Goal: Task Accomplishment & Management: Manage account settings

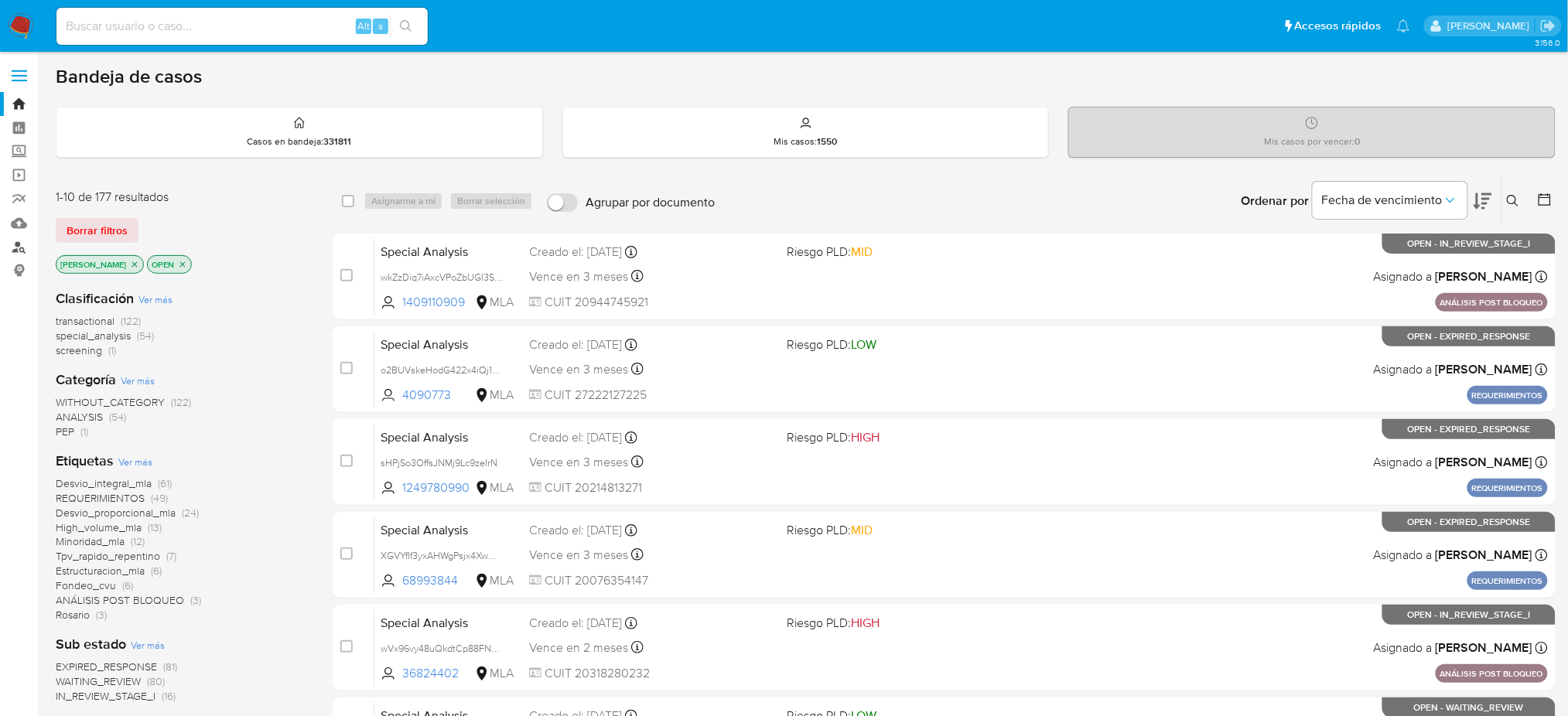
click at [22, 236] on link "Buscador de personas" at bounding box center [92, 246] width 184 height 24
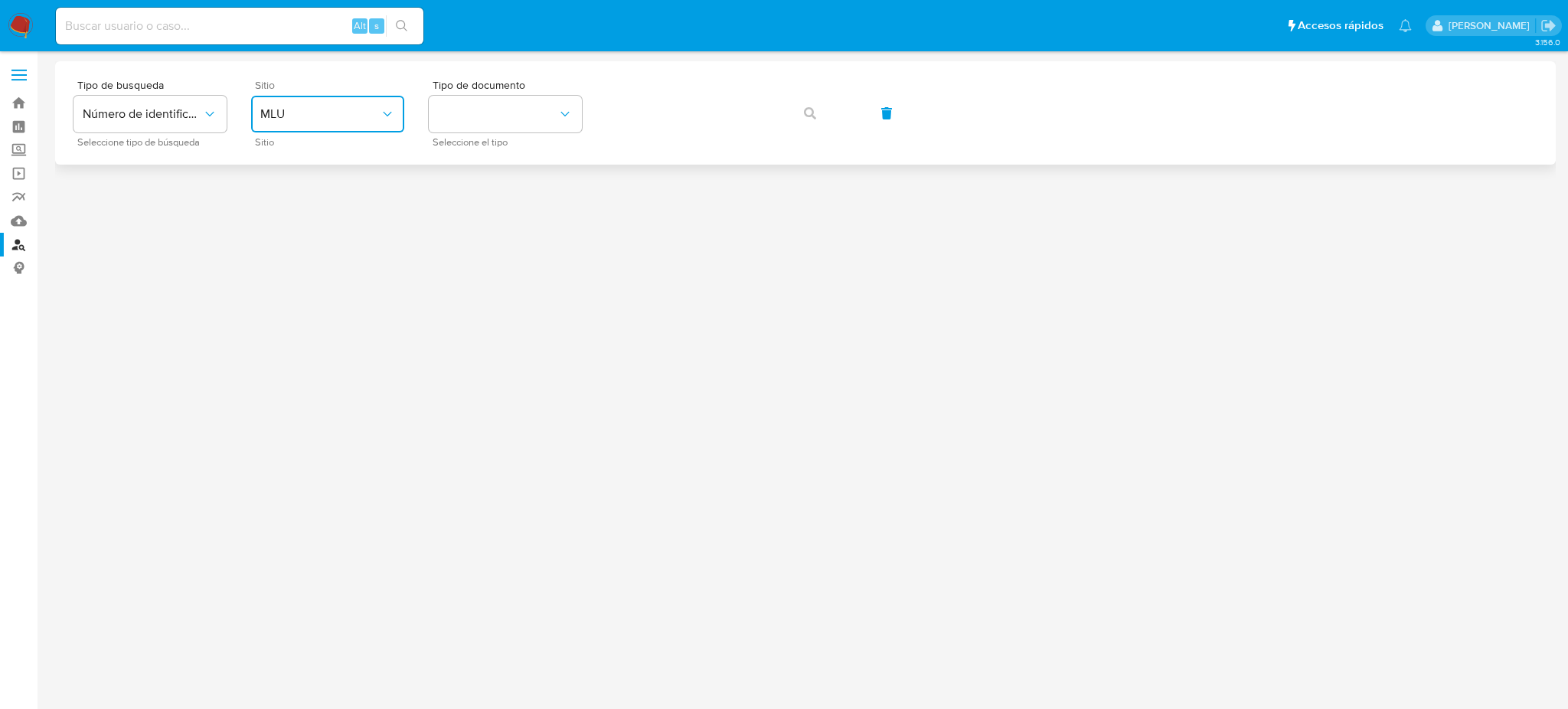
drag, startPoint x: 301, startPoint y: 97, endPoint x: 301, endPoint y: 109, distance: 12.0
click at [301, 96] on button "MLU" at bounding box center [327, 113] width 153 height 36
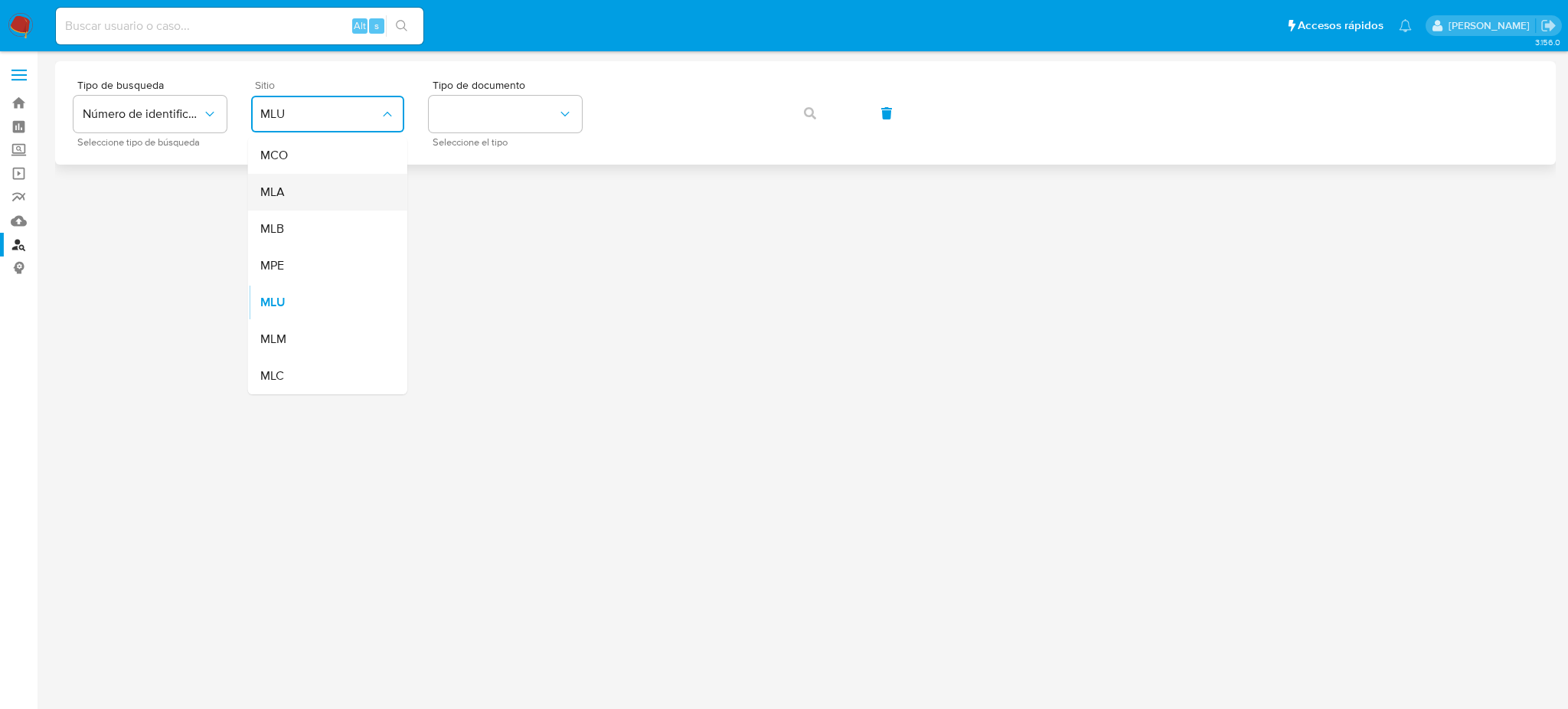
click at [328, 182] on div "MLA" at bounding box center [322, 192] width 126 height 36
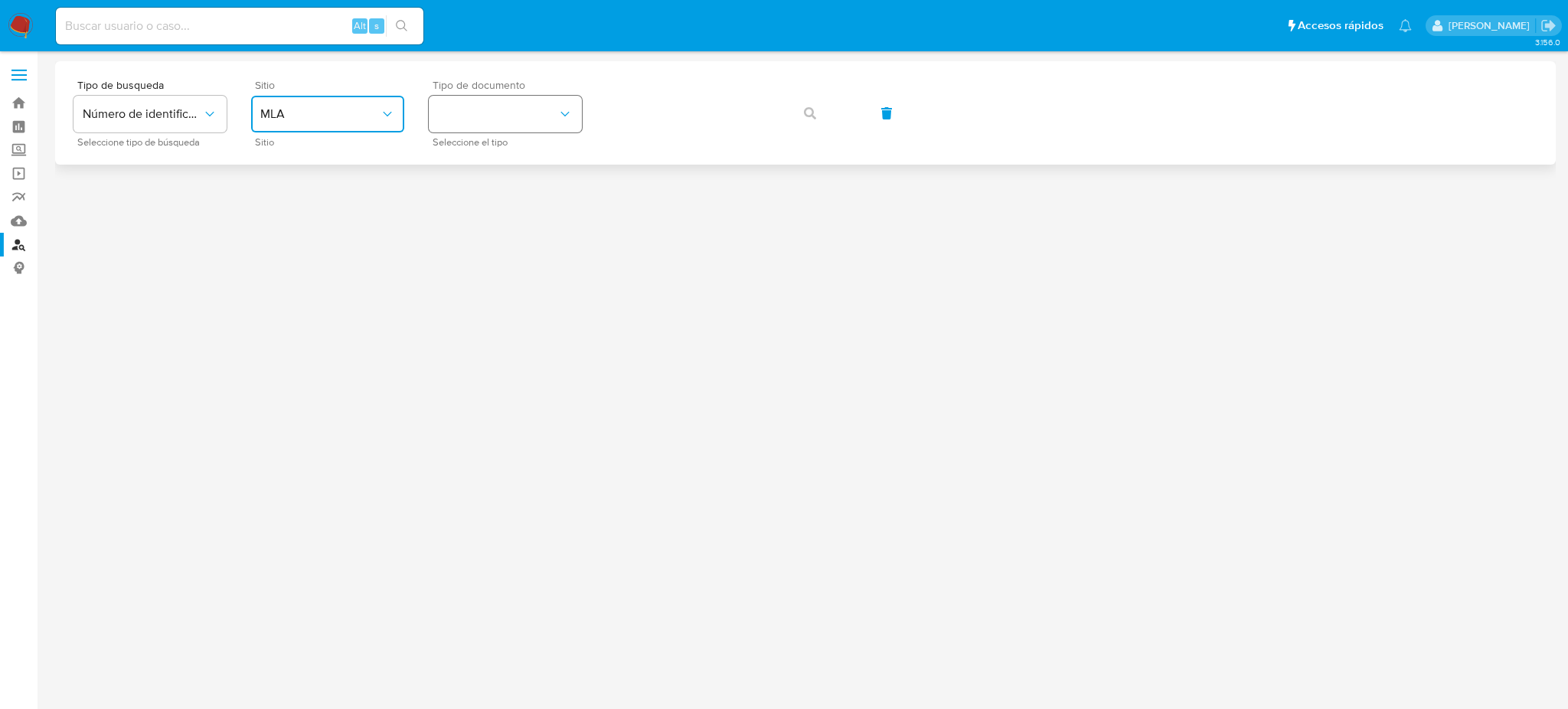
click at [515, 115] on button "identificationType" at bounding box center [505, 113] width 153 height 36
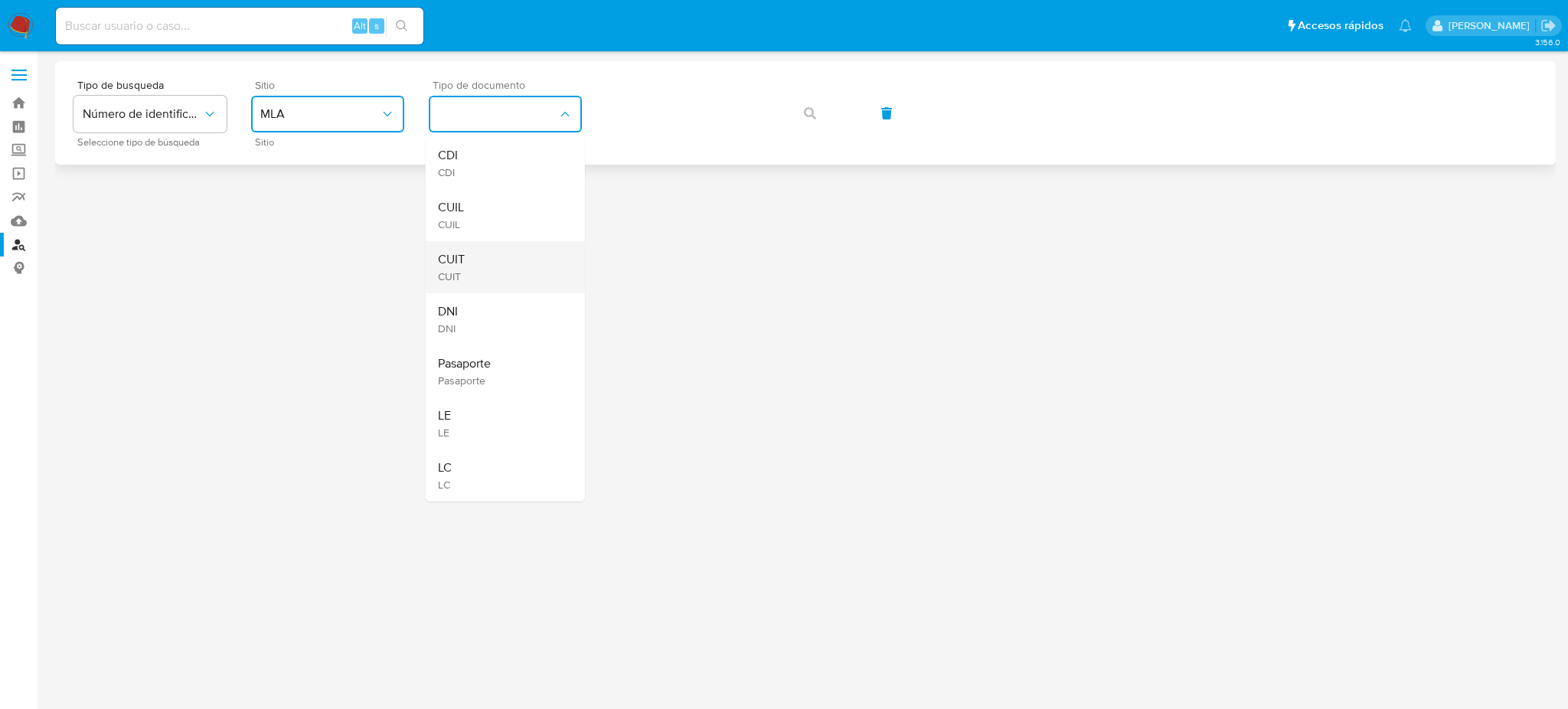
click at [524, 258] on div "CUIT CUIT" at bounding box center [501, 267] width 126 height 52
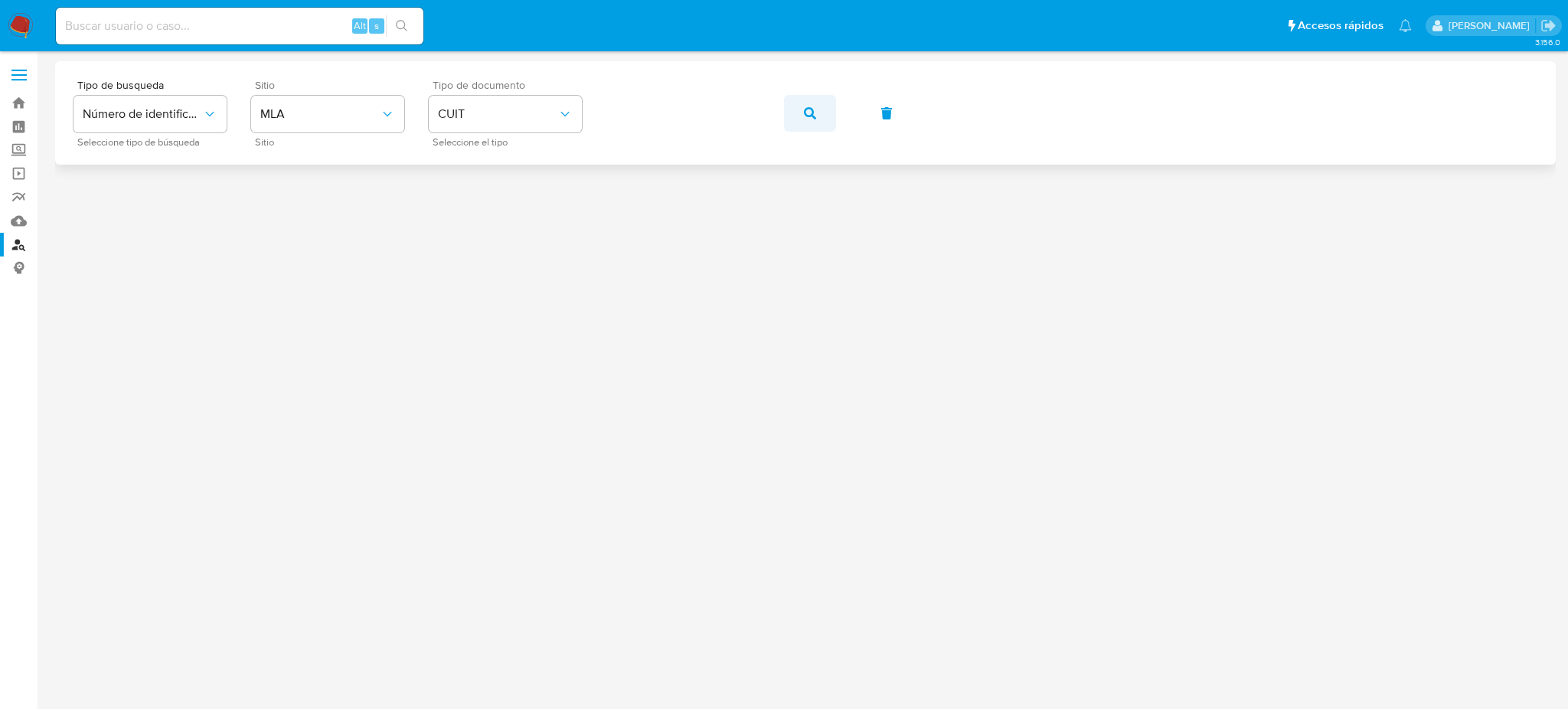
click at [811, 115] on icon "button" at bounding box center [810, 113] width 12 height 12
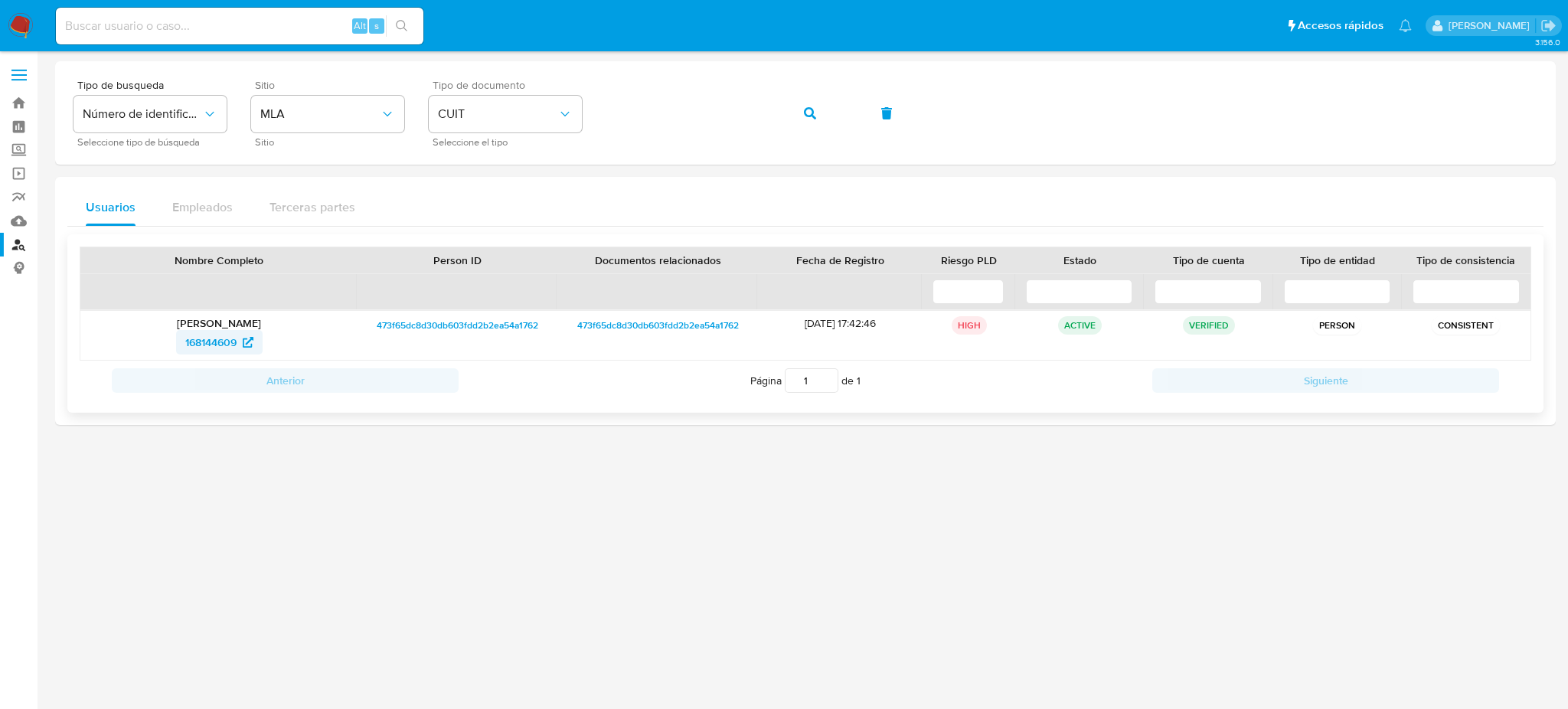
click at [197, 344] on span "168144609" at bounding box center [211, 342] width 51 height 24
click at [300, 22] on input at bounding box center [240, 26] width 368 height 20
paste input "xfm56Vg983lBBo9saJ3GRjJs"
type input "xfm56Vg983lBBo9saJ3GRjJs"
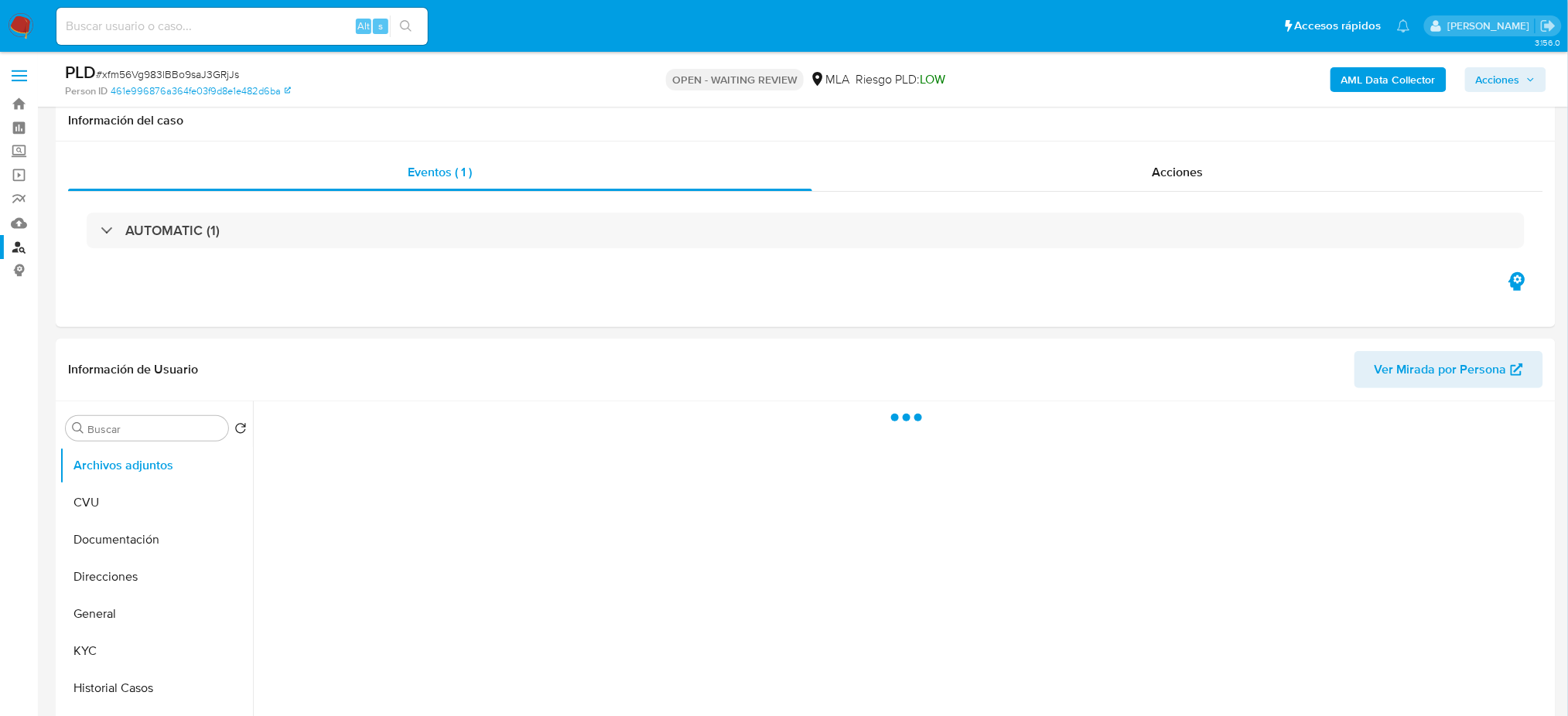
scroll to position [412, 0]
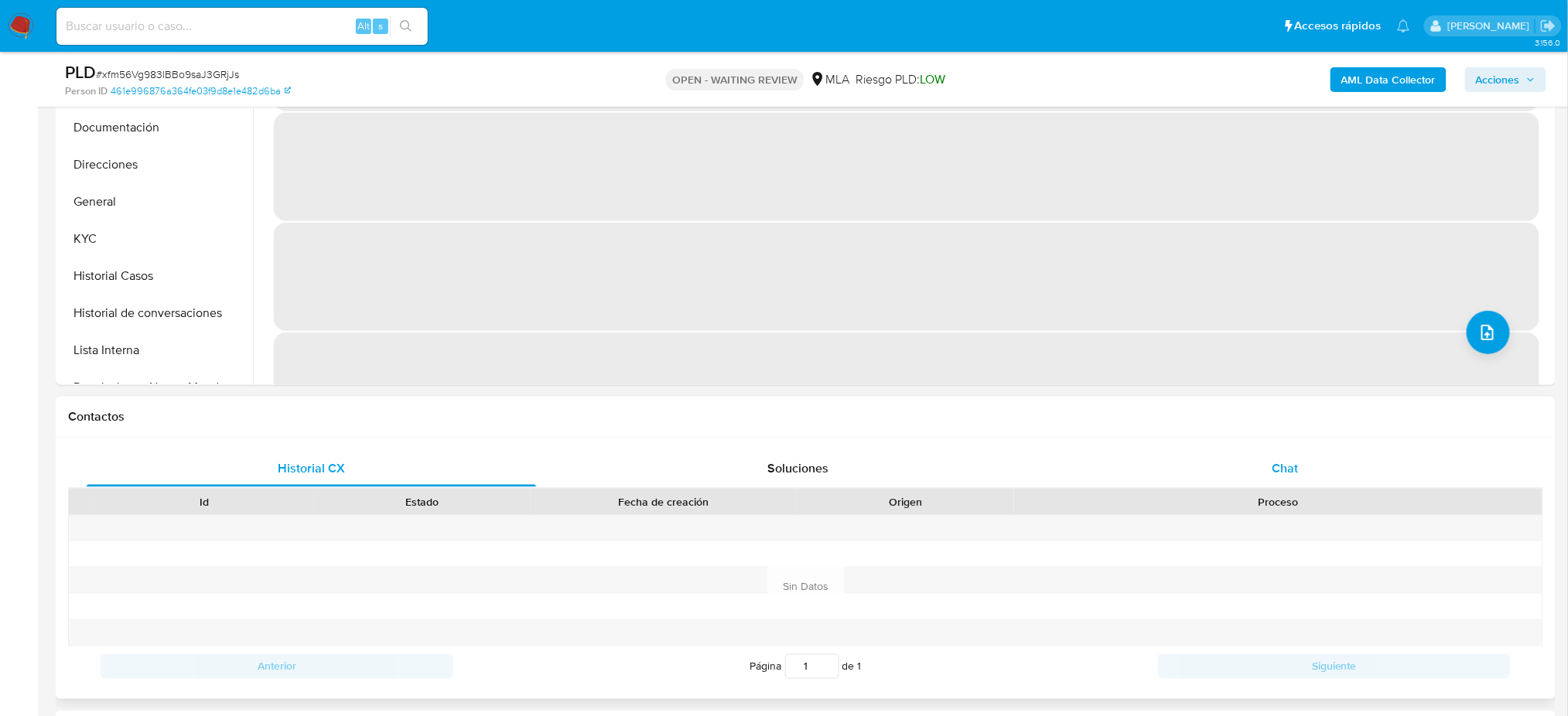
click at [1282, 457] on div "Chat" at bounding box center [1285, 468] width 449 height 37
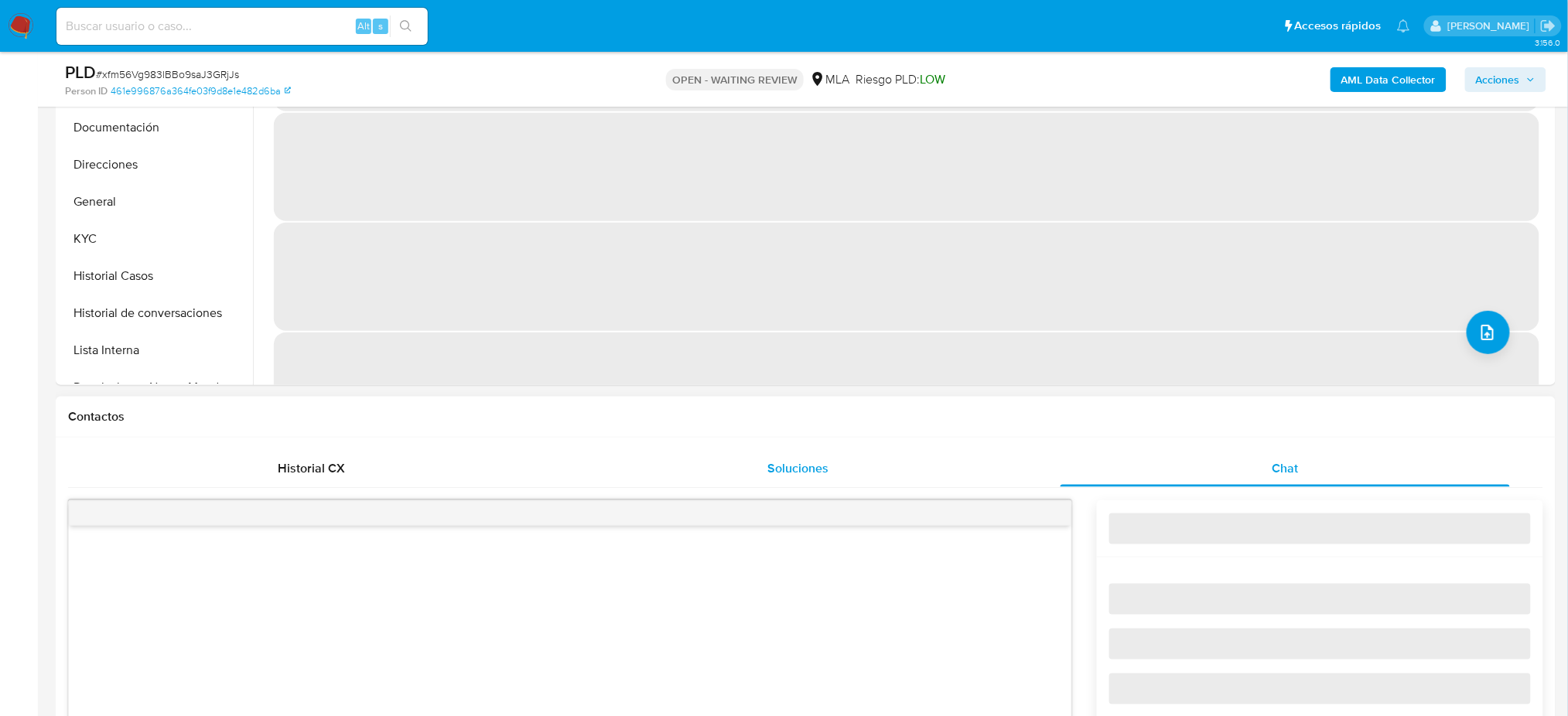
select select "10"
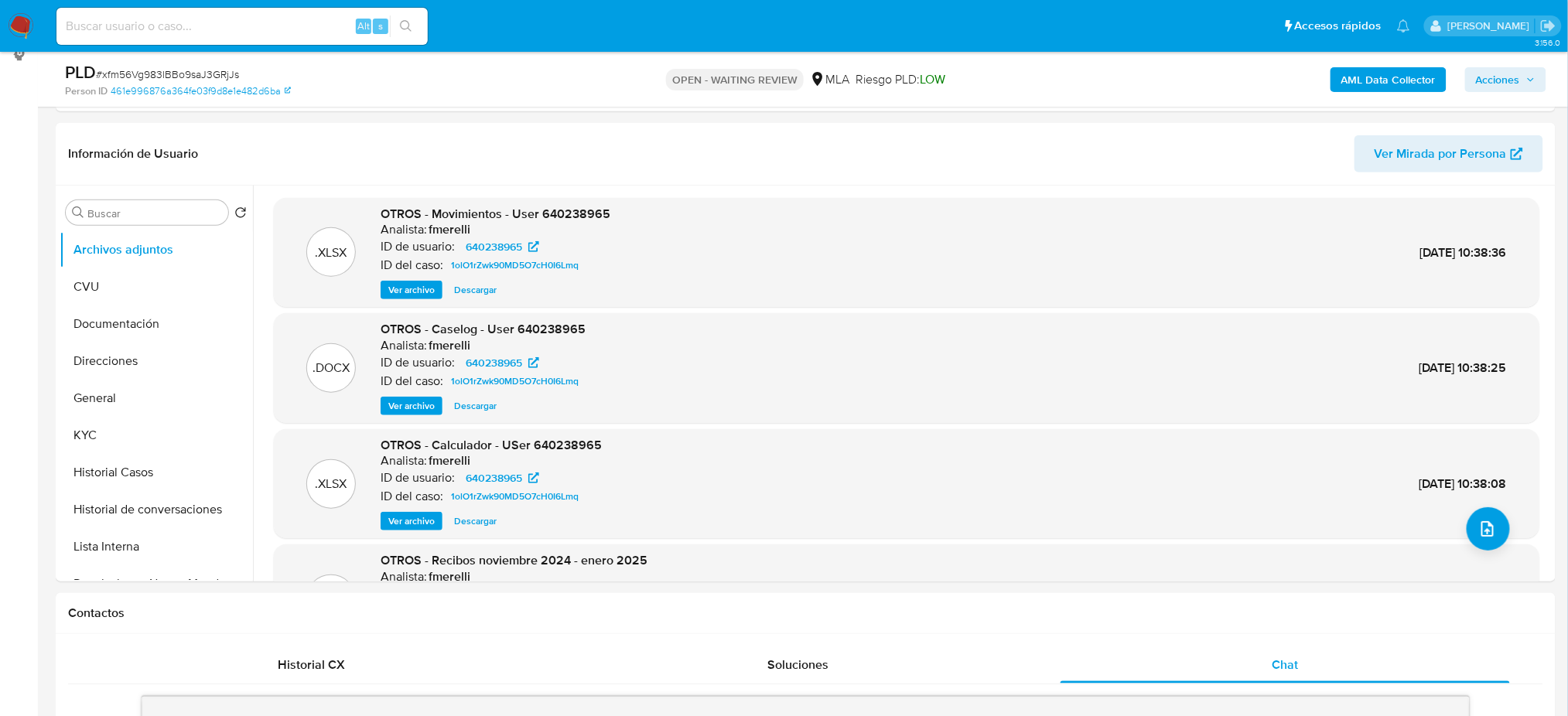
scroll to position [205, 0]
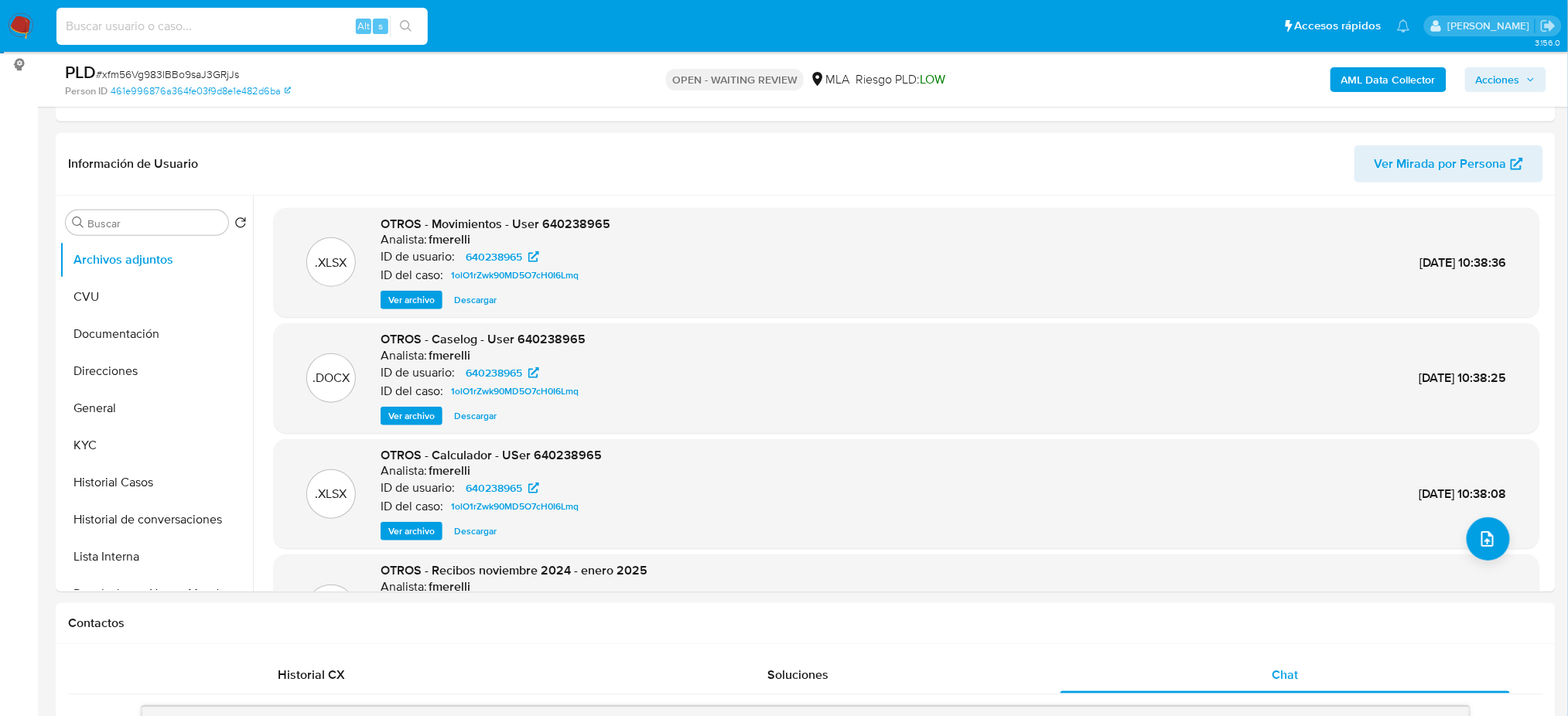
click at [245, 32] on input at bounding box center [242, 26] width 372 height 20
paste input "ueKh4Dw372y3uGtclIceHIbj"
type input "ueKh4Dw372y3uGtclIceHIbj"
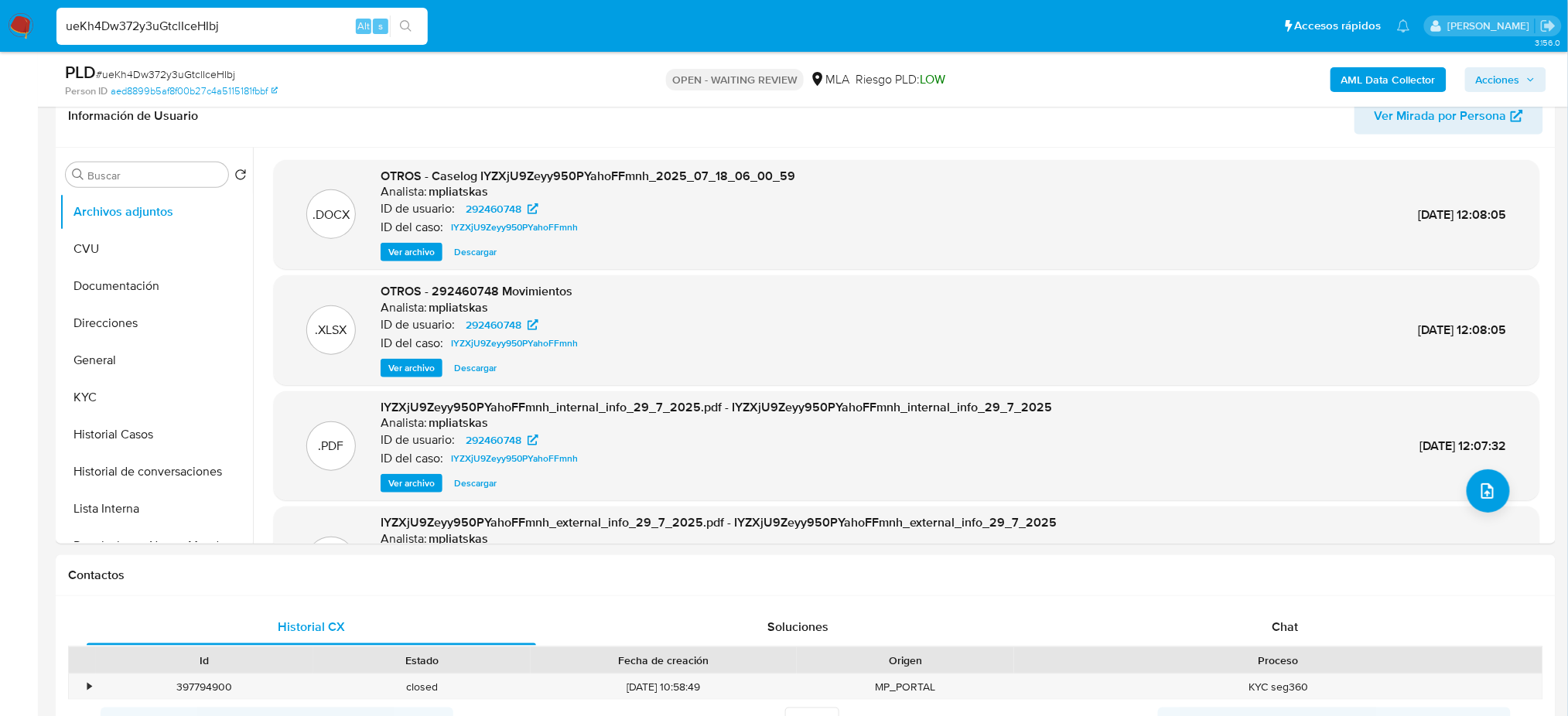
scroll to position [205, 0]
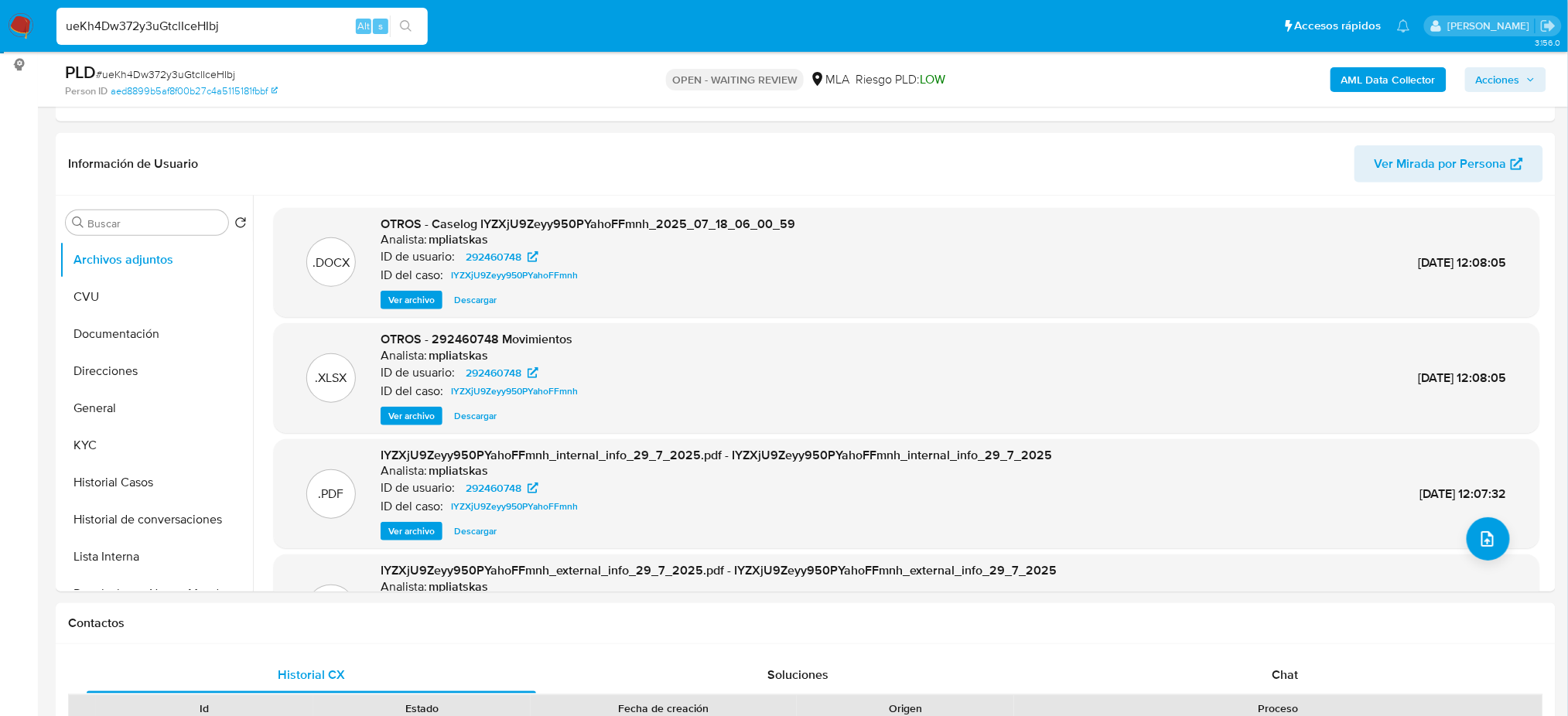
select select "10"
drag, startPoint x: 262, startPoint y: 30, endPoint x: 0, endPoint y: 68, distance: 264.7
paste input "0HwB7UwKMD8p0S45cAL5VkDQ"
type input "0HwB7UwKMD8p0S45cAL5VkDQ"
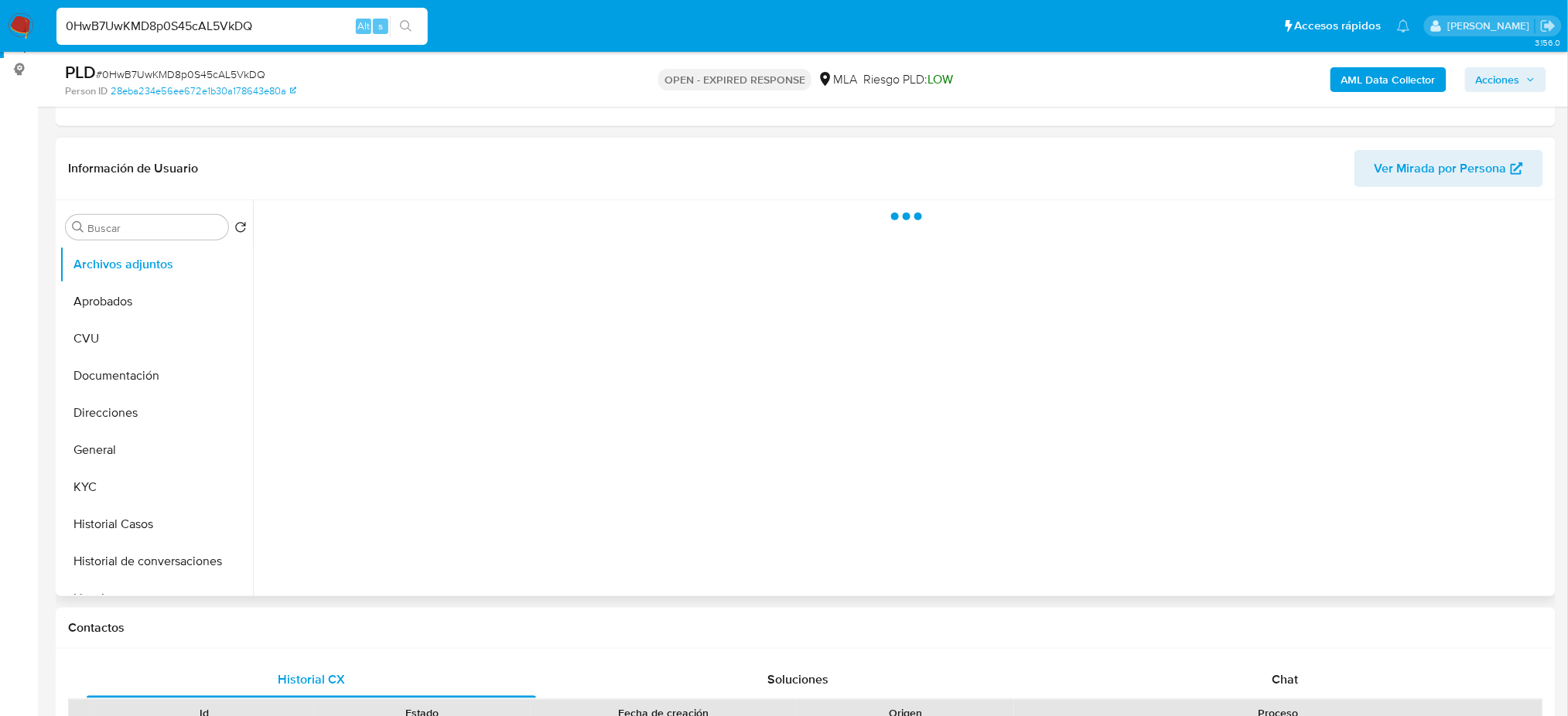
scroll to position [205, 0]
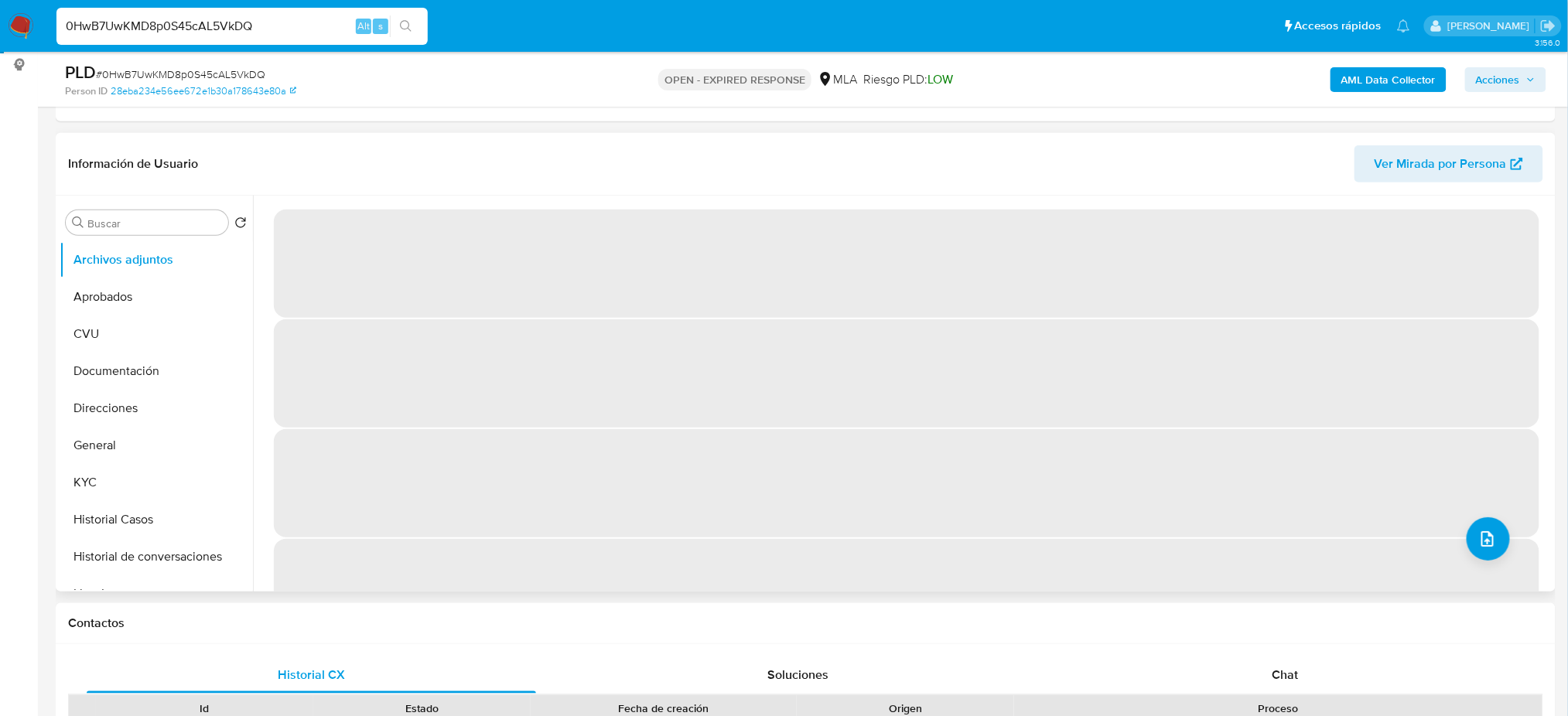
select select "10"
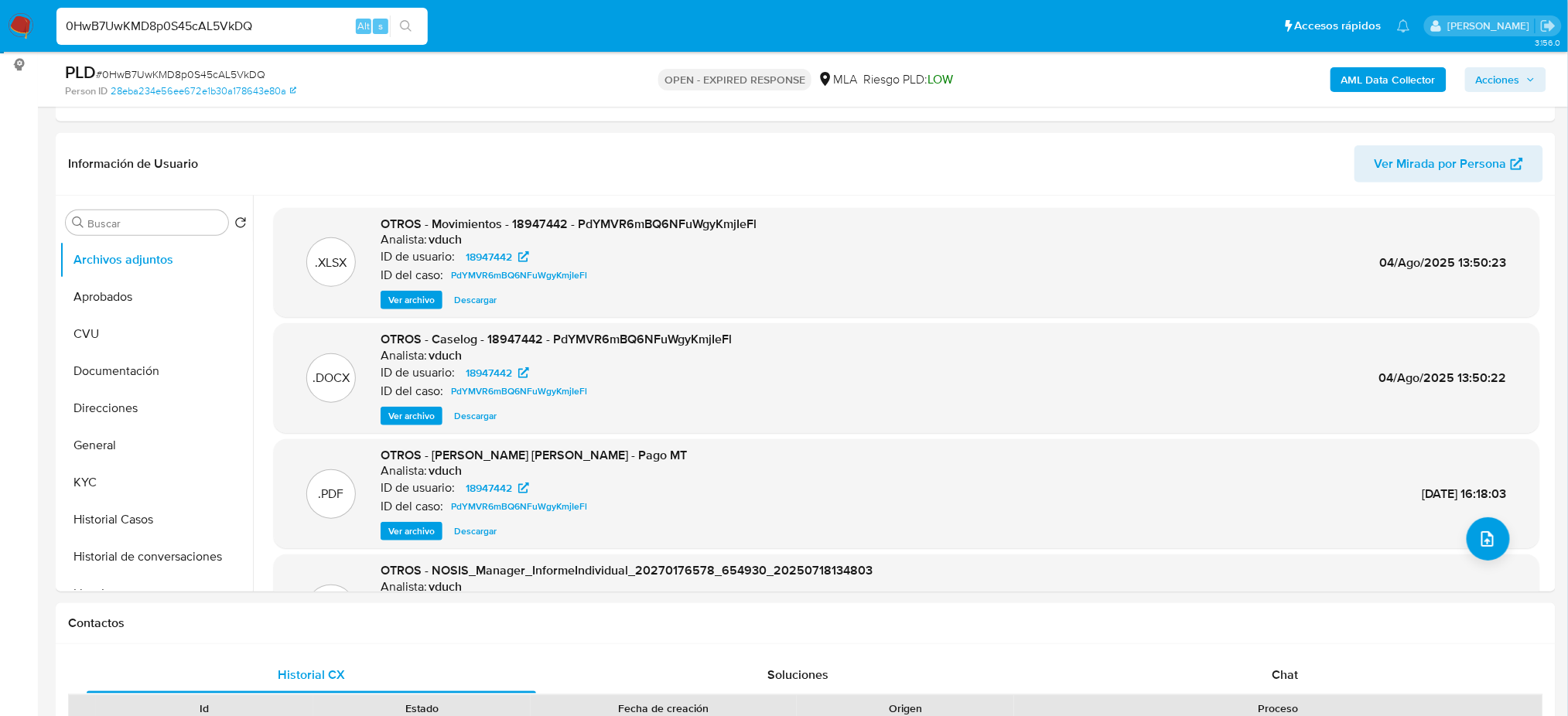
drag, startPoint x: 294, startPoint y: 32, endPoint x: 0, endPoint y: 49, distance: 294.5
click at [0, 49] on nav "Pausado Ver notificaciones 0HwB7UwKMD8p0S45cAL5VkDQ Alt s Accesos rápidos Presi…" at bounding box center [784, 25] width 1568 height 52
paste input "XY3wp7mbmkIUekfm7ydnZ0W4"
type input "XY3wp7mbmkIUekfm7ydnZ0W4"
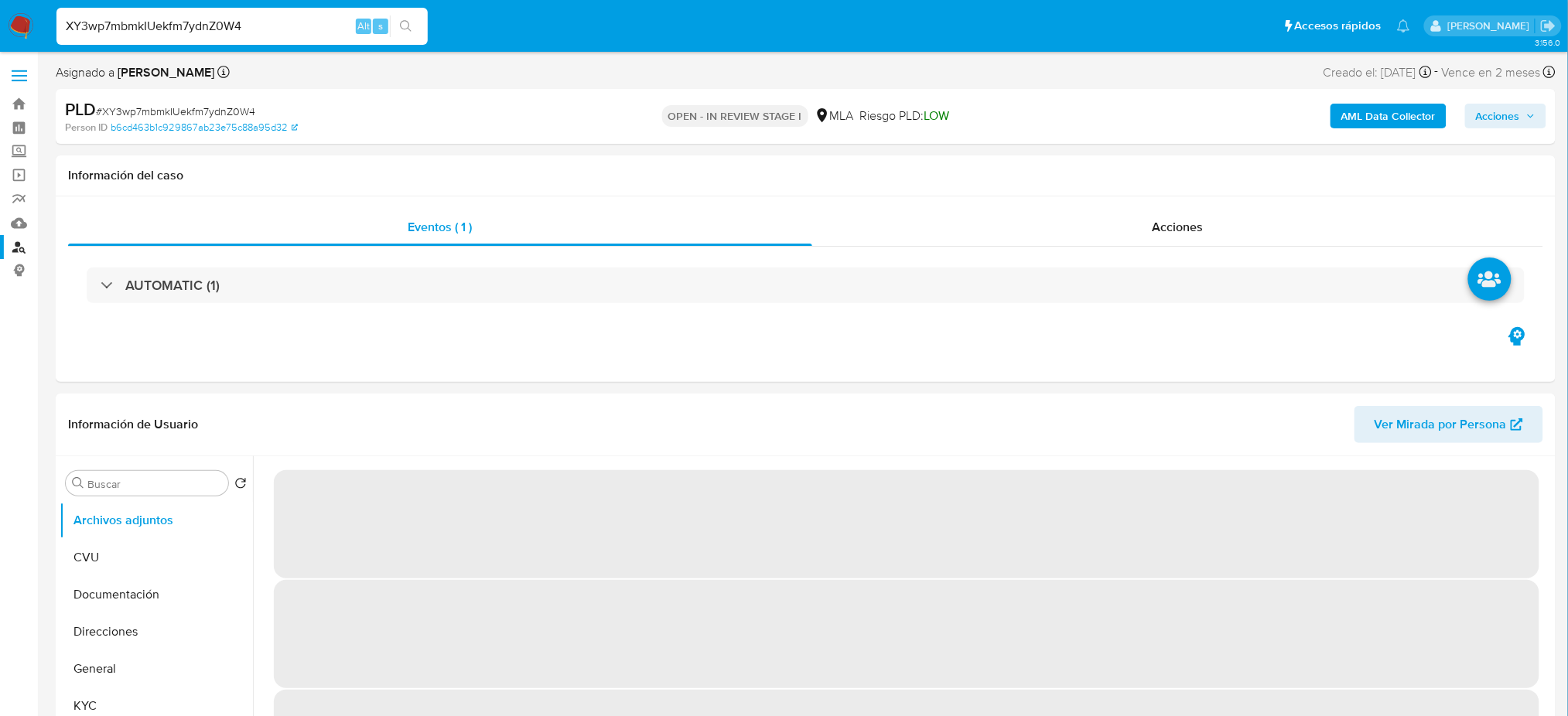
select select "10"
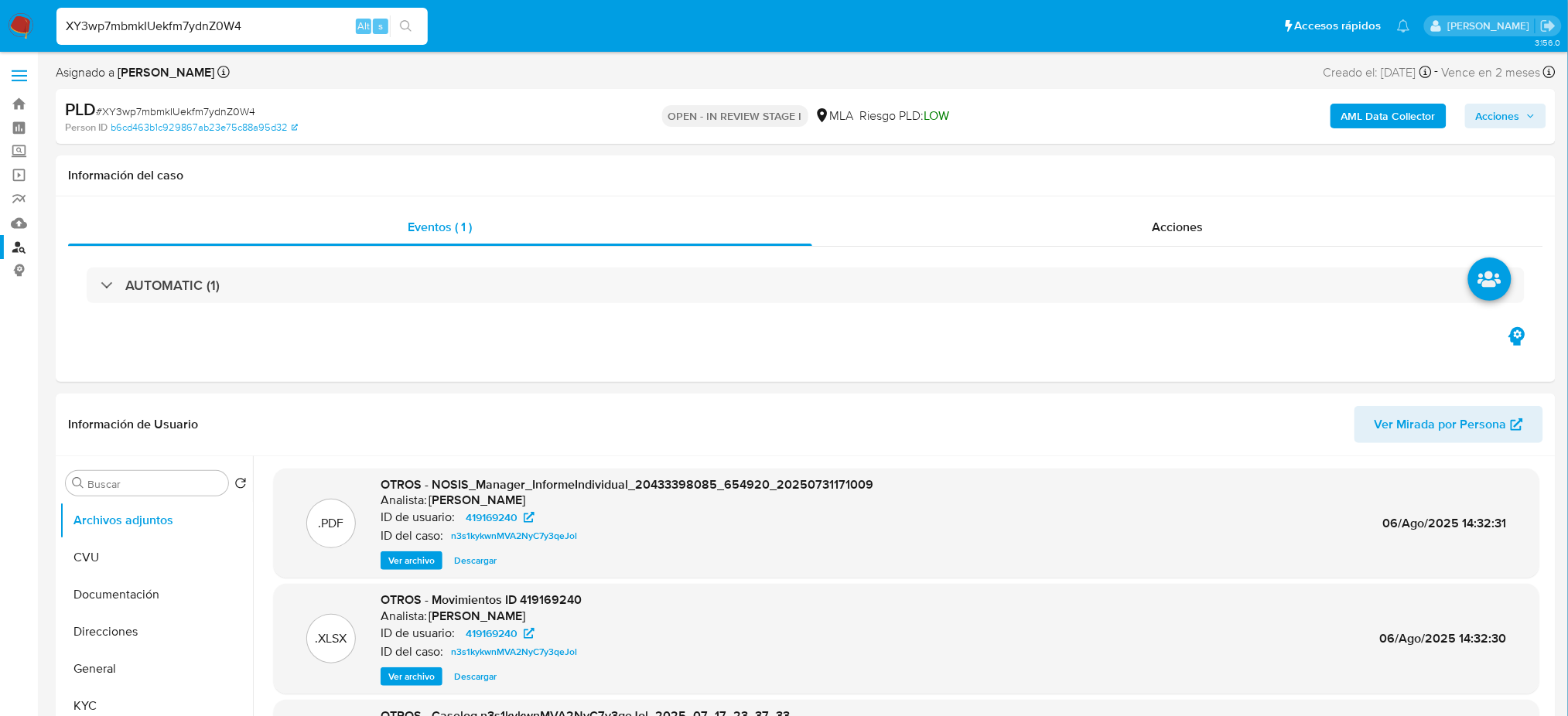
drag, startPoint x: 278, startPoint y: 22, endPoint x: 0, endPoint y: 41, distance: 278.6
click at [0, 41] on nav "Pausado Ver notificaciones XY3wp7mbmkIUekfm7ydnZ0W4 Alt s Accesos rápidos Presi…" at bounding box center [784, 25] width 1568 height 52
paste input "dl5p9iyoGNIhxgskGiBYyIEe"
type input "dl5p9iyoGNIhxgskGiBYyIEe"
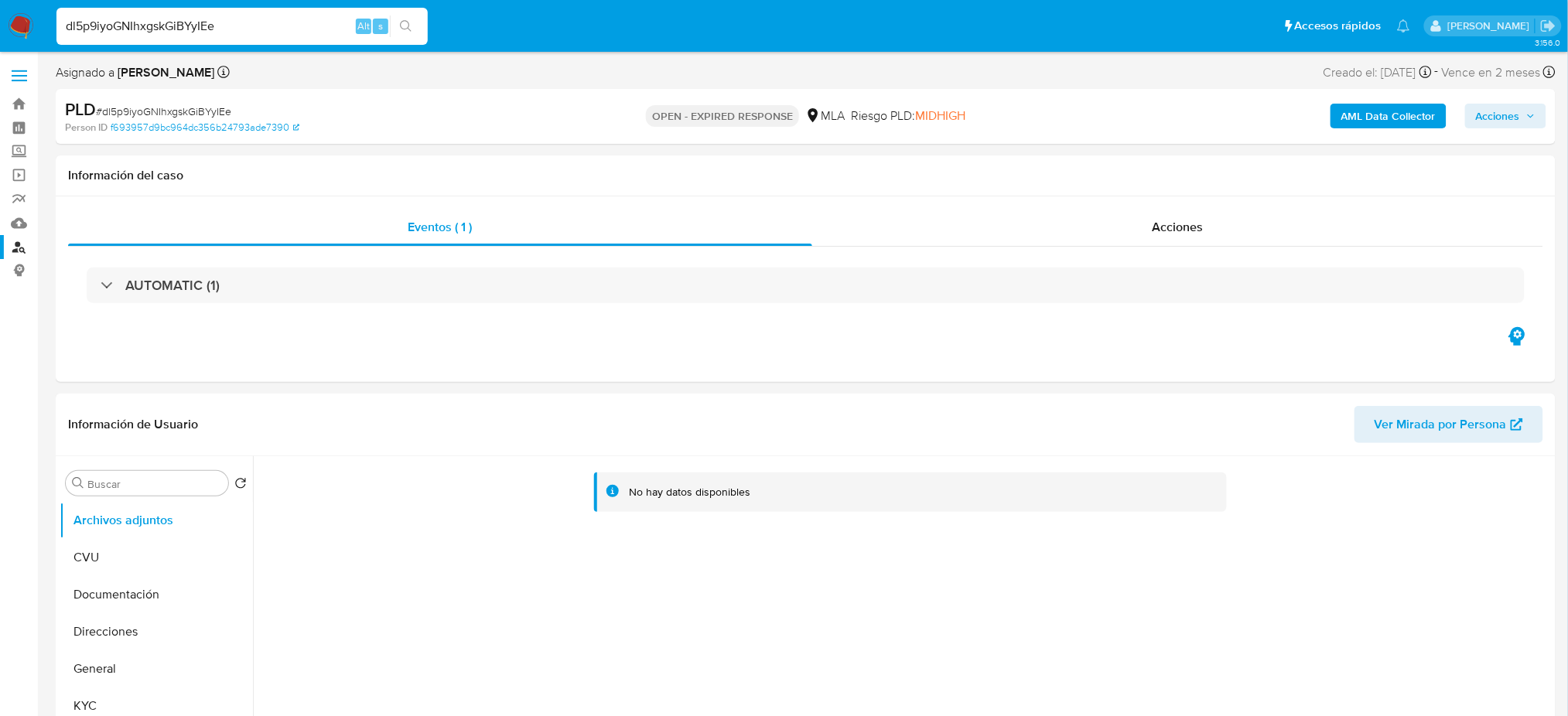
select select "10"
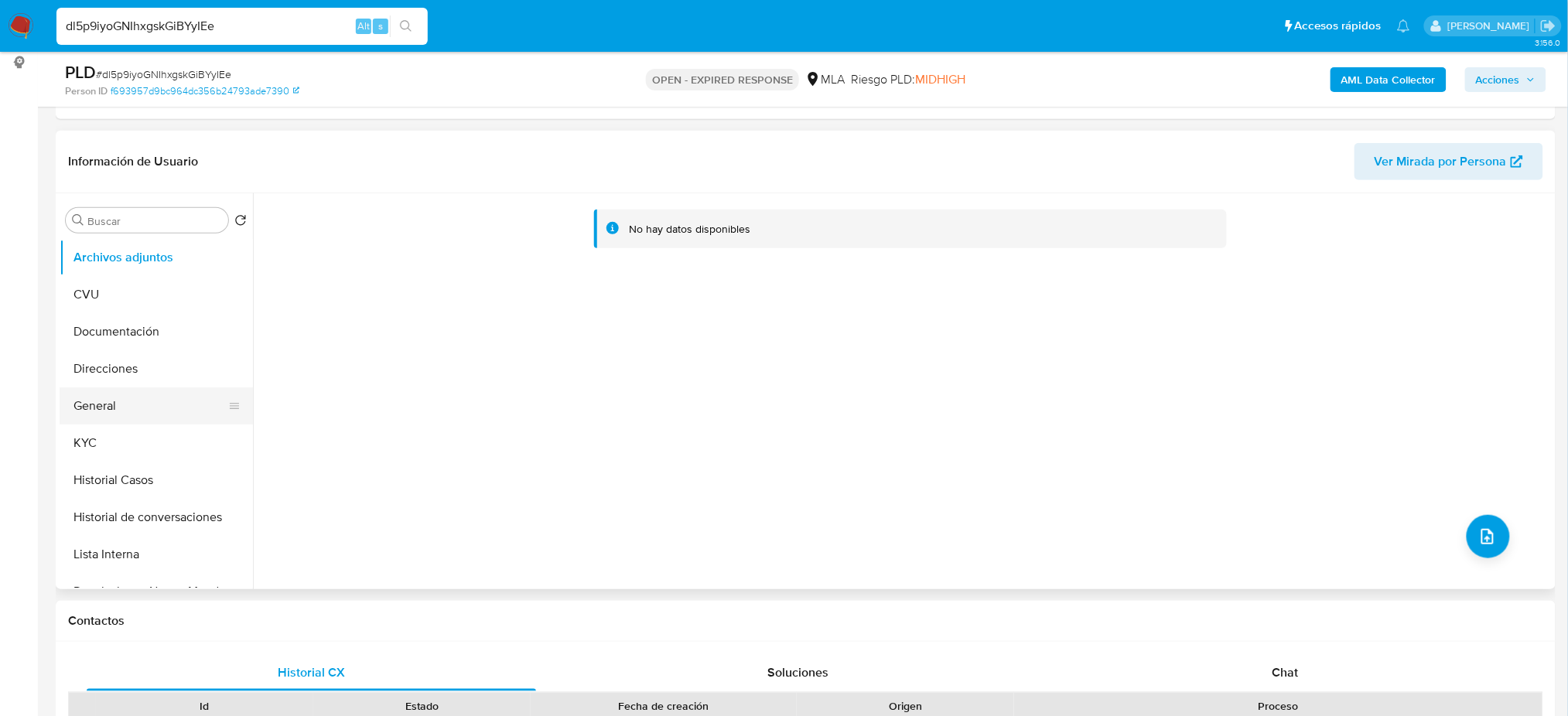
scroll to position [205, 0]
click at [102, 398] on button "General" at bounding box center [150, 408] width 181 height 37
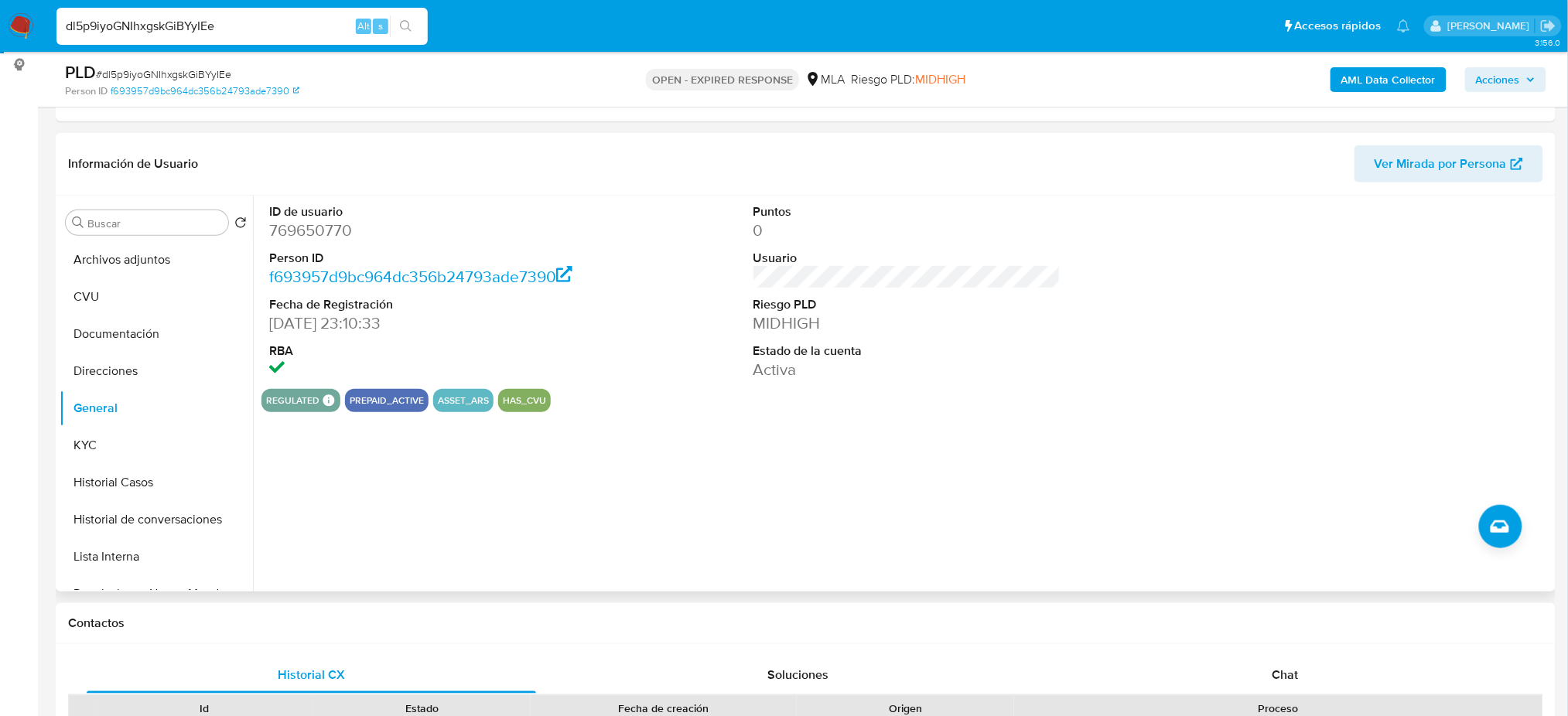
click at [318, 228] on dd "769650770" at bounding box center [422, 230] width 307 height 21
copy dd "769650770"
click at [66, 460] on button "KYC" at bounding box center [150, 445] width 181 height 37
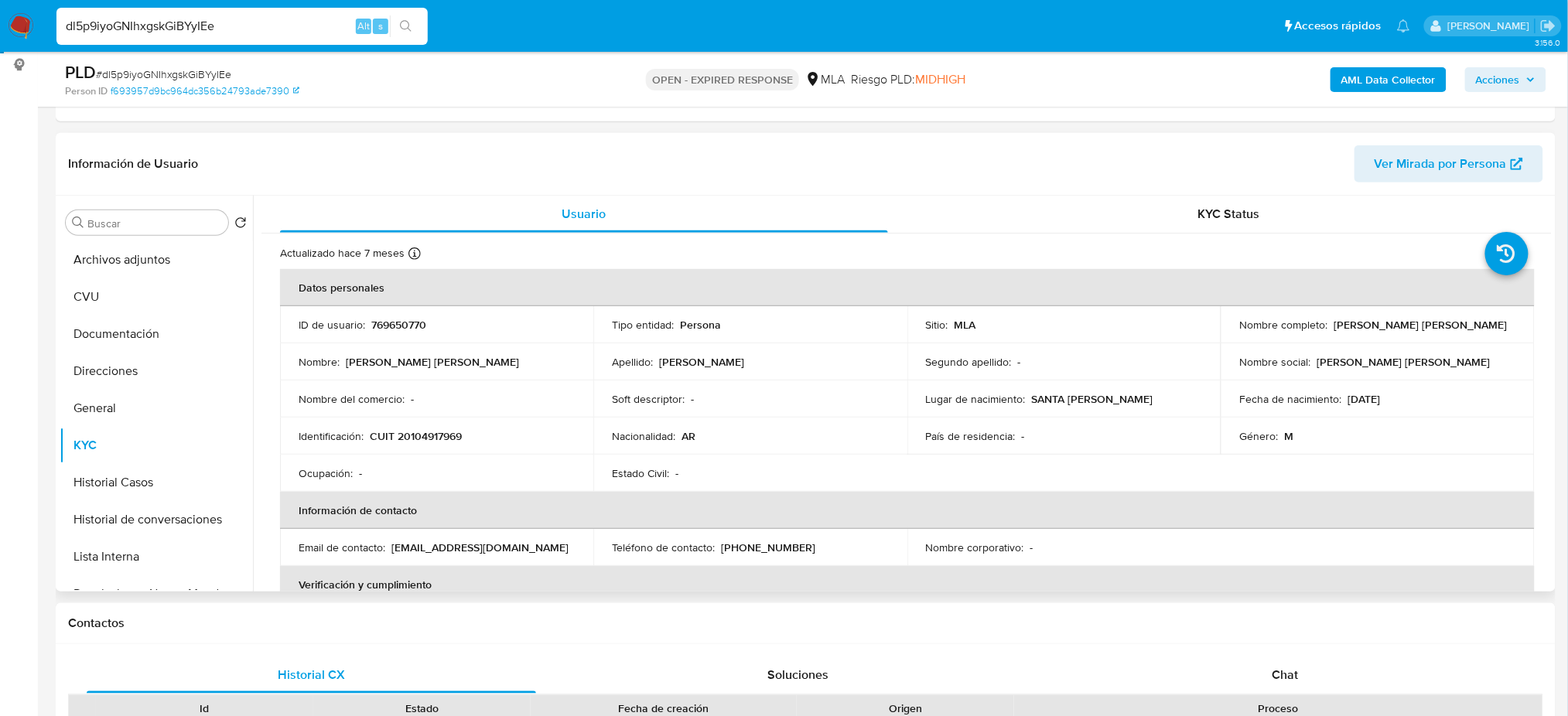
click at [410, 433] on p "CUIT 20104917969" at bounding box center [416, 436] width 92 height 14
copy p "20104917969"
click at [467, 366] on div "Nombre : Jose Luis Ariel" at bounding box center [436, 362] width 276 height 14
drag, startPoint x: 408, startPoint y: 431, endPoint x: 455, endPoint y: 436, distance: 47.3
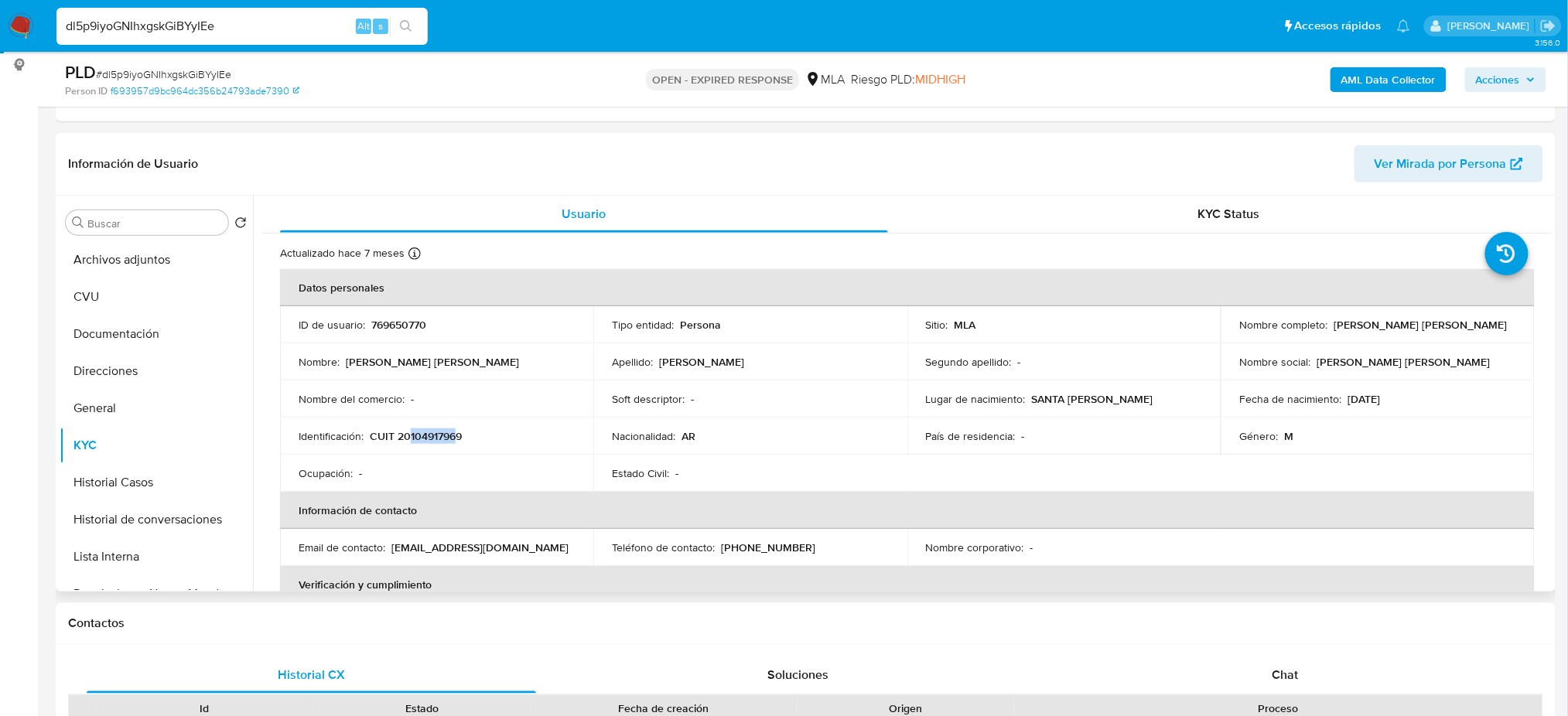
click at [455, 436] on p "CUIT 20104917969" at bounding box center [416, 436] width 92 height 14
copy p "10491796"
click at [504, 421] on td "Identificación : CUIT 20104917969" at bounding box center [436, 435] width 313 height 37
click at [449, 437] on p "CUIT 20104917969" at bounding box center [416, 436] width 92 height 14
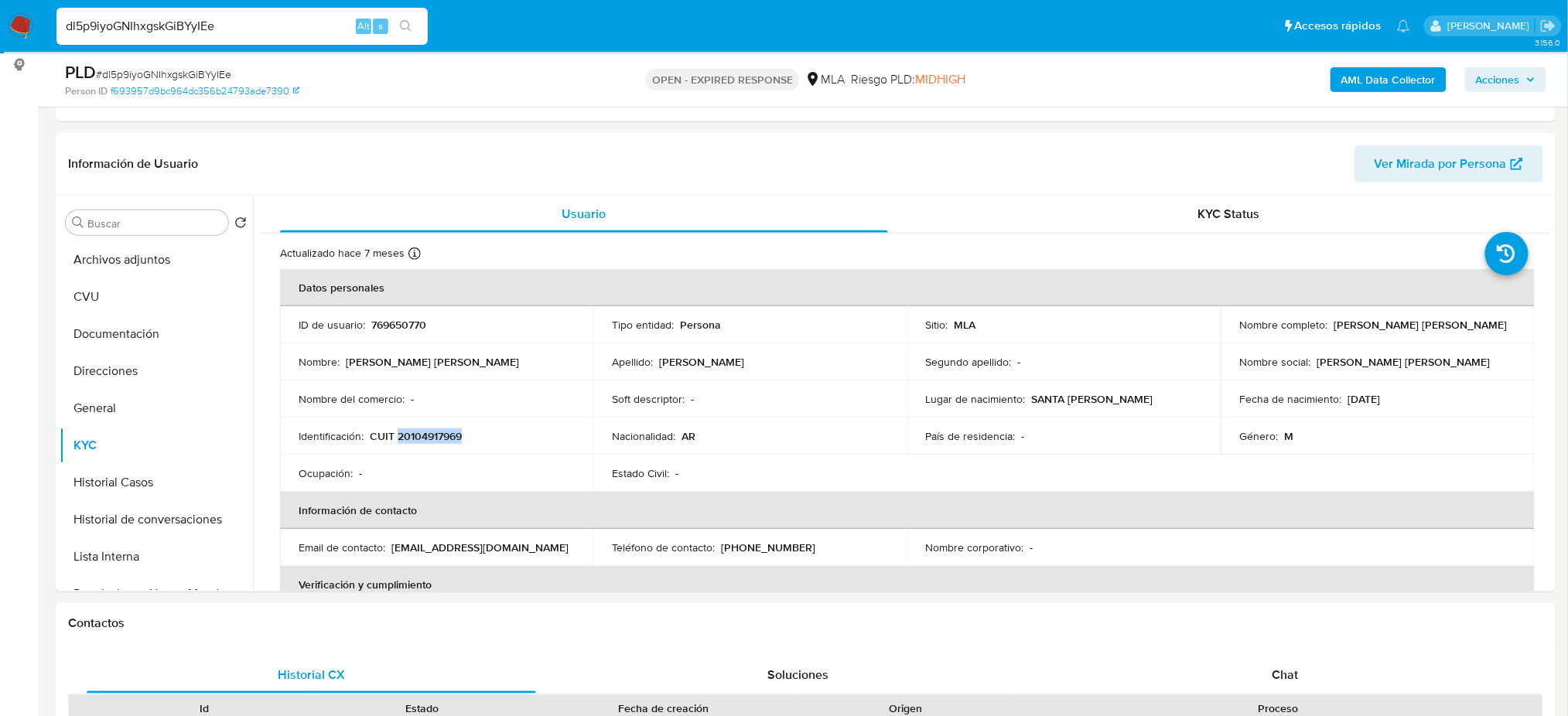
copy p "20104917969"
drag, startPoint x: 1329, startPoint y: 326, endPoint x: 1458, endPoint y: 322, distance: 129.1
click at [1458, 322] on div "Nombre completo : Jose Luis Ariel Bianco" at bounding box center [1377, 325] width 276 height 14
copy p "Jose Luis Ariel Bianco"
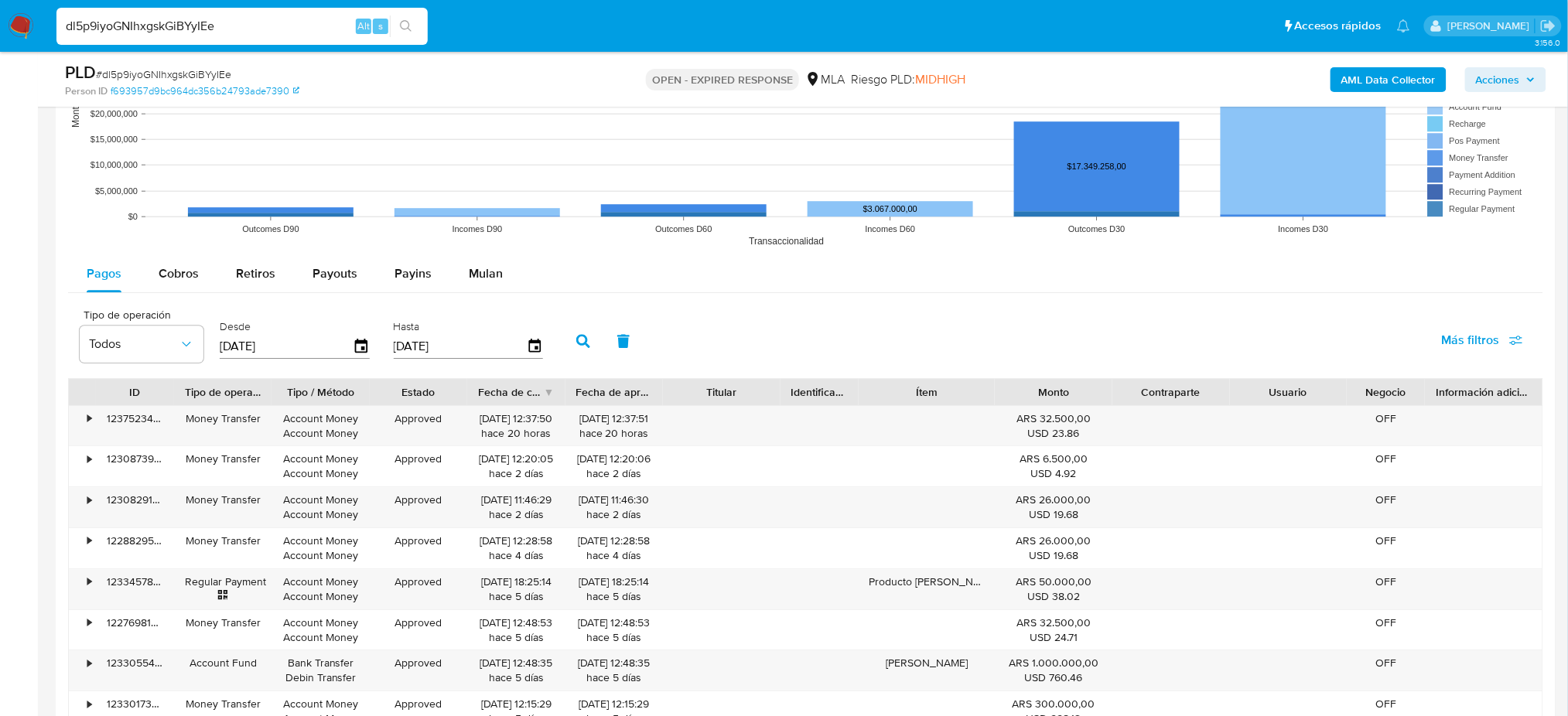
scroll to position [1153, 0]
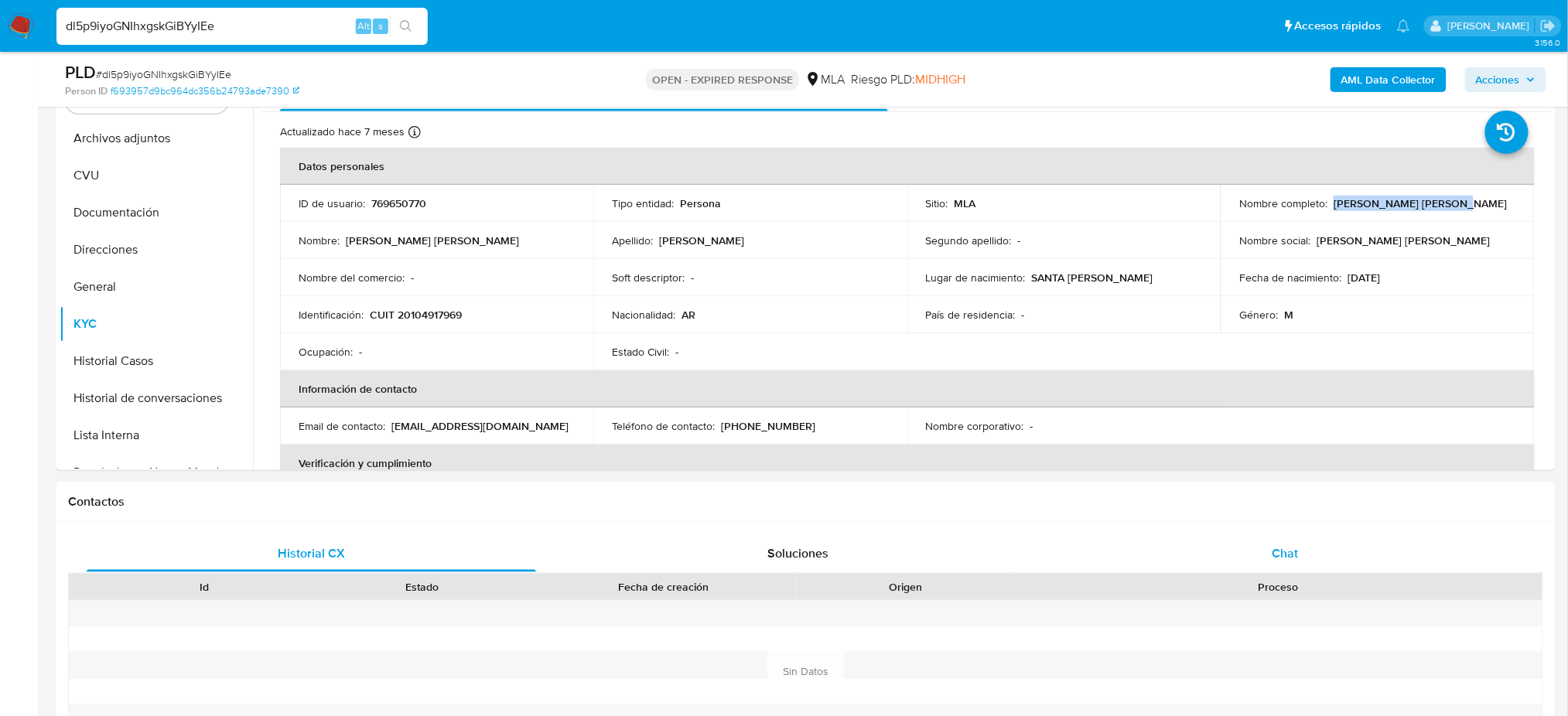
click at [1326, 535] on div "Chat" at bounding box center [1285, 553] width 449 height 37
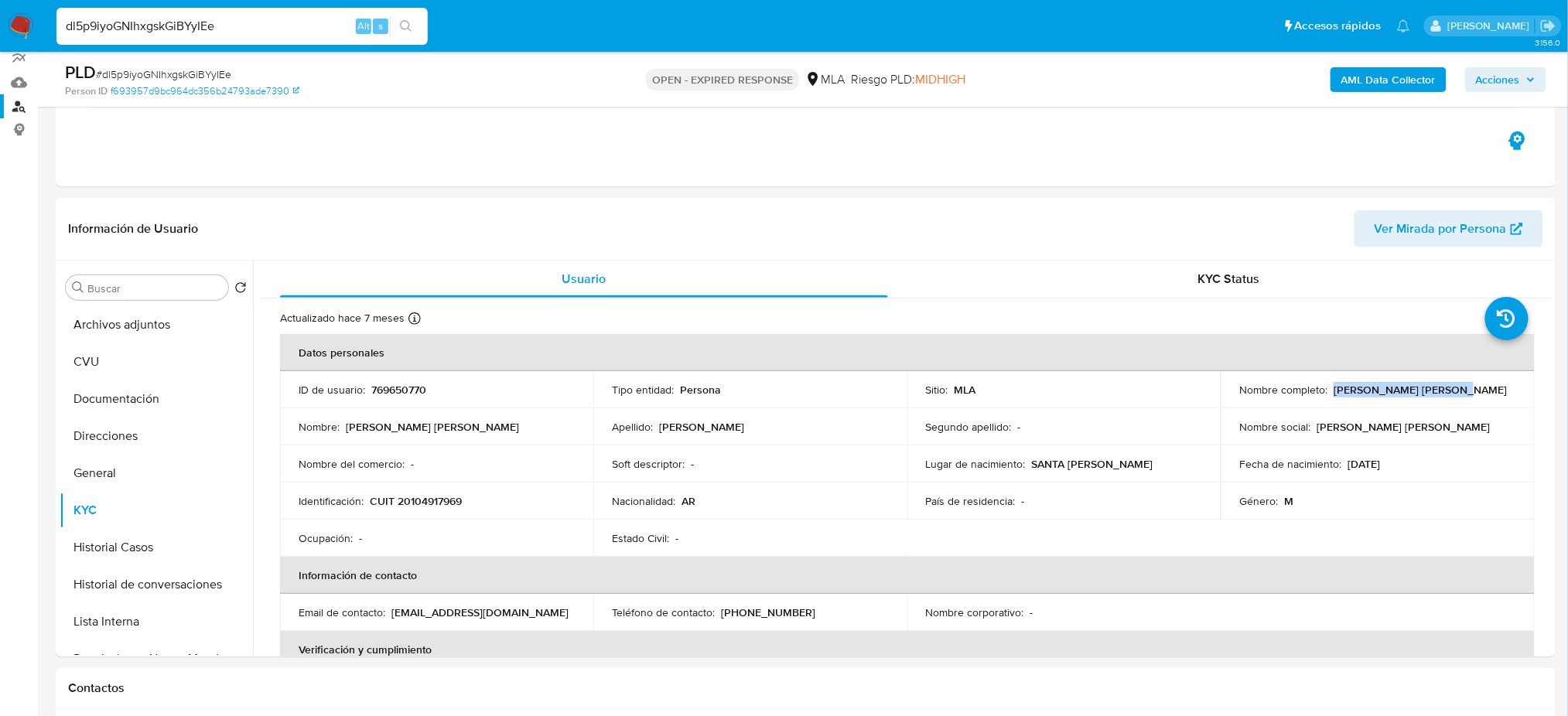
scroll to position [120, 0]
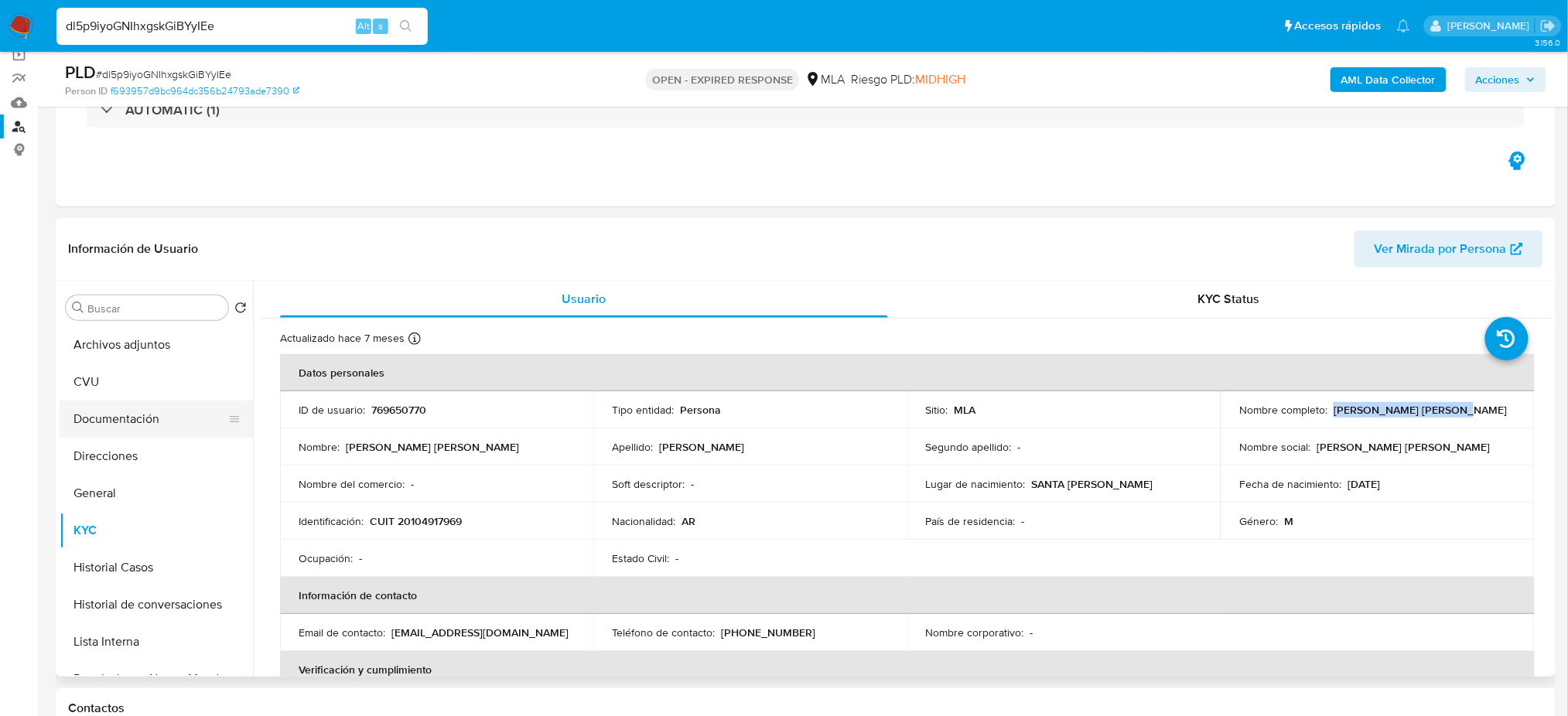
click at [125, 415] on button "Documentación" at bounding box center [150, 419] width 181 height 37
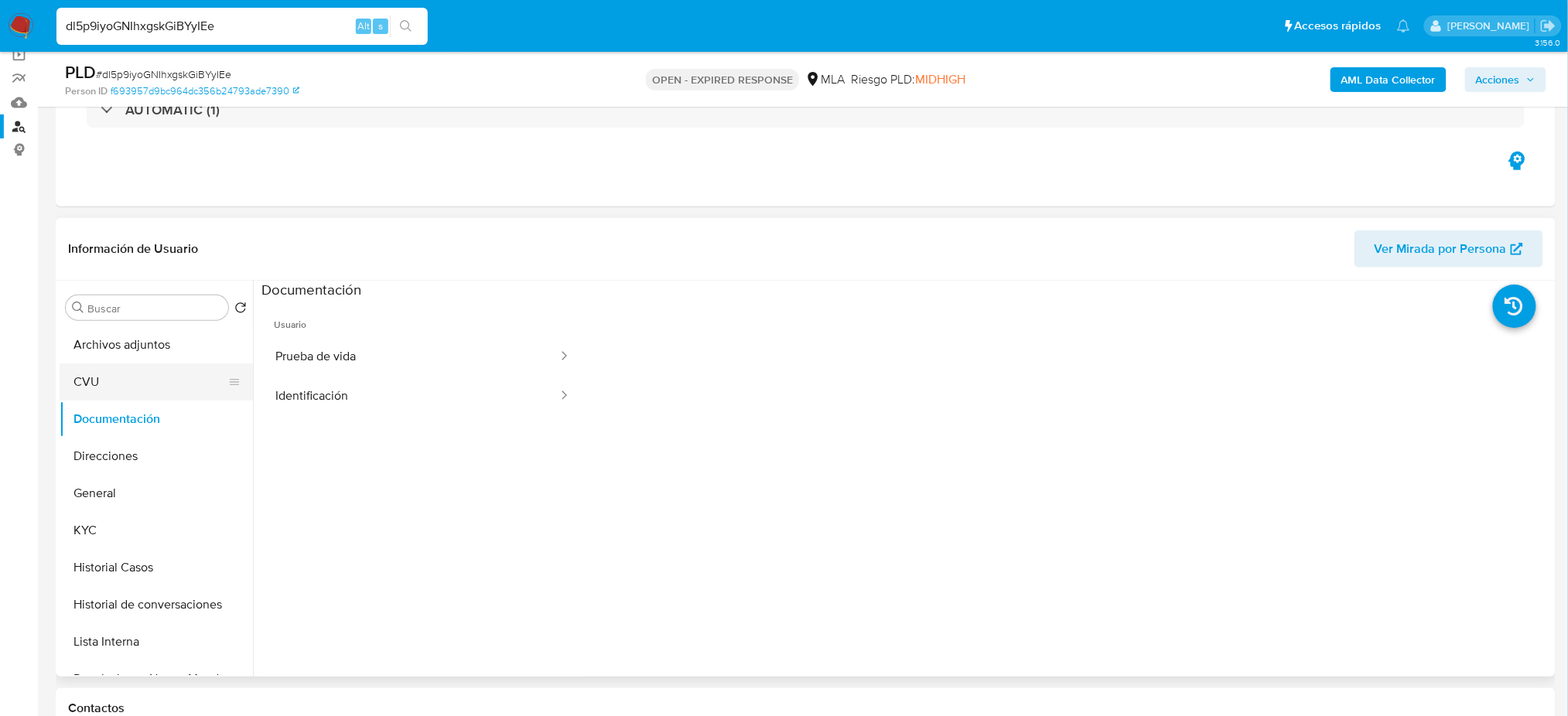
click at [118, 377] on button "CVU" at bounding box center [150, 381] width 181 height 37
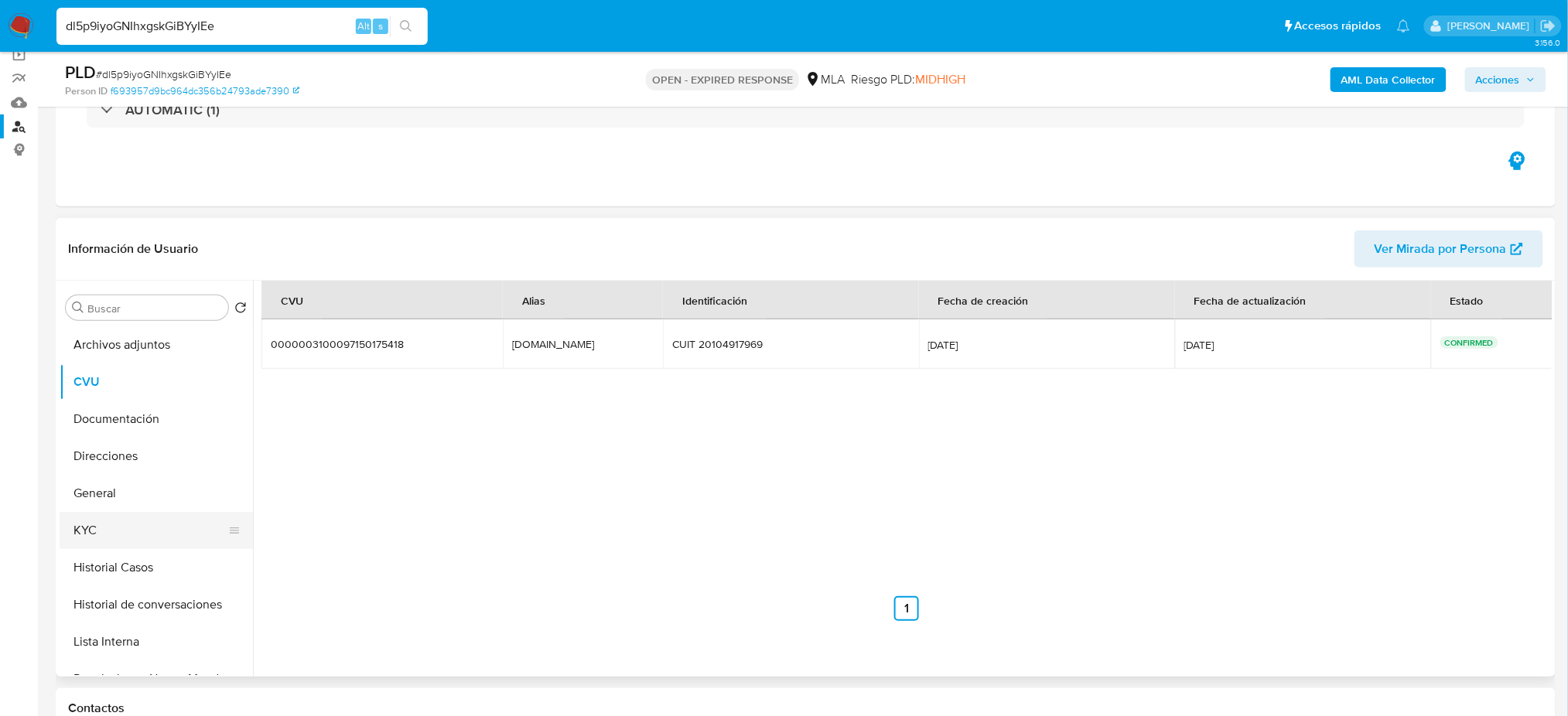
click at [85, 529] on button "KYC" at bounding box center [150, 530] width 181 height 37
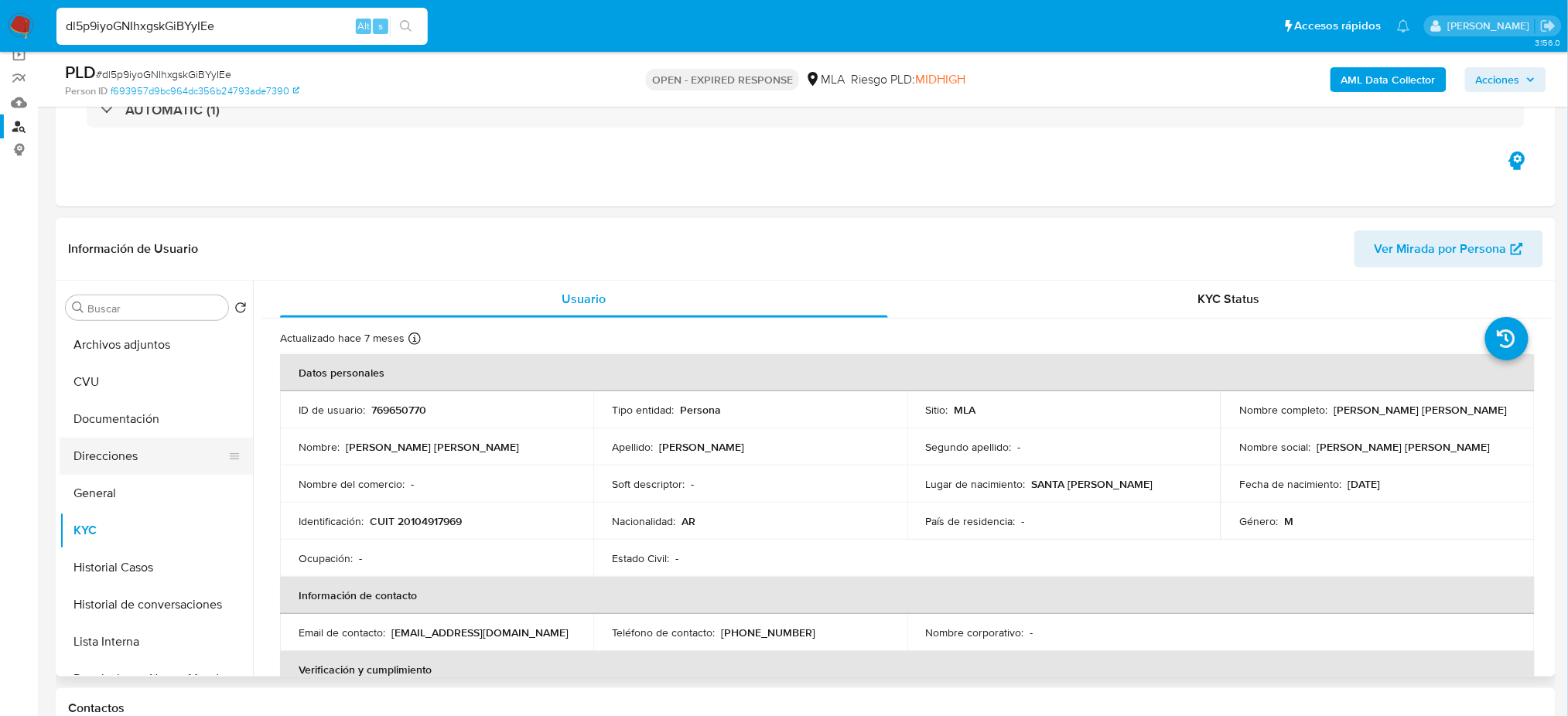
click at [131, 443] on button "Direcciones" at bounding box center [150, 456] width 181 height 37
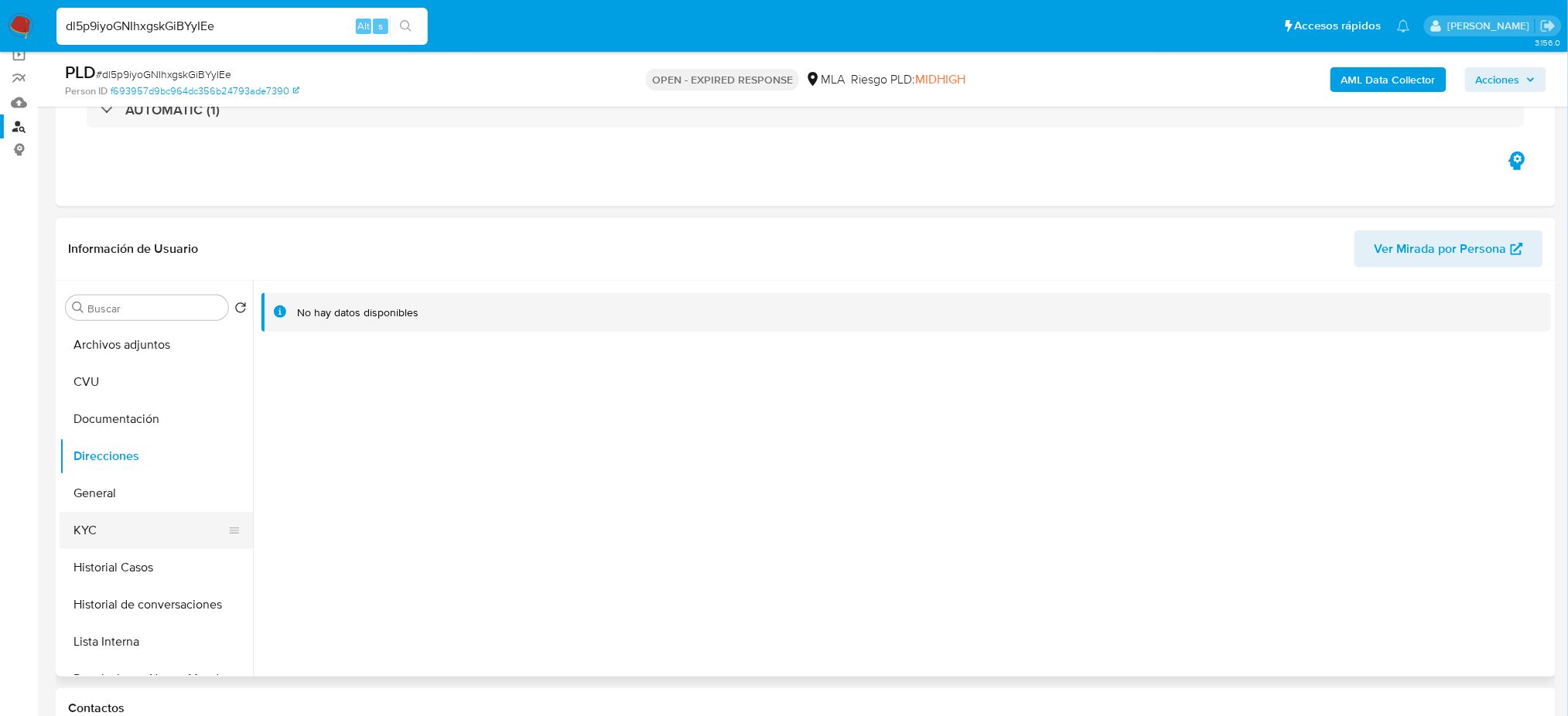
click at [129, 543] on button "KYC" at bounding box center [150, 530] width 181 height 37
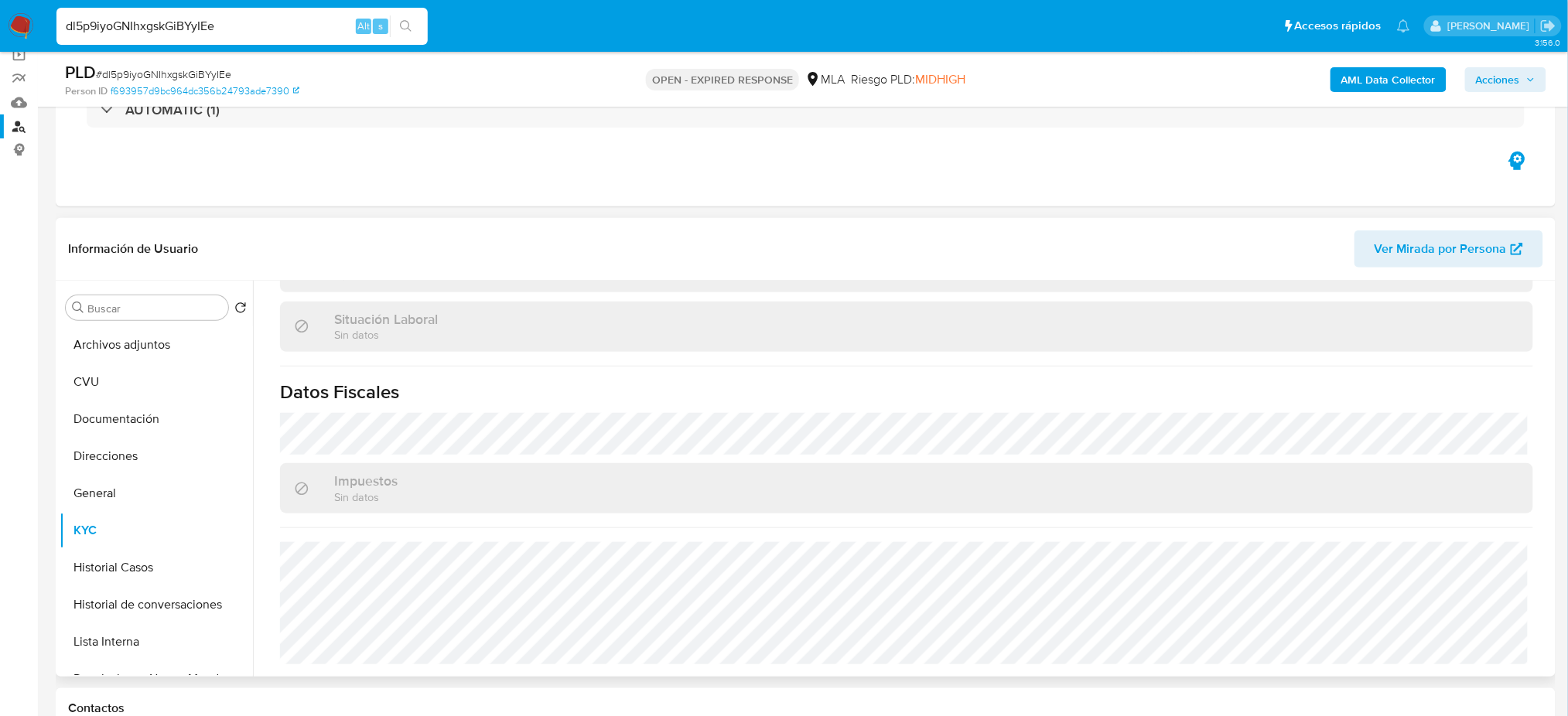
scroll to position [800, 0]
click at [201, 69] on span "# dl5p9iyoGNIhxgskGiBYyIEe" at bounding box center [163, 74] width 135 height 16
copy span "dl5p9iyoGNIhxgskGiBYyIEe"
click at [11, 18] on img at bounding box center [20, 26] width 26 height 26
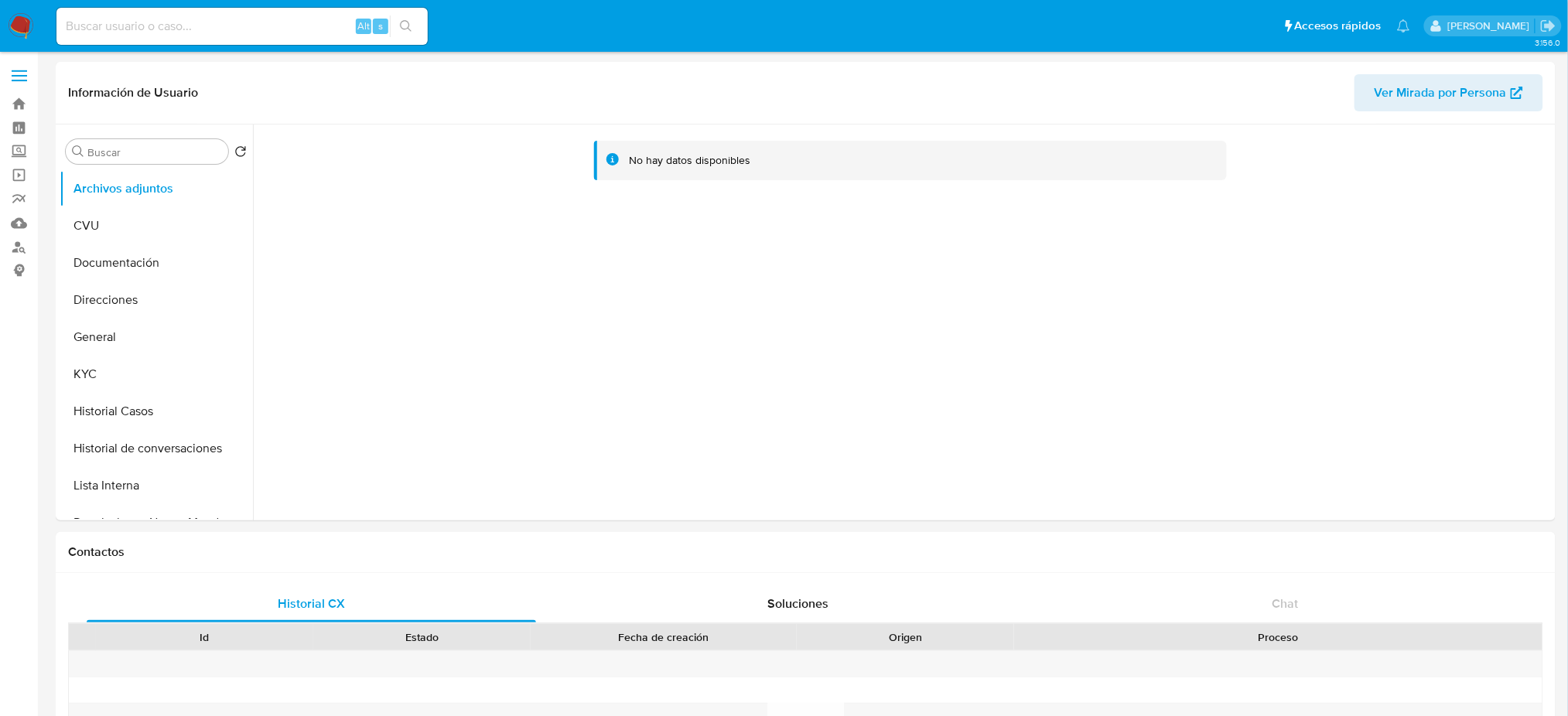
select select "10"
click at [137, 394] on button "Historial Casos" at bounding box center [150, 411] width 181 height 37
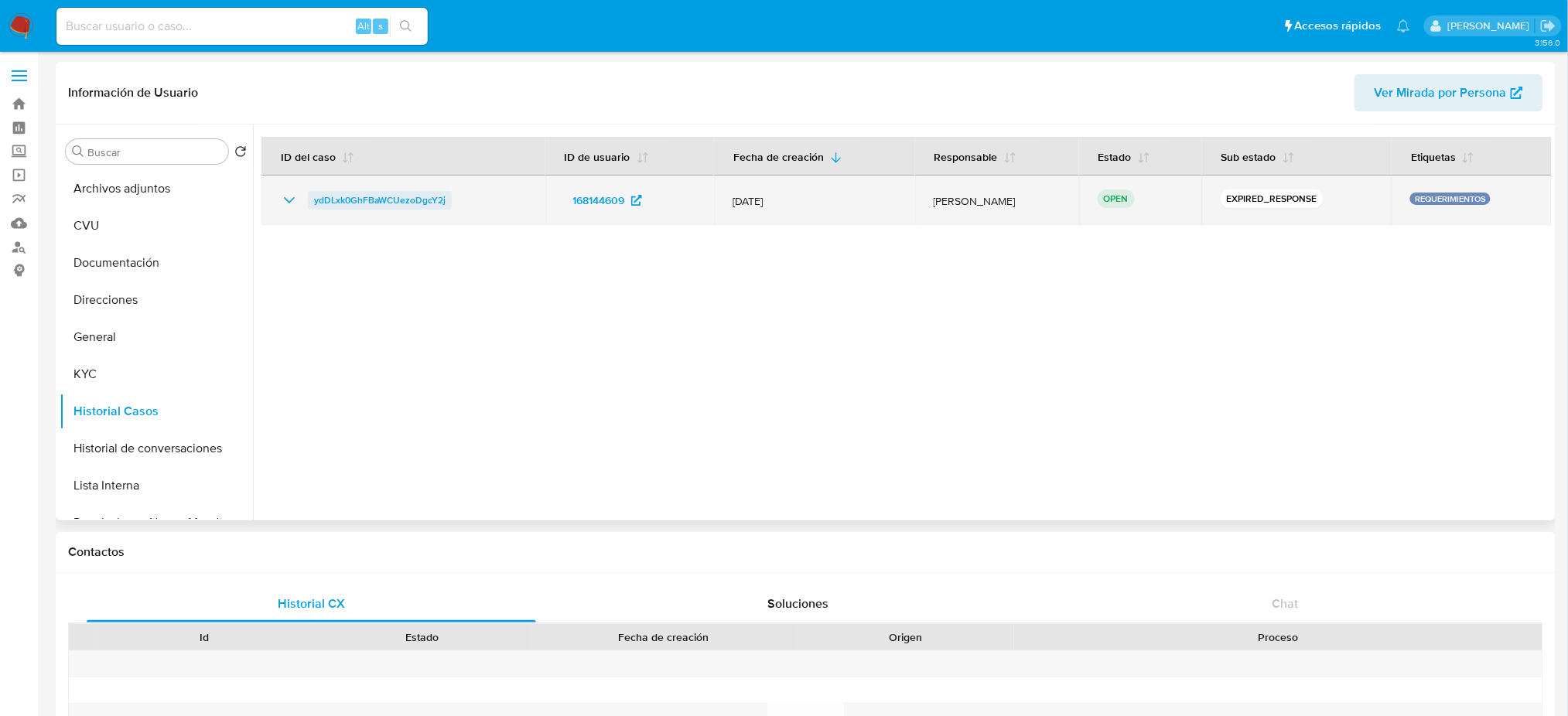
click at [355, 202] on span "ydDLxk0GhFBaWCUezoDgcY2j" at bounding box center [380, 200] width 132 height 19
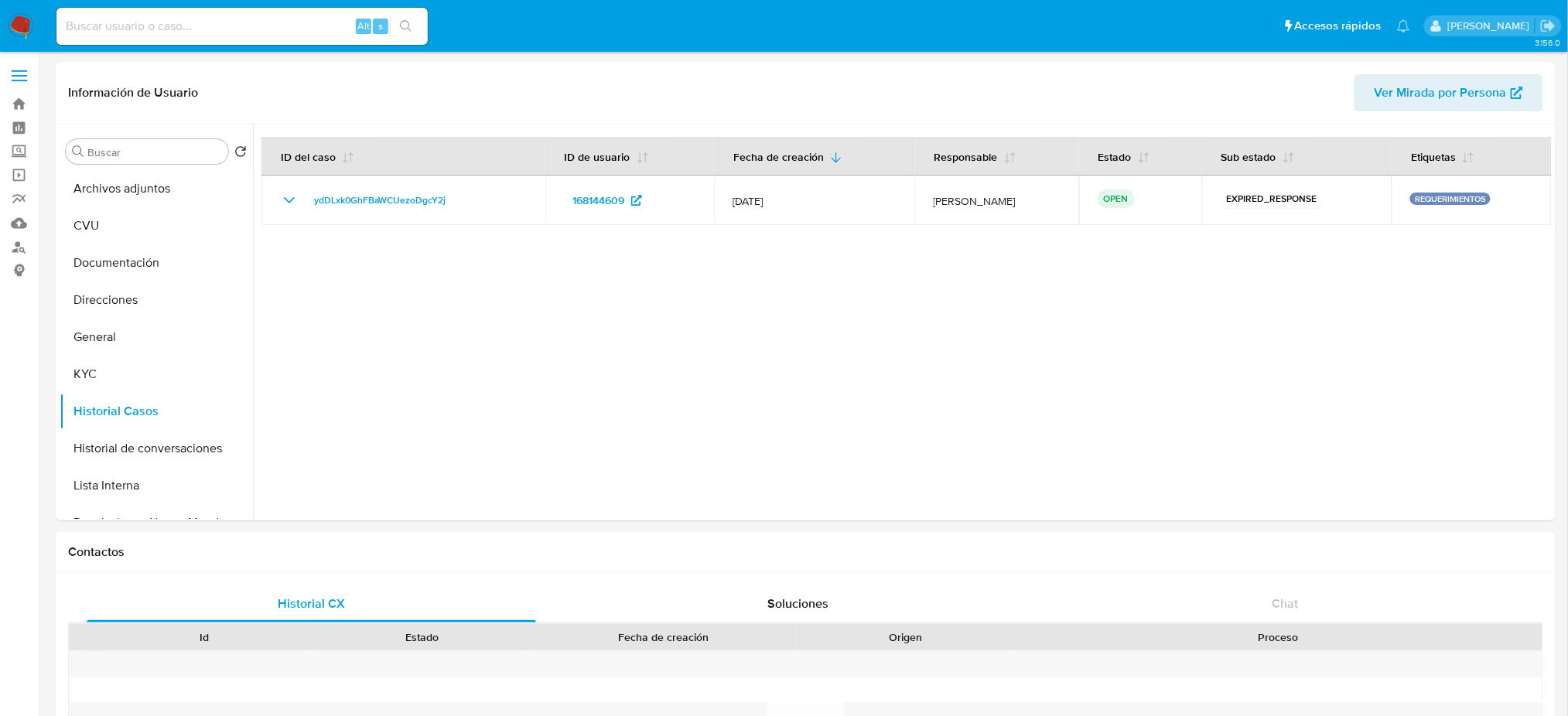
click at [248, 26] on input at bounding box center [242, 26] width 372 height 20
paste input "Wb5YnLQKzEPnDtQirnRicYSe"
type input "Wb5YnLQKzEPnDtQirnRicYSe"
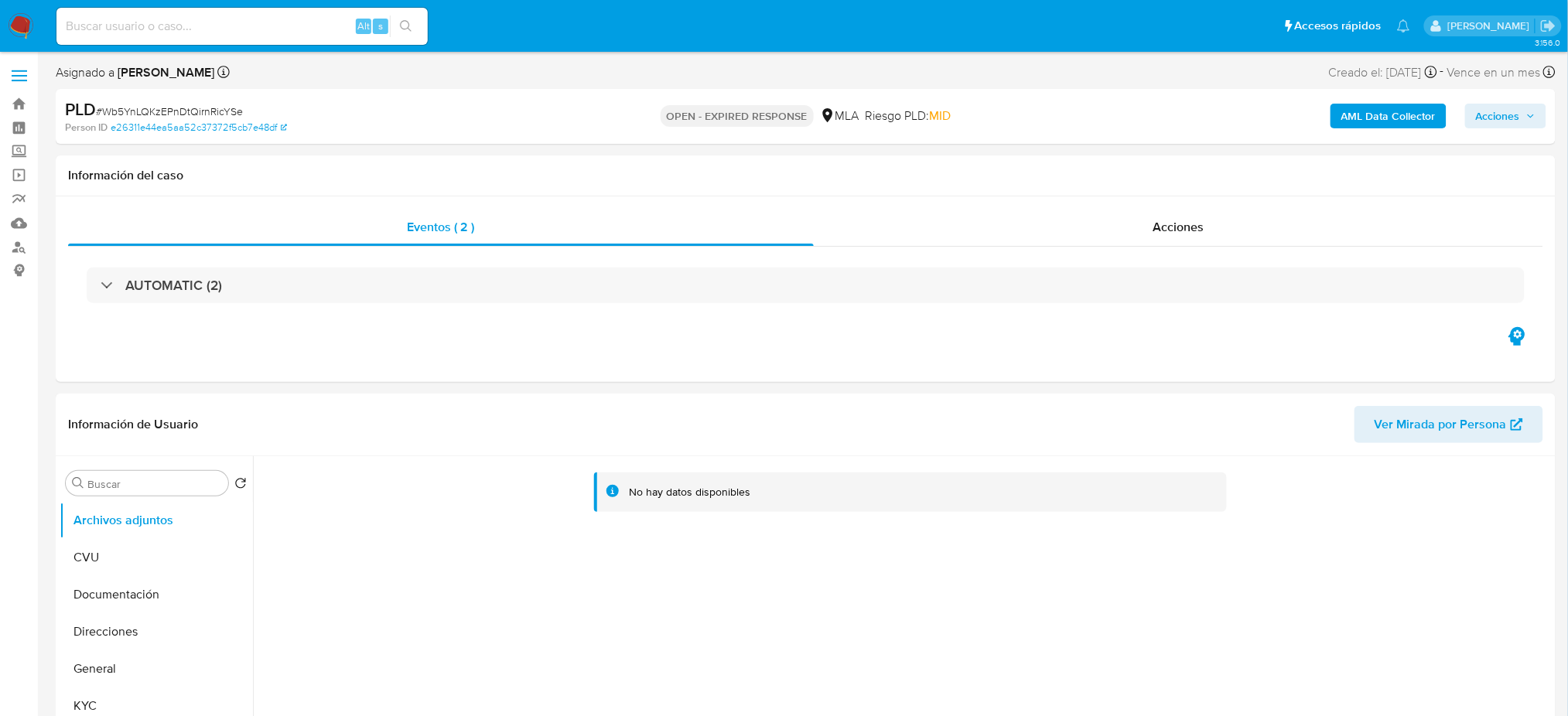
select select "10"
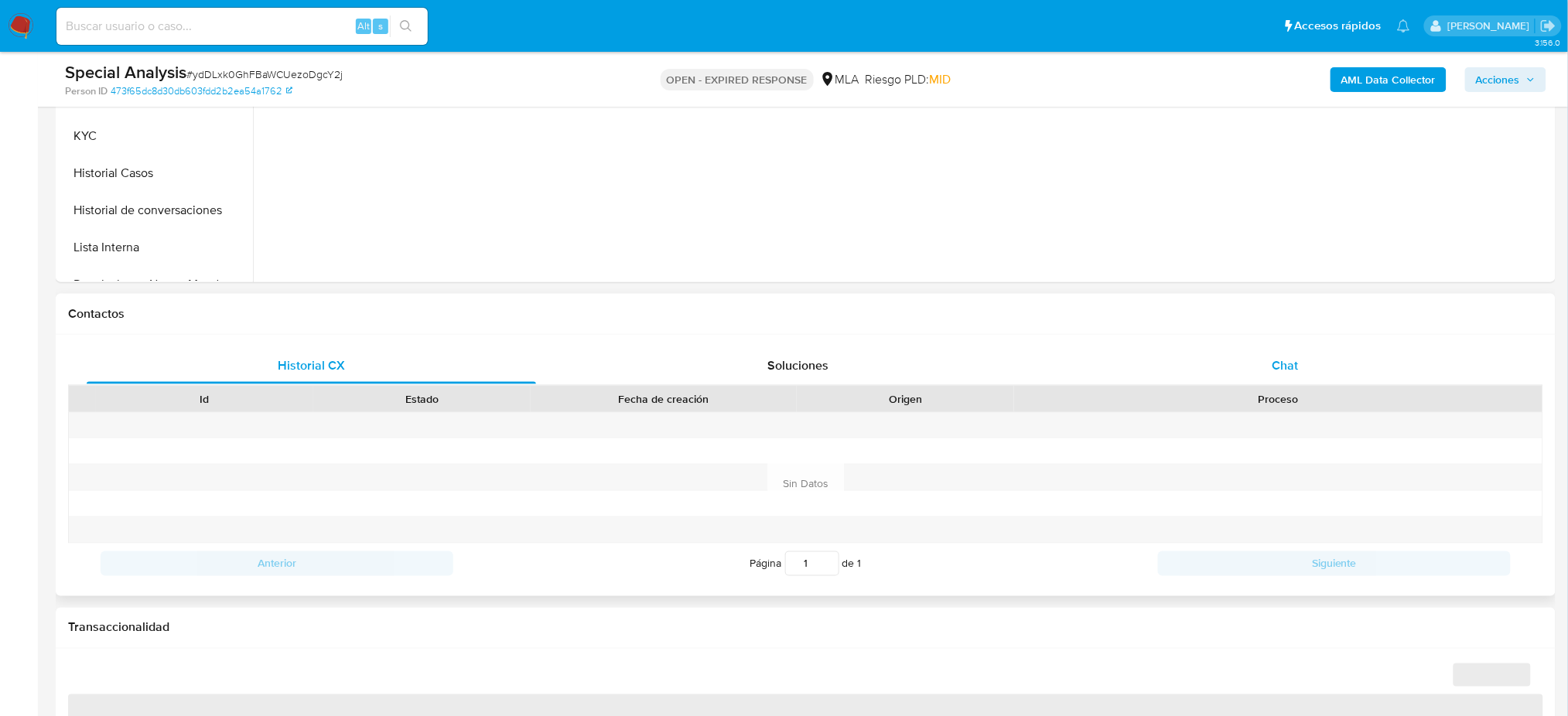
click at [1309, 371] on div "Chat" at bounding box center [1285, 365] width 449 height 37
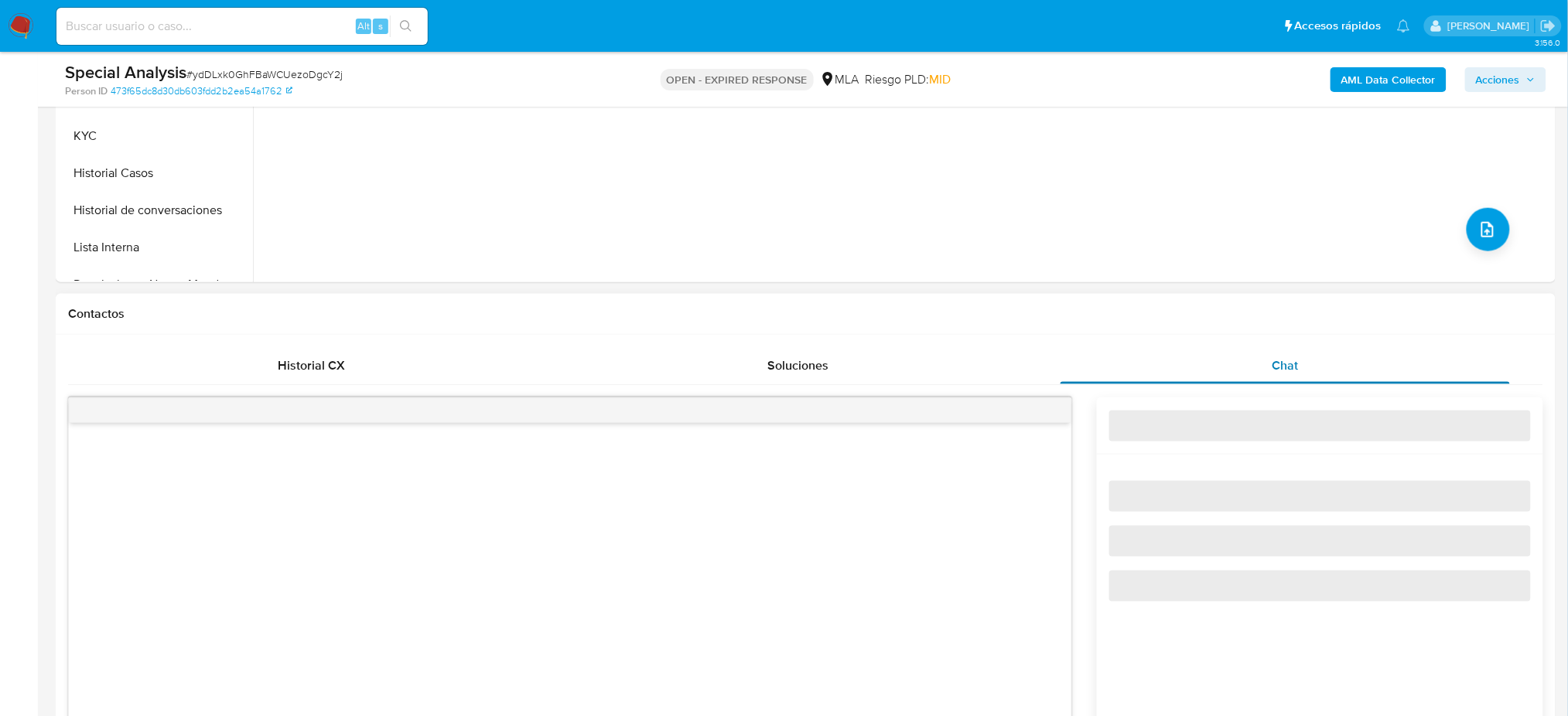
select select "10"
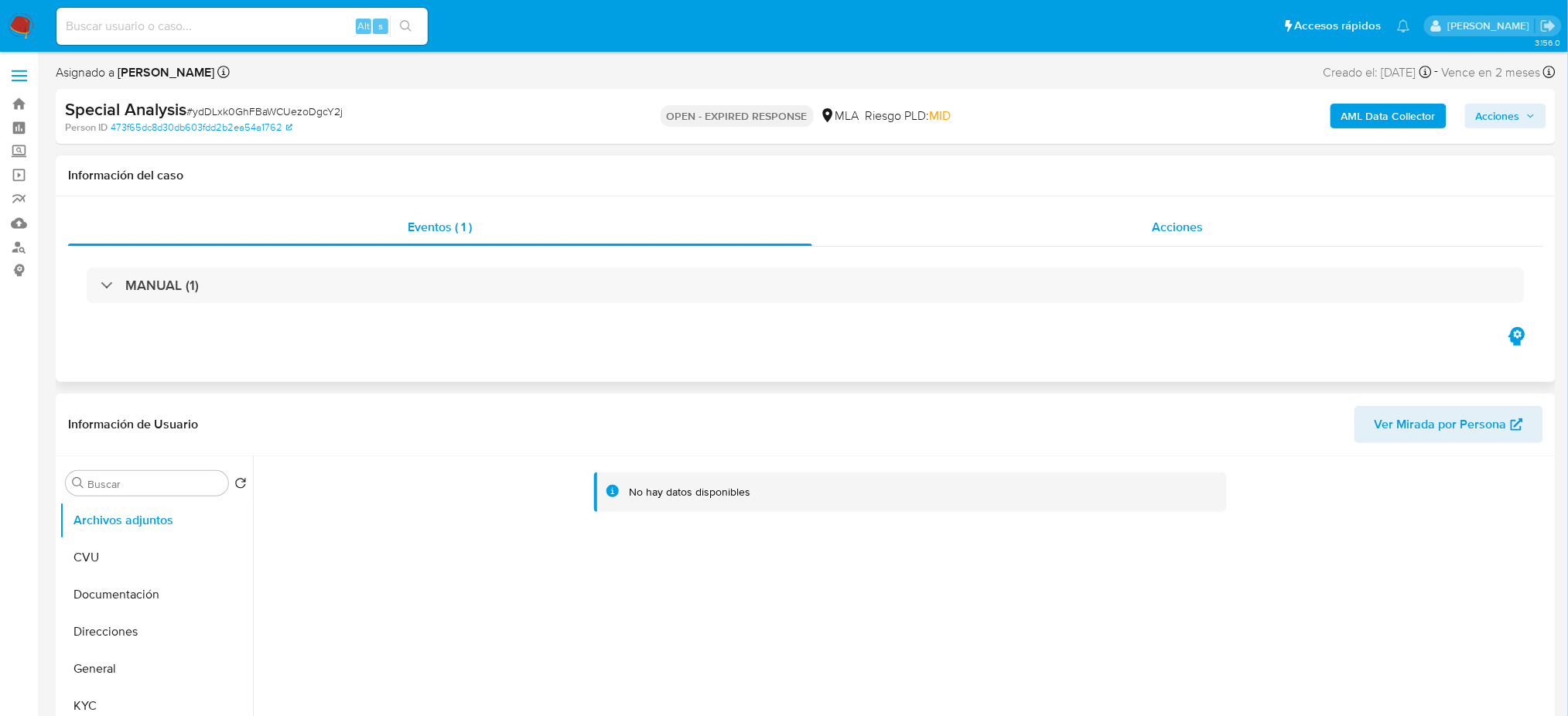
click at [1222, 218] on div "Acciones" at bounding box center [1178, 227] width 731 height 37
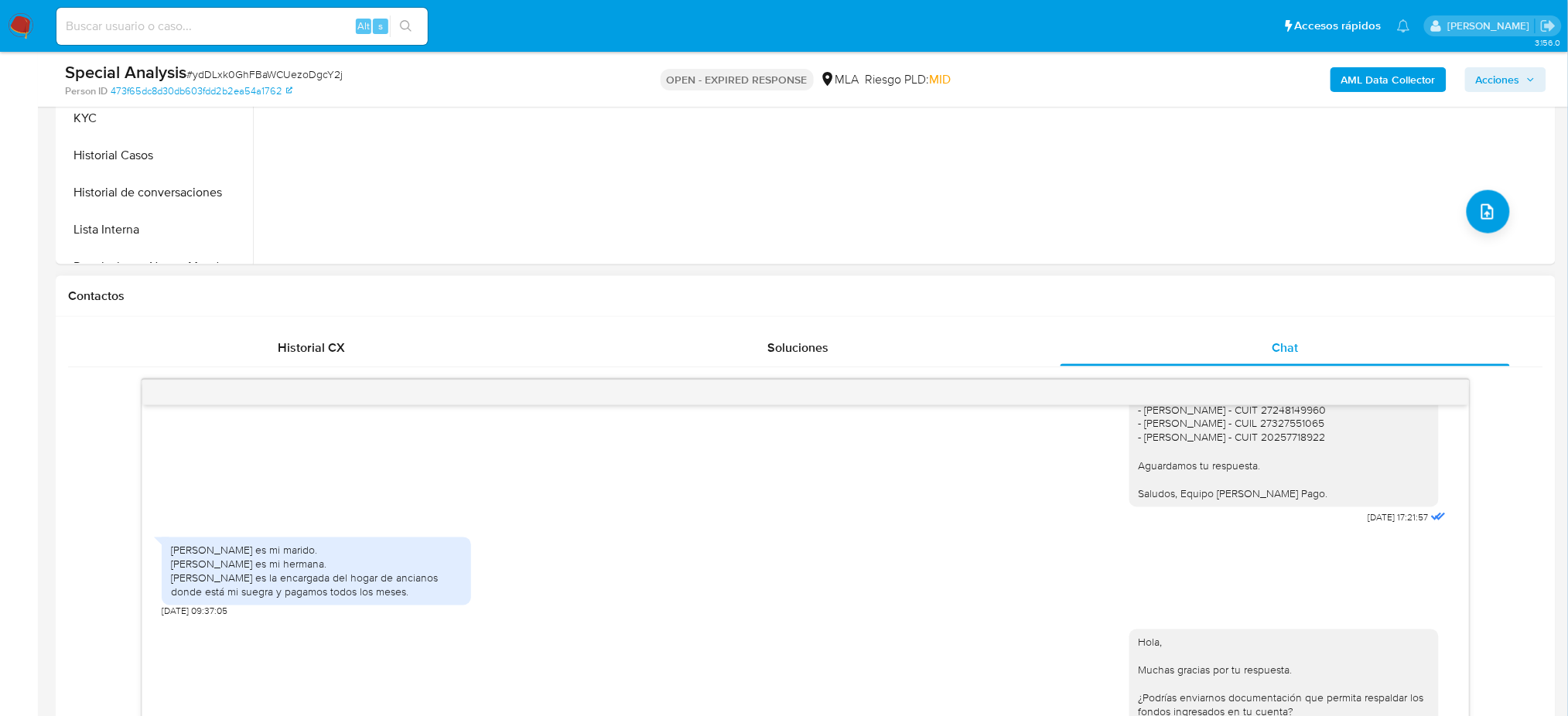
scroll to position [825, 0]
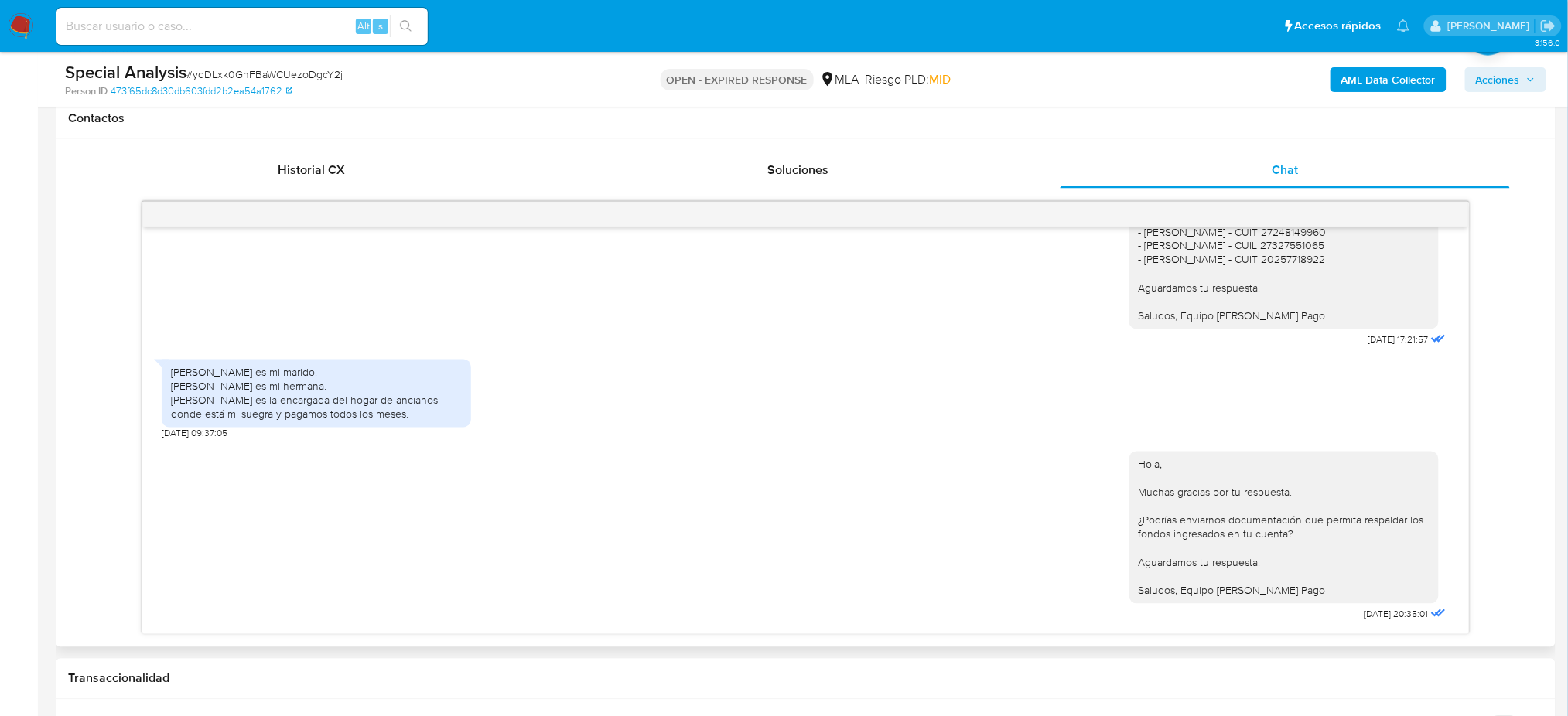
click at [233, 76] on span "# ydDLxk0GhFBaWCUezoDgcY2j" at bounding box center [264, 74] width 156 height 16
copy span "ydDLxk0GhFBaWCUezoDgcY2j"
click at [30, 33] on img at bounding box center [20, 26] width 26 height 26
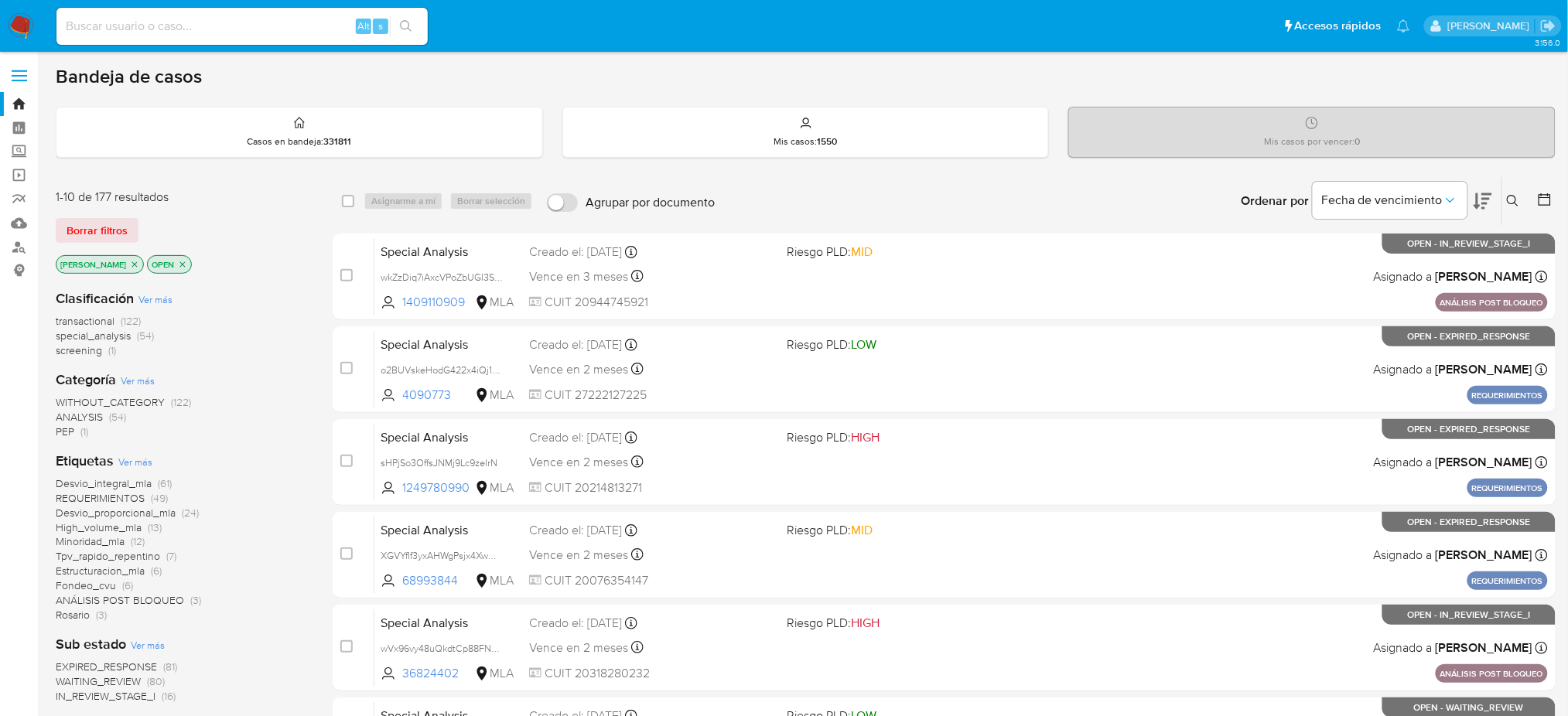
click at [1516, 195] on icon at bounding box center [1512, 200] width 12 height 12
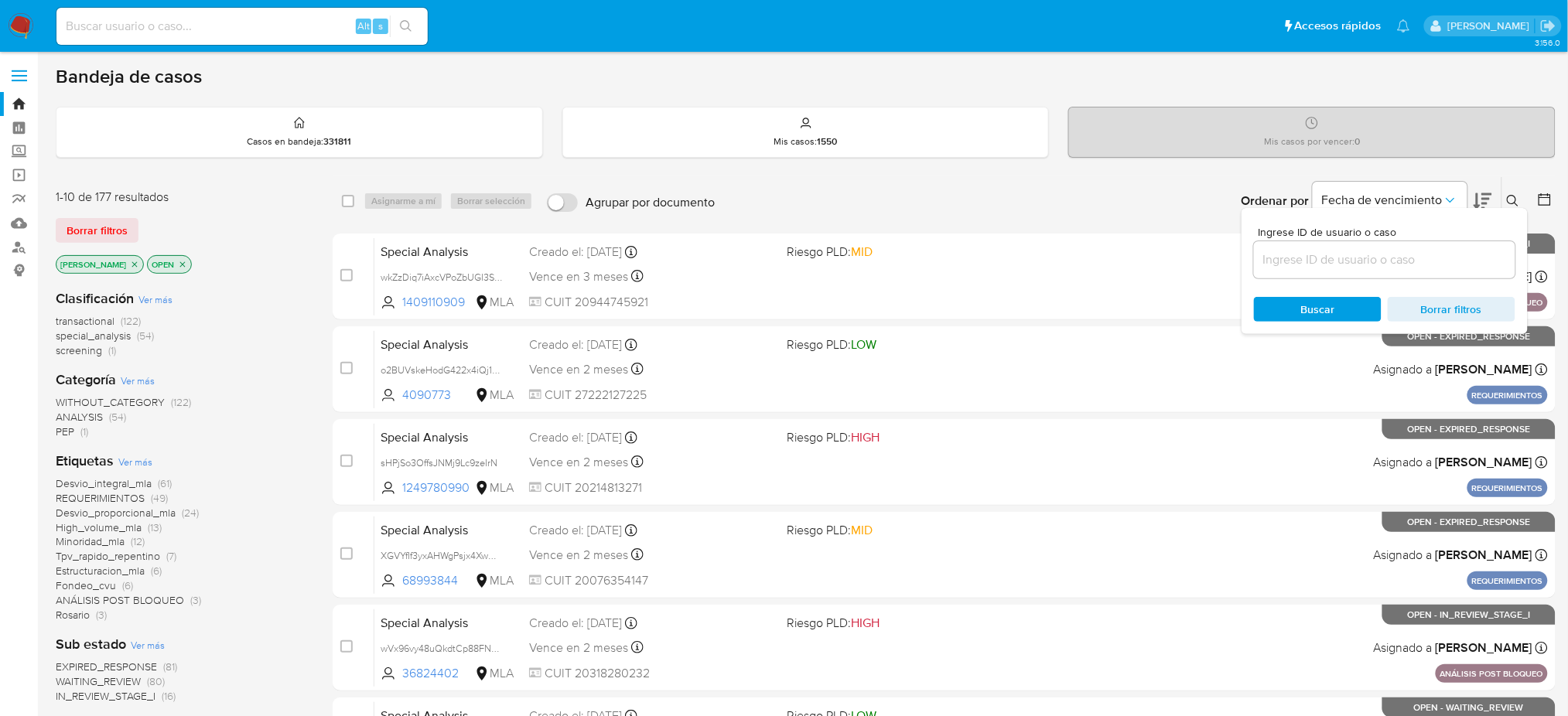
drag, startPoint x: 1408, startPoint y: 249, endPoint x: 1394, endPoint y: 268, distance: 23.6
click at [1408, 250] on input at bounding box center [1385, 259] width 262 height 20
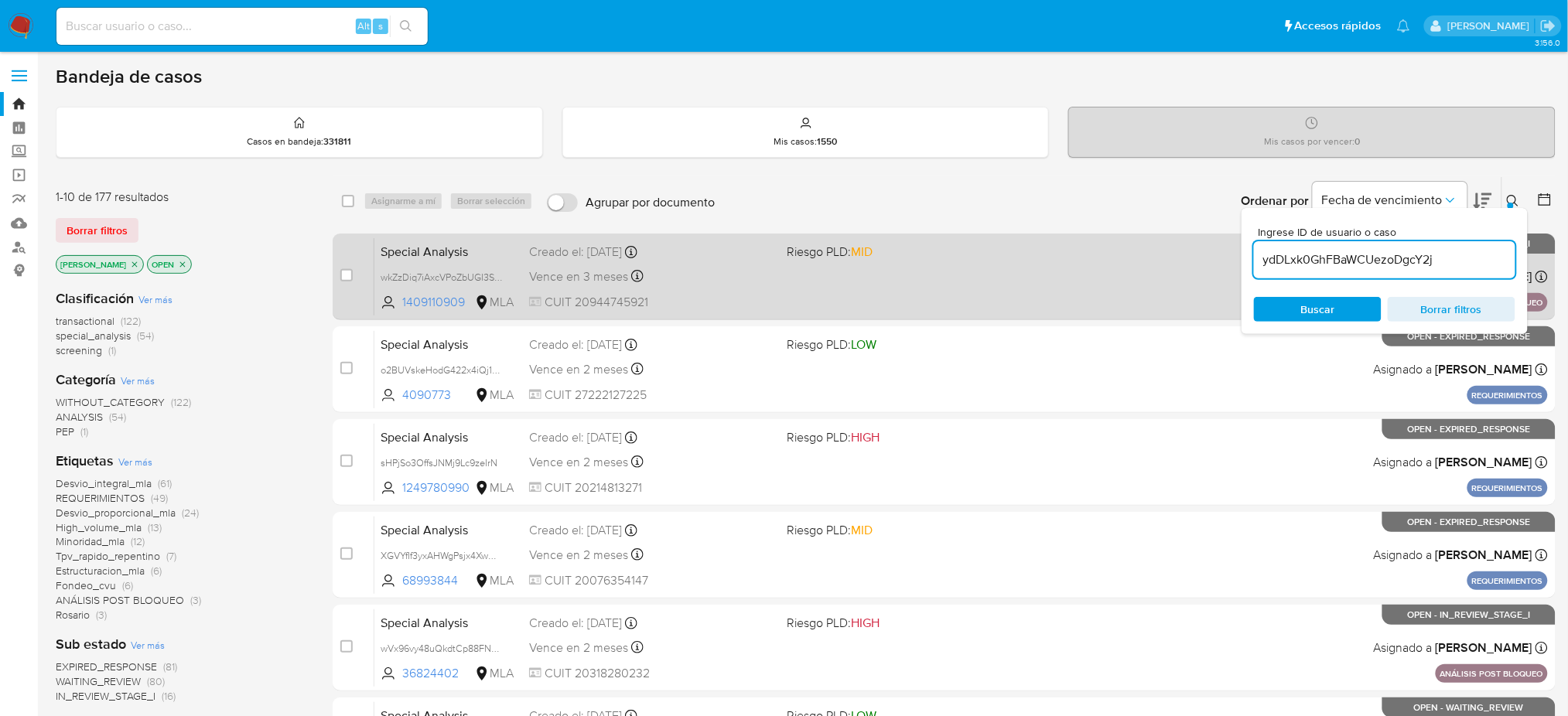
type input "ydDLxk0GhFBaWCUezoDgcY2j"
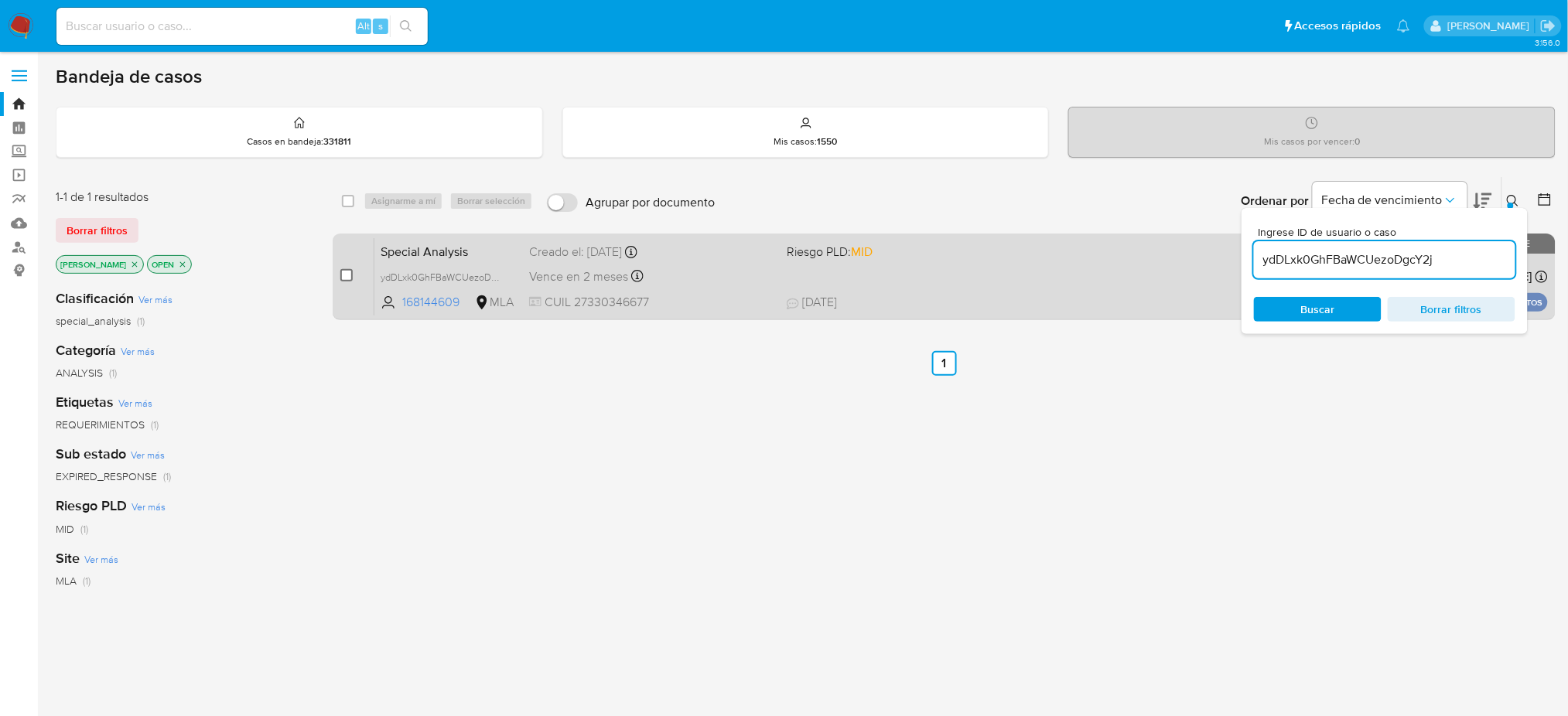
click at [350, 269] on input "checkbox" at bounding box center [346, 275] width 12 height 12
checkbox input "true"
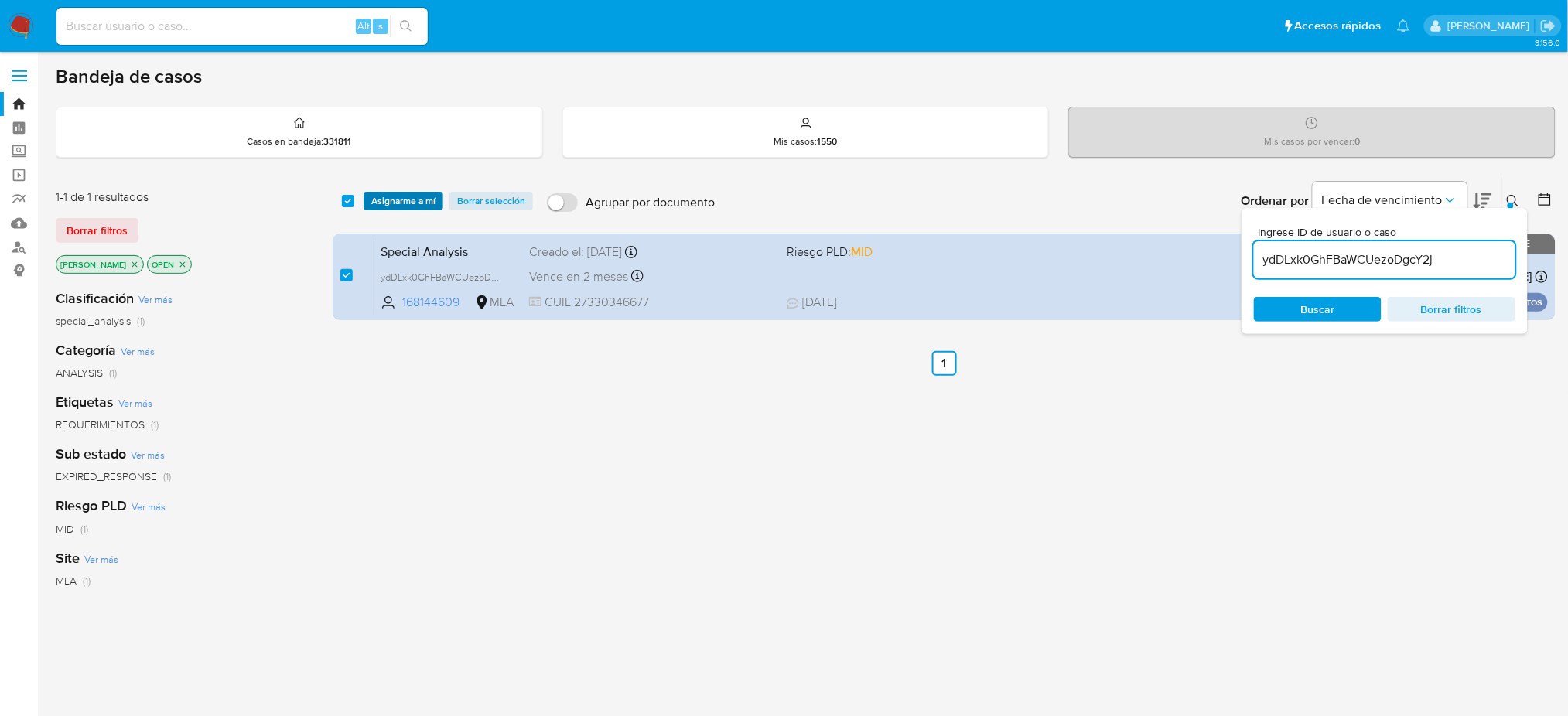
click at [396, 203] on span "Asignarme a mí" at bounding box center [403, 200] width 64 height 16
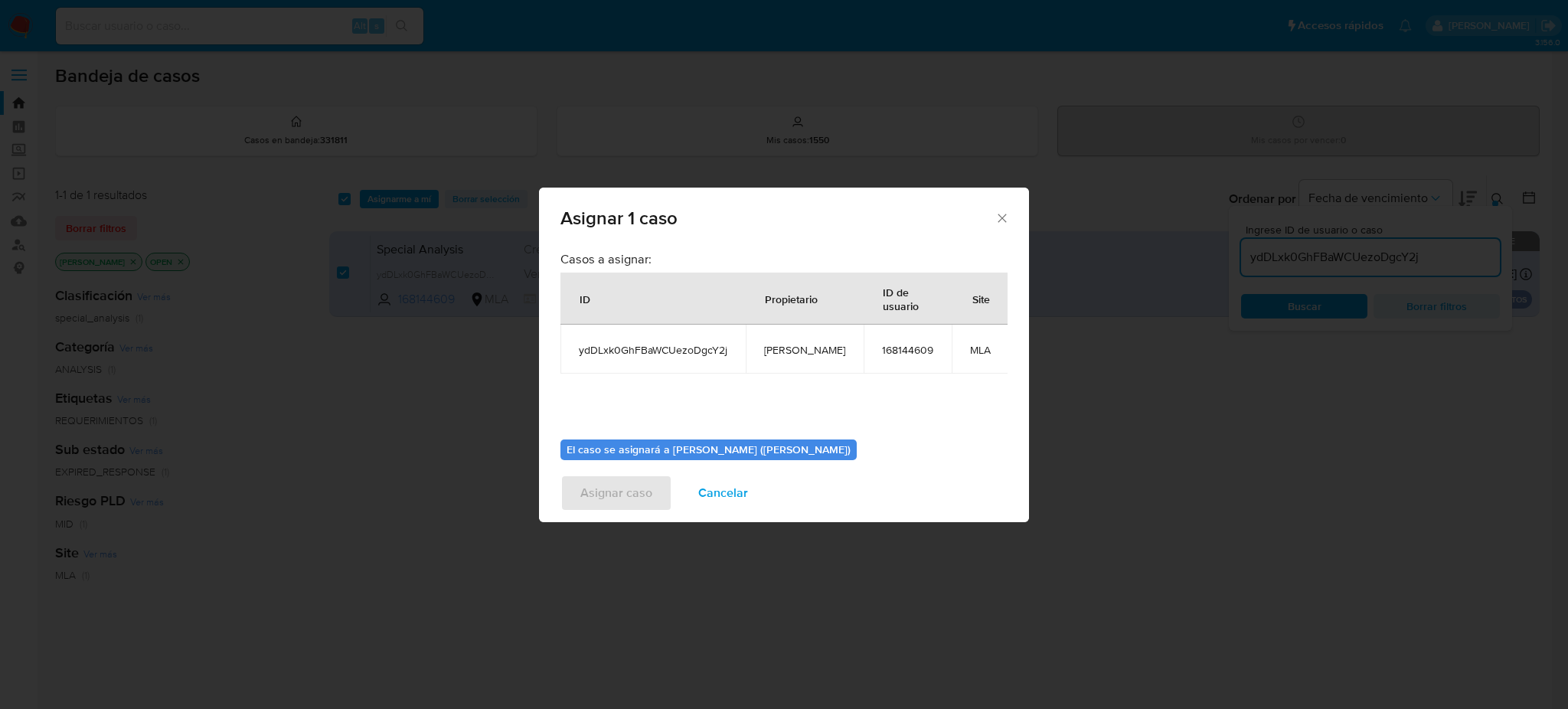
click at [798, 346] on span "[PERSON_NAME]" at bounding box center [804, 350] width 81 height 14
copy span "[PERSON_NAME]"
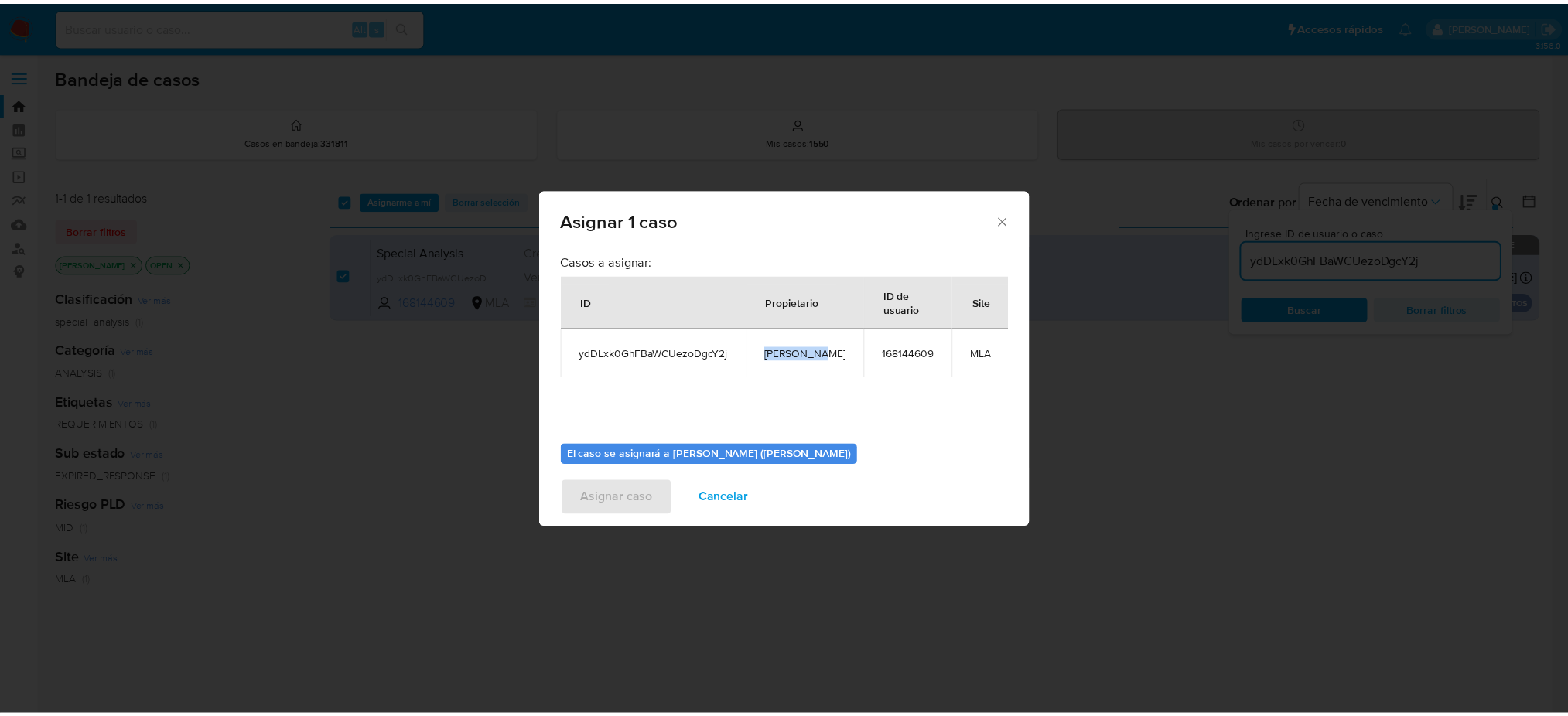
scroll to position [79, 0]
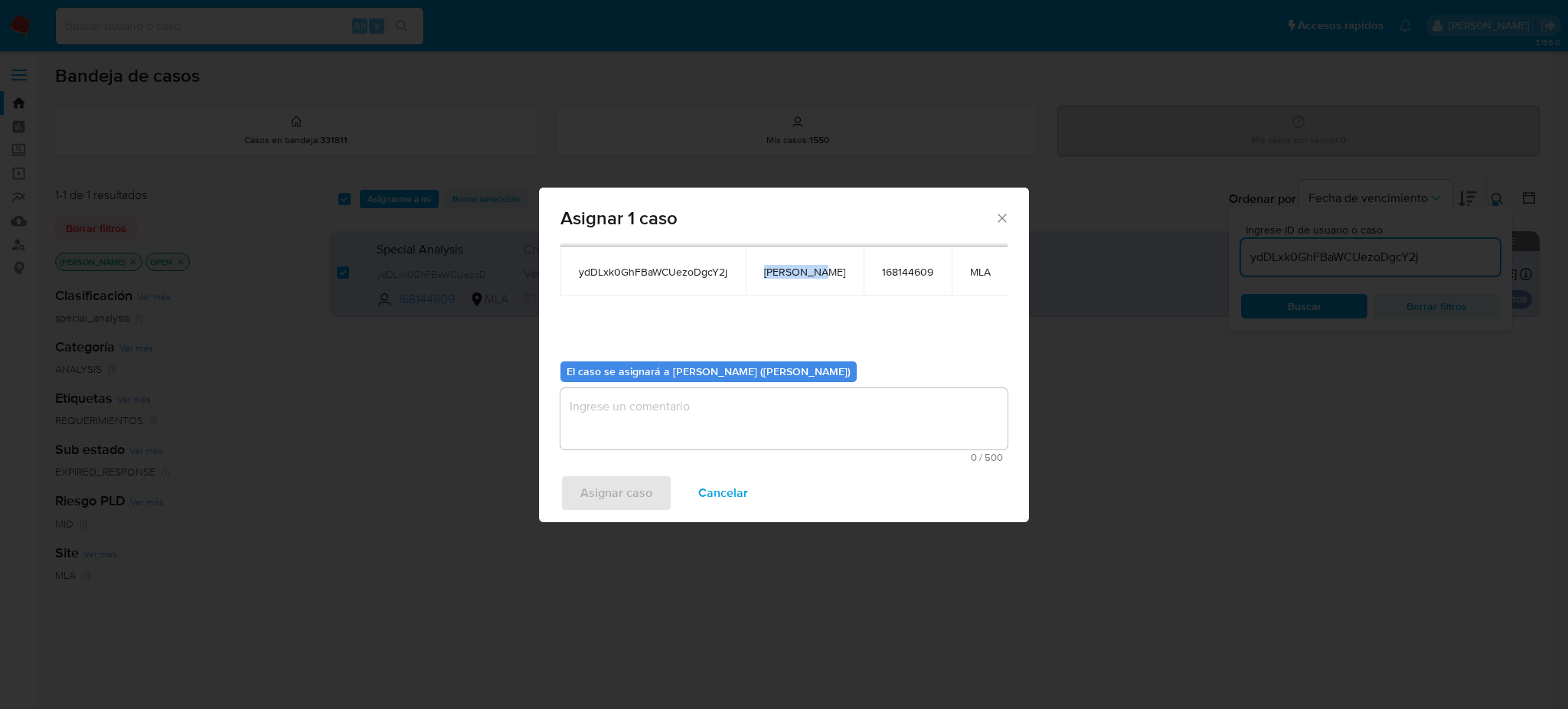
click at [707, 399] on textarea "assign-modal" at bounding box center [784, 419] width 447 height 62
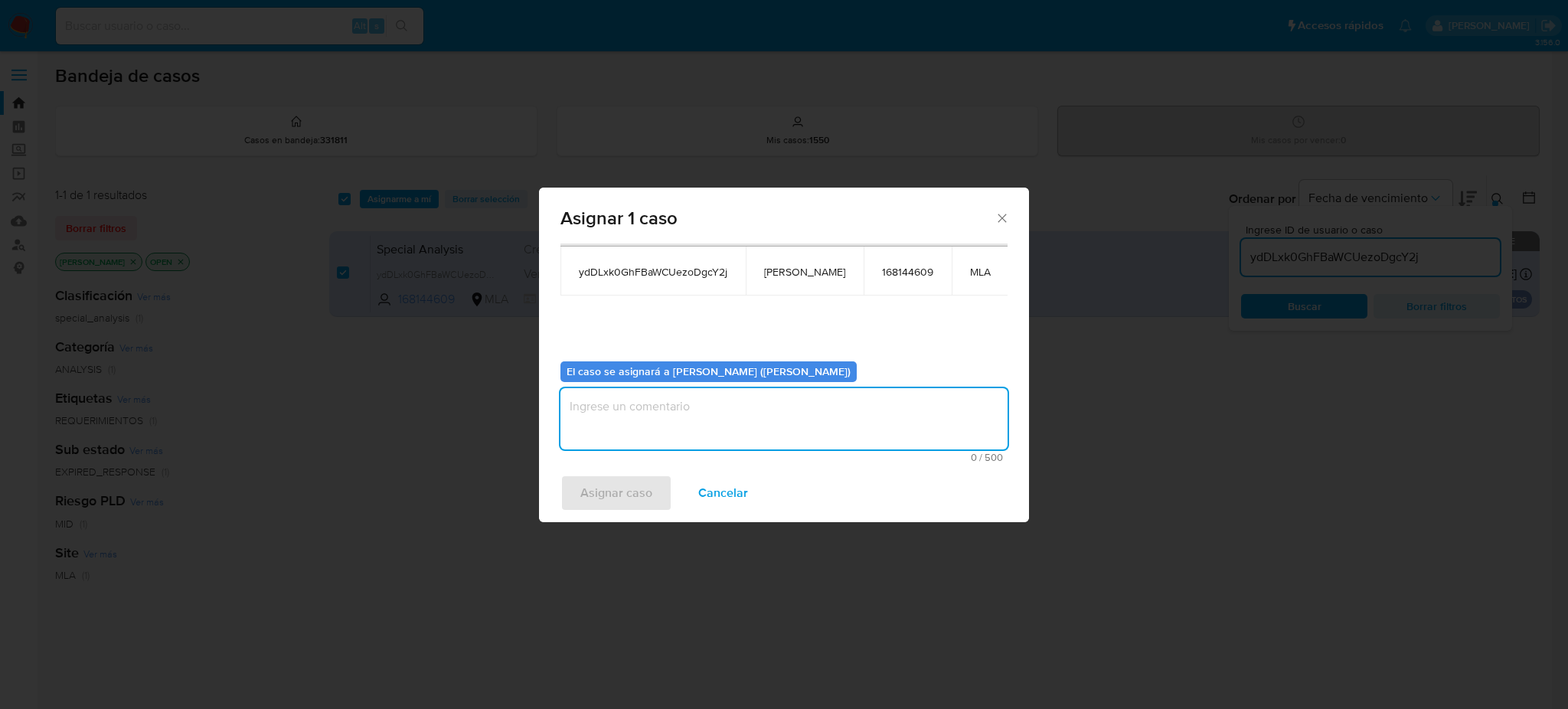
paste textarea "[PERSON_NAME]"
type textarea "[PERSON_NAME]"
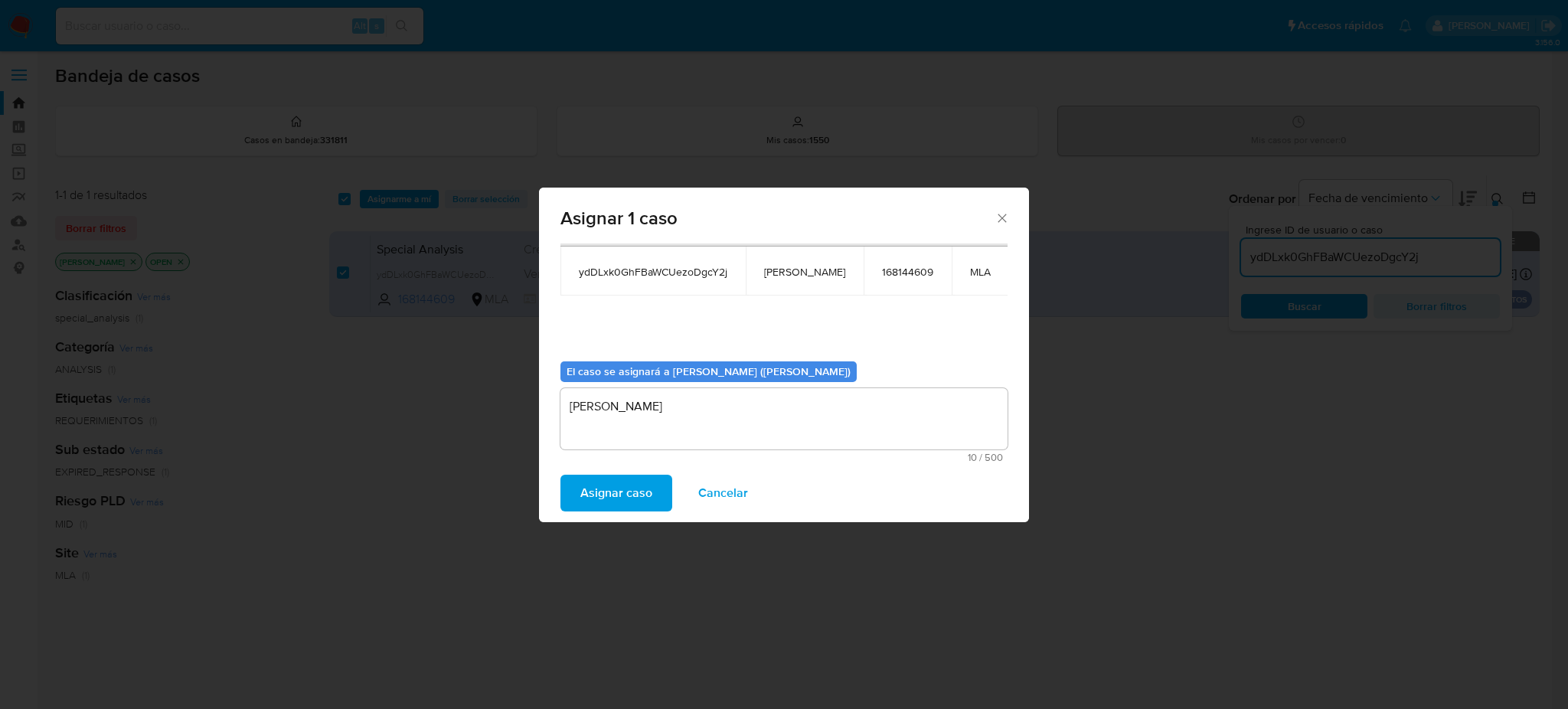
click at [620, 479] on span "Asignar caso" at bounding box center [616, 493] width 72 height 34
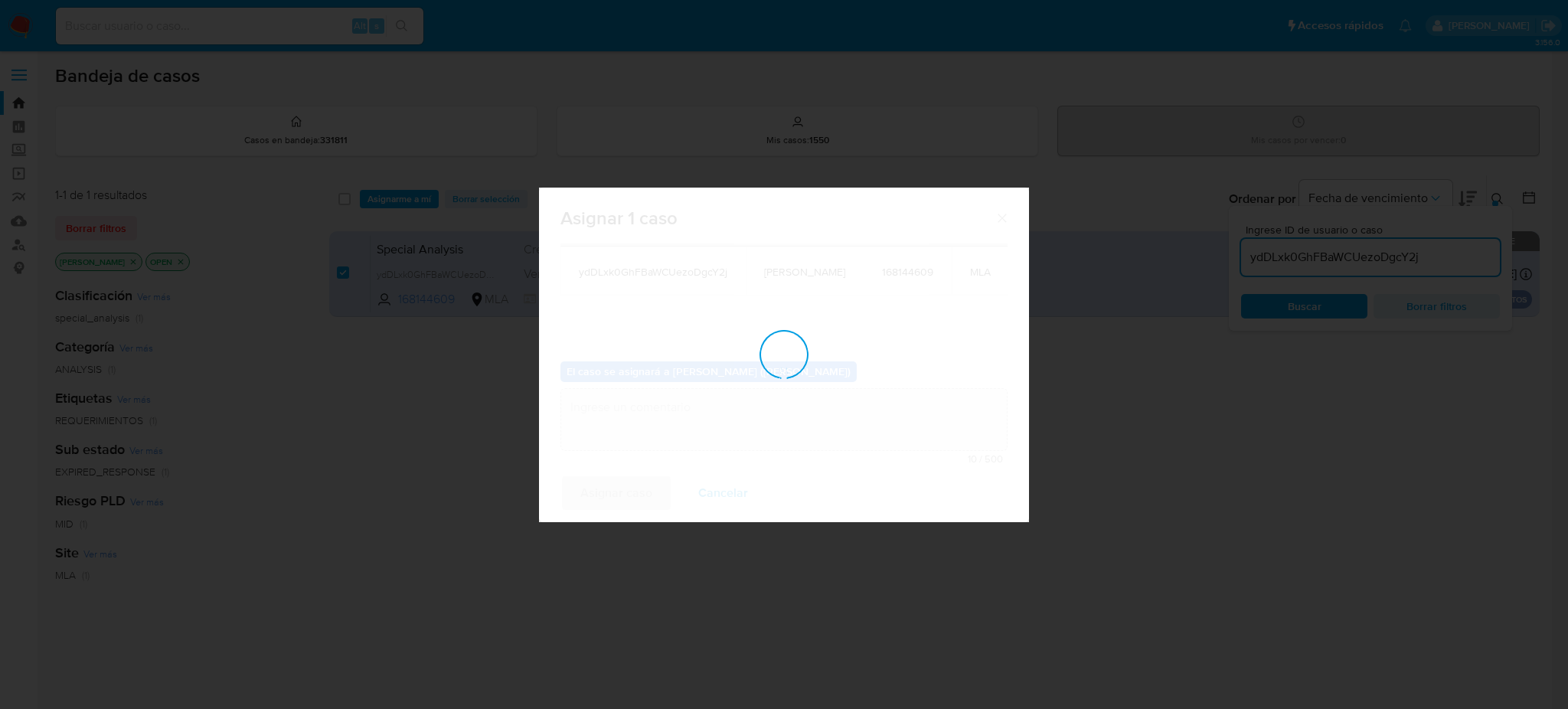
checkbox input "false"
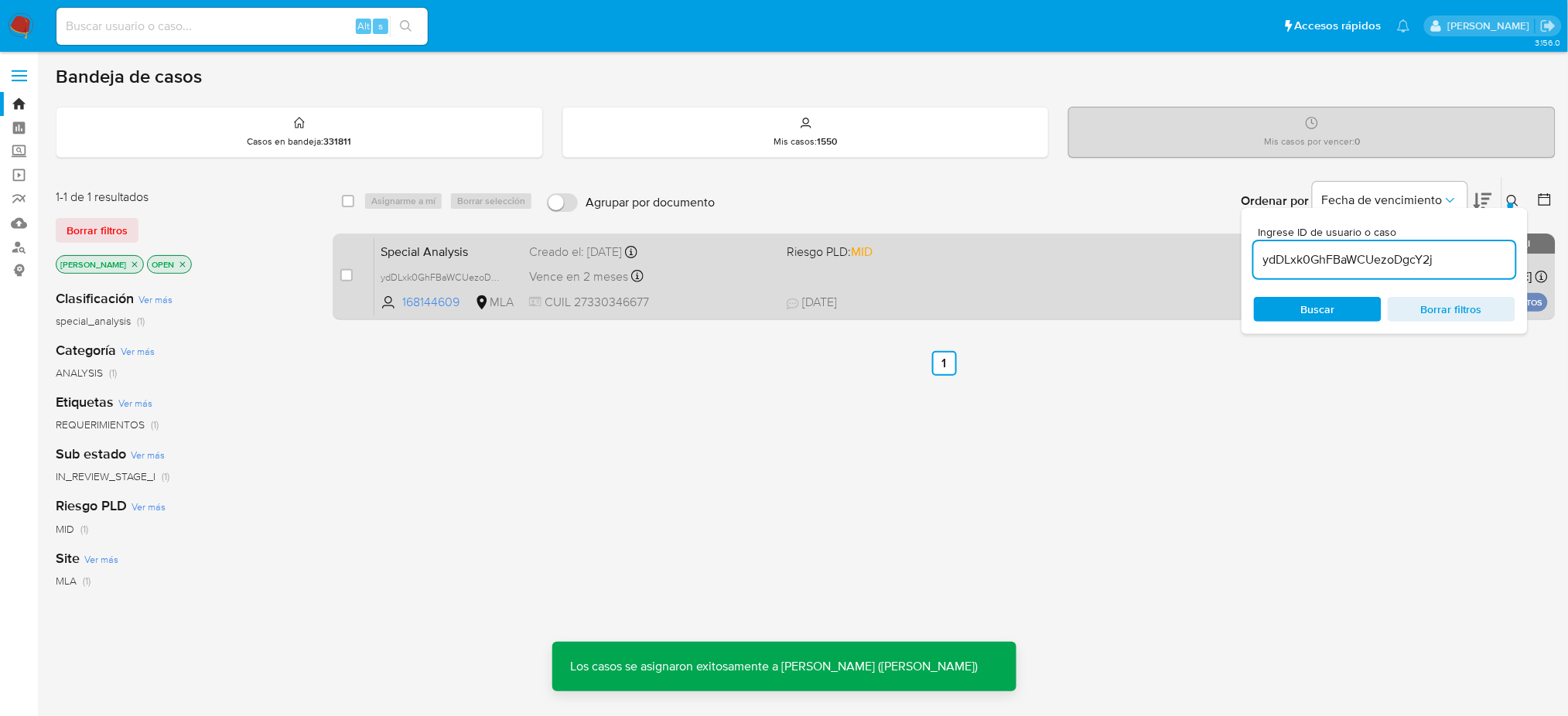
click at [498, 254] on span "Special Analysis" at bounding box center [448, 250] width 136 height 20
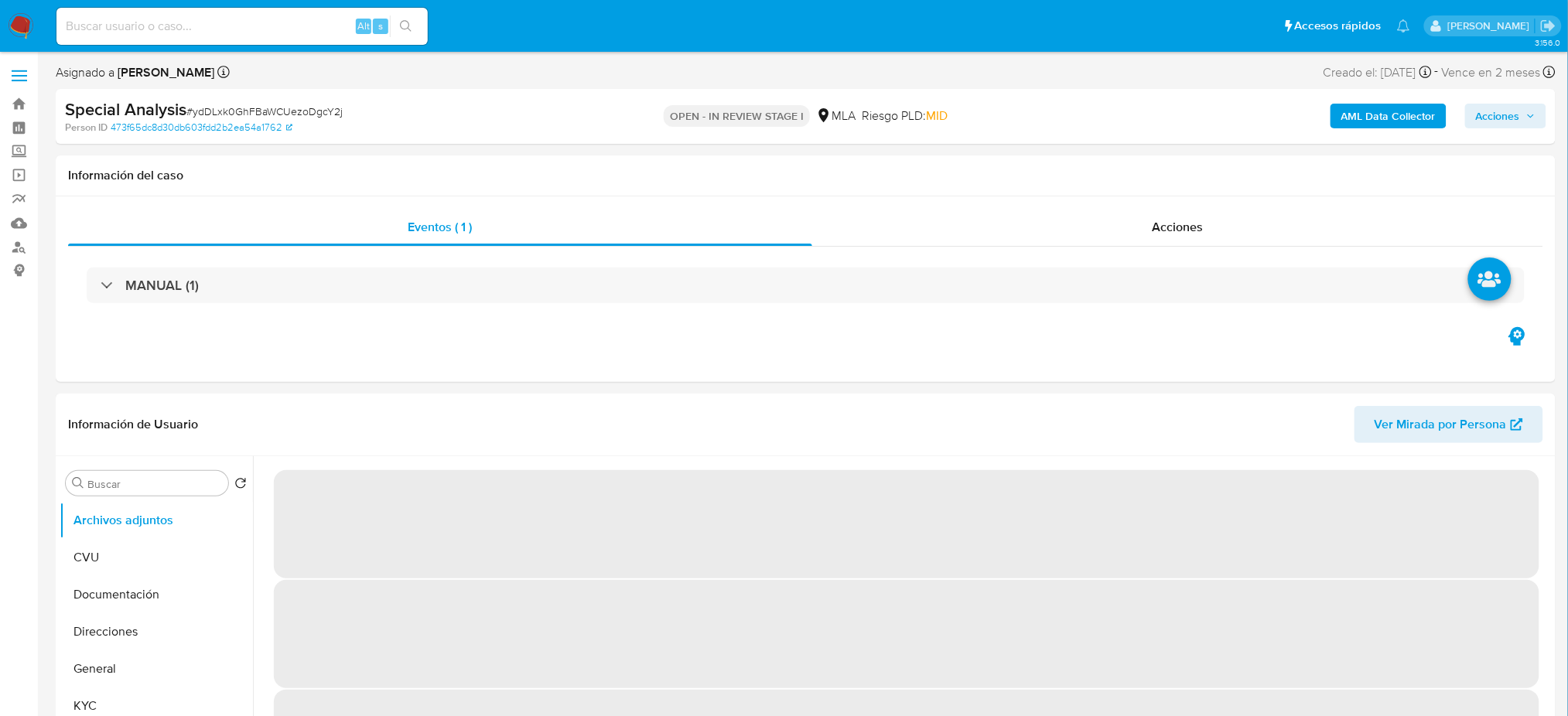
select select "10"
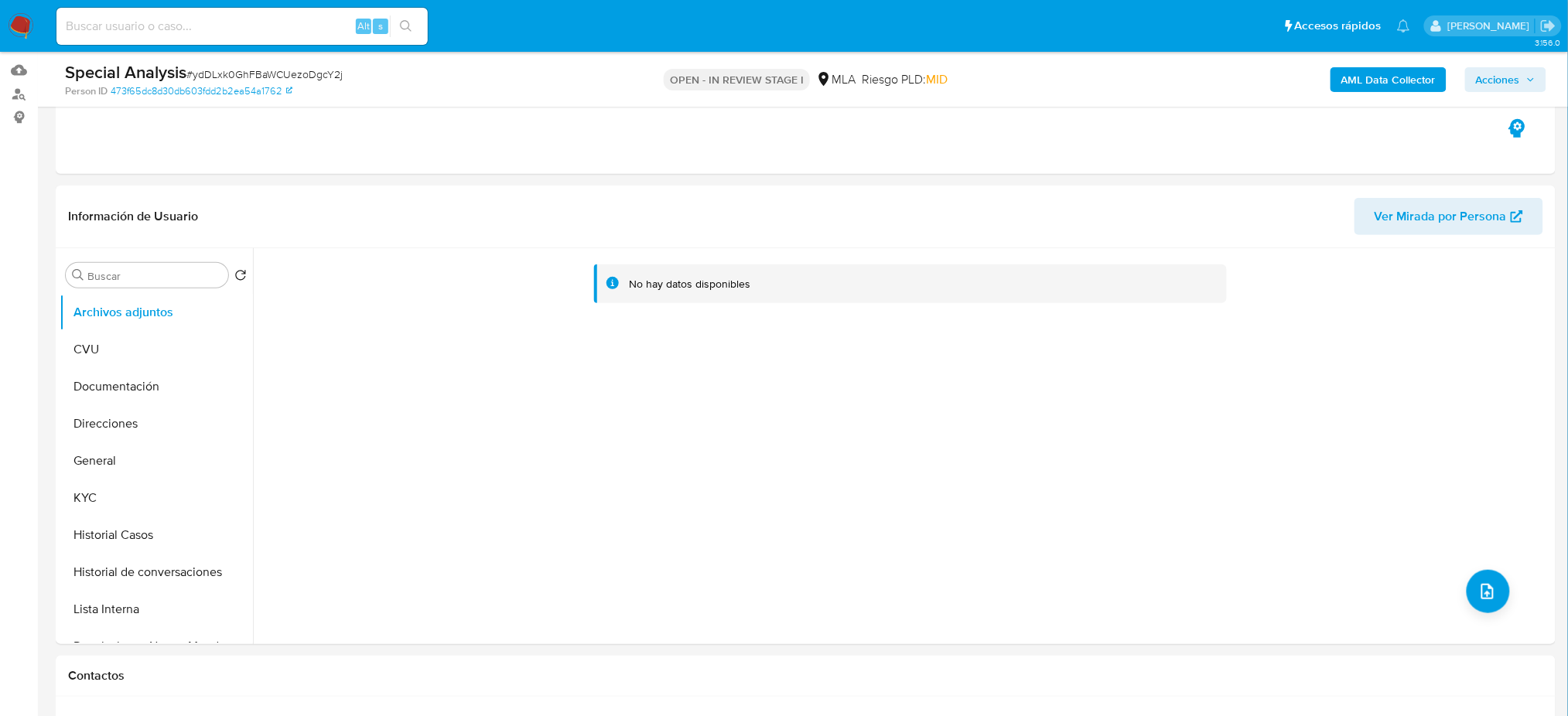
scroll to position [103, 0]
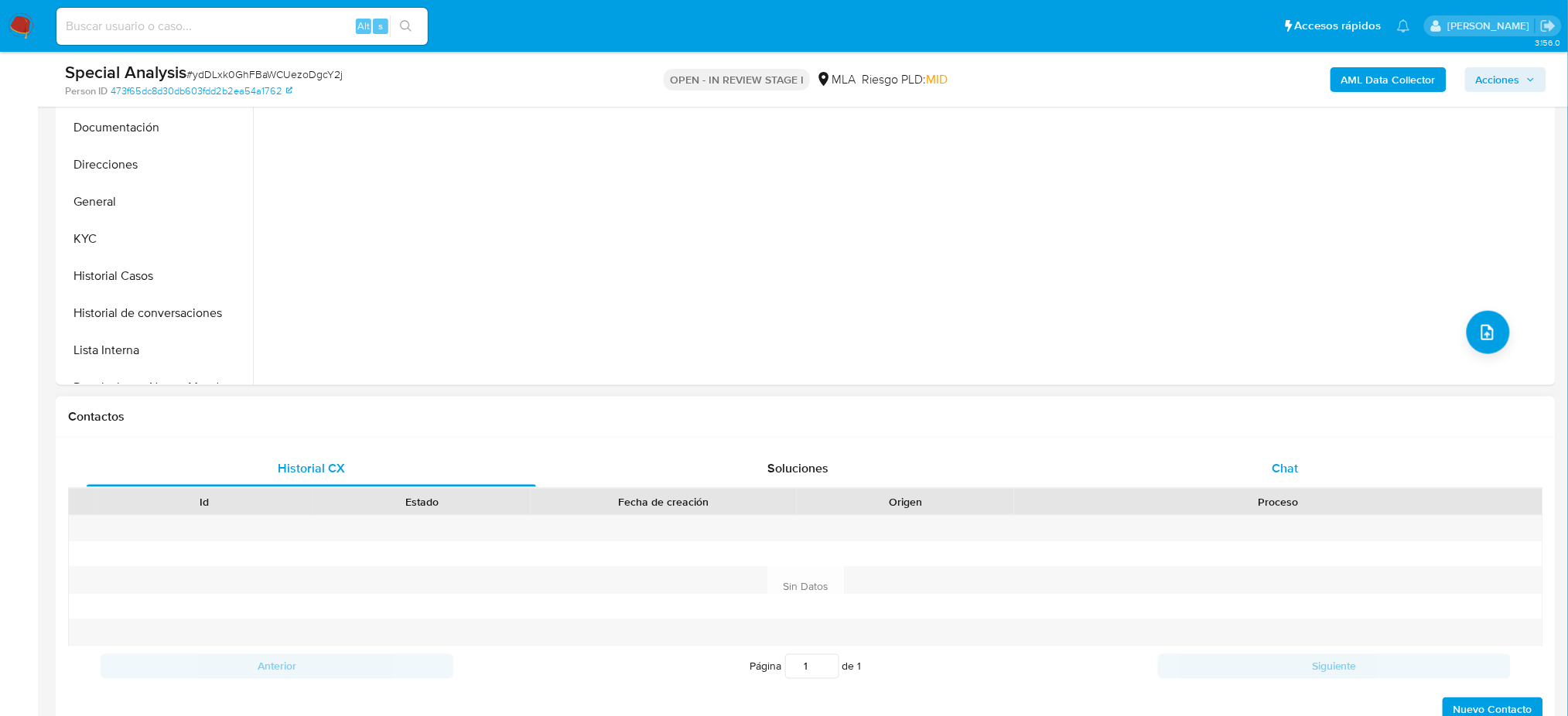
click at [1360, 467] on div "Chat" at bounding box center [1285, 468] width 449 height 37
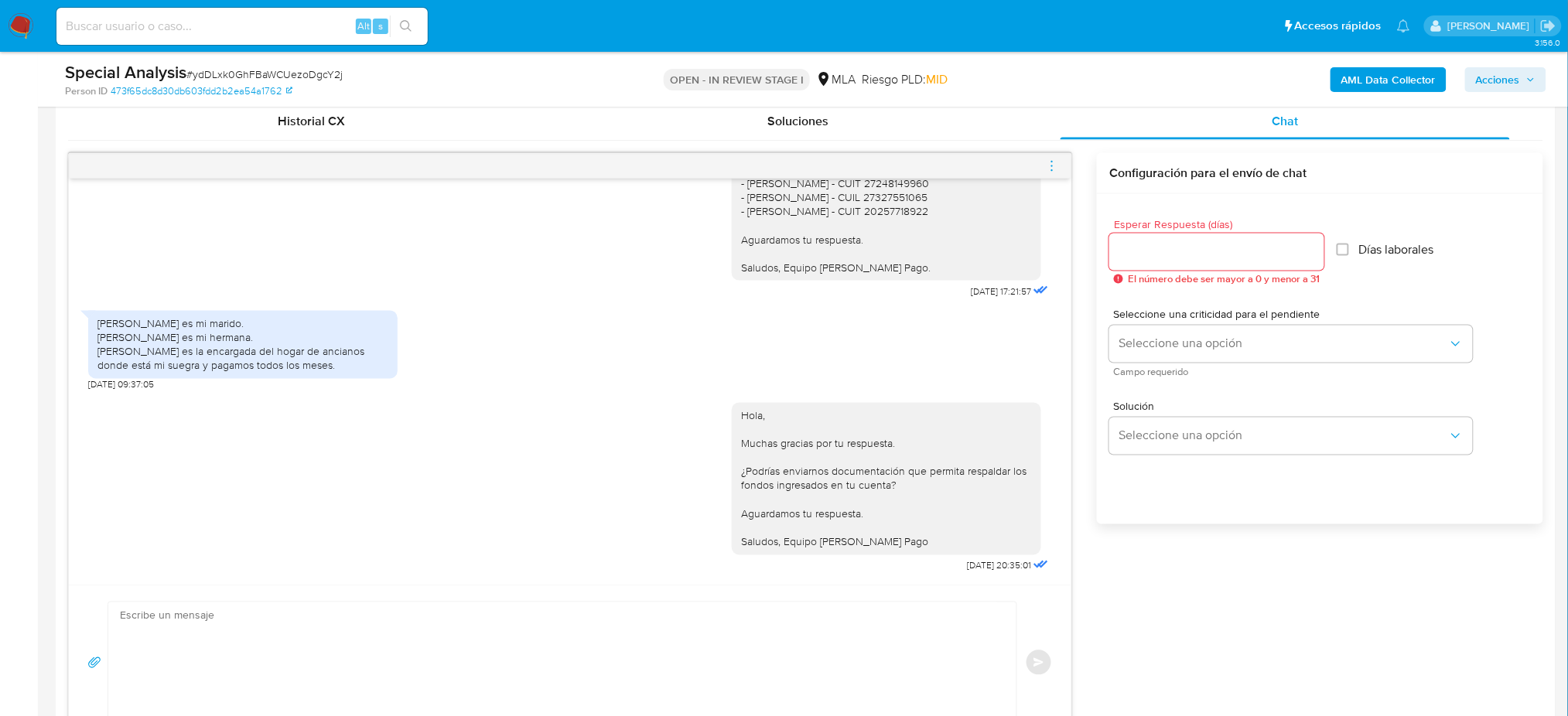
scroll to position [825, 0]
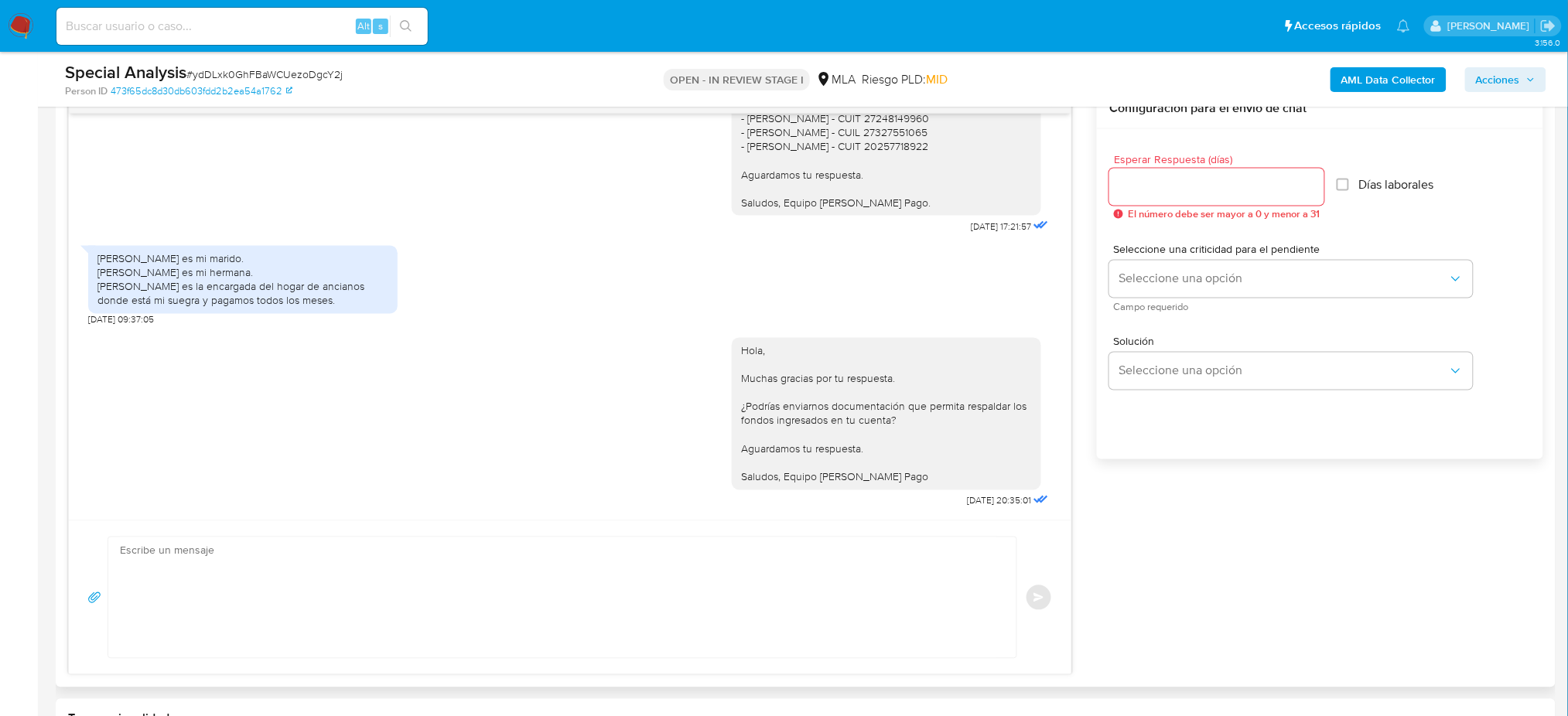
click at [228, 592] on textarea at bounding box center [559, 597] width 877 height 120
paste textarea "Hola, Esperamos que te encuentres muy bien. Te consultamos si tuviste oportunid…"
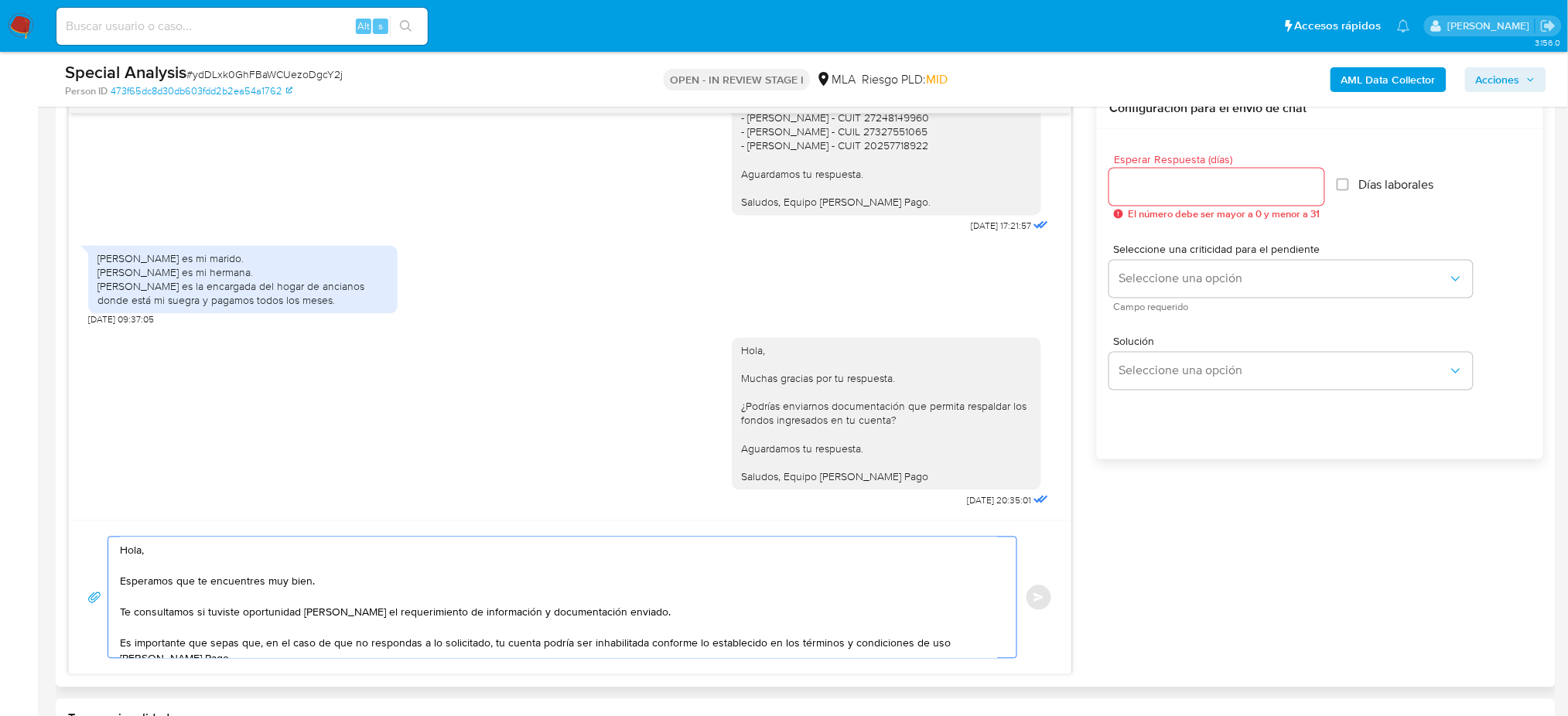
scroll to position [70, 0]
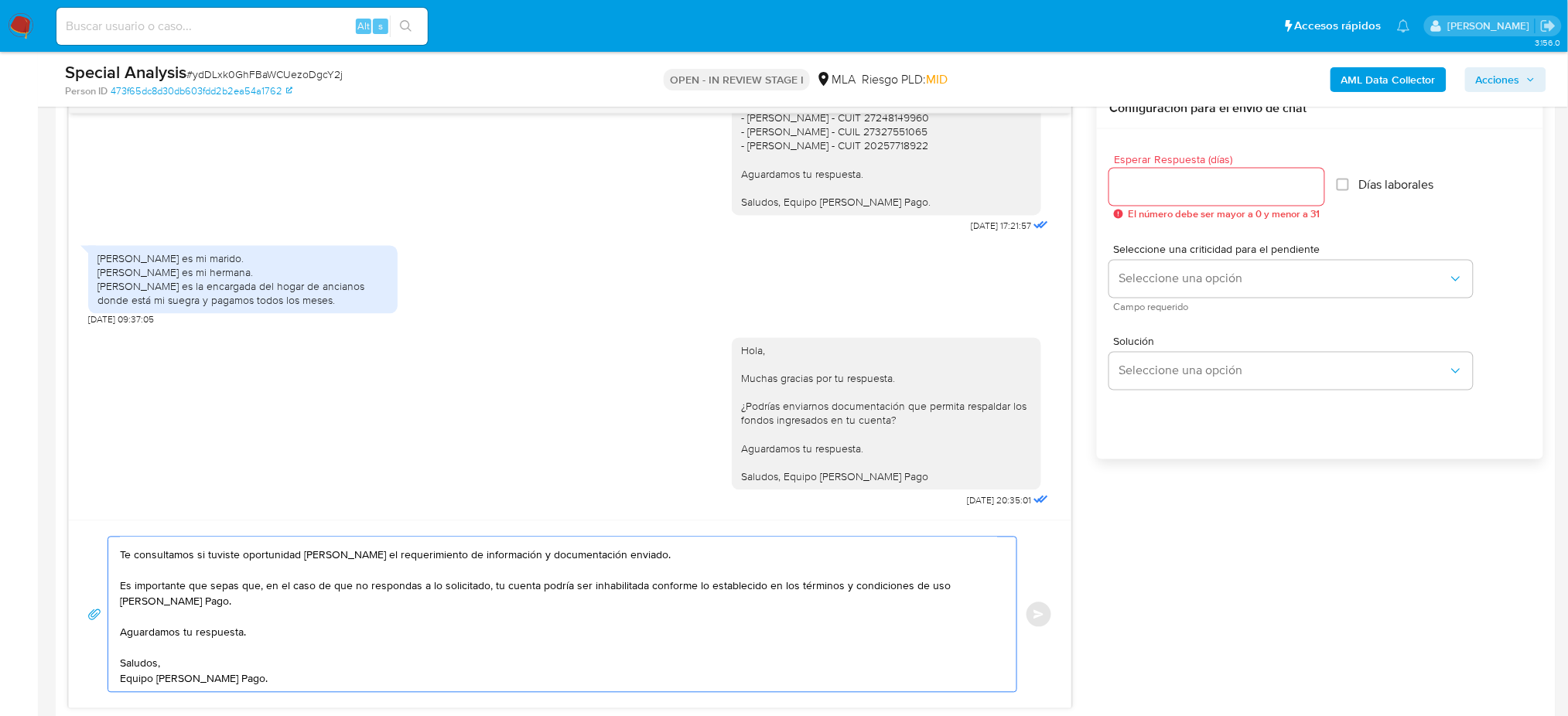
type textarea "Hola, Esperamos que te encuentres muy bien. Te consultamos si tuviste oportunid…"
click at [1160, 182] on input "Esperar Respuesta (días)" at bounding box center [1217, 187] width 215 height 20
type input "2"
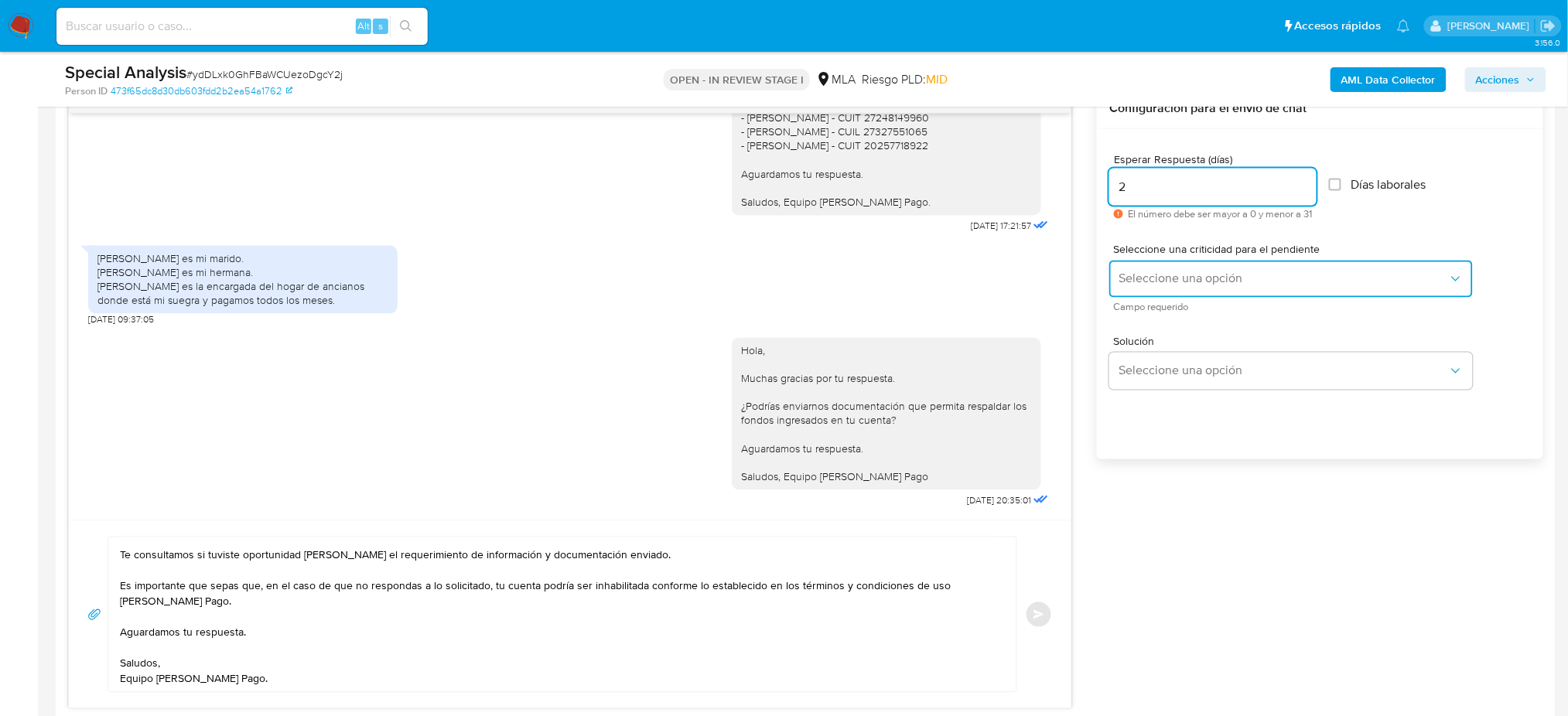
click at [1145, 286] on button "Seleccione una opción" at bounding box center [1291, 279] width 363 height 37
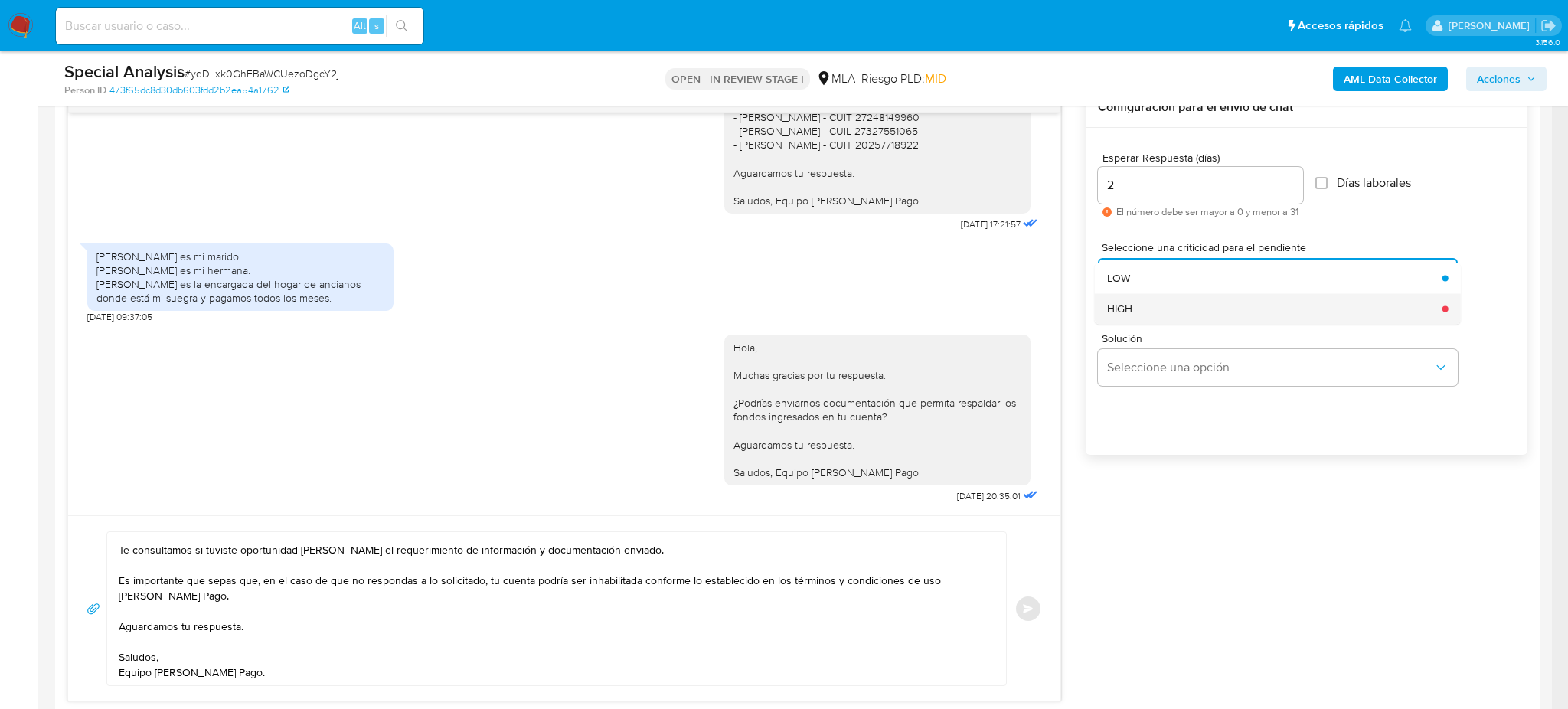
click at [1131, 313] on span "HIGH" at bounding box center [1119, 308] width 25 height 14
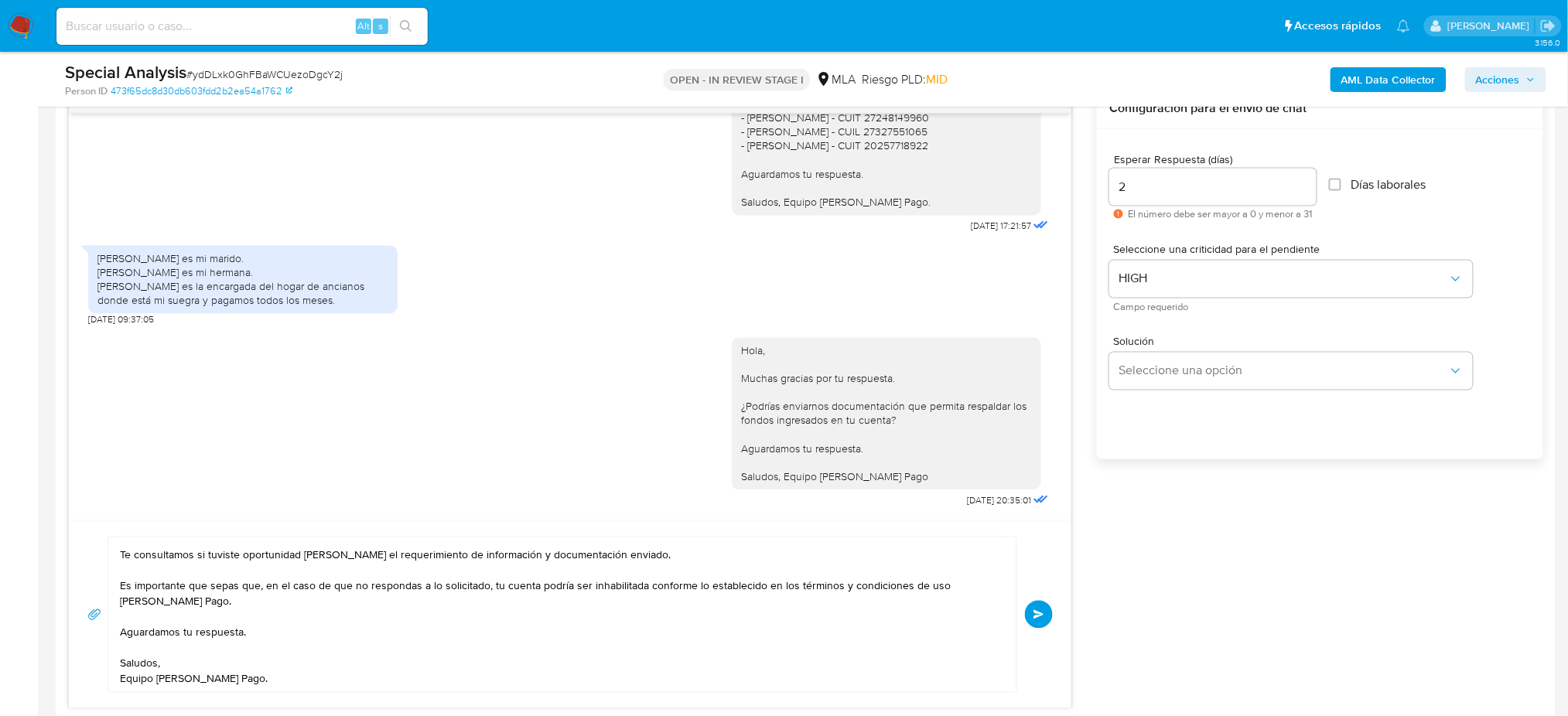
click at [1043, 602] on button "Enviar" at bounding box center [1039, 615] width 28 height 28
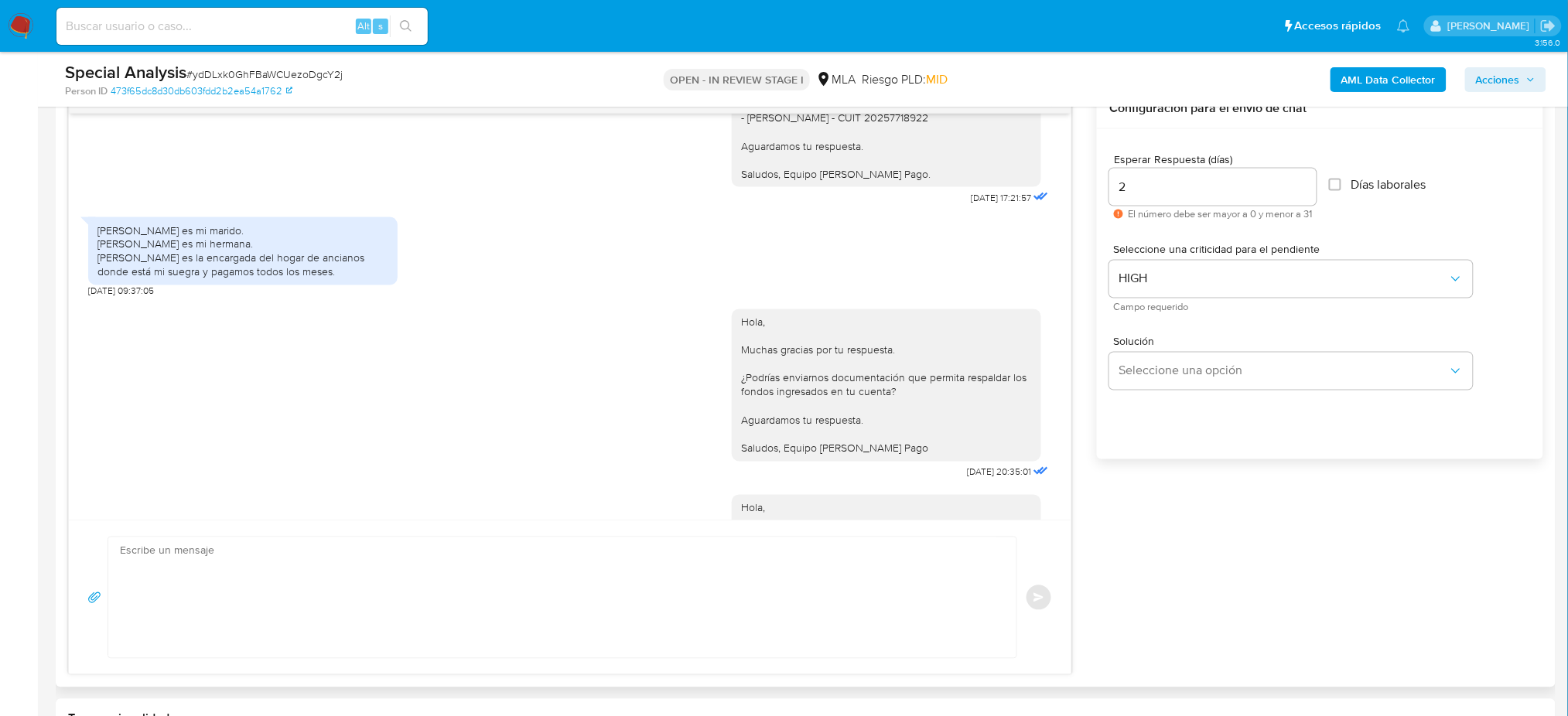
scroll to position [1389, 0]
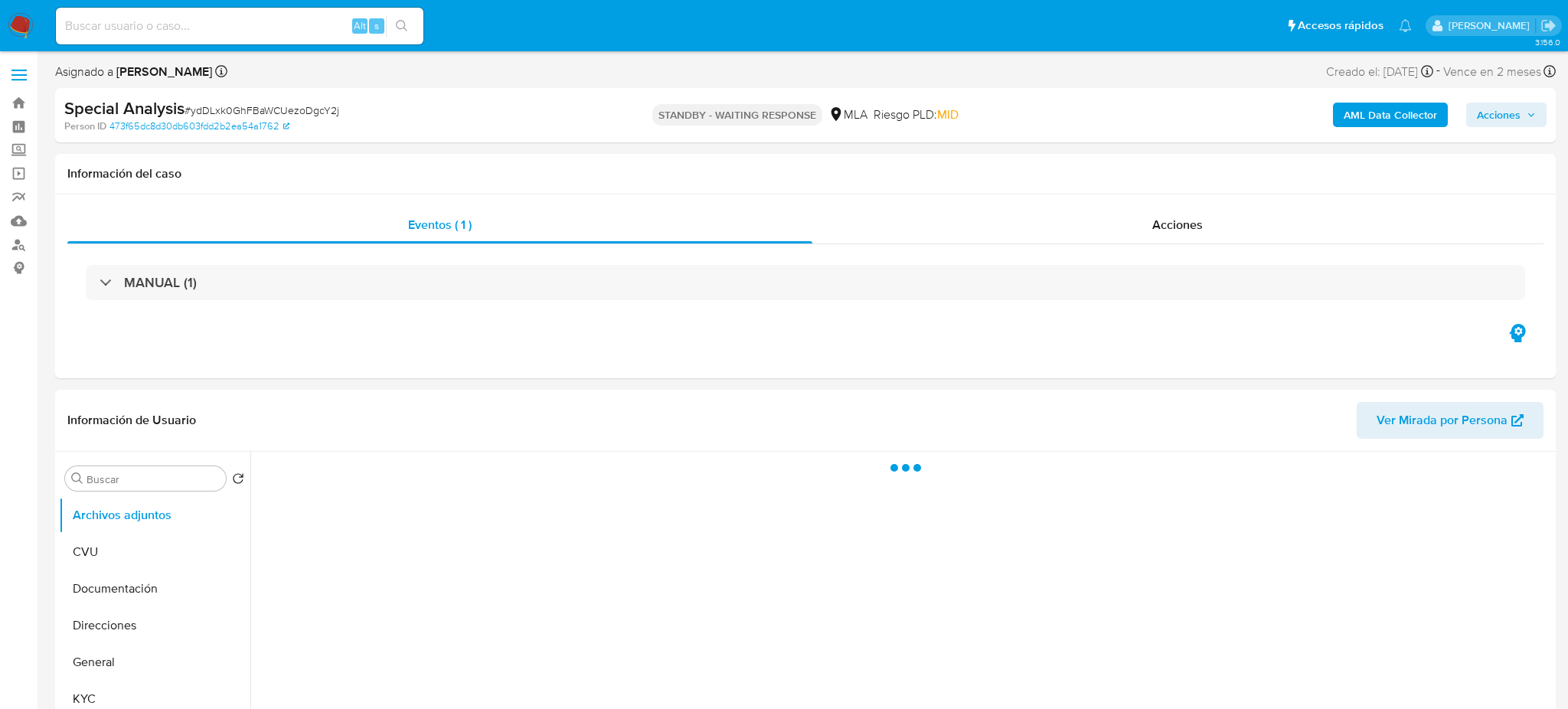
select select "10"
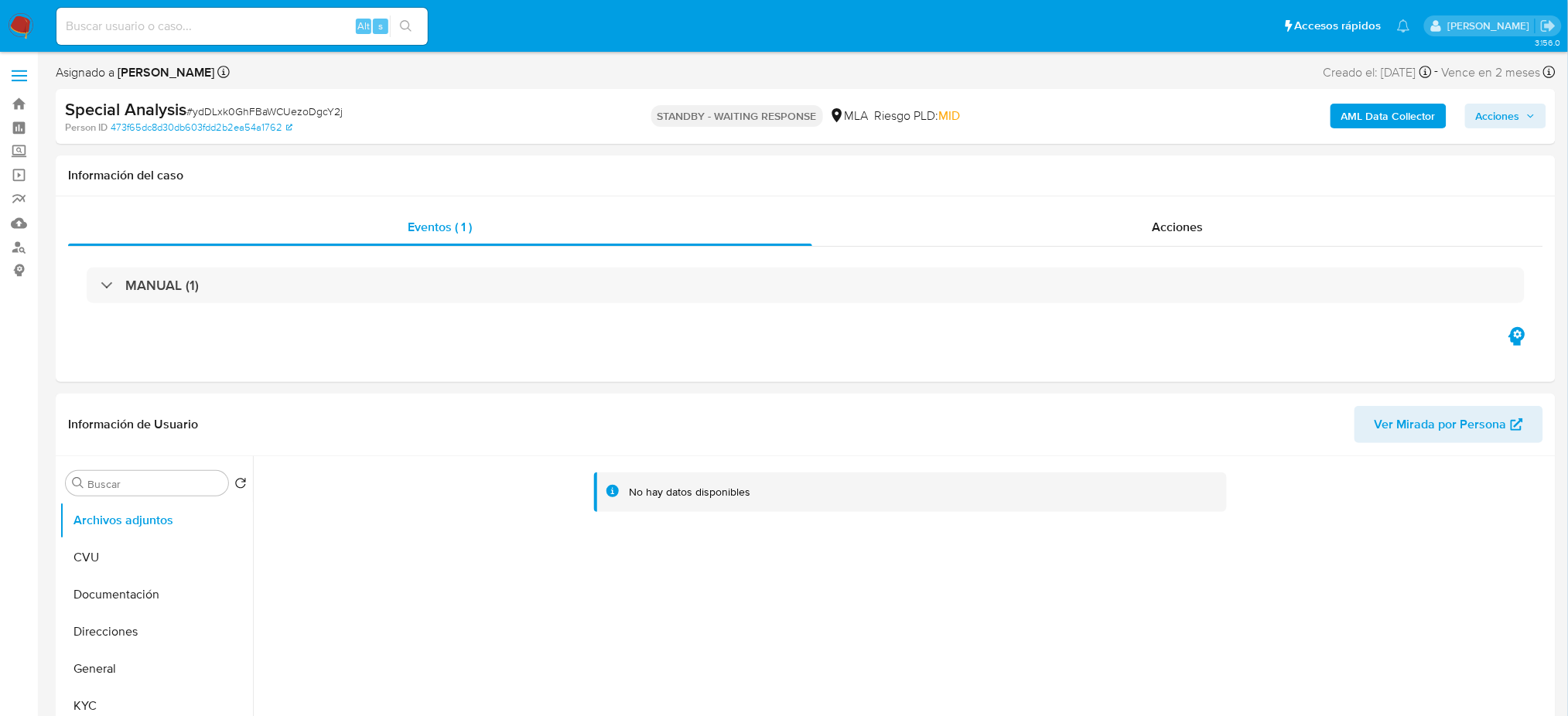
click at [18, 31] on img at bounding box center [20, 26] width 26 height 26
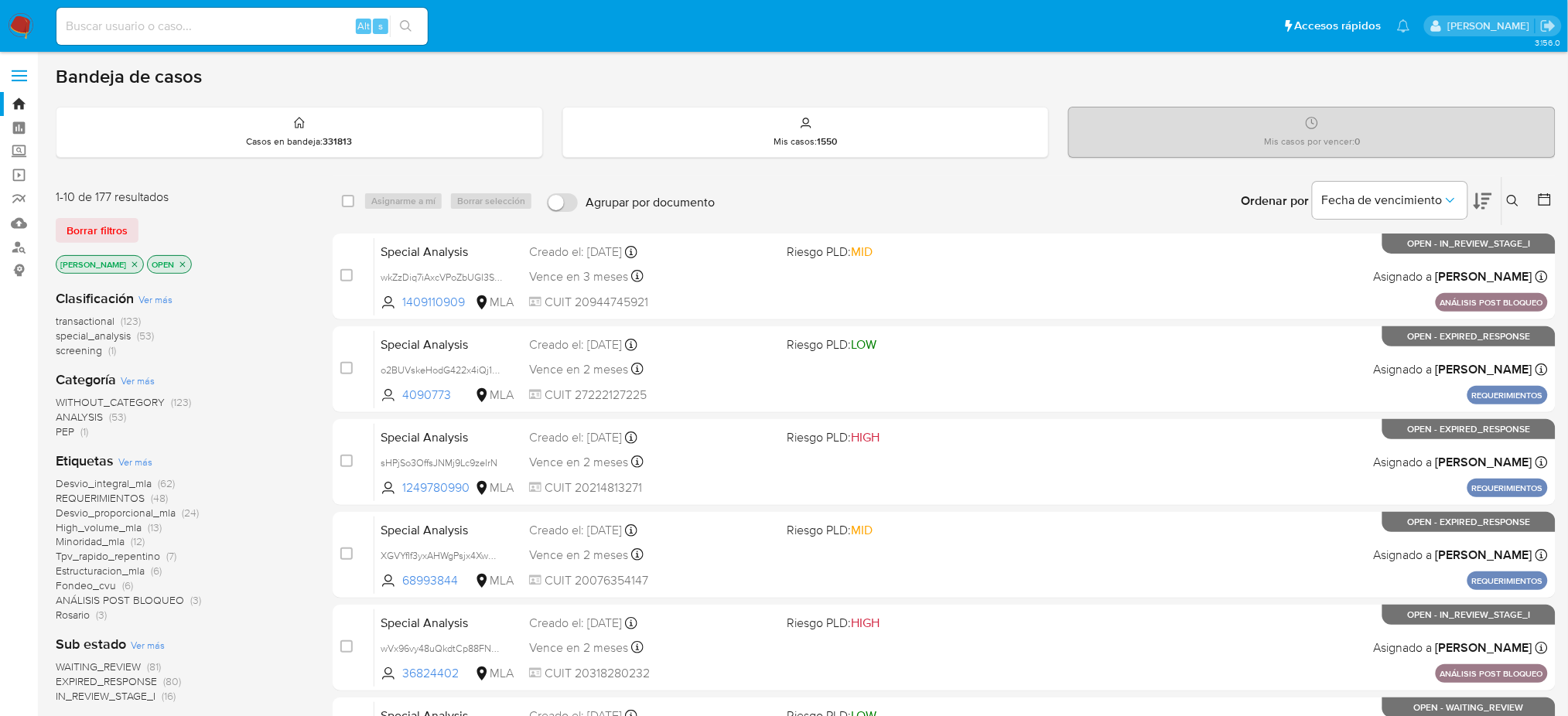
click at [1518, 199] on icon at bounding box center [1512, 200] width 12 height 12
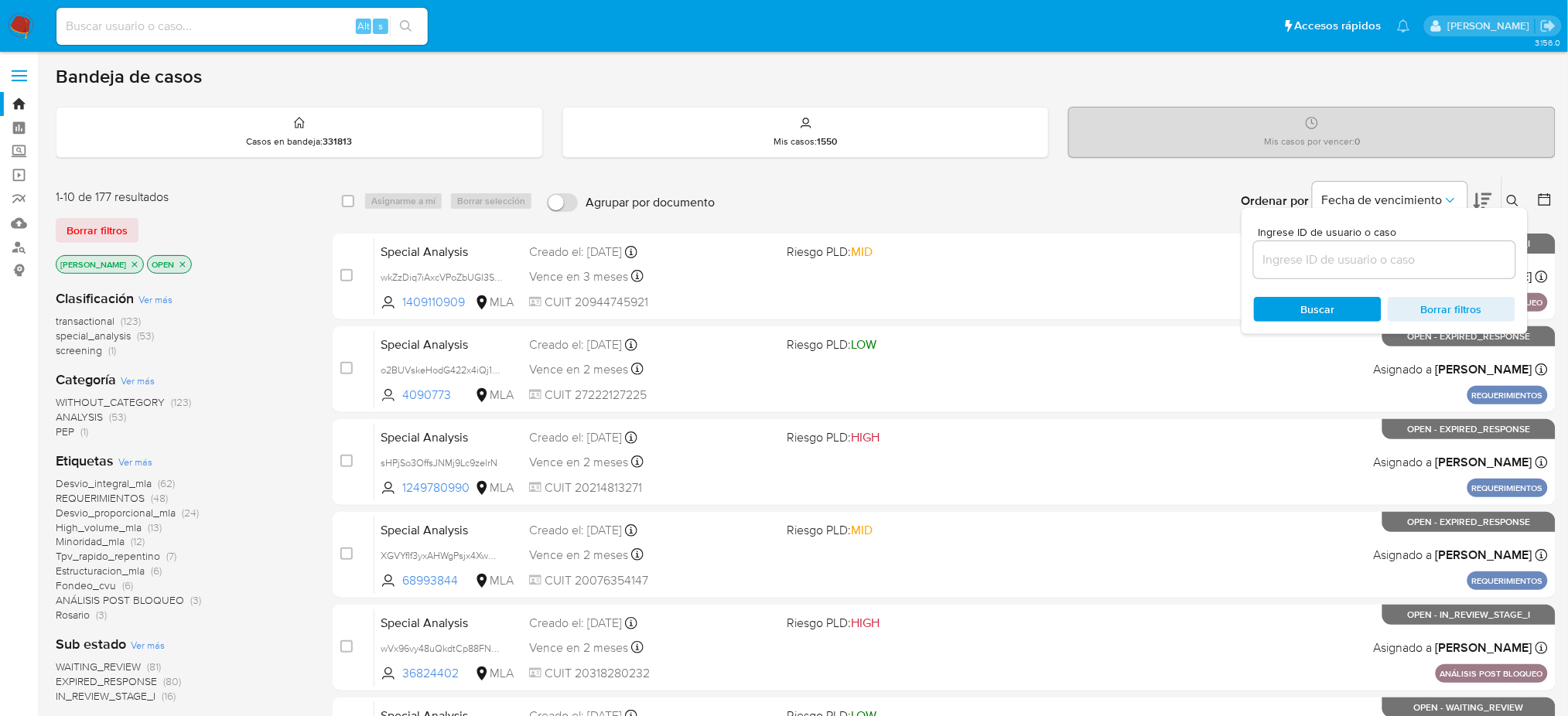
click at [1452, 259] on input at bounding box center [1385, 259] width 262 height 20
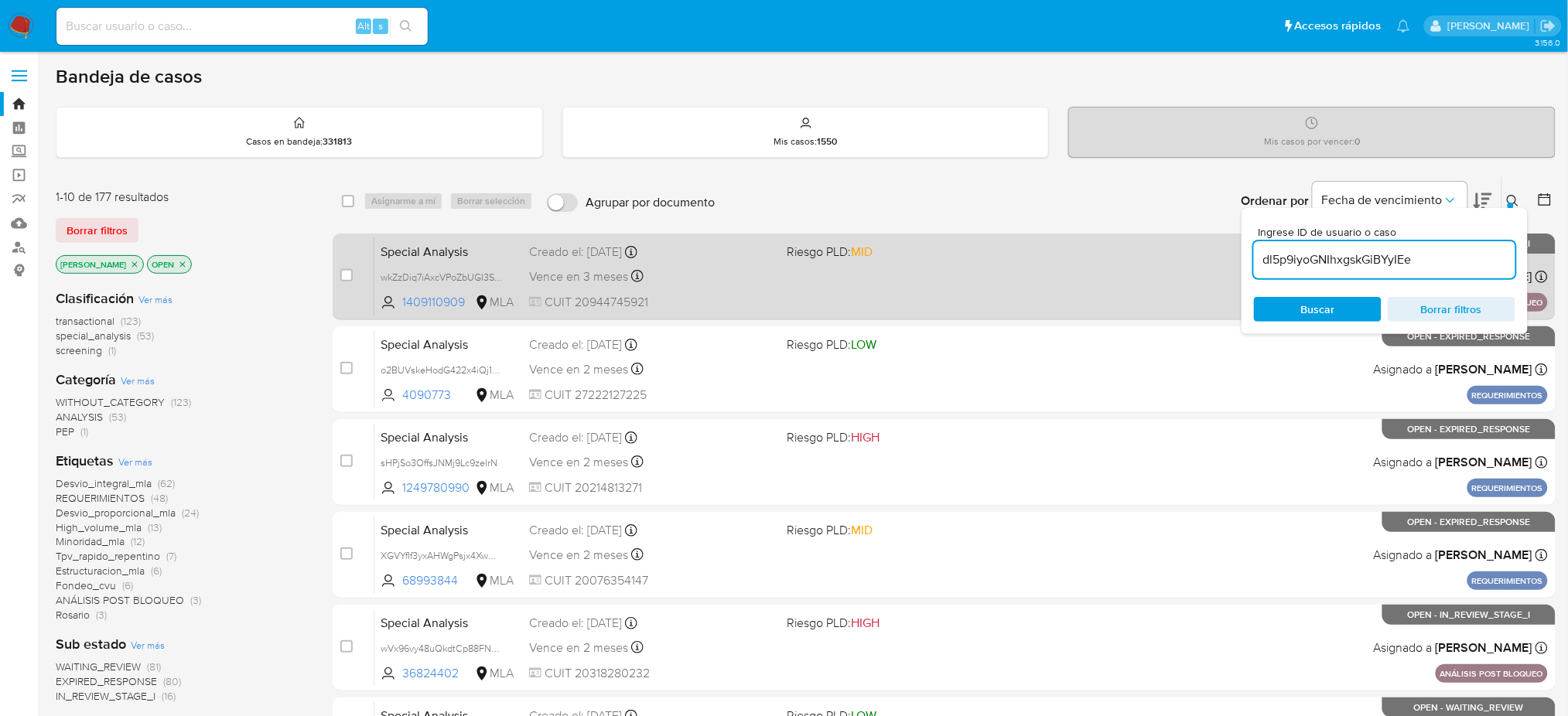
type input "dl5p9iyoGNIhxgskGiBYyIEe"
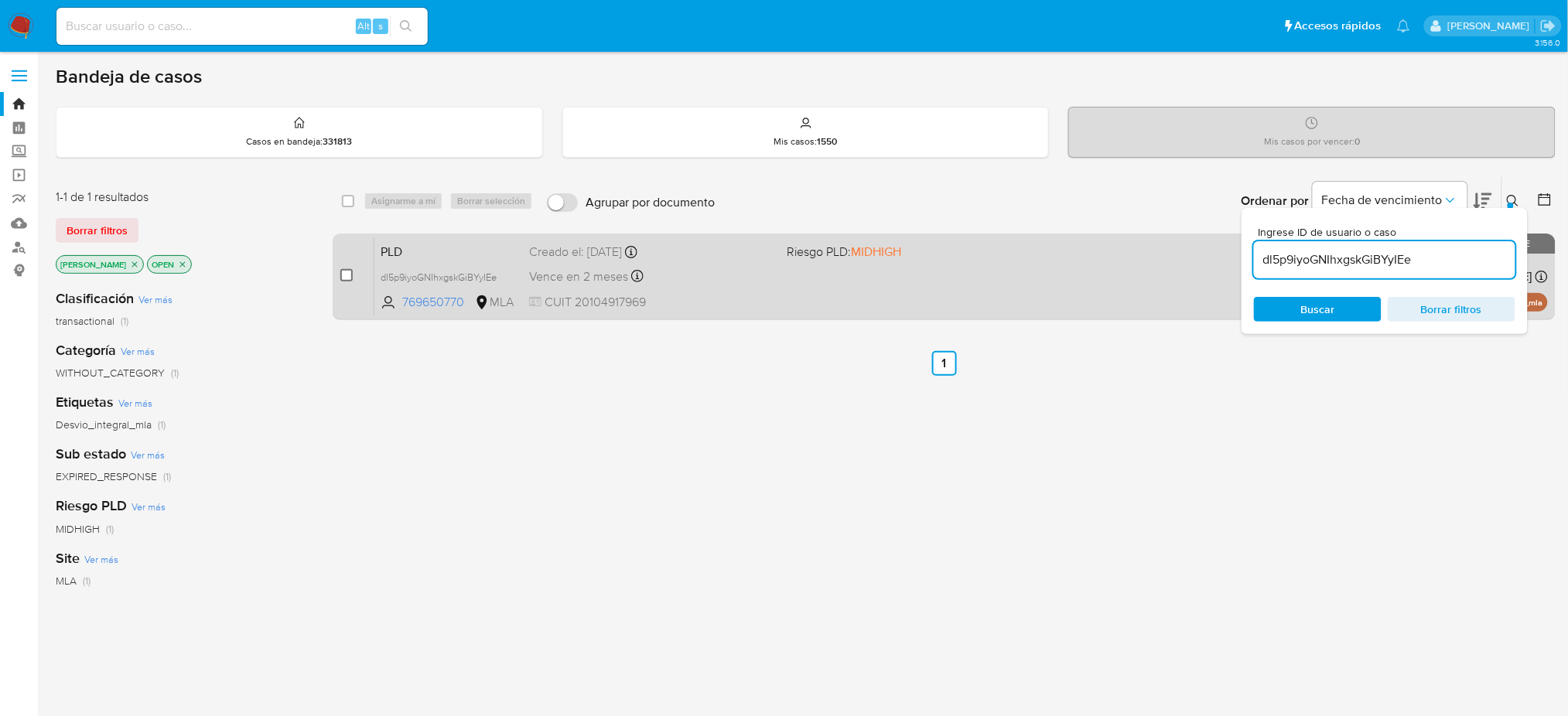
click at [344, 277] on input "checkbox" at bounding box center [346, 275] width 12 height 12
checkbox input "true"
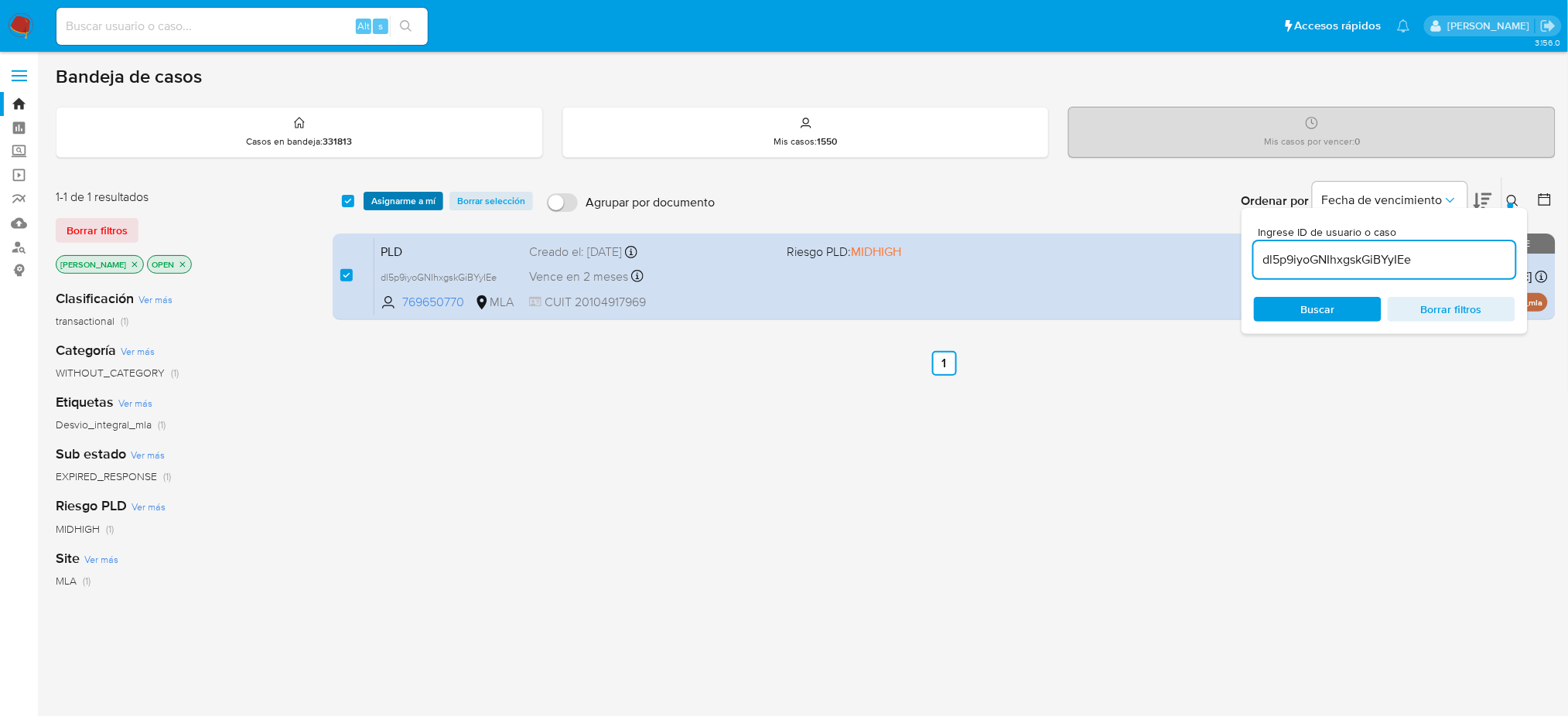
click at [389, 195] on span "Asignarme a mí" at bounding box center [403, 200] width 64 height 16
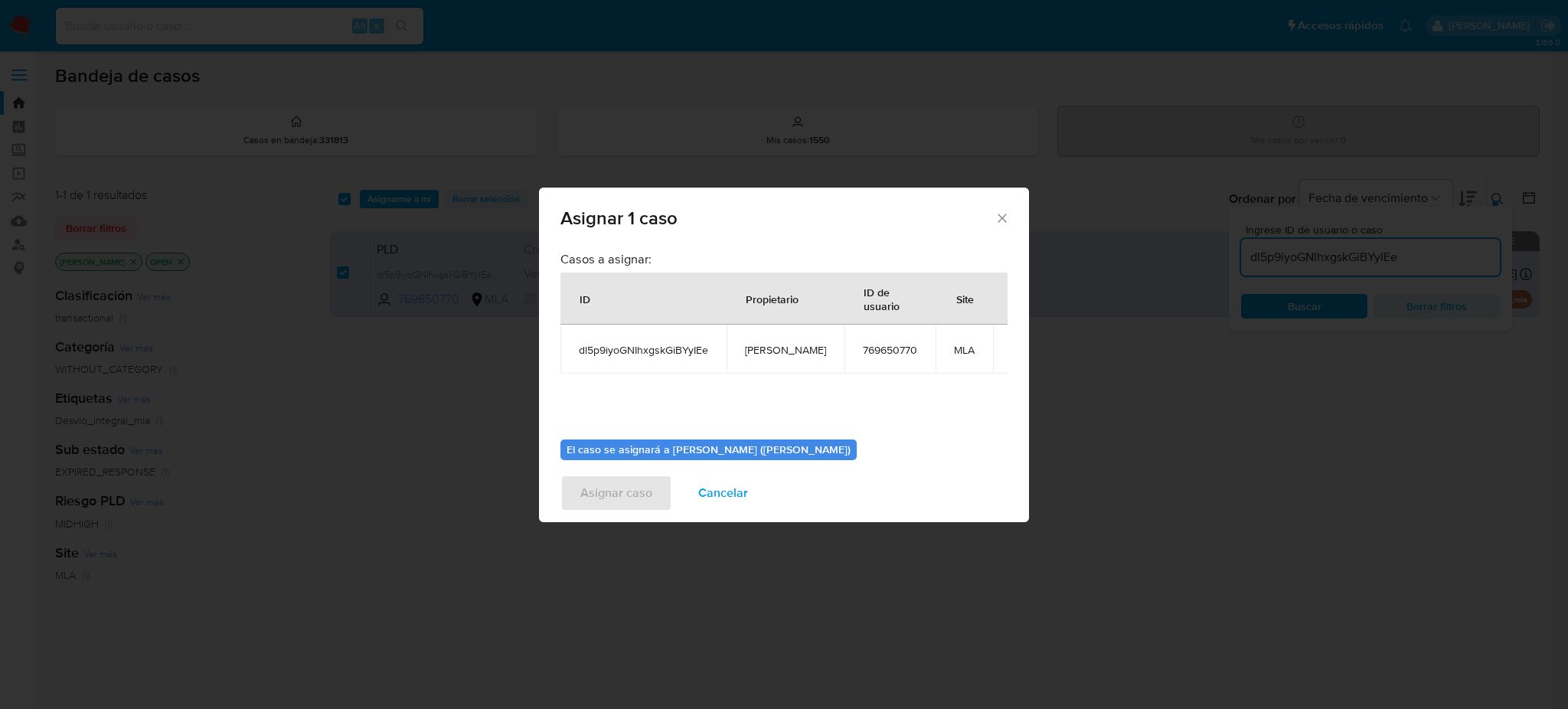
click at [772, 357] on td "[PERSON_NAME]" at bounding box center [786, 349] width 118 height 49
click at [774, 348] on span "[PERSON_NAME]" at bounding box center [786, 350] width 81 height 14
copy span "[PERSON_NAME]"
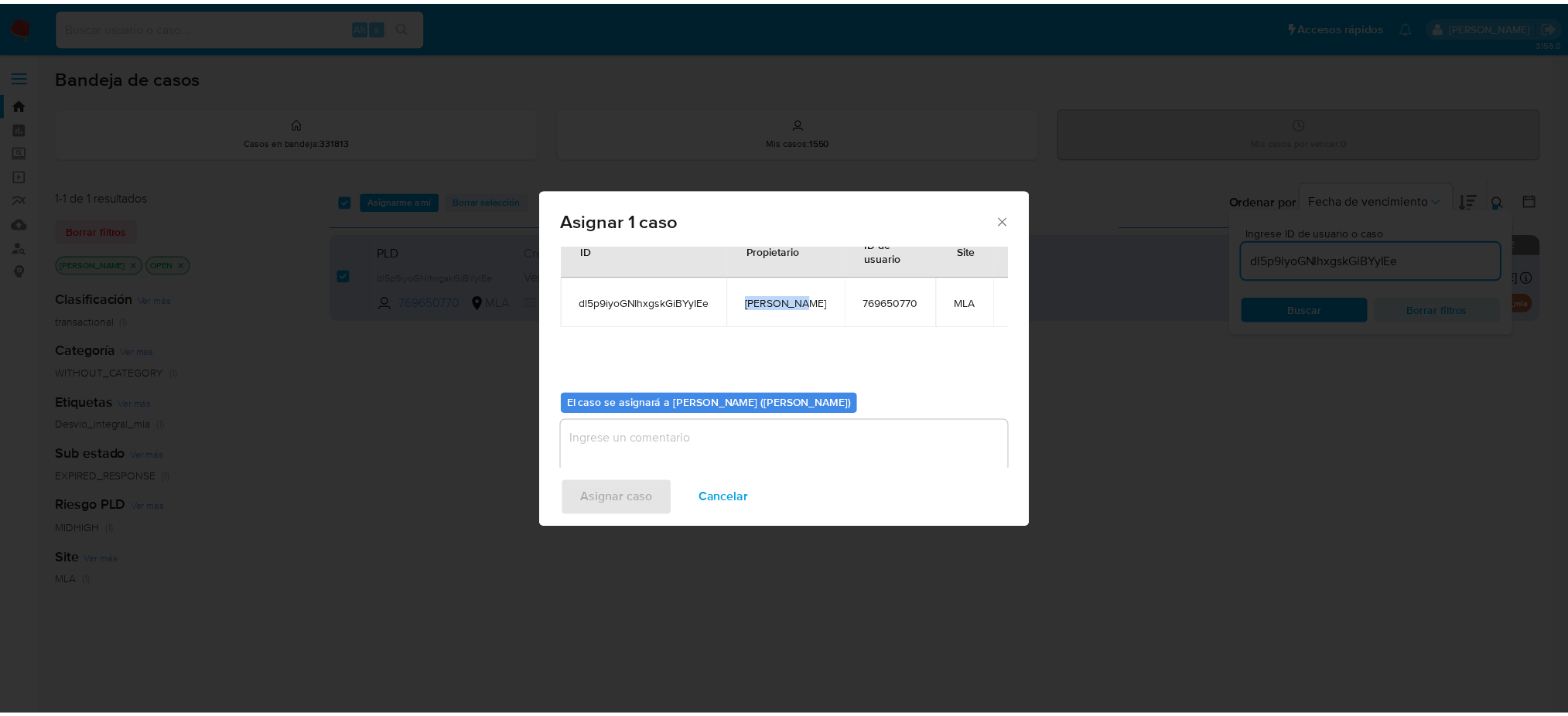
scroll to position [79, 0]
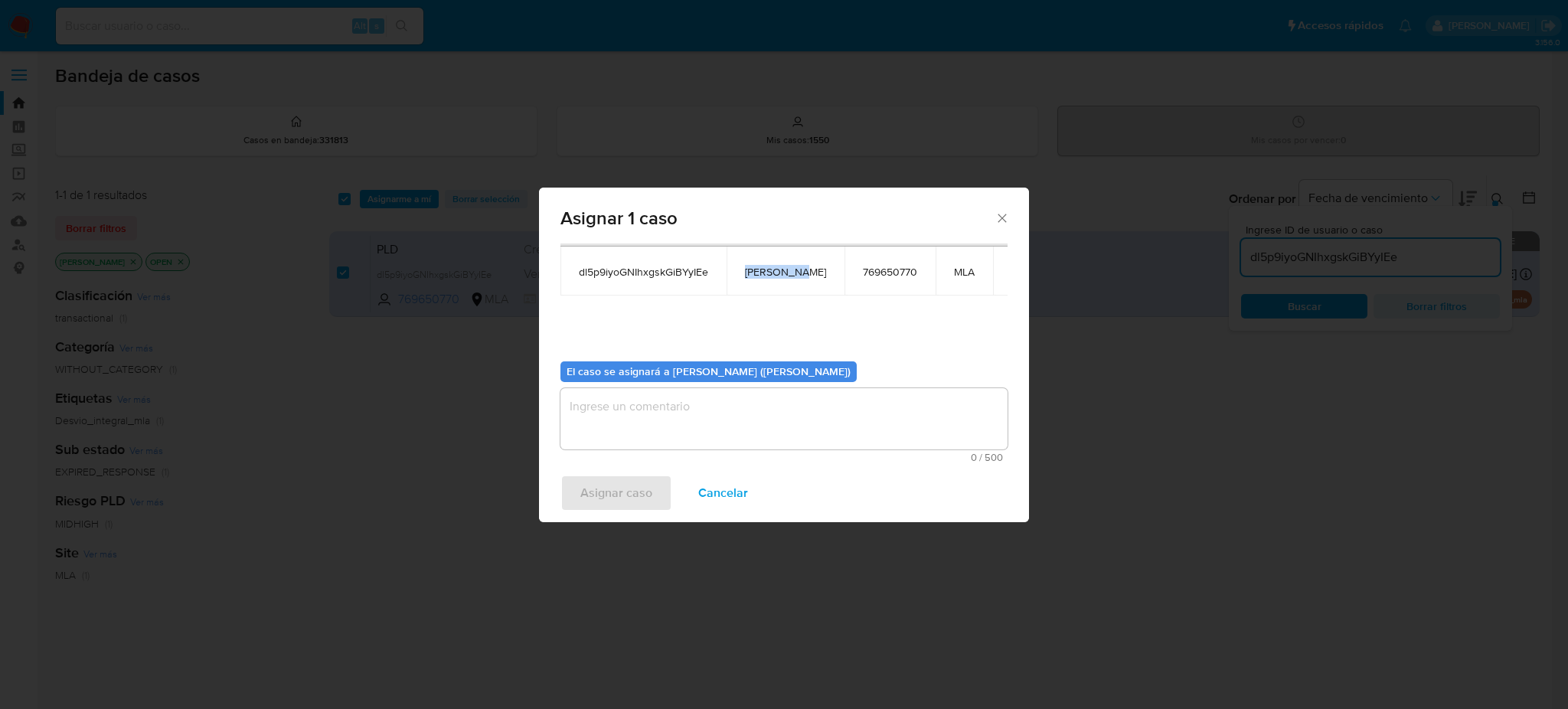
click at [687, 402] on textarea "assign-modal" at bounding box center [784, 419] width 447 height 62
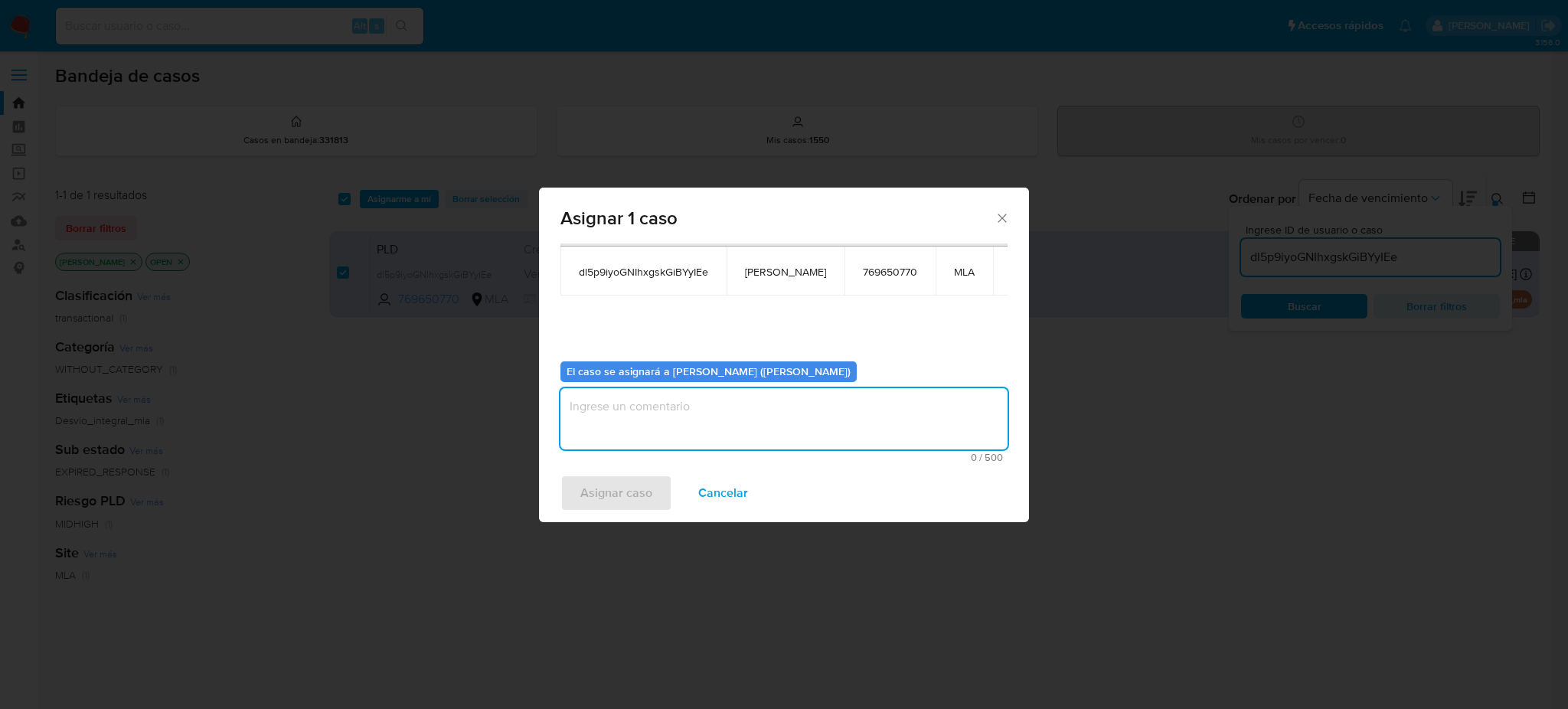
paste textarea "[PERSON_NAME]"
type textarea "[PERSON_NAME]"
click at [616, 482] on span "Asignar caso" at bounding box center [616, 493] width 72 height 34
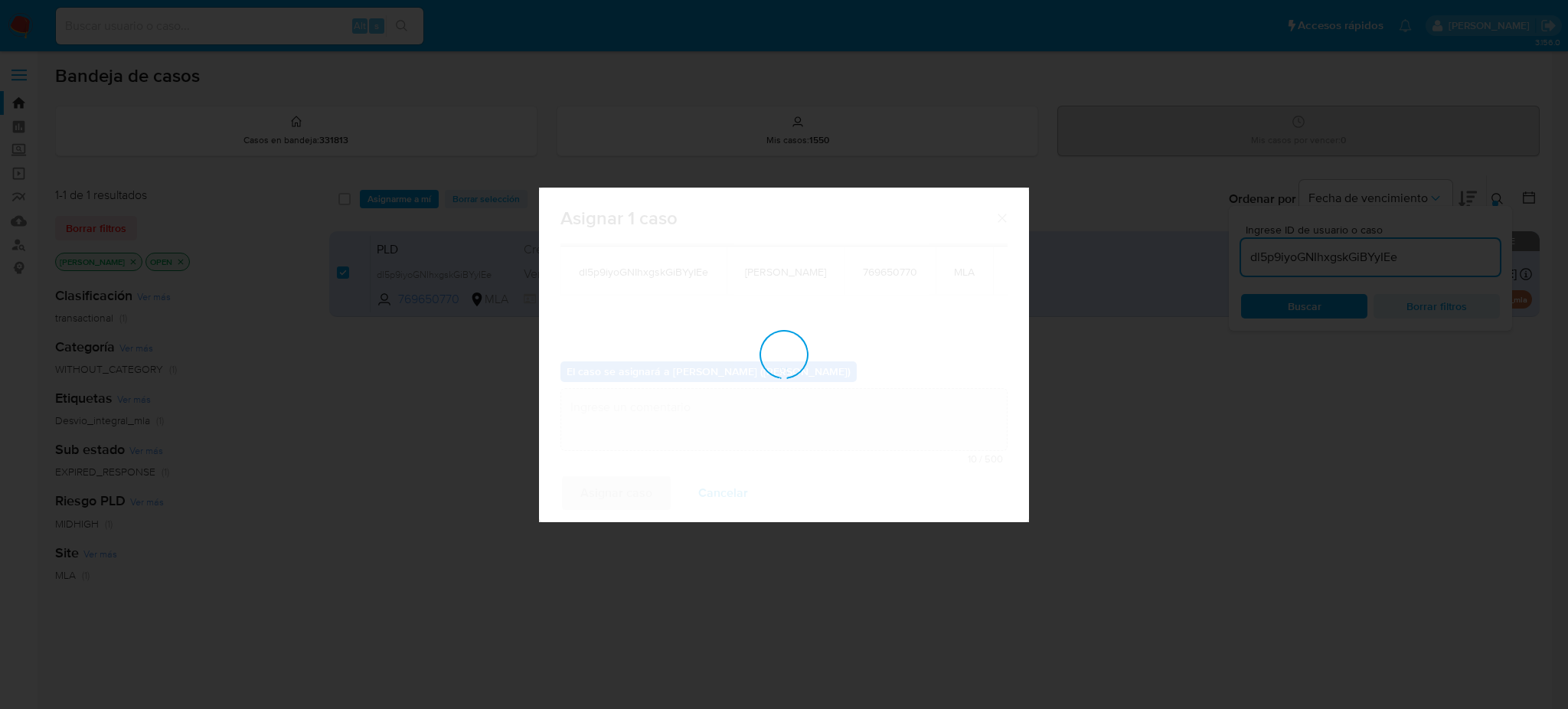
checkbox input "false"
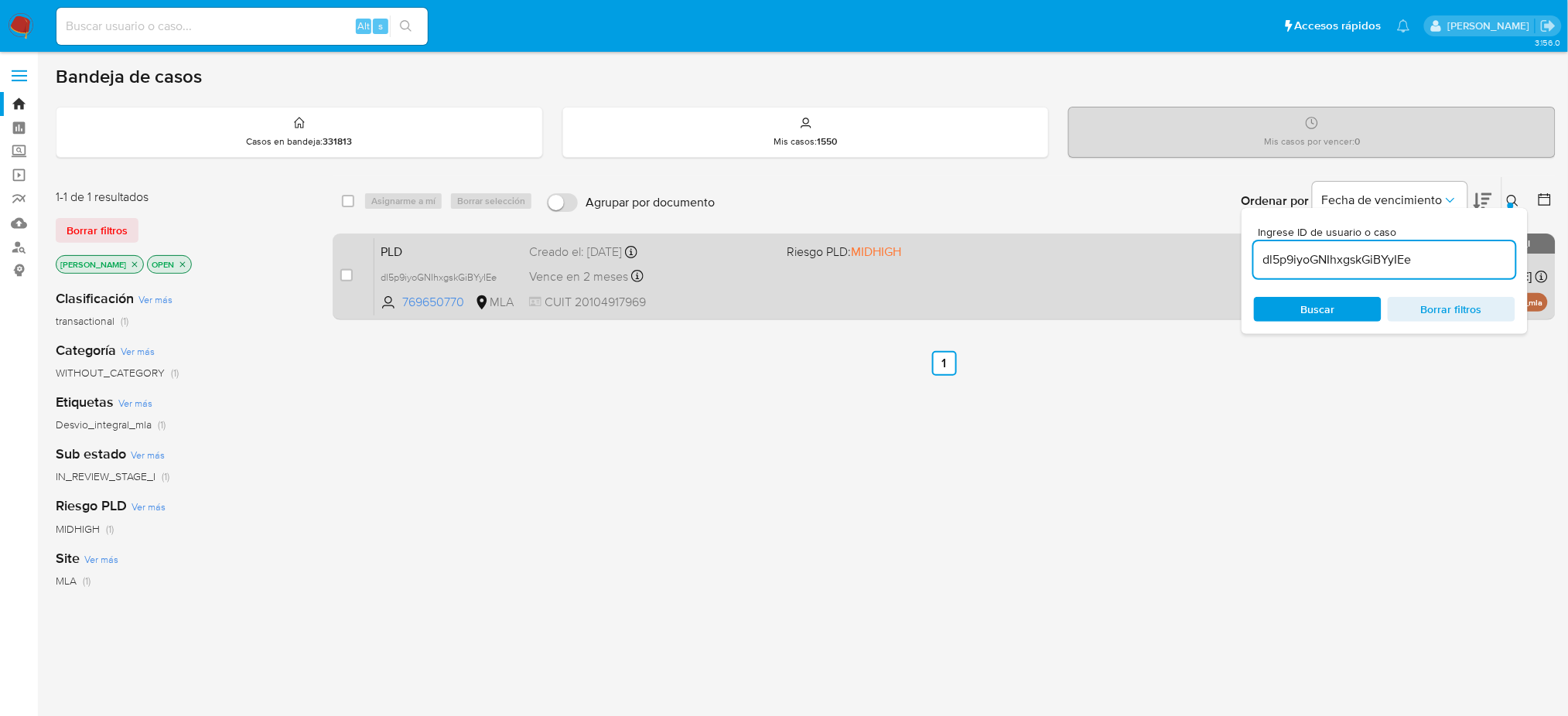
click at [723, 278] on div "Vence en 2 meses Vence el 29/10/2025 12:38:36" at bounding box center [652, 277] width 246 height 21
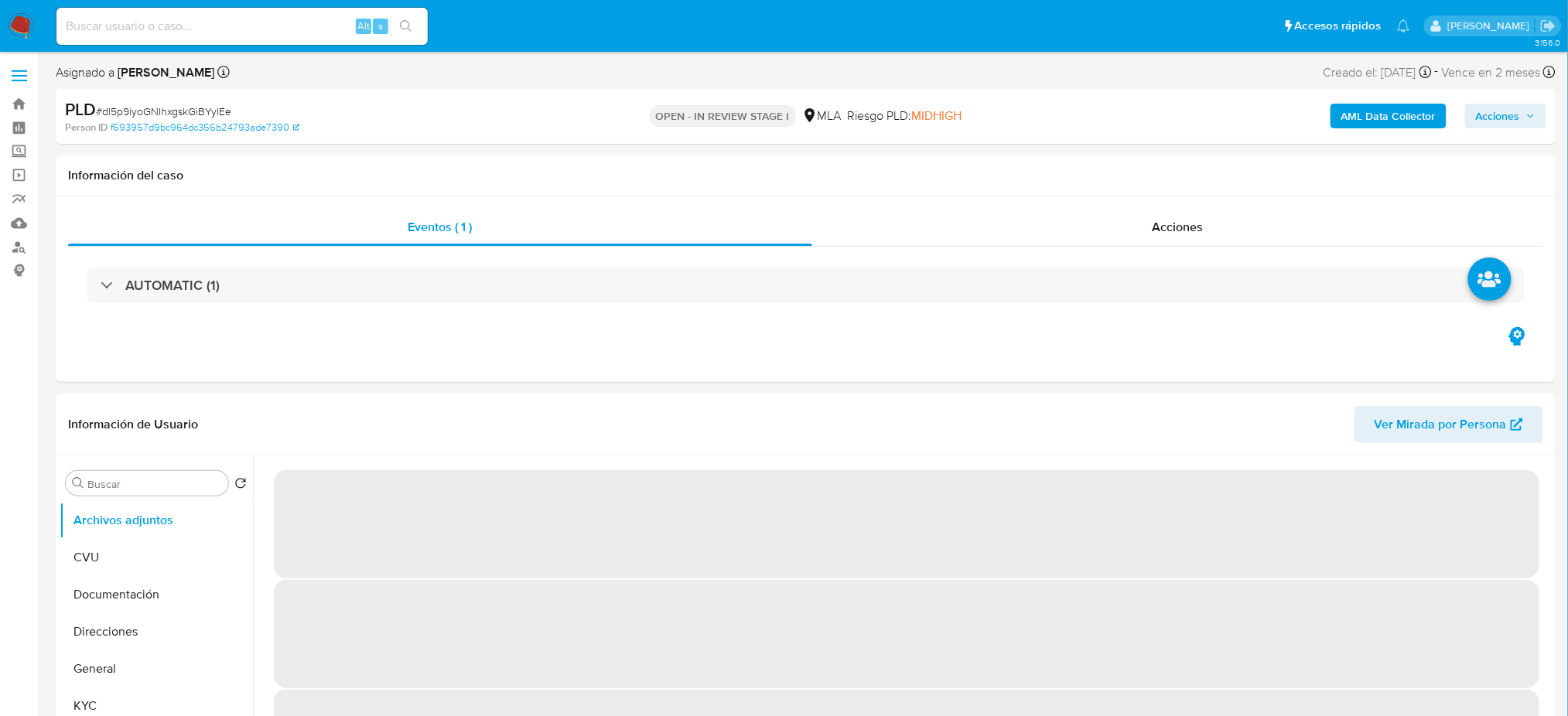
select select "10"
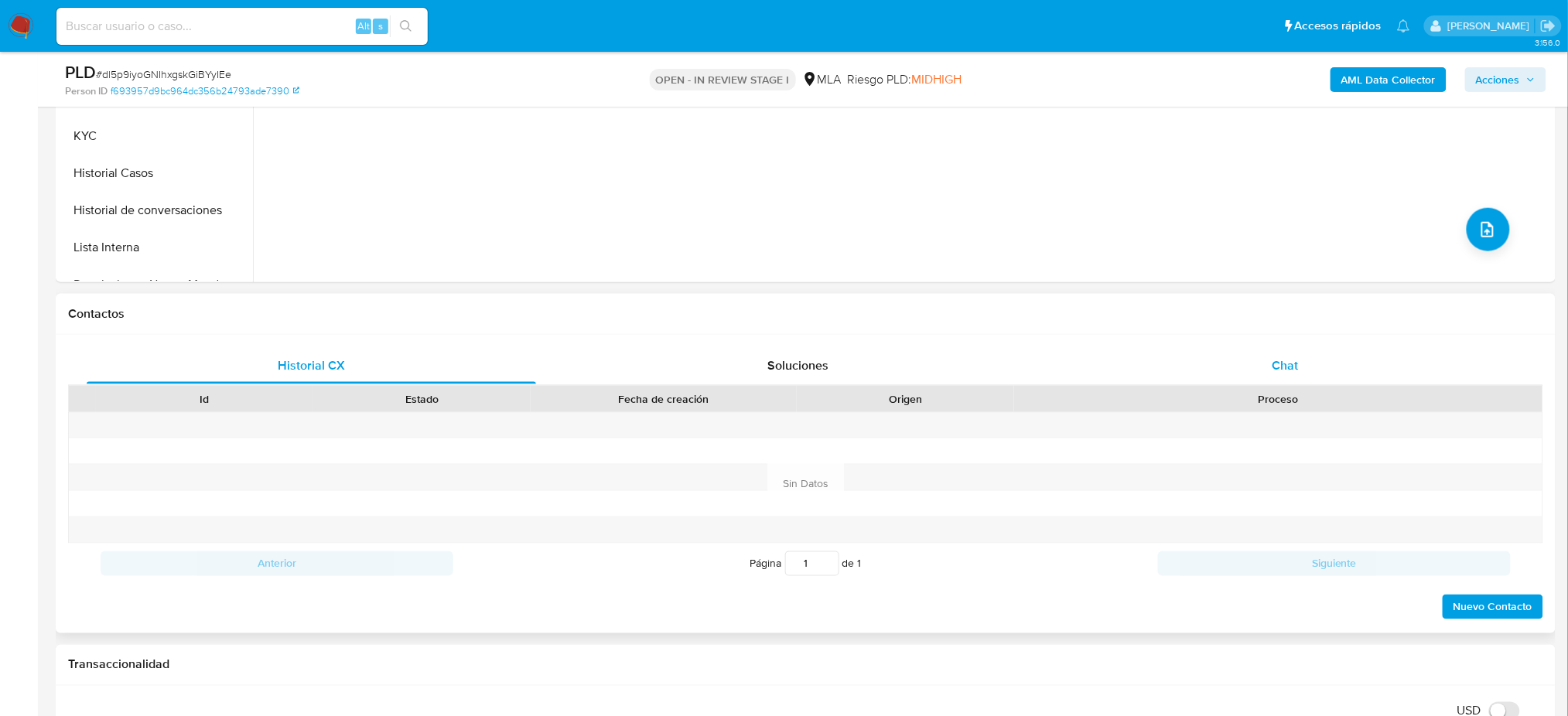
click at [1322, 364] on div "Chat" at bounding box center [1285, 365] width 449 height 37
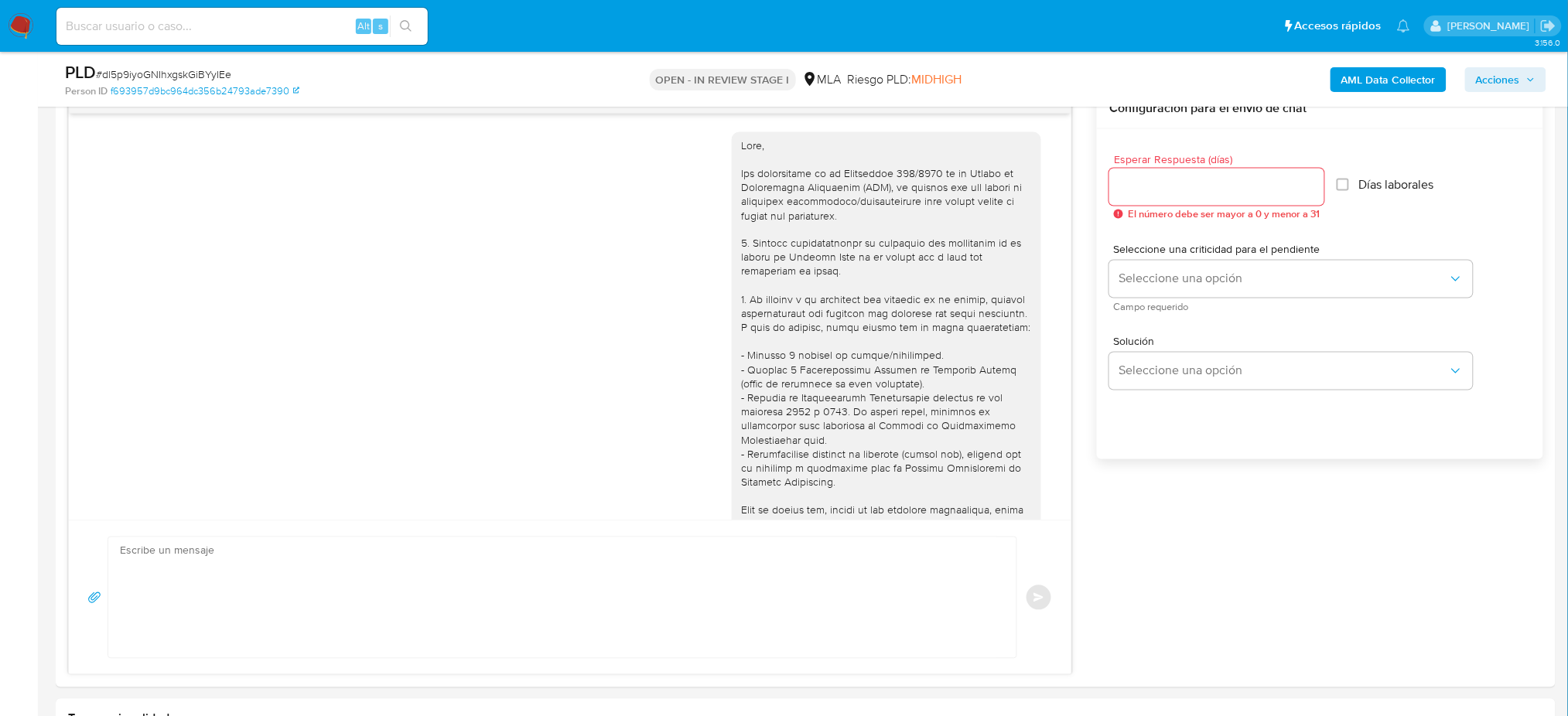
scroll to position [810, 0]
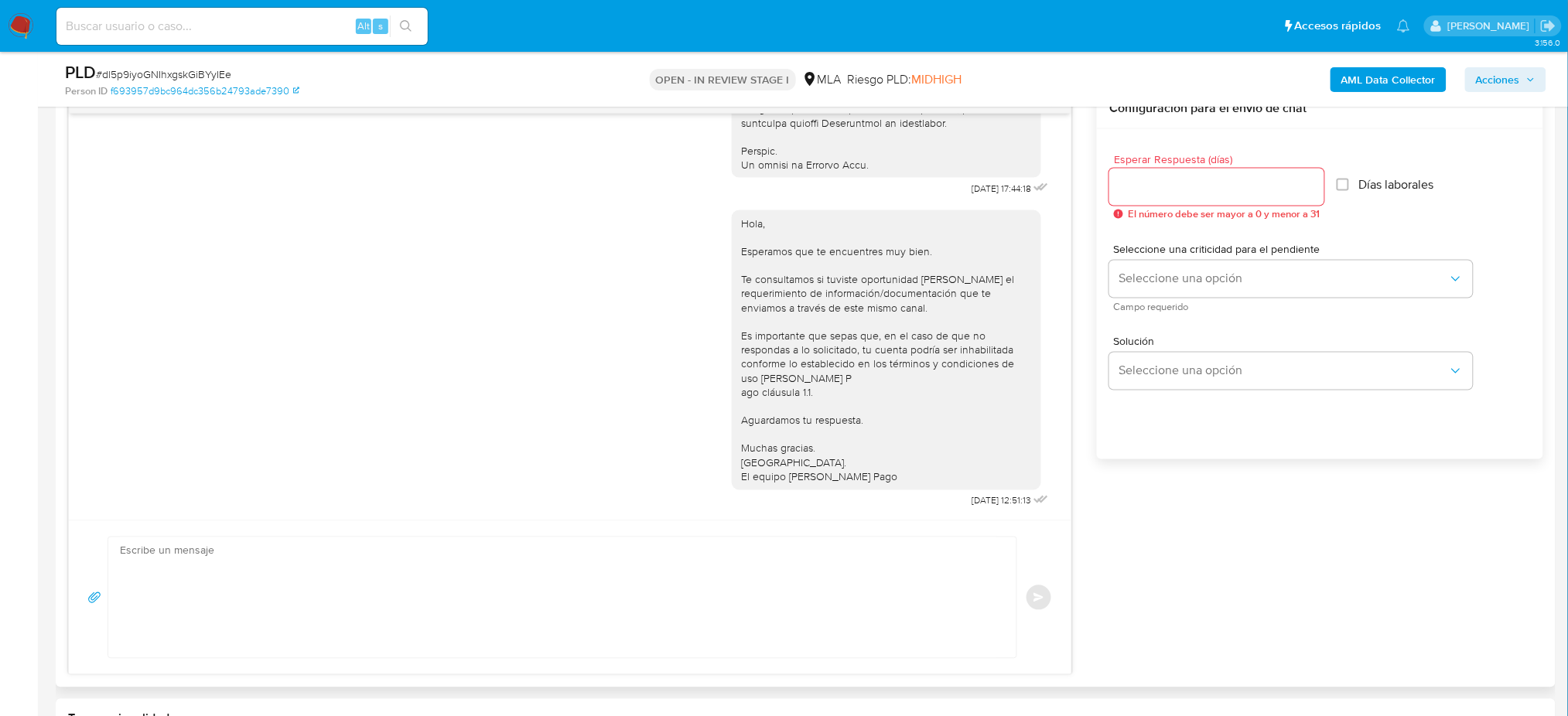
click at [293, 571] on textarea at bounding box center [559, 597] width 877 height 120
paste textarea "Hola, Esperamos que te encuentres muy bien. Te consultamos si tuviste oportunid…"
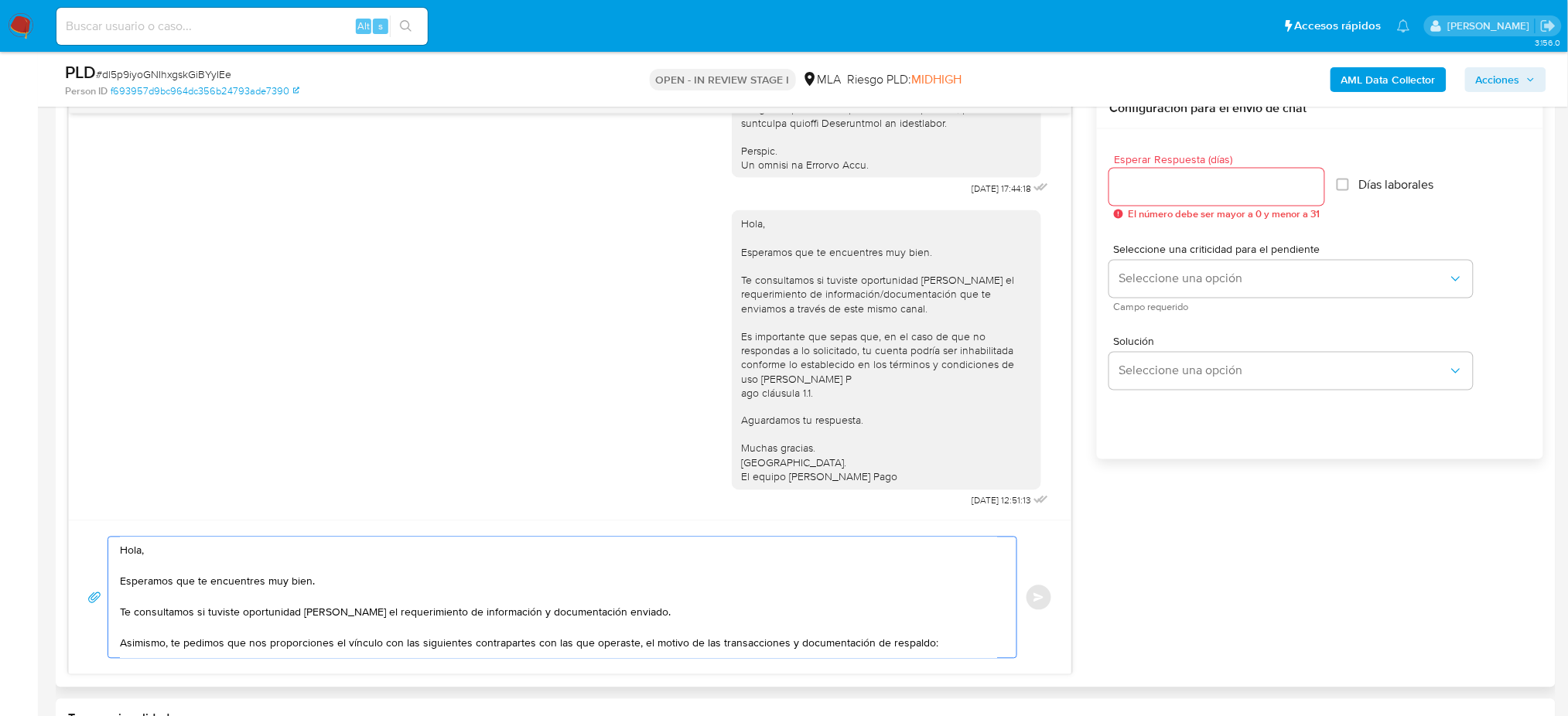
scroll to position [149, 0]
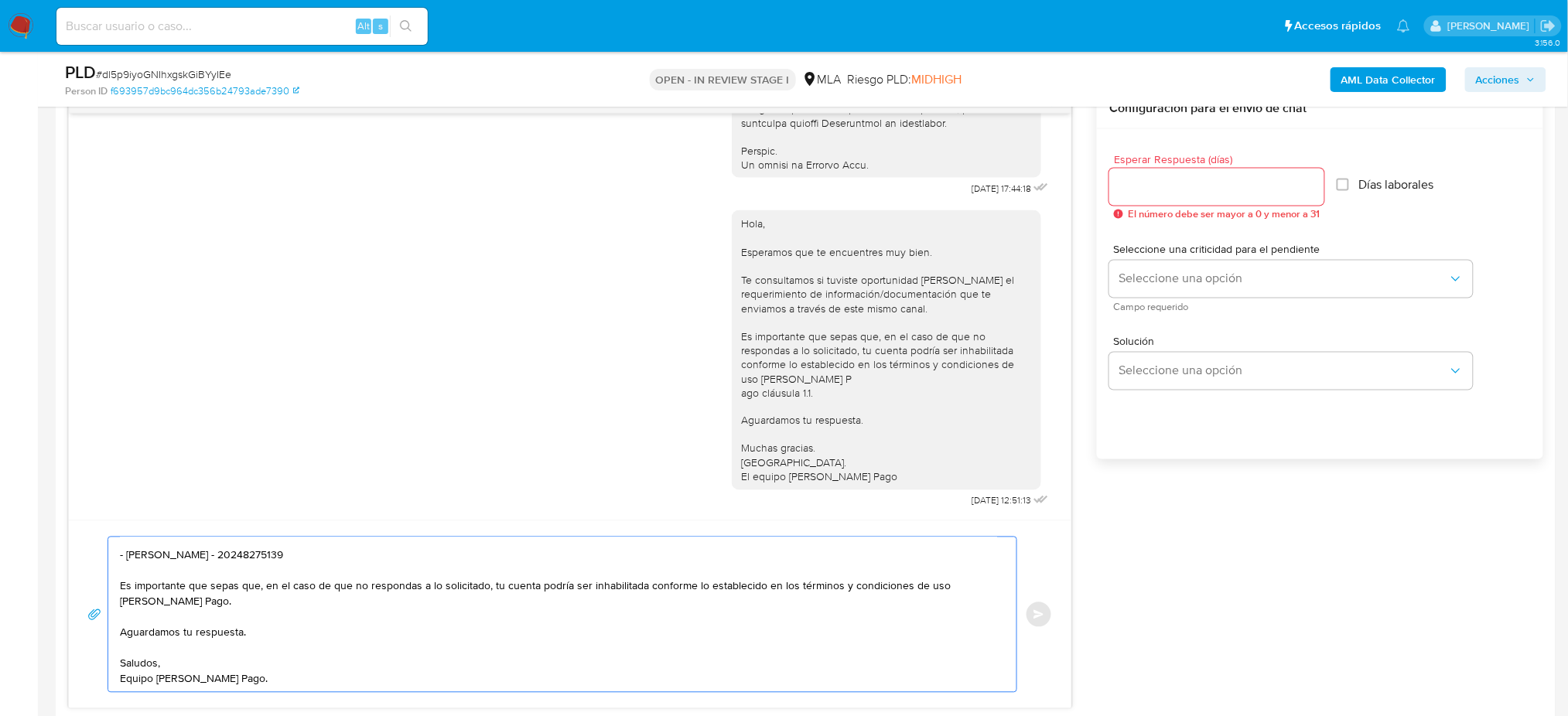
type textarea "Hola, Esperamos que te encuentres muy bien. Te consultamos si tuviste oportunid…"
click at [1189, 187] on input "Esperar Respuesta (días)" at bounding box center [1217, 187] width 215 height 20
type input "2"
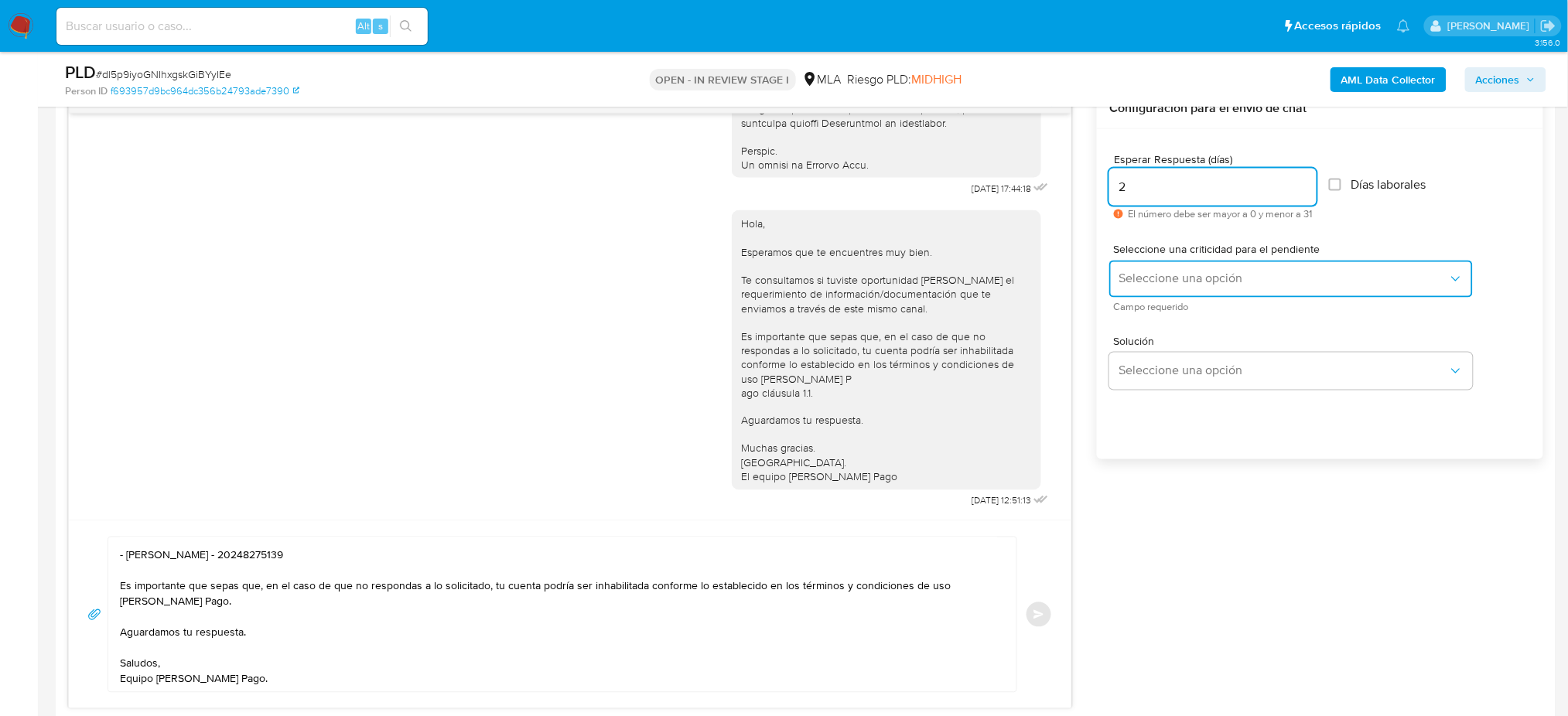
click at [1154, 281] on span "Seleccione una opción" at bounding box center [1283, 279] width 330 height 16
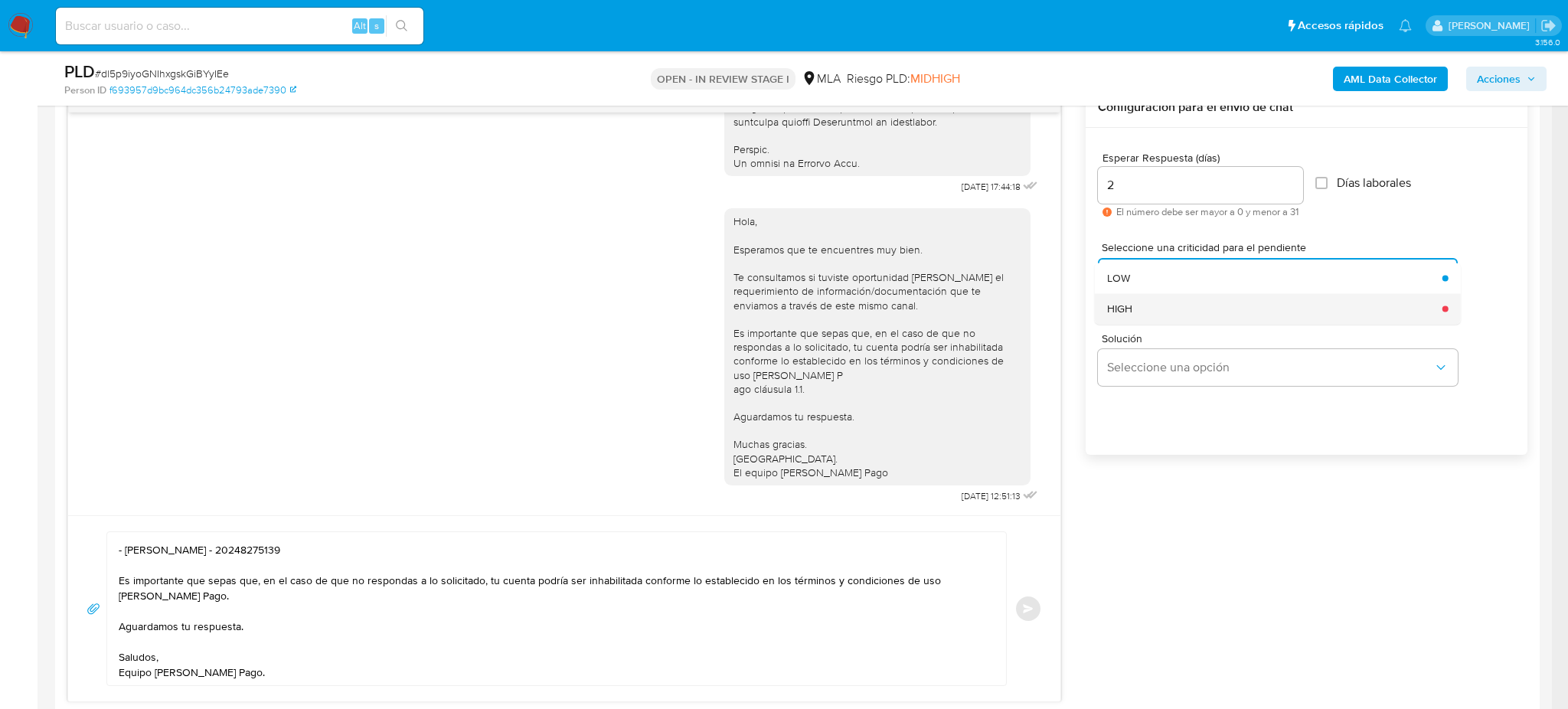
click at [1157, 318] on div "HIGH" at bounding box center [1270, 309] width 326 height 31
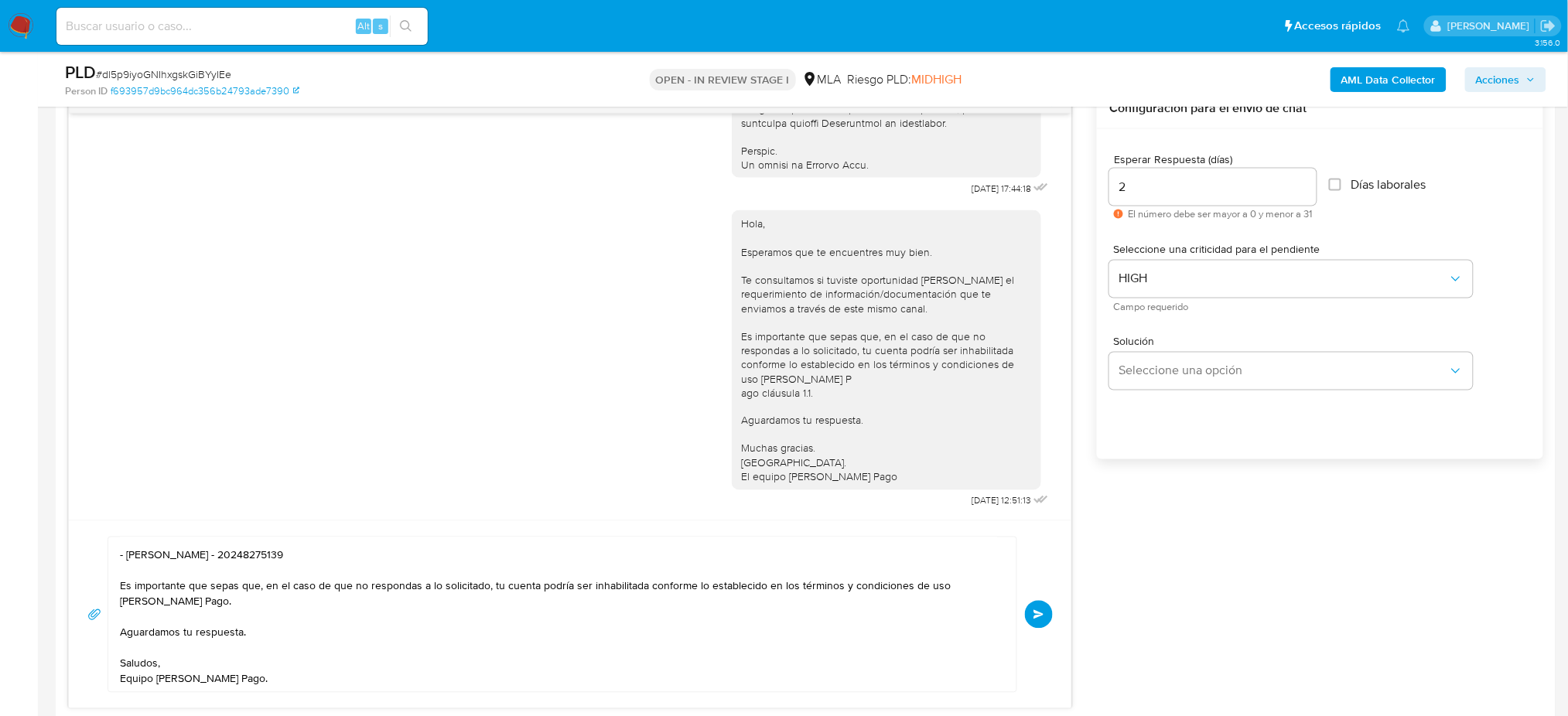
click at [1042, 616] on span "Enviar" at bounding box center [1039, 615] width 11 height 9
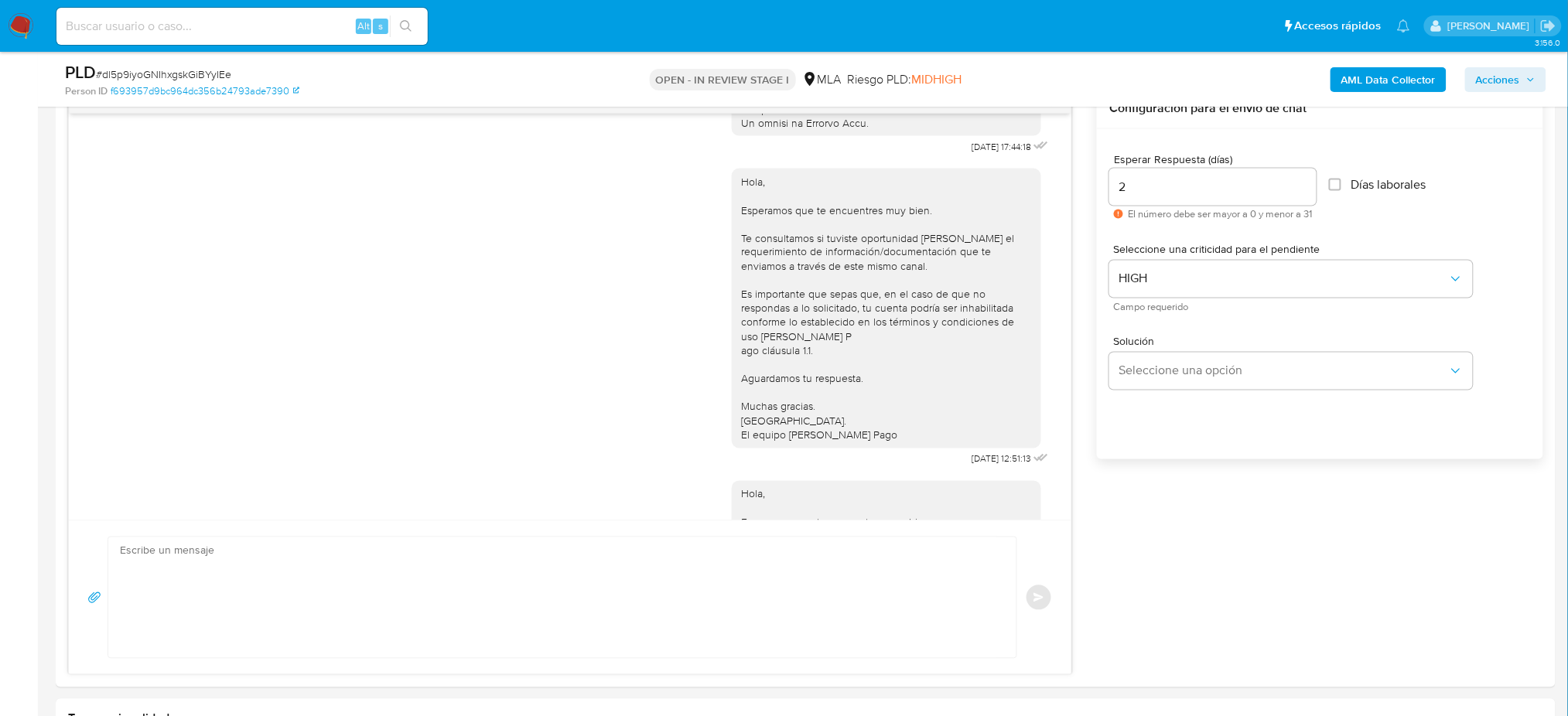
scroll to position [1180, 0]
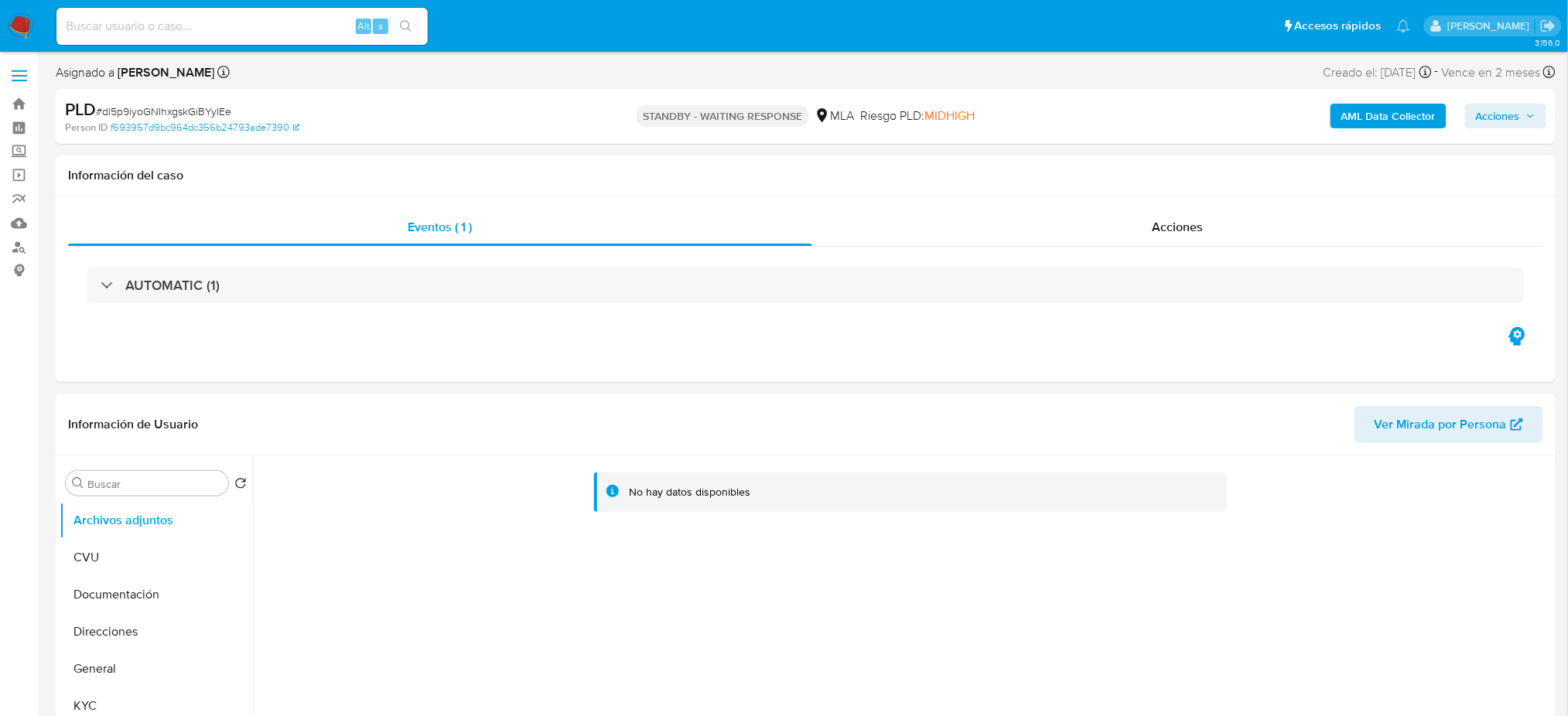
select select "10"
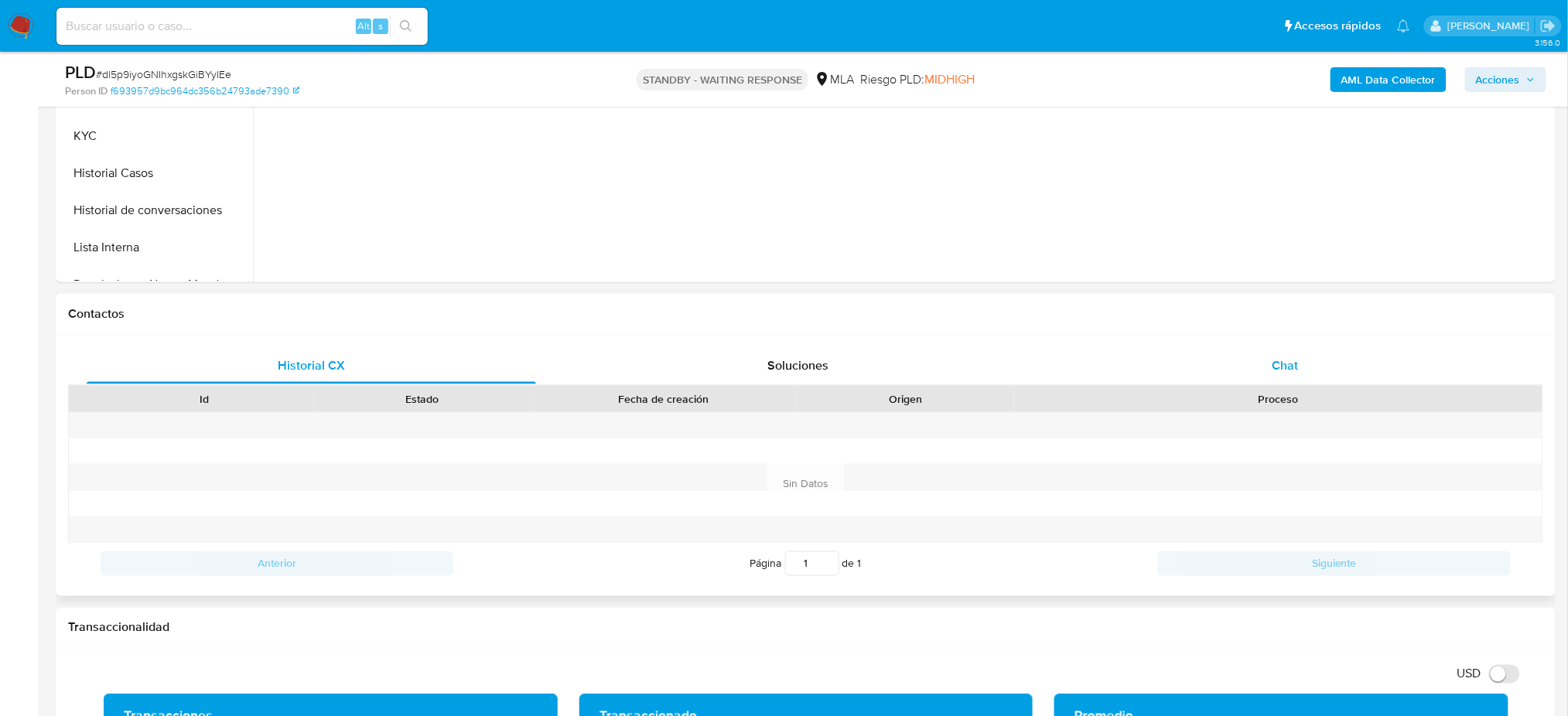
click at [1295, 380] on div "Chat" at bounding box center [1285, 365] width 449 height 37
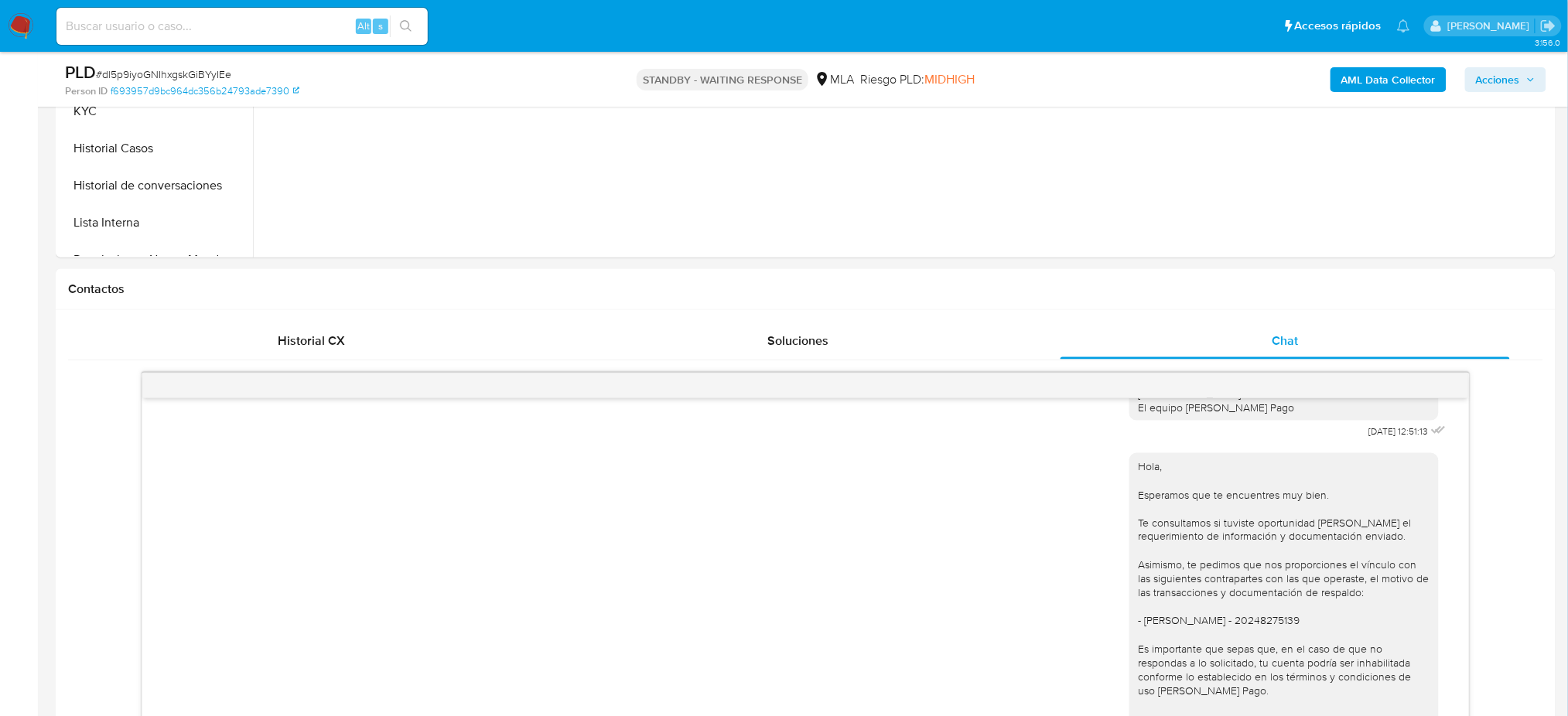
scroll to position [412, 0]
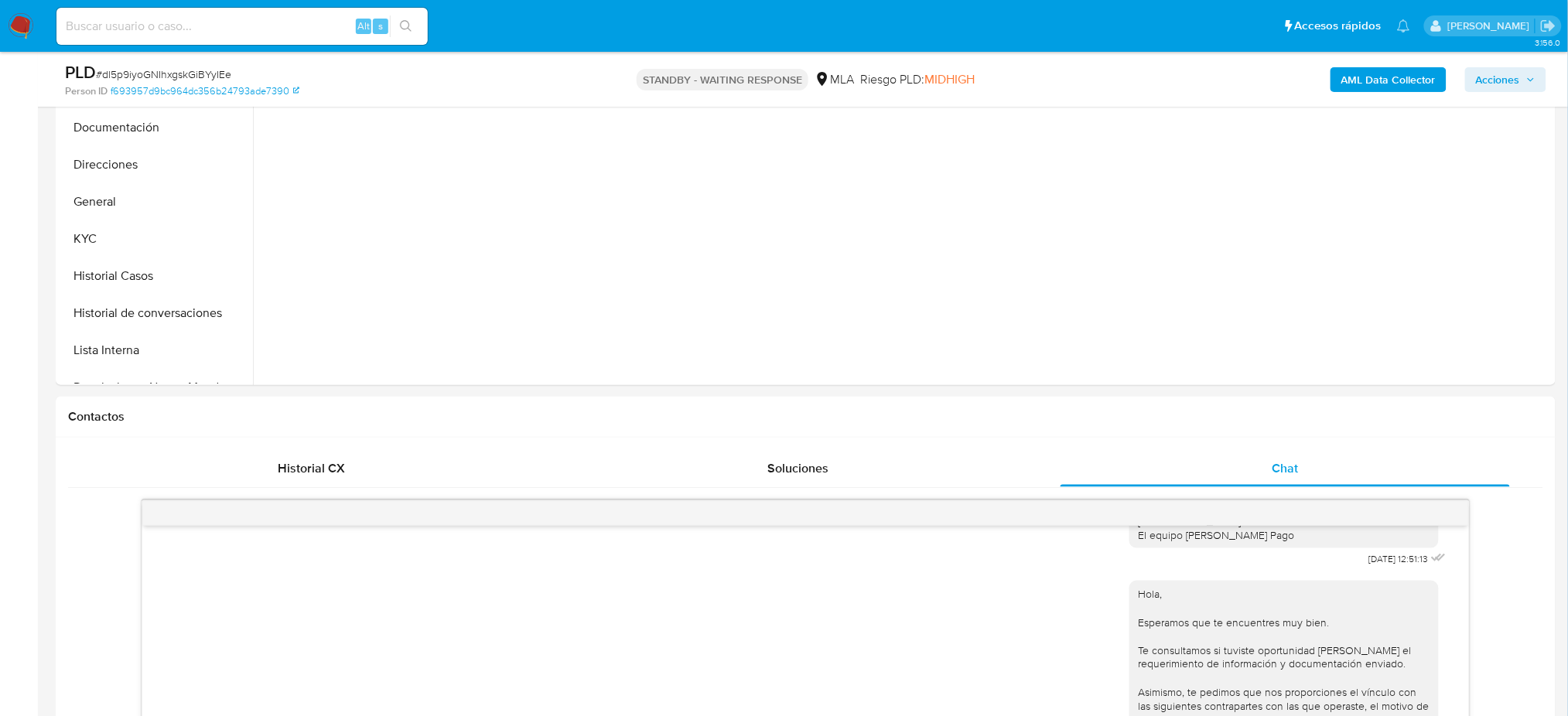
click at [237, 23] on input at bounding box center [242, 26] width 372 height 20
paste input "0TAwhIRcWKDAXQYGAqvK8bjv"
type input "0TAwhIRcWKDAXQYGAqvK8bjv"
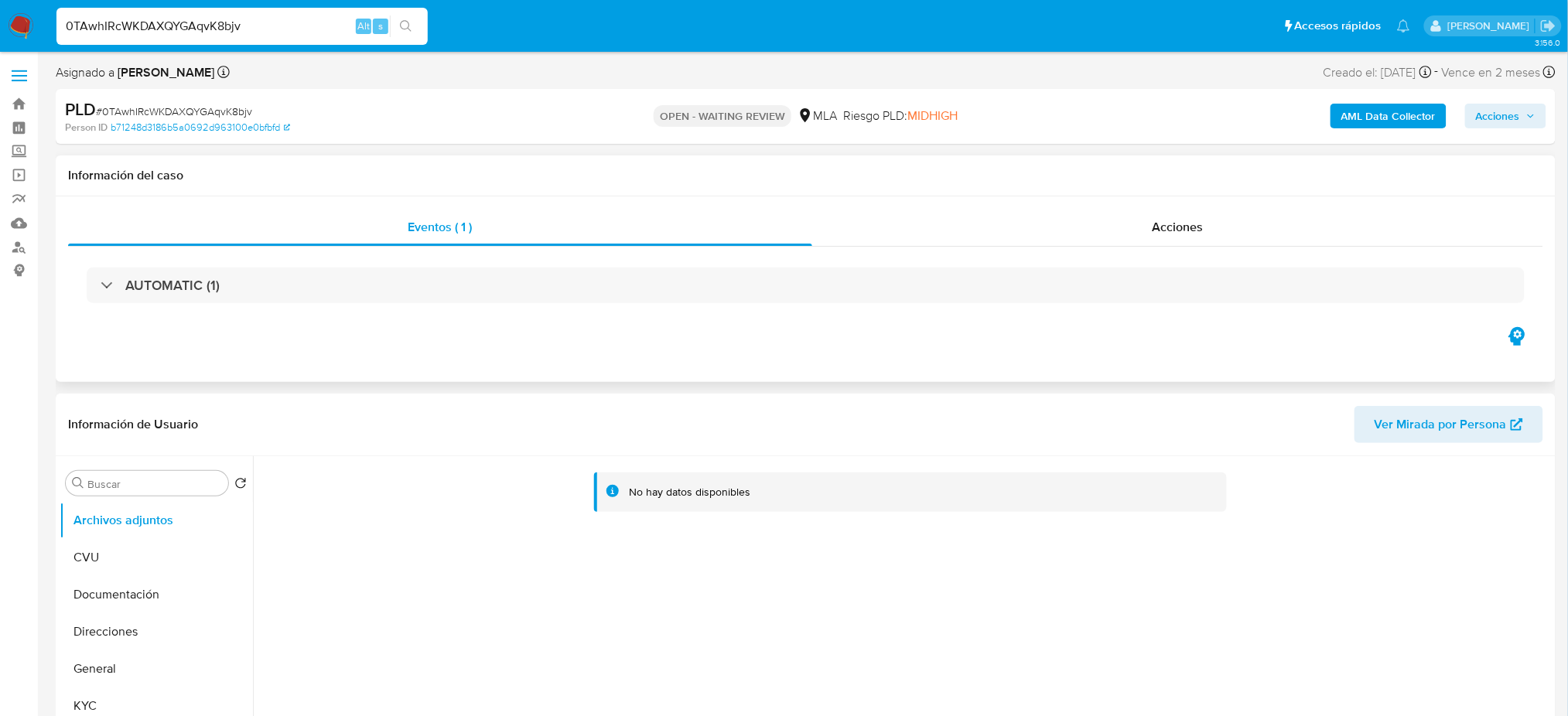
select select "10"
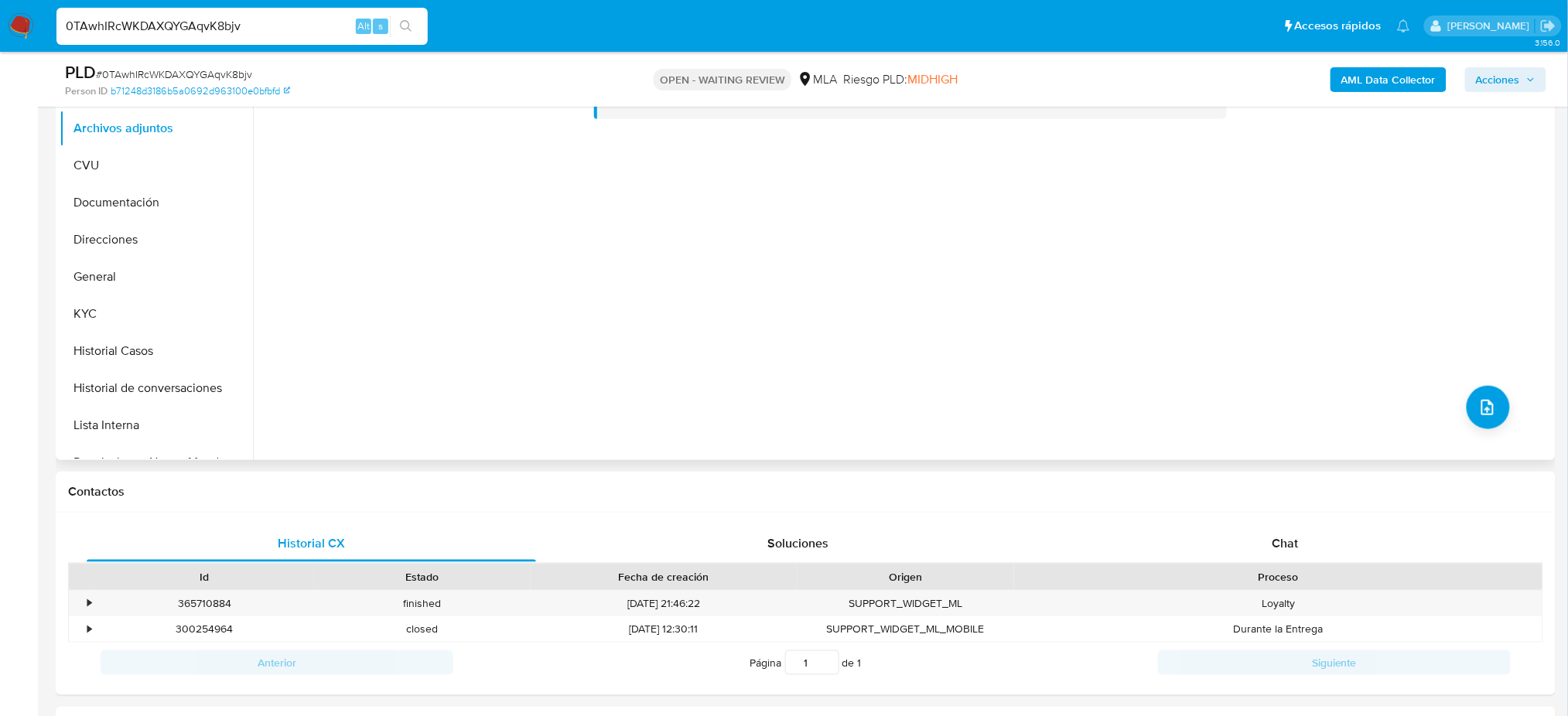
scroll to position [412, 0]
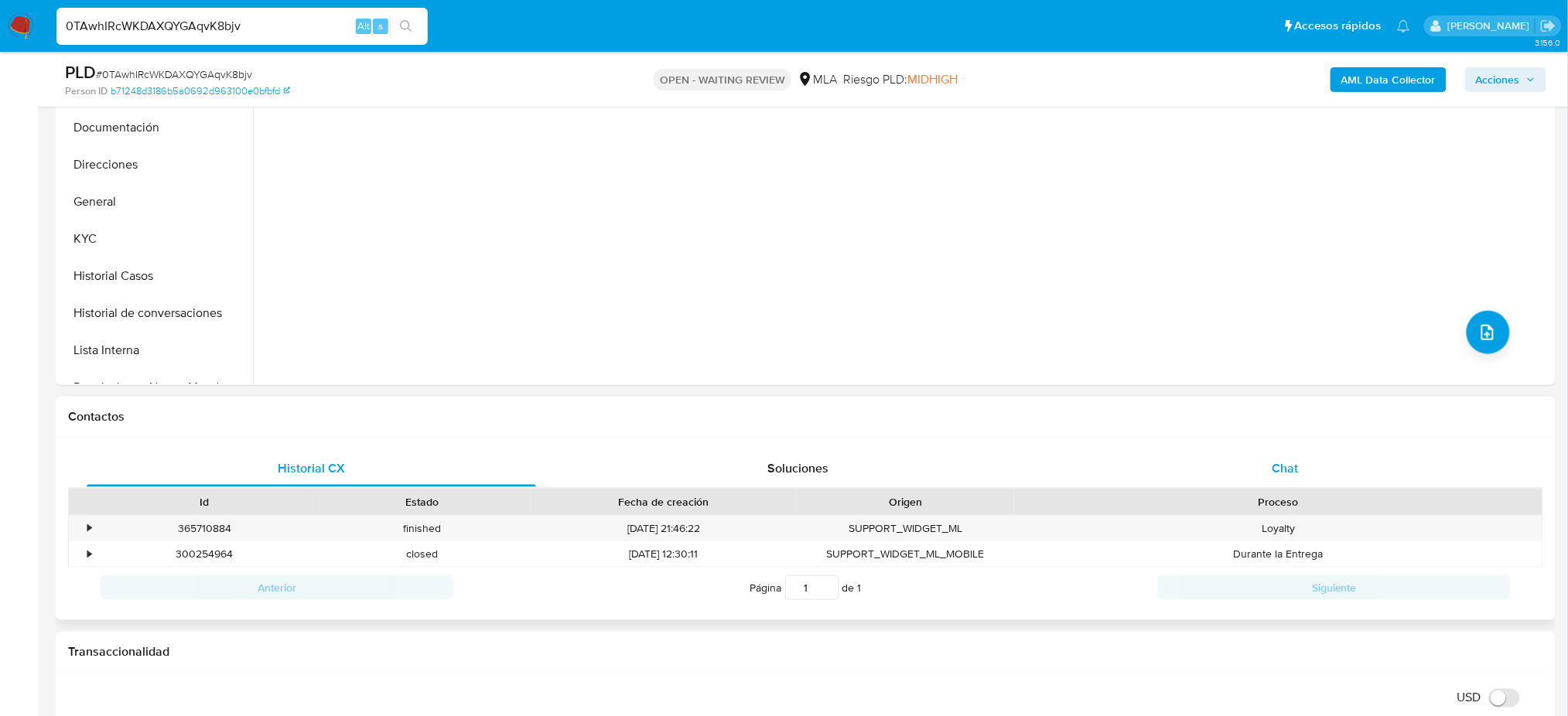
click at [1358, 467] on div "Chat" at bounding box center [1285, 468] width 449 height 37
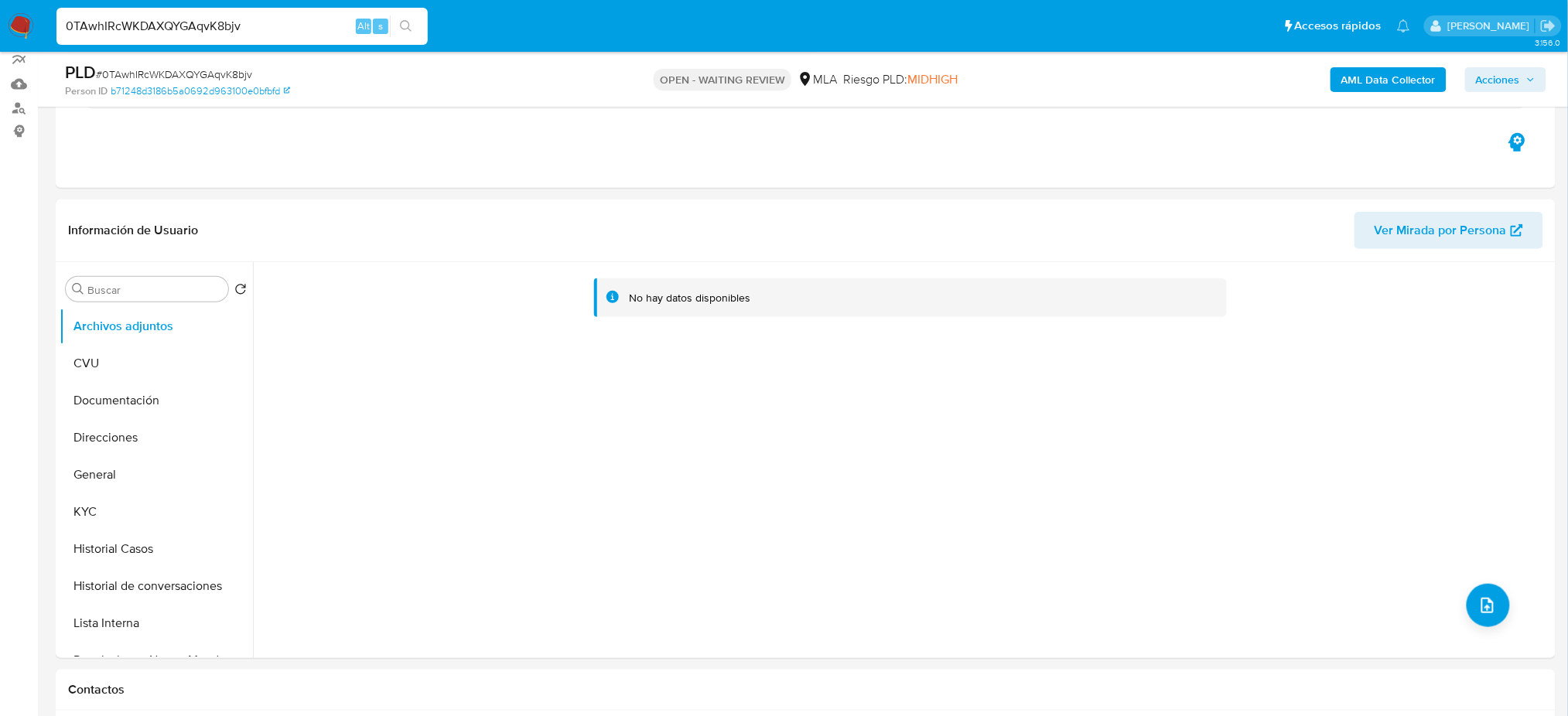
scroll to position [103, 0]
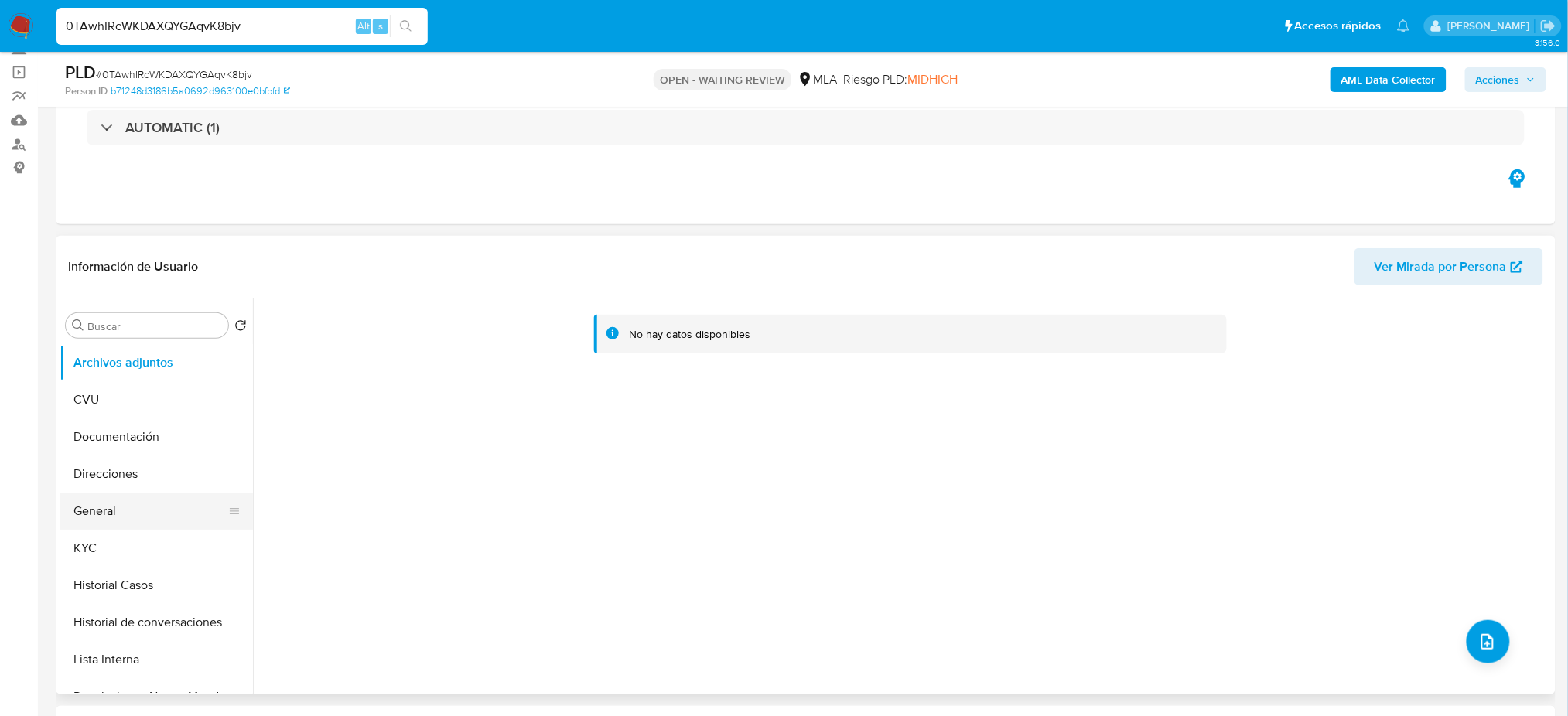
click at [138, 512] on button "General" at bounding box center [150, 511] width 181 height 37
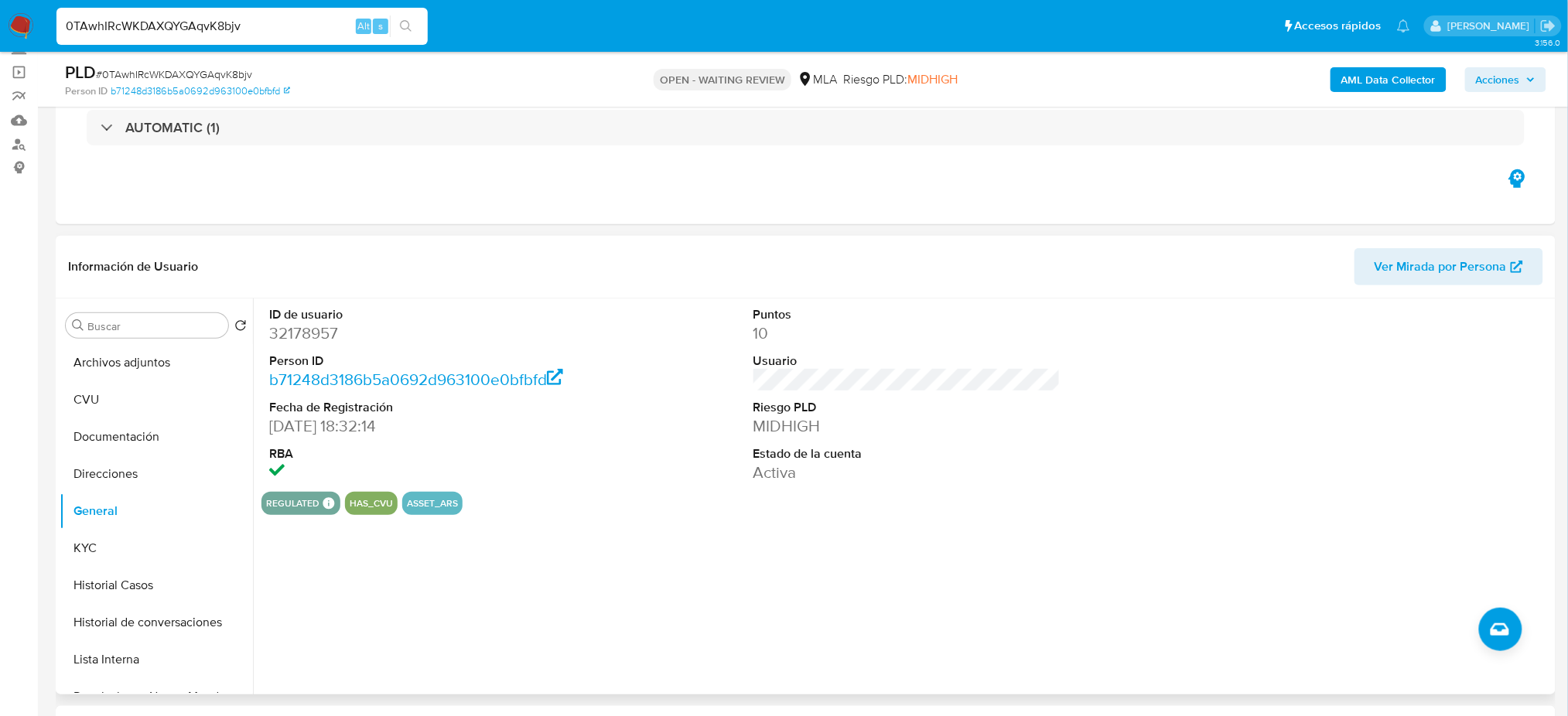
click at [291, 332] on dd "32178957" at bounding box center [422, 333] width 307 height 21
copy dd "32178957"
drag, startPoint x: 120, startPoint y: 543, endPoint x: 0, endPoint y: 558, distance: 120.9
click at [120, 544] on button "KYC" at bounding box center [156, 548] width 193 height 37
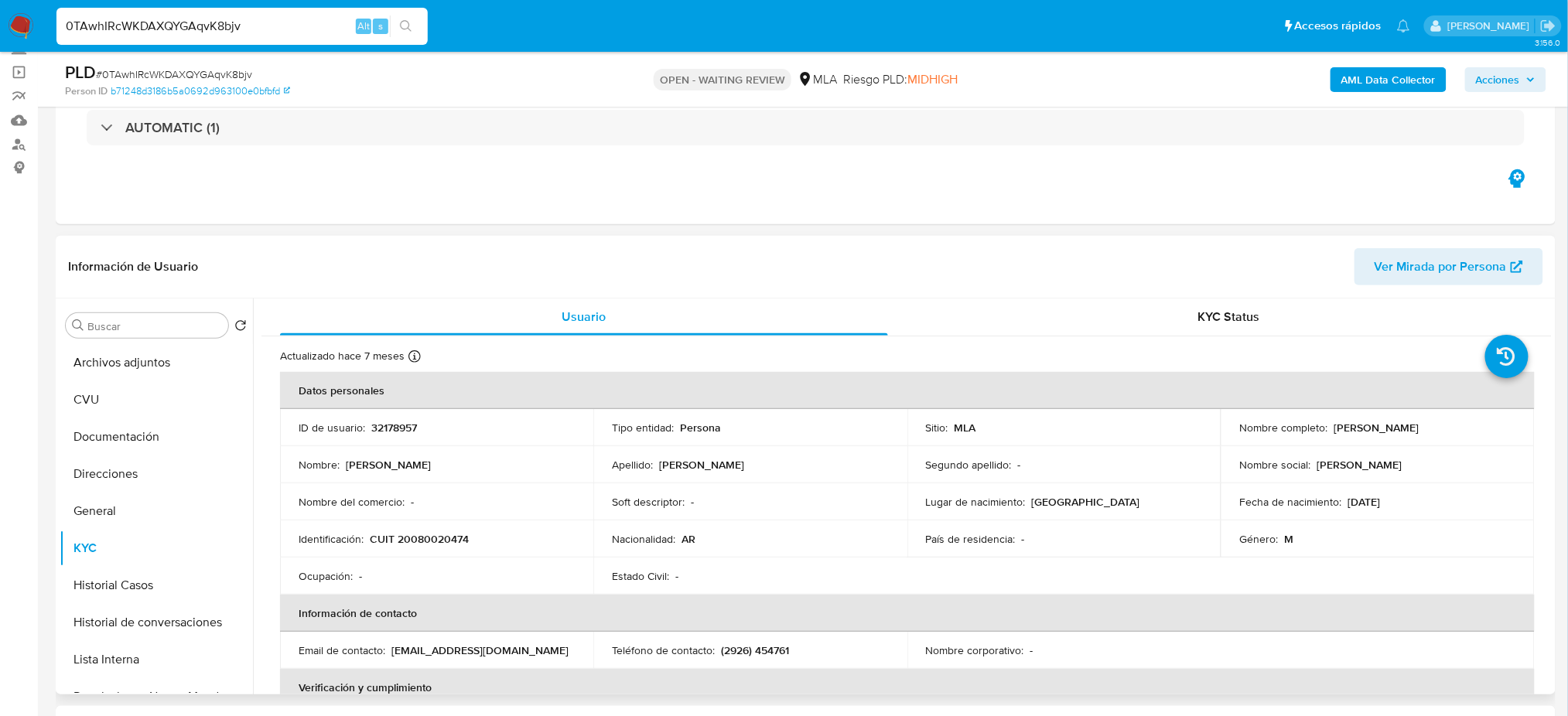
click at [426, 536] on p "CUIT 20080020474" at bounding box center [419, 538] width 99 height 14
copy p "20080020474"
click at [462, 536] on p "CUIT 20080020474" at bounding box center [419, 538] width 99 height 14
drag, startPoint x: 410, startPoint y: 541, endPoint x: 462, endPoint y: 539, distance: 52.0
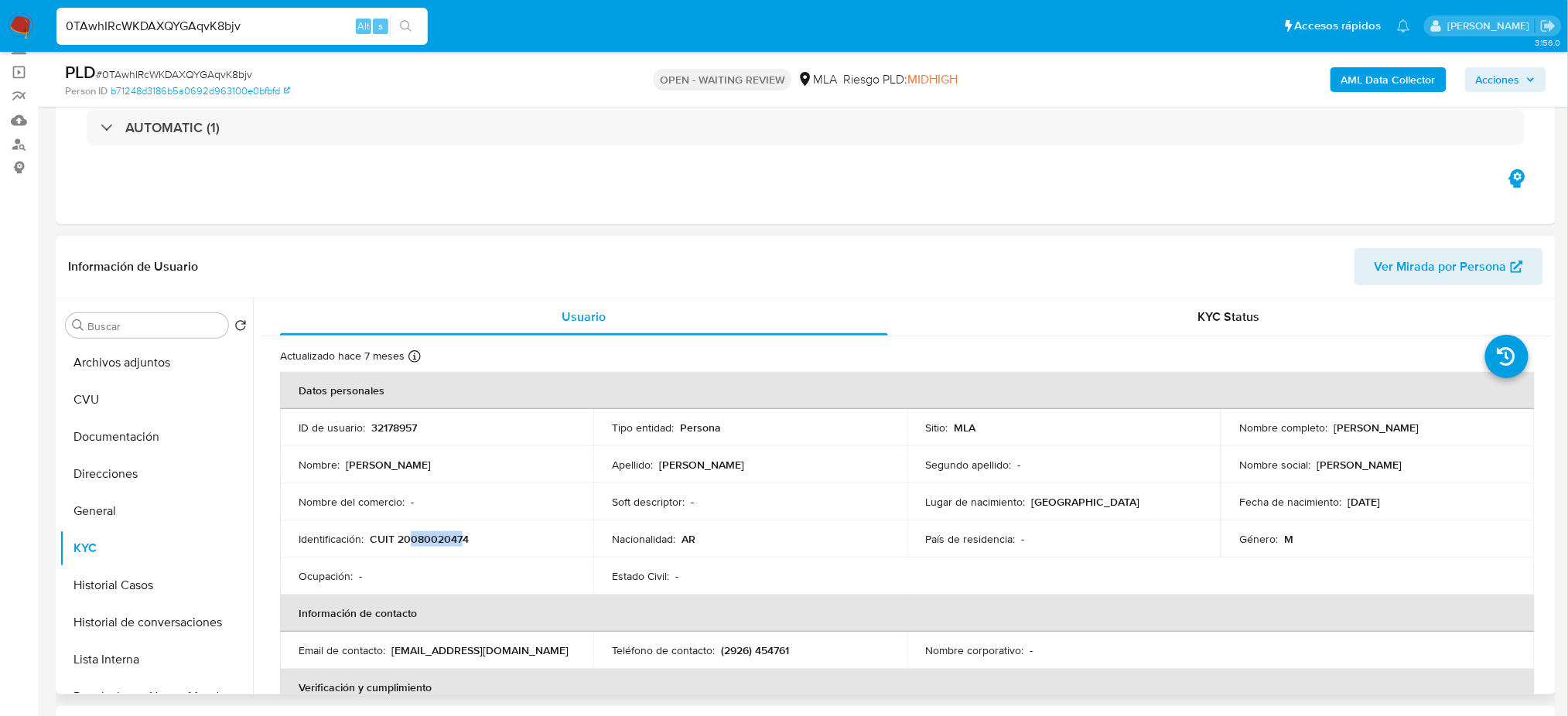
click at [462, 539] on p "CUIT 20080020474" at bounding box center [419, 538] width 99 height 14
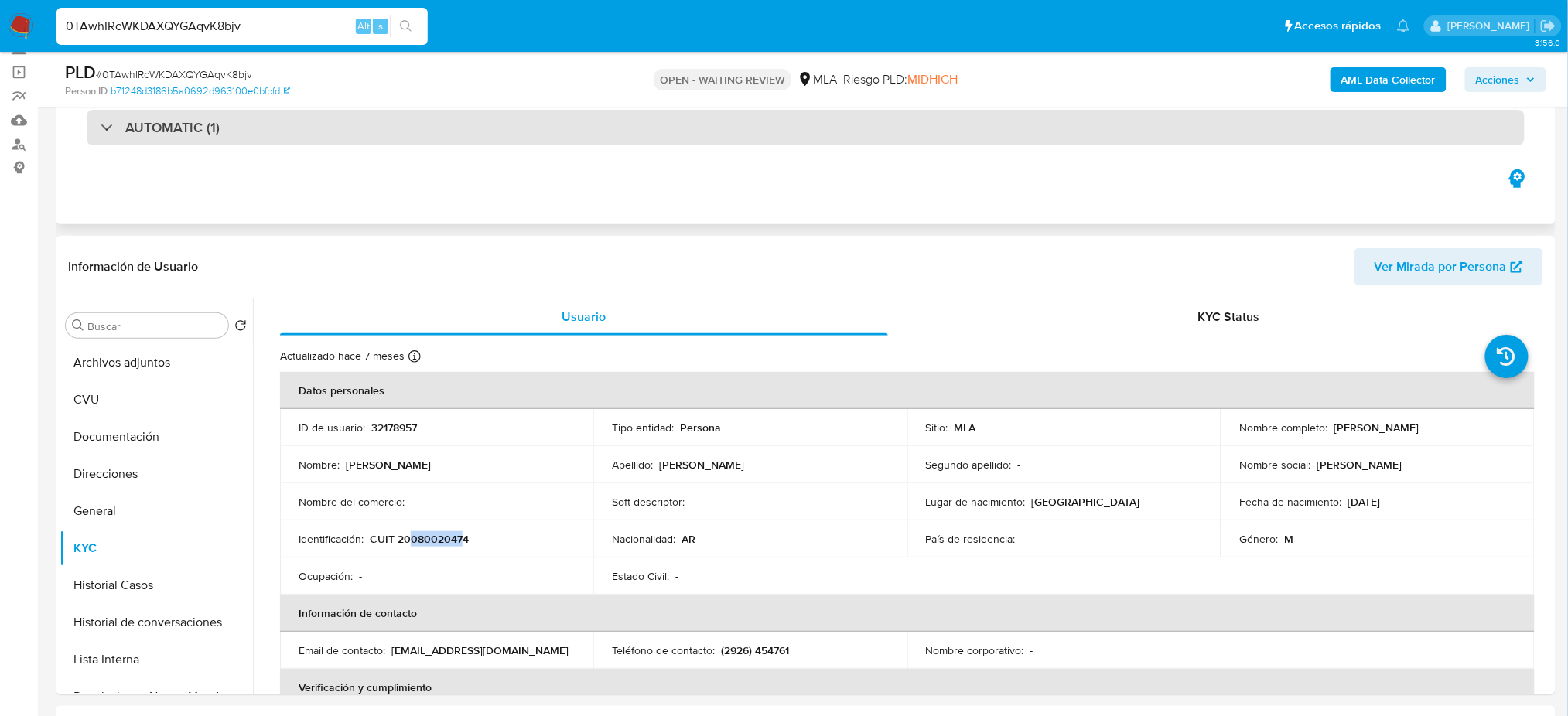
copy p "08002047"
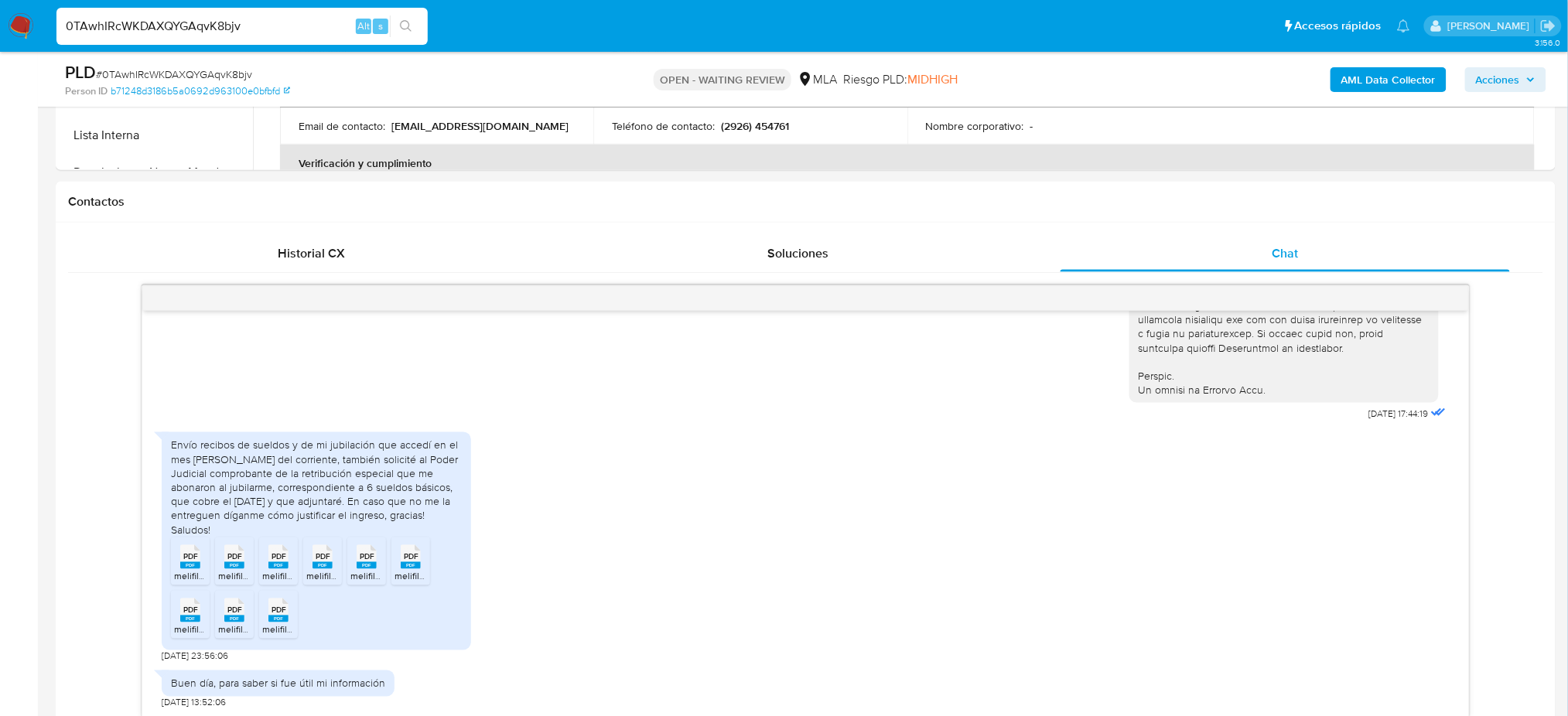
scroll to position [215, 0]
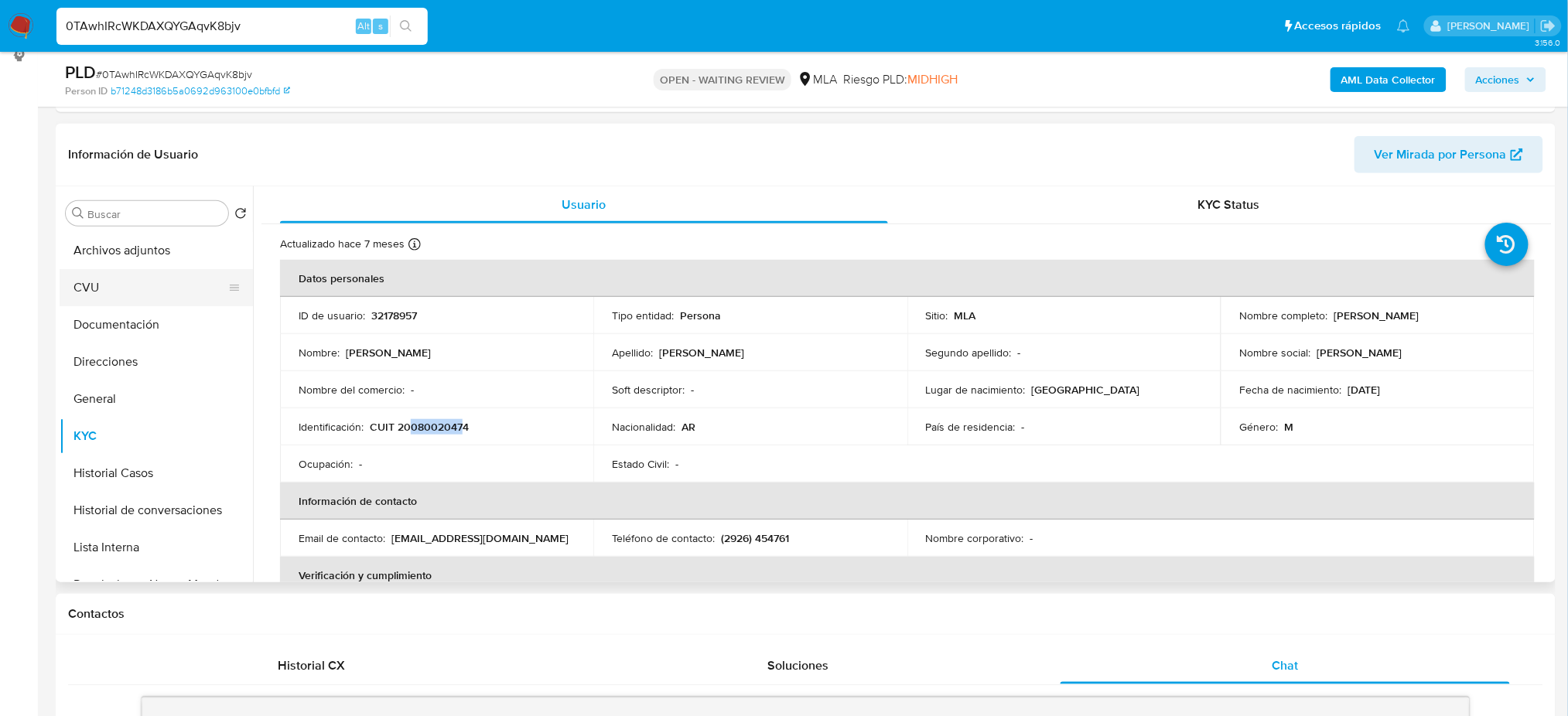
click at [125, 321] on button "Documentación" at bounding box center [156, 324] width 193 height 37
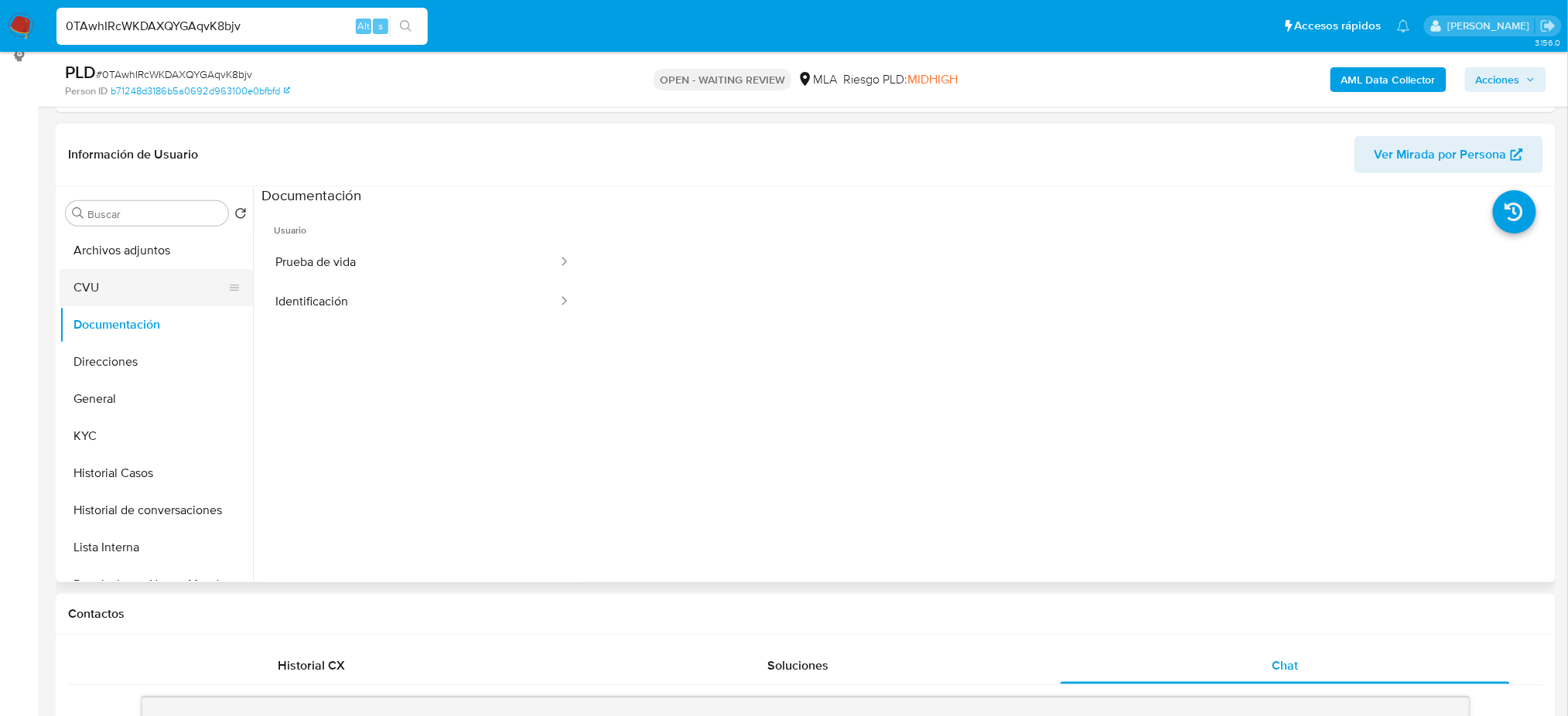
click at [109, 286] on button "CVU" at bounding box center [150, 287] width 181 height 37
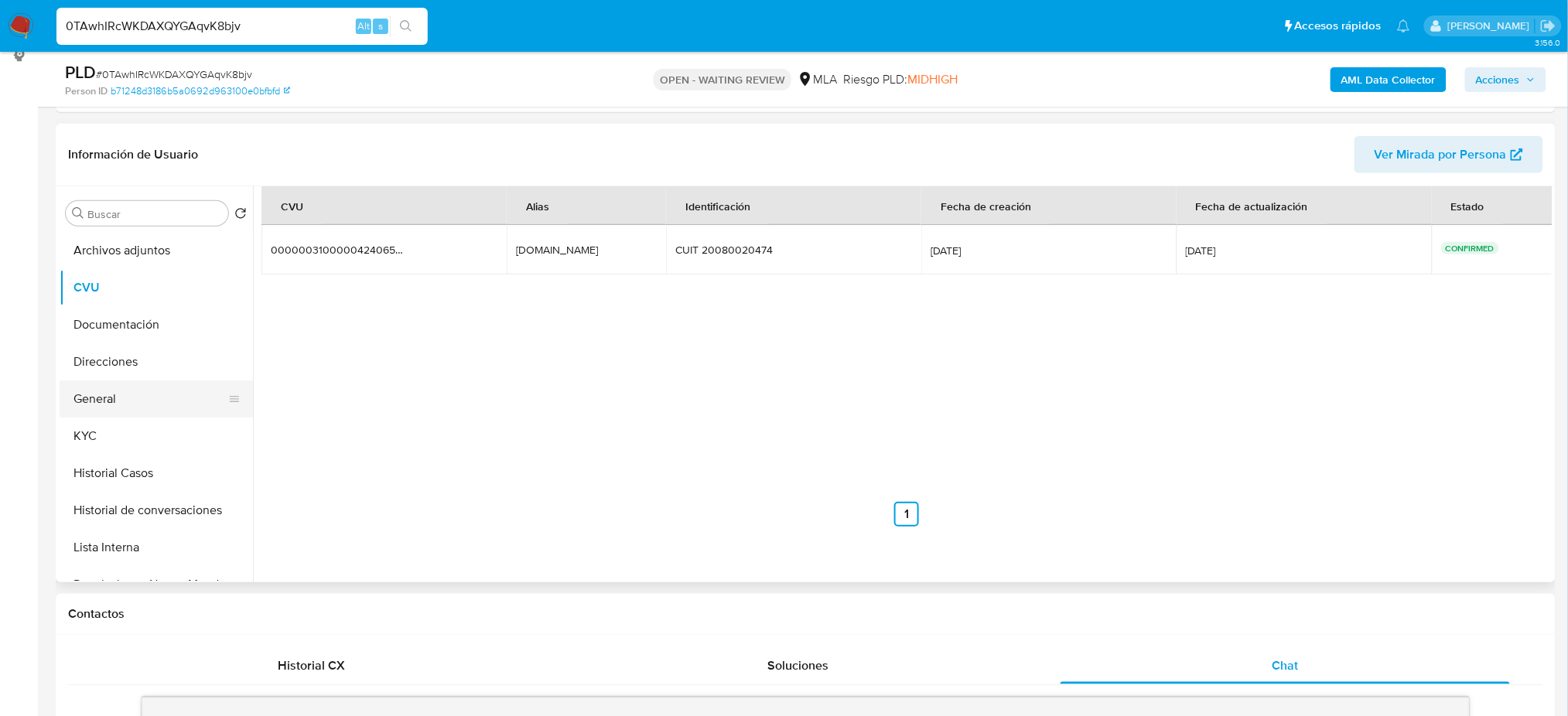
click at [128, 403] on button "General" at bounding box center [150, 399] width 181 height 37
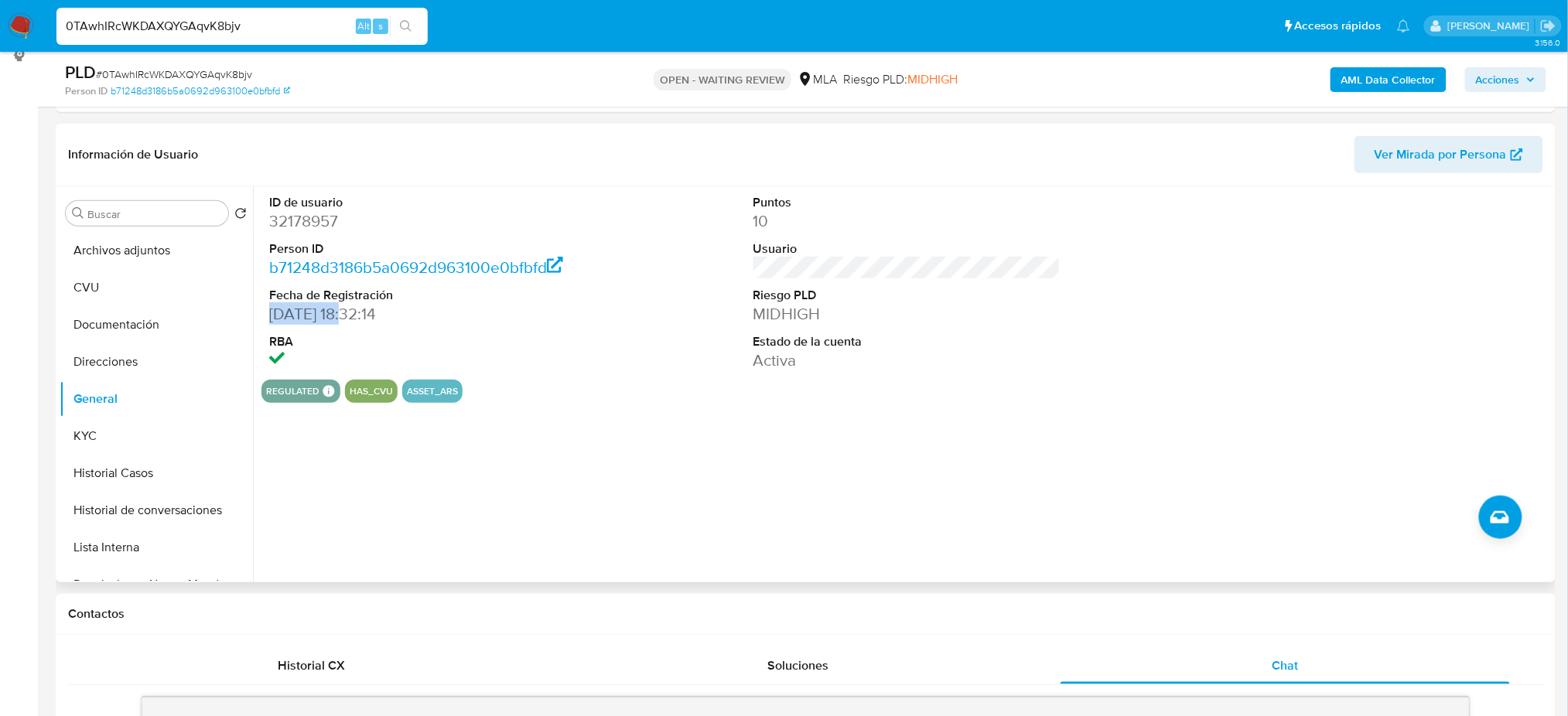
drag, startPoint x: 343, startPoint y: 316, endPoint x: 260, endPoint y: 310, distance: 83.2
click at [260, 310] on div "ID de usuario 32178957 Person ID b71248d3186b5a0692d963100e0bfbfd Fecha de Regi…" at bounding box center [902, 385] width 1299 height 396
copy dd "14/08/2010"
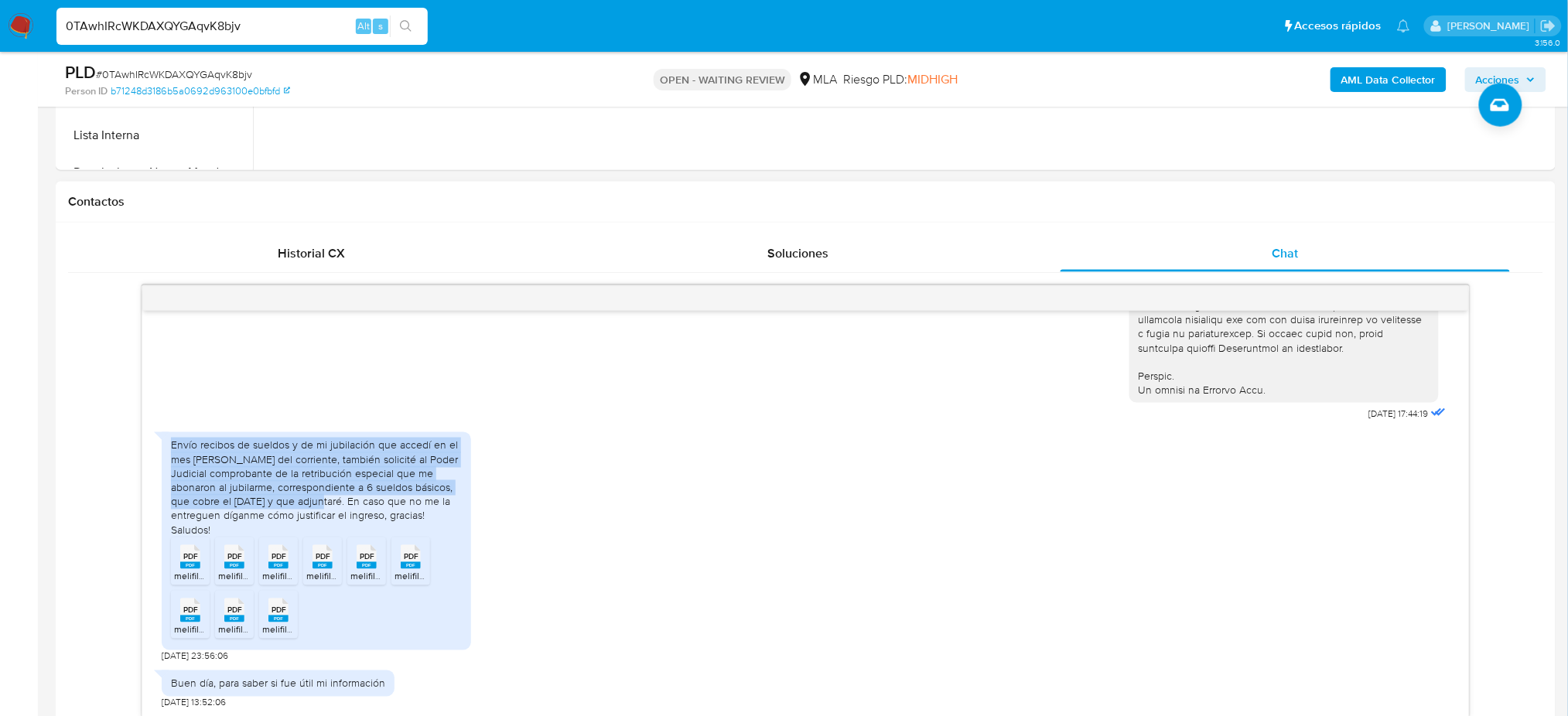
drag, startPoint x: 174, startPoint y: 462, endPoint x: 278, endPoint y: 514, distance: 116.3
click at [278, 514] on div "Envío recibos de sueldos y de mi jubilación que accedí en el mes de junio del c…" at bounding box center [316, 488] width 291 height 98
copy div "Envío recibos de sueldos y de mi jubilación que accedí en el mes de junio del c…"
click at [221, 517] on div "Envío recibos de sueldos y de mi jubilación que accedí en el mes de junio del c…" at bounding box center [316, 488] width 291 height 98
drag, startPoint x: 203, startPoint y: 516, endPoint x: 155, endPoint y: 466, distance: 69.3
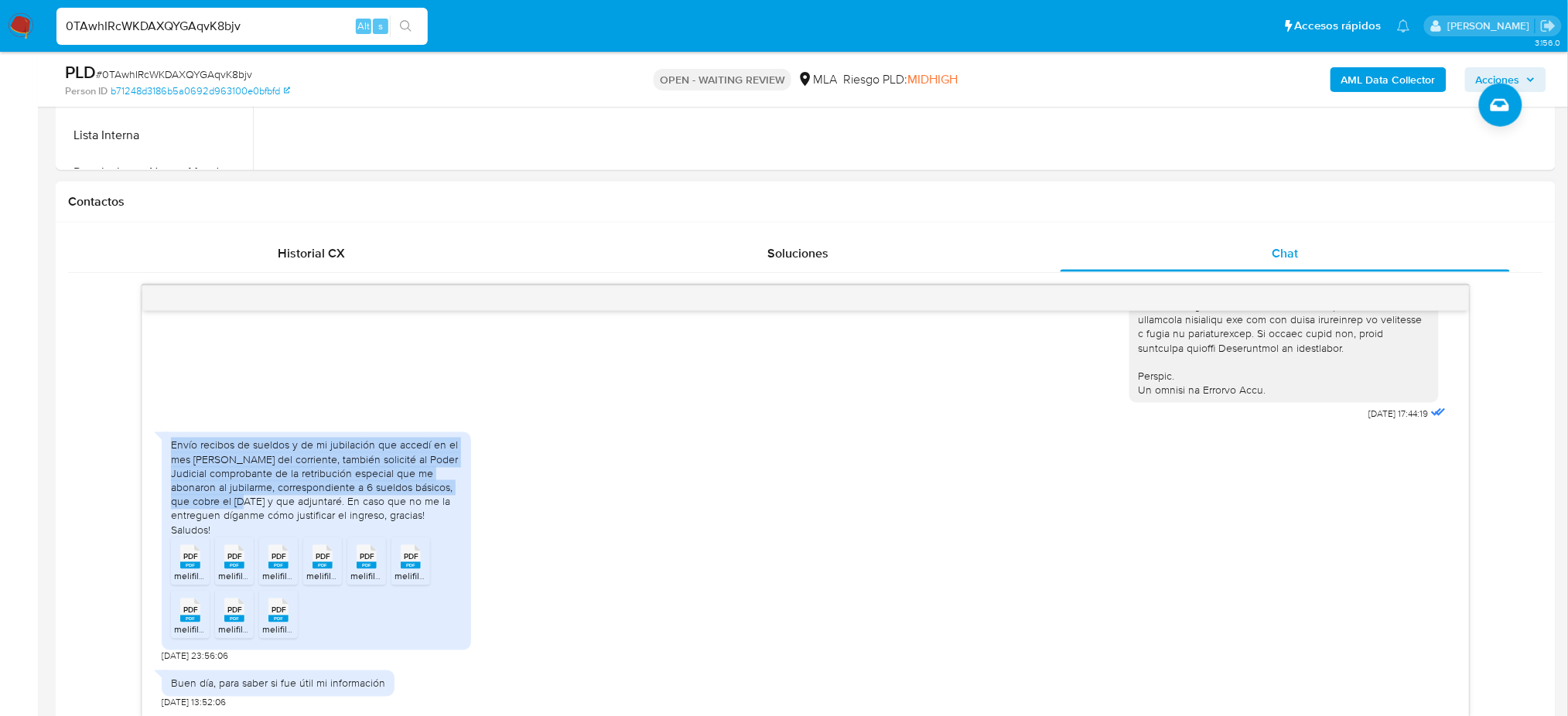
click at [155, 466] on div "18/08/2025 17:44:19 Envío recibos de sueldos y de mi jubilación que accedí en e…" at bounding box center [805, 514] width 1326 height 407
copy div "Envío recibos de sueldos y de mi jubilación que accedí en el mes de junio del c…"
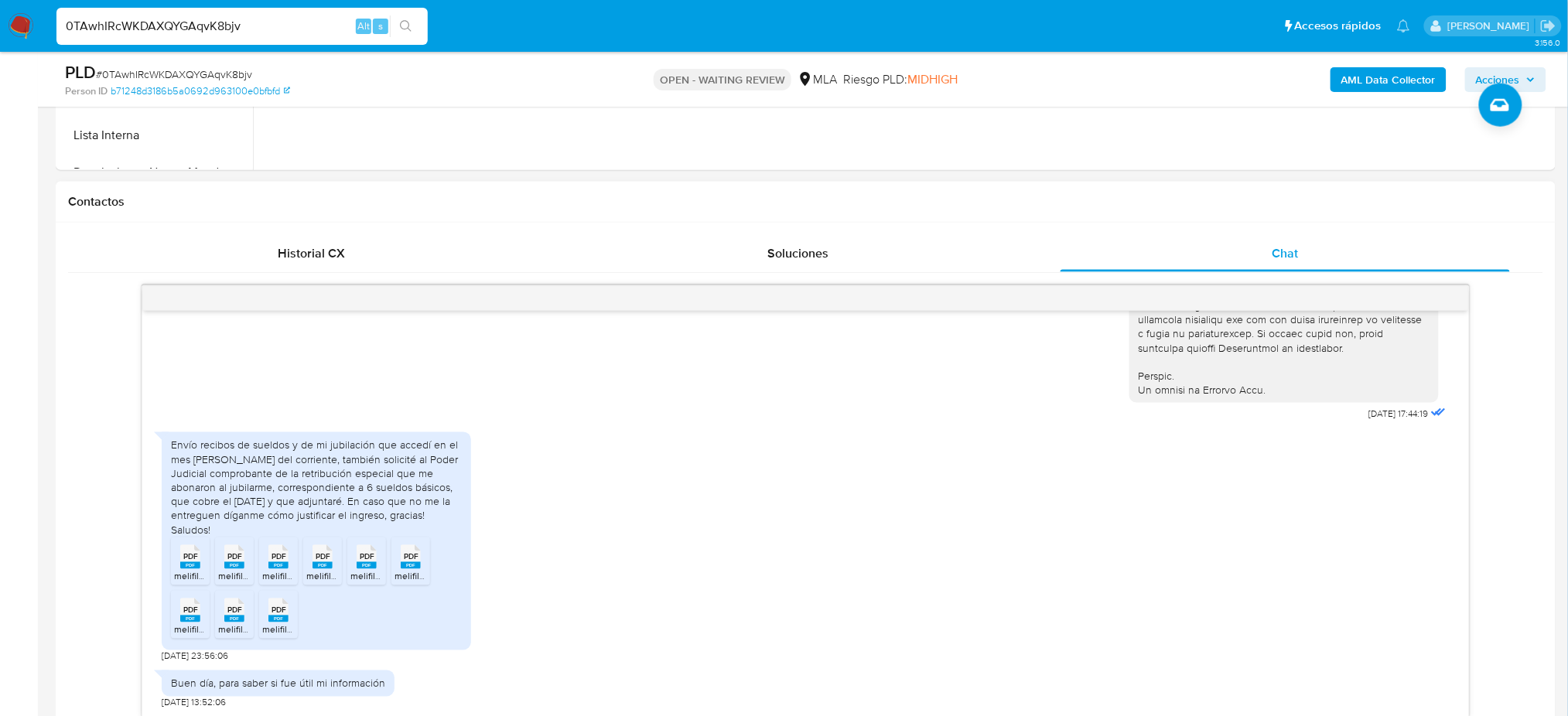
click at [184, 567] on rect at bounding box center [190, 565] width 20 height 7
click at [248, 565] on div "PDF PDF" at bounding box center [235, 556] width 33 height 30
click at [290, 560] on div "PDF PDF" at bounding box center [278, 556] width 33 height 30
click at [338, 565] on div "PDF PDF" at bounding box center [322, 556] width 33 height 30
click at [367, 565] on rect at bounding box center [367, 565] width 20 height 7
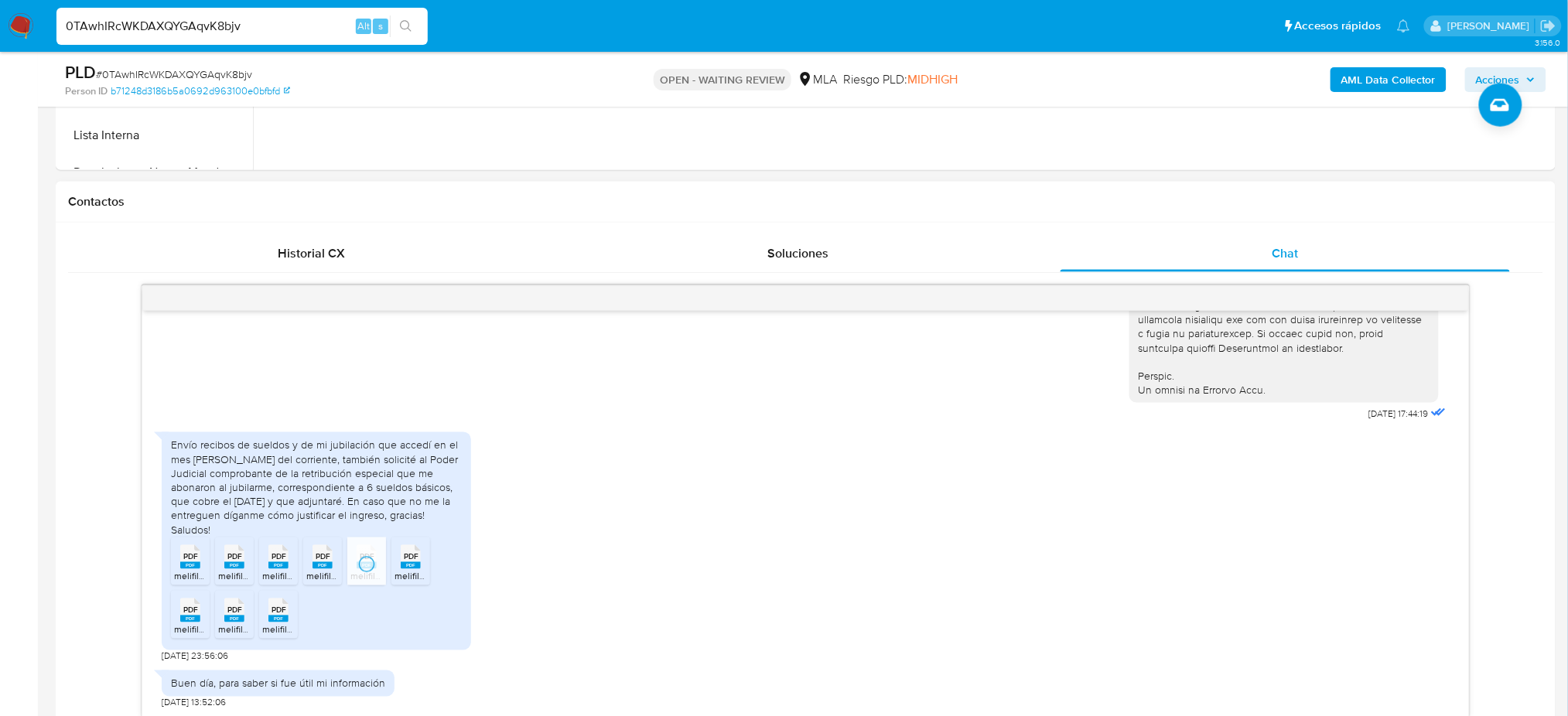
drag, startPoint x: 416, startPoint y: 564, endPoint x: 318, endPoint y: 596, distance: 103.1
click at [415, 564] on rect at bounding box center [411, 565] width 20 height 7
click at [286, 623] on rect at bounding box center [278, 619] width 20 height 7
click at [221, 620] on div "PDF PDF" at bounding box center [235, 609] width 33 height 30
click at [167, 616] on div "Envío recibos de sueldos y de mi jubilación que accedí en el mes de junio del c…" at bounding box center [317, 541] width 309 height 218
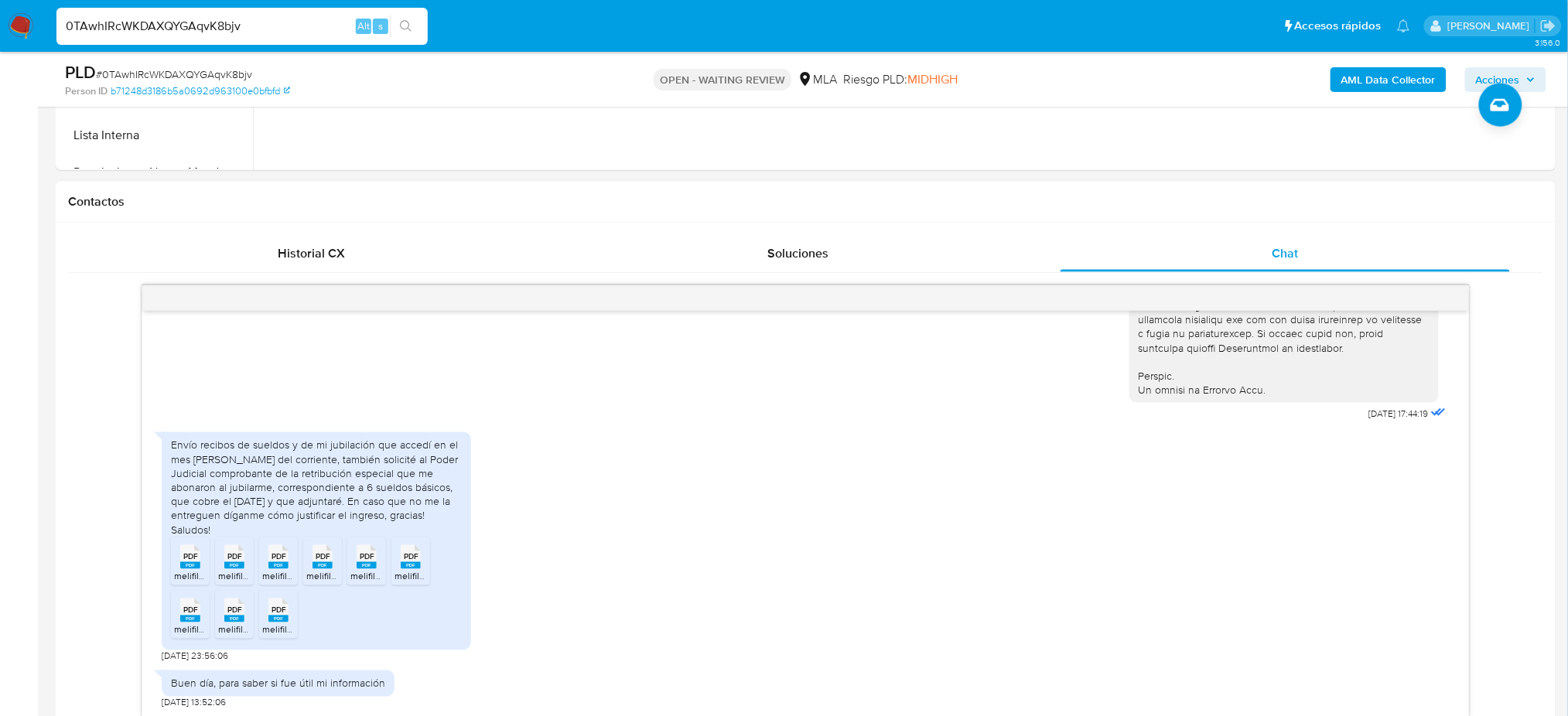
click at [181, 615] on icon at bounding box center [190, 610] width 20 height 24
click at [166, 72] on span "# 0TAwhIRcWKDAXQYGAqvK8bjv" at bounding box center [173, 74] width 156 height 16
click at [166, 71] on span "# 0TAwhIRcWKDAXQYGAqvK8bjv" at bounding box center [173, 74] width 156 height 16
copy span "0TAwhIRcWKDAXQYGAqvK8bjv"
click at [23, 20] on img at bounding box center [20, 26] width 26 height 26
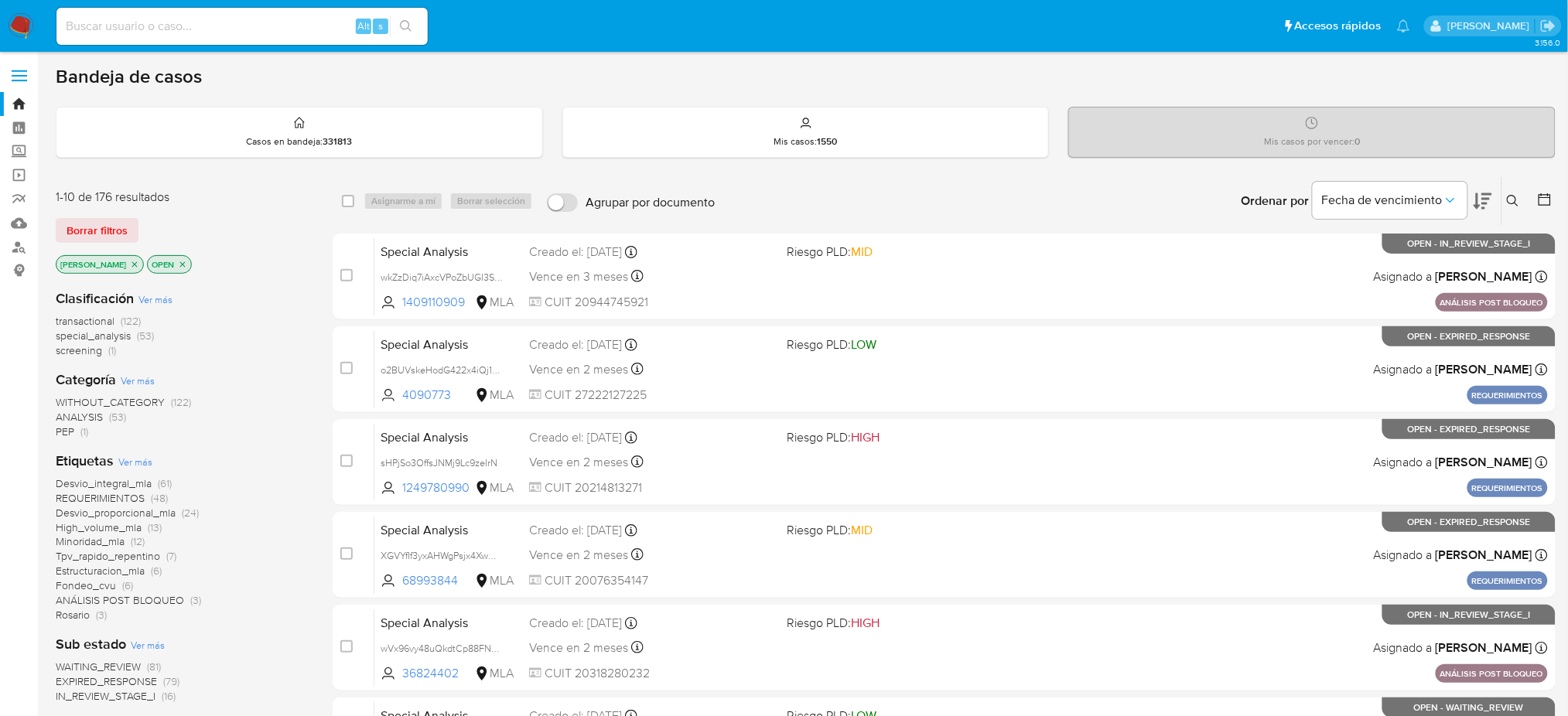
click at [1515, 190] on div "Ingrese ID de usuario o caso Buscar Borrar filtros" at bounding box center [1515, 200] width 26 height 48
click at [1508, 195] on icon at bounding box center [1512, 200] width 12 height 12
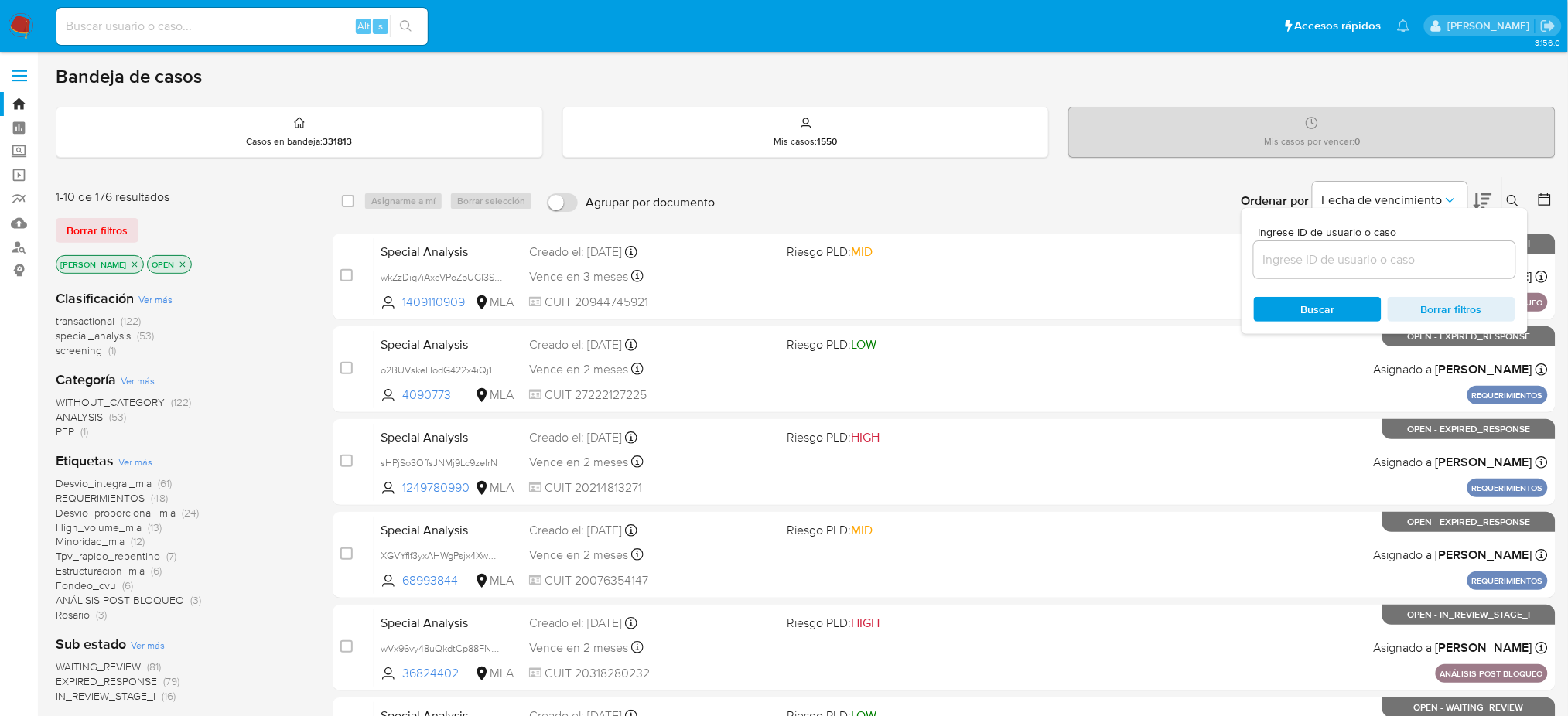
click at [1383, 263] on input at bounding box center [1385, 259] width 262 height 20
type input "0TAwhIRcWKDAXQYGAqvK8bjv"
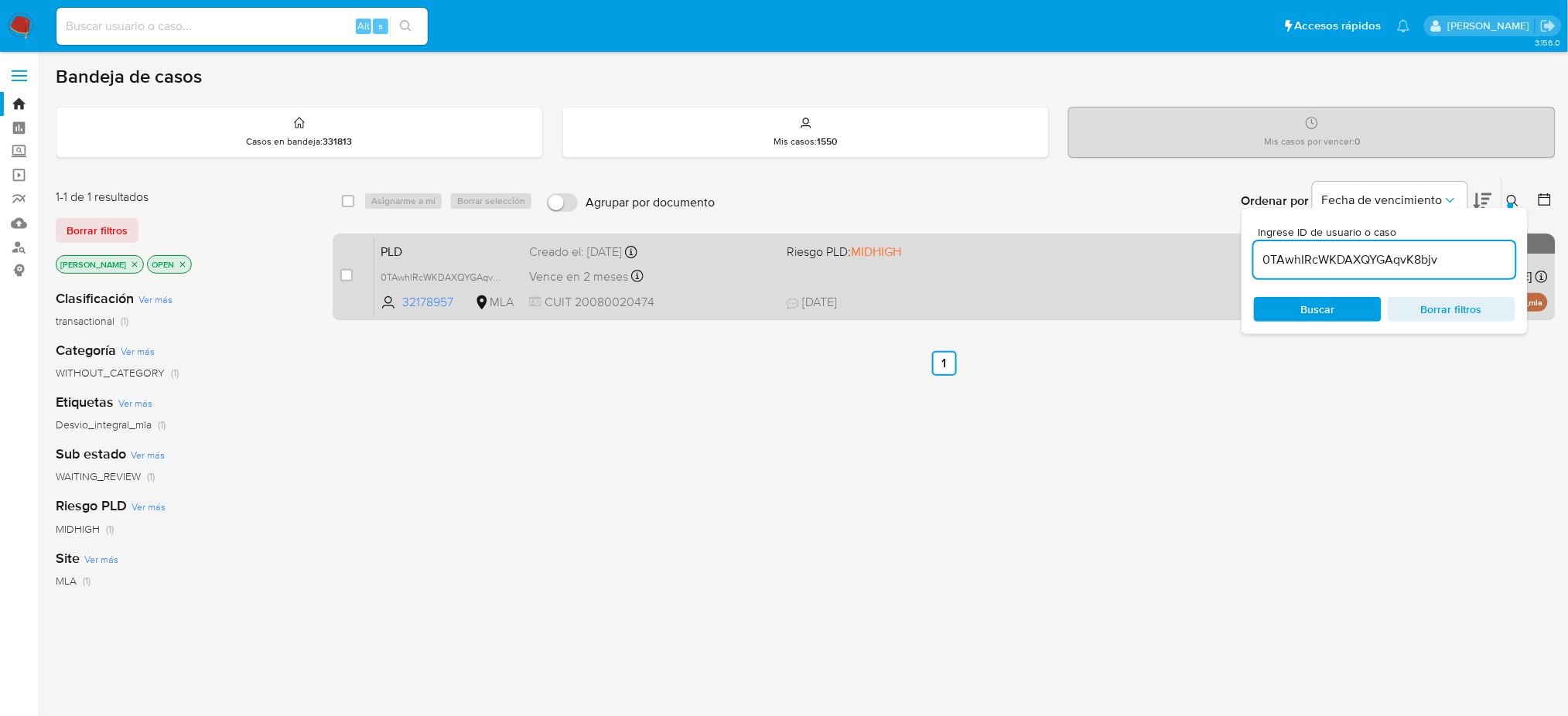
click at [349, 272] on input "checkbox" at bounding box center [346, 275] width 12 height 12
checkbox input "true"
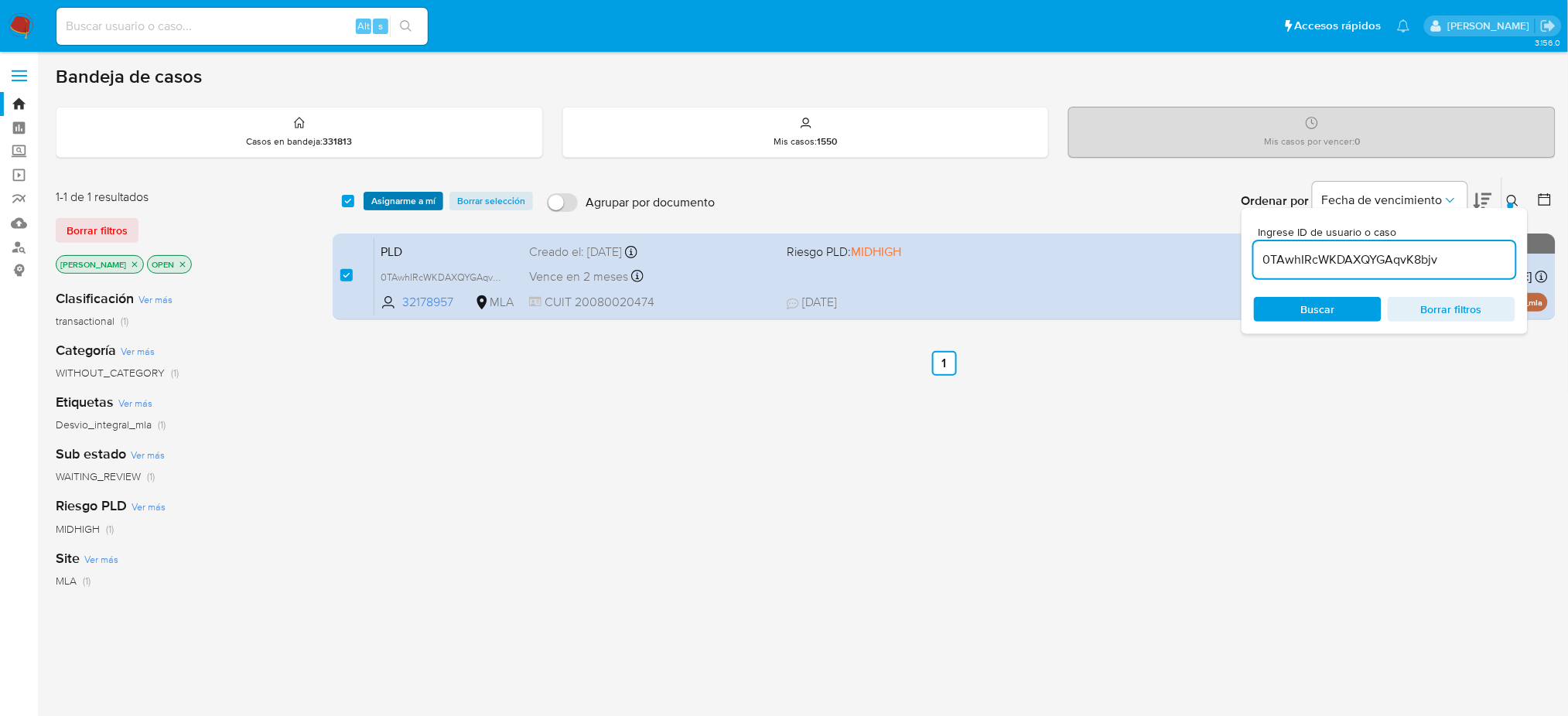
click at [406, 200] on span "Asignarme a mí" at bounding box center [403, 200] width 64 height 16
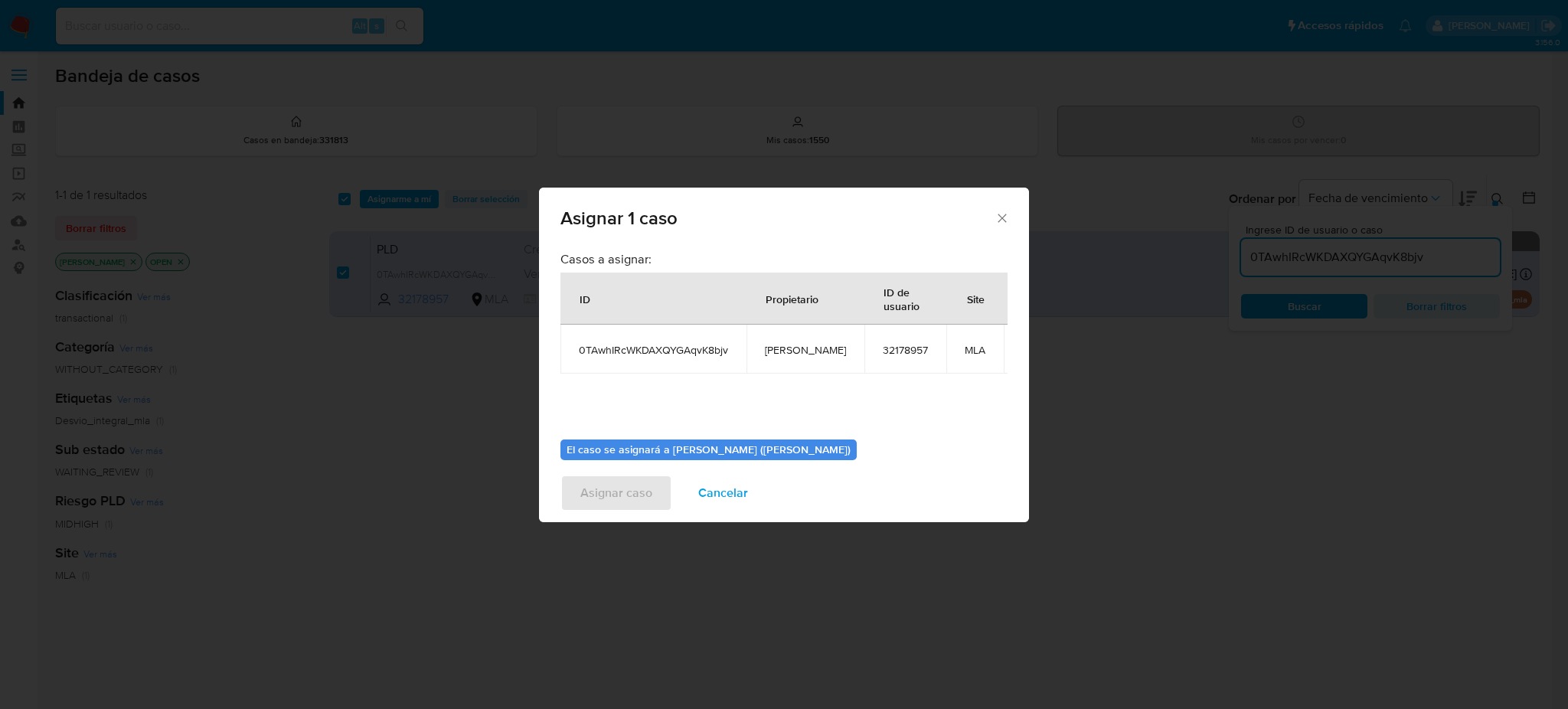
click at [785, 348] on span "[PERSON_NAME]" at bounding box center [805, 350] width 81 height 14
copy span "[PERSON_NAME]"
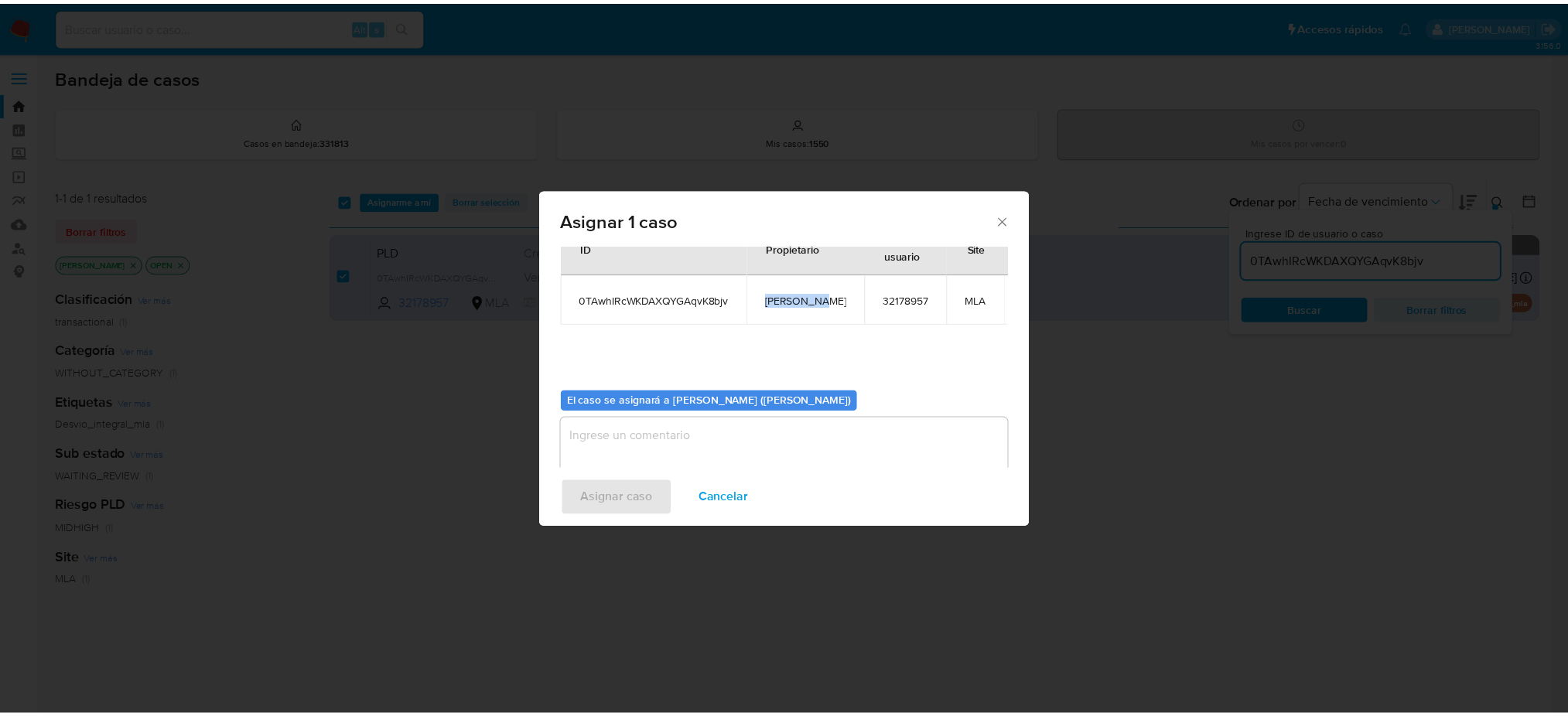
scroll to position [79, 0]
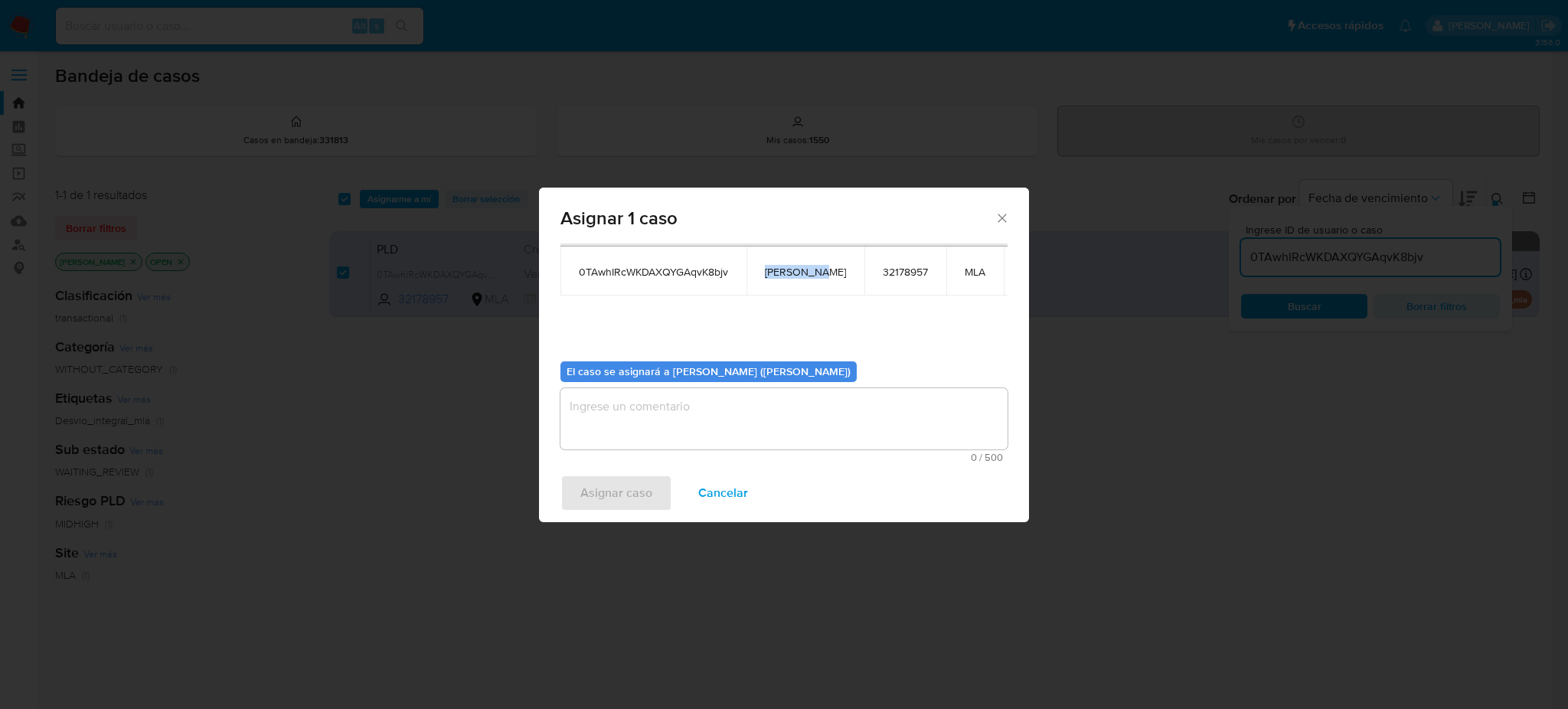
click at [706, 392] on textarea "assign-modal" at bounding box center [784, 419] width 447 height 62
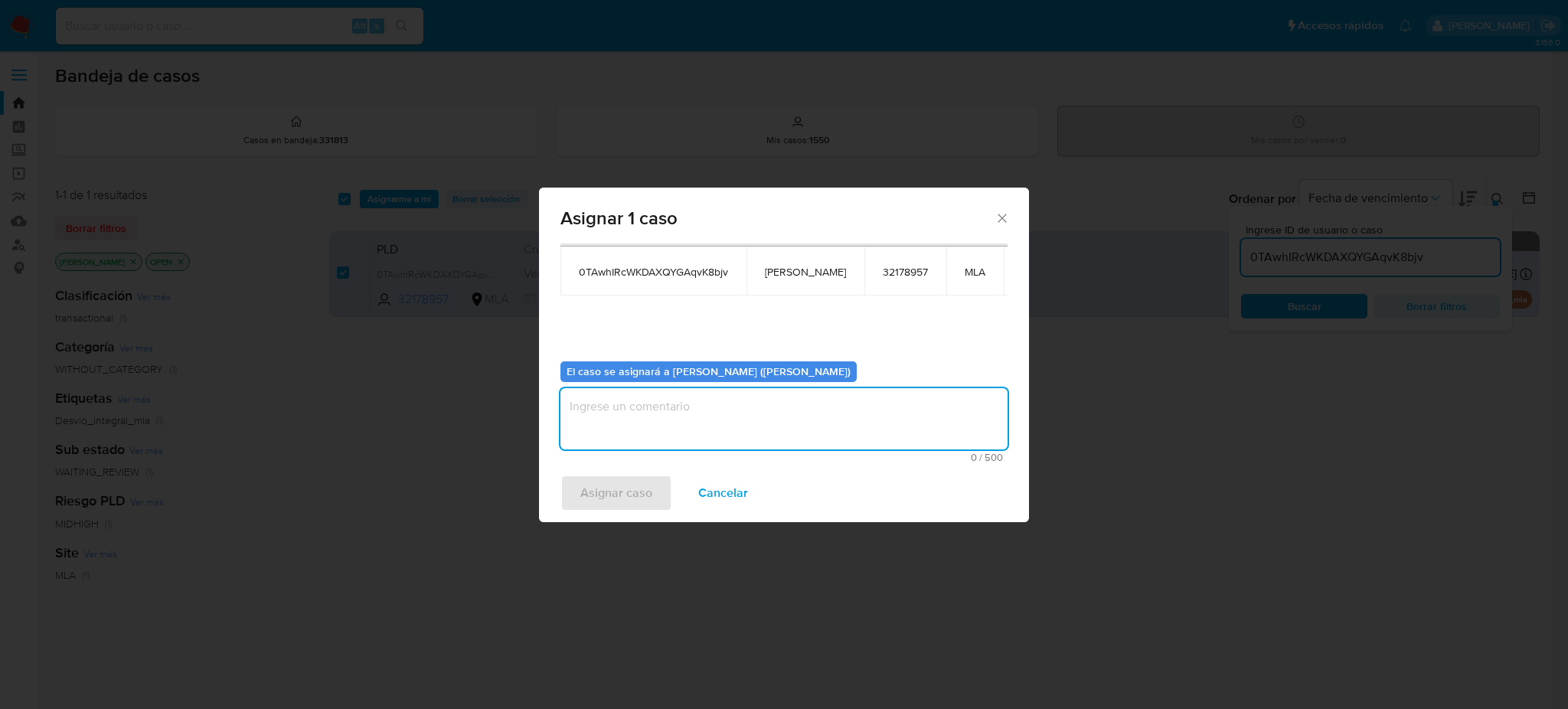
paste textarea "[PERSON_NAME]"
type textarea "[PERSON_NAME]"
click at [628, 489] on span "Asignar caso" at bounding box center [616, 493] width 72 height 34
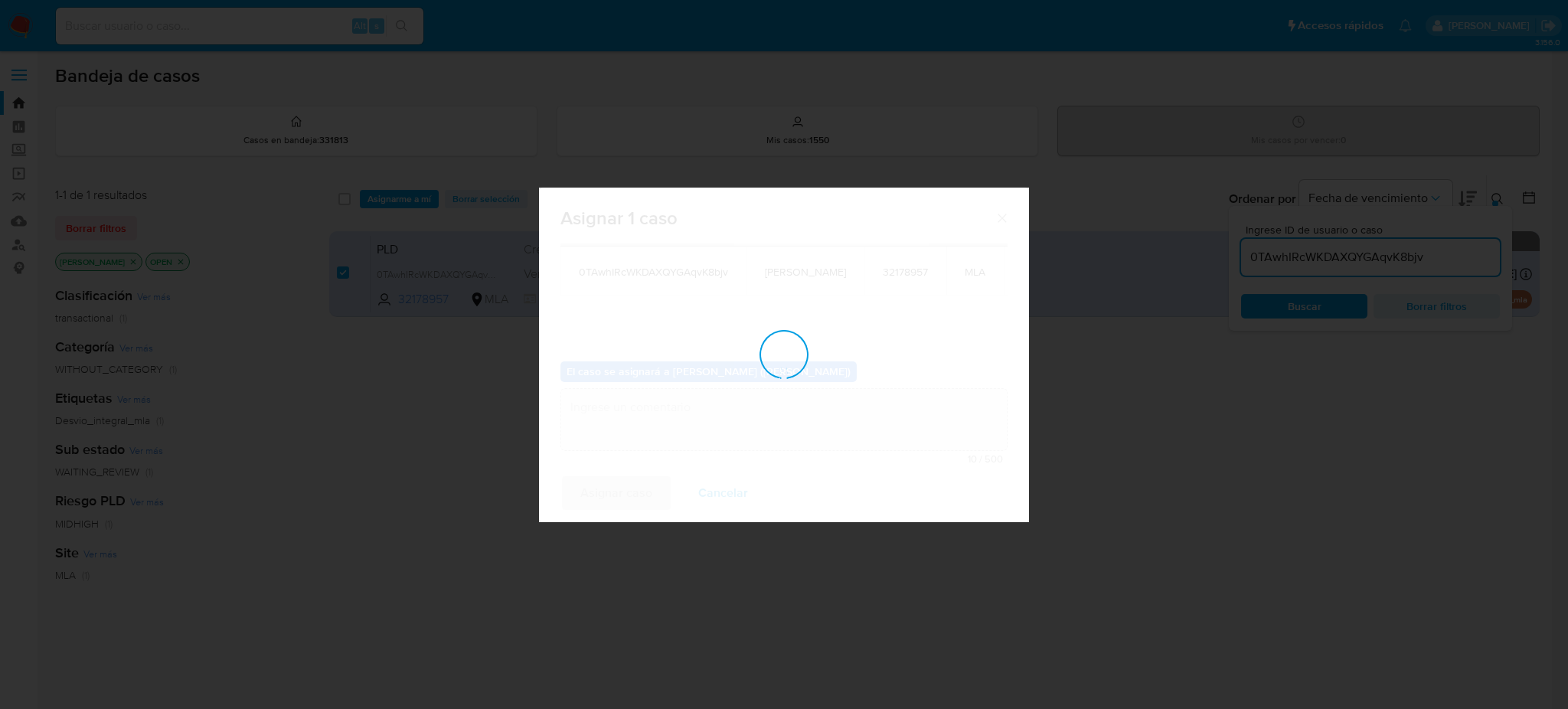
checkbox input "false"
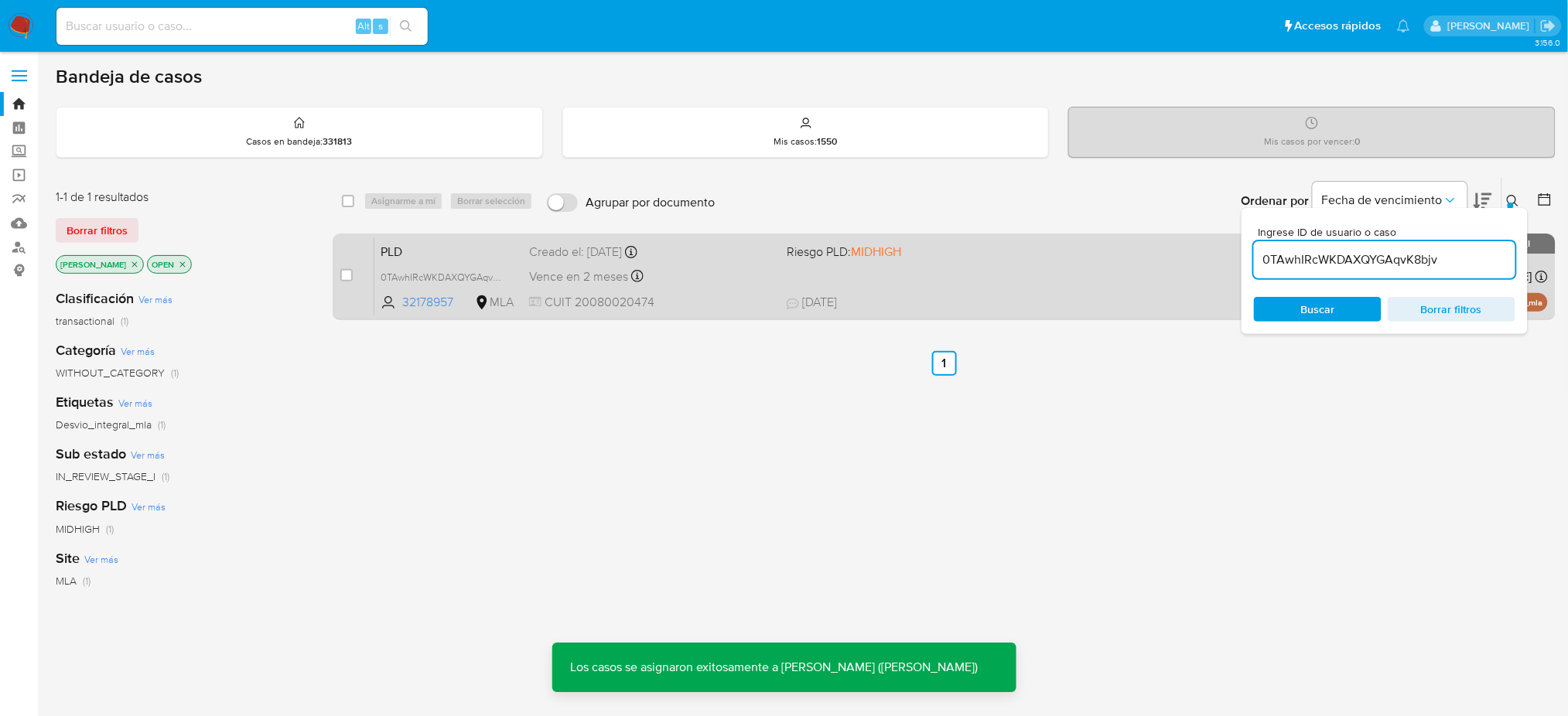
click at [446, 245] on span "PLD" at bounding box center [448, 250] width 136 height 20
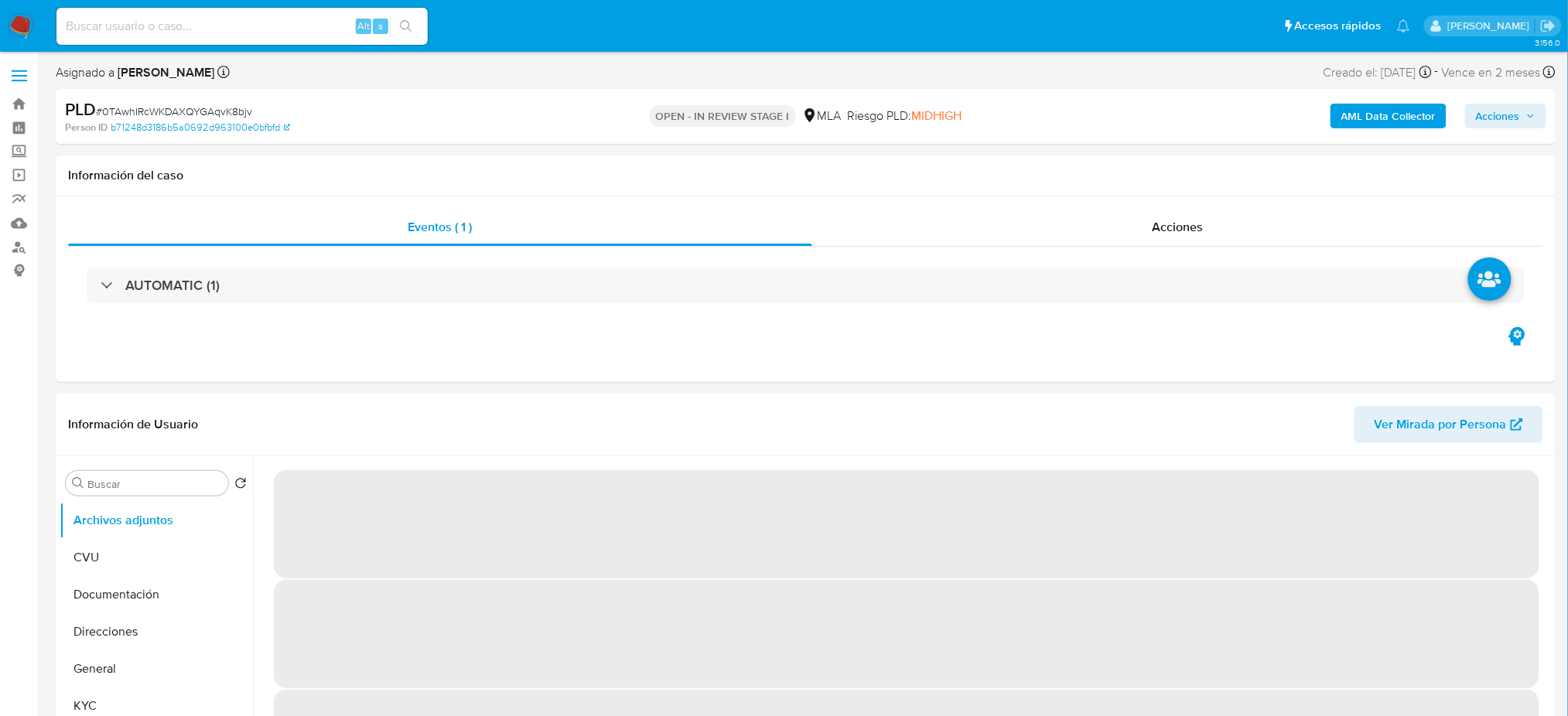
select select "10"
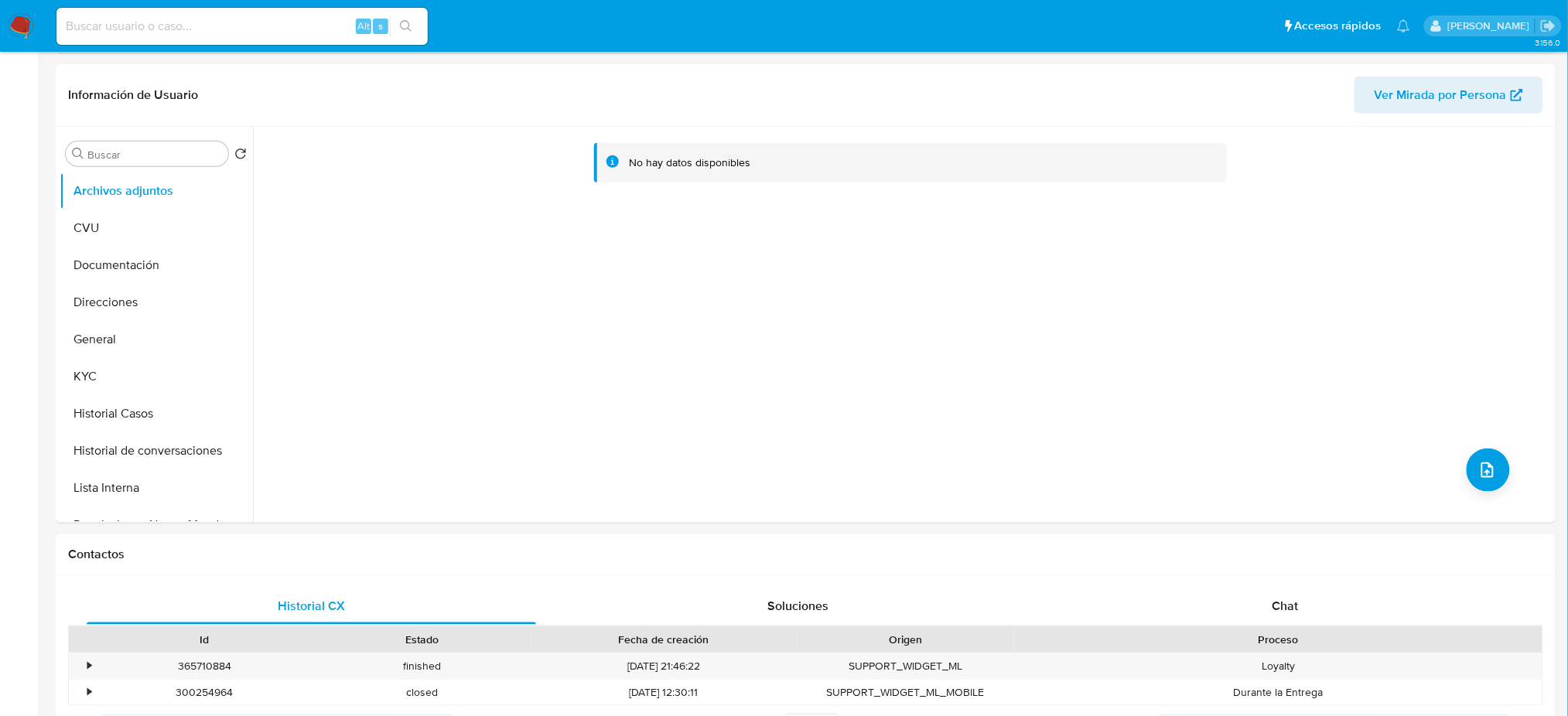
scroll to position [619, 0]
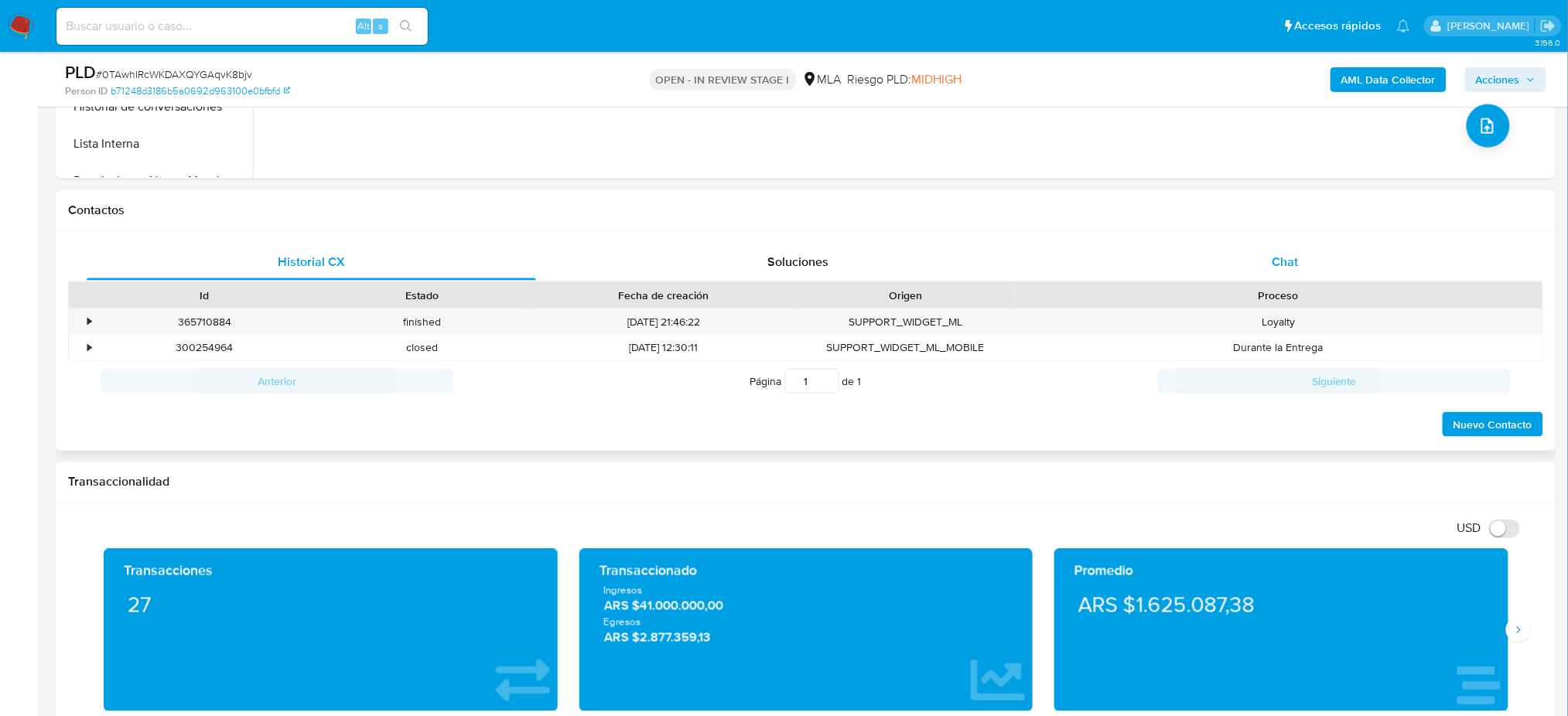
click at [1386, 259] on div "Chat" at bounding box center [1285, 262] width 449 height 37
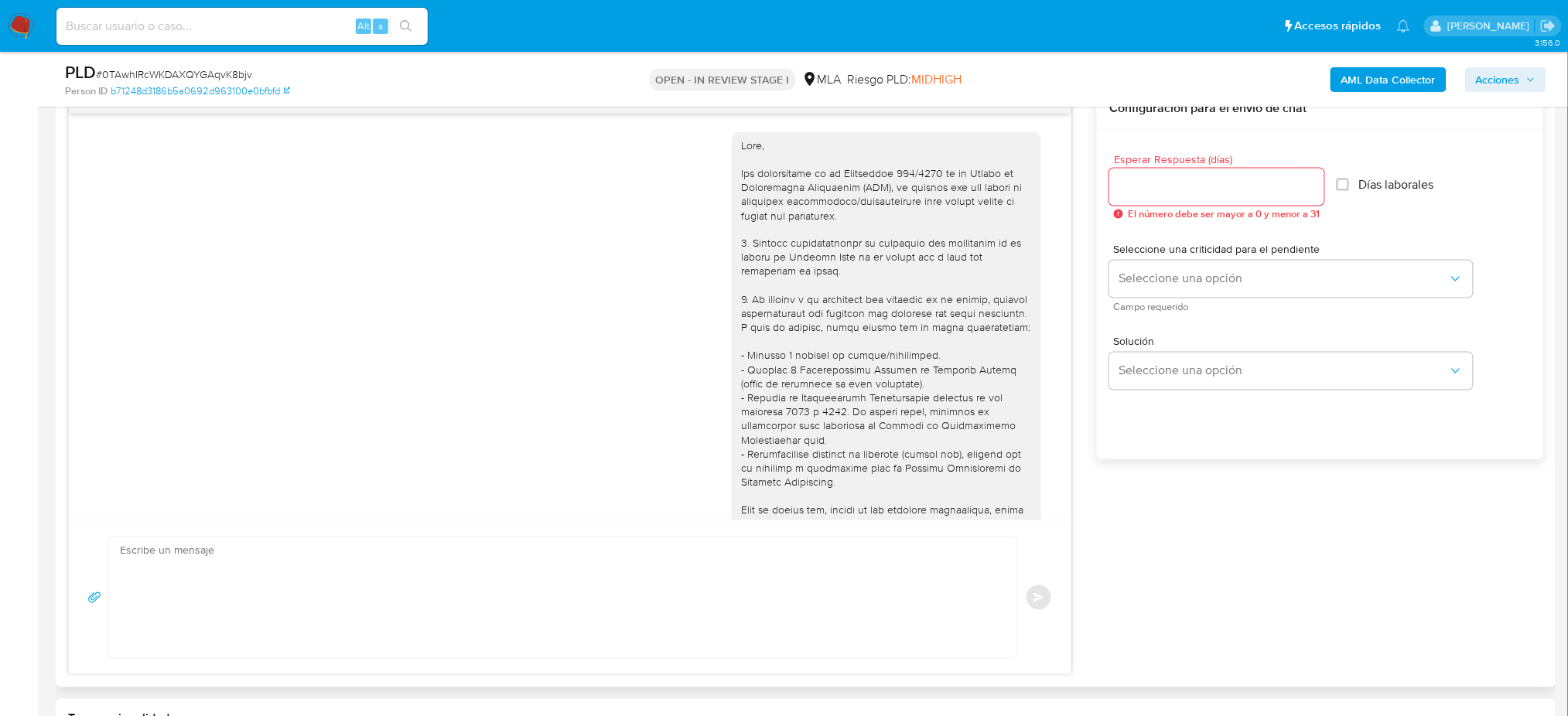
scroll to position [754, 0]
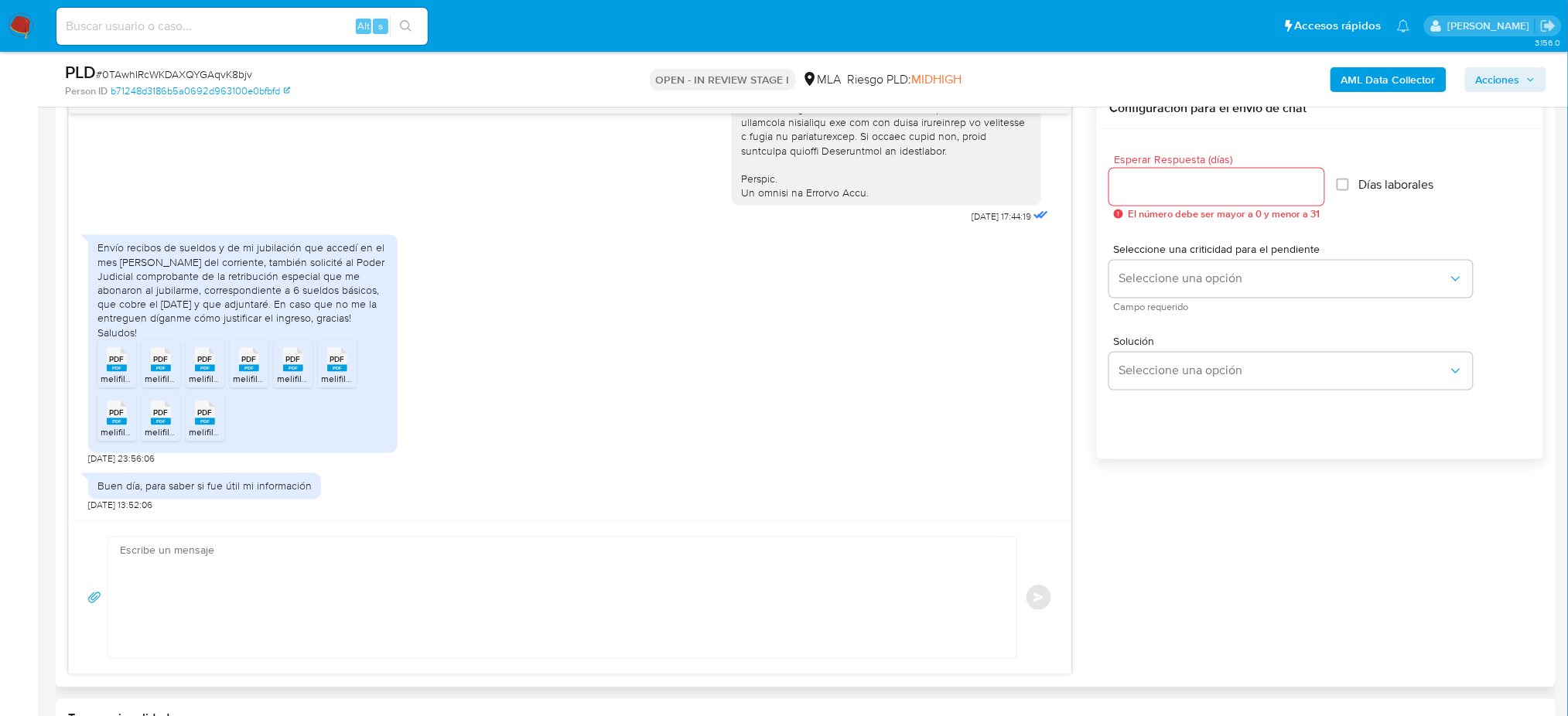
click at [317, 614] on textarea at bounding box center [559, 597] width 877 height 120
paste textarea "Hola, ¡Muchas gracias por tu respuesta! Confirmamos la recepción de la document…"
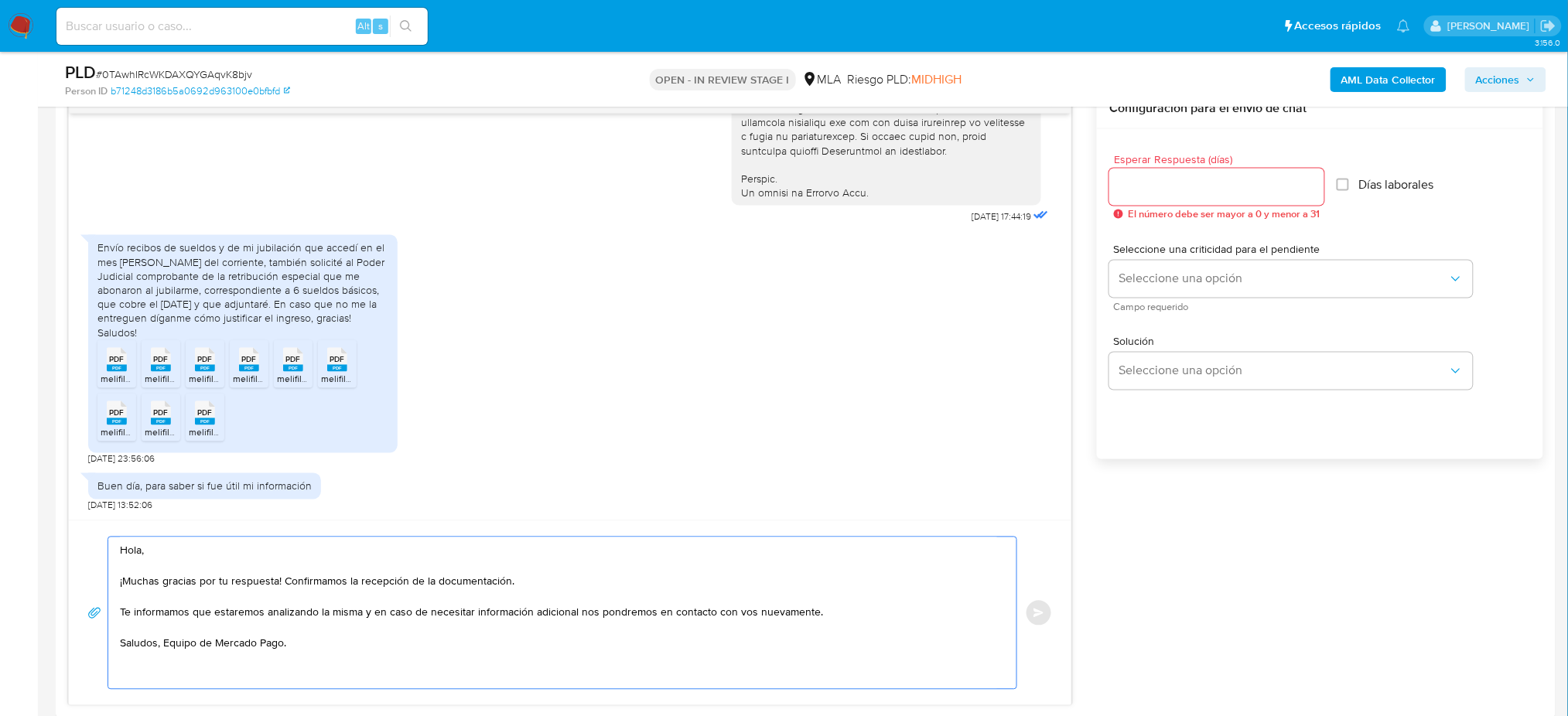
type textarea "Hola, ¡Muchas gracias por tu respuesta! Confirmamos la recepción de la document…"
click at [1160, 189] on input "Esperar Respuesta (días)" at bounding box center [1217, 187] width 215 height 20
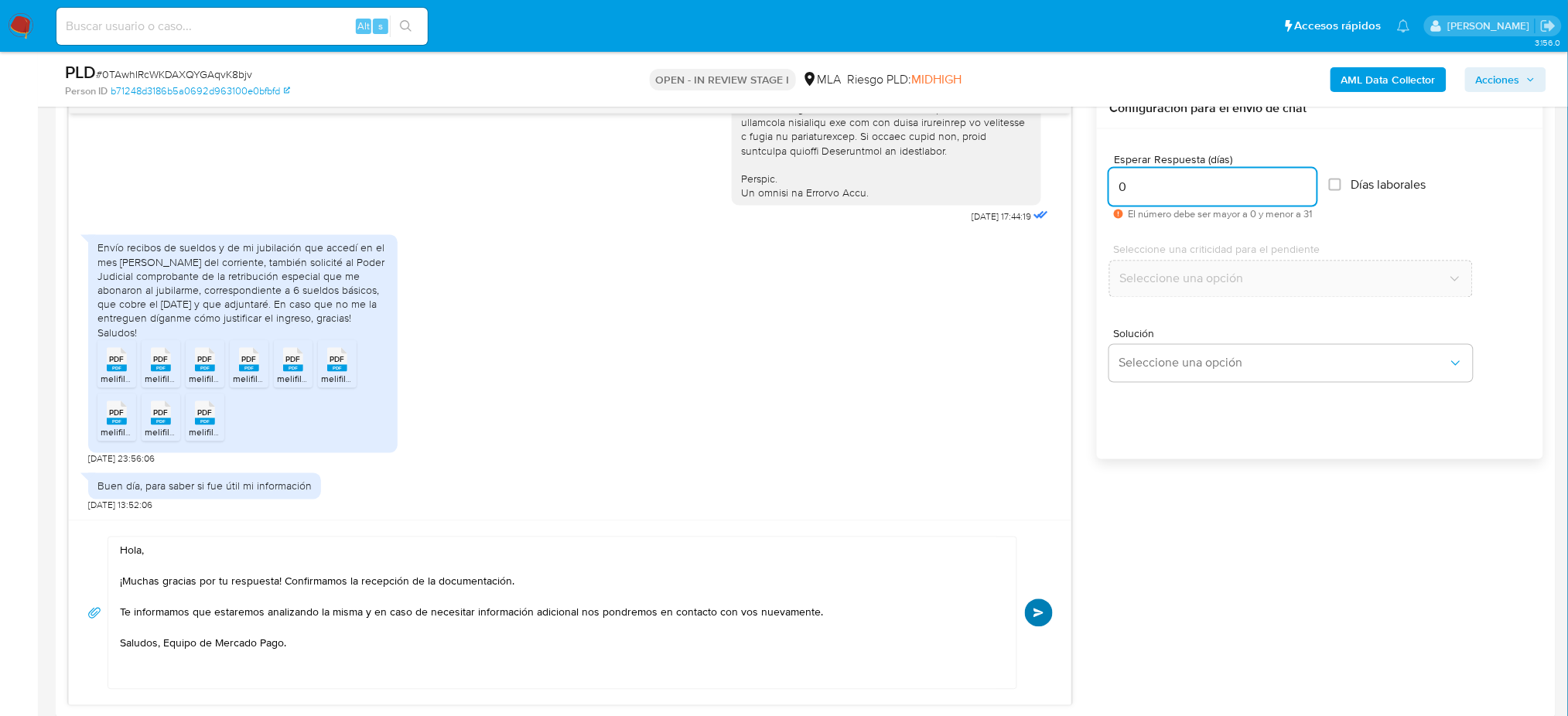
type input "0"
click at [1040, 615] on span "Enviar" at bounding box center [1039, 613] width 11 height 9
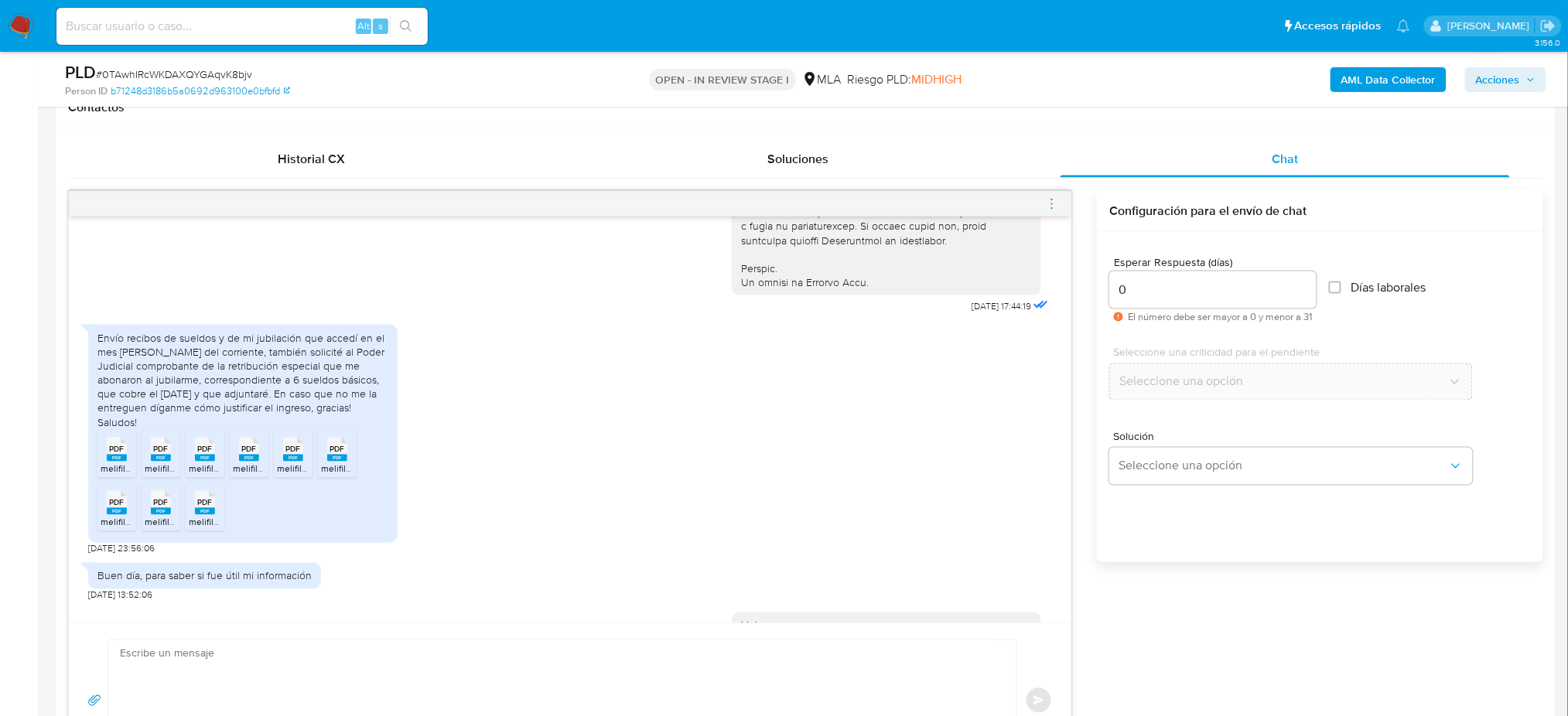
scroll to position [955, 0]
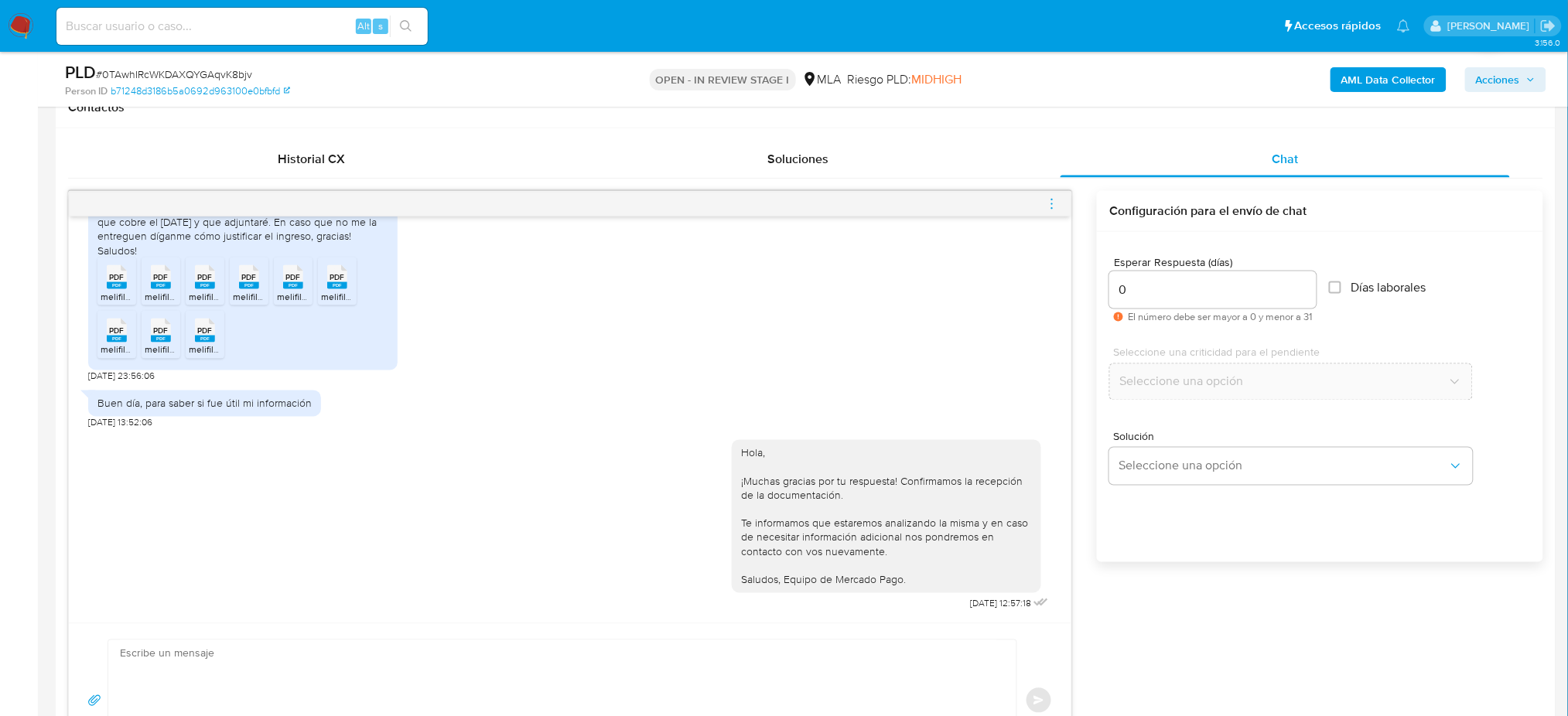
click at [1046, 205] on icon "menu-action" at bounding box center [1052, 204] width 14 height 14
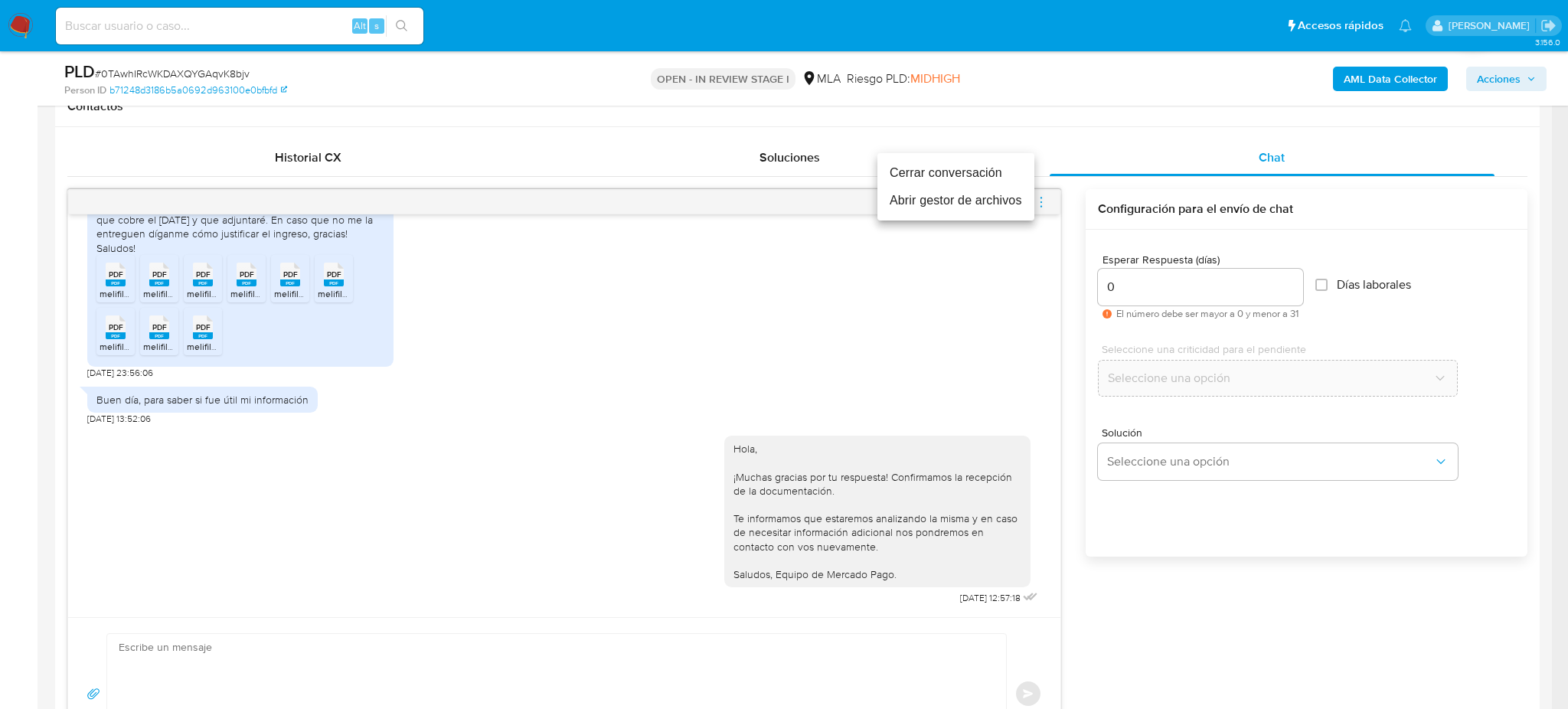
click at [925, 173] on li "Cerrar conversación" at bounding box center [956, 173] width 157 height 28
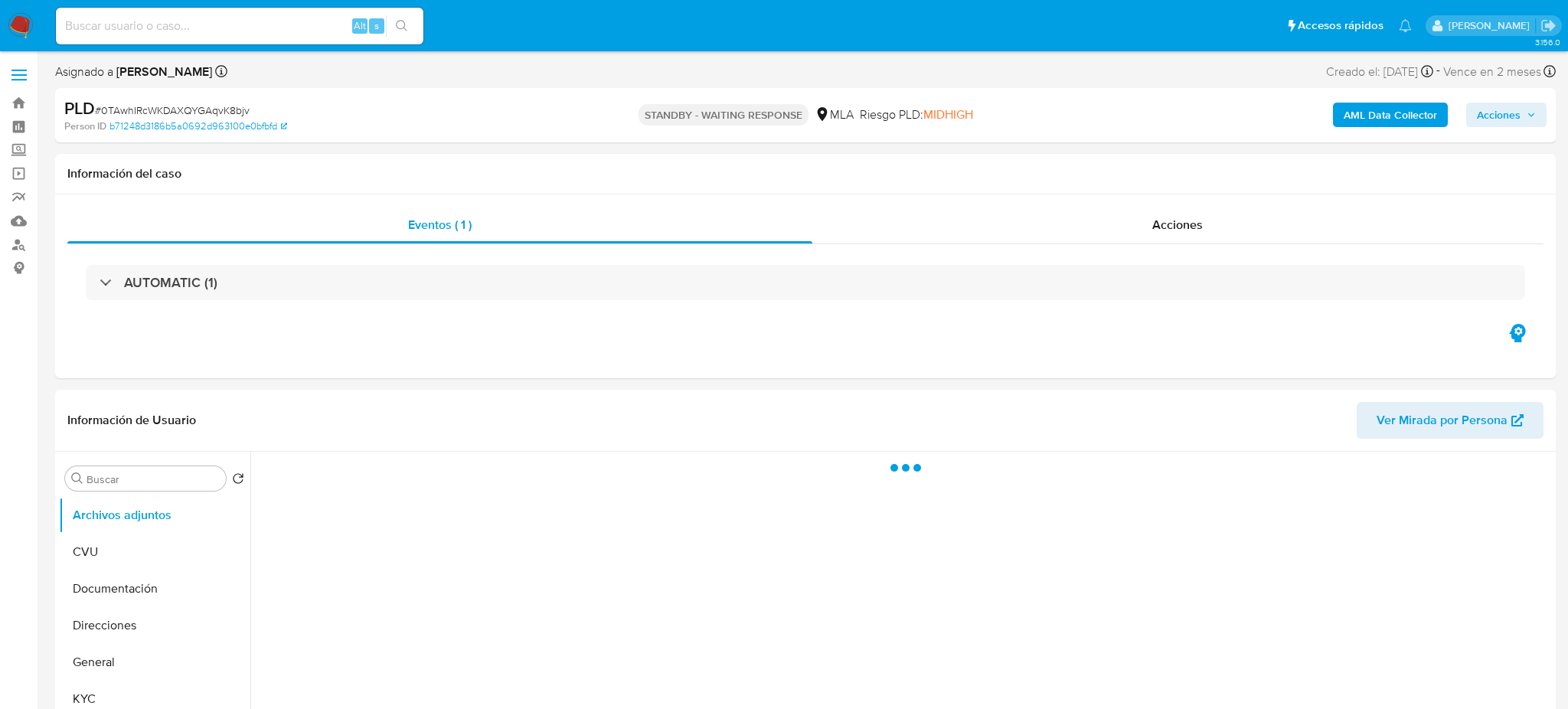
select select "10"
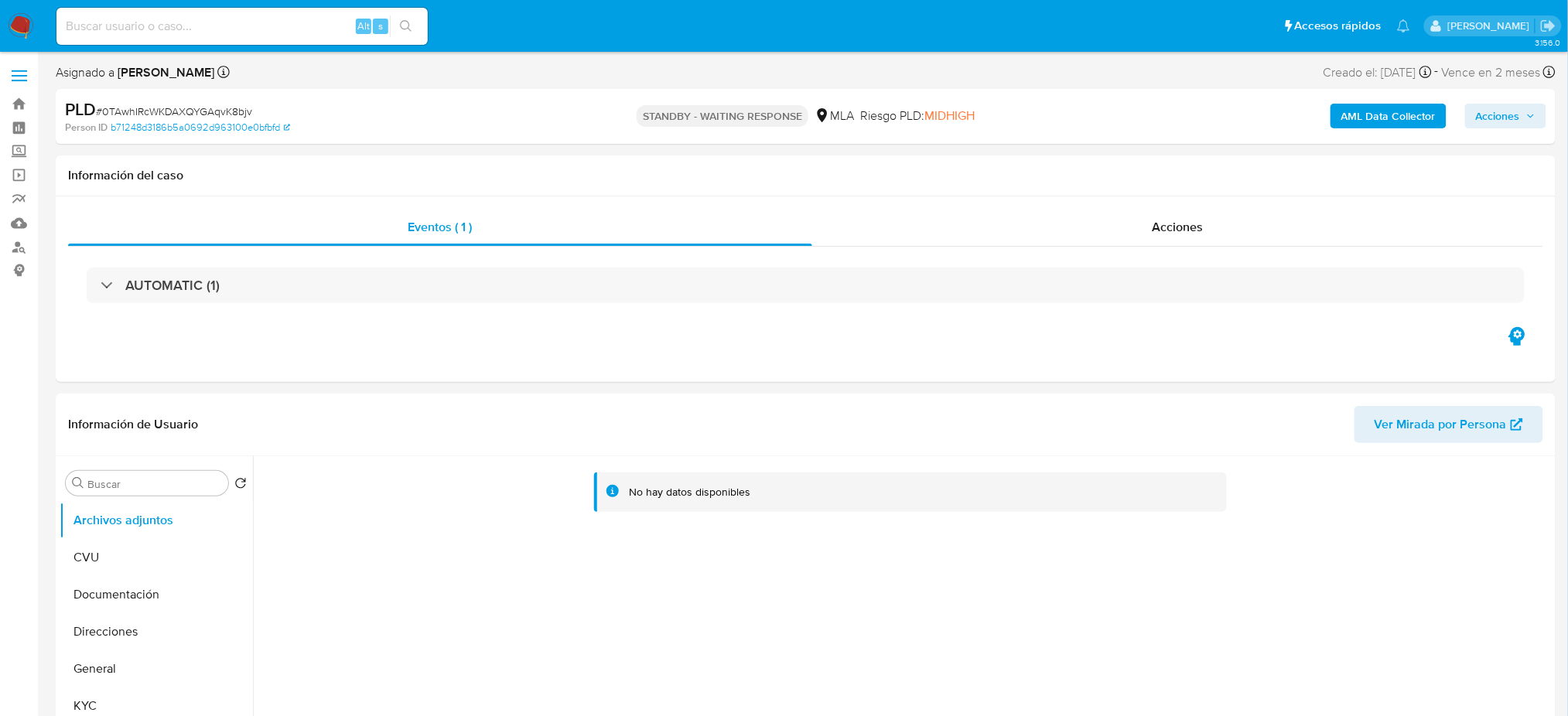
click at [254, 21] on input at bounding box center [242, 26] width 372 height 20
paste input "wJUdwwUdljyz9OcmwpuqjnSc"
type input "wJUdwwUdljyz9OcmwpuqjnSc"
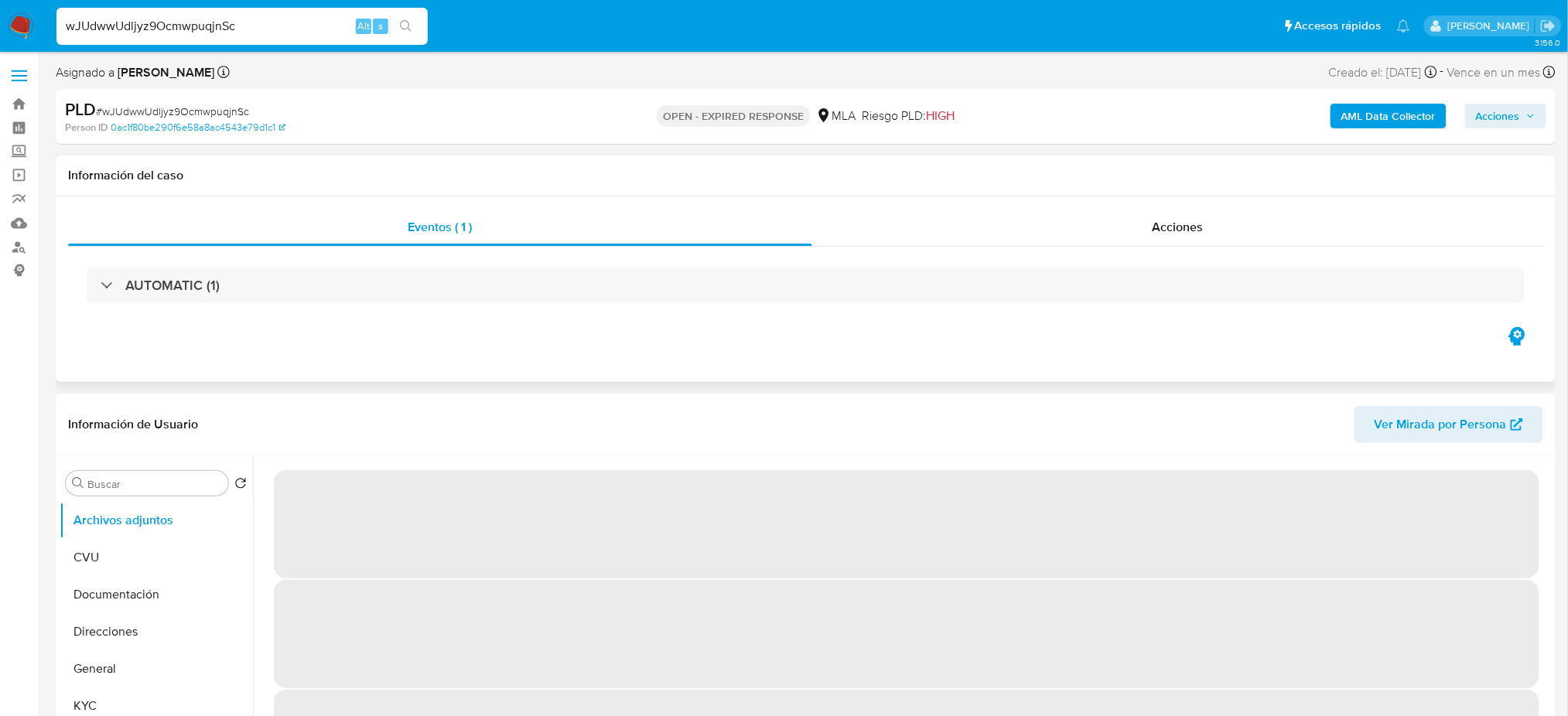
select select "10"
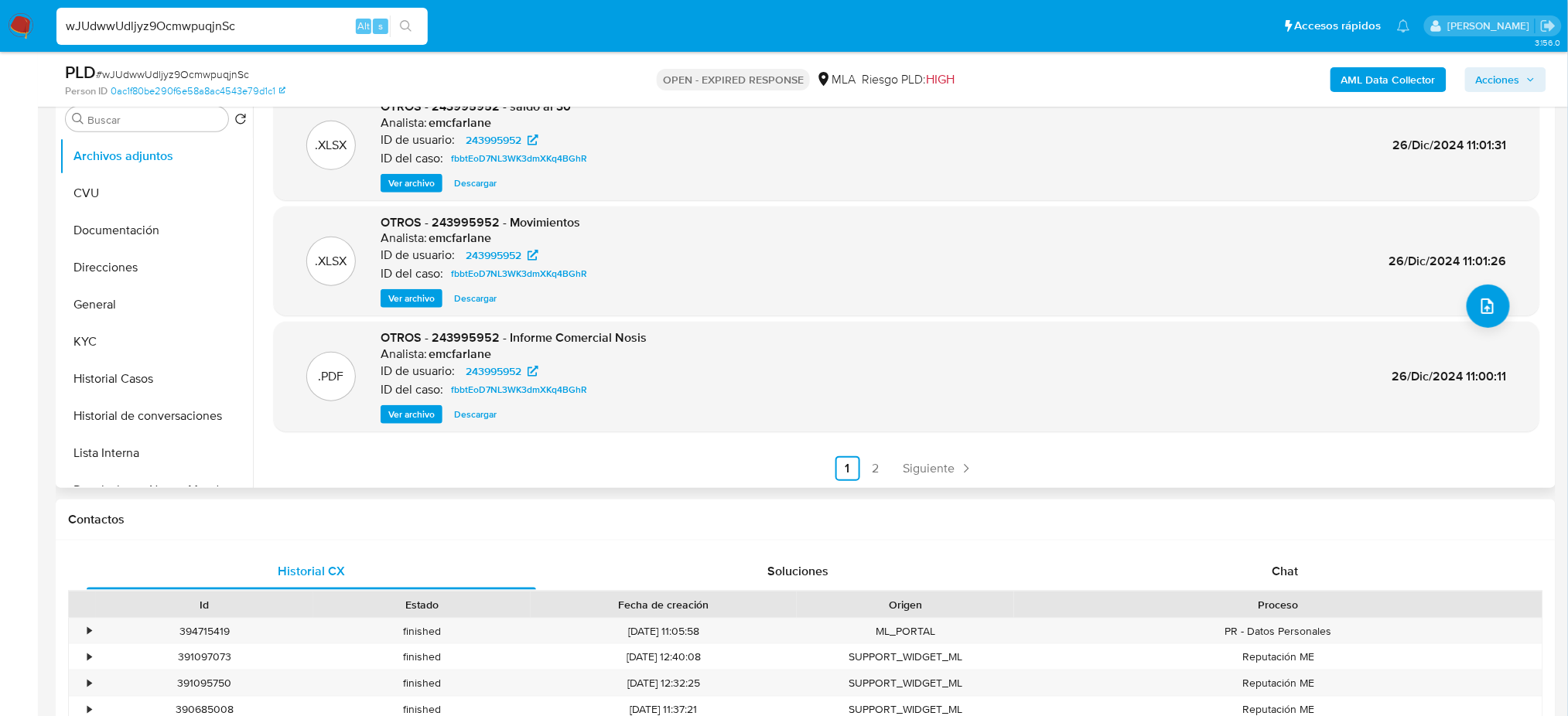
scroll to position [130, 0]
drag, startPoint x: 127, startPoint y: 365, endPoint x: 64, endPoint y: 380, distance: 64.8
click at [127, 365] on button "Historial Casos" at bounding box center [150, 379] width 181 height 37
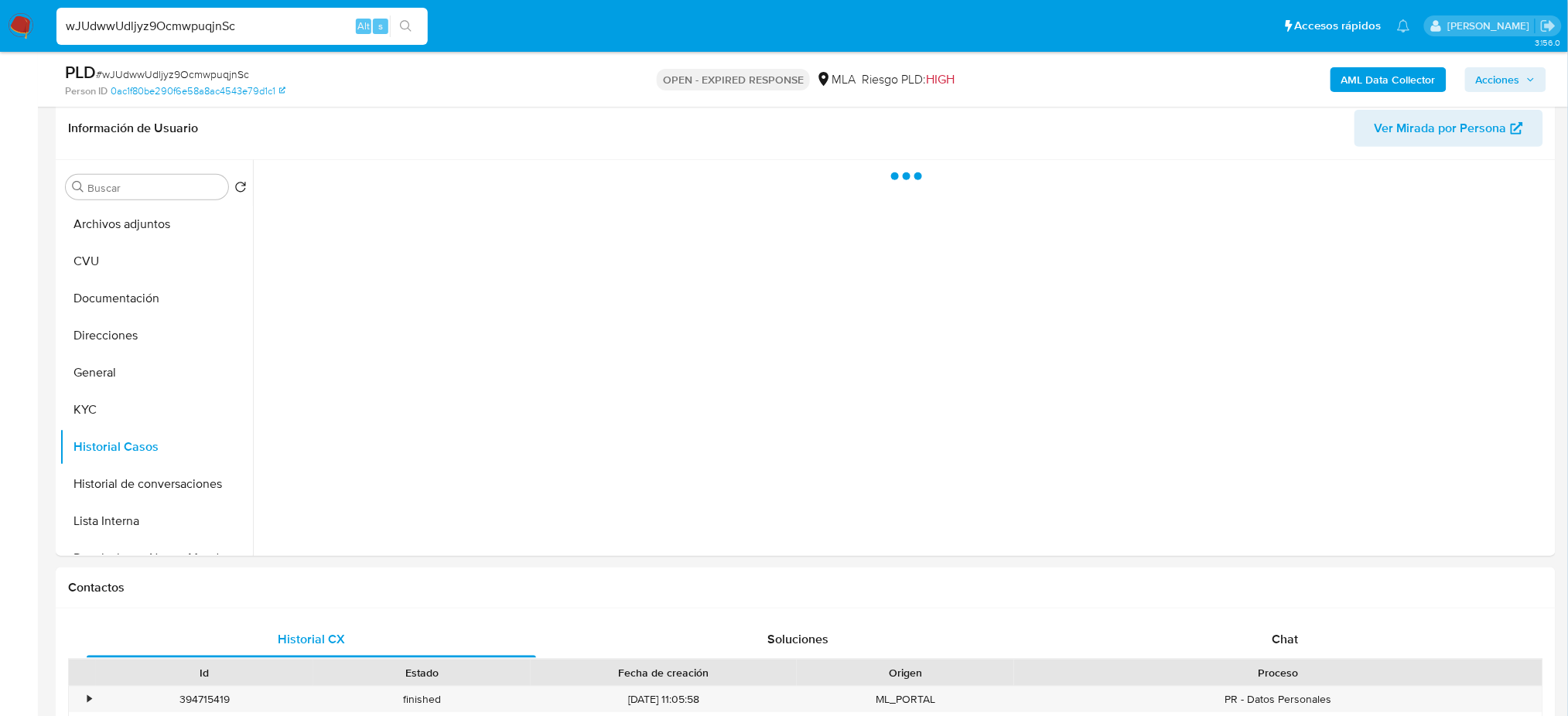
scroll to position [205, 0]
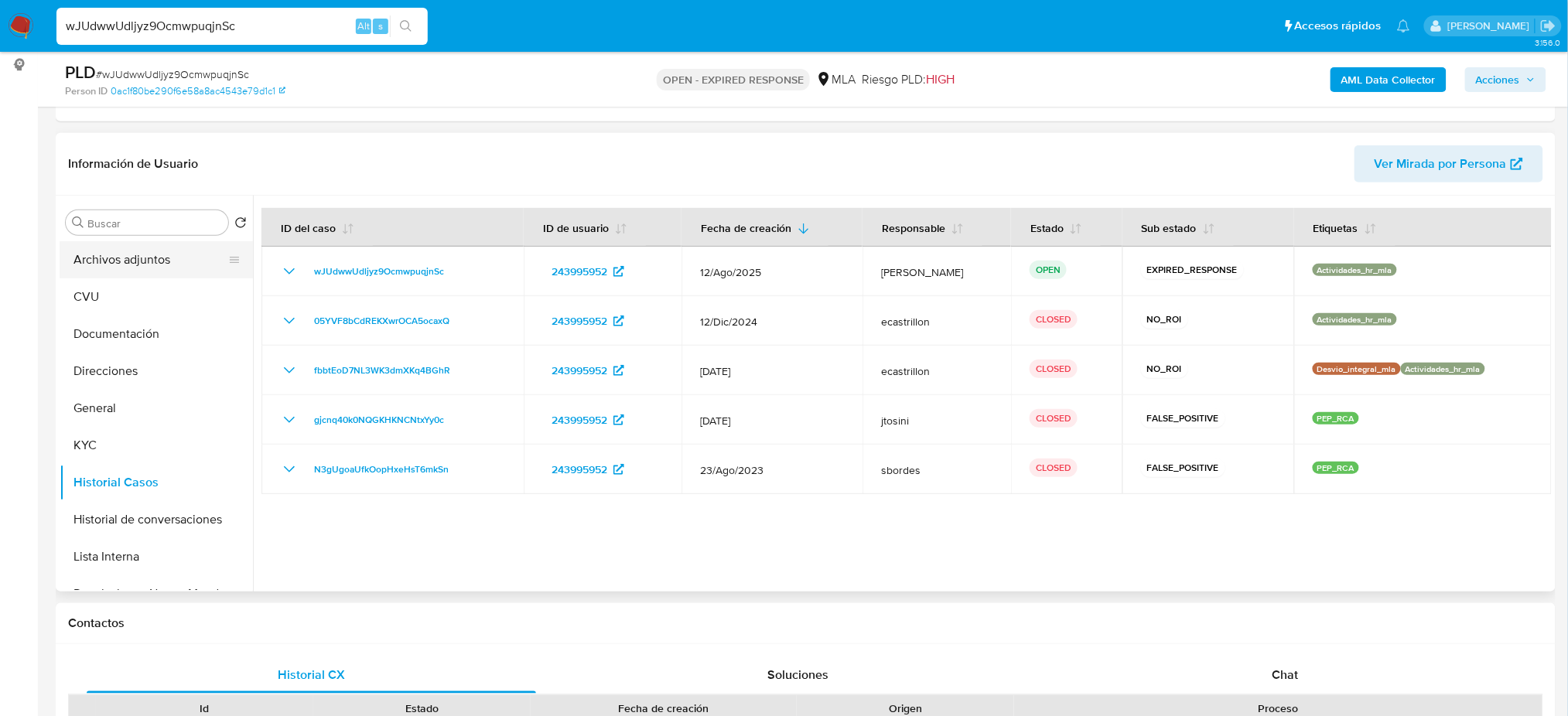
click at [131, 254] on button "Archivos adjuntos" at bounding box center [150, 259] width 181 height 37
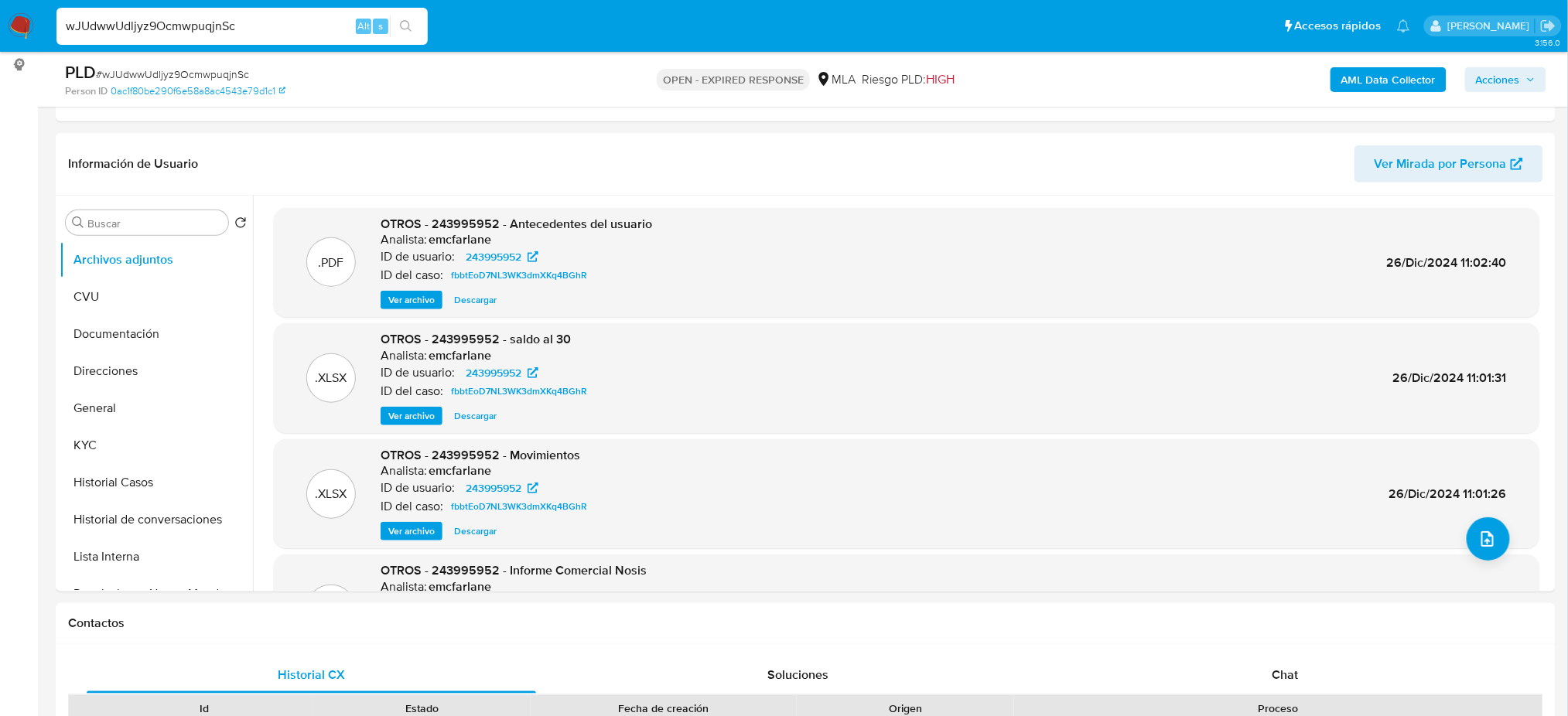
drag, startPoint x: 265, startPoint y: 21, endPoint x: 0, endPoint y: 43, distance: 265.9
click at [0, 43] on nav "Pausado Ver notificaciones wJUdwwUdljyz9OcmwpuqjnSc Alt s Accesos rápidos Presi…" at bounding box center [784, 25] width 1568 height 52
click at [105, 403] on button "General" at bounding box center [150, 408] width 181 height 37
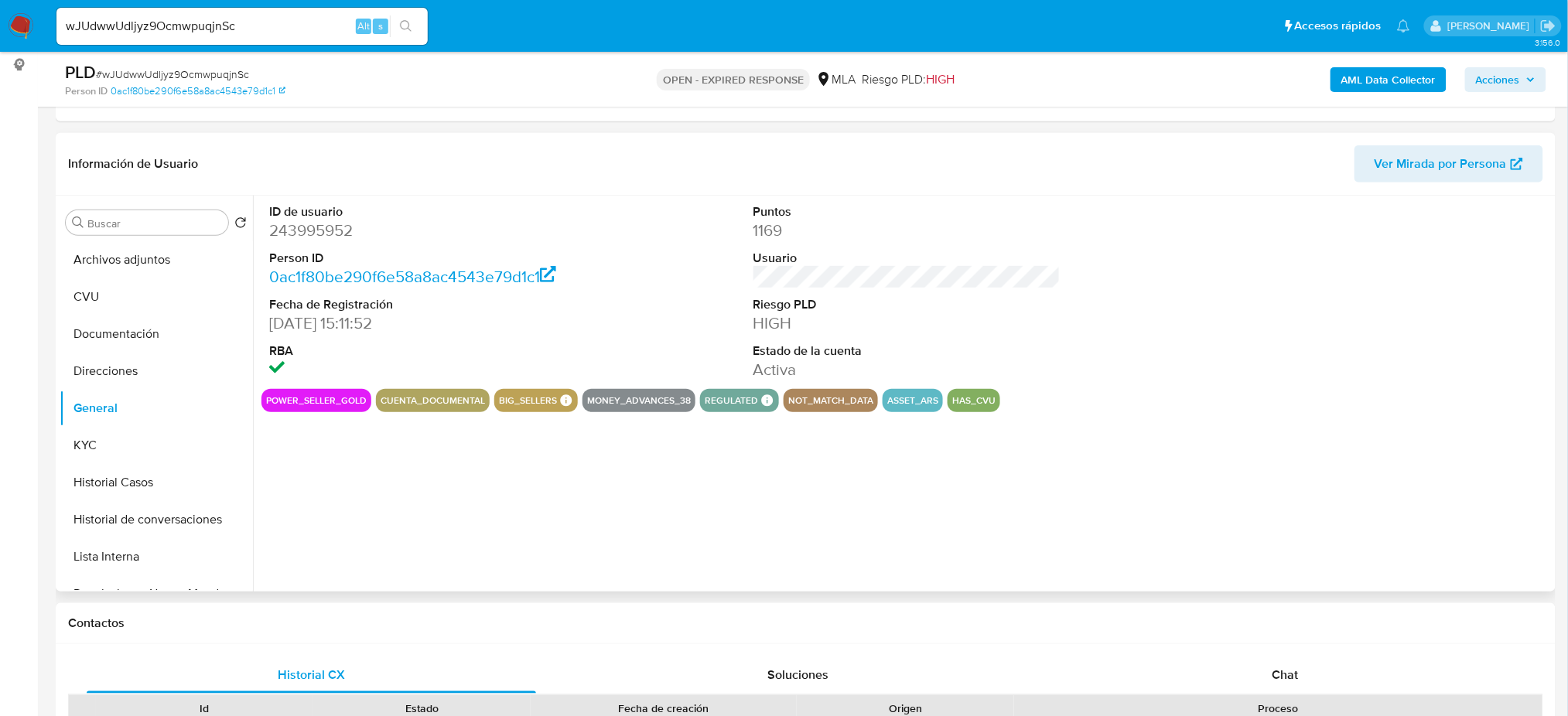
click at [286, 220] on dd "243995952" at bounding box center [422, 230] width 307 height 21
copy dd "243995952"
click at [111, 445] on button "KYC" at bounding box center [150, 445] width 181 height 37
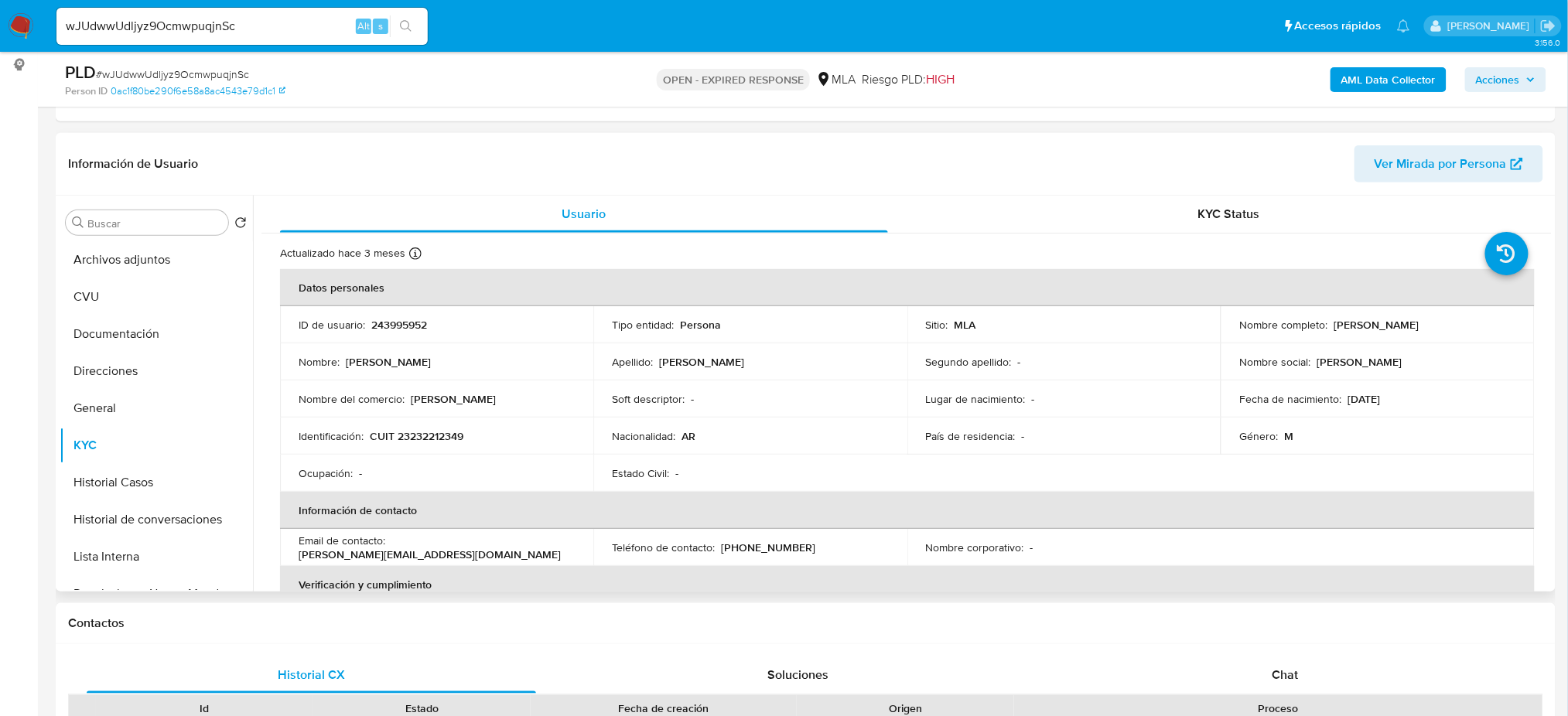
click at [428, 433] on p "CUIT 23232212349" at bounding box center [417, 436] width 93 height 14
click at [428, 432] on p "CUIT 23232212349" at bounding box center [417, 436] width 93 height 14
copy p "23232212349"
click at [444, 358] on div "Nombre : Adrian Alejandro" at bounding box center [436, 362] width 276 height 14
drag, startPoint x: 409, startPoint y: 439, endPoint x: 458, endPoint y: 442, distance: 49.1
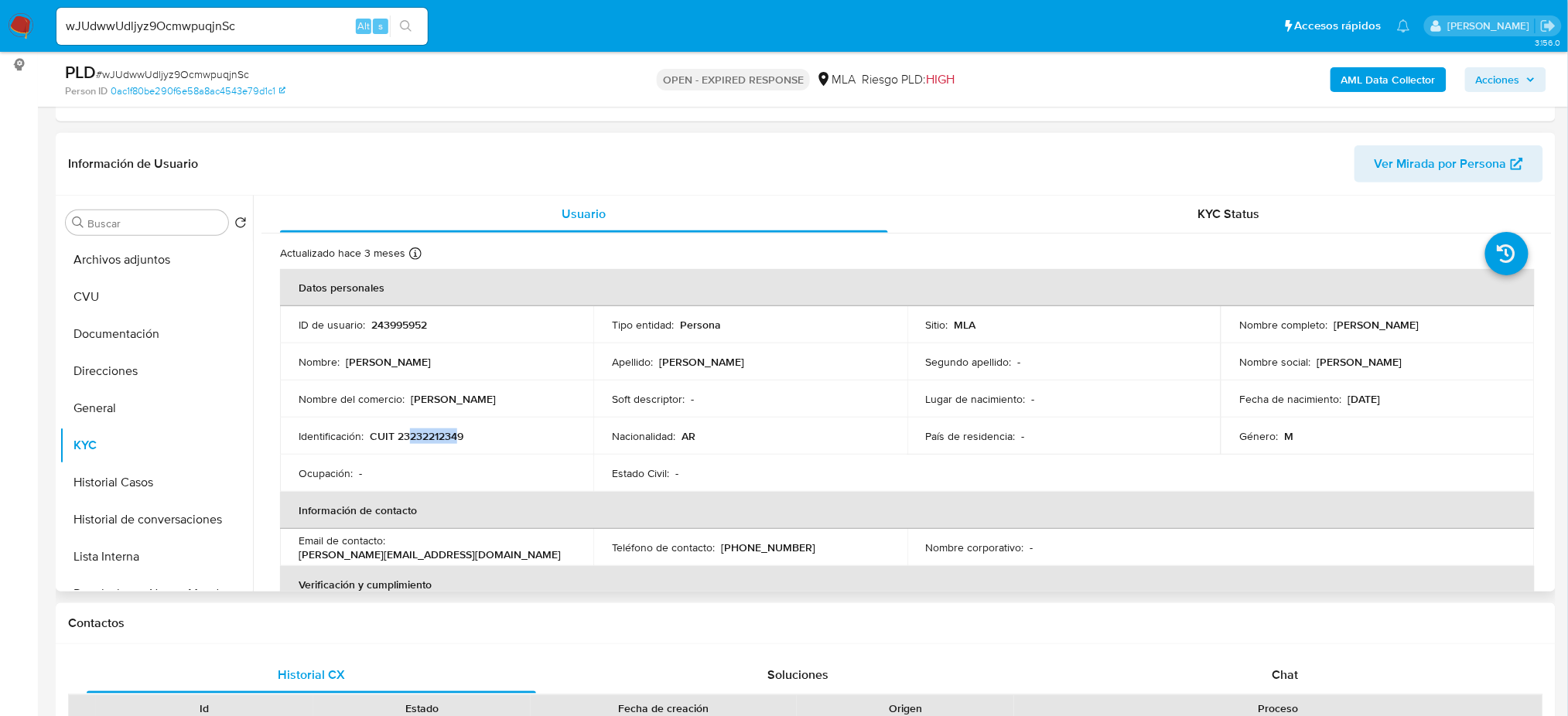
click at [458, 442] on p "CUIT 23232212349" at bounding box center [417, 436] width 93 height 14
copy p "23221234"
click at [431, 471] on div "Ocupación : -" at bounding box center [436, 473] width 276 height 14
click at [418, 444] on td "Identificación : CUIT 23232212349" at bounding box center [436, 435] width 313 height 37
click at [417, 430] on p "CUIT 23232212349" at bounding box center [417, 436] width 93 height 14
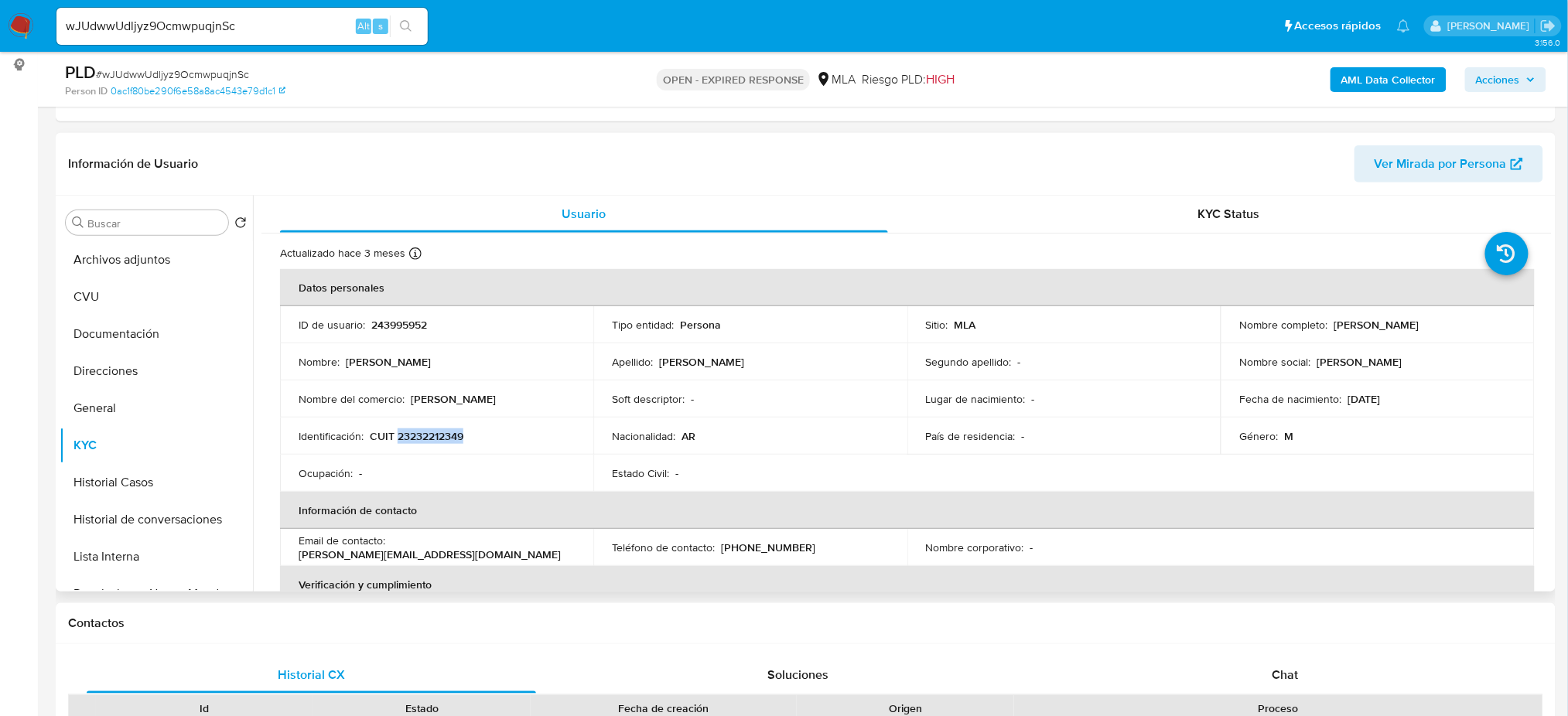
click at [417, 430] on p "CUIT 23232212349" at bounding box center [417, 436] width 93 height 14
copy p "CUIT 23232212349"
drag, startPoint x: 561, startPoint y: 462, endPoint x: 537, endPoint y: 456, distance: 24.7
click at [547, 458] on td "Ocupación : -" at bounding box center [436, 473] width 313 height 37
click at [426, 430] on p "CUIT 23232212349" at bounding box center [417, 436] width 93 height 14
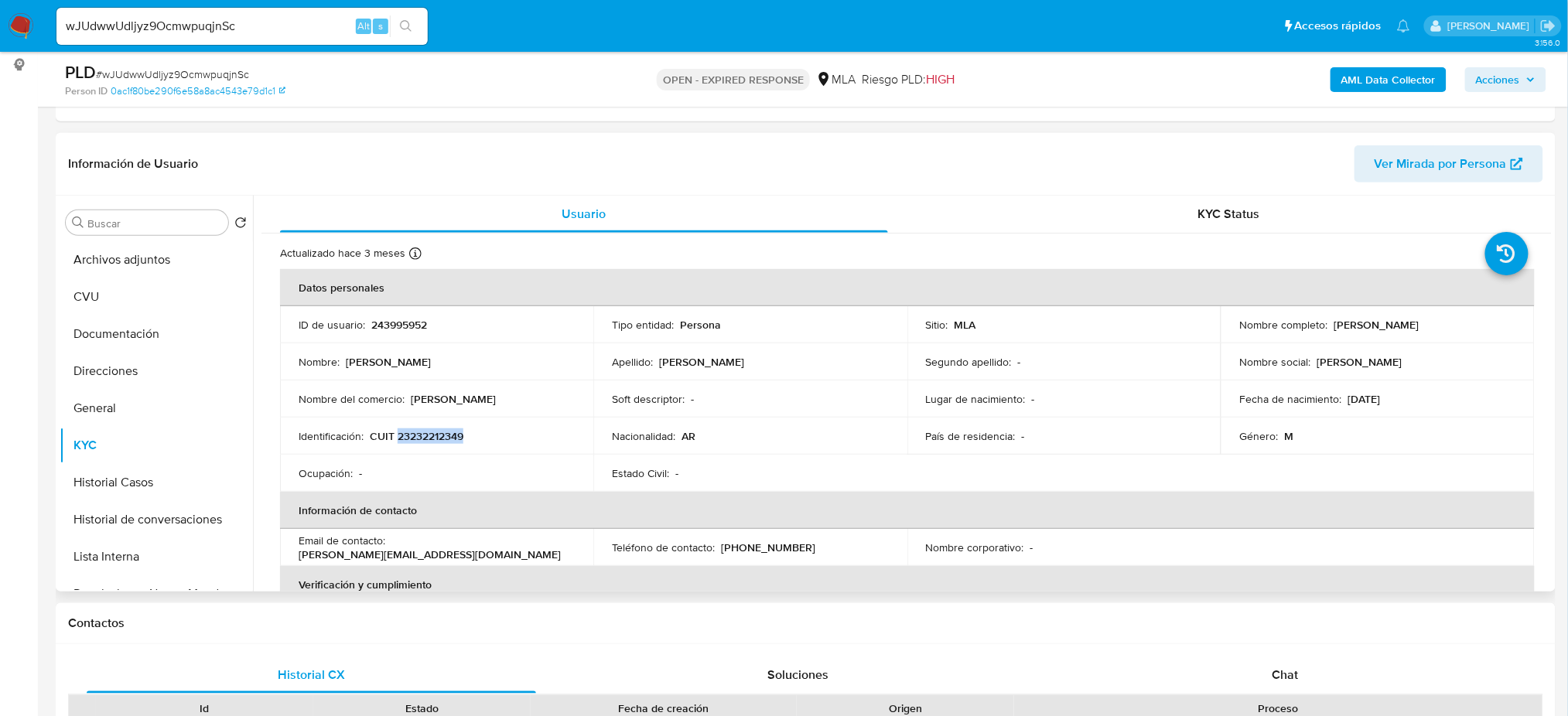
click at [426, 430] on p "CUIT 23232212349" at bounding box center [417, 436] width 93 height 14
copy p "23232212349"
drag, startPoint x: 1327, startPoint y: 322, endPoint x: 1473, endPoint y: 321, distance: 146.0
click at [1473, 321] on div "Nombre completo : Adrian Alejandro Perez" at bounding box center [1377, 325] width 276 height 14
copy div "Adrian Alejandro Perez"
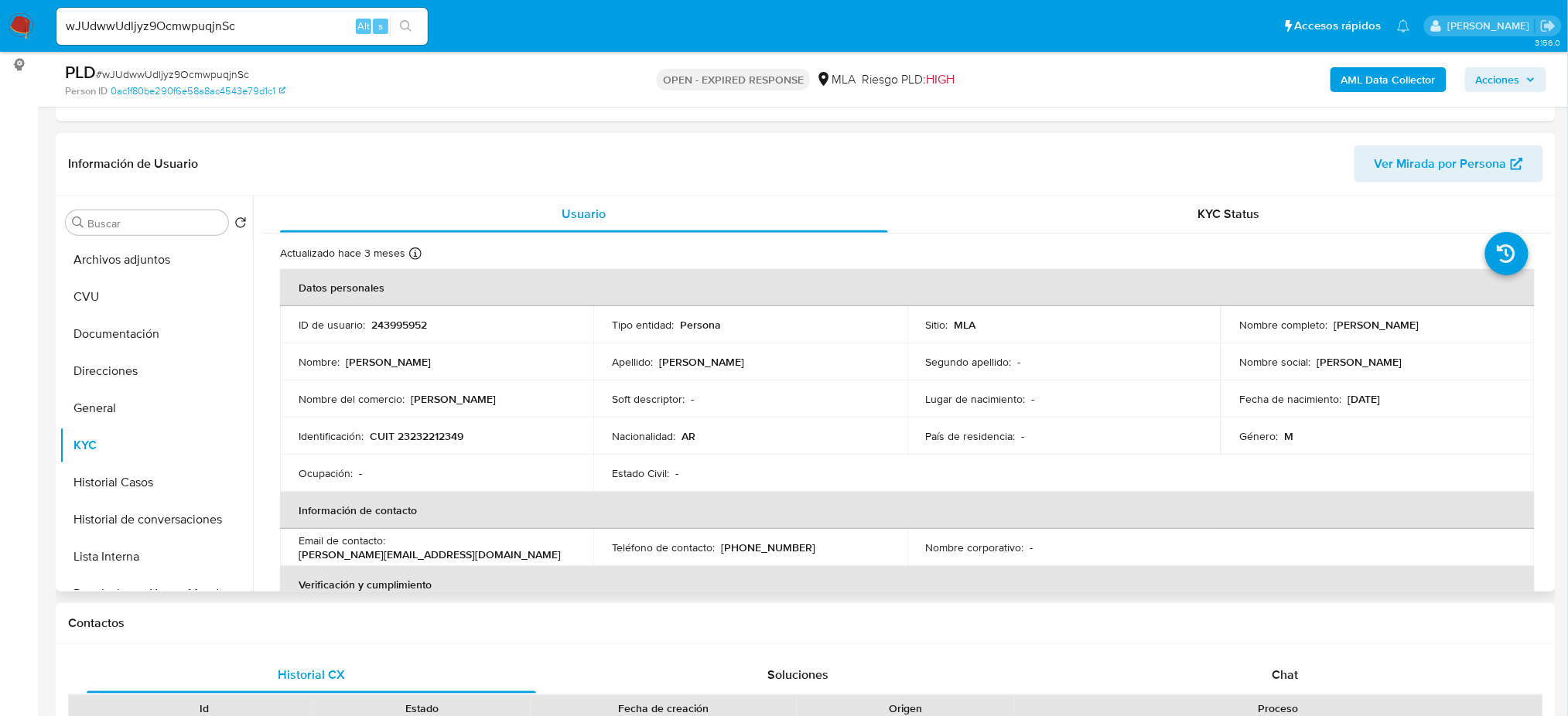
click at [438, 450] on td "Identificación : CUIT 23232212349" at bounding box center [436, 435] width 313 height 37
click at [430, 442] on p "CUIT 23232212349" at bounding box center [417, 436] width 93 height 14
copy p "23232212349"
drag, startPoint x: 410, startPoint y: 403, endPoint x: 530, endPoint y: 403, distance: 120.0
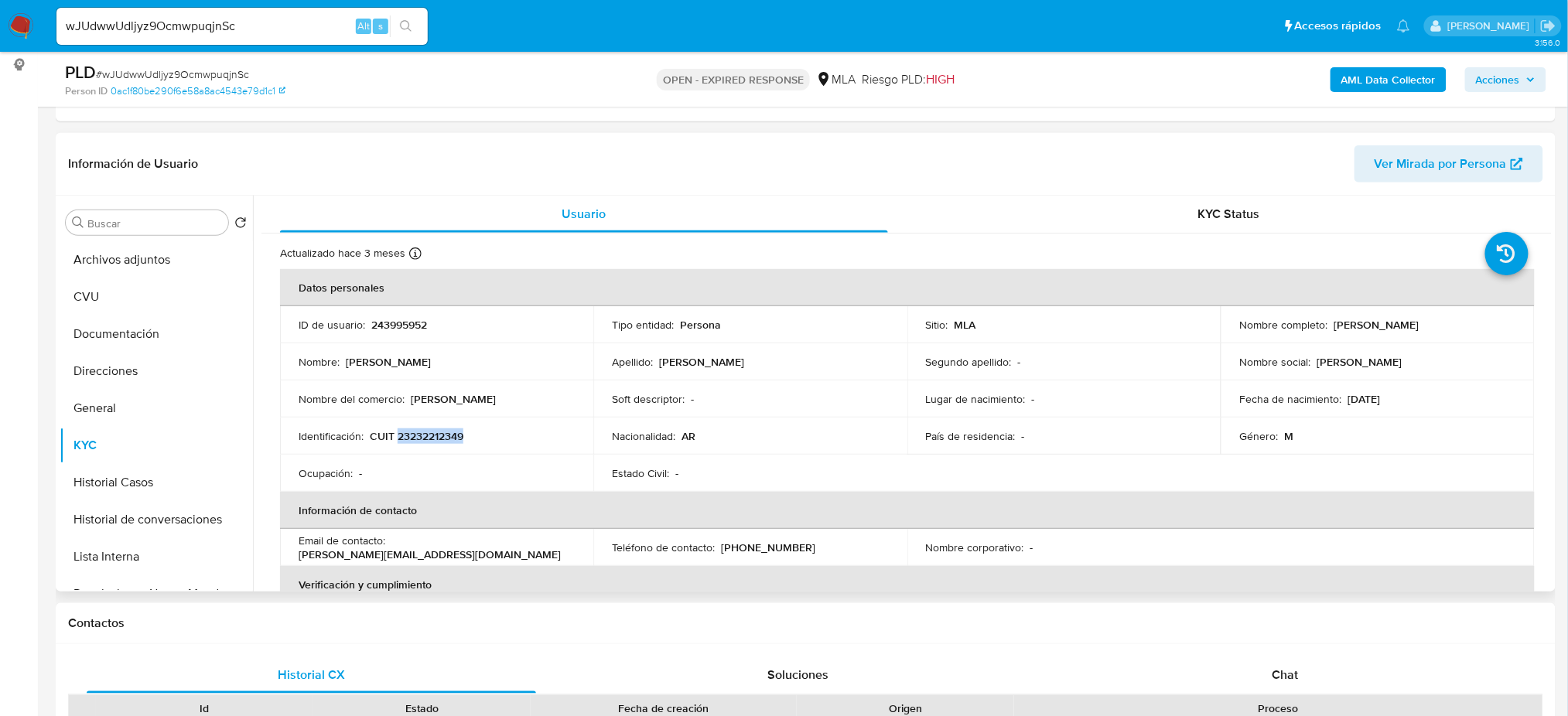
click at [530, 403] on div "Nombre del comercio : Oceanworldargentina" at bounding box center [436, 399] width 276 height 14
copy p "Oceanworldargentina"
click at [1459, 178] on span "Ver Mirada por Persona" at bounding box center [1441, 164] width 133 height 37
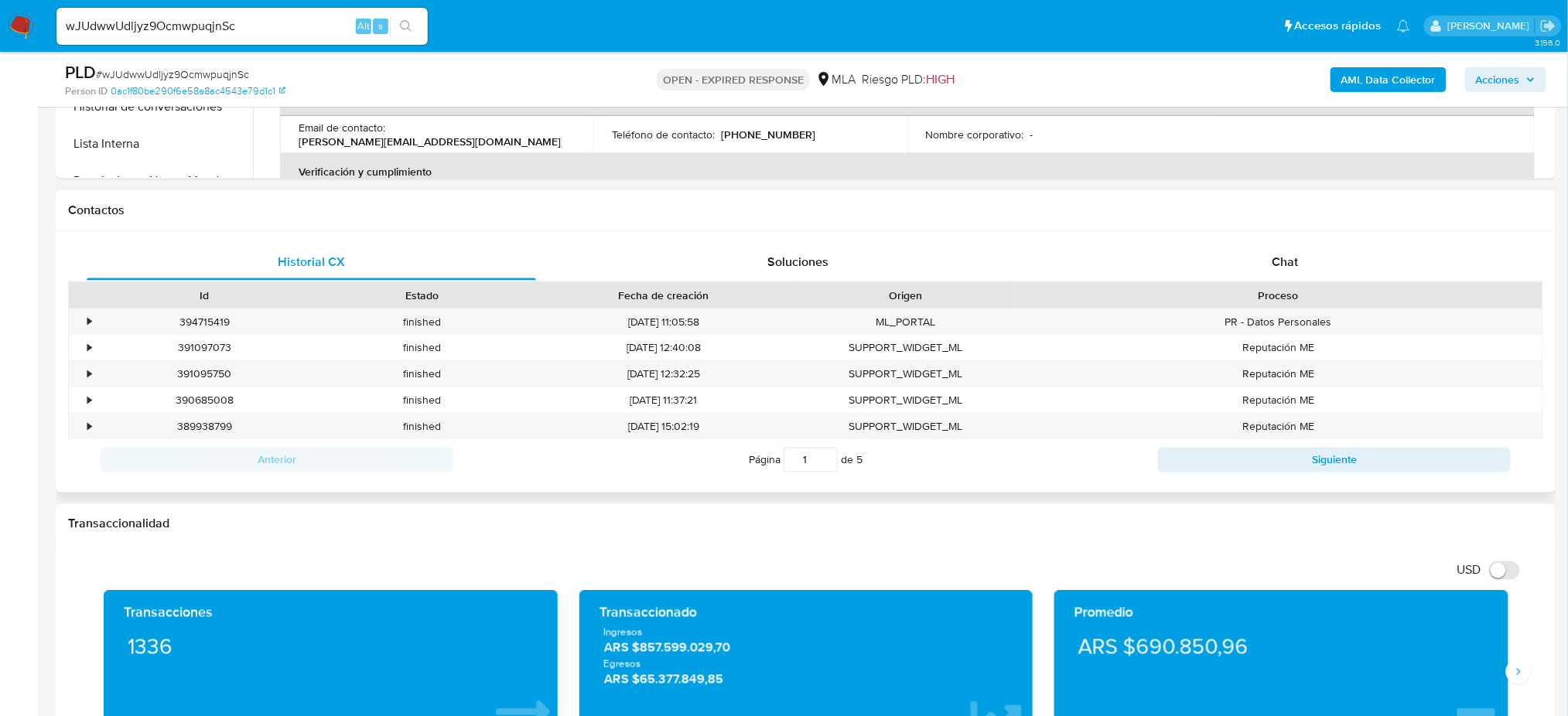
click at [1342, 258] on div "Chat" at bounding box center [1285, 262] width 449 height 37
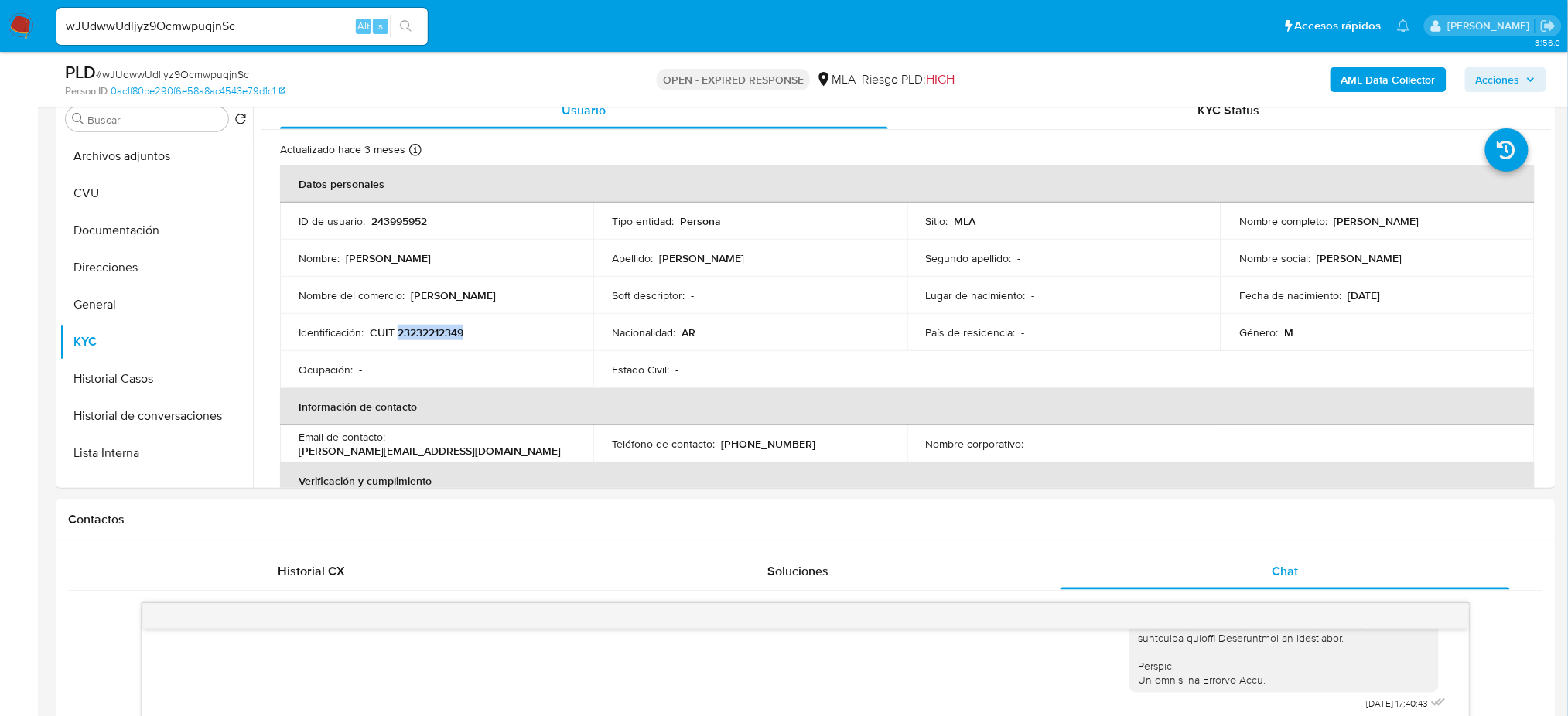
scroll to position [205, 0]
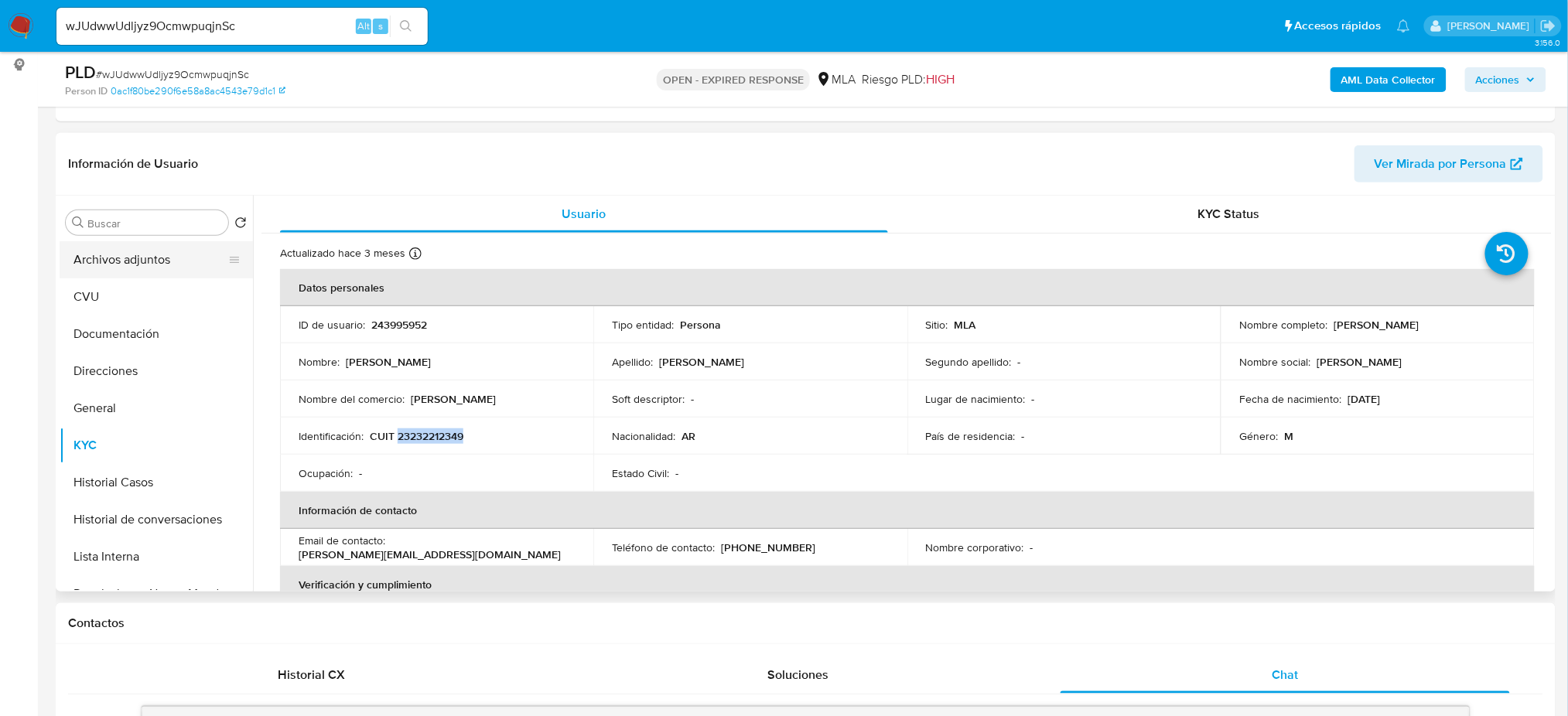
click at [151, 266] on button "Archivos adjuntos" at bounding box center [150, 259] width 181 height 37
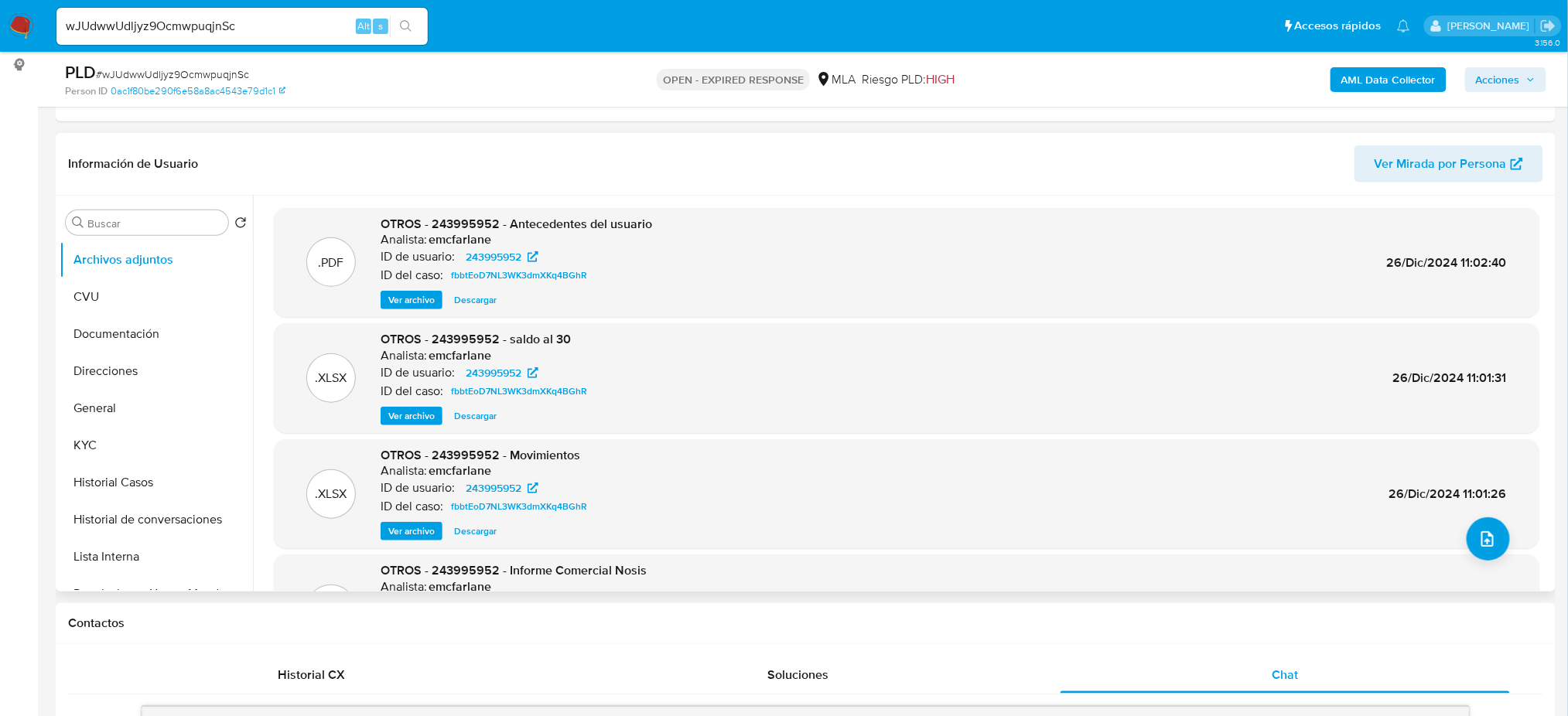
click at [394, 292] on span "Ver archivo" at bounding box center [412, 299] width 47 height 16
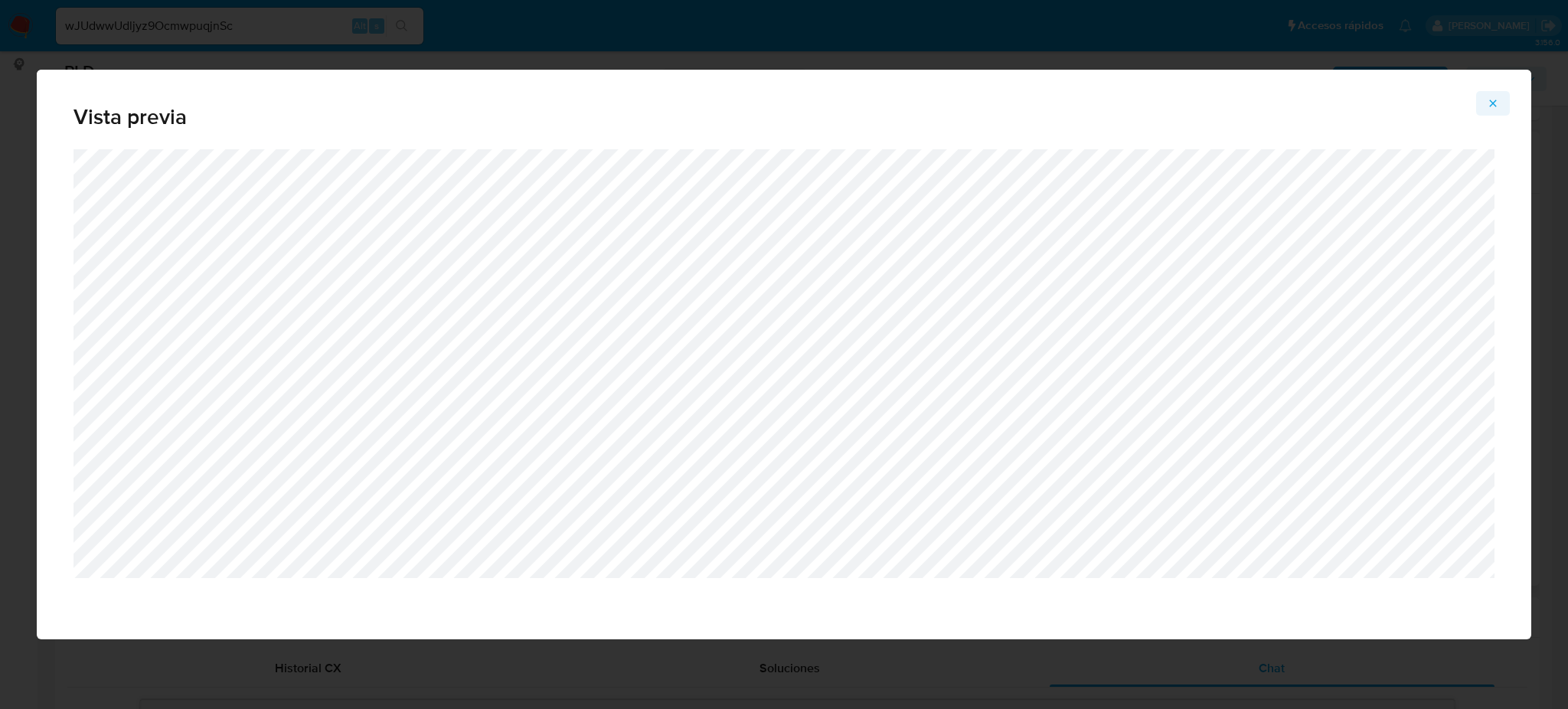
click at [1493, 97] on icon "Attachment preview" at bounding box center [1493, 103] width 12 height 12
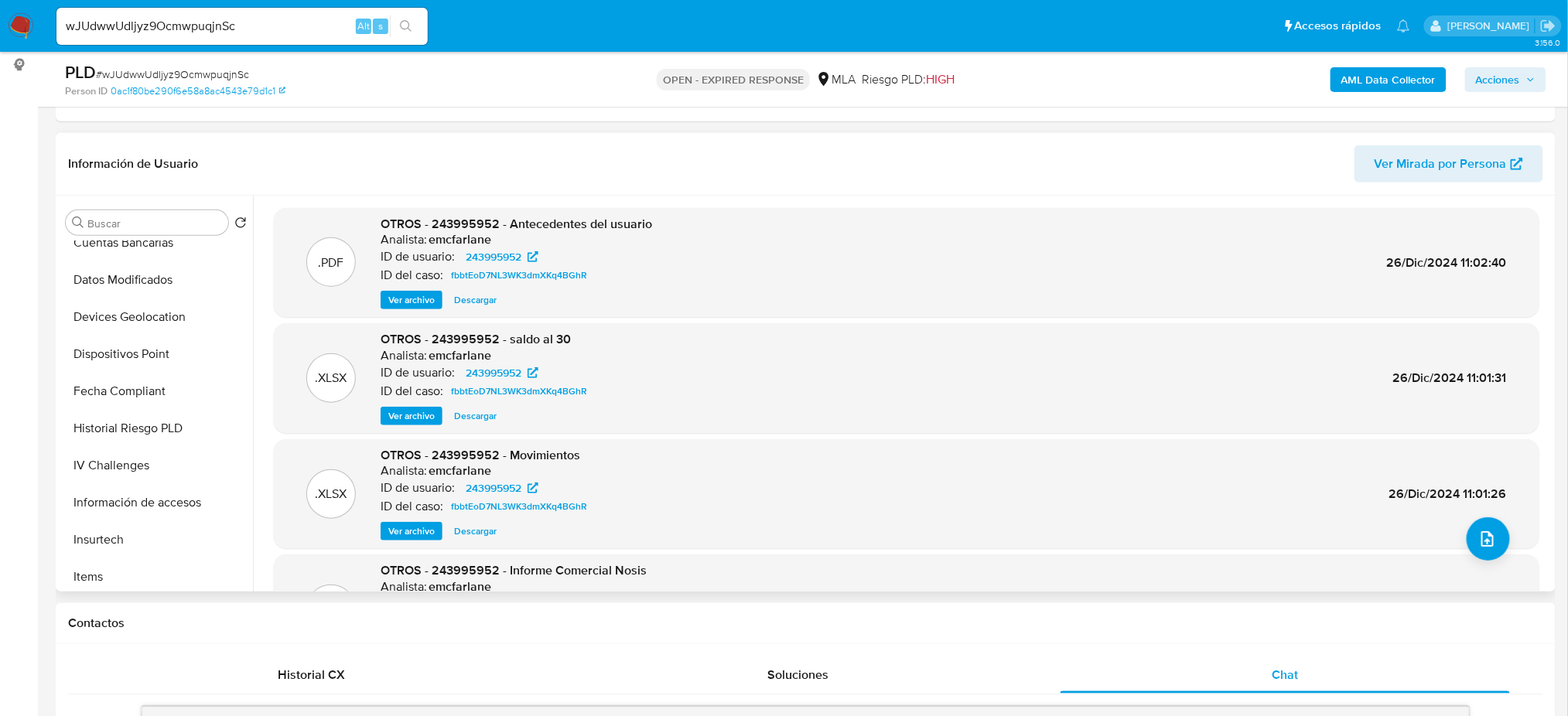
scroll to position [619, 0]
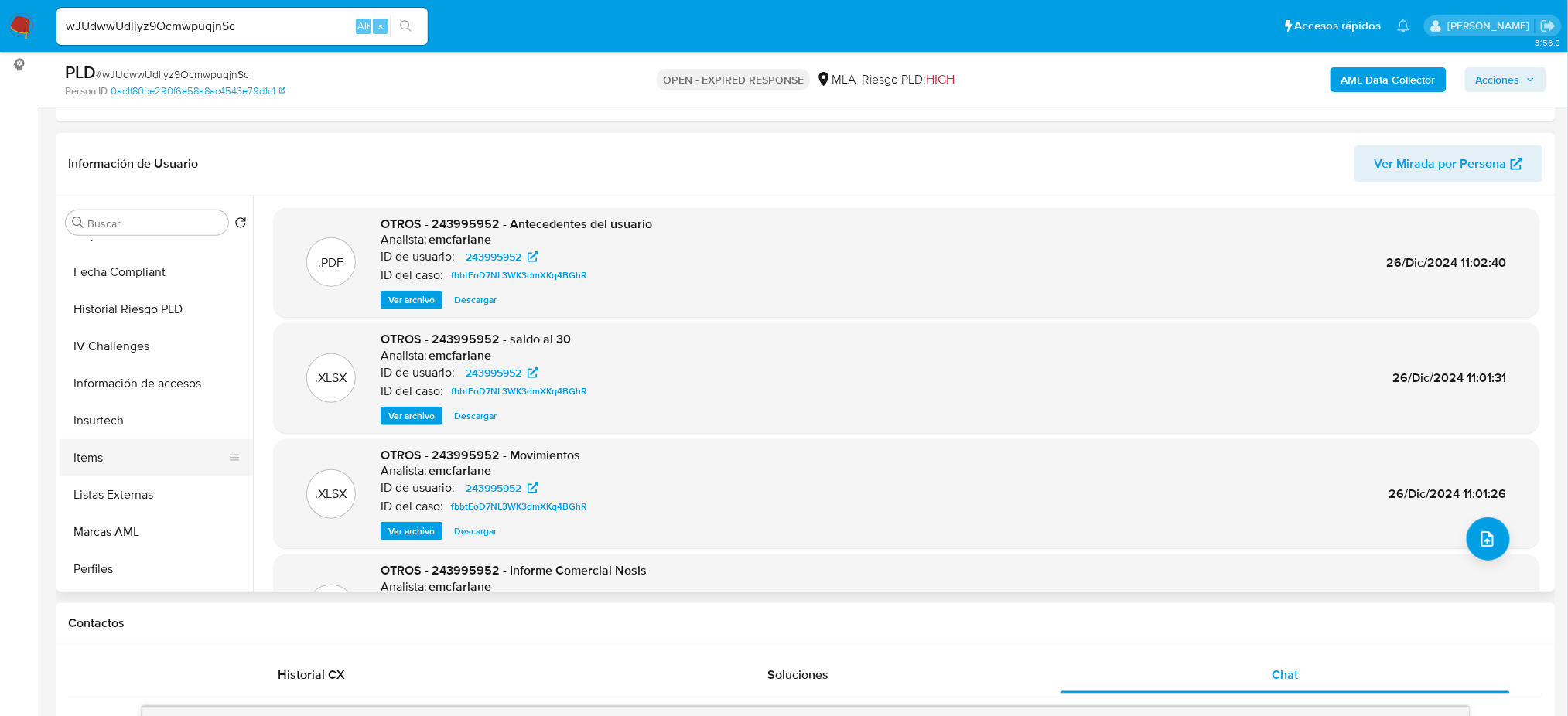
click at [136, 448] on button "Items" at bounding box center [150, 457] width 181 height 37
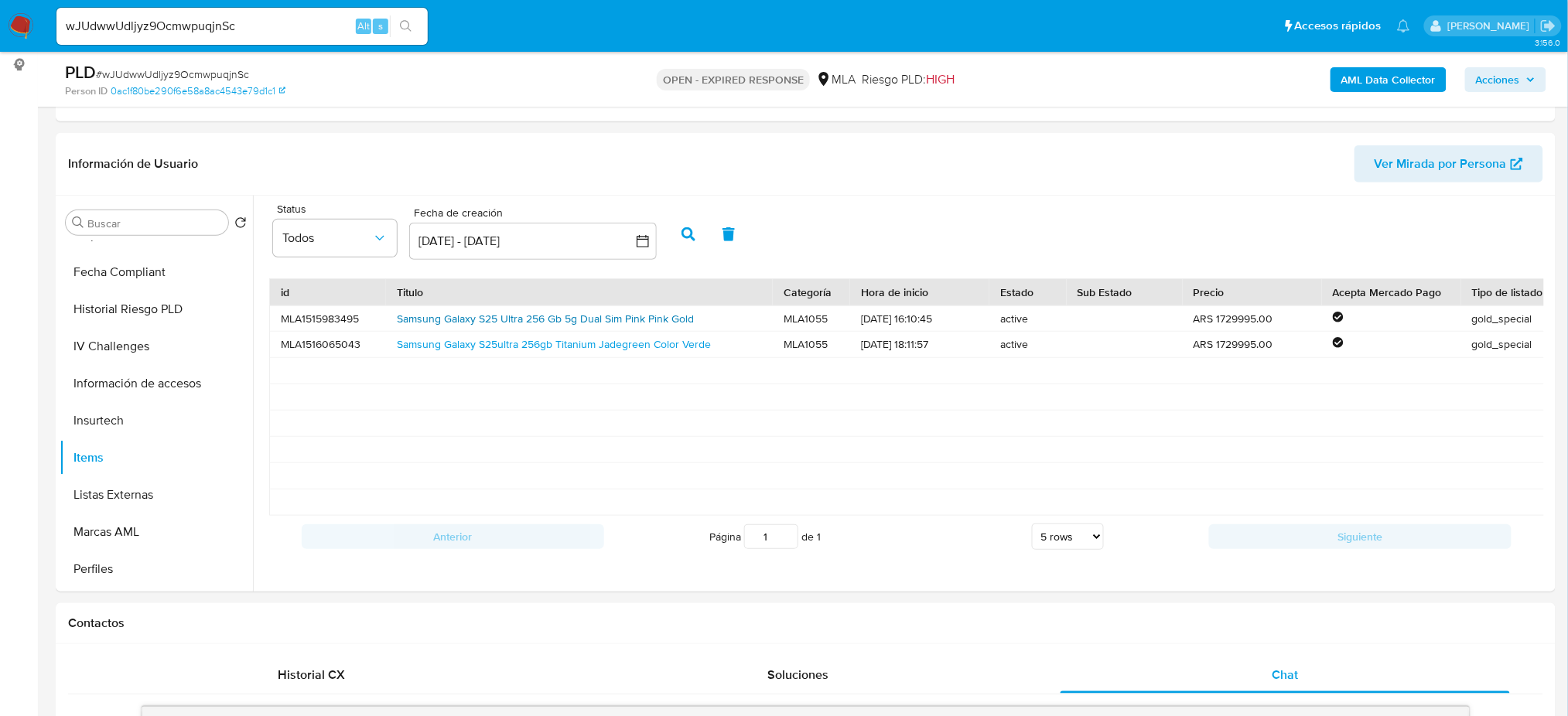
click at [497, 317] on link "Samsung Galaxy S25 Ultra 256 Gb 5g Dual Sim Pink Pink Gold" at bounding box center [545, 318] width 297 height 16
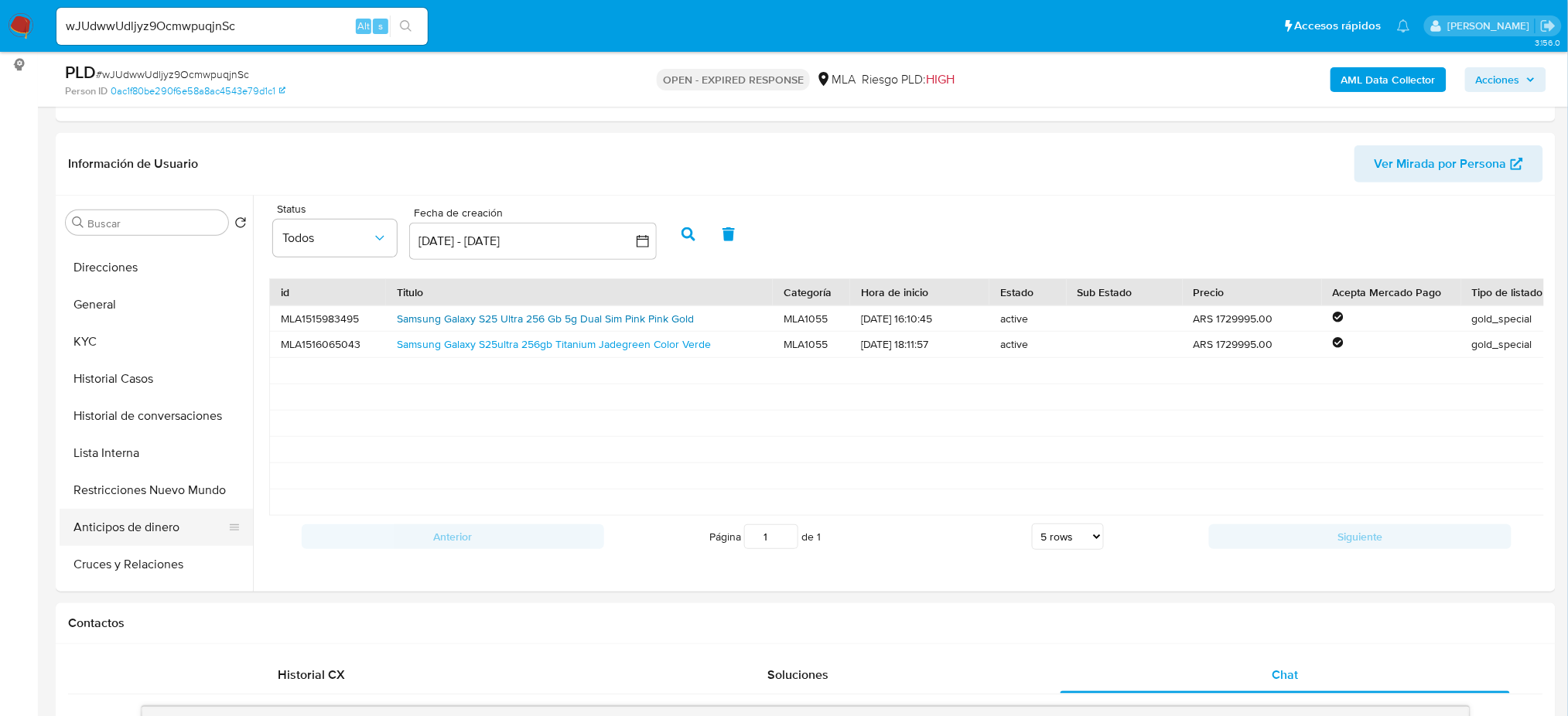
scroll to position [0, 0]
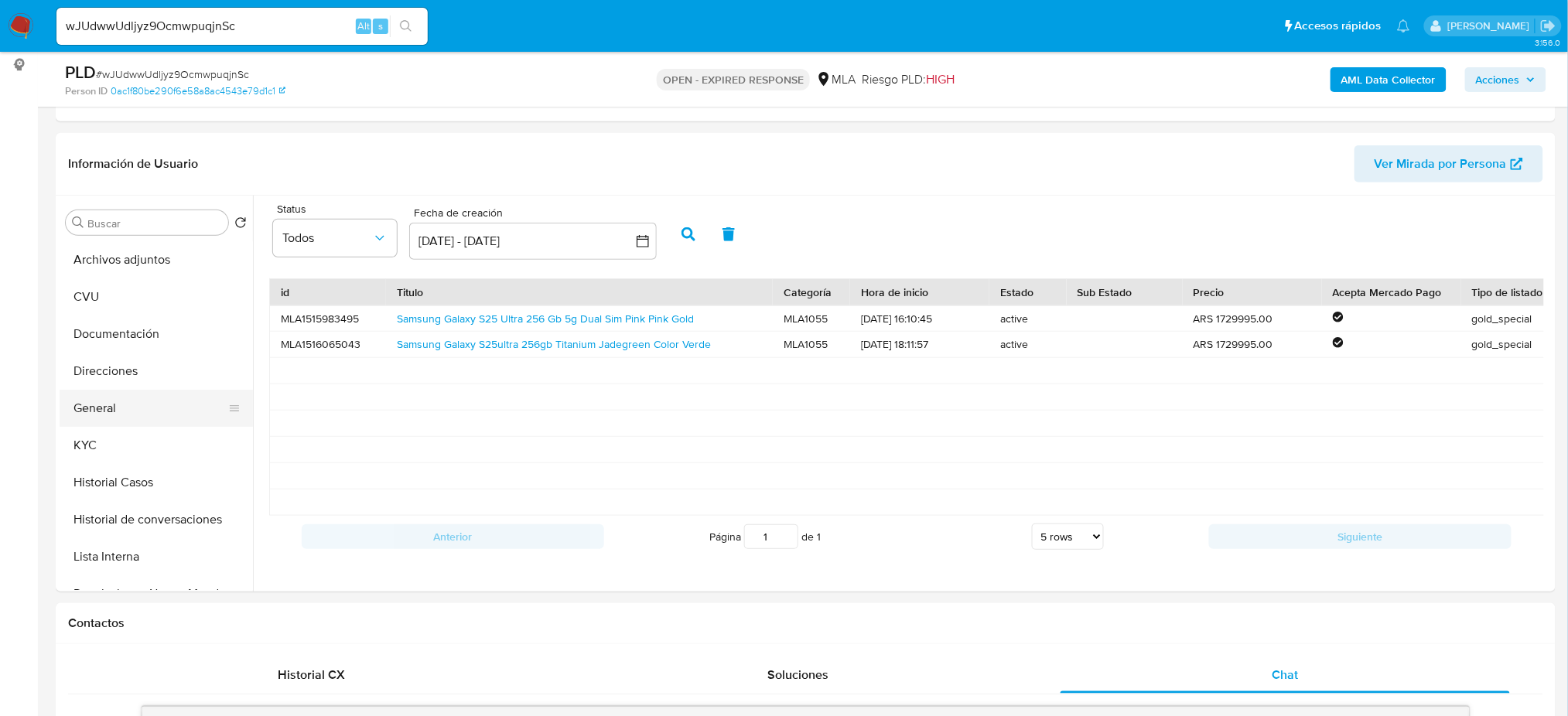
click at [162, 401] on button "General" at bounding box center [150, 408] width 181 height 37
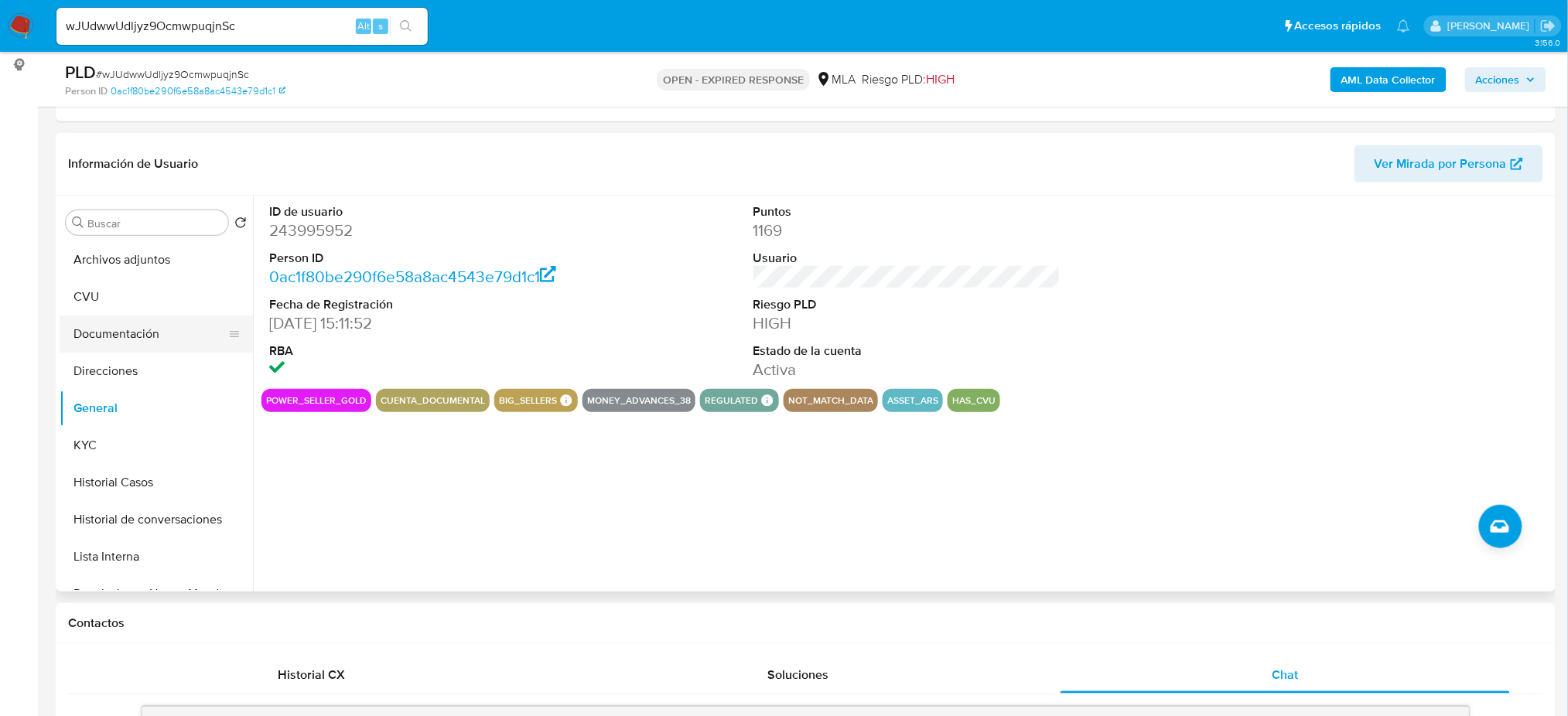
click at [118, 322] on button "Documentación" at bounding box center [150, 334] width 181 height 37
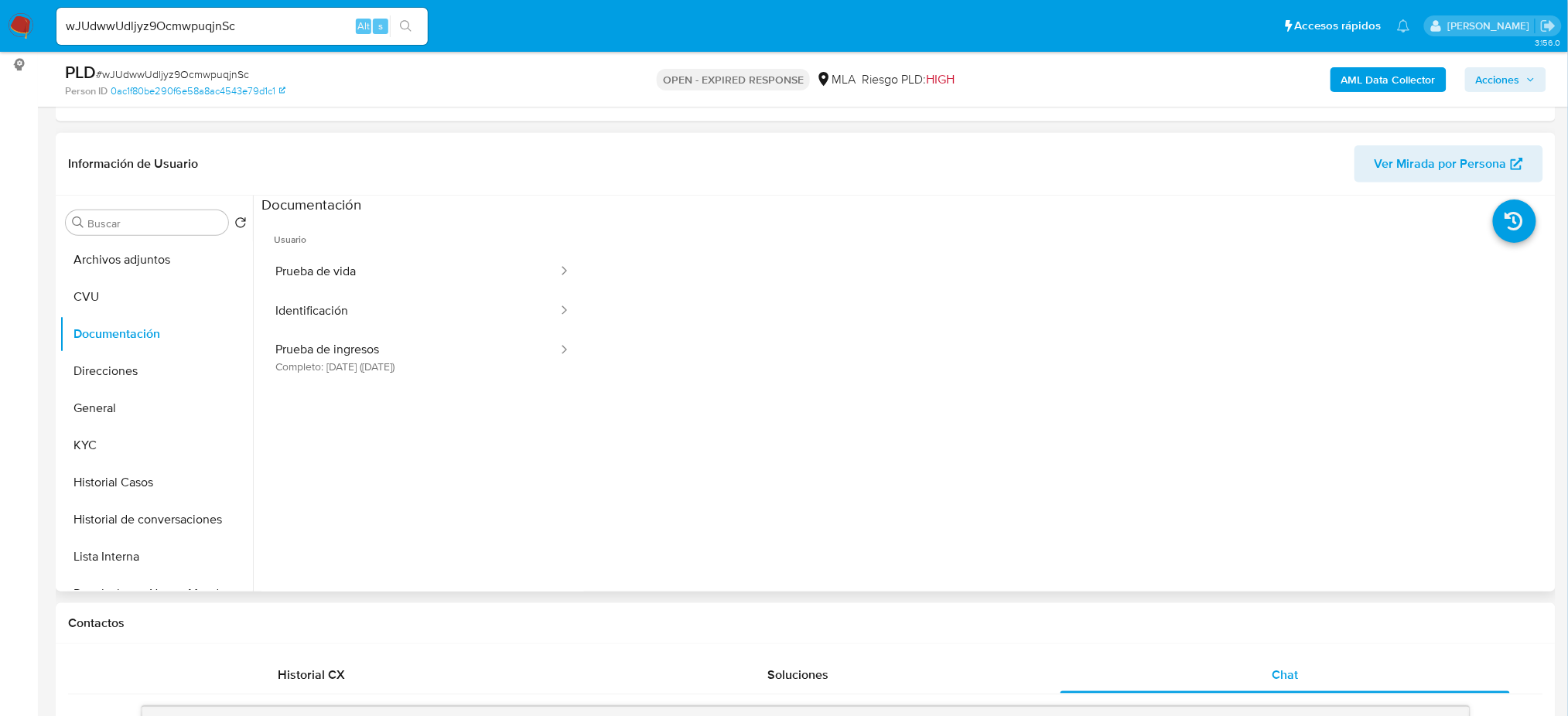
click at [459, 385] on ul "Usuario Prueba de vida Identificación Prueba de ingresos Completo: 21/05/2025 (…" at bounding box center [423, 438] width 322 height 446
click at [484, 372] on button "Prueba de ingresos Completo: 21/05/2025 (hace 3 meses)" at bounding box center [411, 358] width 298 height 52
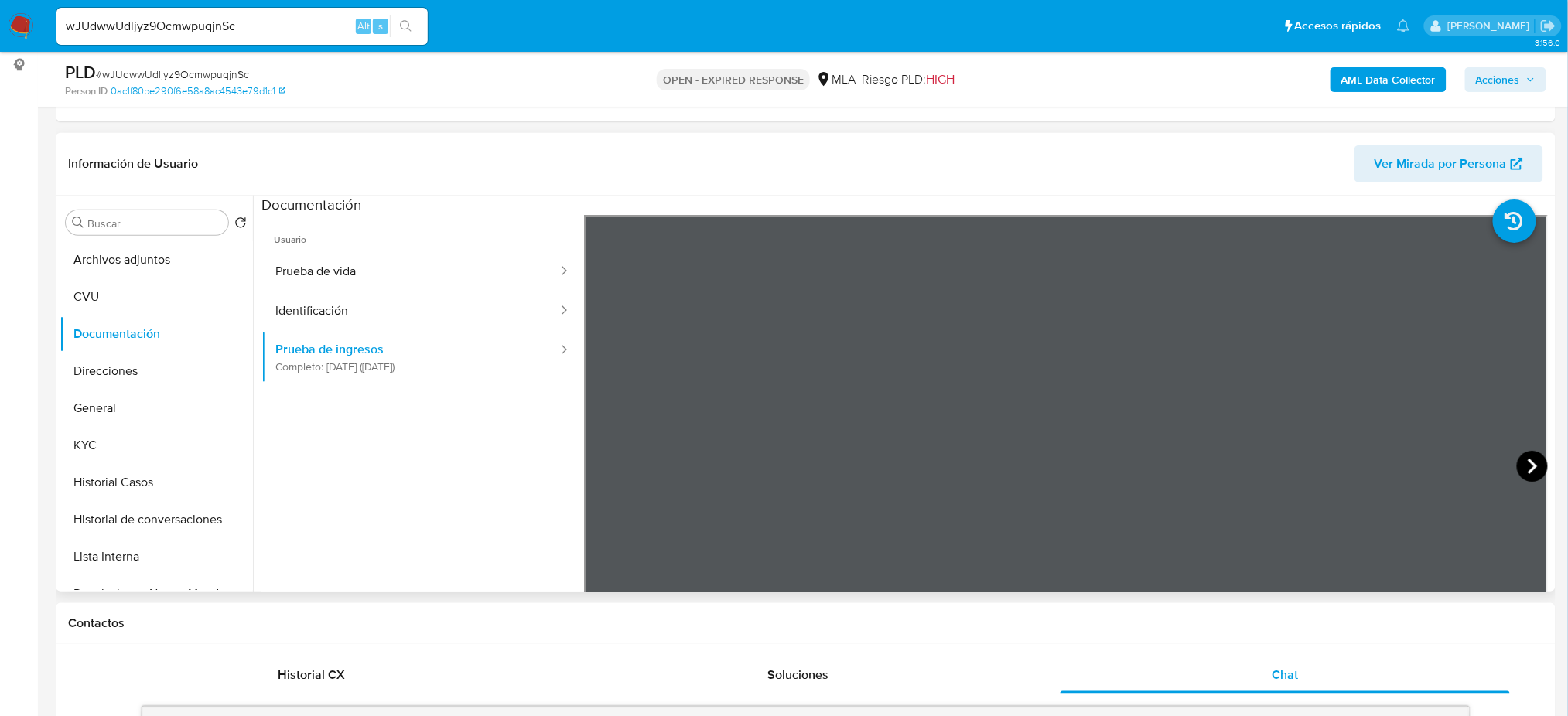
click at [1527, 457] on icon at bounding box center [1533, 466] width 31 height 31
click at [1541, 466] on icon at bounding box center [1533, 466] width 31 height 31
click at [1528, 461] on icon at bounding box center [1533, 466] width 31 height 31
click at [1530, 475] on icon at bounding box center [1533, 466] width 31 height 31
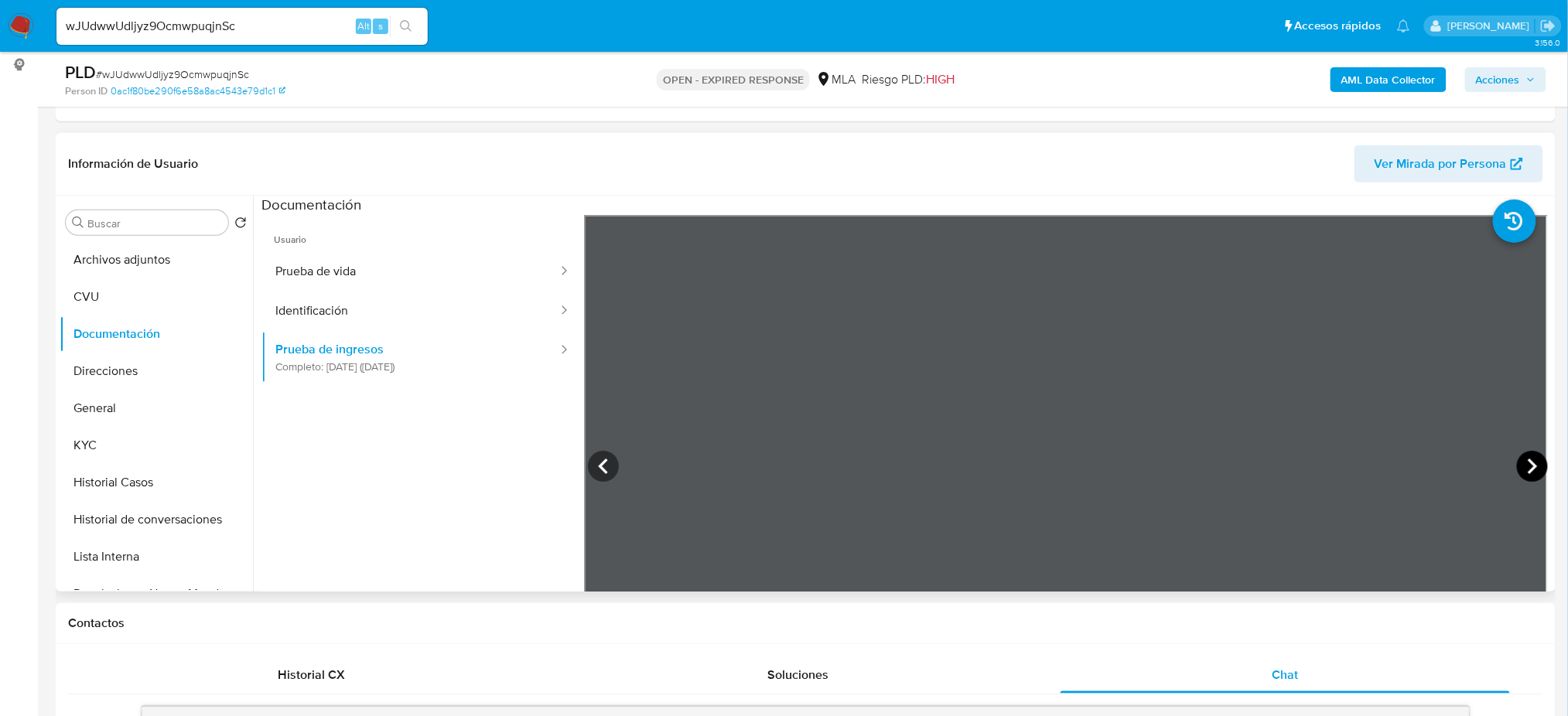
click at [1530, 474] on icon at bounding box center [1533, 466] width 31 height 31
click at [1533, 467] on icon at bounding box center [1533, 466] width 31 height 31
click at [96, 367] on button "Direcciones" at bounding box center [150, 371] width 181 height 37
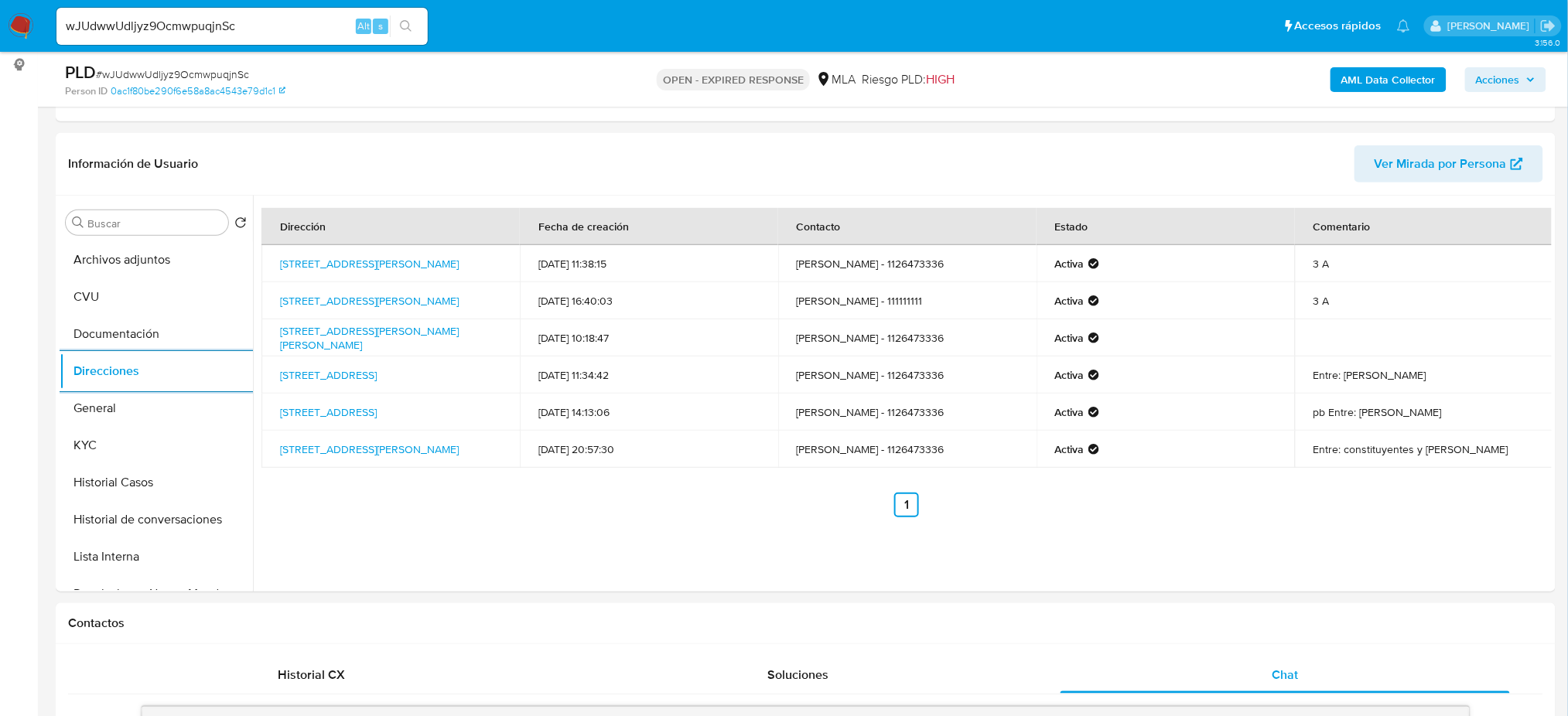
click at [188, 74] on span "# wJUdwwUdljyz9OcmwpuqjnSc" at bounding box center [172, 74] width 153 height 16
copy span "wJUdwwUdljyz9OcmwpuqjnSc"
click at [20, 25] on img at bounding box center [20, 26] width 26 height 26
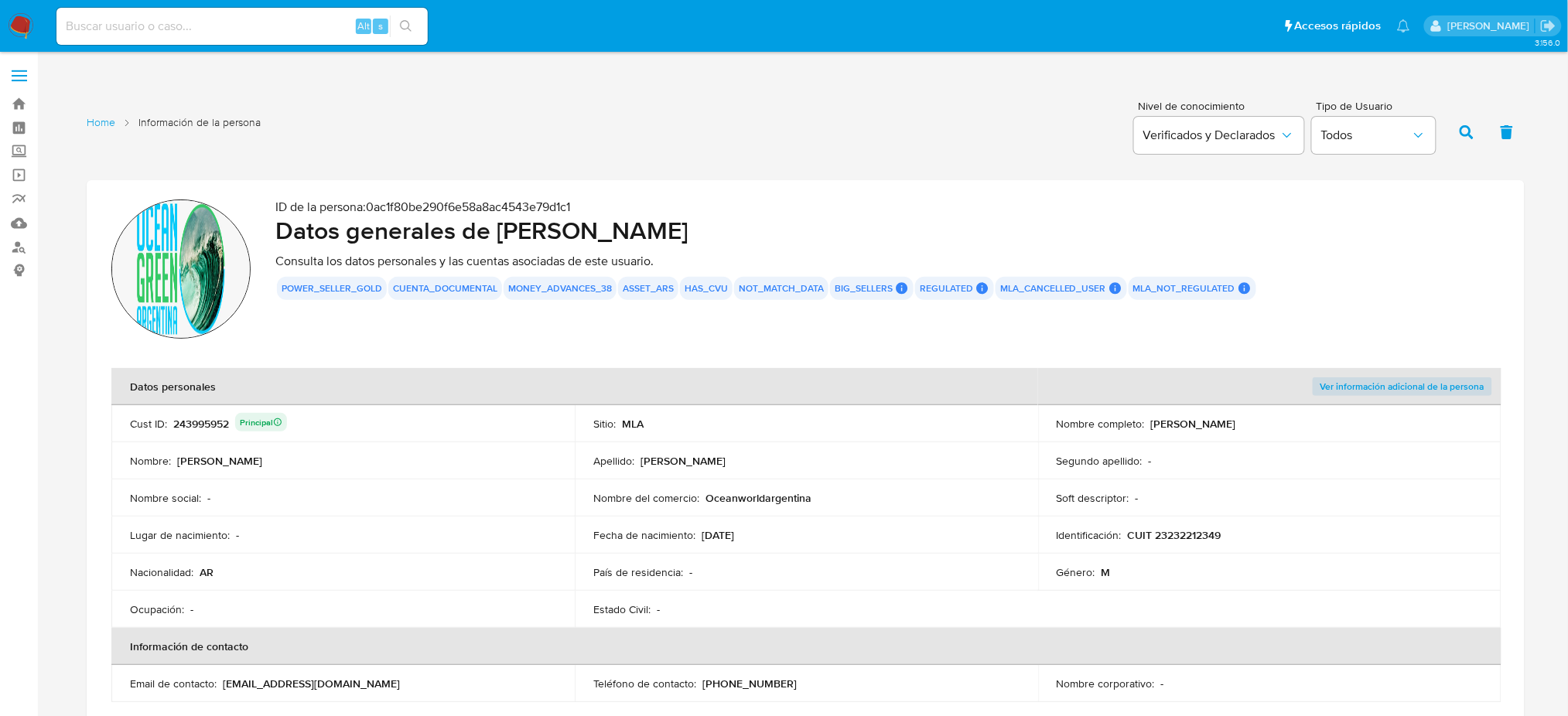
scroll to position [412, 0]
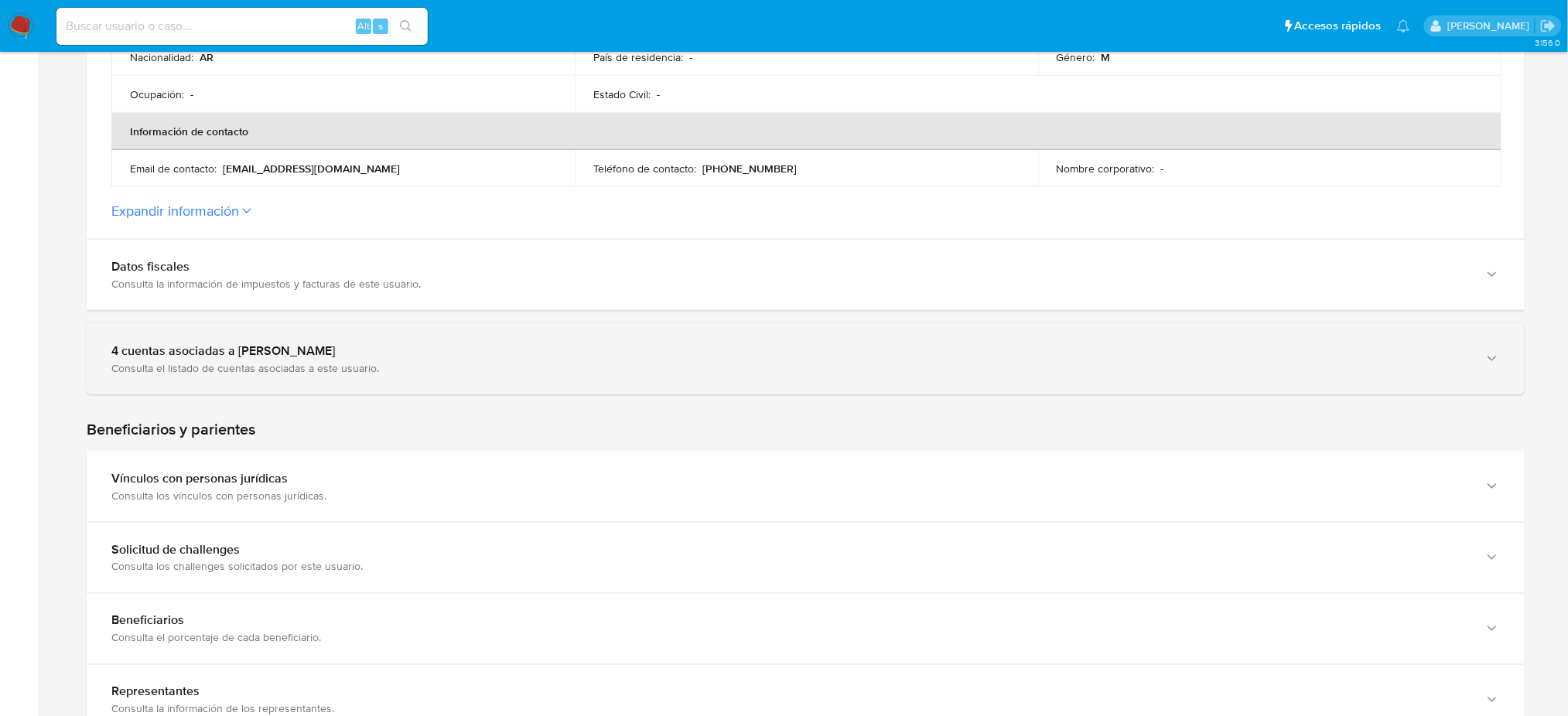
click at [508, 358] on div "4 cuentas asociadas a [PERSON_NAME] Consulta el listado de cuentas asociadas a …" at bounding box center [790, 359] width 1358 height 32
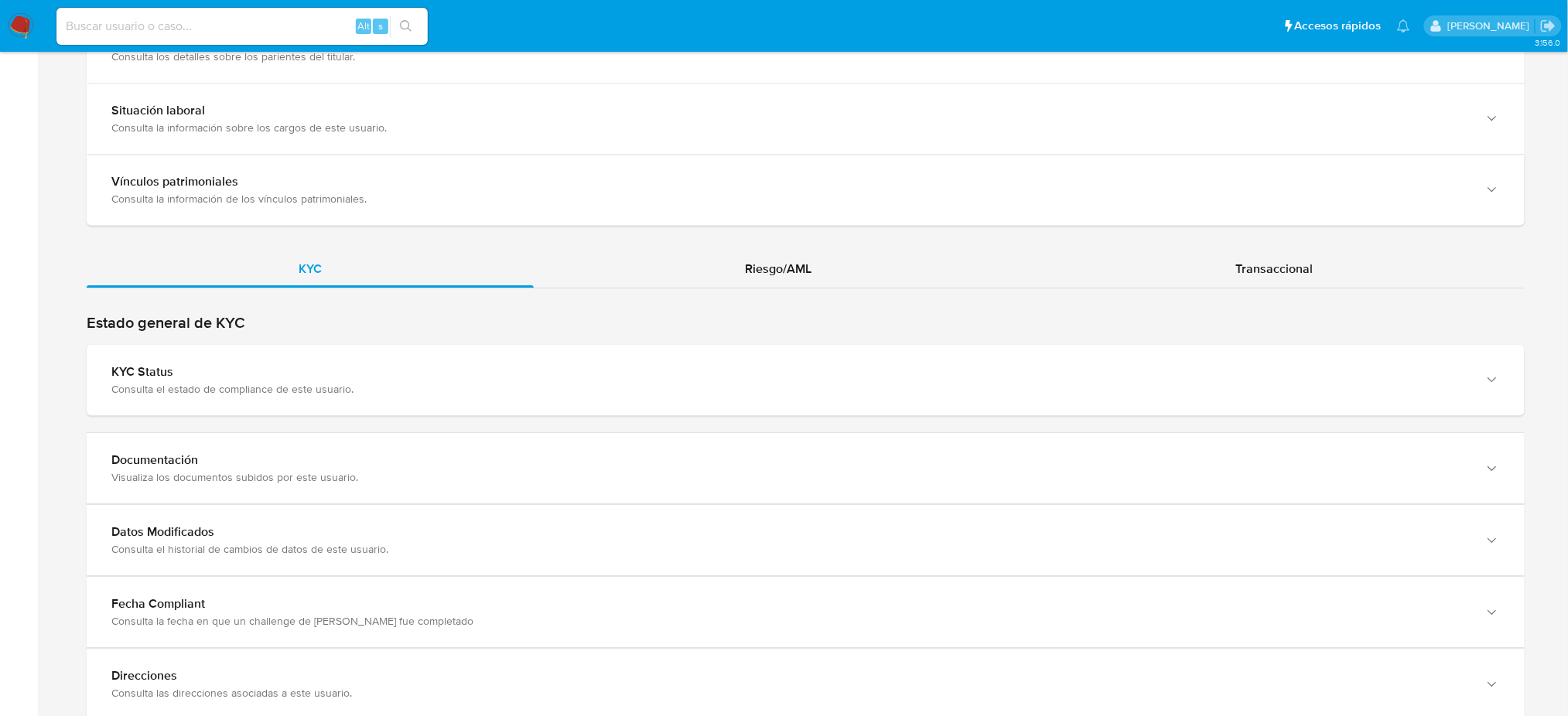
scroll to position [1609, 0]
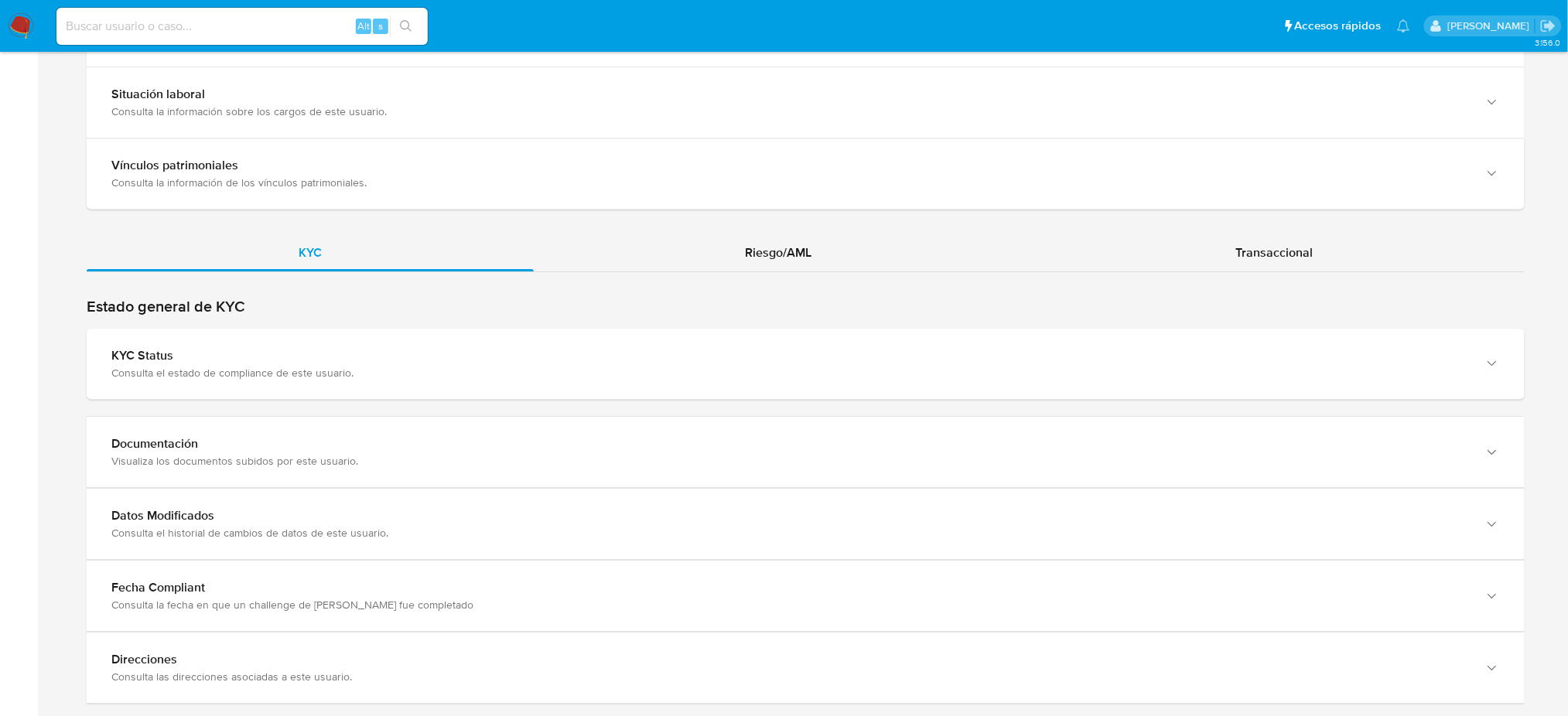
drag, startPoint x: 291, startPoint y: 433, endPoint x: 0, endPoint y: 516, distance: 302.6
click at [291, 454] on div "Visualiza los documentos subidos por este usuario." at bounding box center [790, 461] width 1358 height 14
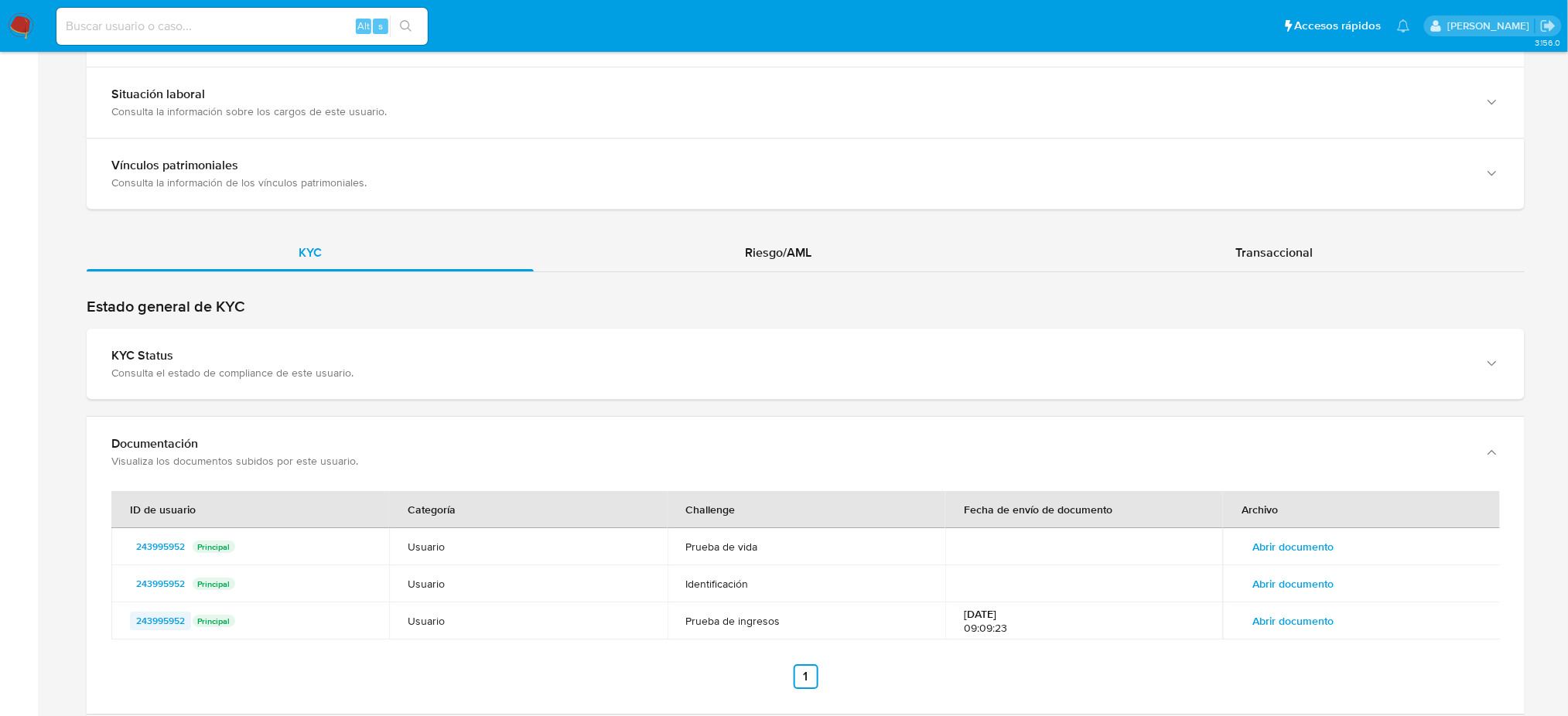
click at [163, 612] on span "243995952" at bounding box center [160, 621] width 49 height 19
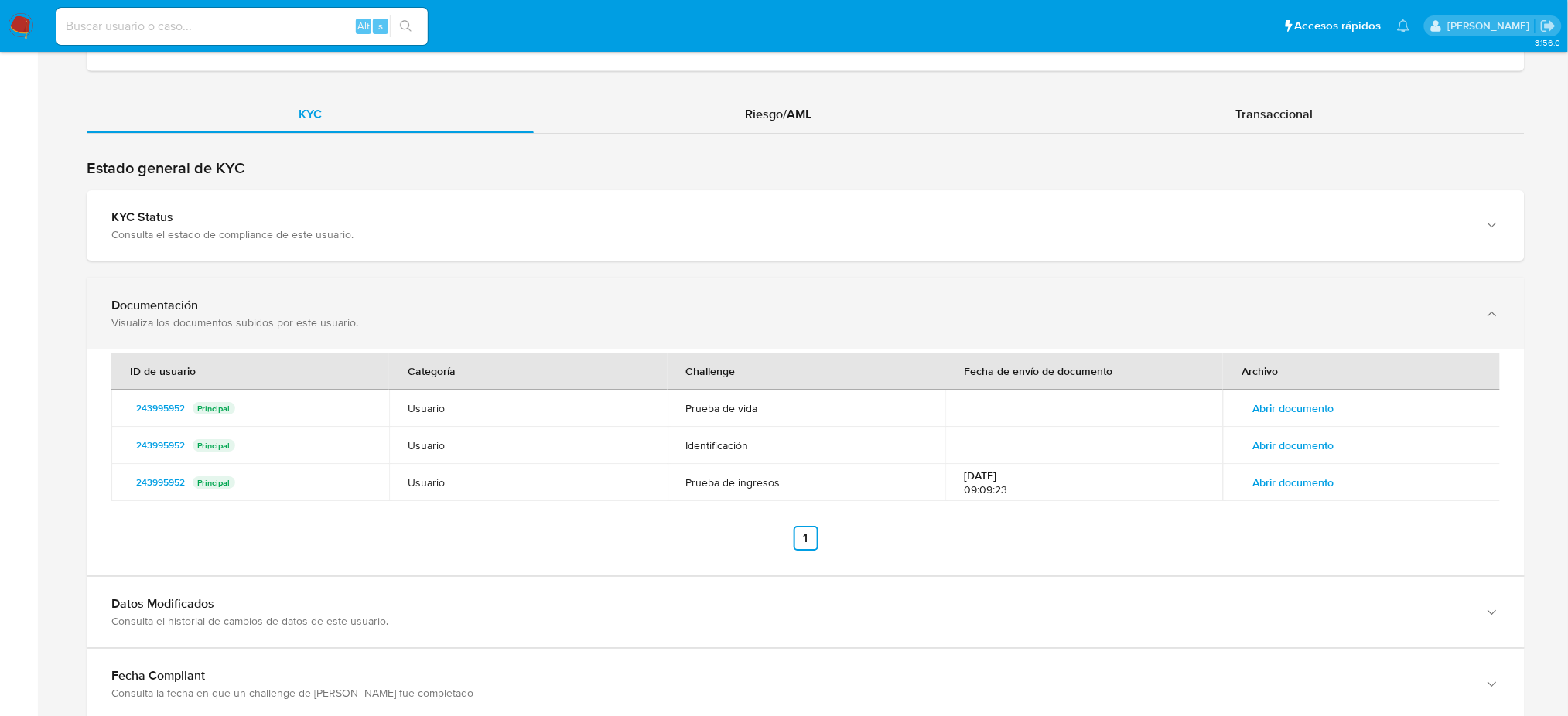
scroll to position [1629, 0]
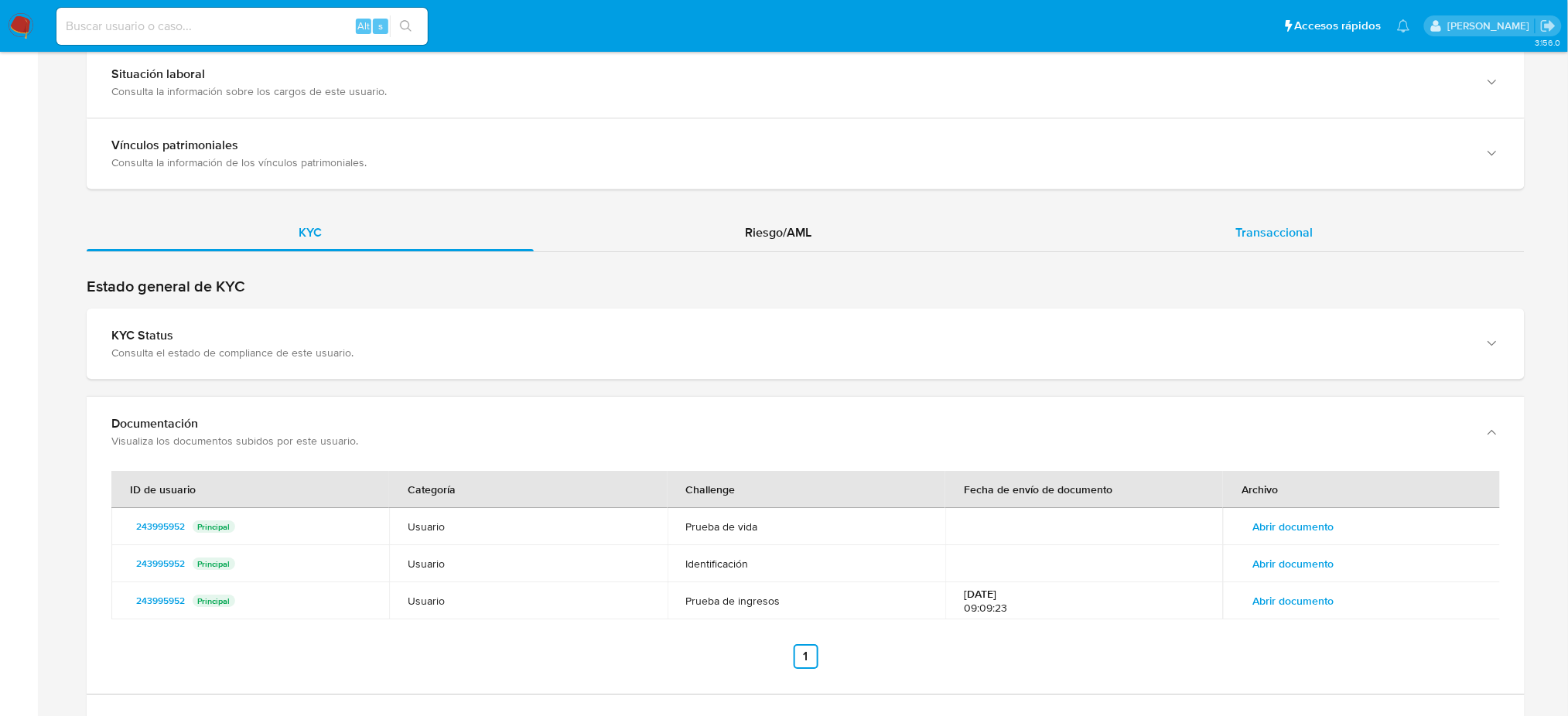
click at [1259, 223] on span "Transaccional" at bounding box center [1274, 232] width 78 height 18
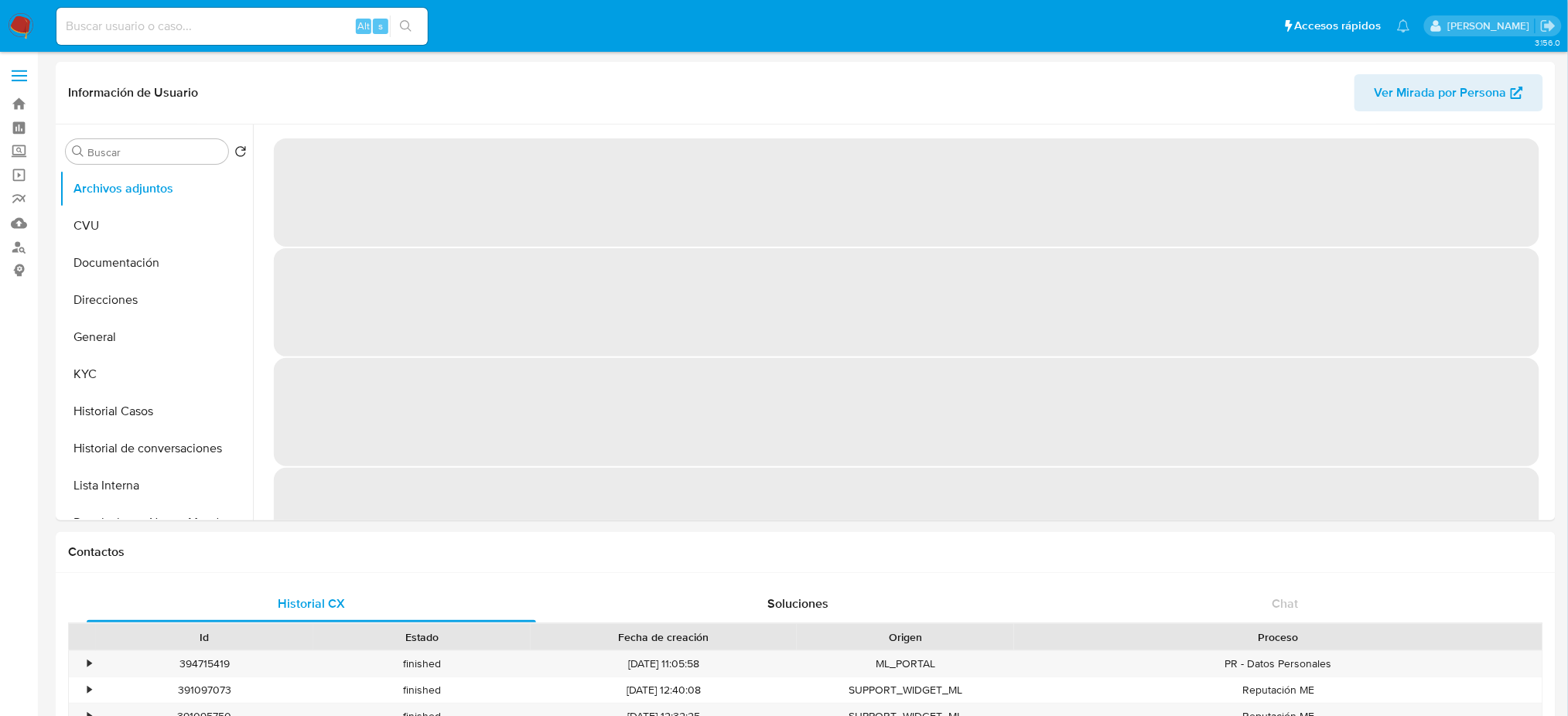
select select "10"
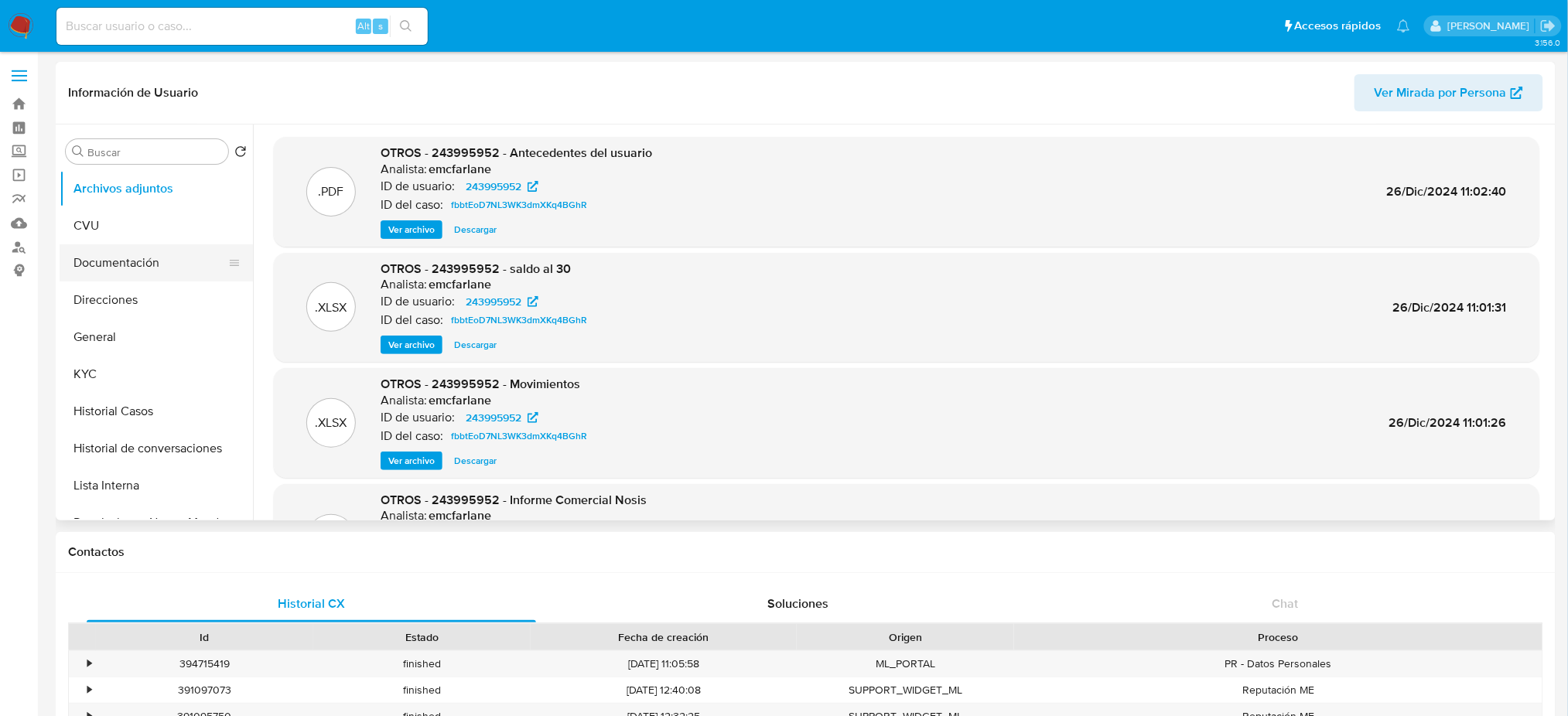
click at [125, 261] on button "Documentación" at bounding box center [150, 263] width 181 height 37
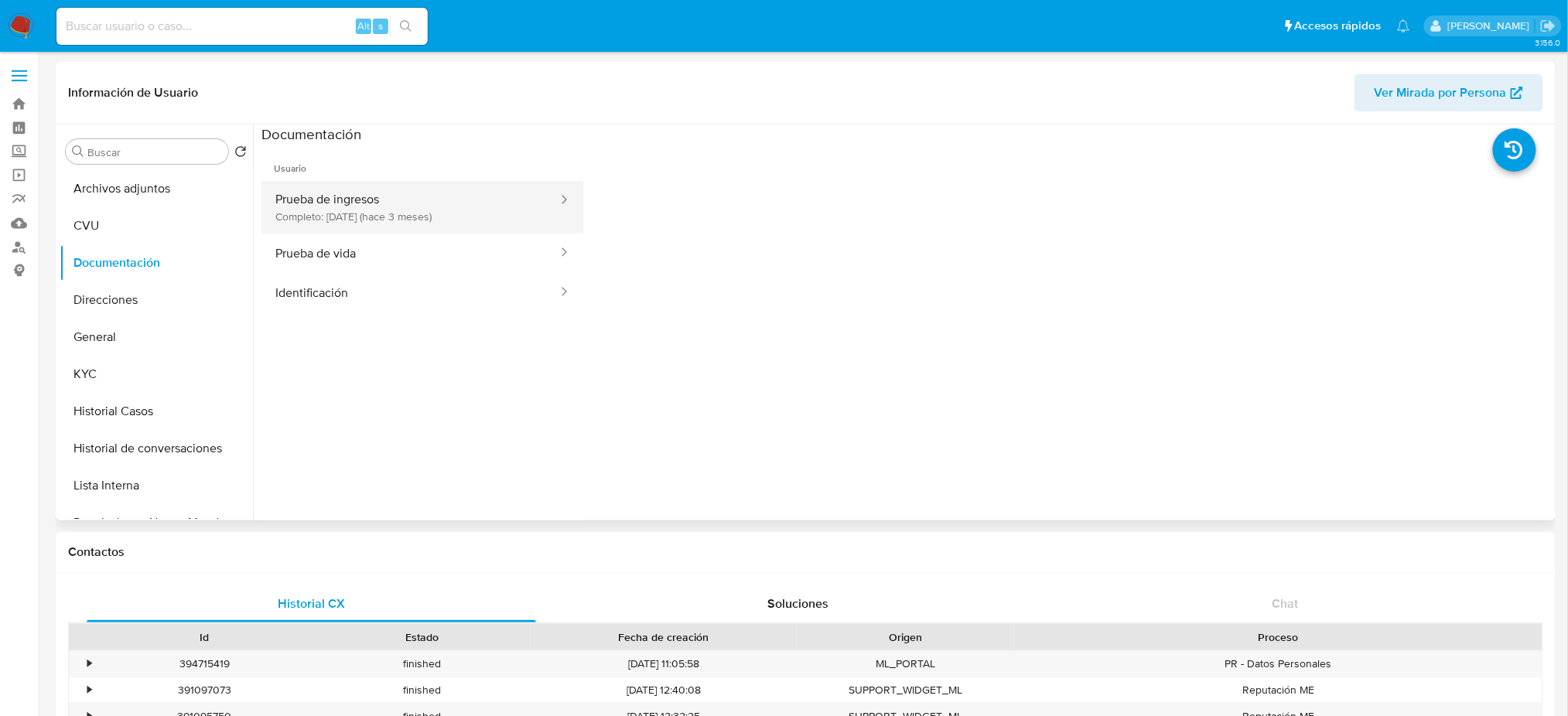
click at [430, 202] on button "Prueba de ingresos Completo: [DATE] (hace 3 meses)" at bounding box center [411, 207] width 298 height 52
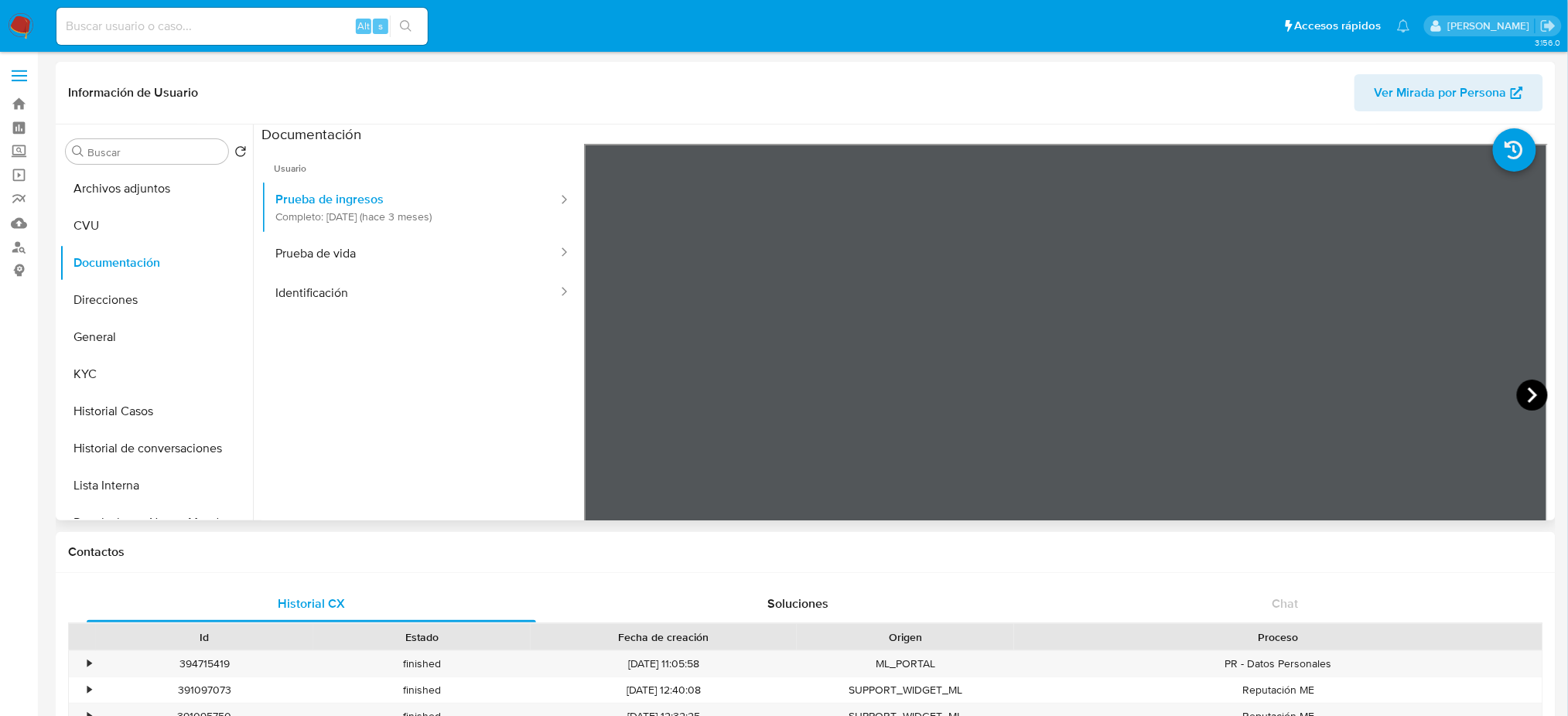
click at [1530, 394] on icon at bounding box center [1532, 395] width 9 height 16
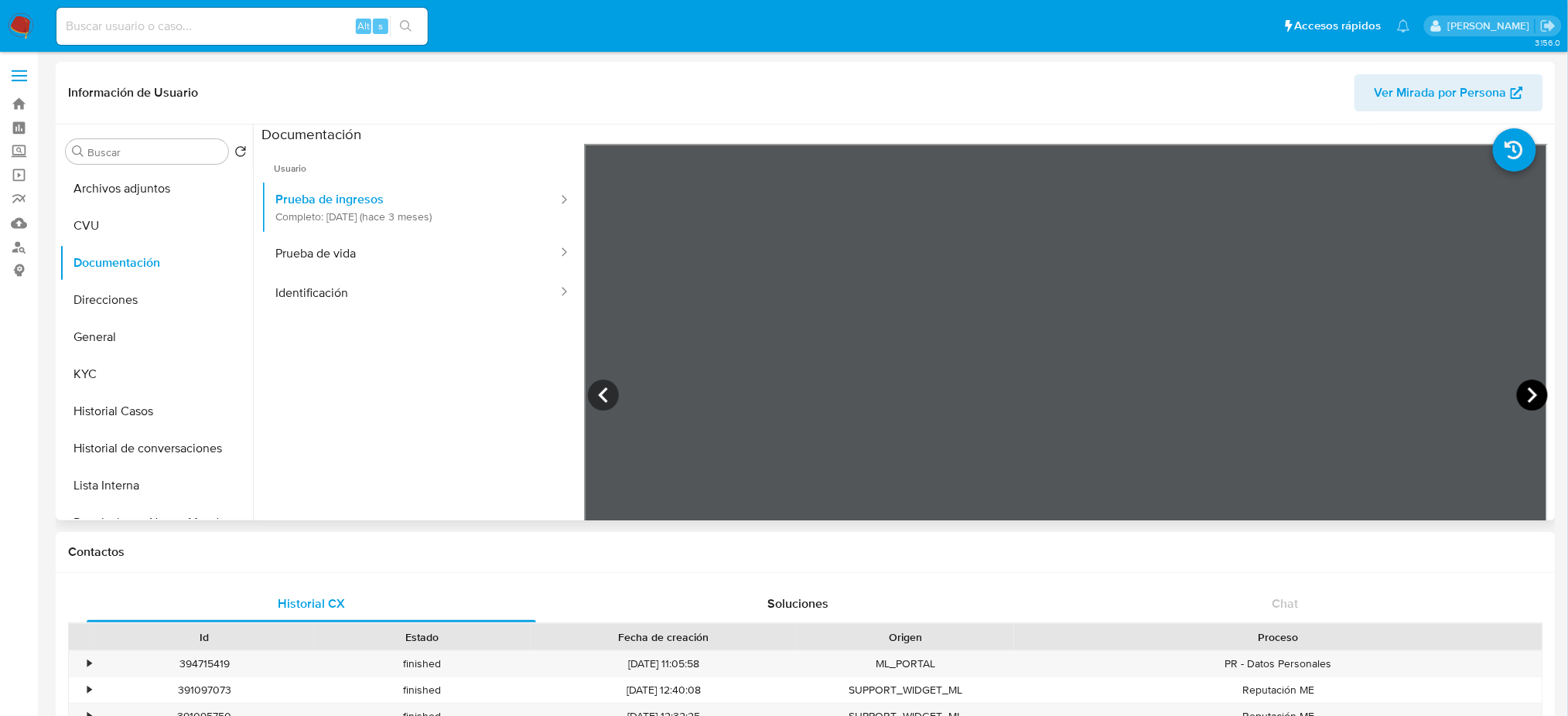
click at [1530, 394] on icon at bounding box center [1532, 395] width 9 height 16
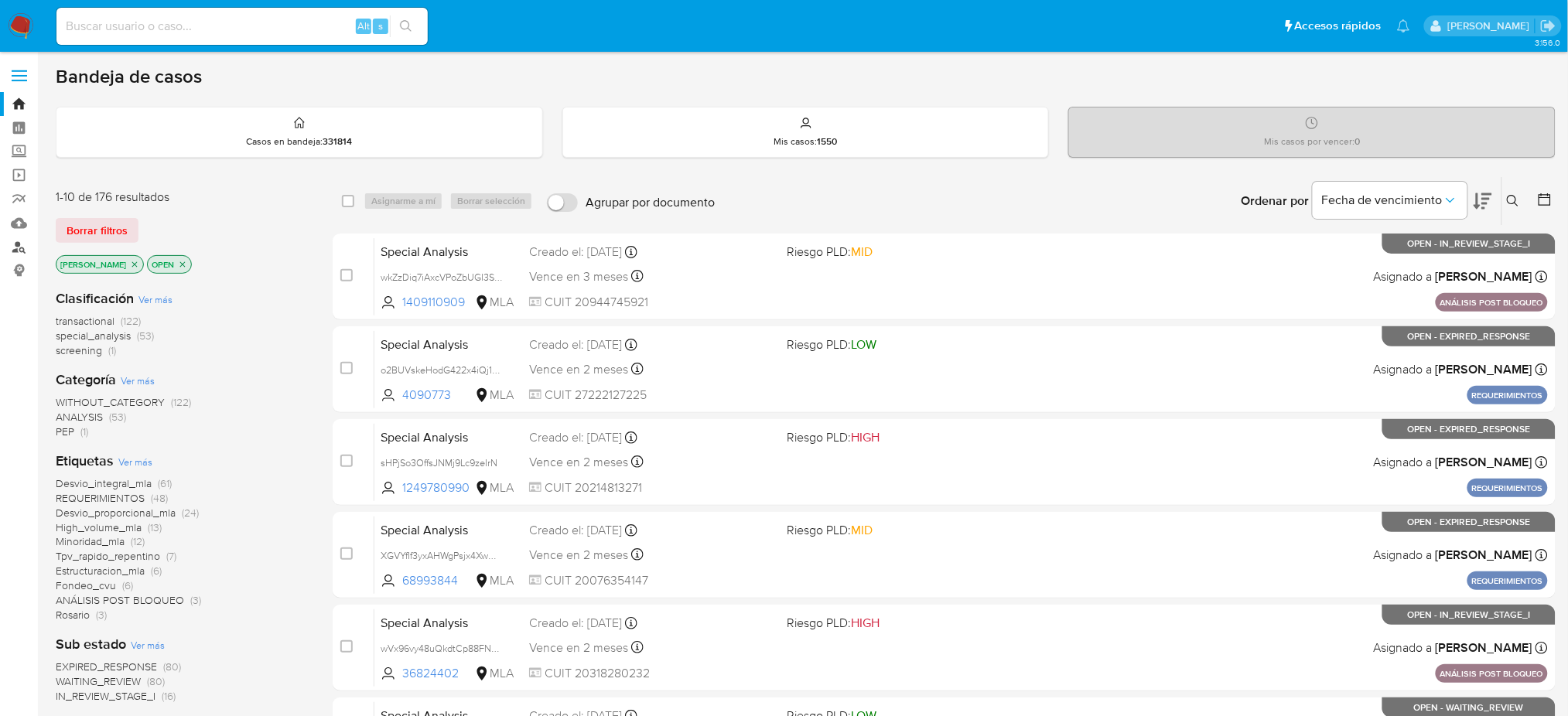
click at [19, 244] on link "Buscador de personas" at bounding box center [92, 246] width 184 height 24
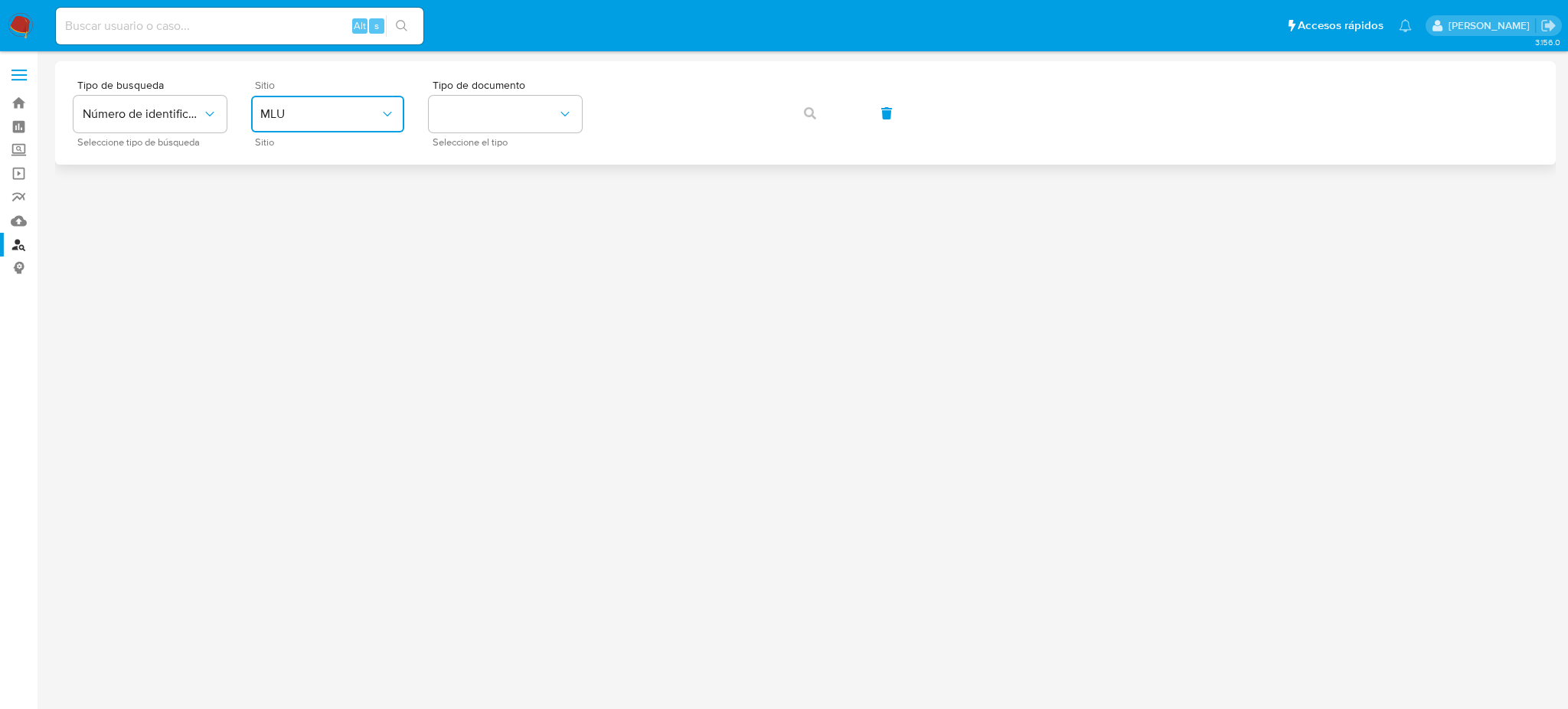
click at [331, 106] on span "MLU" at bounding box center [319, 113] width 119 height 15
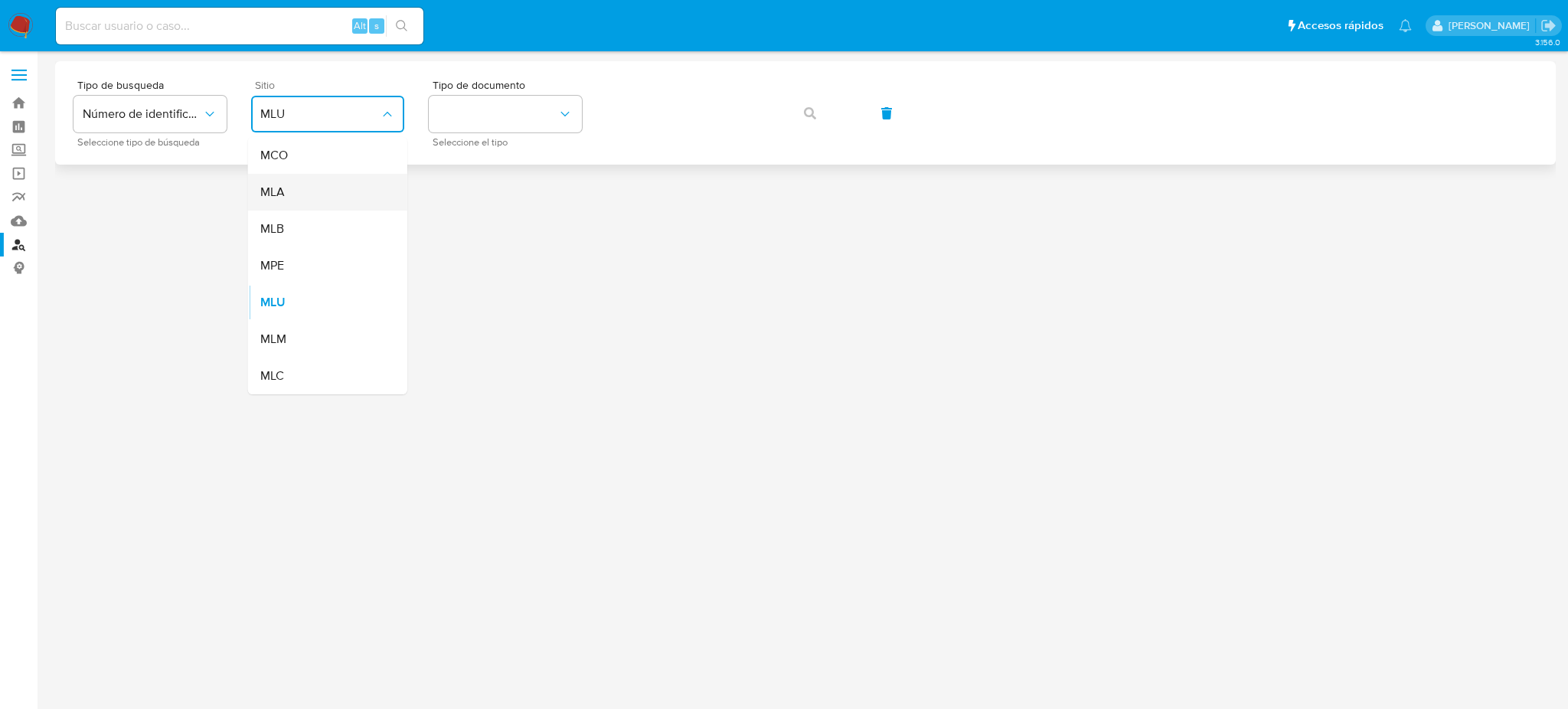
click at [360, 194] on div "MLA" at bounding box center [322, 192] width 126 height 36
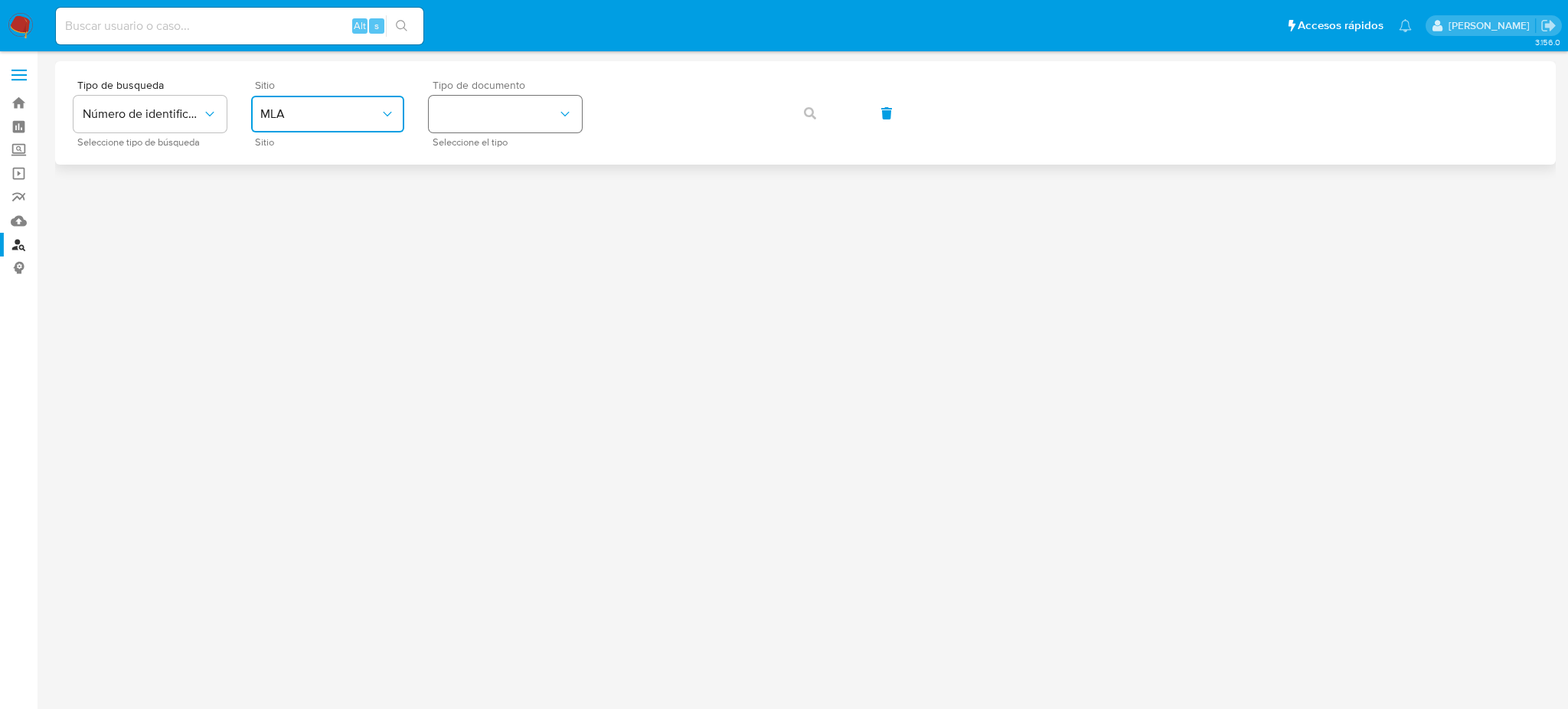
click at [466, 120] on button "identificationType" at bounding box center [505, 113] width 153 height 36
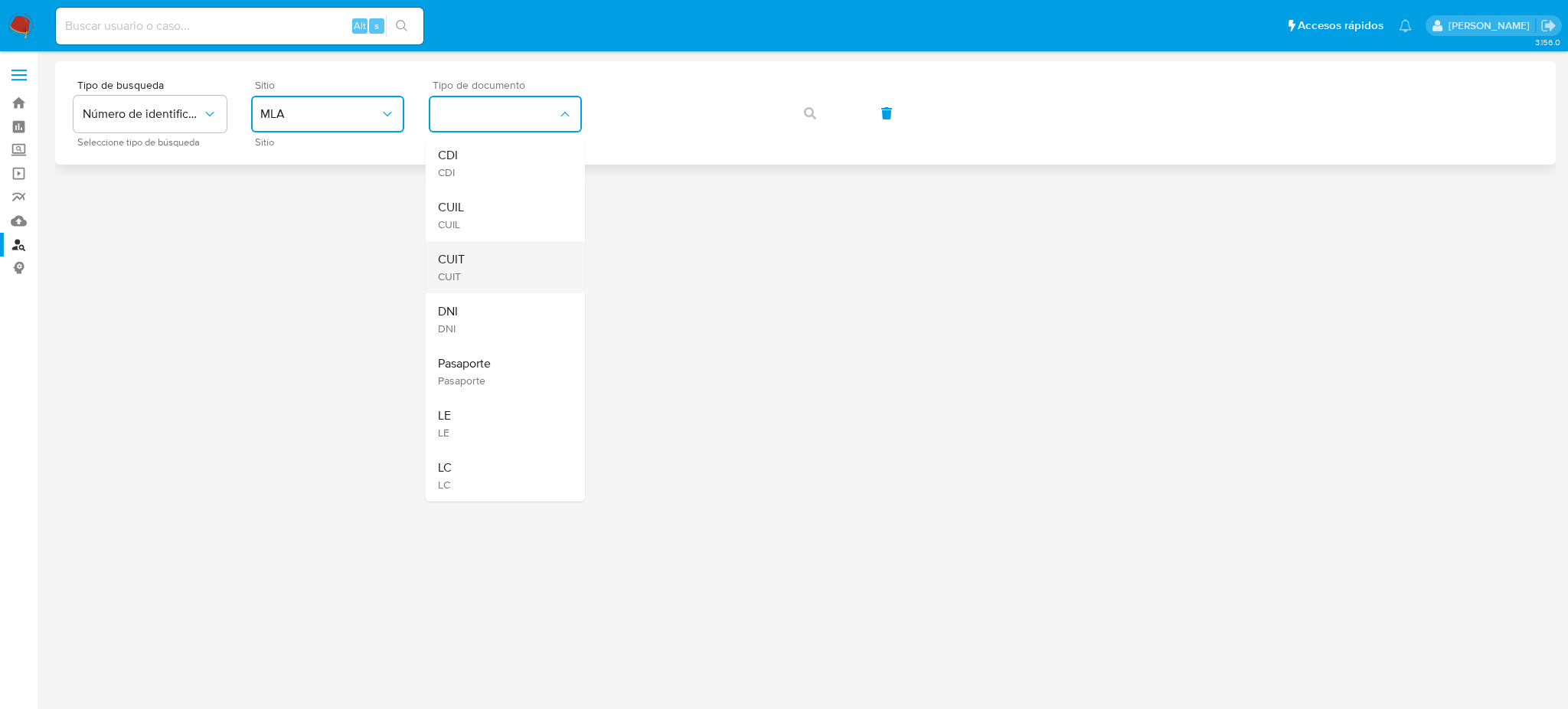
click at [552, 246] on div "CUIT CUIT" at bounding box center [501, 267] width 126 height 52
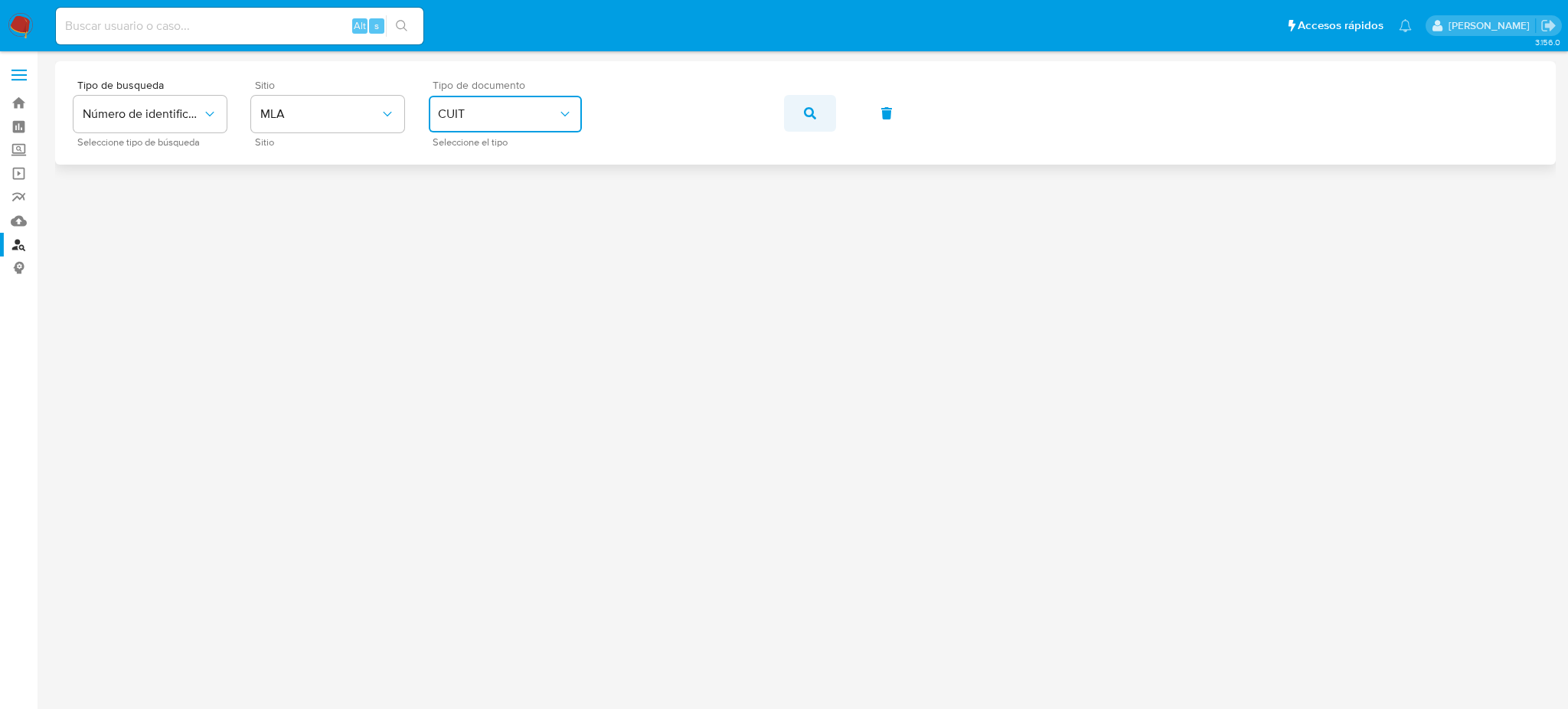
click at [786, 110] on div "Tipo de busqueda Número de identificación Seleccione tipo de búsqueda Sitio MLA…" at bounding box center [805, 113] width 1464 height 66
drag, startPoint x: 795, startPoint y: 119, endPoint x: 791, endPoint y: 168, distance: 49.2
click at [796, 119] on button "button" at bounding box center [810, 113] width 52 height 36
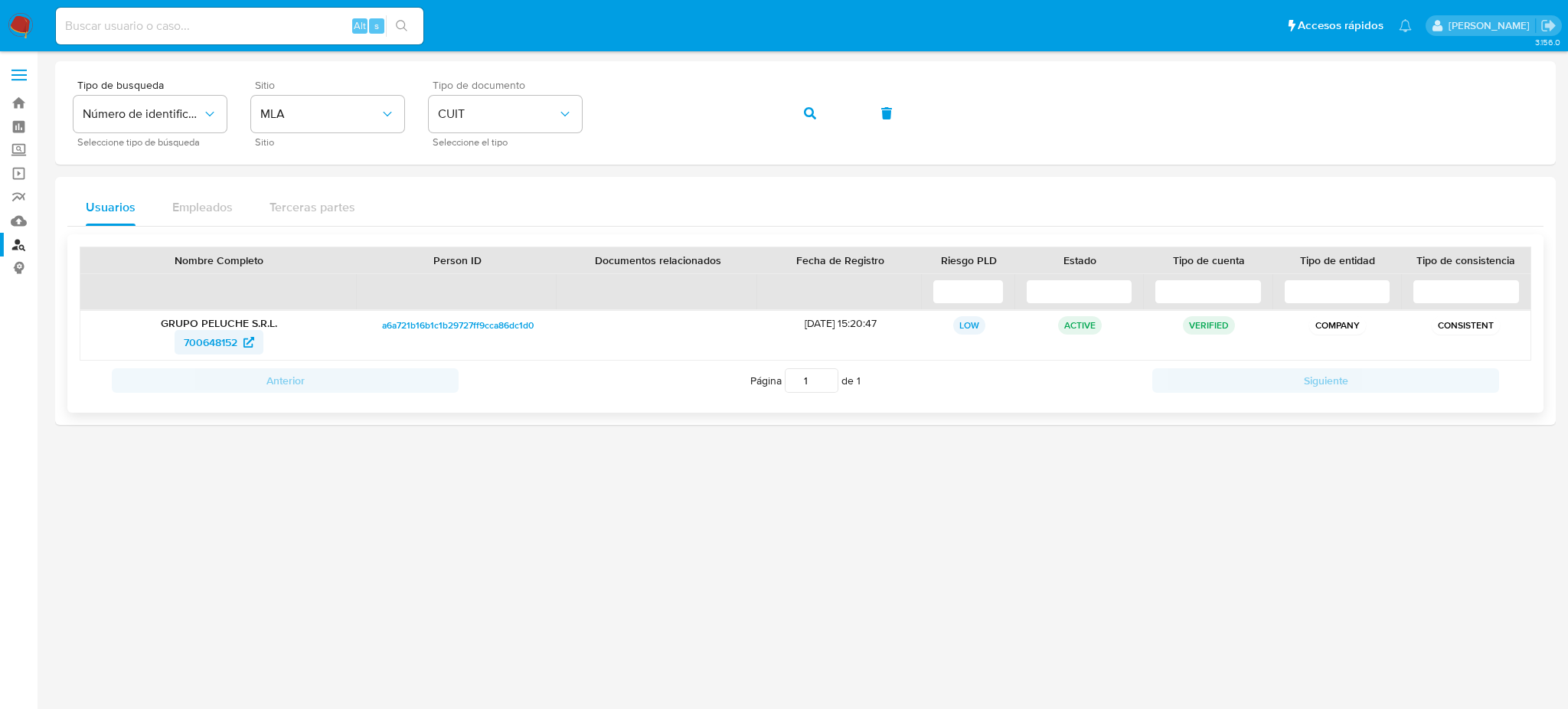
click at [215, 349] on span "700648152" at bounding box center [211, 342] width 53 height 24
click at [553, 124] on div "Tipo de busqueda Número de identificación Seleccione tipo de búsqueda Sitio MLA…" at bounding box center [805, 113] width 1464 height 66
click at [776, 116] on div "Tipo de busqueda Número de identificación Seleccione tipo de búsqueda Sitio MLA…" at bounding box center [805, 113] width 1464 height 66
click at [805, 114] on icon "button" at bounding box center [810, 113] width 12 height 12
click at [213, 331] on span "148383432" at bounding box center [211, 342] width 53 height 24
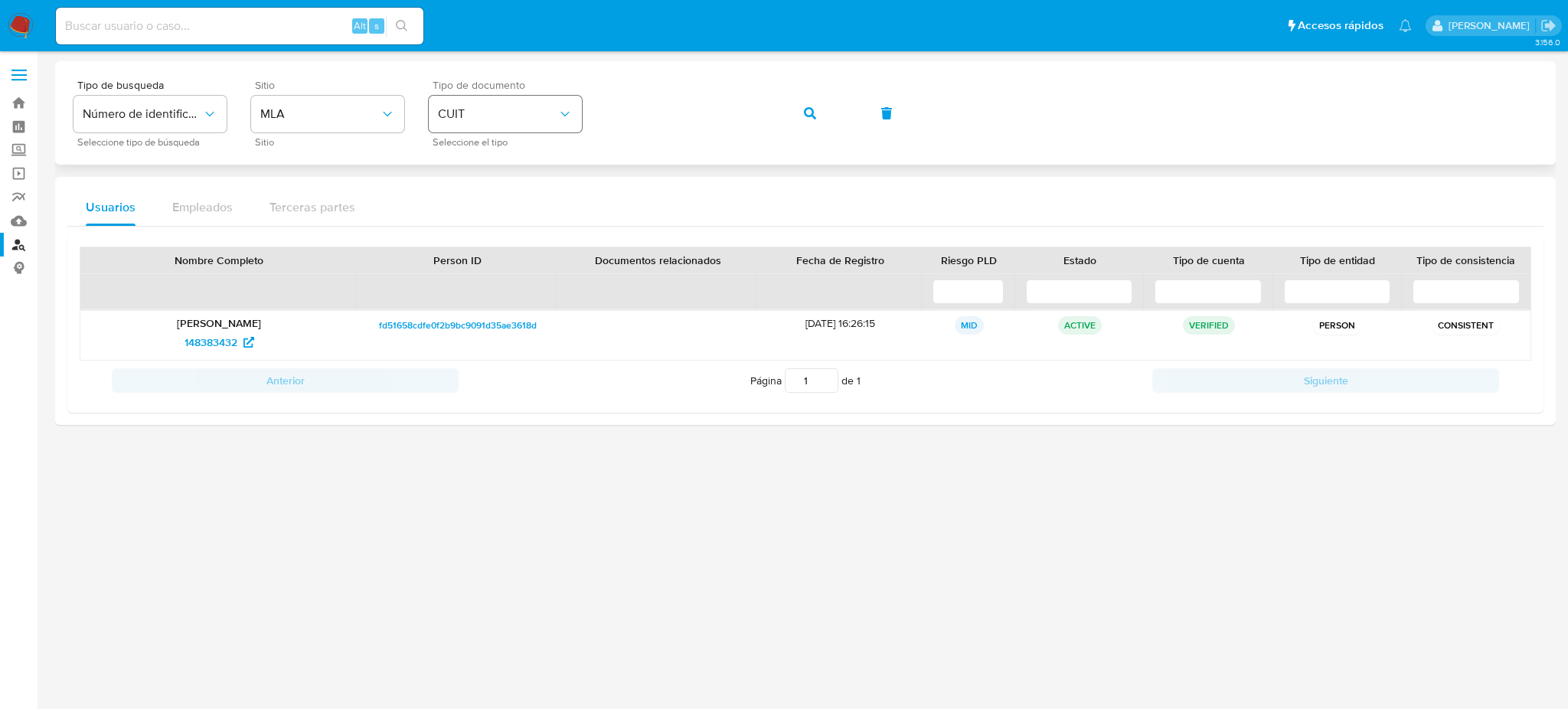
click at [556, 119] on div "Tipo de busqueda Número de identificación Seleccione tipo de búsqueda Sitio MLA…" at bounding box center [805, 113] width 1464 height 66
click at [795, 116] on button "button" at bounding box center [810, 113] width 52 height 36
click at [185, 344] on span "507533261" at bounding box center [211, 342] width 53 height 24
click at [560, 109] on div "Tipo de busqueda Número de identificación Seleccione tipo de búsqueda Sitio MLA…" at bounding box center [805, 113] width 1464 height 66
click at [800, 112] on button "button" at bounding box center [810, 113] width 52 height 36
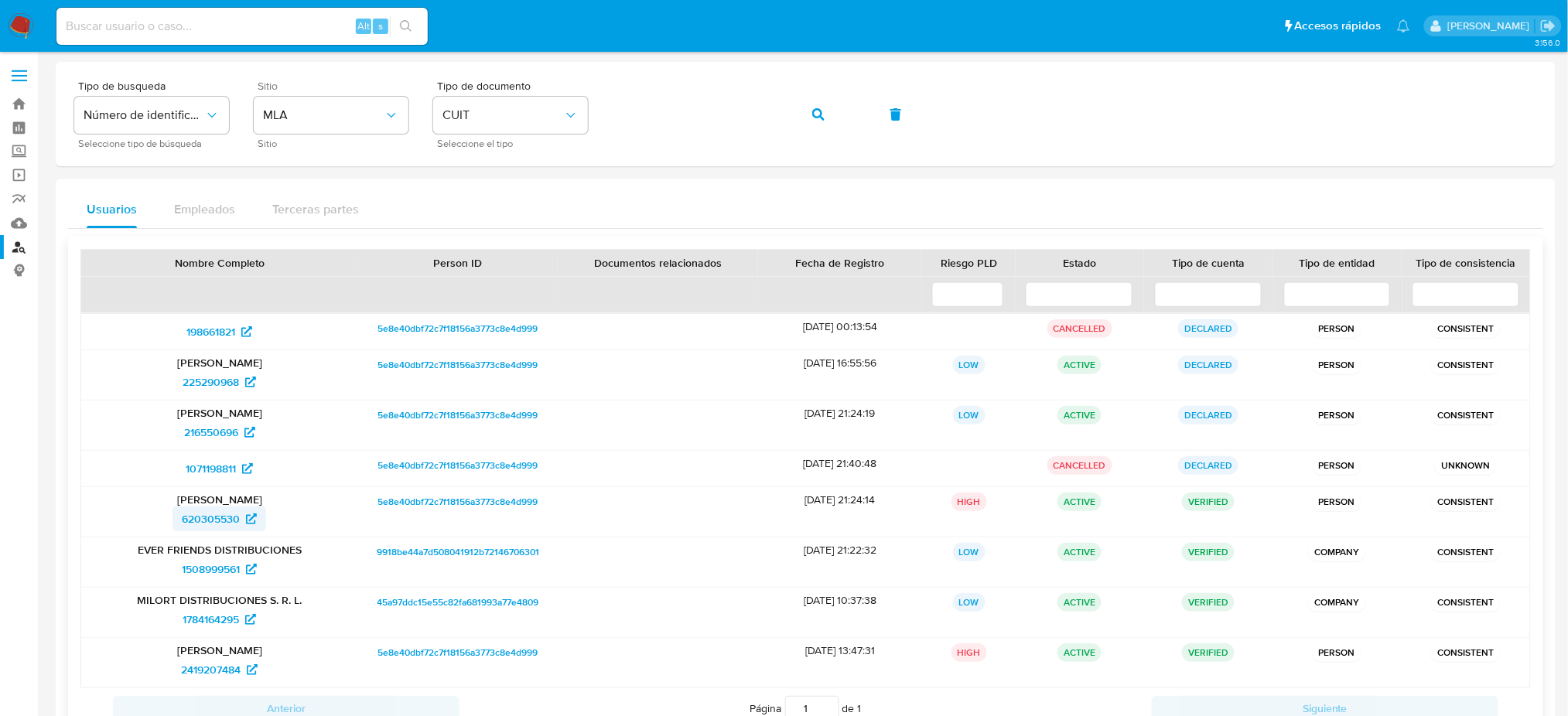
click at [228, 511] on span "620305530" at bounding box center [210, 519] width 58 height 25
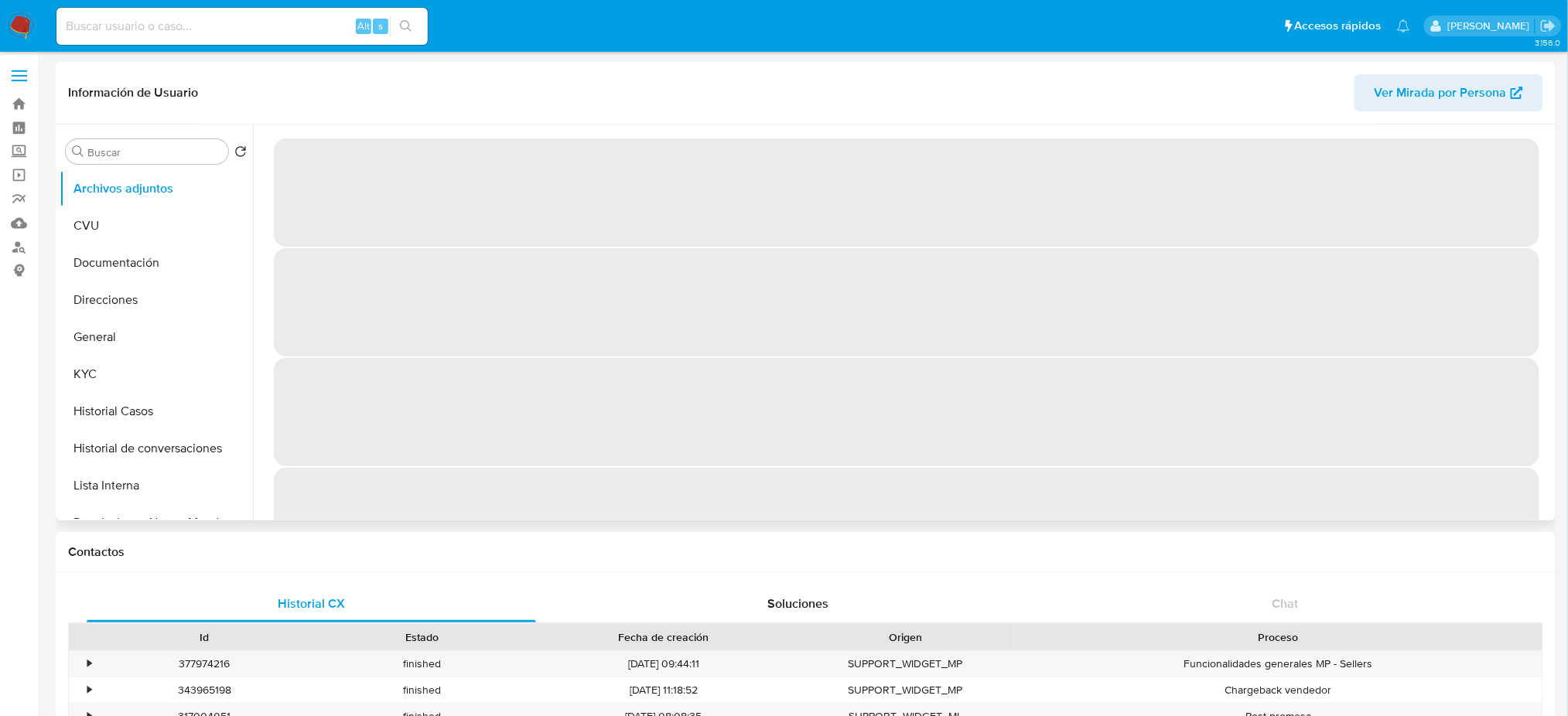
select select "10"
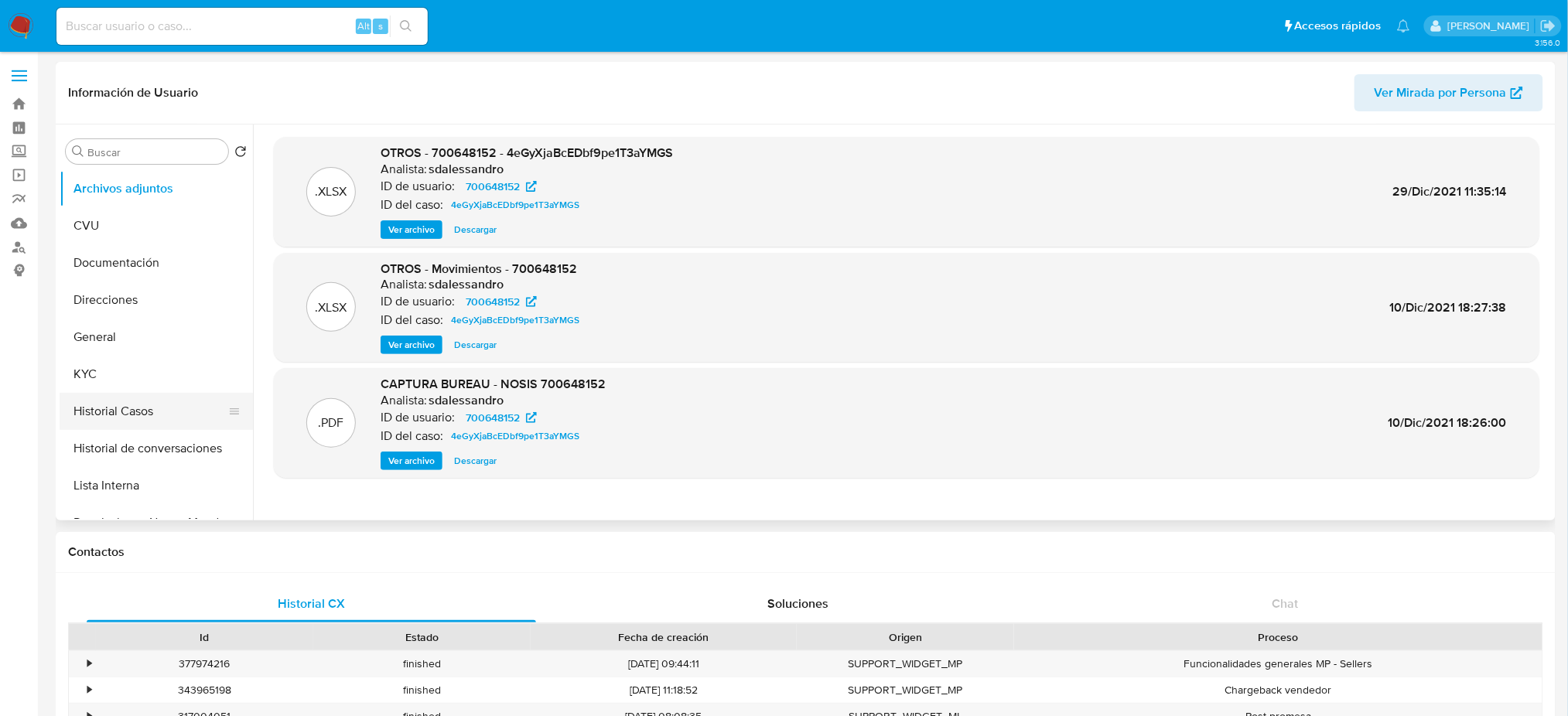
click at [154, 408] on button "Historial Casos" at bounding box center [150, 411] width 181 height 37
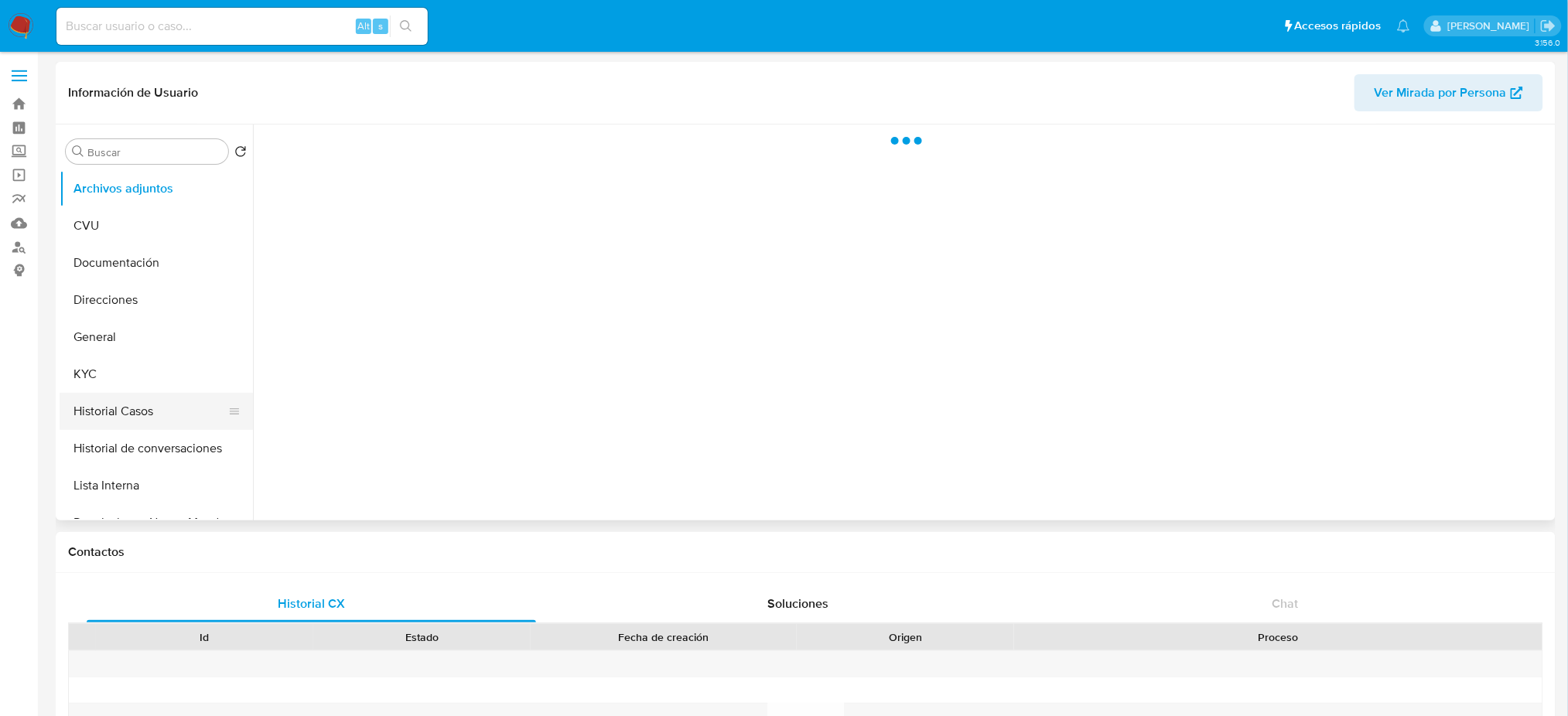
click at [107, 408] on button "Historial Casos" at bounding box center [150, 411] width 181 height 37
select select "10"
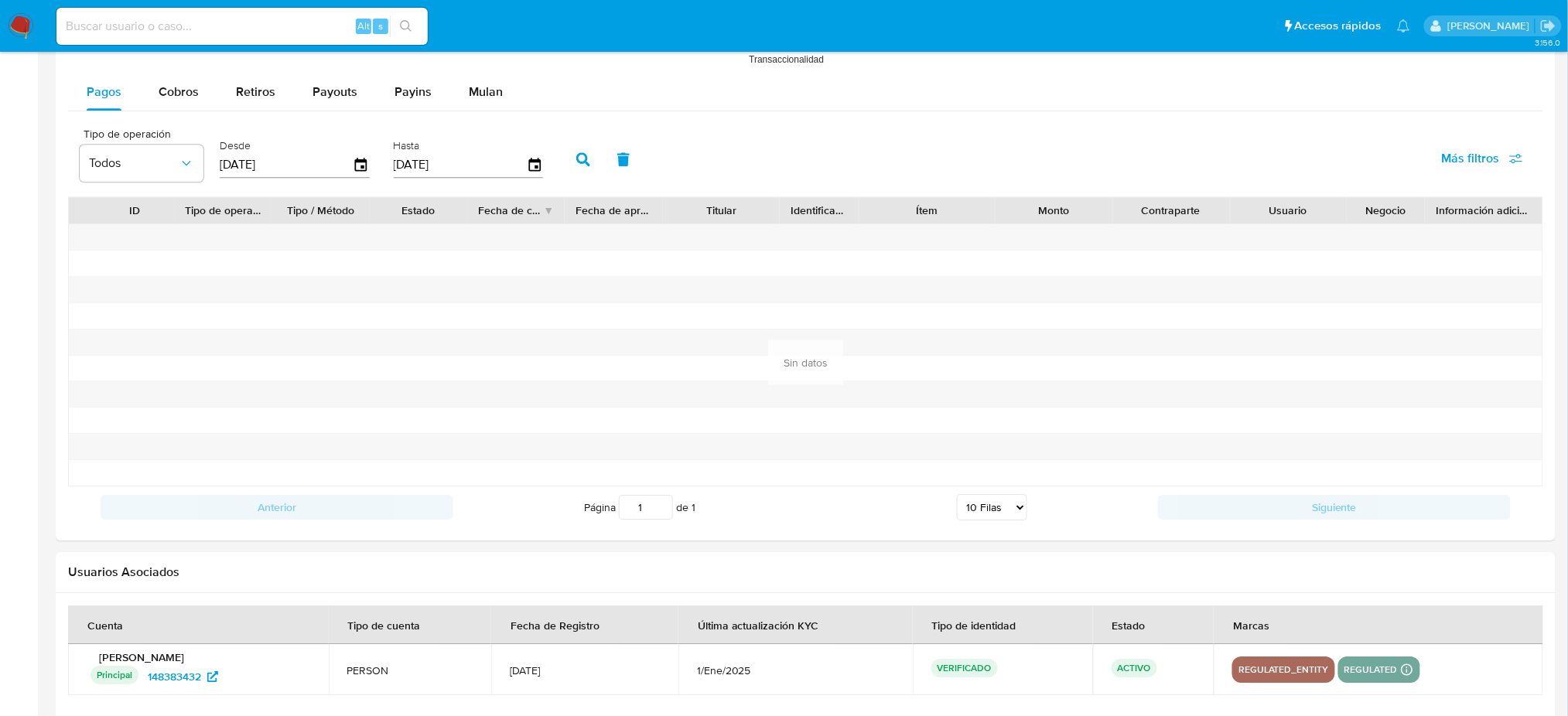
scroll to position [1505, 0]
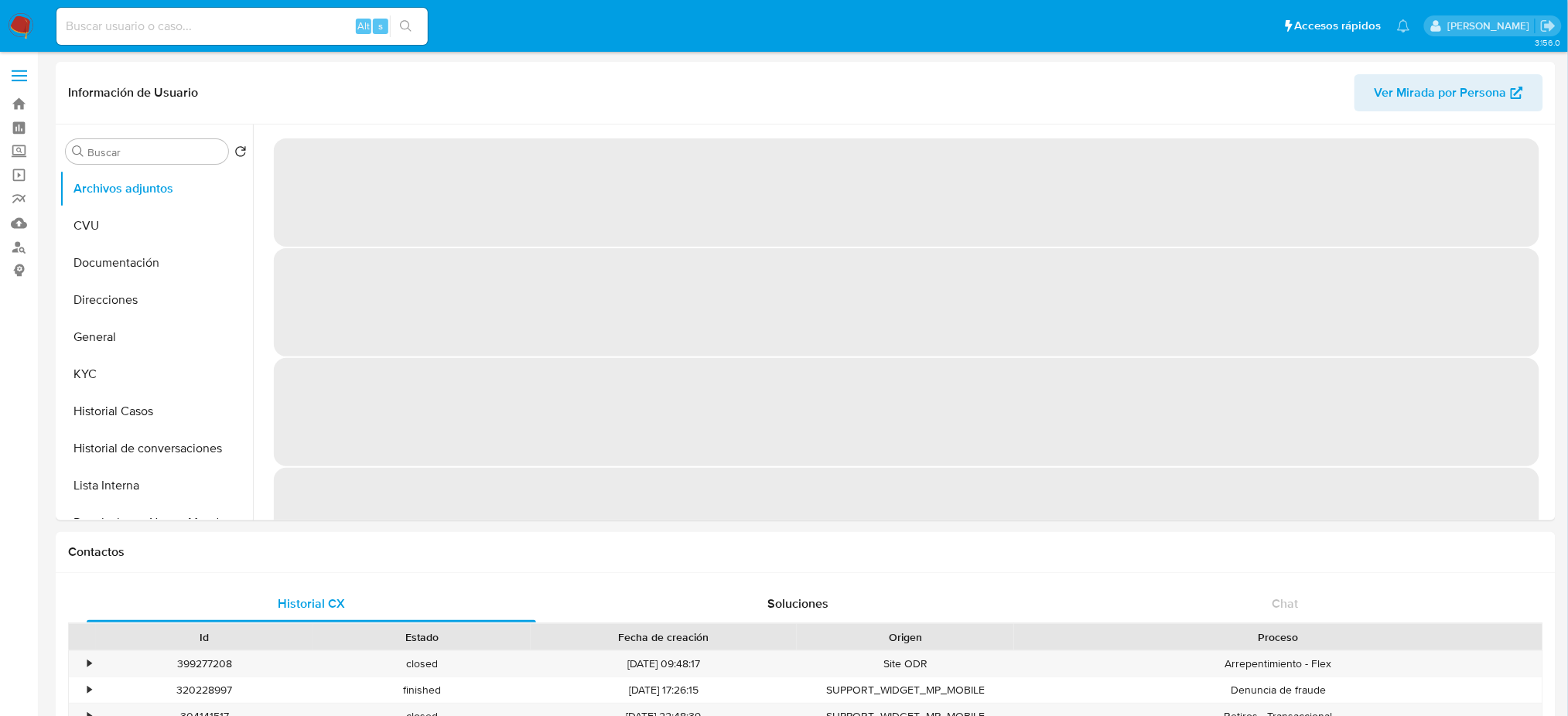
select select "10"
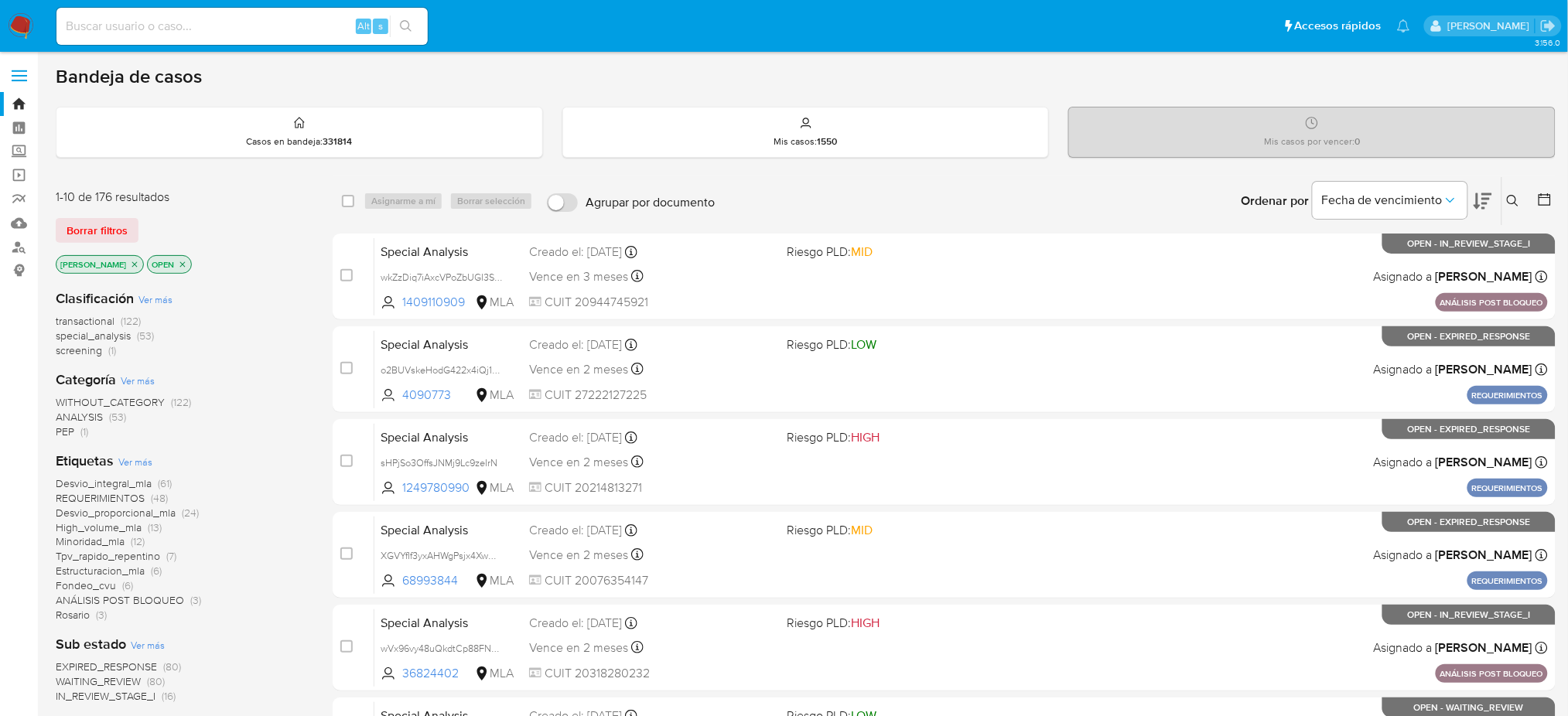
click at [1518, 197] on icon at bounding box center [1512, 200] width 12 height 12
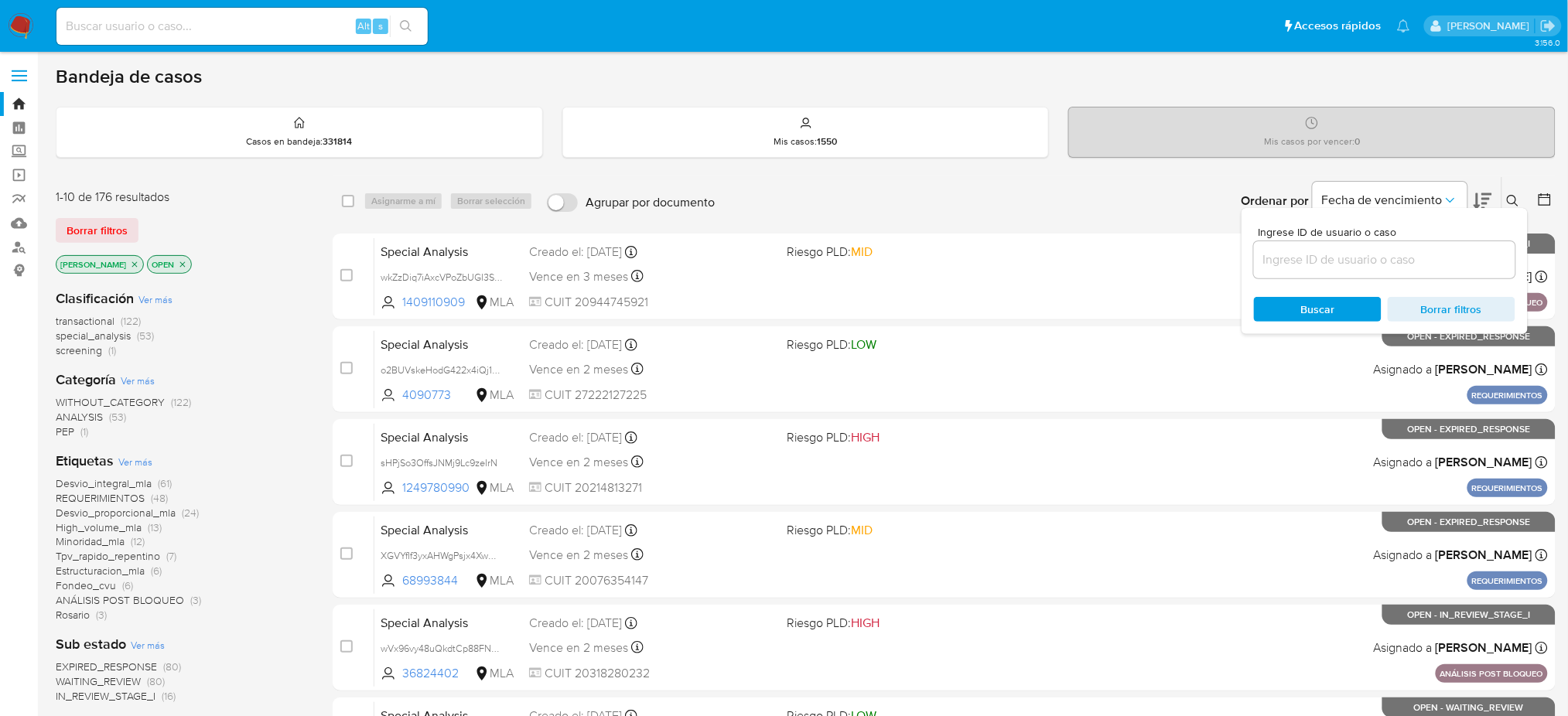
click at [1400, 261] on input at bounding box center [1385, 259] width 262 height 20
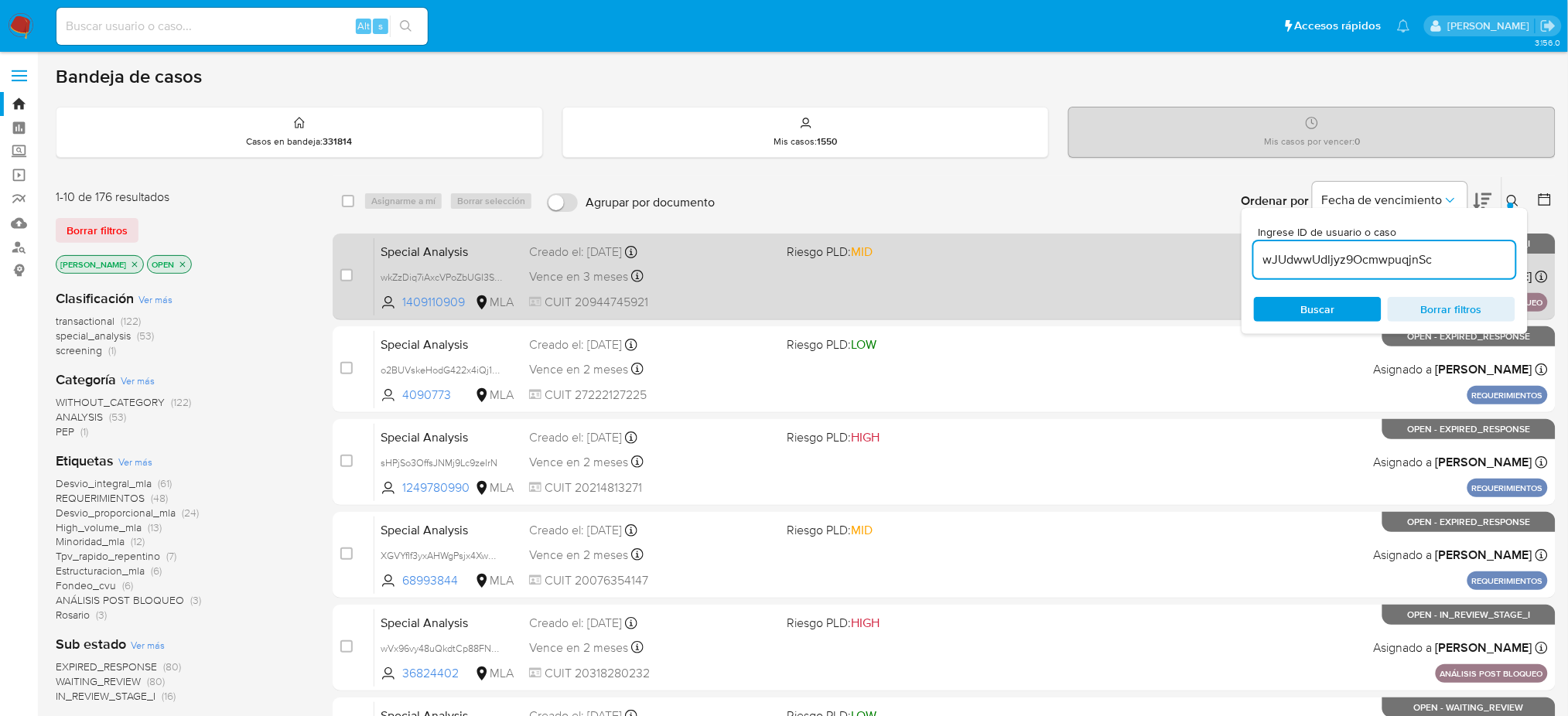
type input "wJUdwwUdljyz9OcmwpuqjnSc"
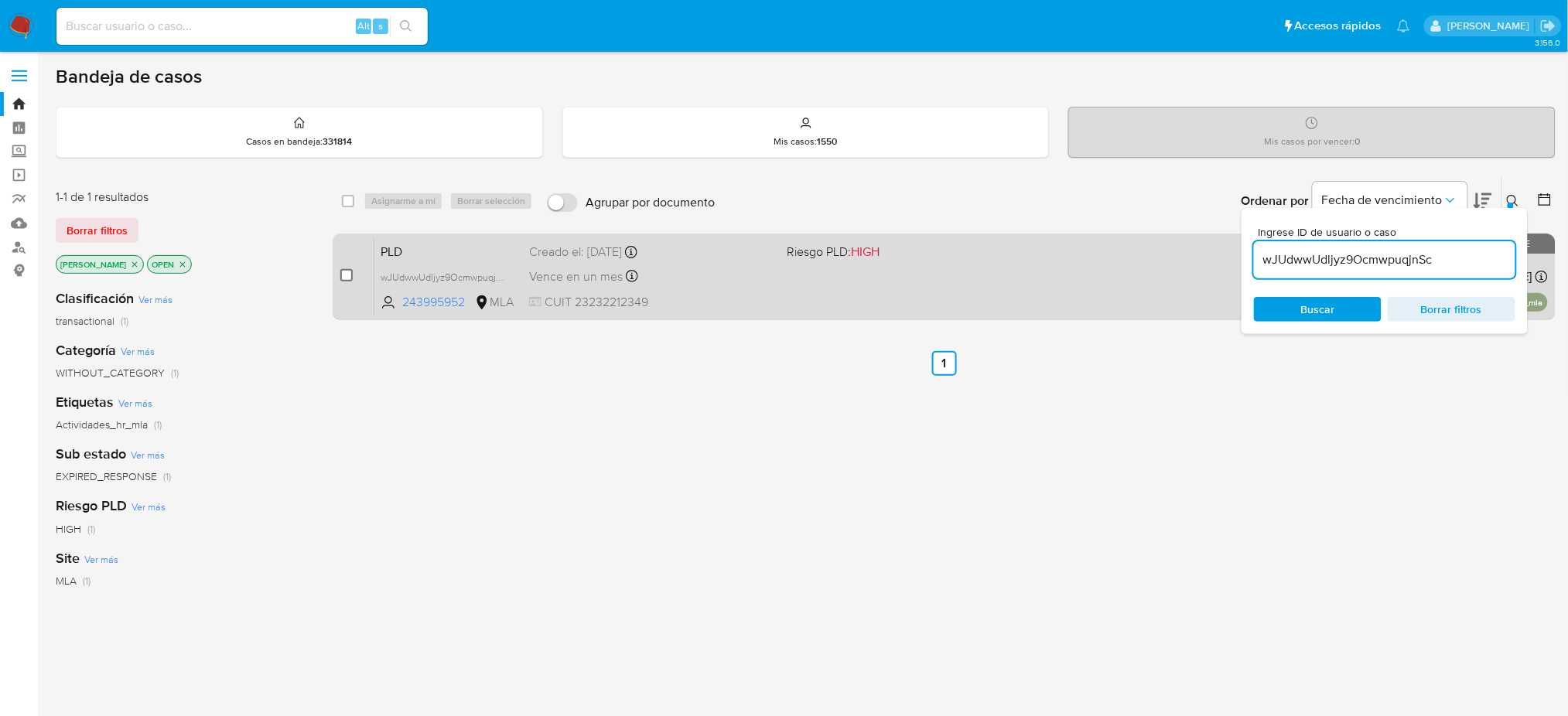
click at [349, 276] on input "checkbox" at bounding box center [346, 275] width 12 height 12
checkbox input "true"
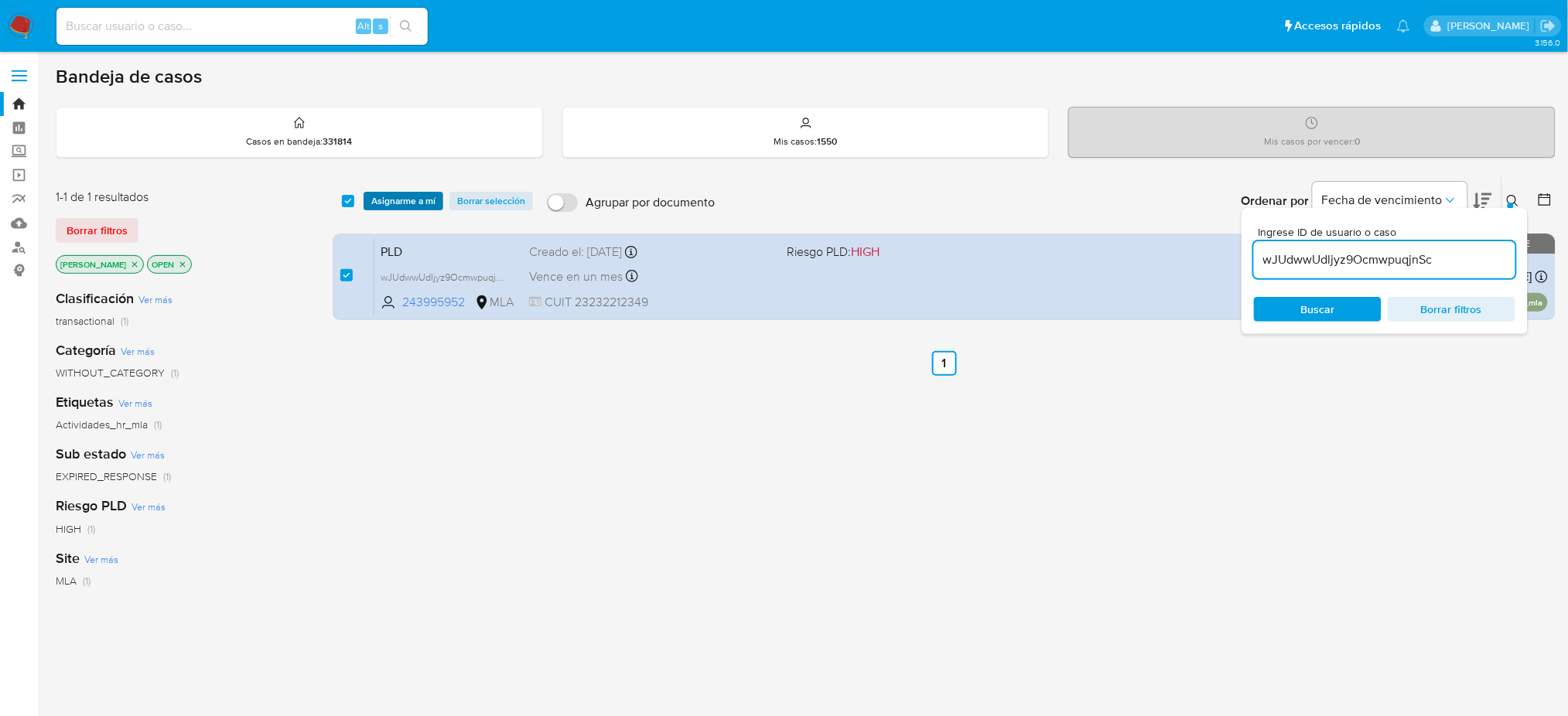
click at [392, 193] on span "Asignarme a mí" at bounding box center [403, 200] width 64 height 16
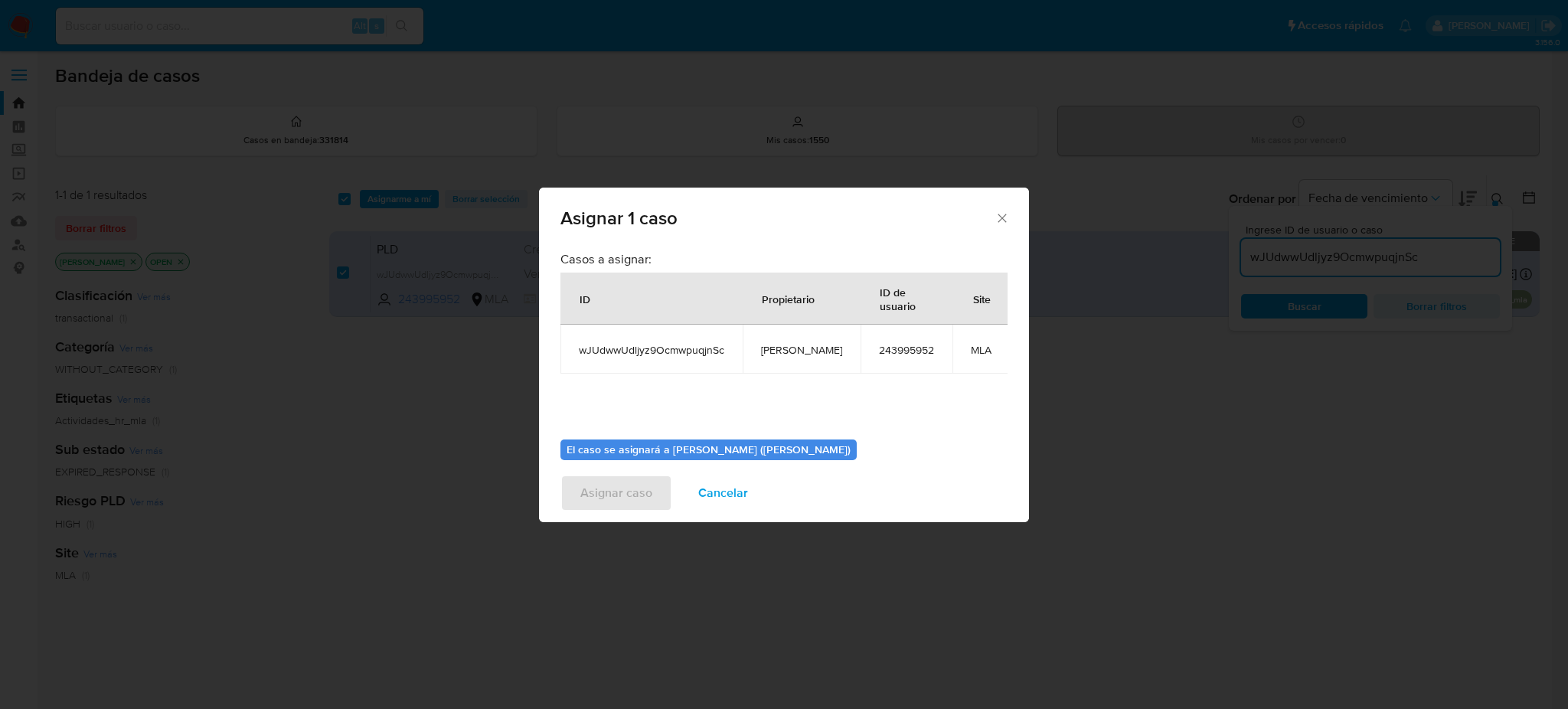
click at [794, 359] on td "[PERSON_NAME]" at bounding box center [802, 349] width 118 height 49
copy span "[PERSON_NAME]"
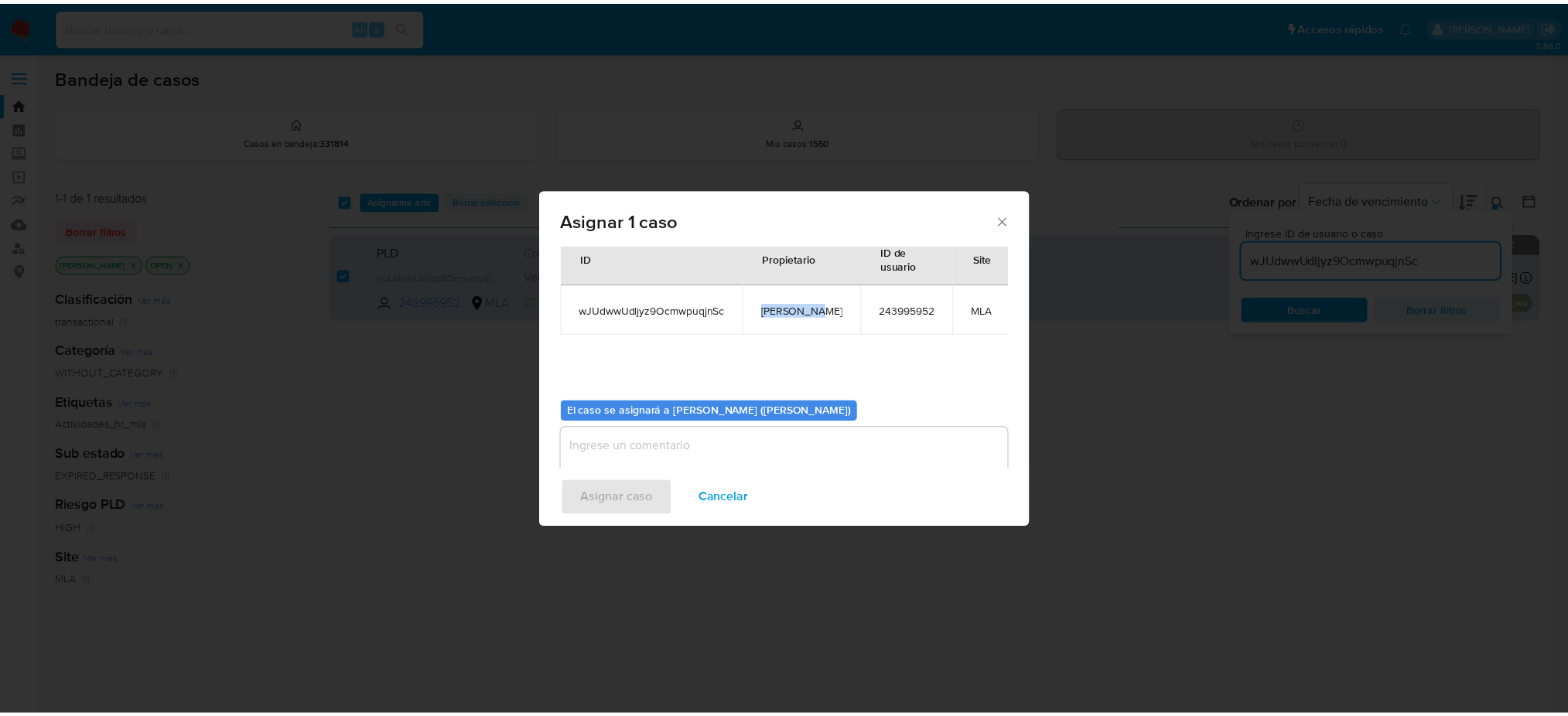
scroll to position [79, 0]
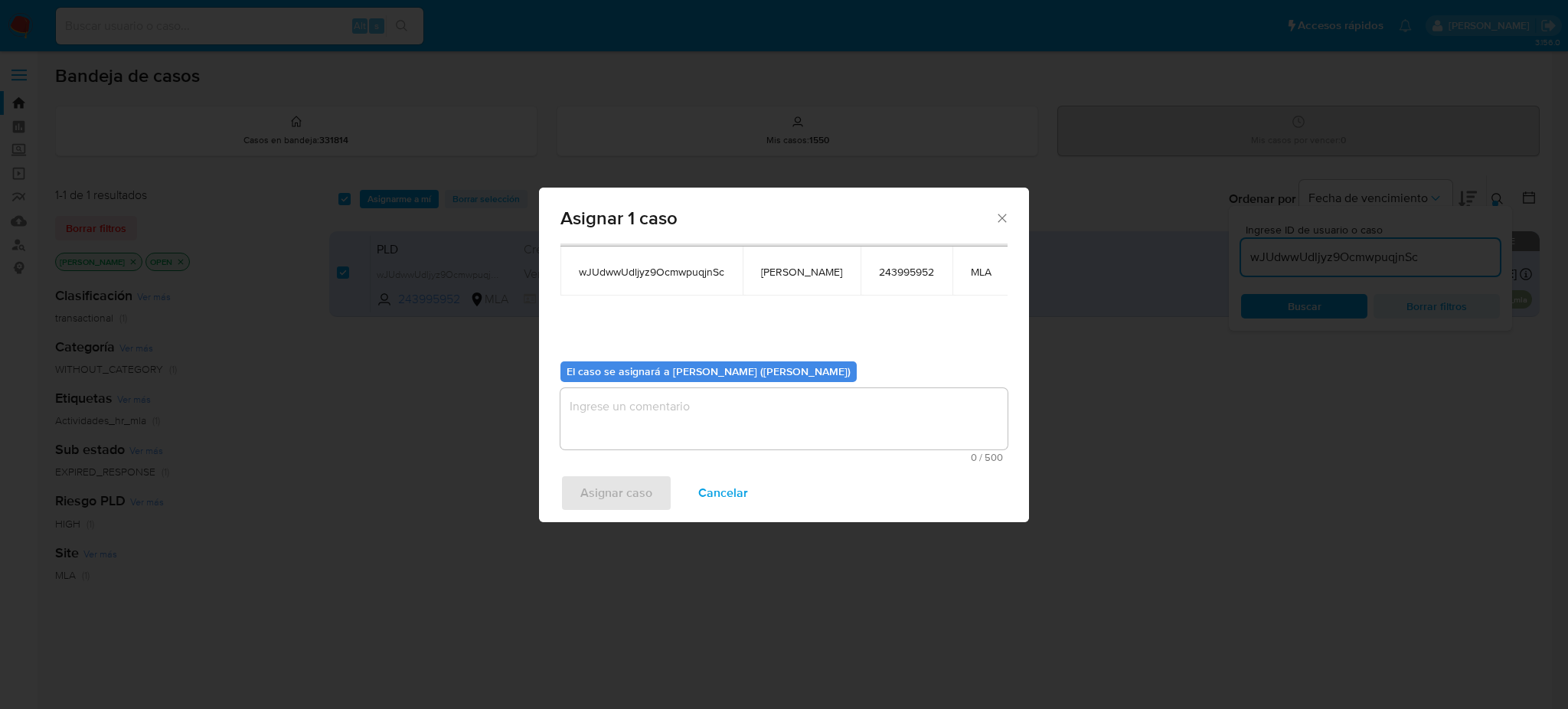
click at [684, 400] on textarea "assign-modal" at bounding box center [784, 419] width 447 height 62
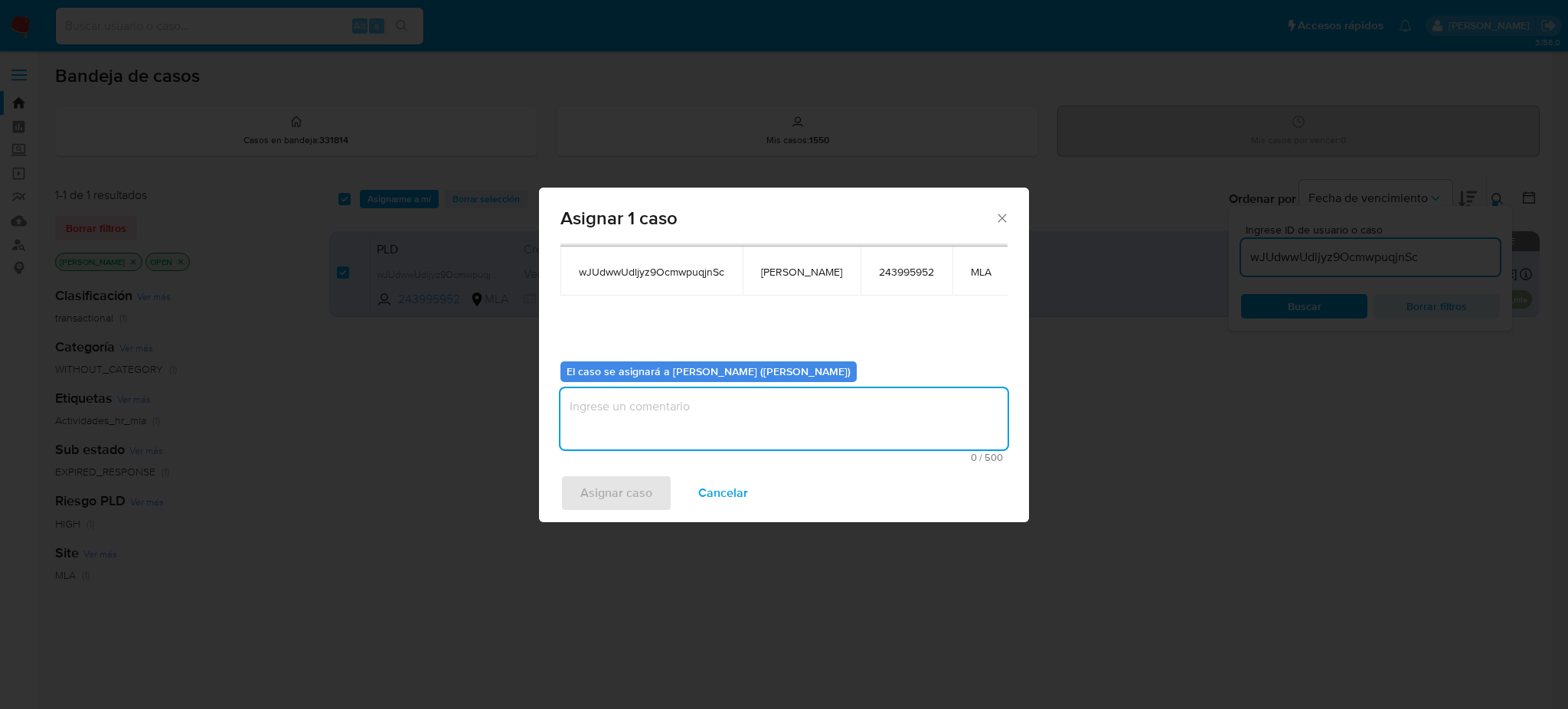
paste textarea "[PERSON_NAME]"
type textarea "[PERSON_NAME]"
click at [628, 489] on span "Asignar caso" at bounding box center [616, 493] width 72 height 34
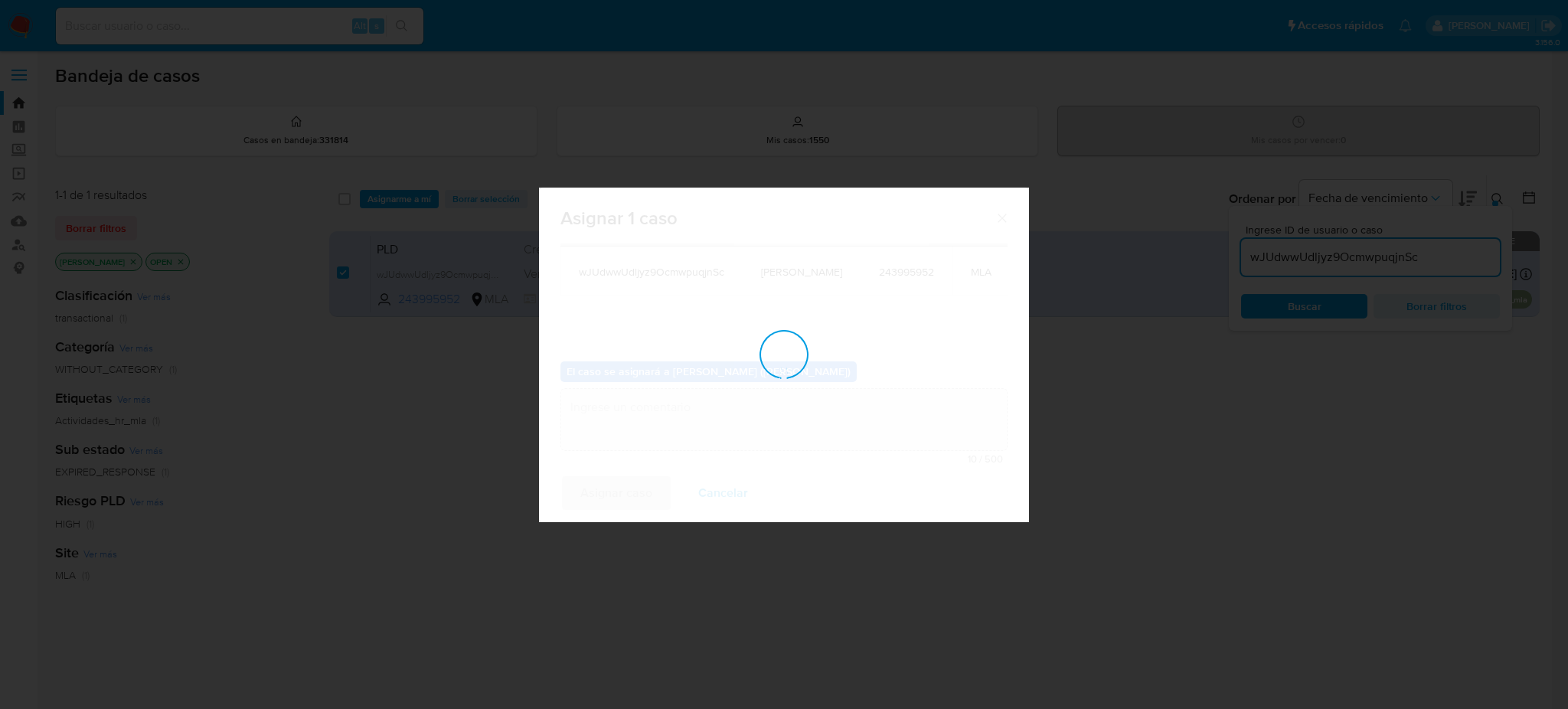
checkbox input "false"
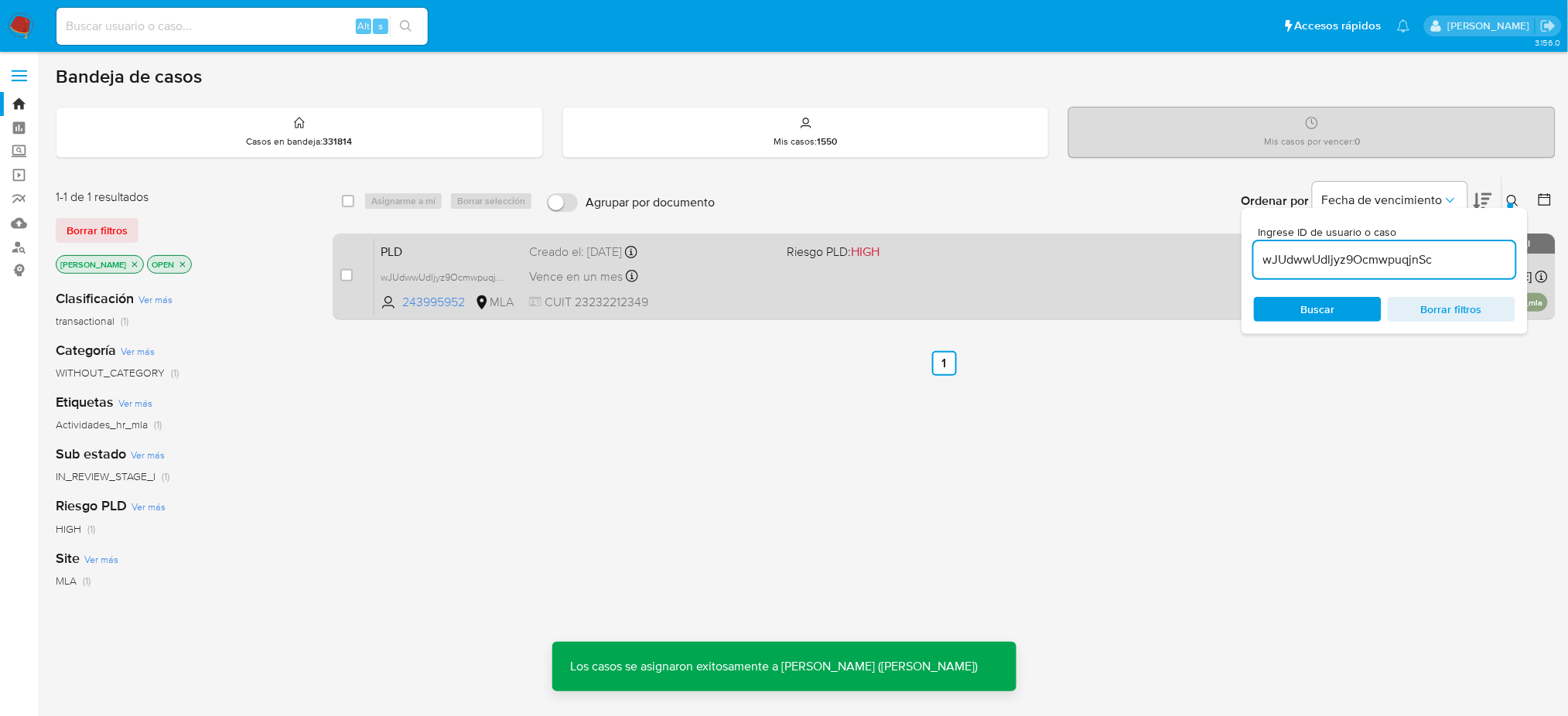
click at [493, 248] on span "PLD" at bounding box center [448, 250] width 136 height 20
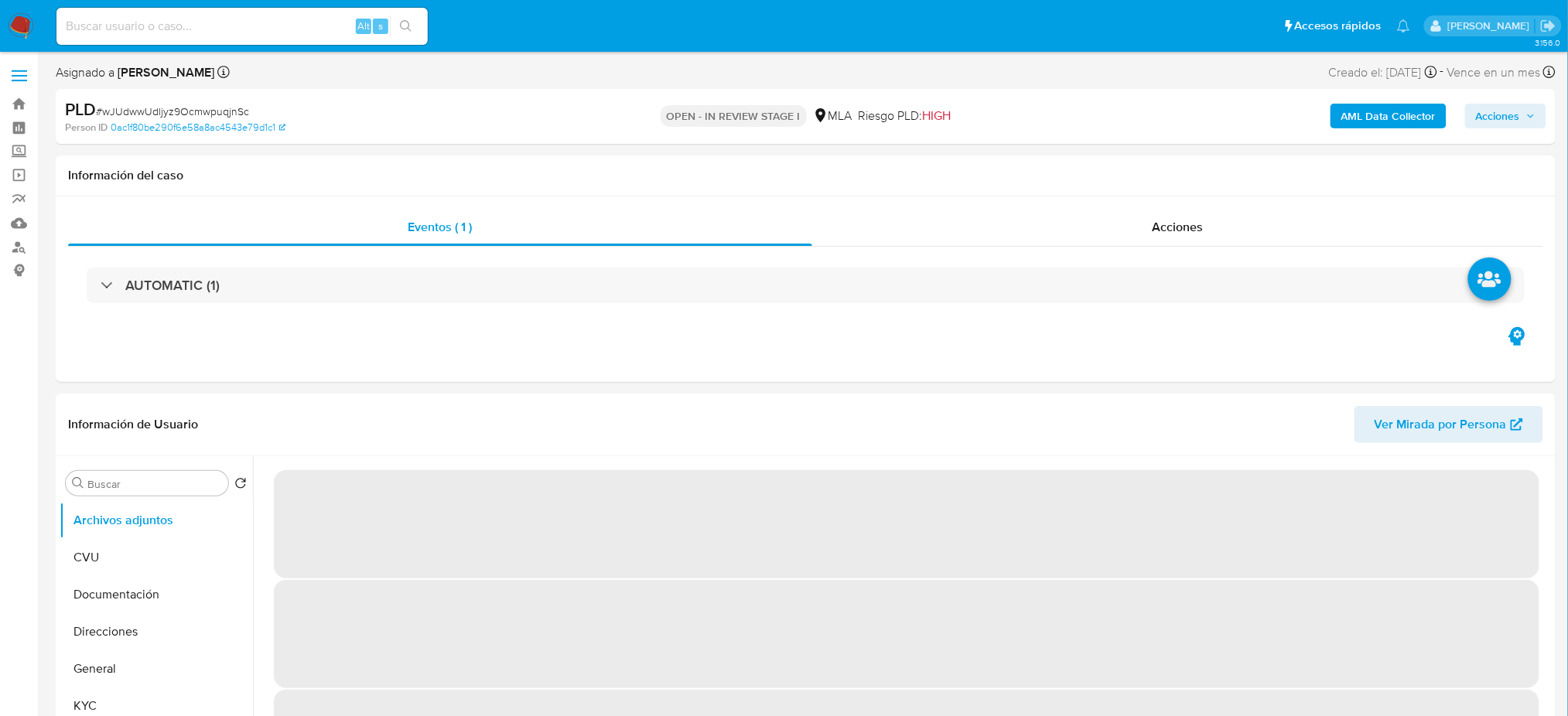
select select "10"
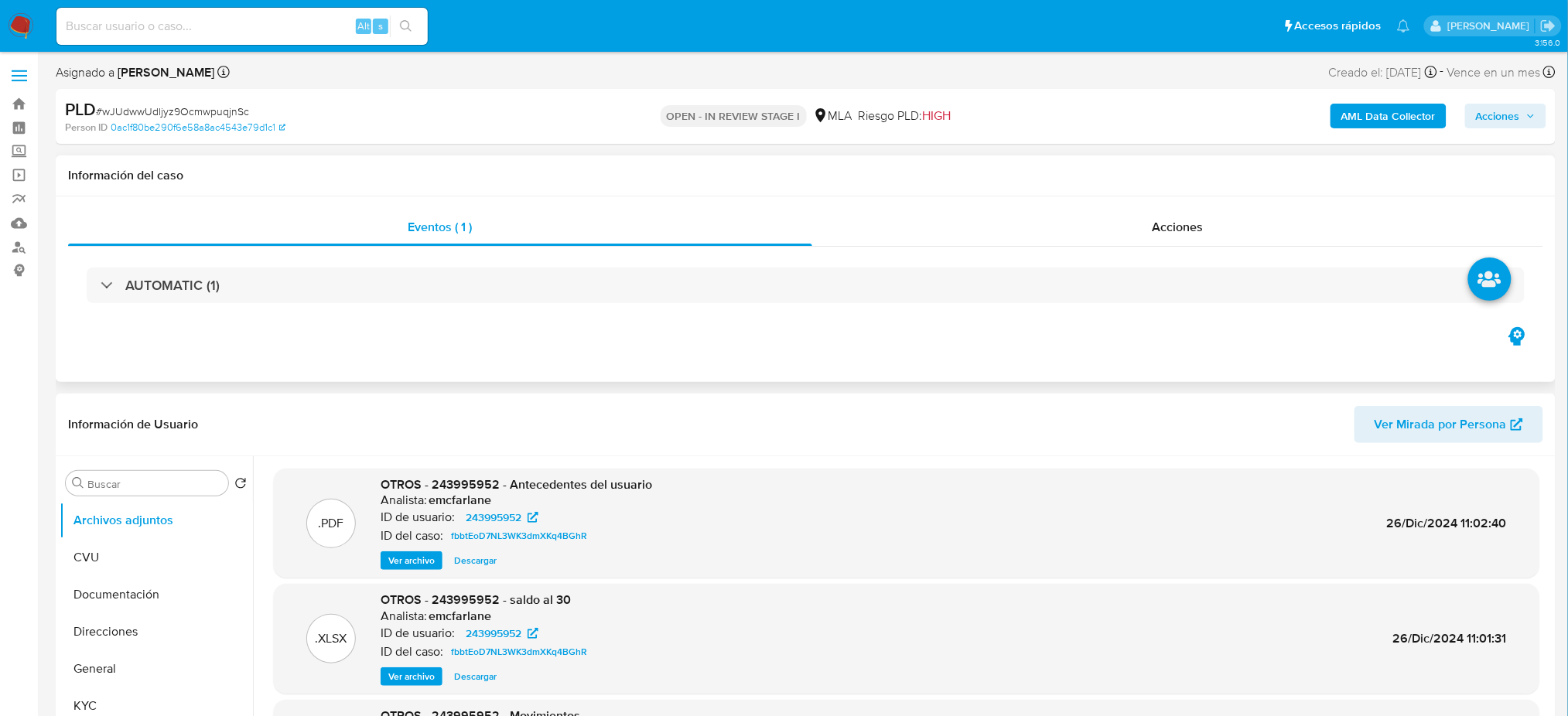
scroll to position [412, 0]
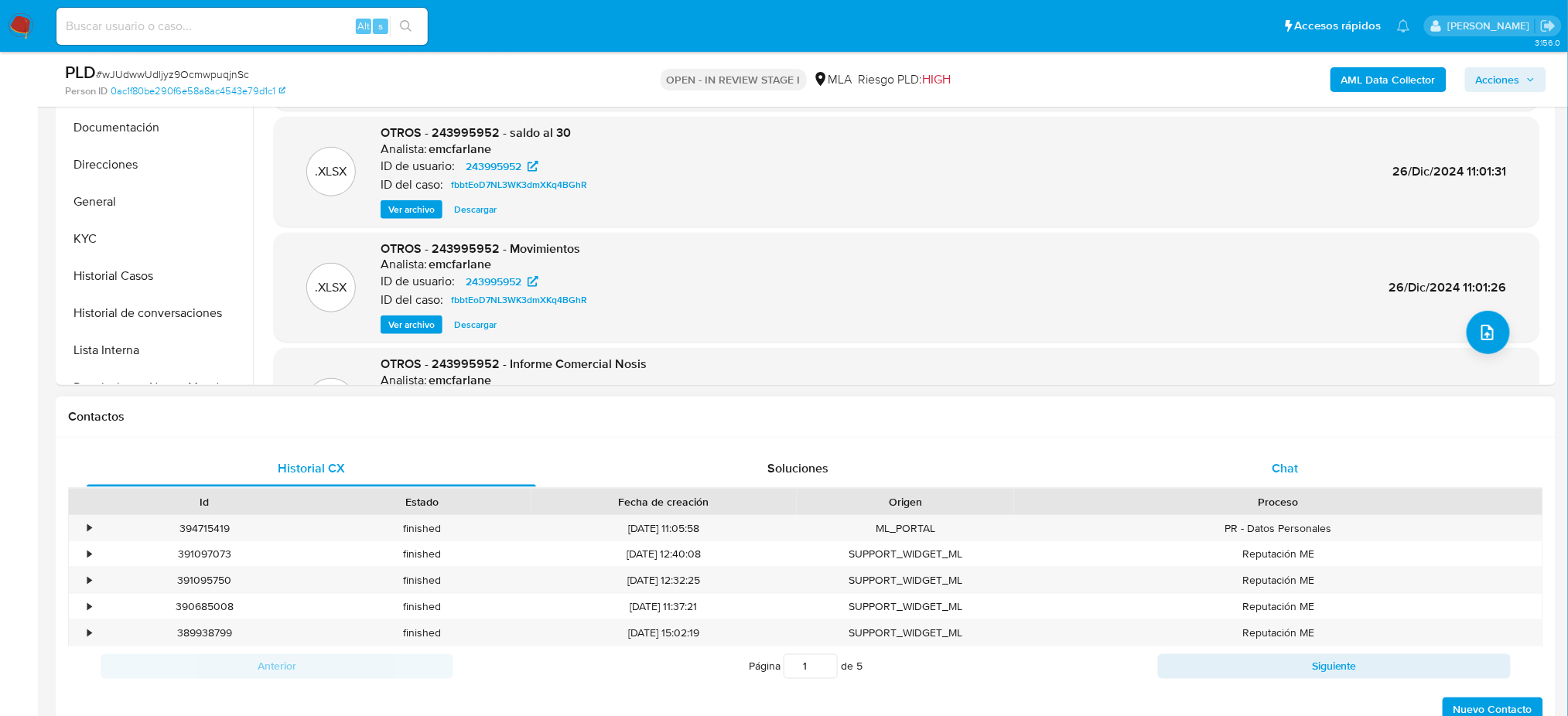
click at [1304, 453] on div "Chat" at bounding box center [1285, 468] width 449 height 37
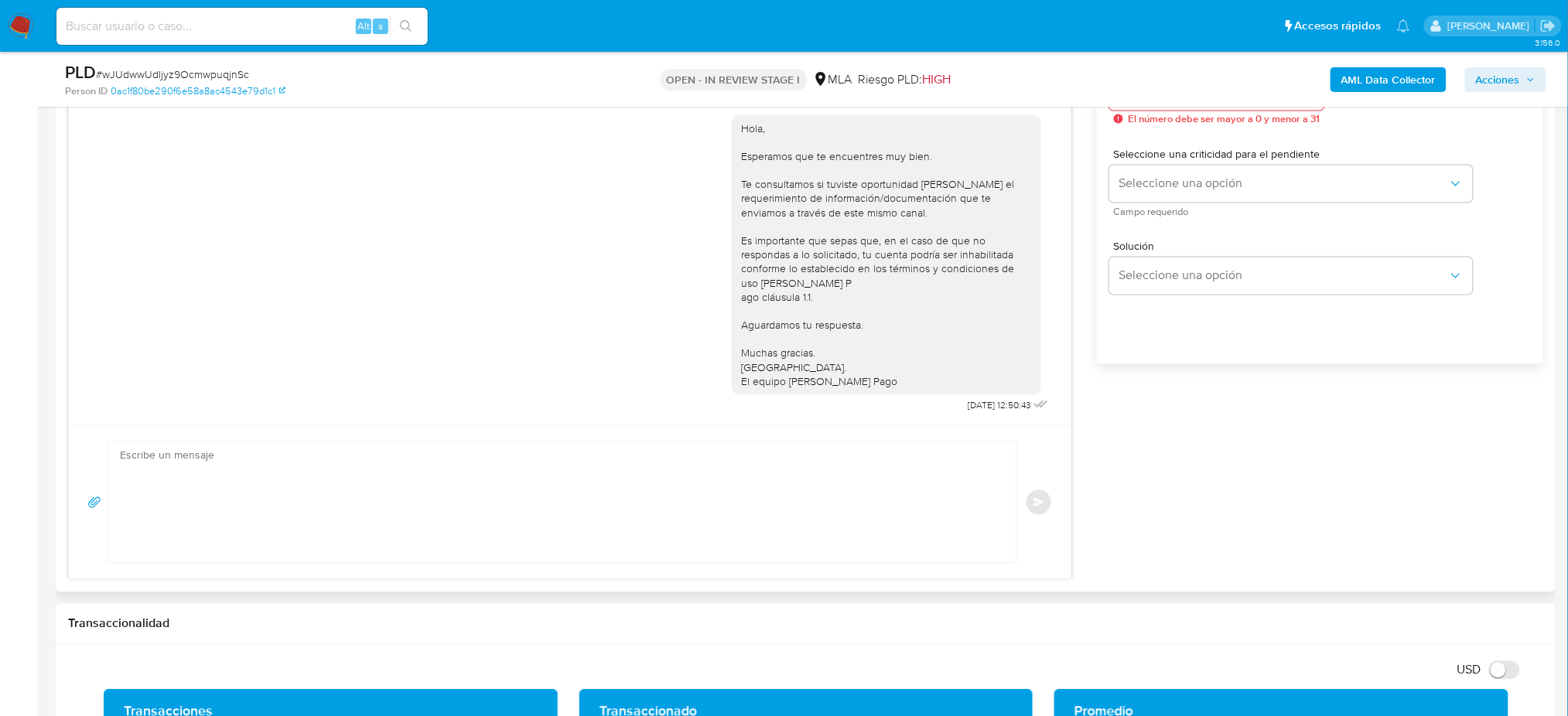
scroll to position [928, 0]
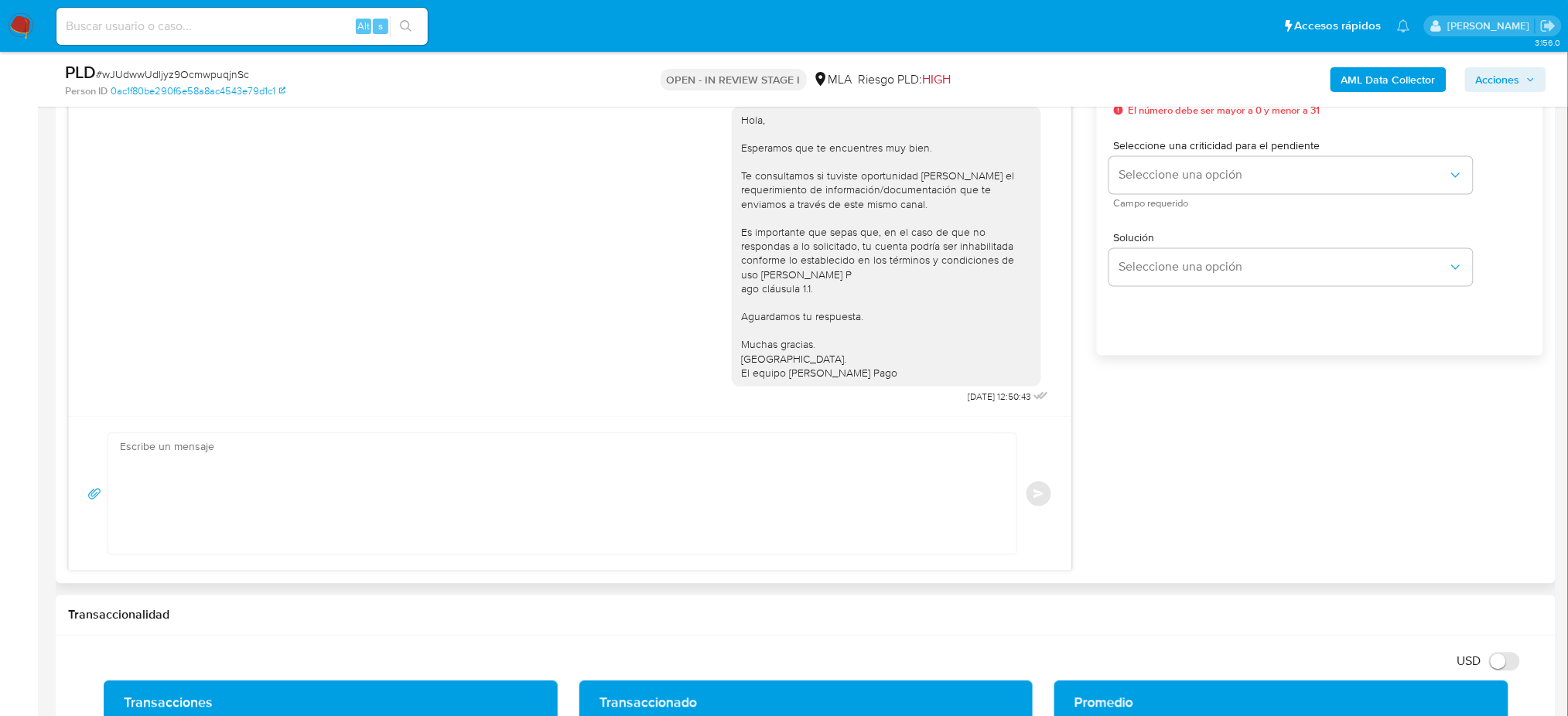
click at [210, 495] on textarea at bounding box center [559, 493] width 877 height 120
paste textarea "Hola, Esperamos que te encuentres muy bien. Te consultamos si tuviste oportunid…"
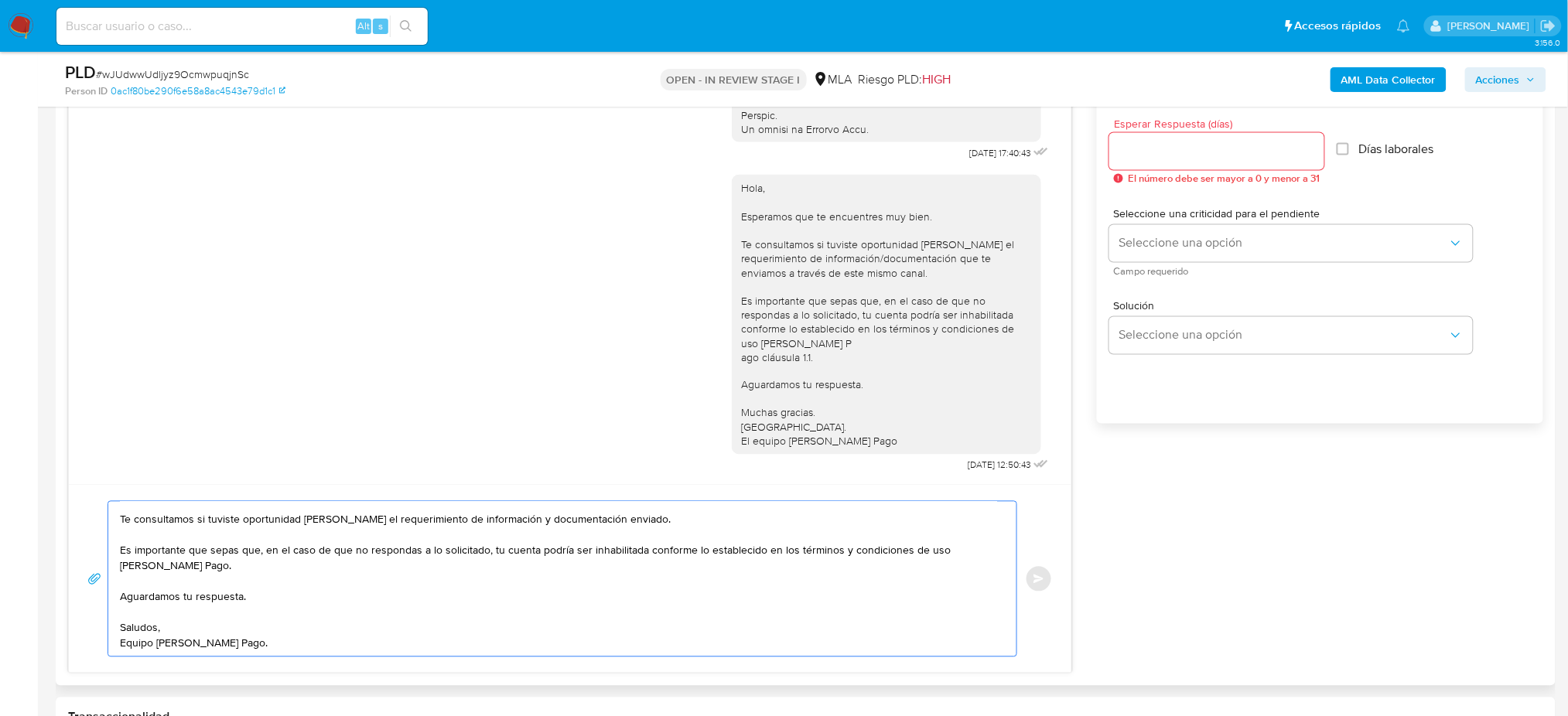
scroll to position [825, 0]
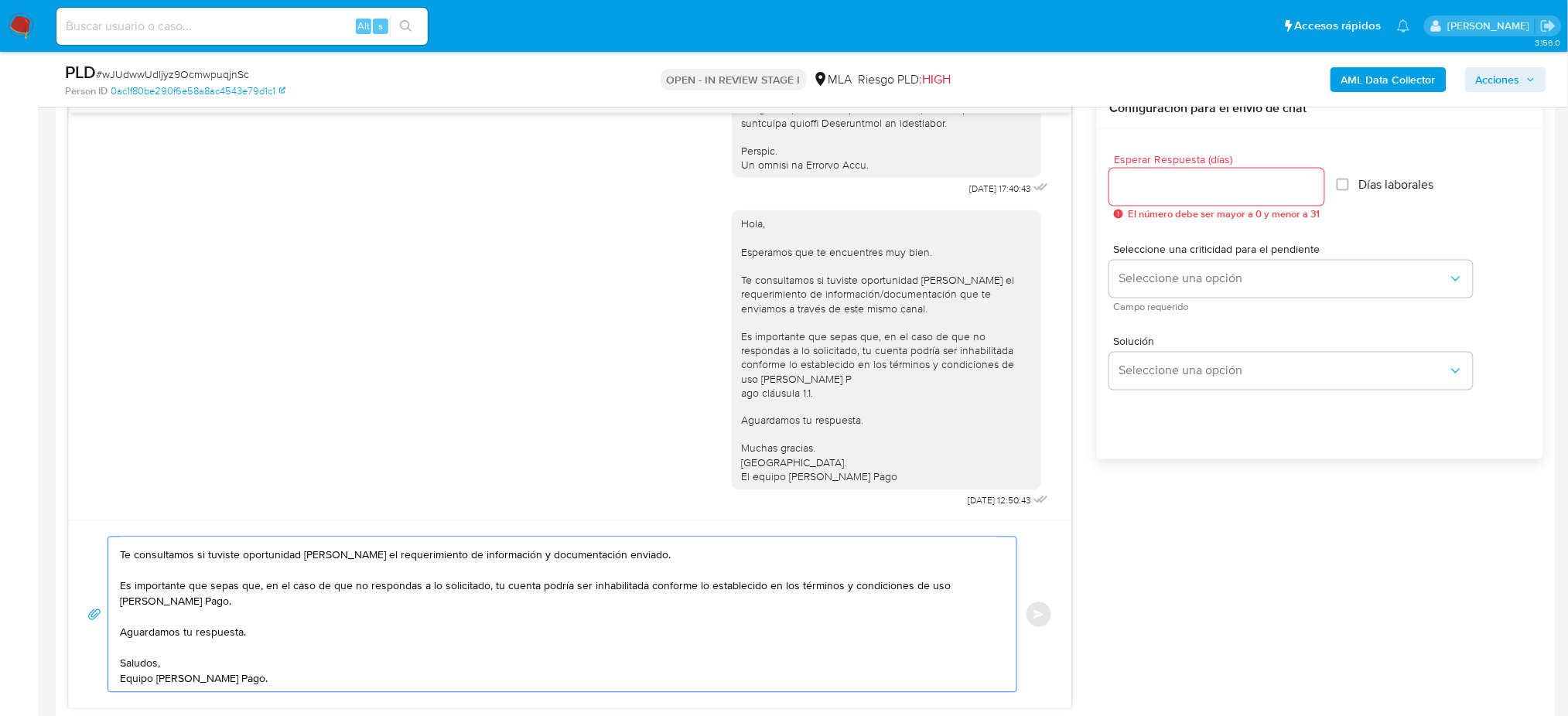
type textarea "Hola, Esperamos que te encuentres muy bien. Te consultamos si tuviste oportunid…"
click at [1138, 182] on input "Esperar Respuesta (días)" at bounding box center [1217, 187] width 215 height 20
type input "2"
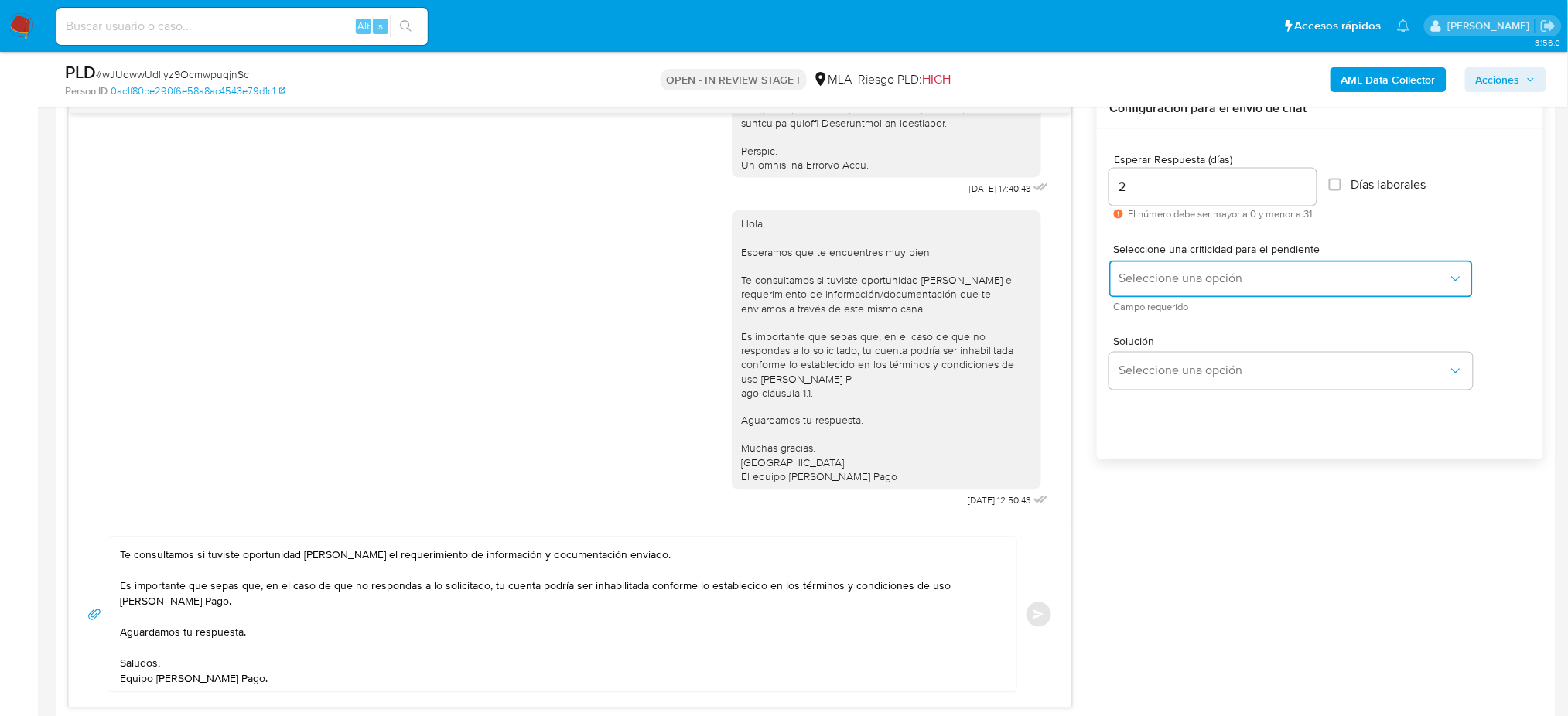
click at [1139, 277] on span "Seleccione una opción" at bounding box center [1283, 279] width 330 height 16
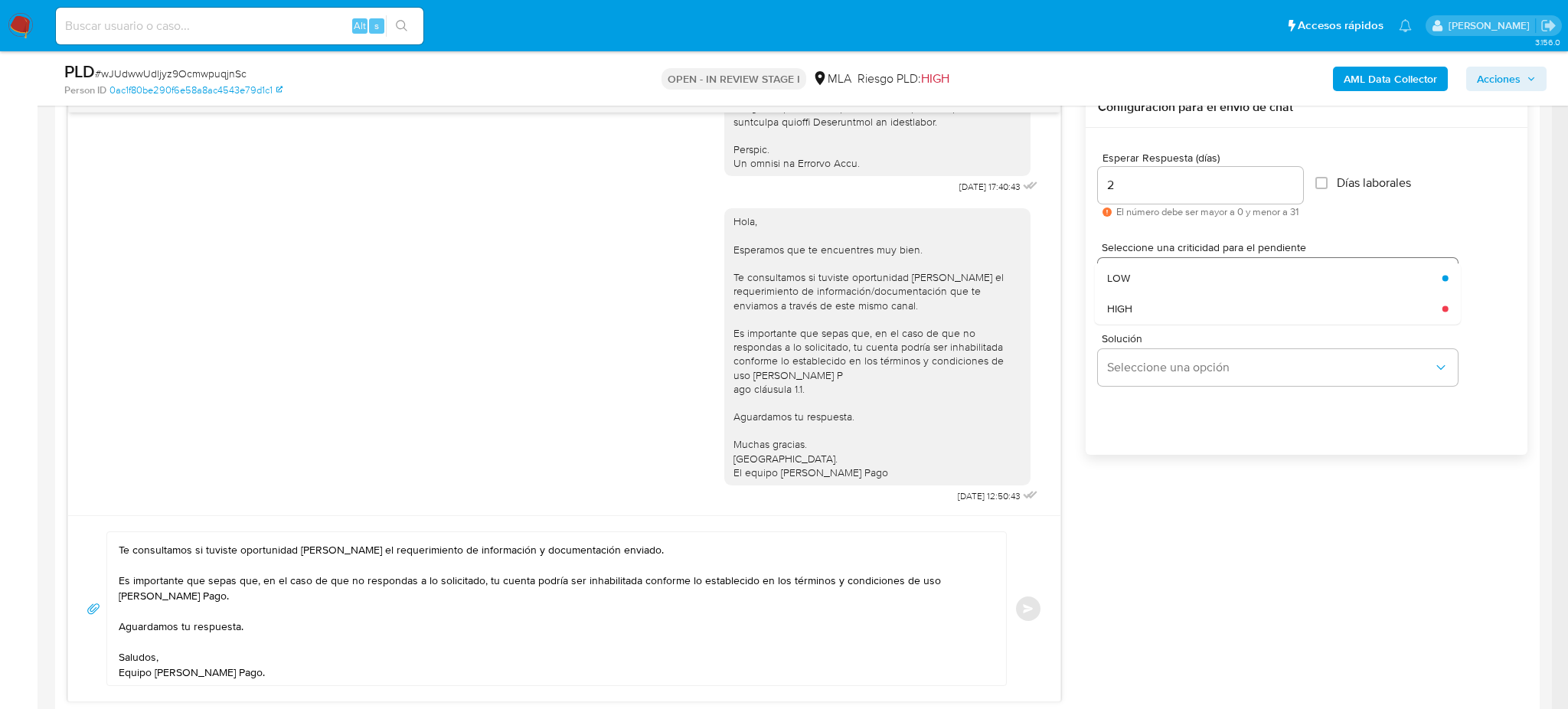
click at [1134, 301] on div "HIGH" at bounding box center [1270, 309] width 326 height 31
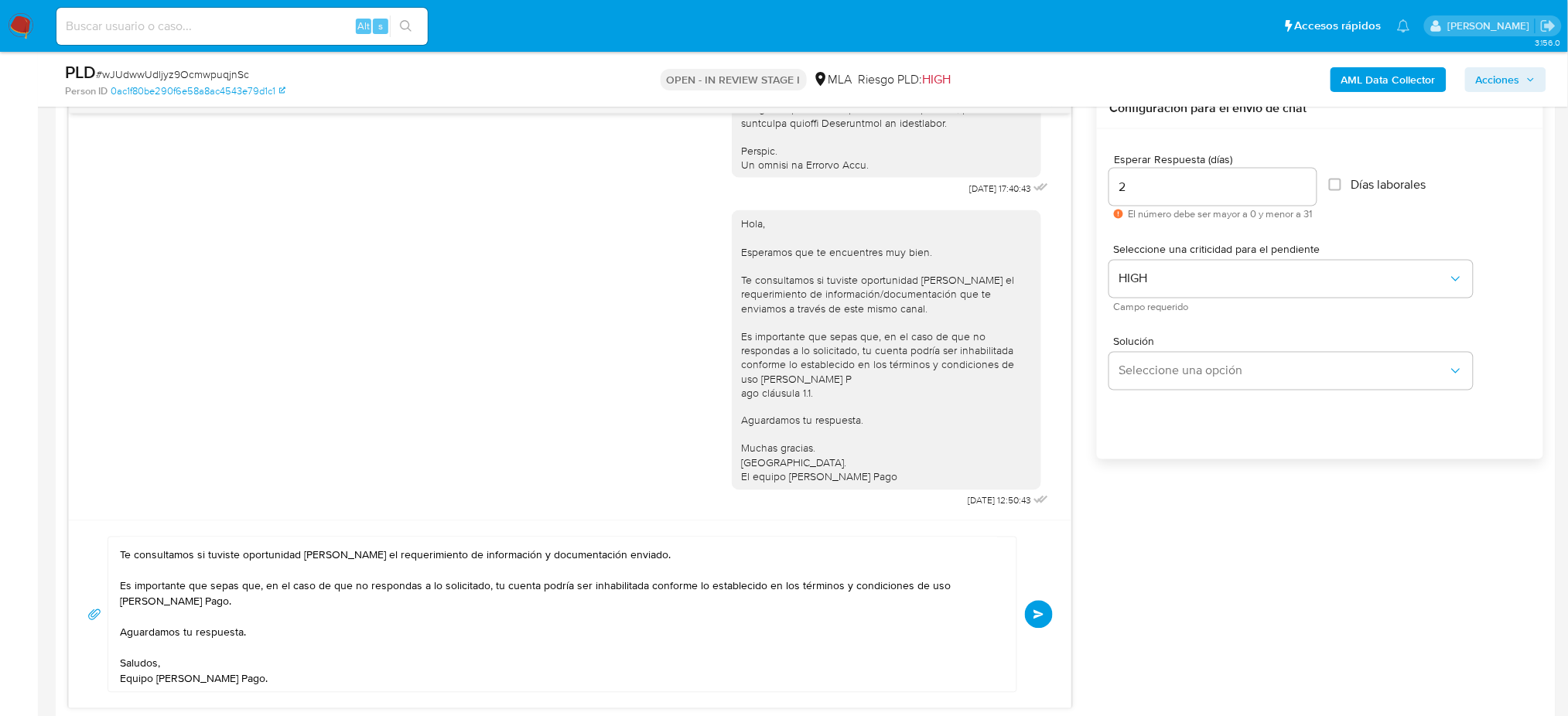
click at [1047, 601] on div "Hola, Esperamos que te encuentres muy bien. Te consultamos si tuviste oportunid…" at bounding box center [570, 615] width 966 height 156
click at [1045, 607] on button "Enviar" at bounding box center [1039, 615] width 28 height 28
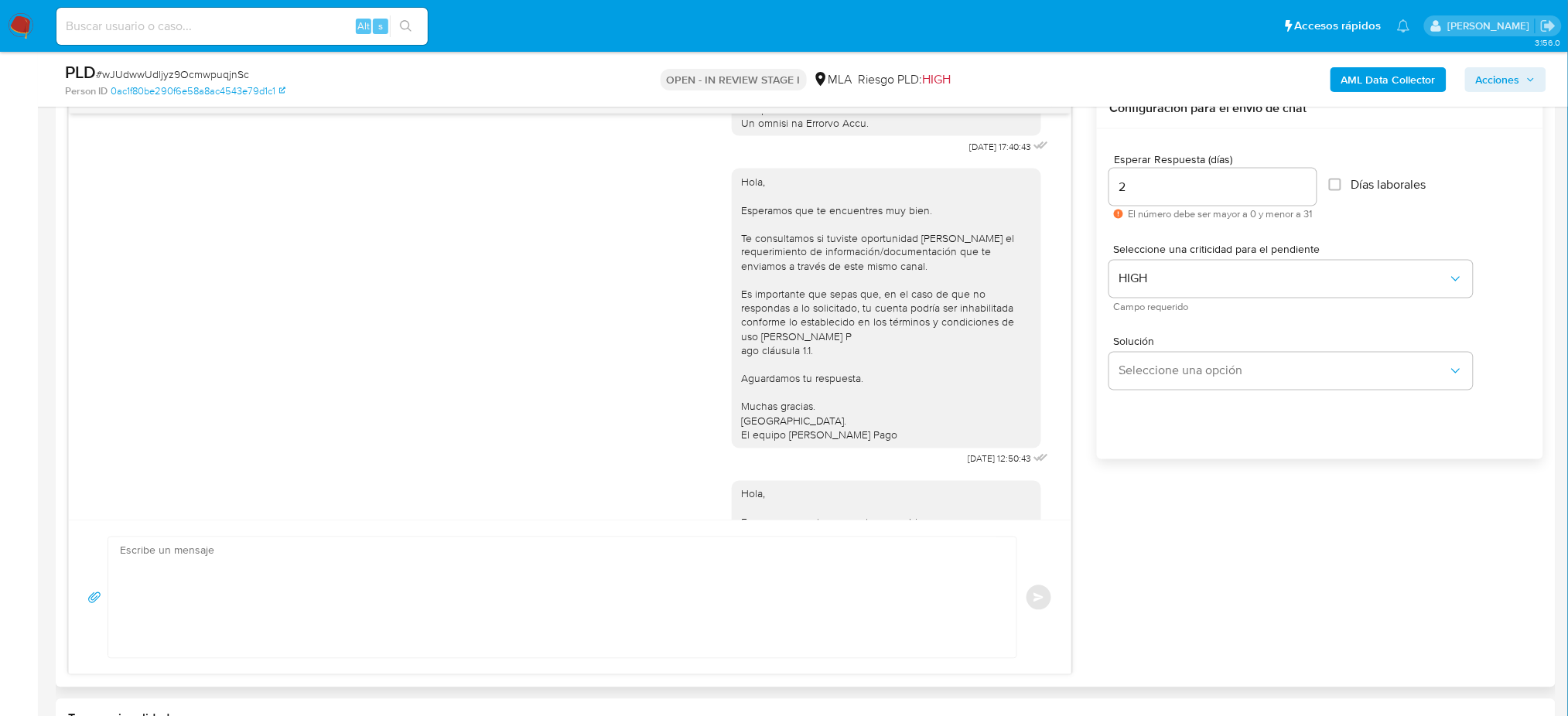
scroll to position [1081, 0]
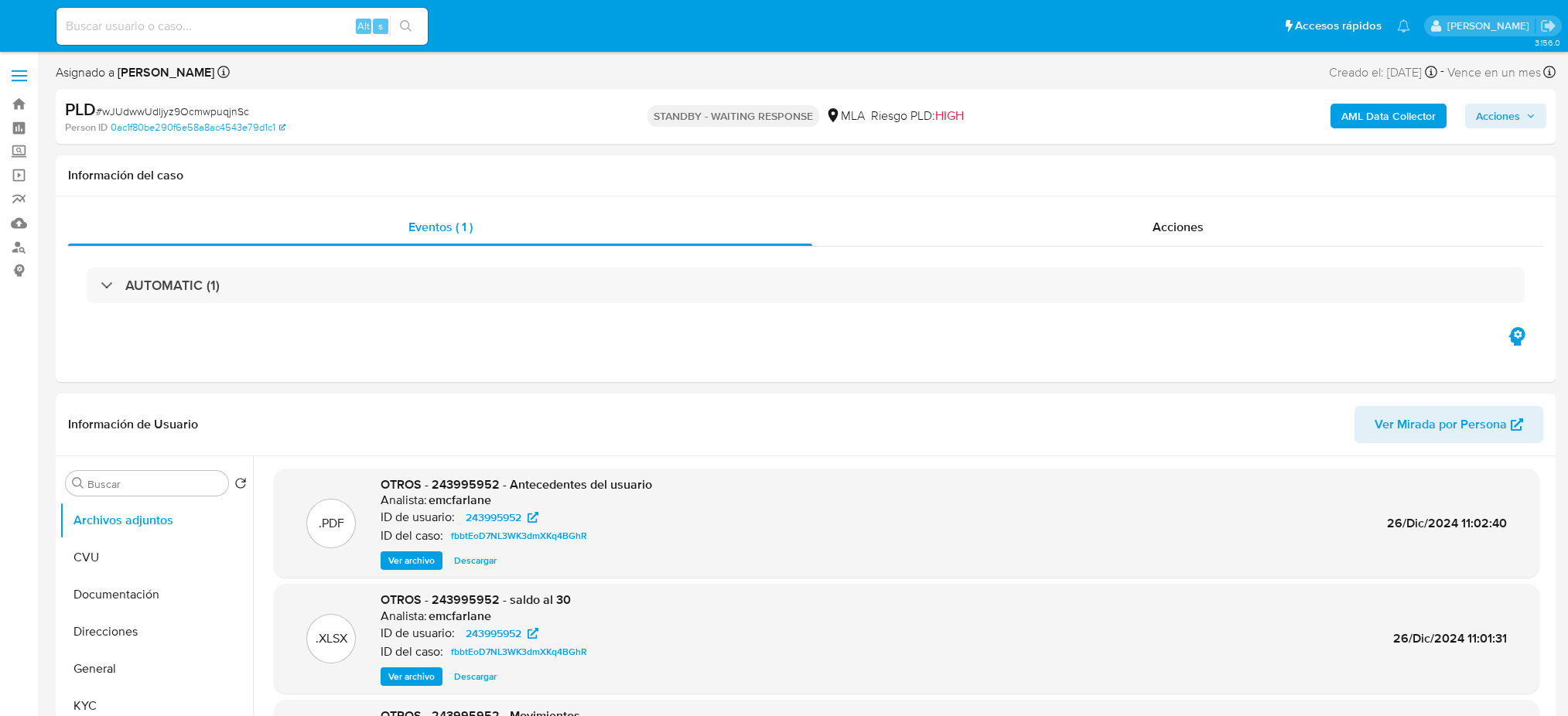
select select "10"
click at [309, 31] on input at bounding box center [242, 26] width 372 height 20
paste input "rrR5FUC6Z0ZoJJ2olTWwviCu"
type input "rrR5FUC6Z0ZoJJ2olTWwviCu"
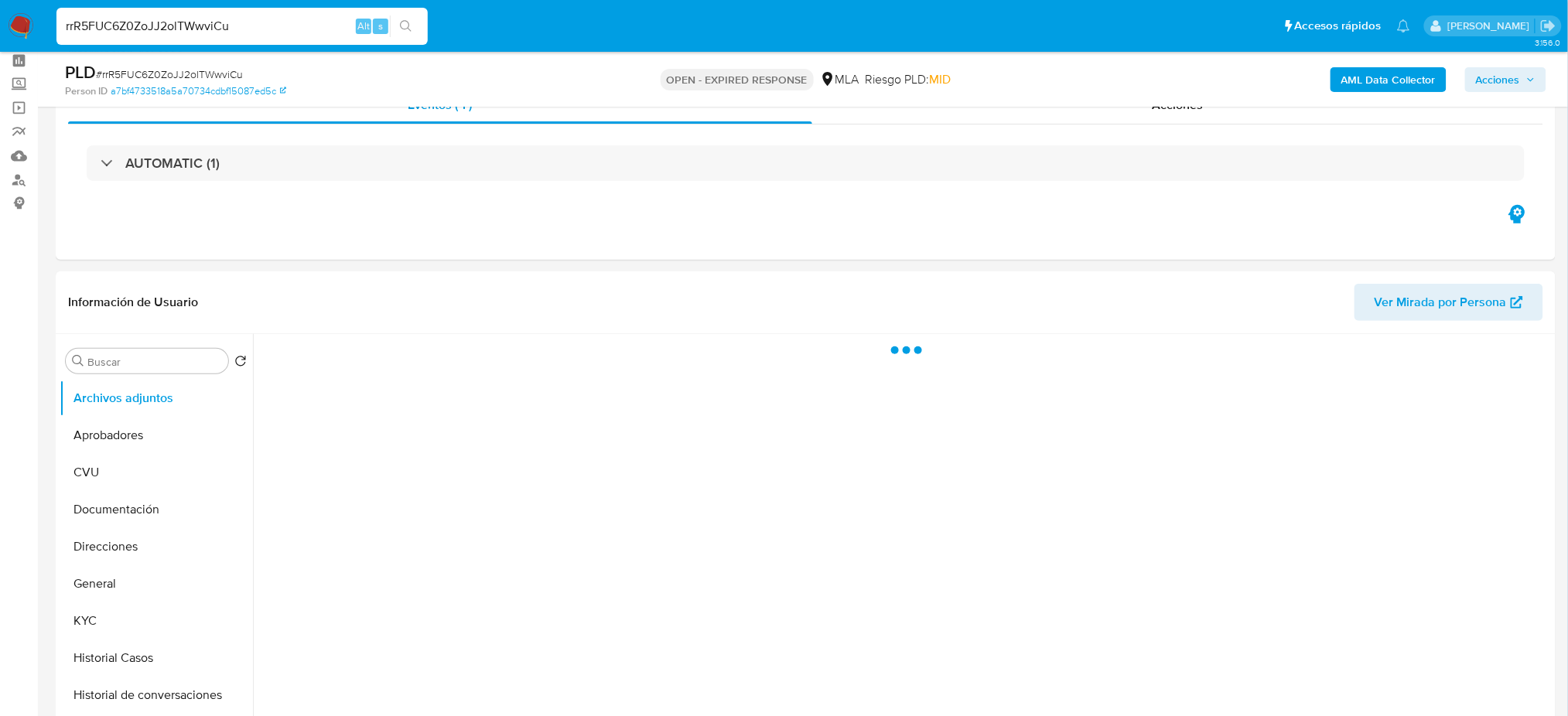
scroll to position [103, 0]
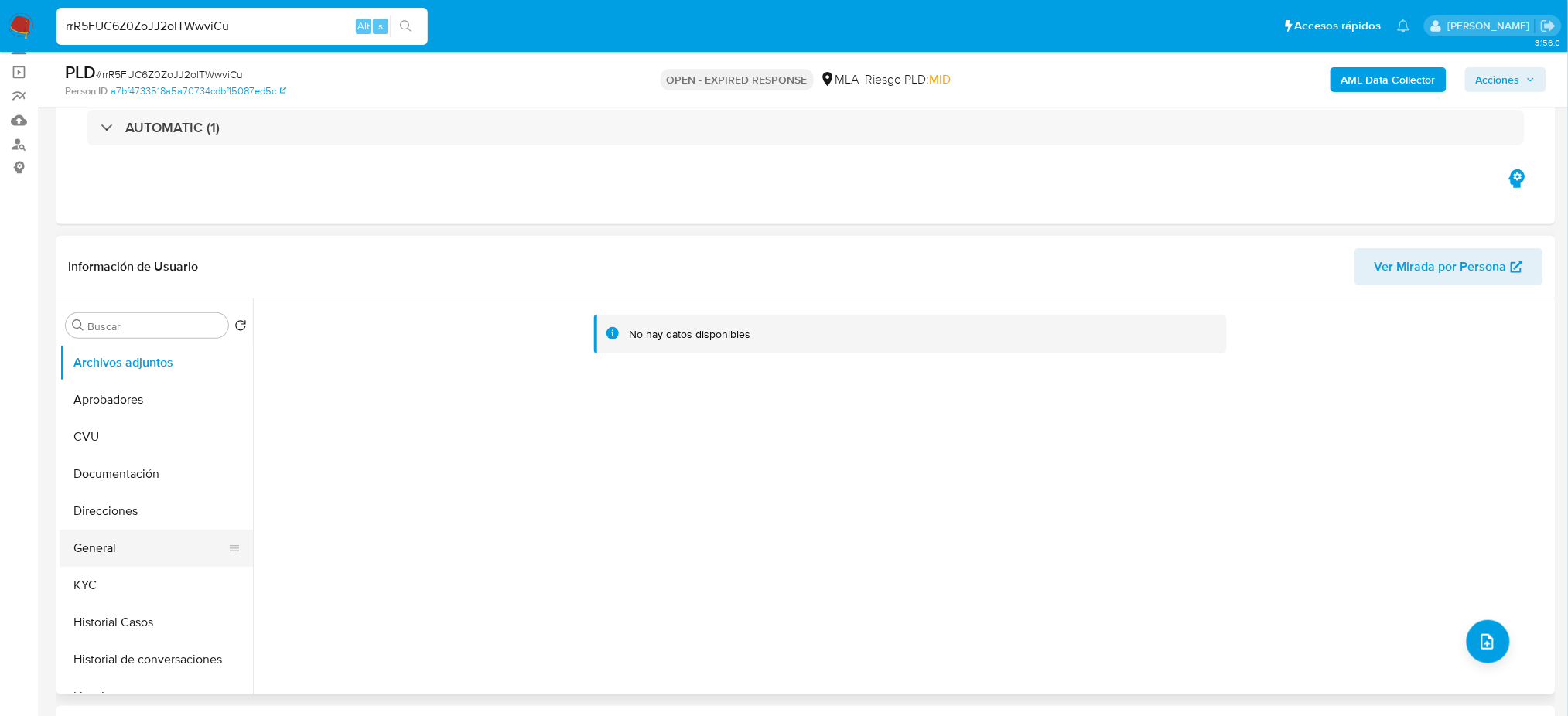
select select "10"
click at [104, 537] on button "General" at bounding box center [150, 548] width 181 height 37
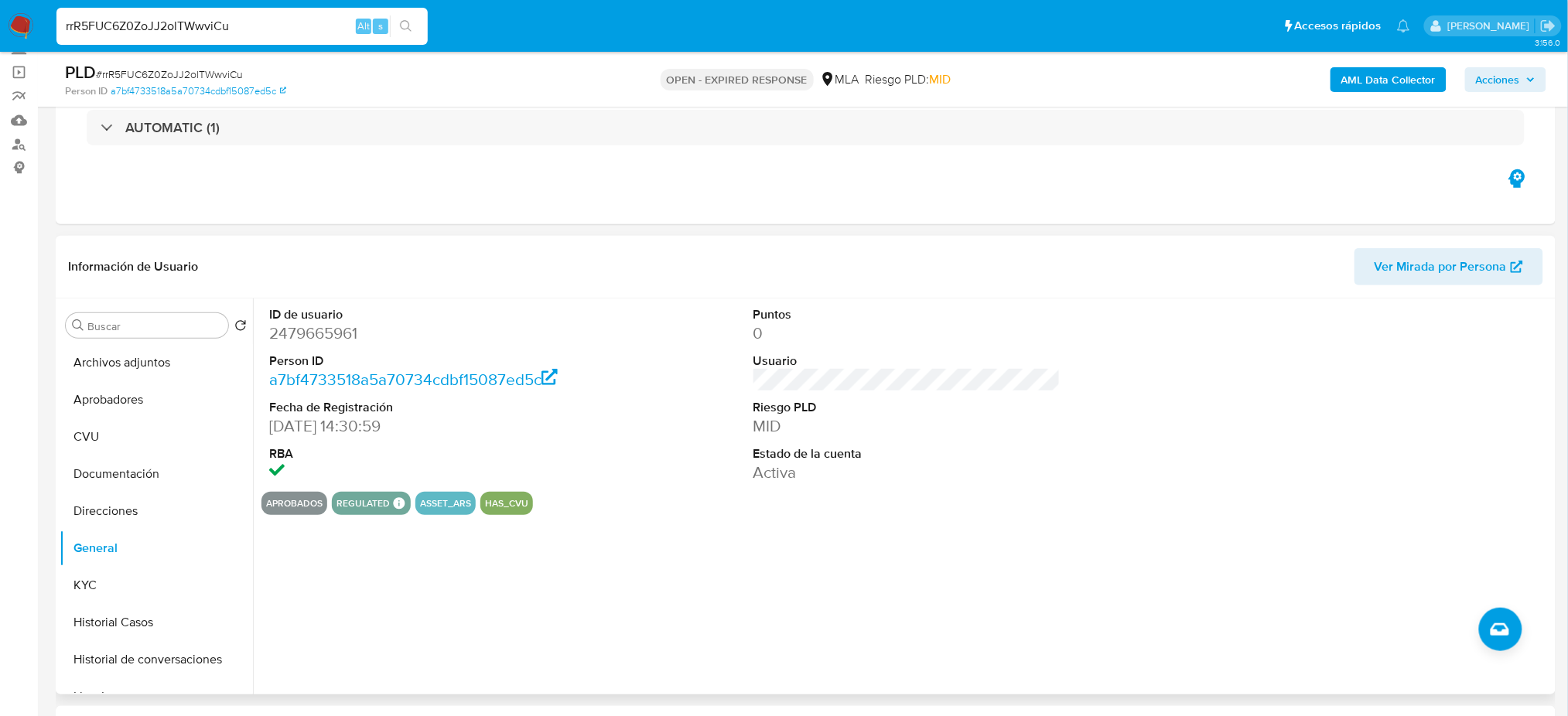
click at [301, 339] on dd "2479665961" at bounding box center [422, 333] width 307 height 21
copy dd "2479665961"
click at [119, 571] on button "KYC" at bounding box center [150, 585] width 181 height 37
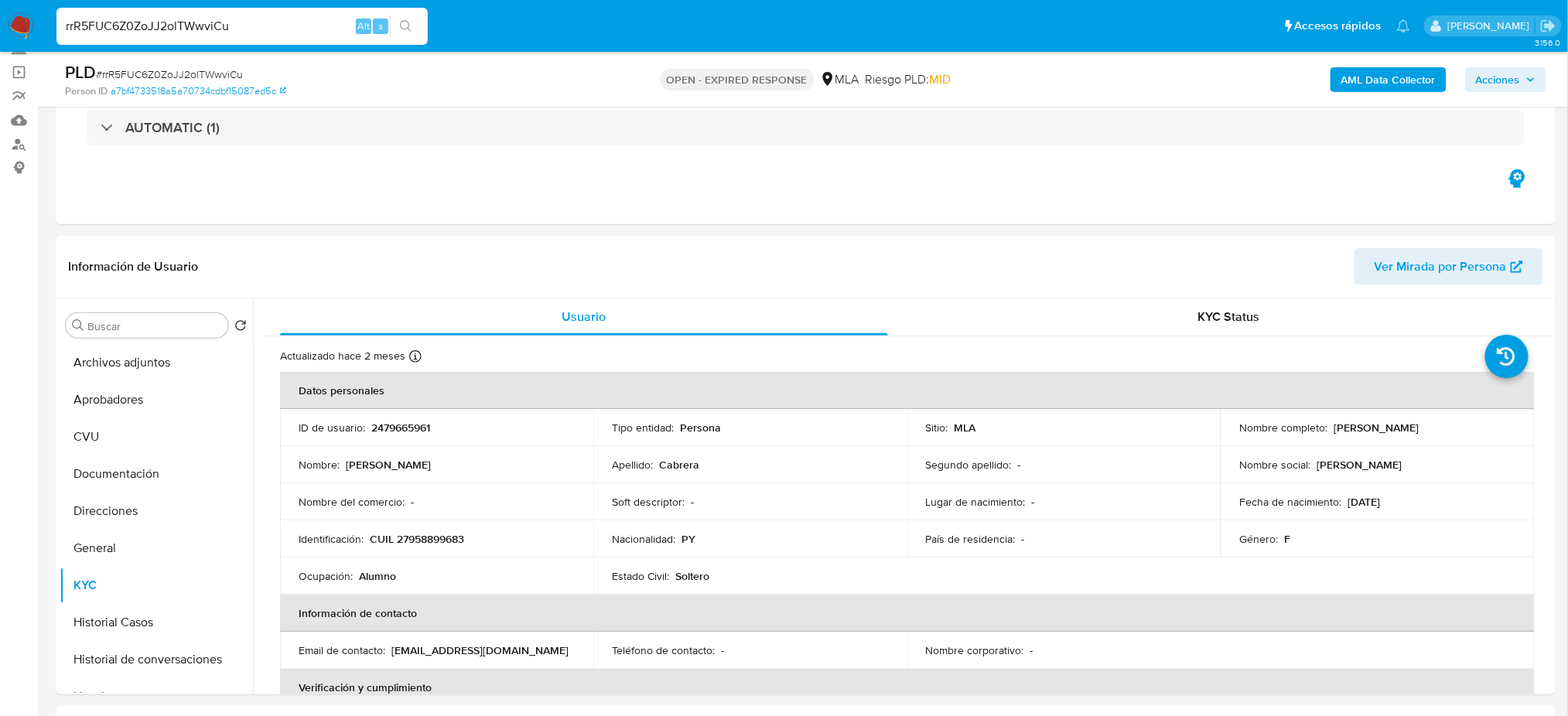
click at [394, 532] on p "CUIL 27958899683" at bounding box center [417, 538] width 94 height 14
click at [424, 538] on p "CUIL 27958899683" at bounding box center [417, 538] width 94 height 14
copy p "27958899683"
click at [362, 446] on td "Nombre : Marieth Elizabeth" at bounding box center [436, 464] width 313 height 37
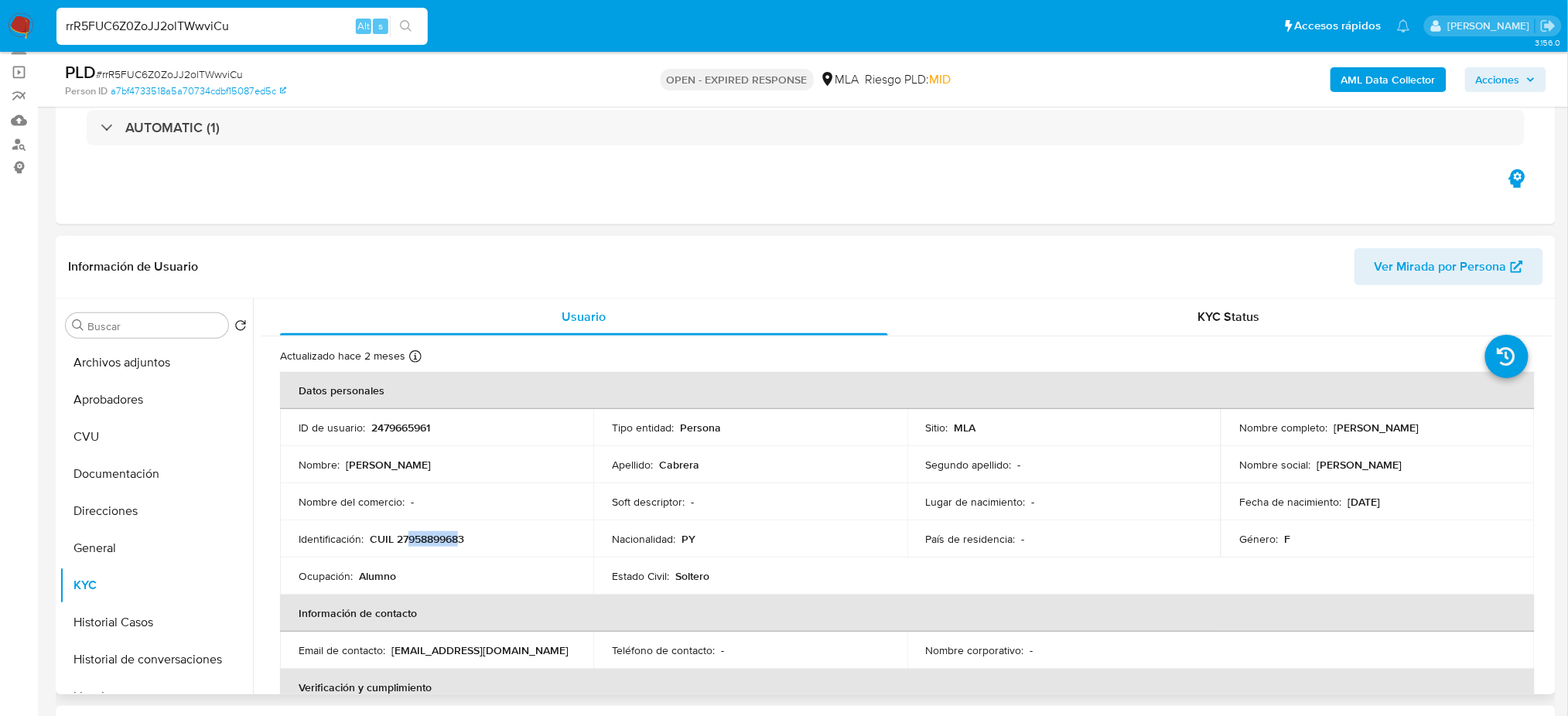
drag, startPoint x: 408, startPoint y: 544, endPoint x: 460, endPoint y: 537, distance: 52.5
click at [460, 537] on p "CUIL 27958899683" at bounding box center [417, 538] width 94 height 14
copy p "95889968"
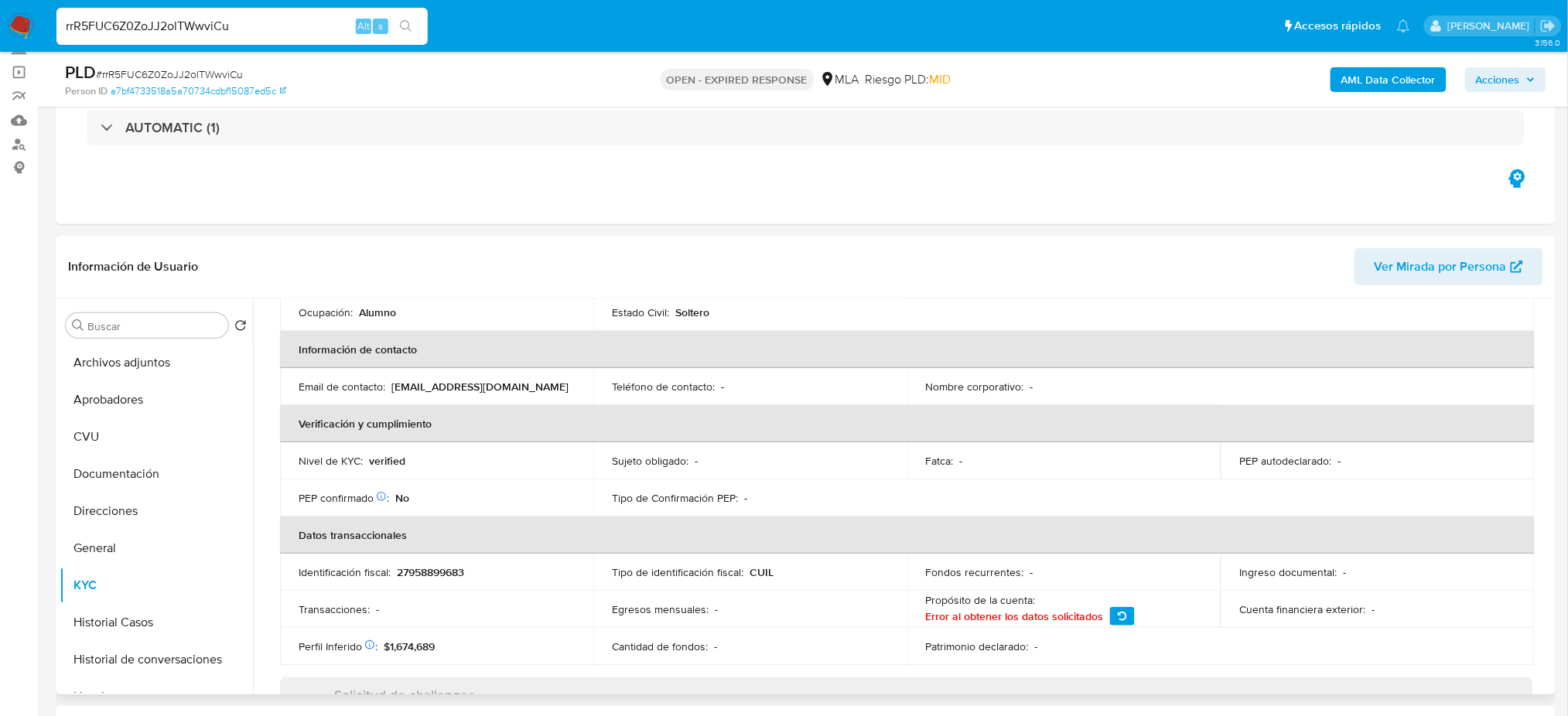
scroll to position [0, 0]
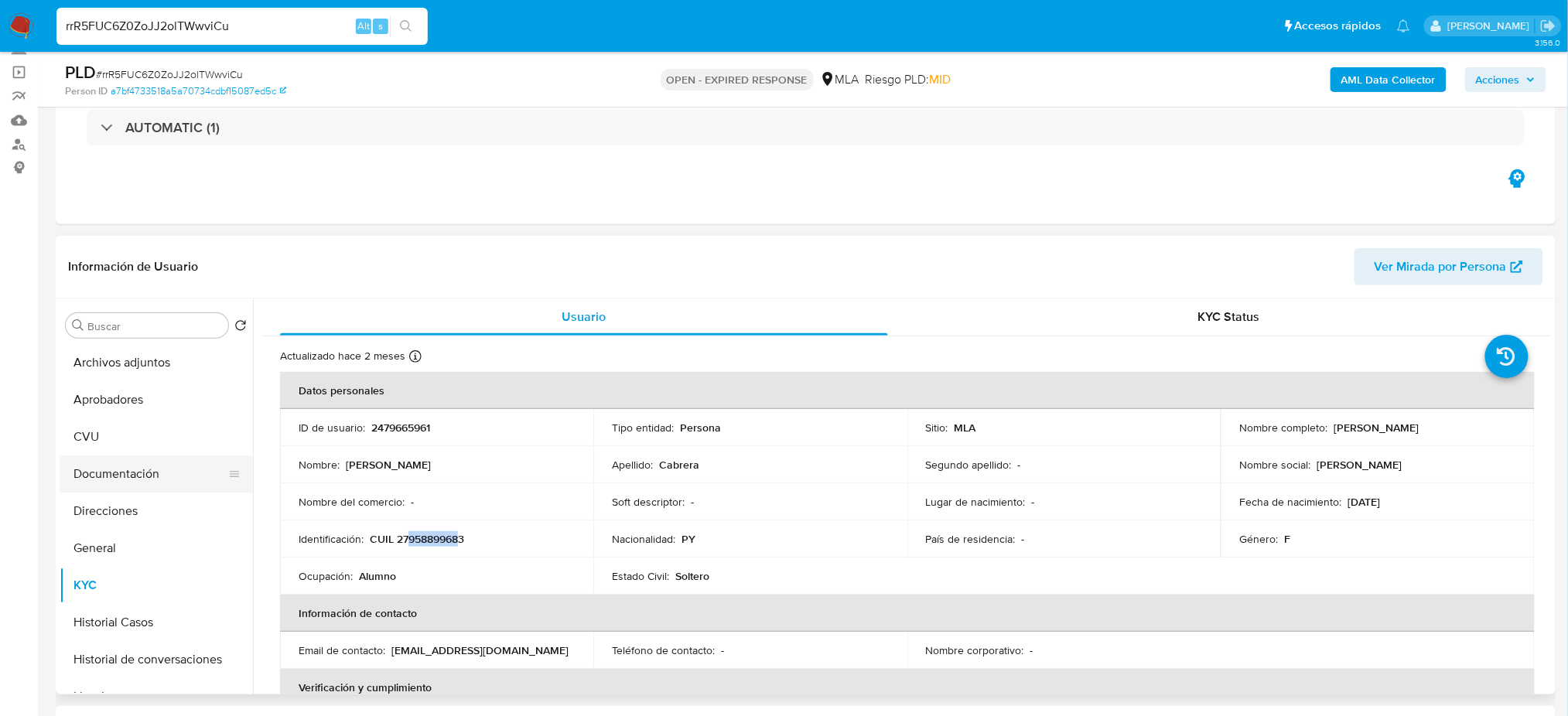
click at [130, 474] on button "Documentación" at bounding box center [150, 474] width 181 height 37
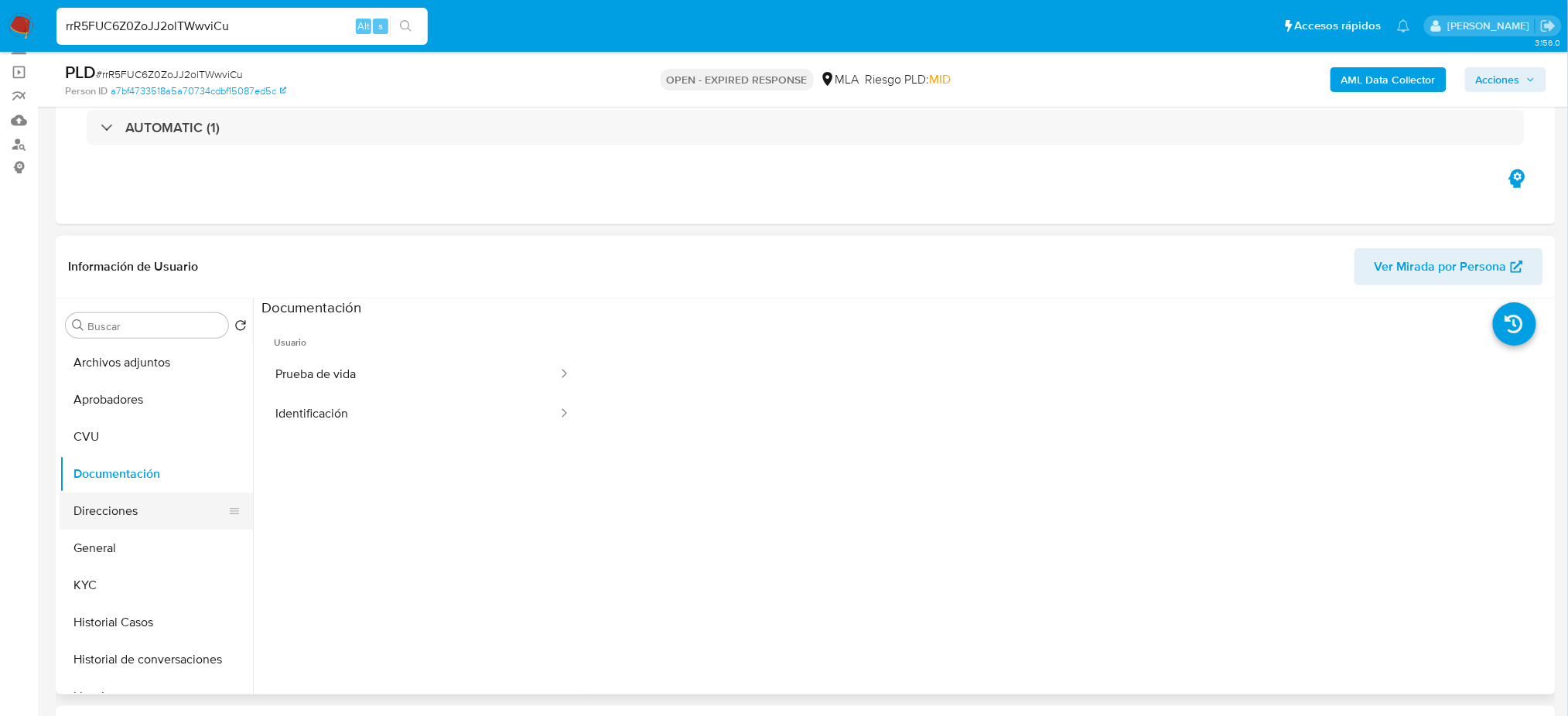
click at [85, 507] on button "Direcciones" at bounding box center [150, 511] width 181 height 37
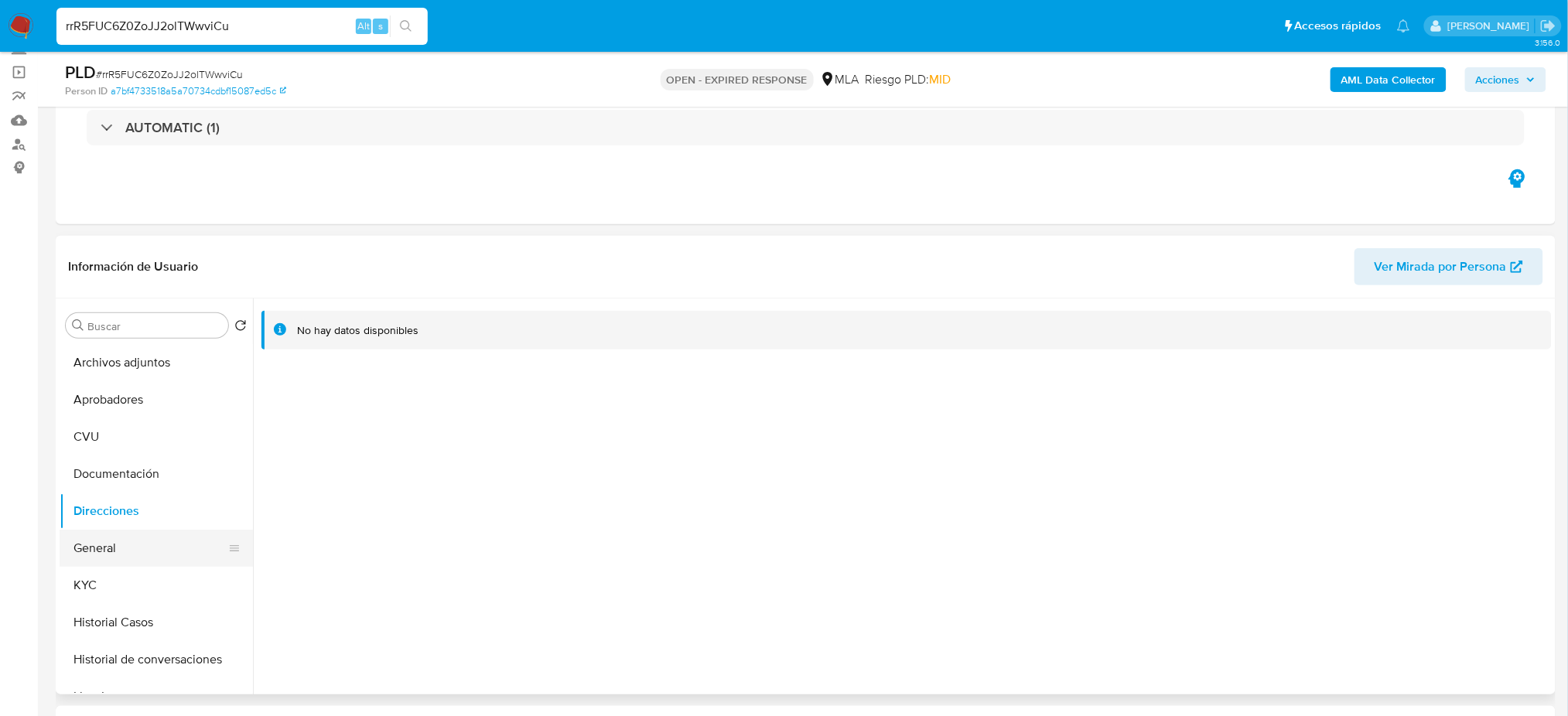
click at [126, 560] on button "General" at bounding box center [150, 548] width 181 height 37
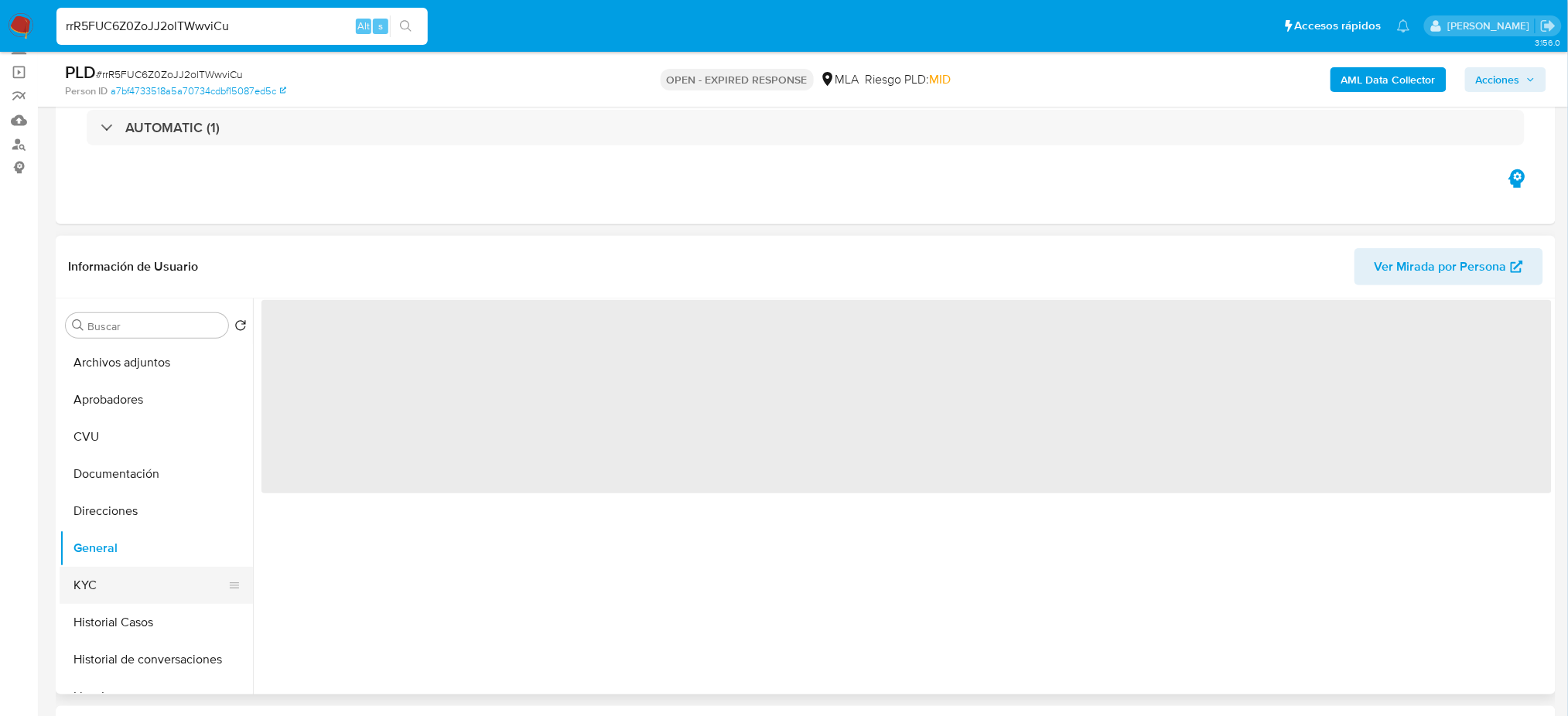
click at [150, 578] on button "KYC" at bounding box center [150, 585] width 181 height 37
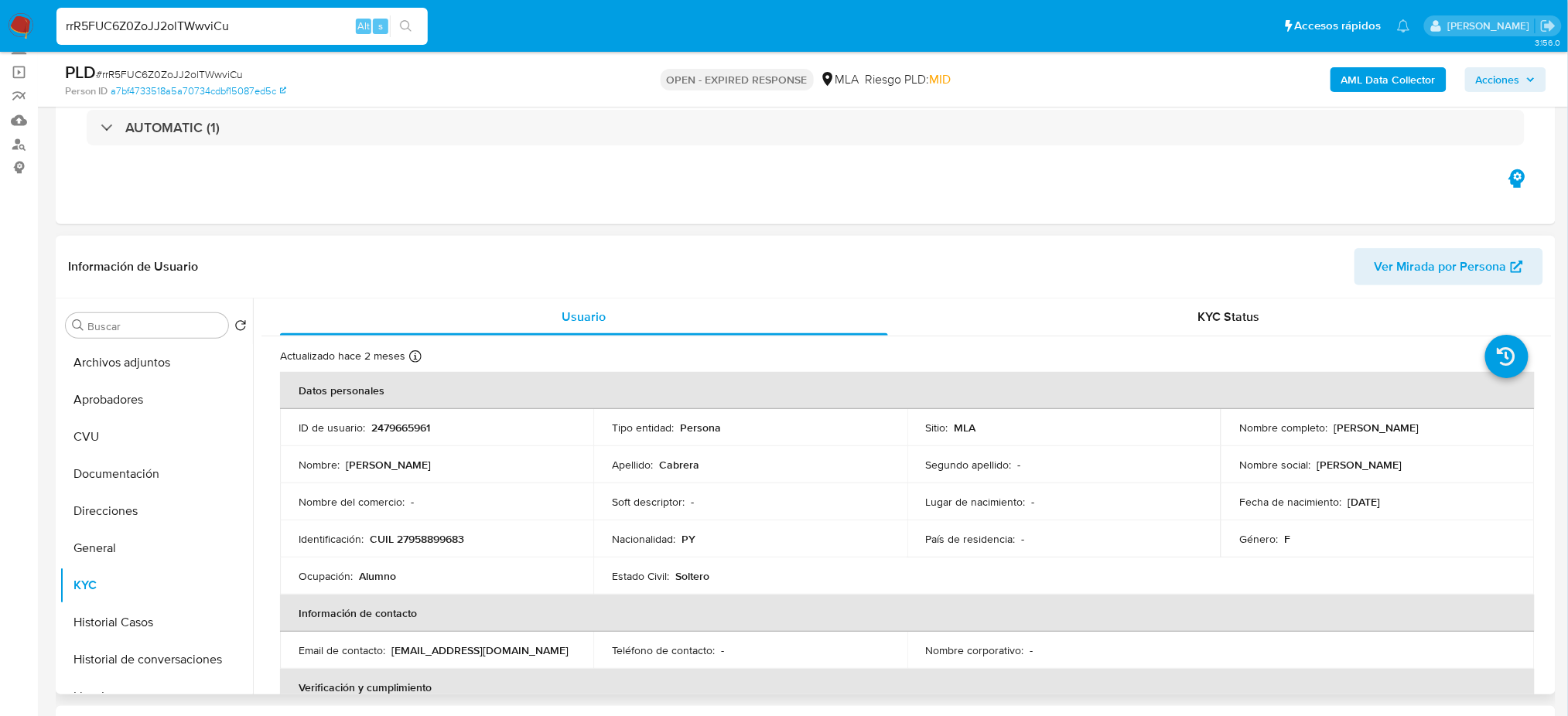
drag, startPoint x: 1333, startPoint y: 424, endPoint x: 1514, endPoint y: 421, distance: 181.0
click at [1514, 421] on td "Nombre completo : Marieth Elizabeth Cabrera" at bounding box center [1377, 427] width 313 height 37
copy p "Marieth Elizabeth Cabrera"
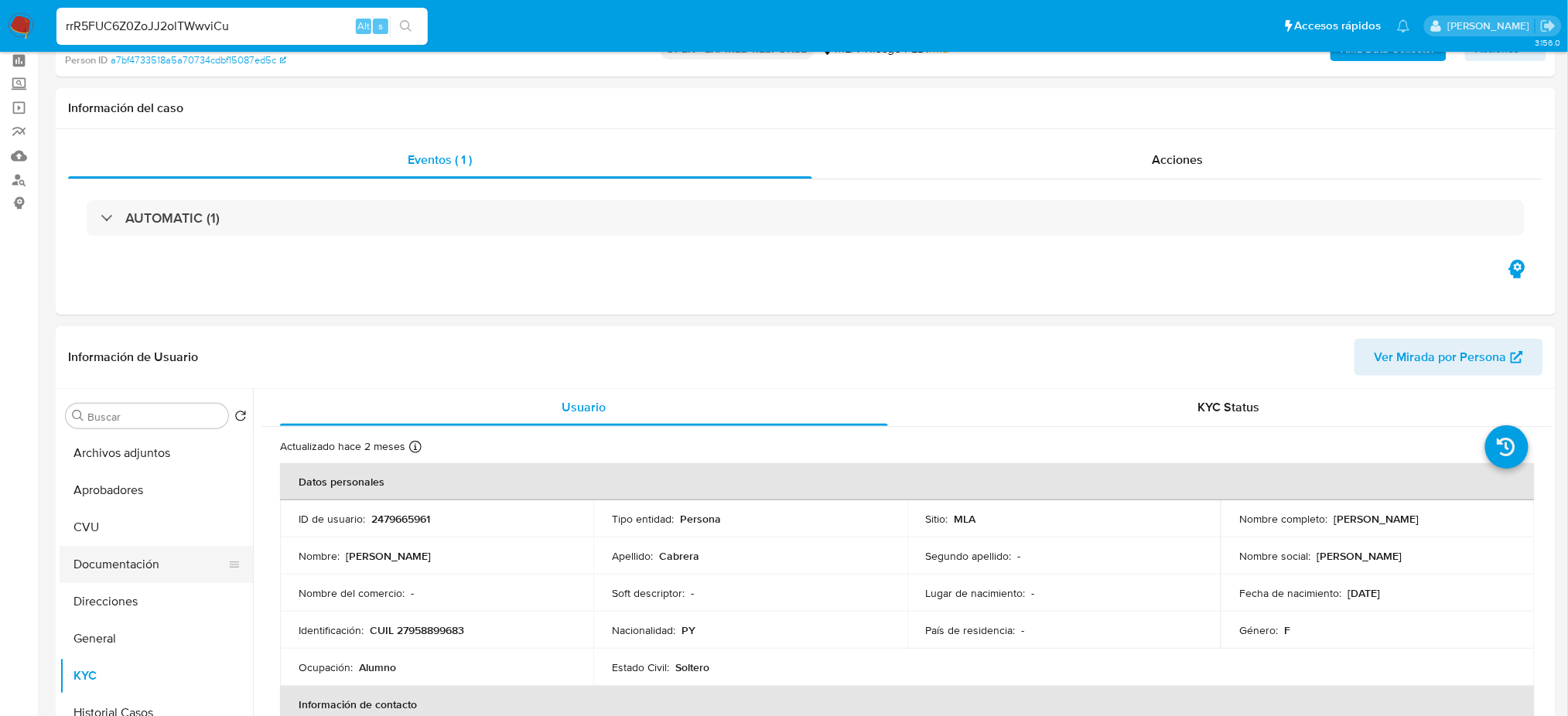
scroll to position [103, 0]
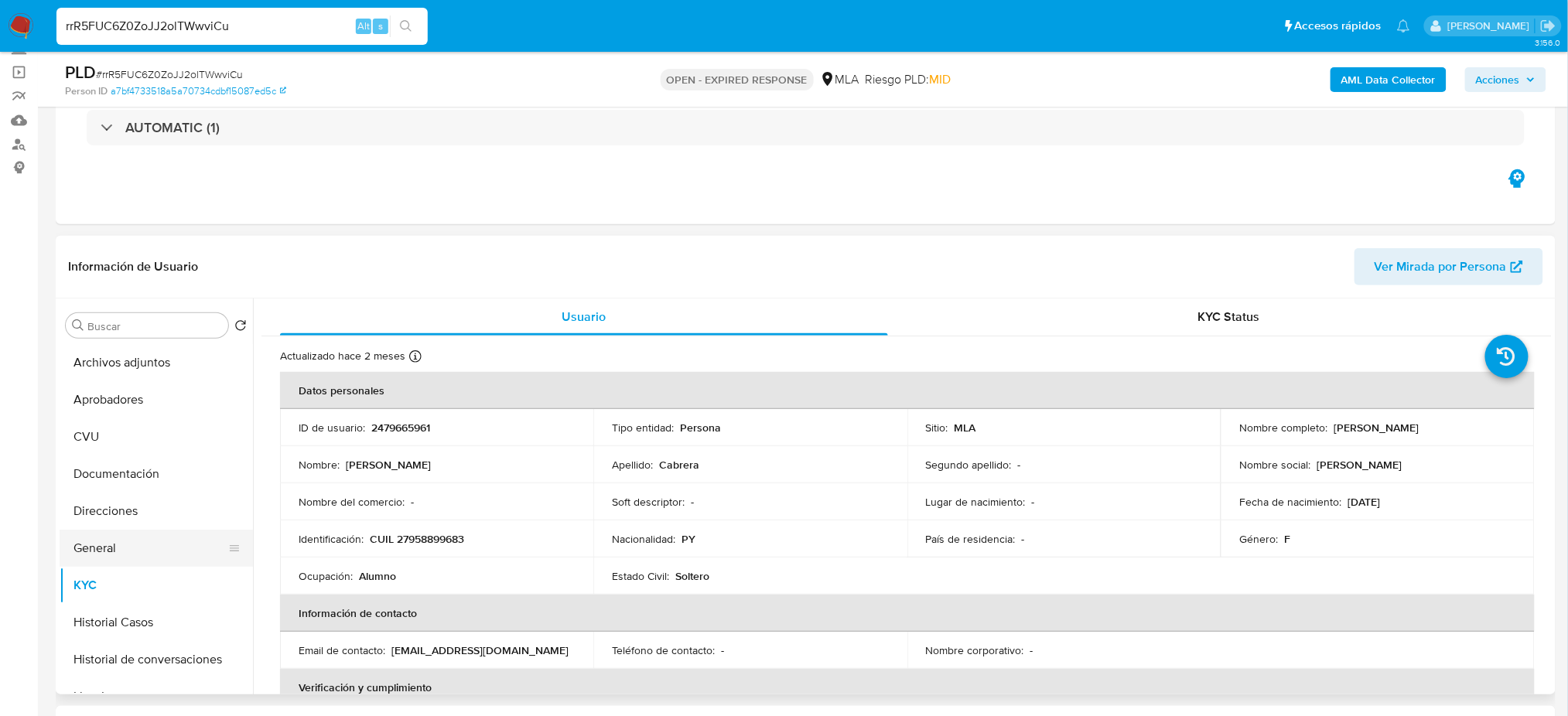
click at [137, 546] on button "General" at bounding box center [150, 548] width 181 height 37
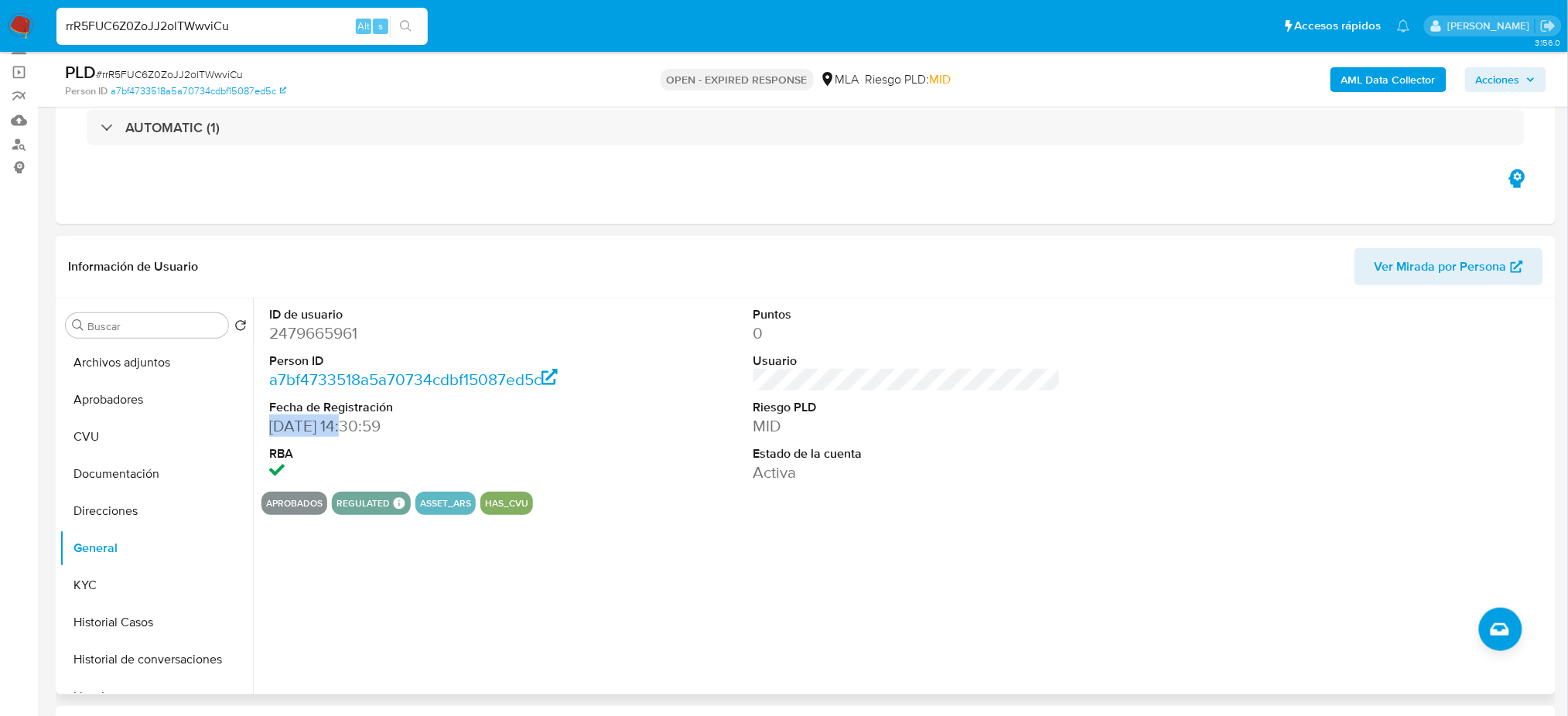
drag, startPoint x: 271, startPoint y: 430, endPoint x: 355, endPoint y: 432, distance: 84.0
click at [355, 432] on dd "06/06/2025 14:30:59" at bounding box center [422, 426] width 307 height 21
copy dd "06/06/2025"
click at [83, 586] on button "KYC" at bounding box center [150, 585] width 181 height 37
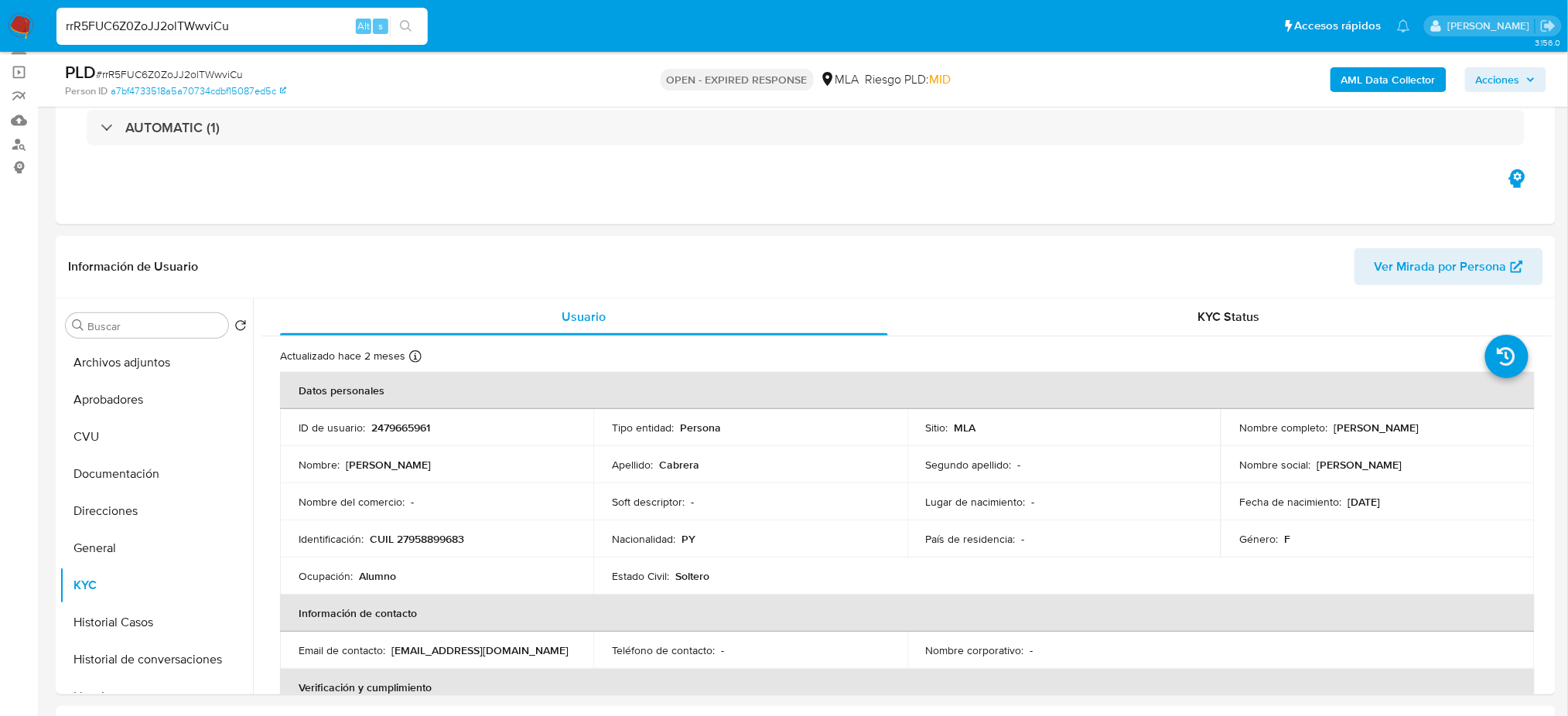
scroll to position [412, 0]
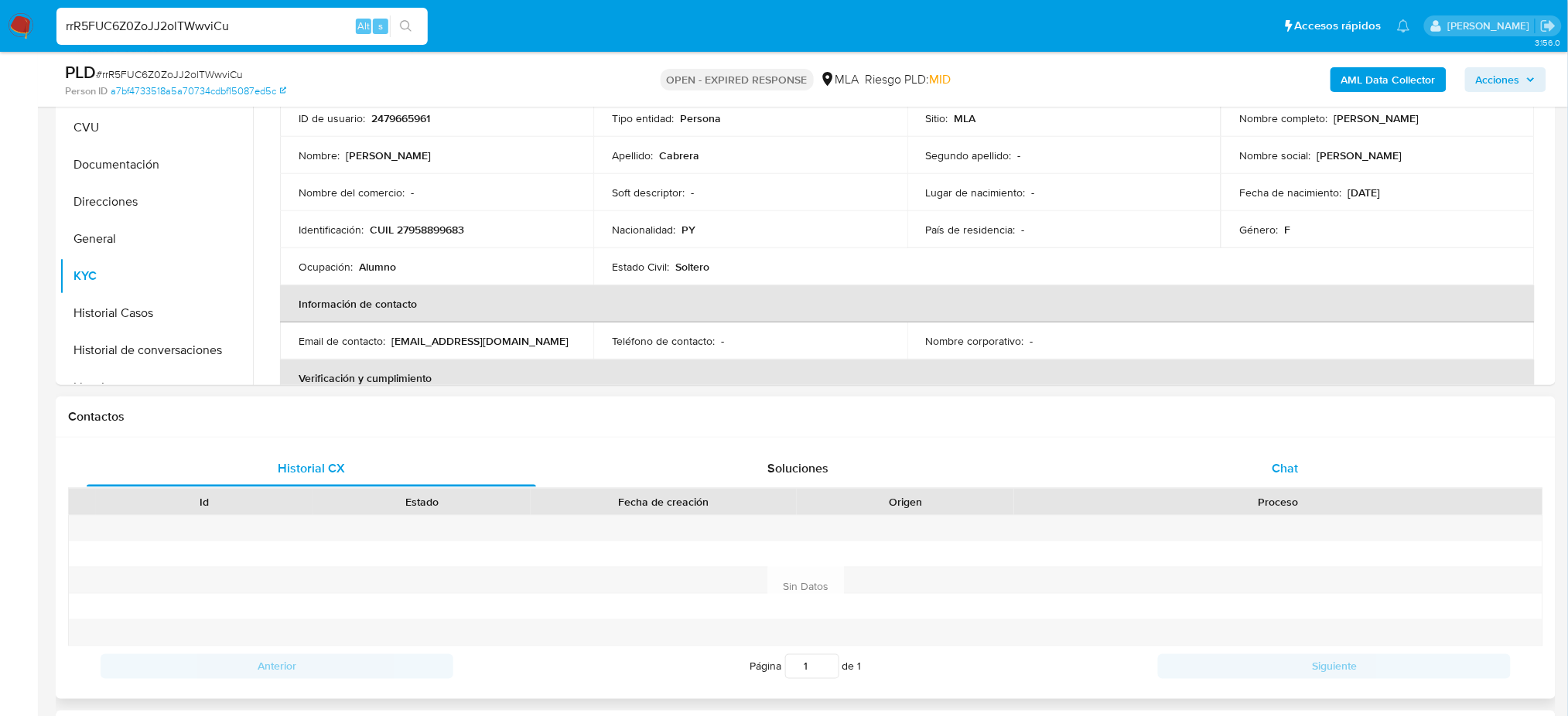
click at [1306, 474] on div "Chat" at bounding box center [1285, 468] width 449 height 37
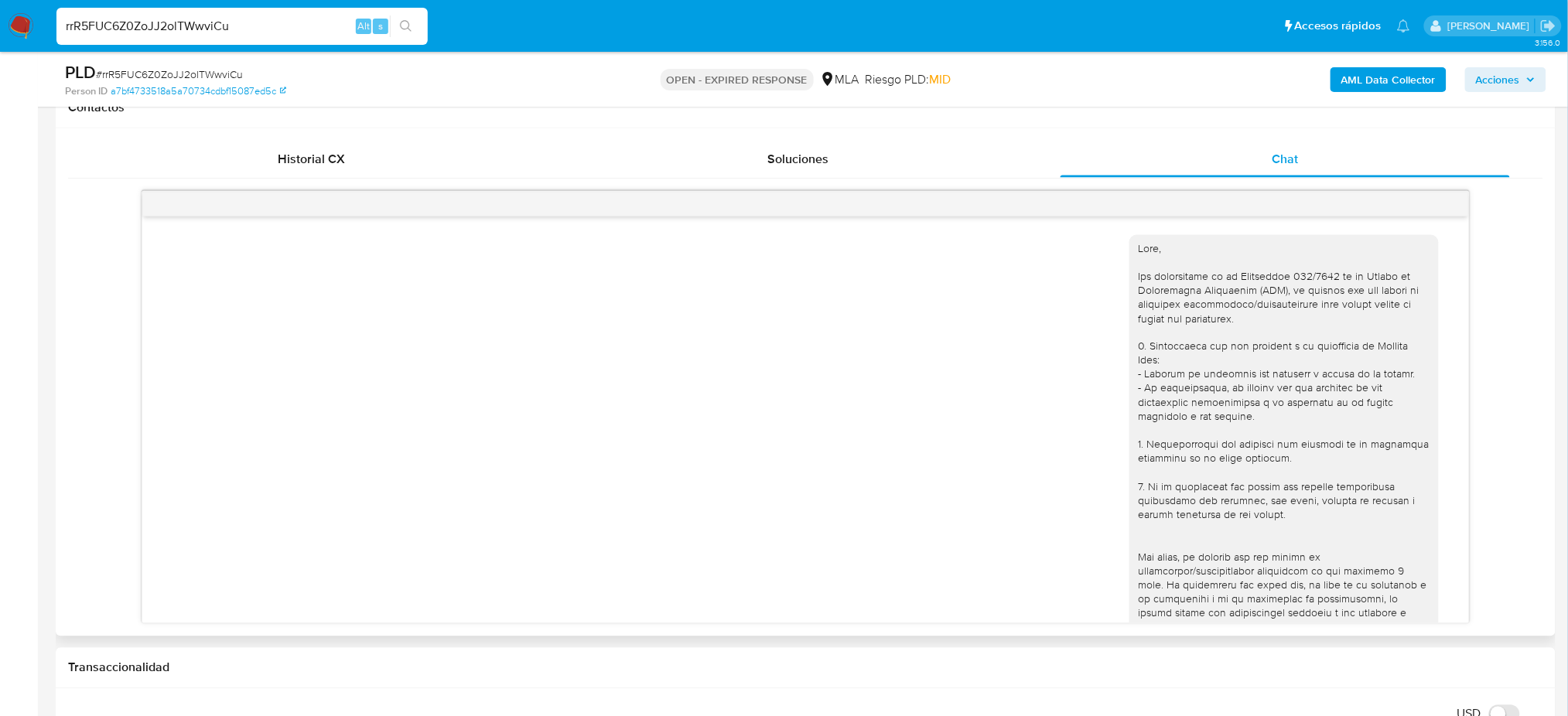
scroll to position [642, 0]
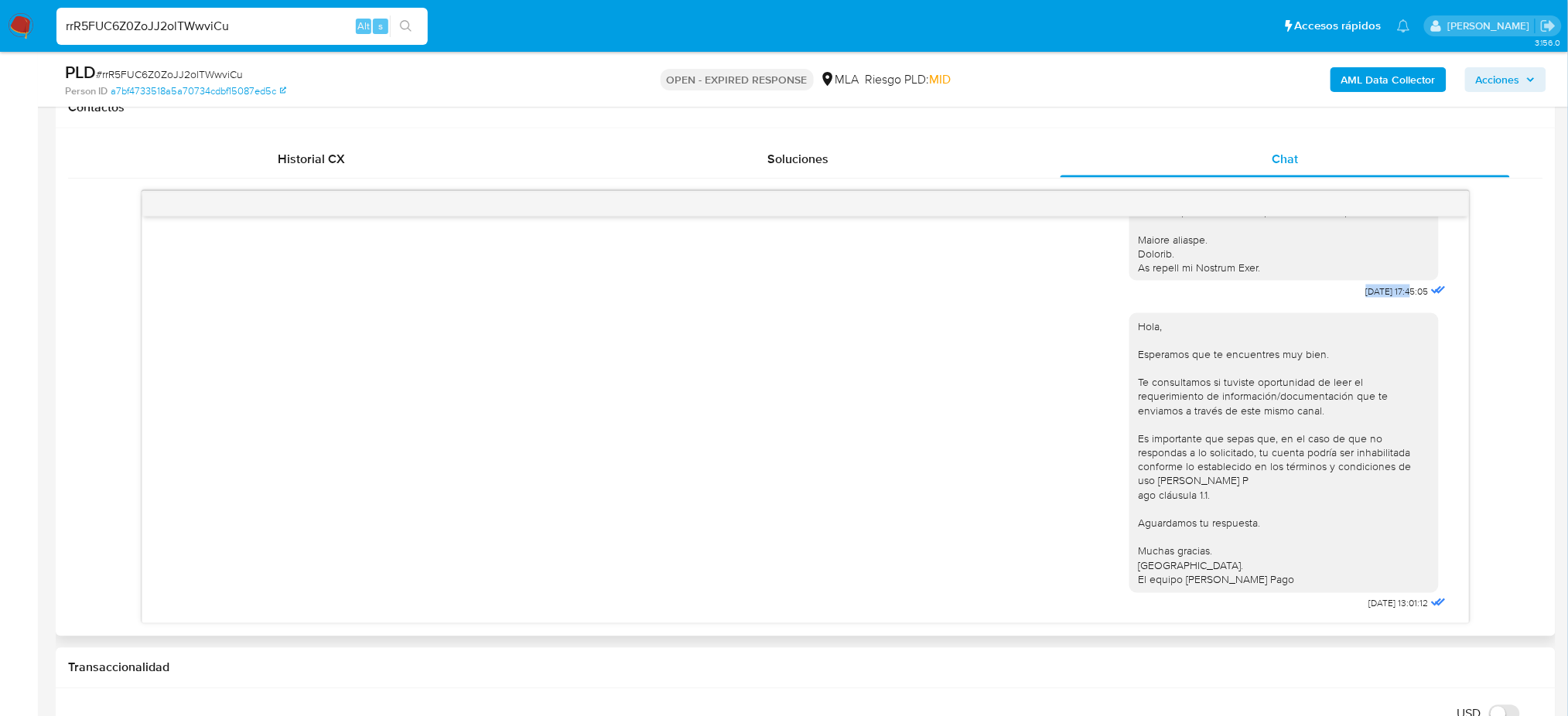
drag, startPoint x: 1332, startPoint y: 282, endPoint x: 1379, endPoint y: 282, distance: 47.0
click at [1379, 286] on span "18/08/2025 17:45:05" at bounding box center [1397, 291] width 63 height 12
copy span "18/08/2025"
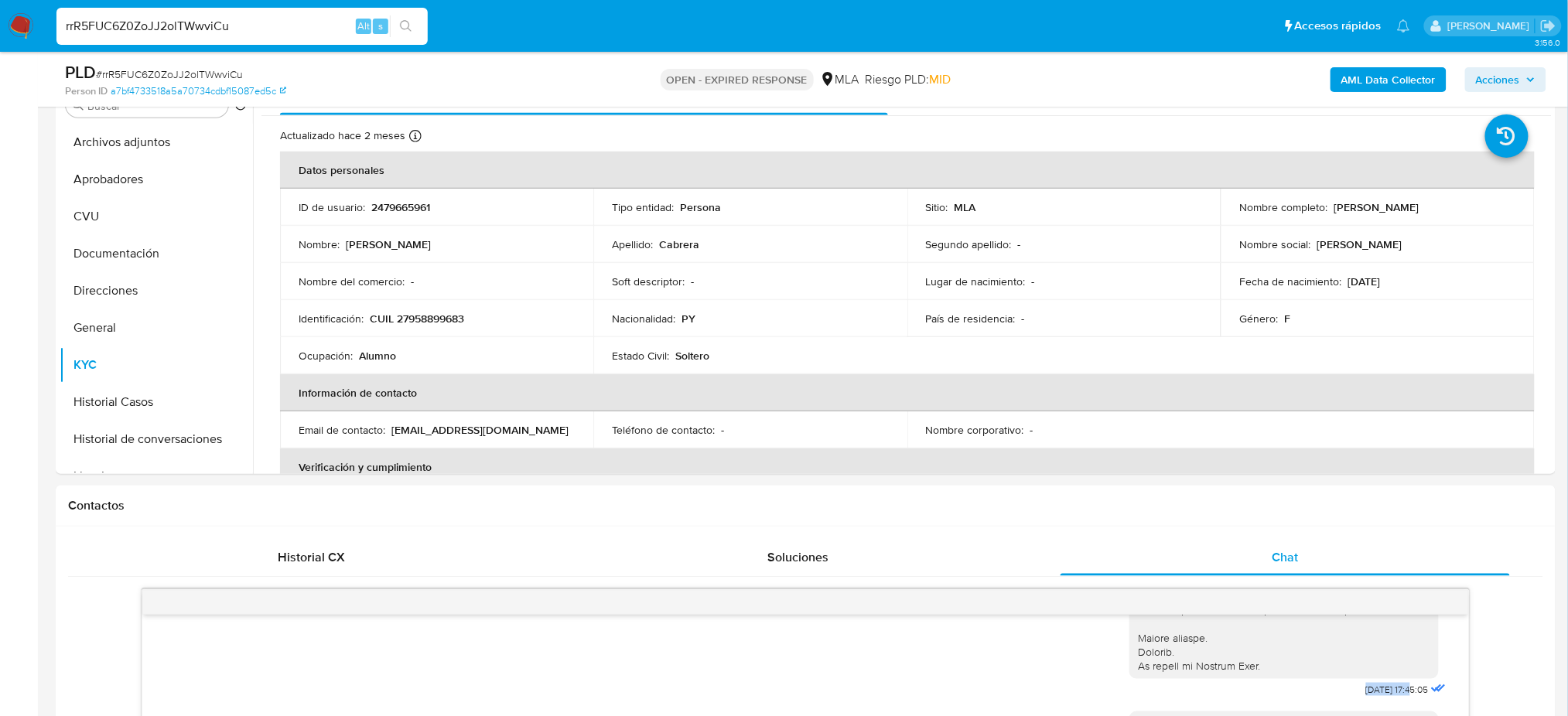
scroll to position [205, 0]
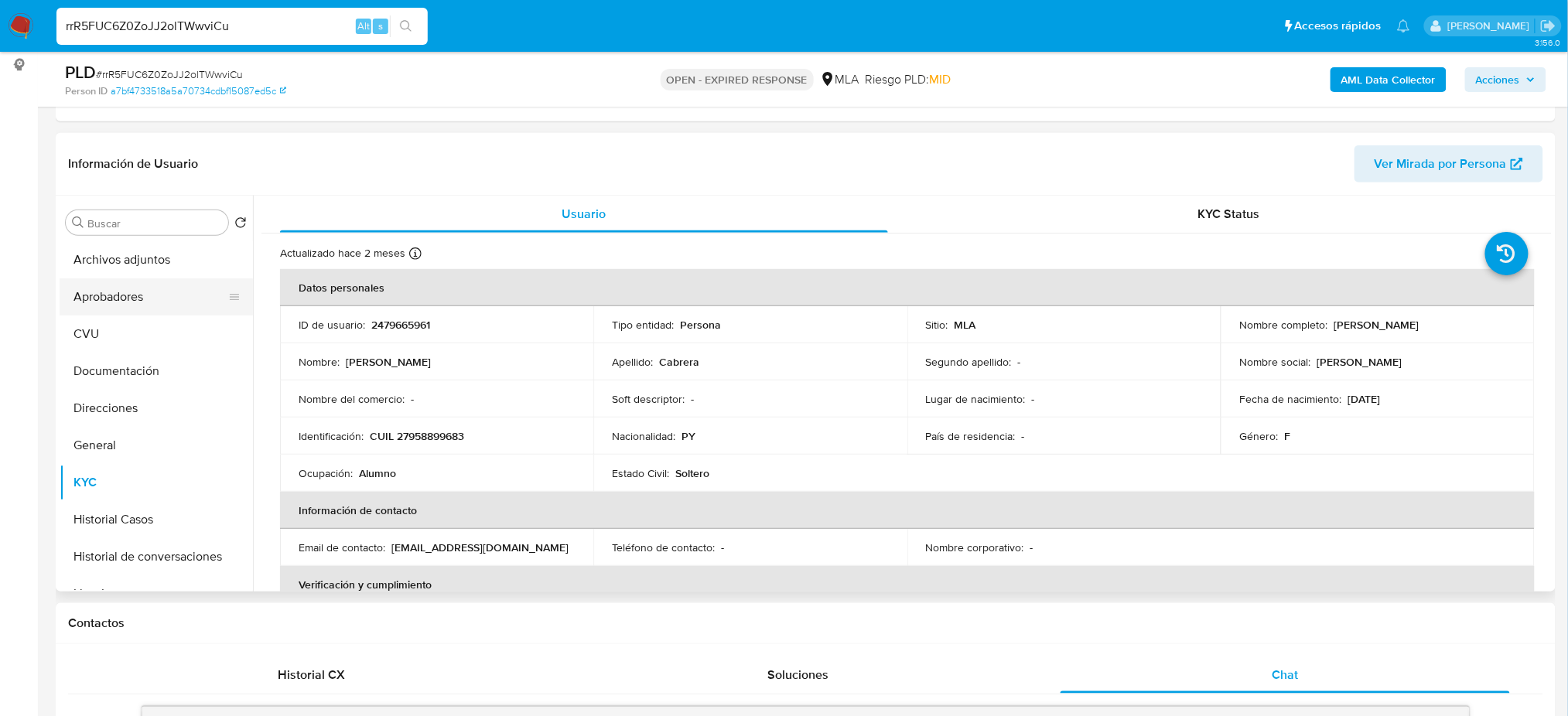
click at [119, 294] on button "Aprobadores" at bounding box center [150, 296] width 181 height 37
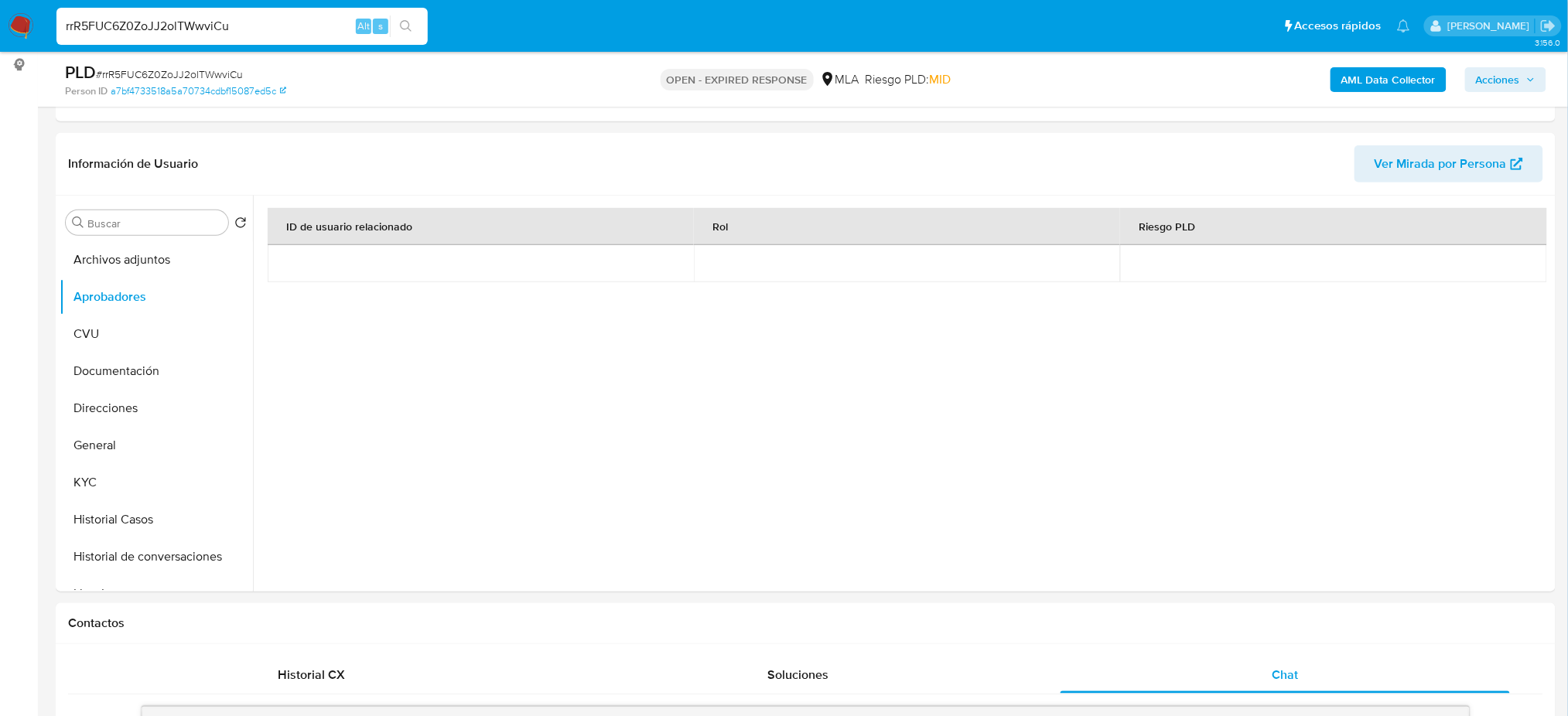
click at [152, 367] on button "Documentación" at bounding box center [150, 371] width 181 height 37
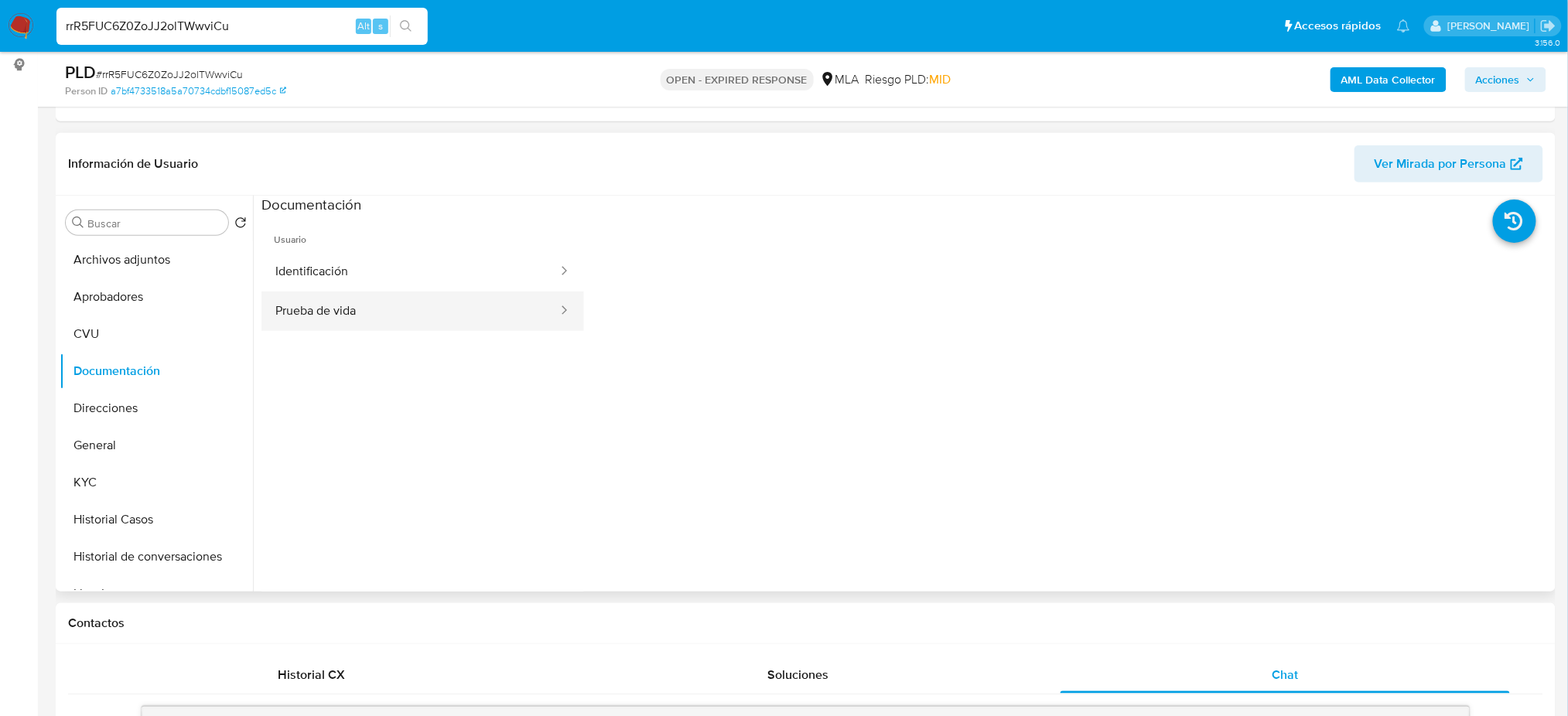
click at [370, 304] on button "Prueba de vida" at bounding box center [411, 311] width 298 height 39
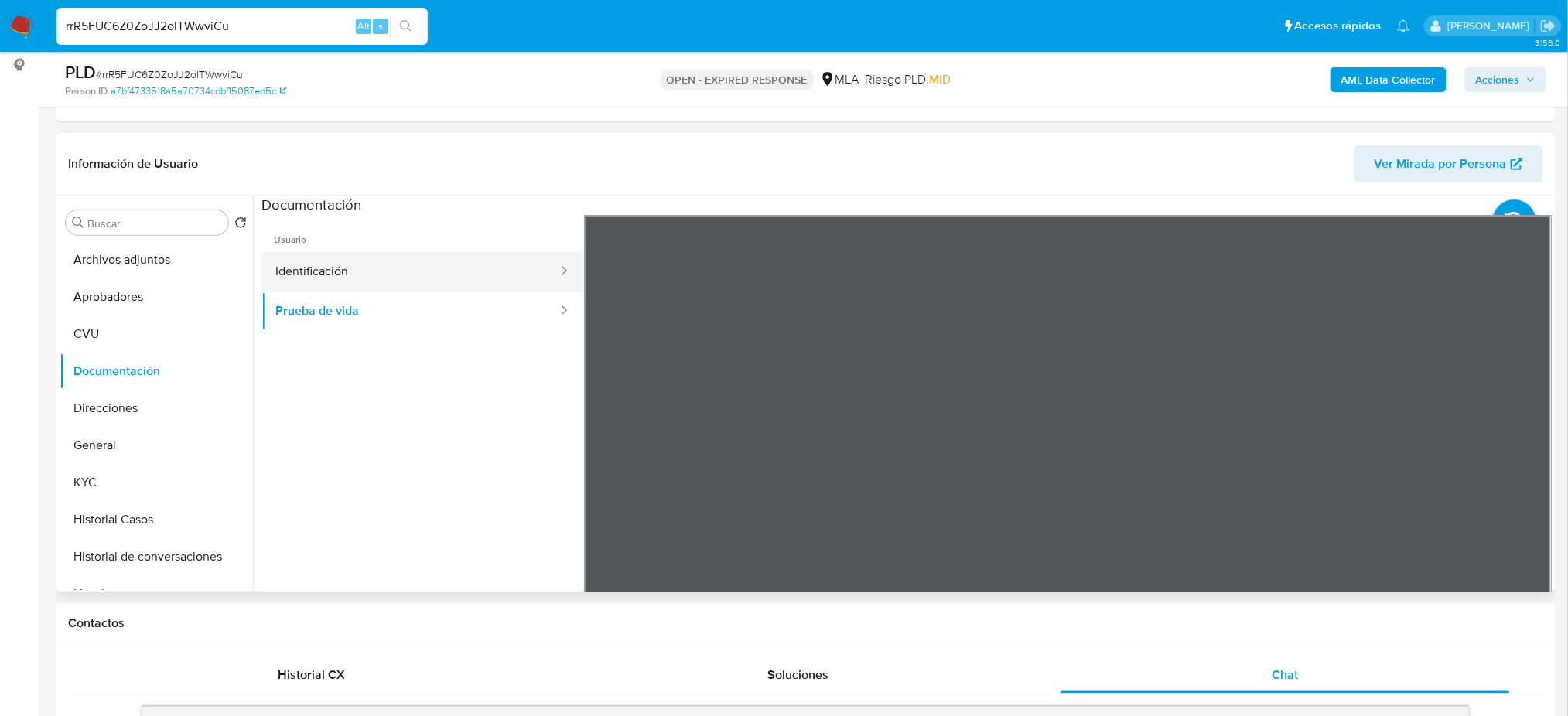
click at [381, 271] on button "Identificación" at bounding box center [411, 272] width 298 height 39
click at [1530, 466] on icon at bounding box center [1532, 466] width 9 height 16
click at [83, 492] on button "KYC" at bounding box center [150, 482] width 181 height 37
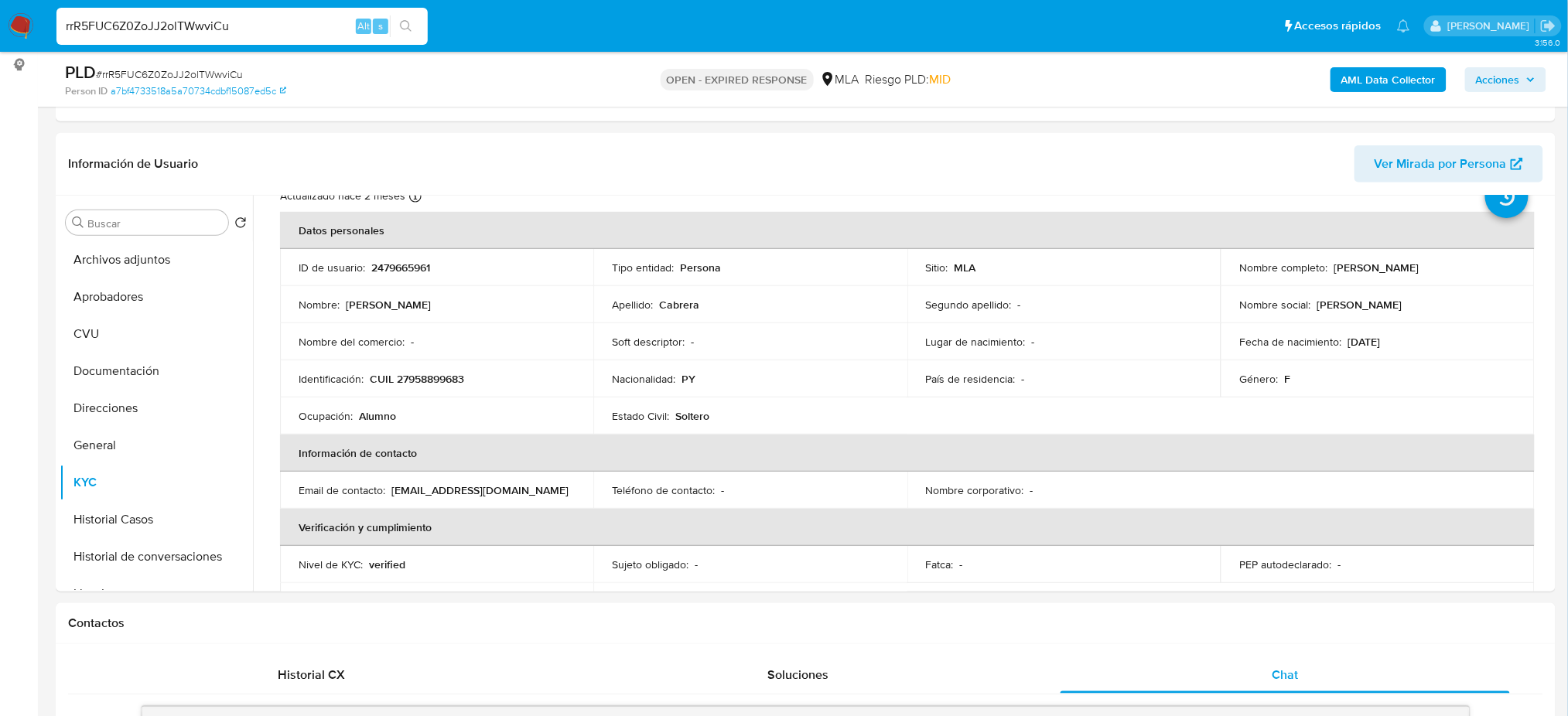
scroll to position [0, 0]
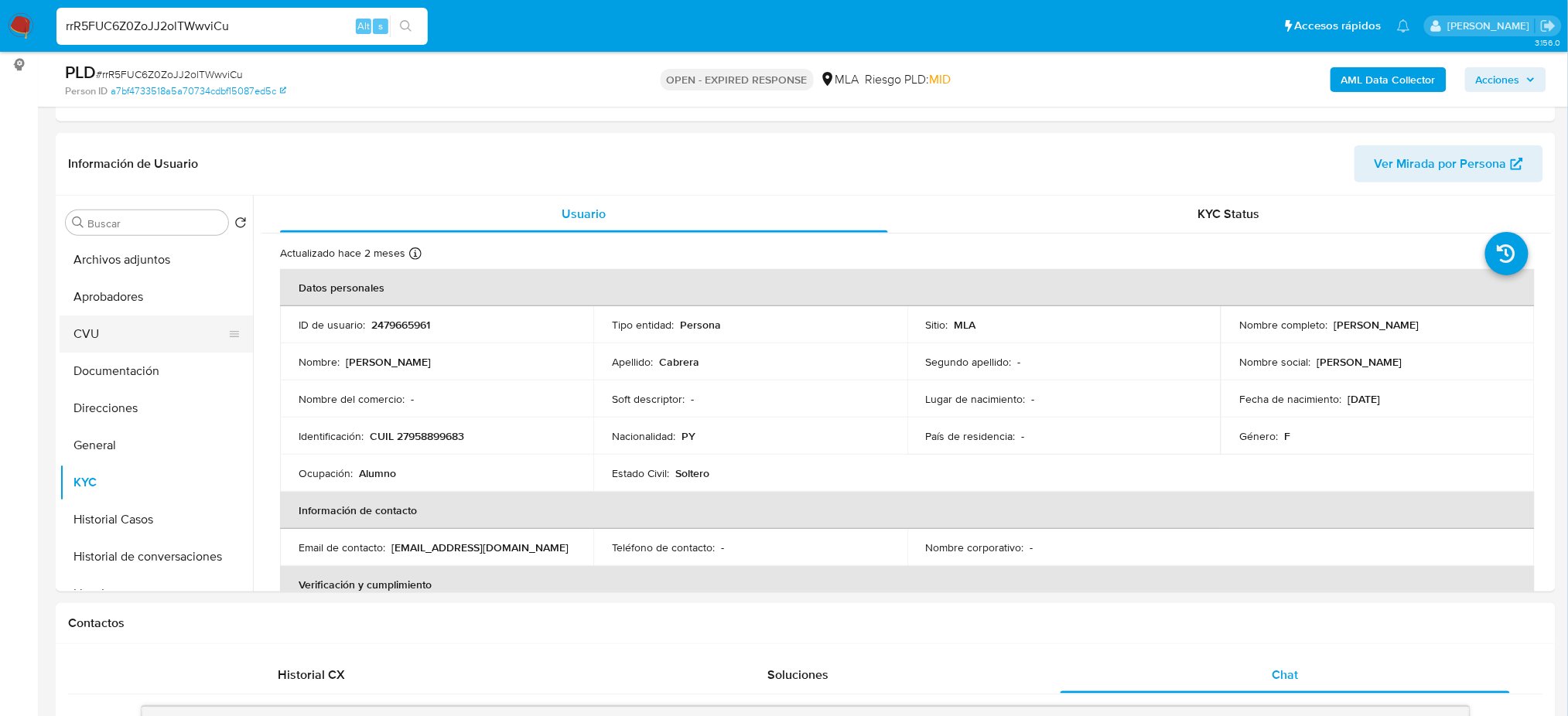
click at [155, 334] on button "CVU" at bounding box center [150, 334] width 181 height 37
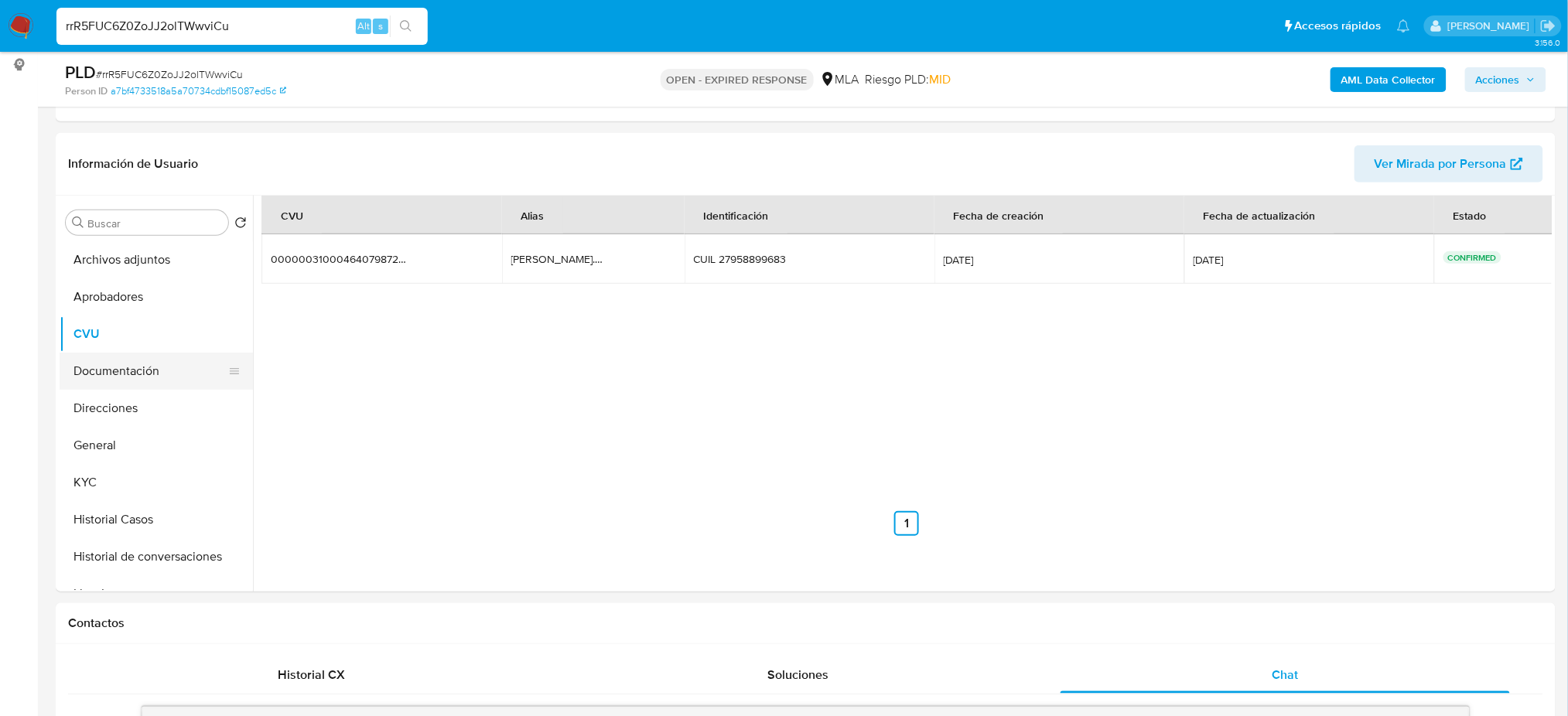
click at [106, 368] on button "Documentación" at bounding box center [150, 371] width 181 height 37
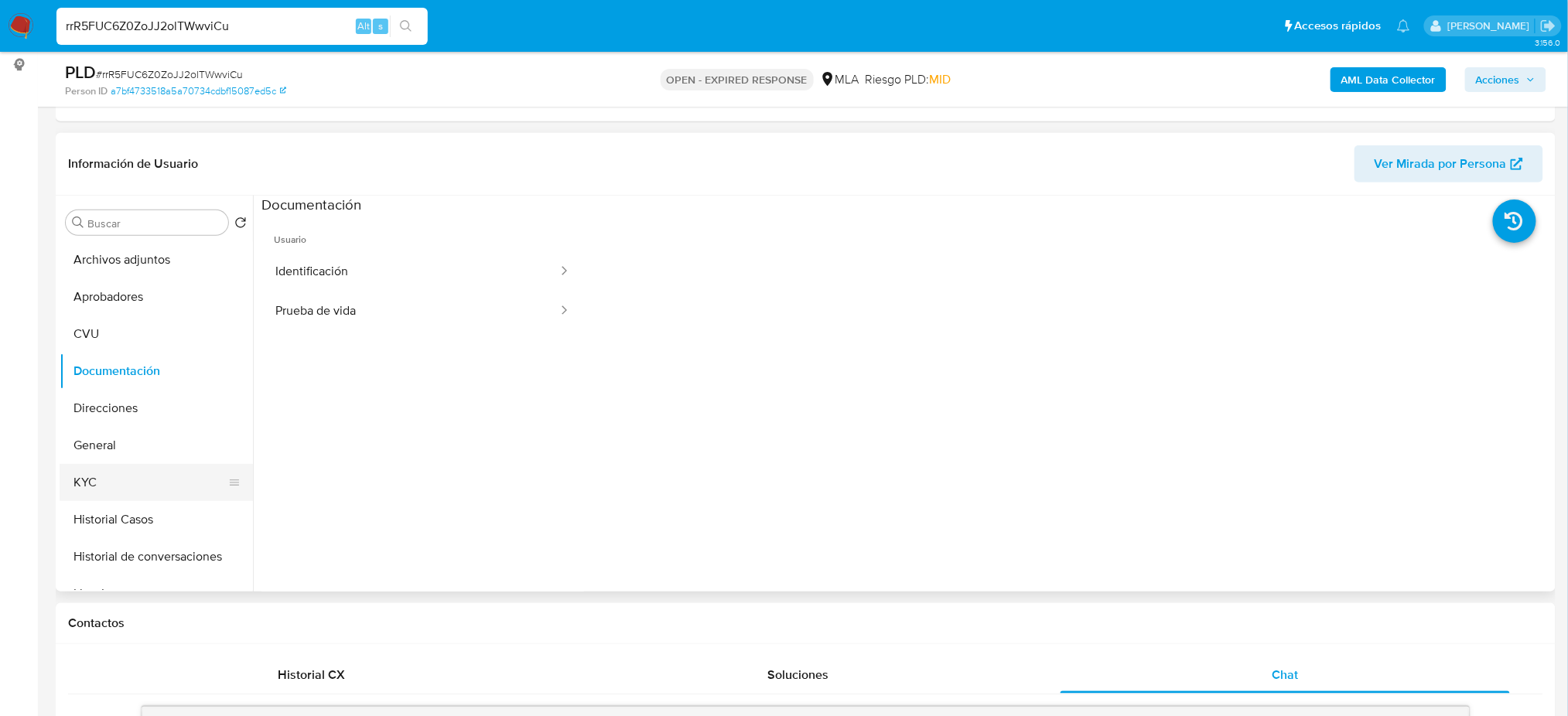
click at [146, 481] on button "KYC" at bounding box center [150, 482] width 181 height 37
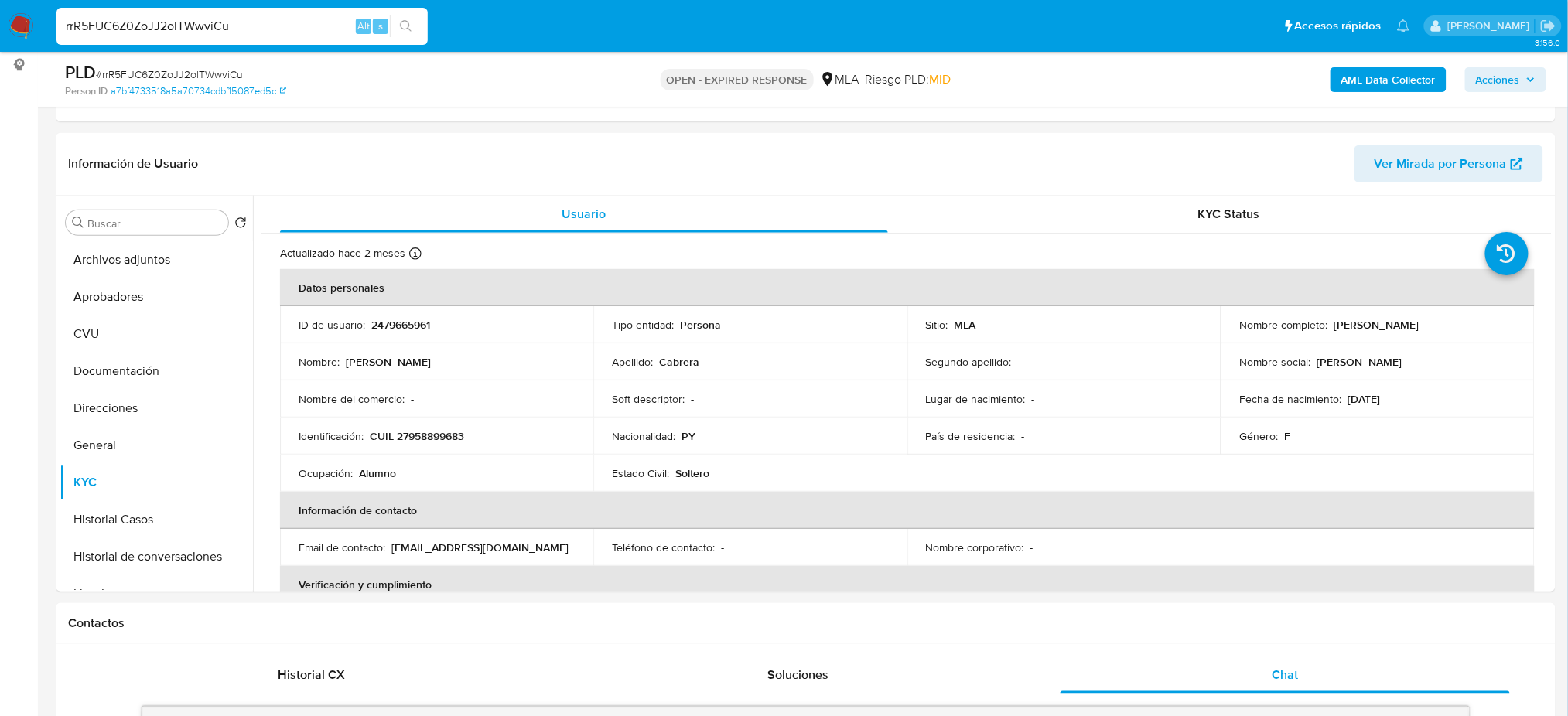
drag, startPoint x: 264, startPoint y: 22, endPoint x: 0, endPoint y: 45, distance: 265.0
click at [0, 45] on nav "Pausado Ver notificaciones rrR5FUC6Z0ZoJJ2olTWwviCu Alt s Accesos rápidos Presi…" at bounding box center [784, 25] width 1568 height 52
paste input "STYzzLaAVONamfBMoPMTS5q0"
type input "STYzzLaAVONamfBMoPMTS5q0"
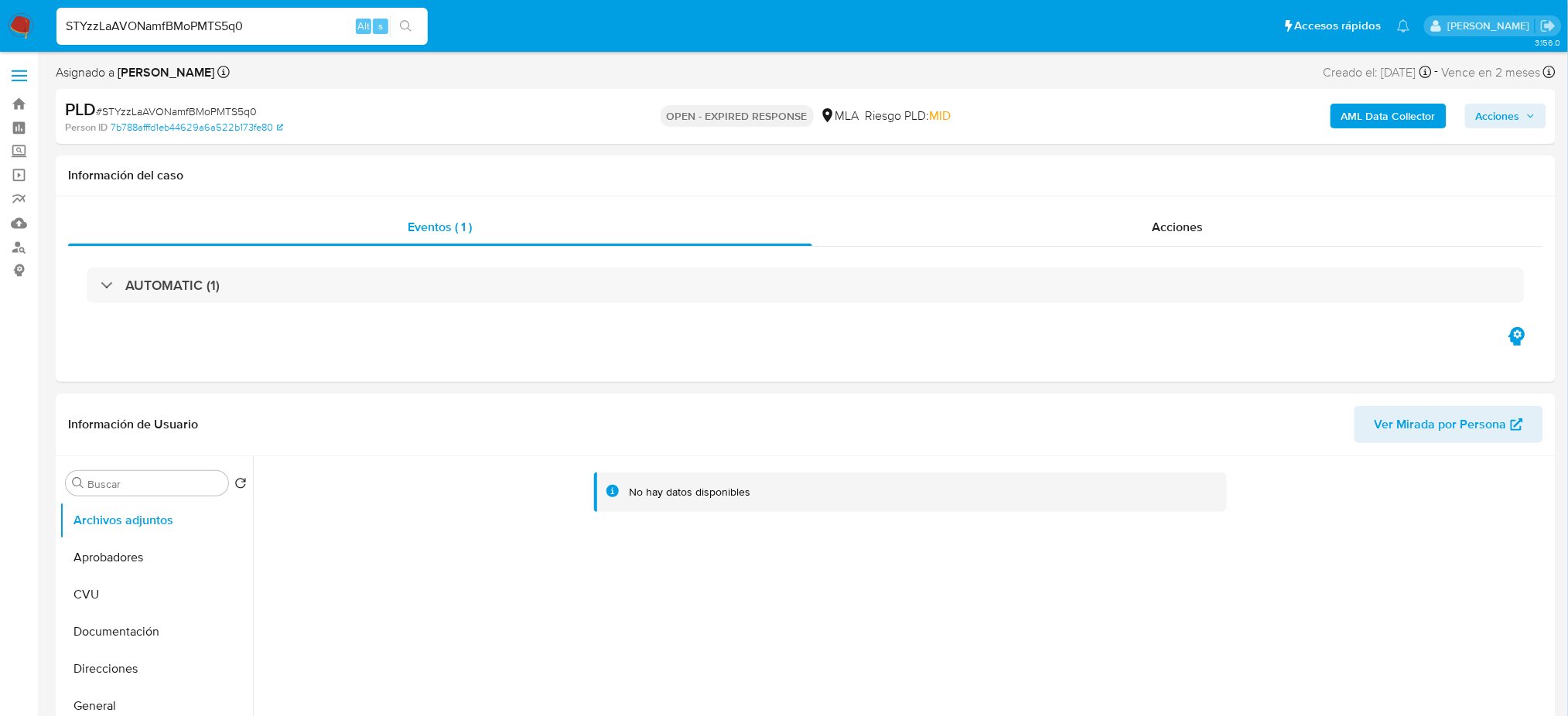
select select "10"
drag, startPoint x: 295, startPoint y: 26, endPoint x: 0, endPoint y: 30, distance: 295.0
click at [0, 31] on nav "Pausado Ver notificaciones STYzzLaAVONamfBMoPMTS5q0 Alt s Accesos rápidos Presi…" at bounding box center [784, 25] width 1568 height 52
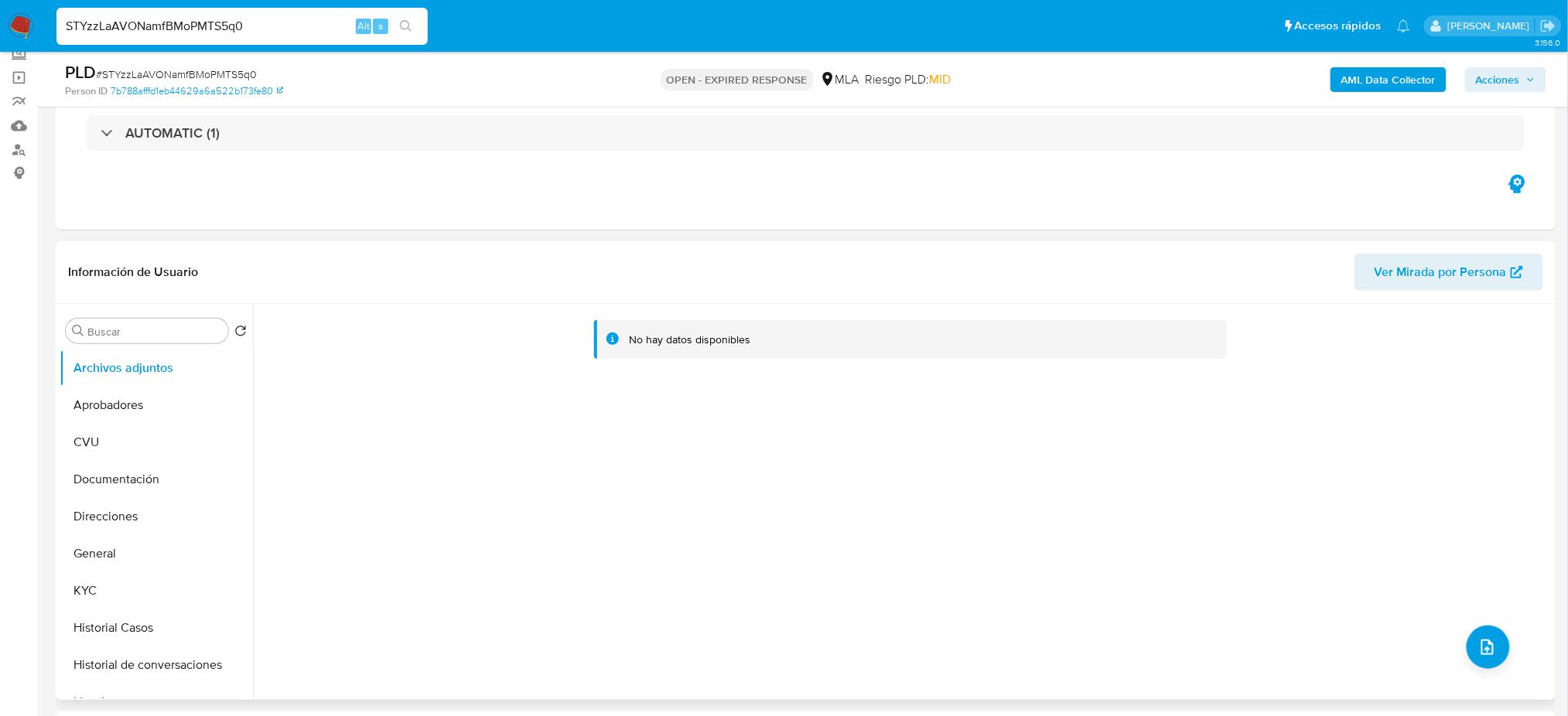
scroll to position [205, 0]
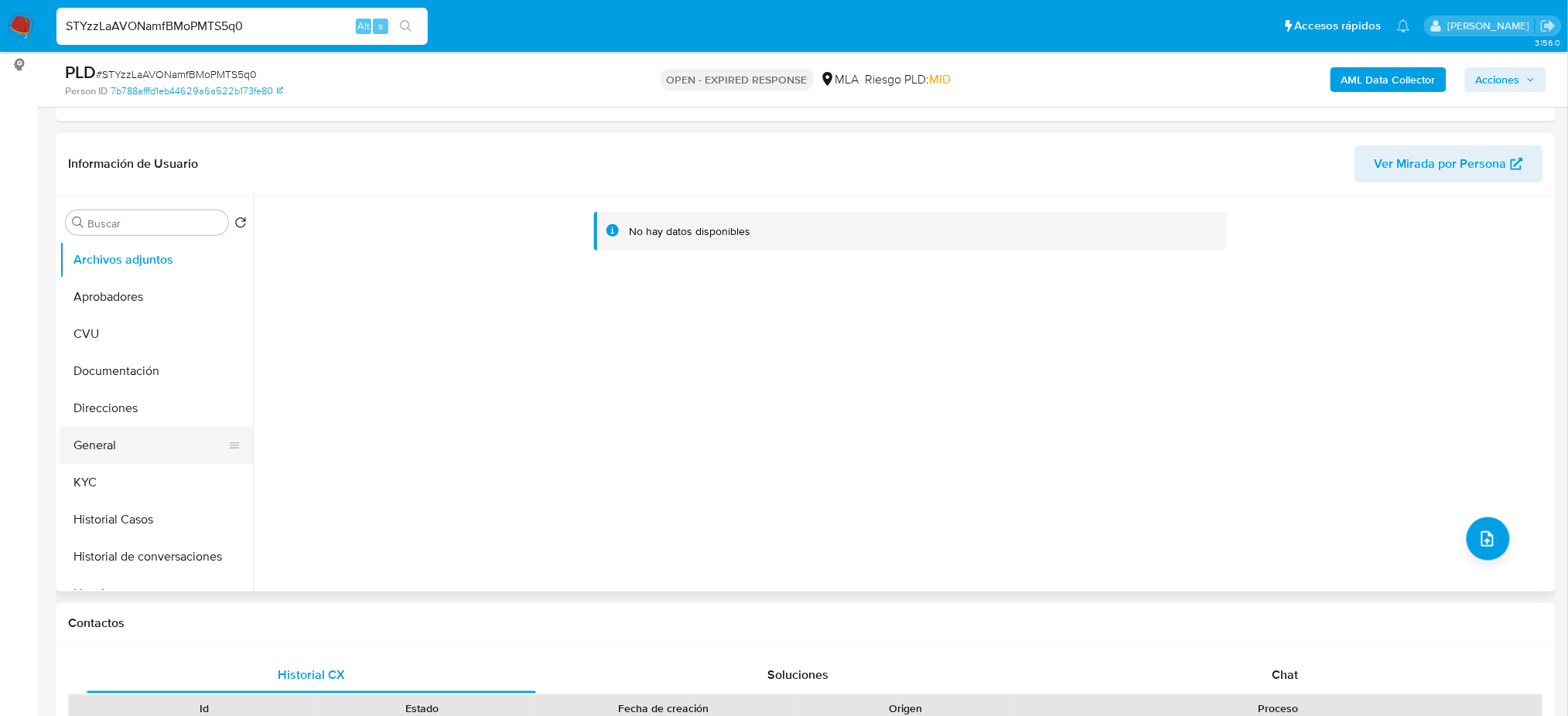
click at [116, 454] on button "General" at bounding box center [150, 445] width 181 height 37
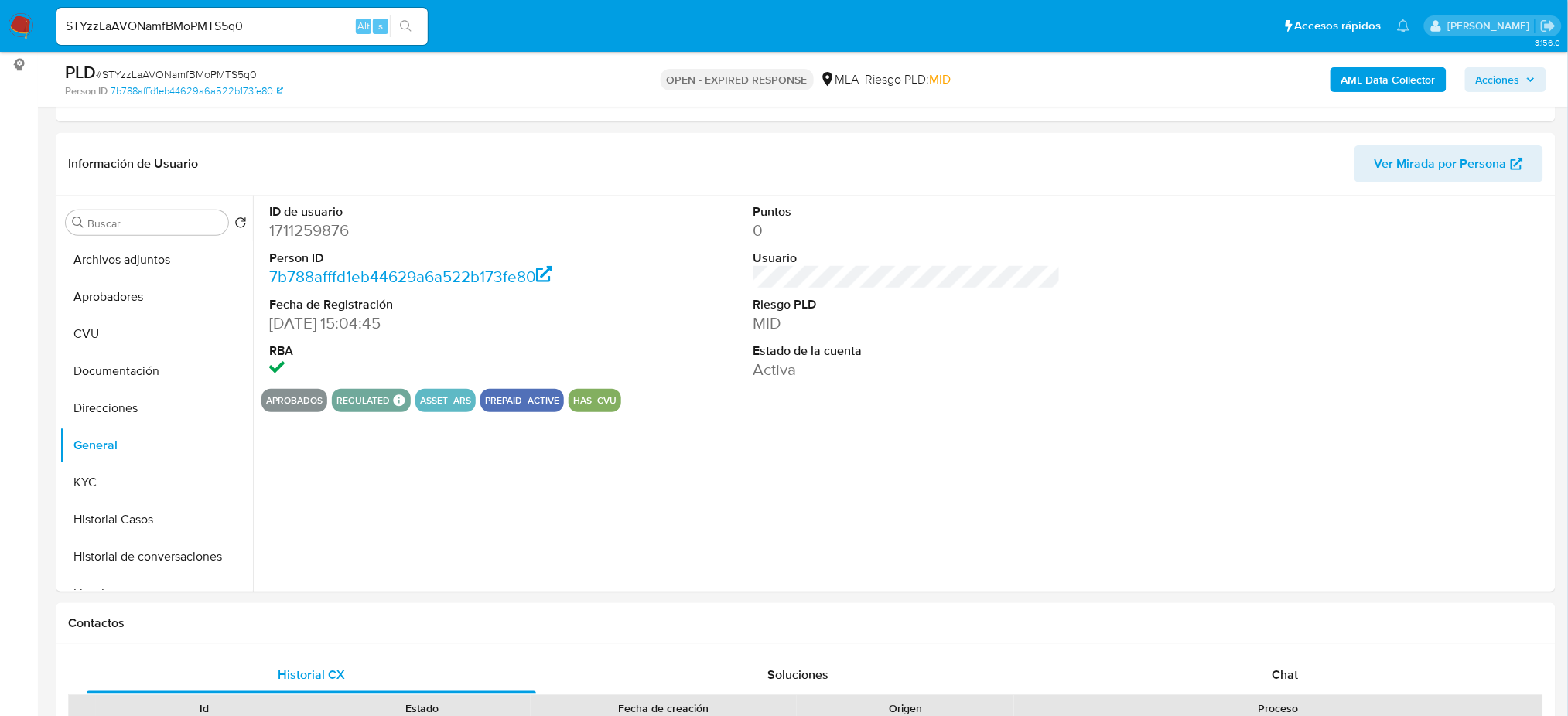
click at [289, 232] on dd "1711259876" at bounding box center [422, 230] width 307 height 21
copy dd "1711259876"
click at [69, 483] on button "KYC" at bounding box center [150, 482] width 181 height 37
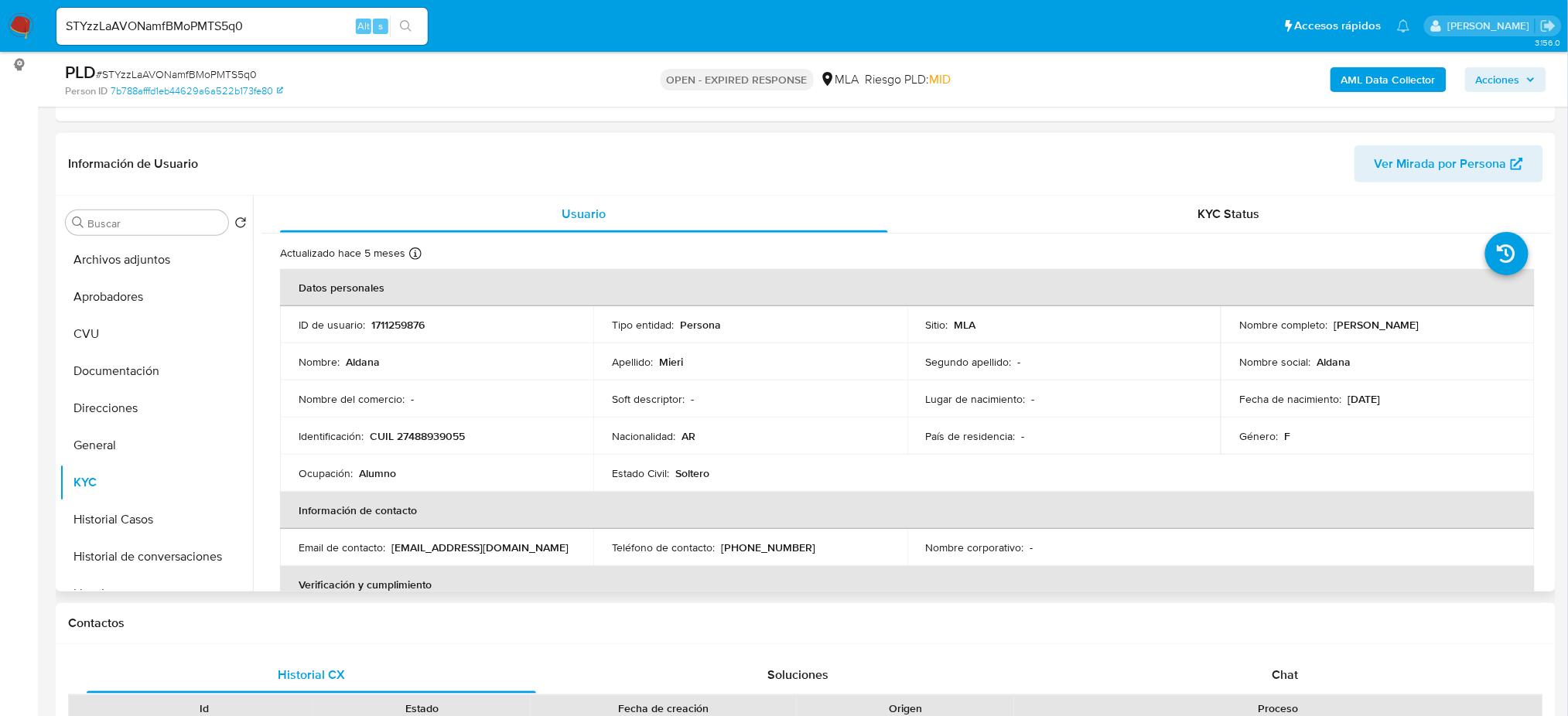
click at [431, 439] on p "CUIL 27488939055" at bounding box center [417, 436] width 95 height 14
copy p "27488939055"
click at [483, 439] on div "Identificación : CUIL 27488939055" at bounding box center [436, 436] width 276 height 14
drag, startPoint x: 1332, startPoint y: 321, endPoint x: 1441, endPoint y: 325, distance: 109.1
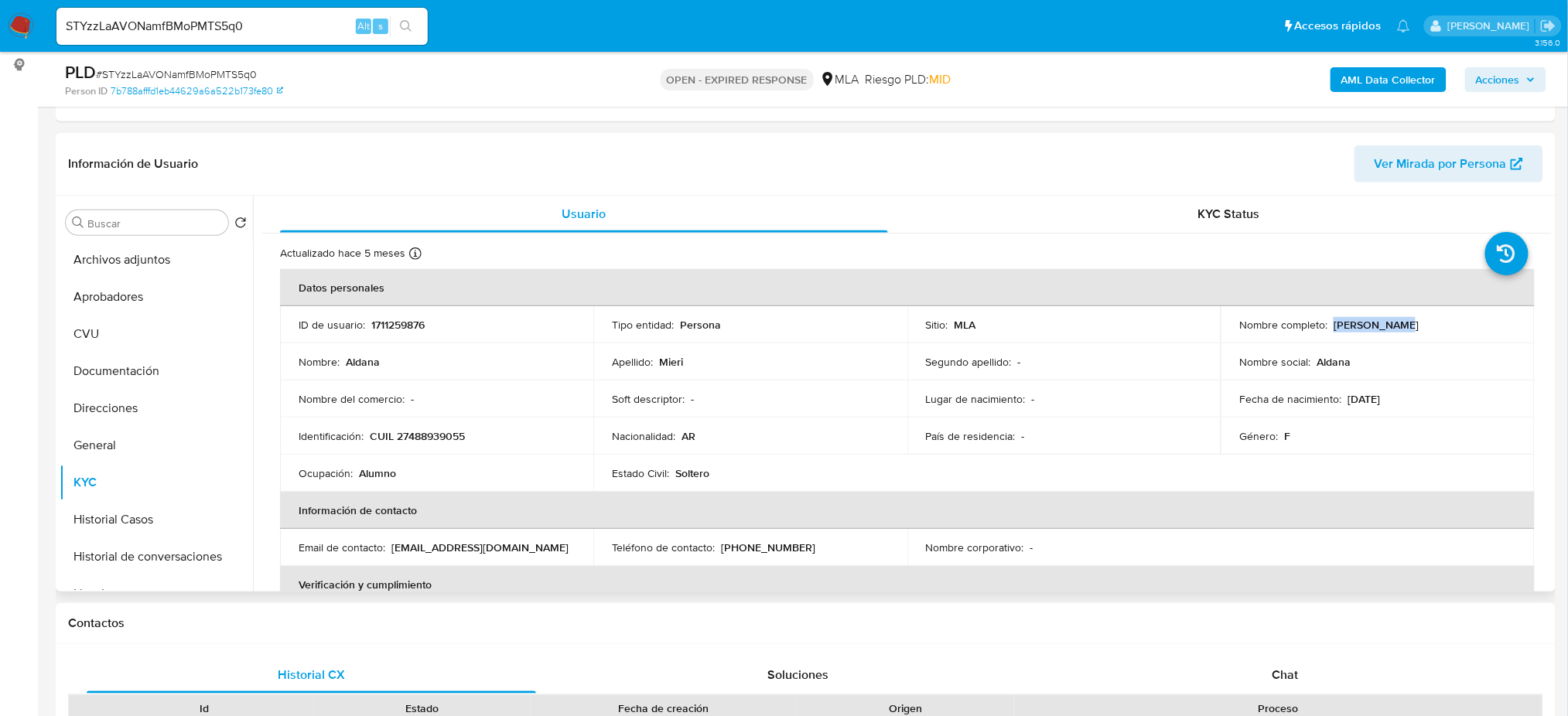
click at [1441, 325] on div "Nombre completo : Aldana Mieri" at bounding box center [1377, 325] width 276 height 14
copy p "Aldana Mieri"
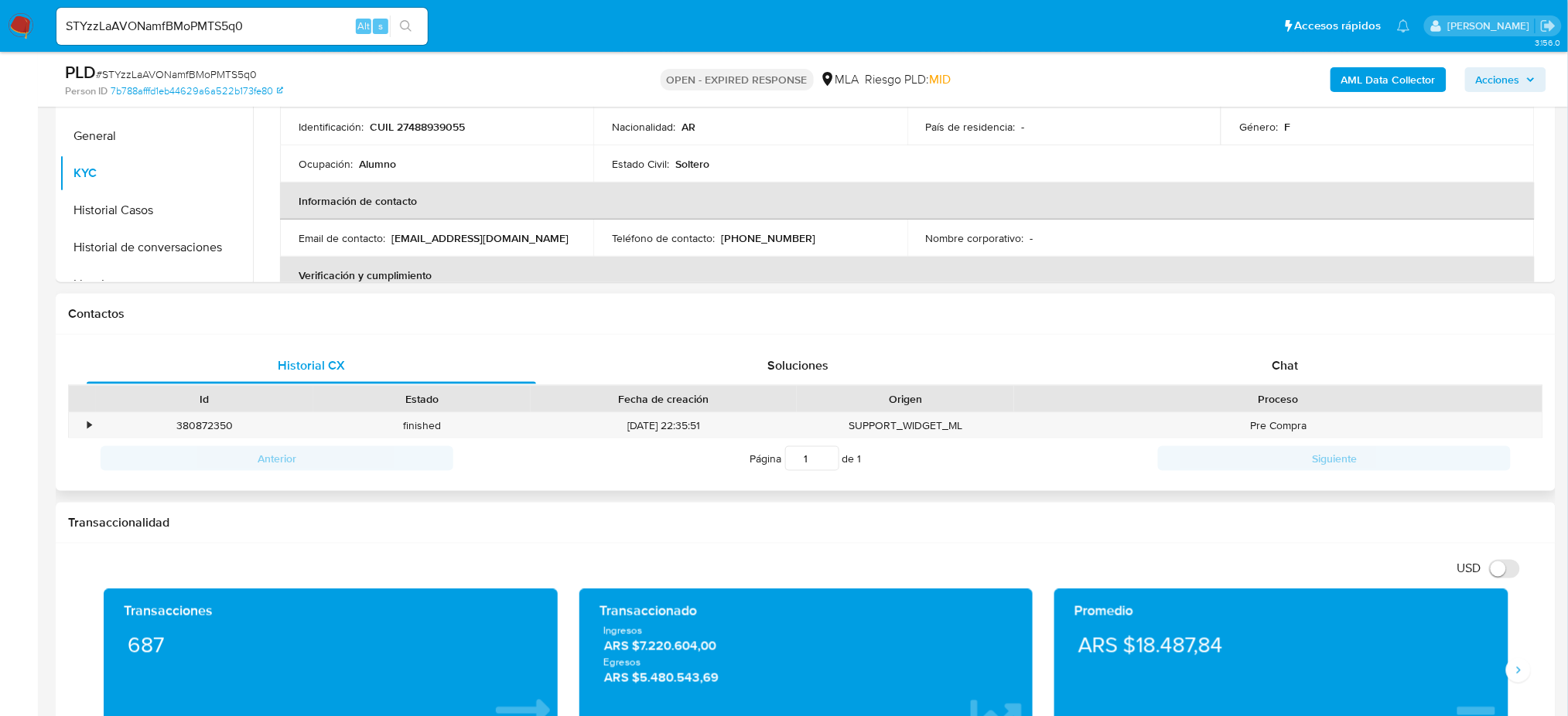
click at [1318, 376] on div "Chat" at bounding box center [1285, 365] width 449 height 37
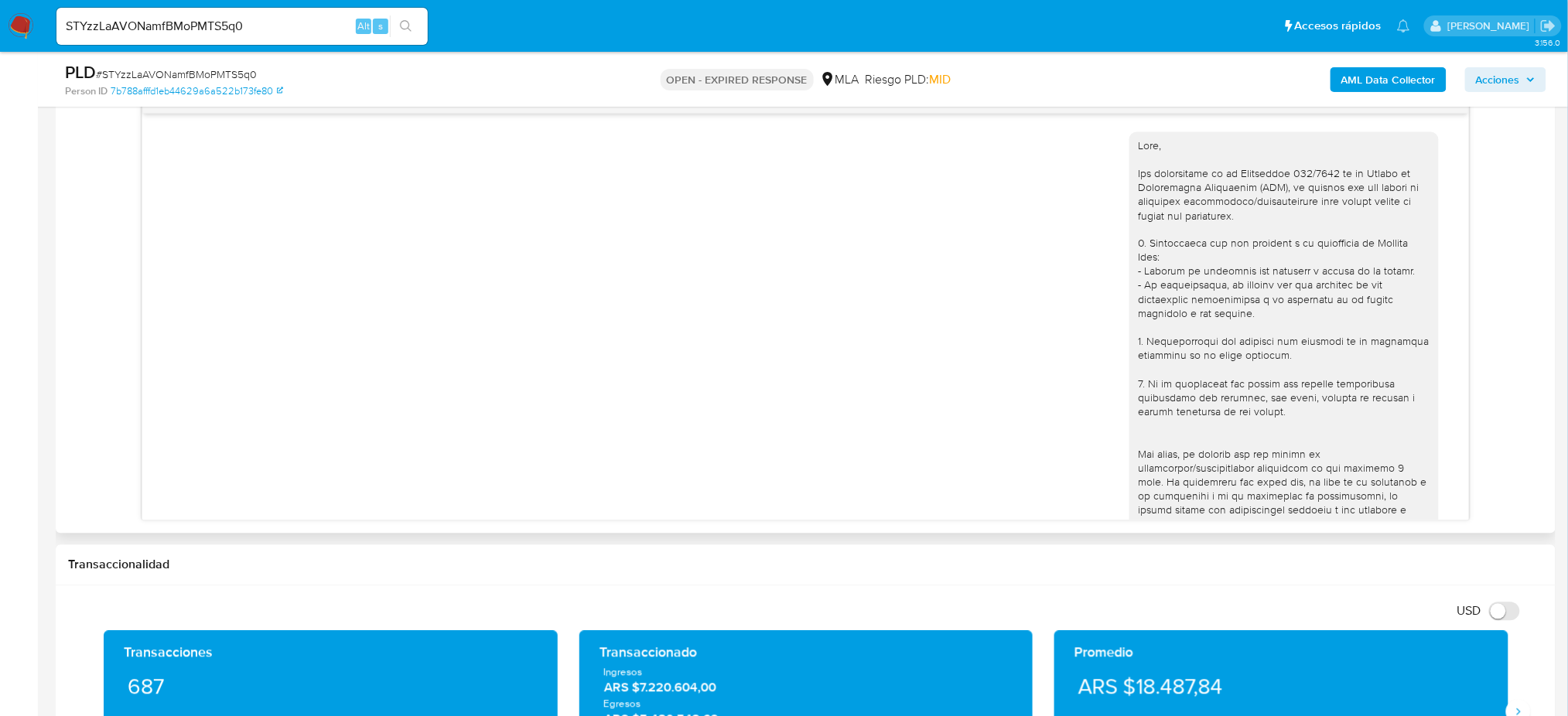
scroll to position [642, 0]
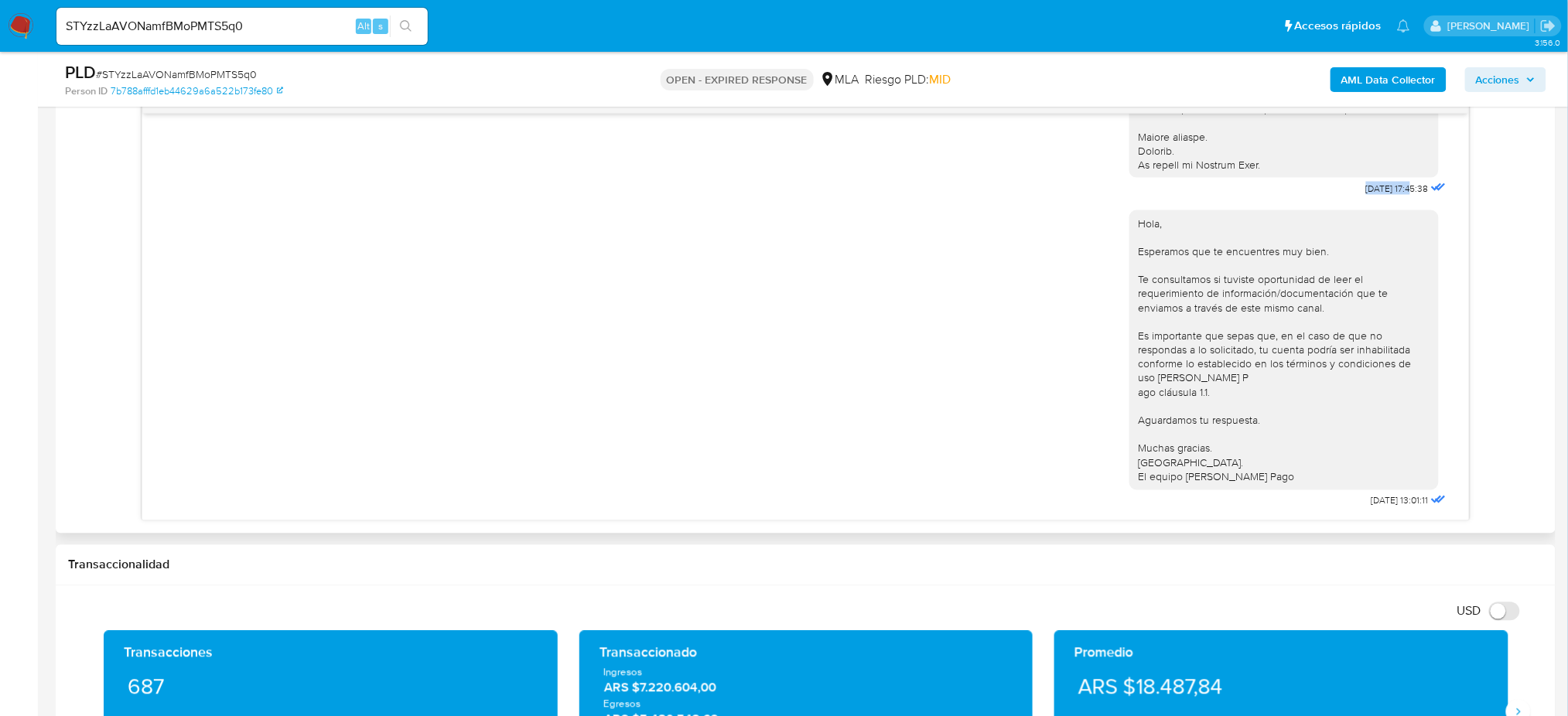
drag, startPoint x: 1327, startPoint y: 171, endPoint x: 1381, endPoint y: 177, distance: 54.3
copy span "18/08/2025"
drag, startPoint x: 1354, startPoint y: 505, endPoint x: 1381, endPoint y: 505, distance: 27.0
click at [1381, 505] on span "22/08/2025 13:01:11" at bounding box center [1400, 501] width 57 height 12
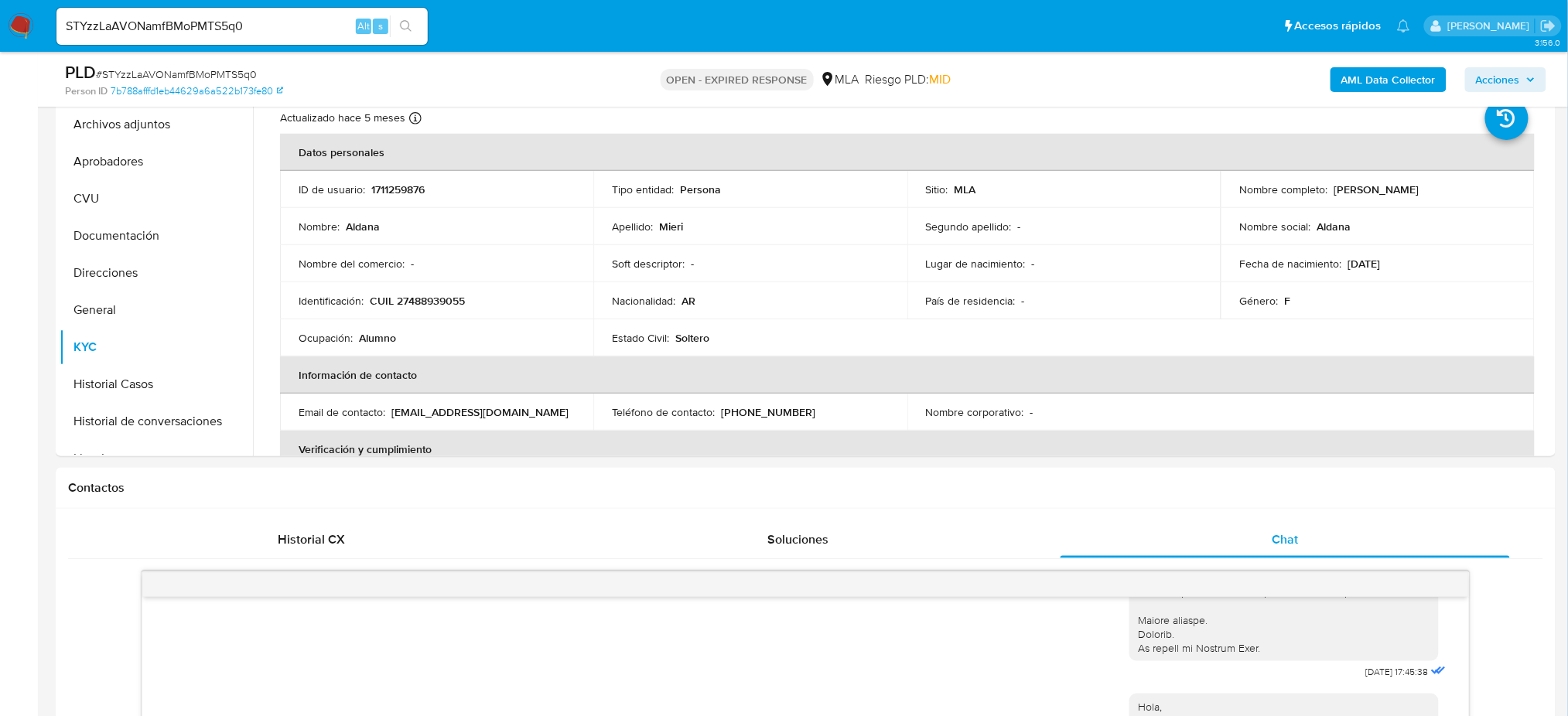
scroll to position [309, 0]
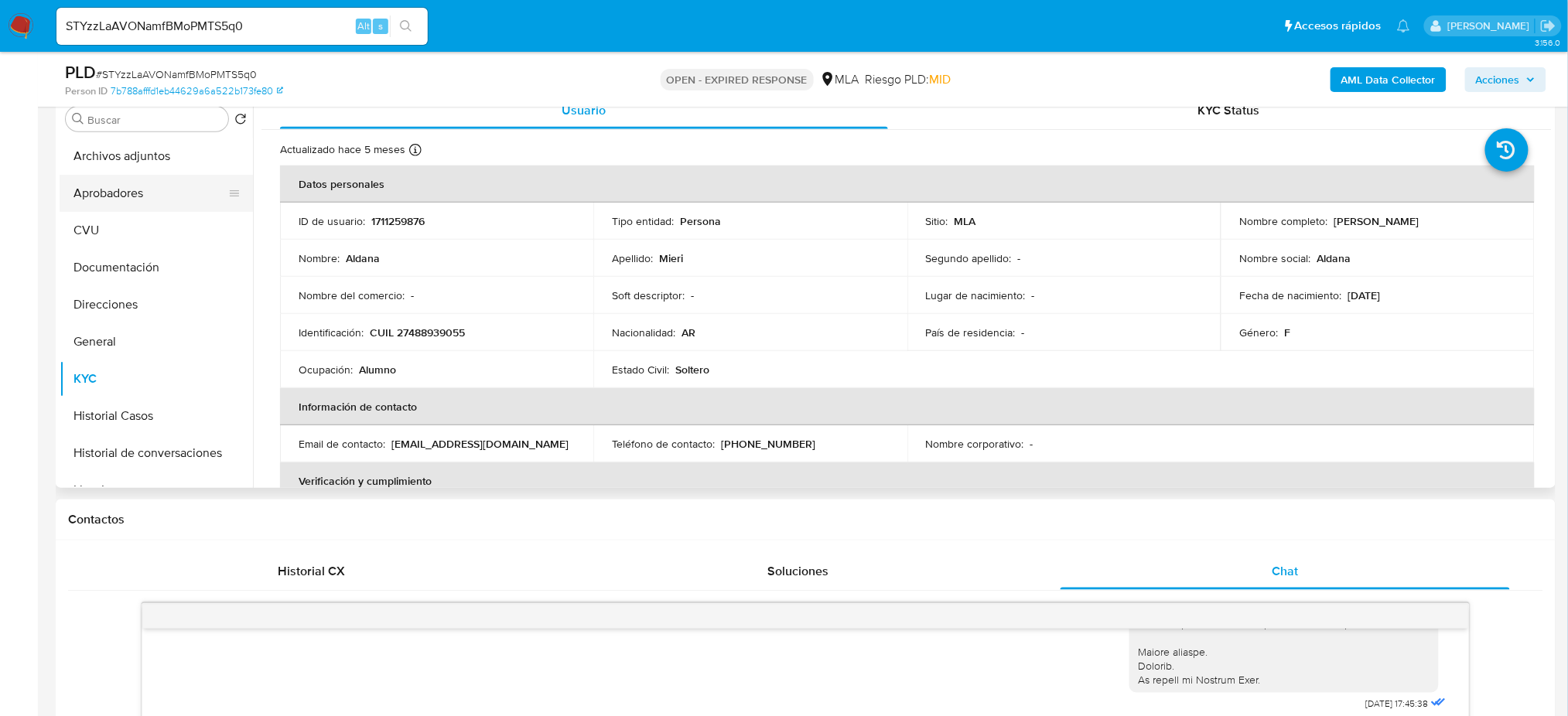
click at [128, 175] on button "Aprobadores" at bounding box center [150, 193] width 181 height 37
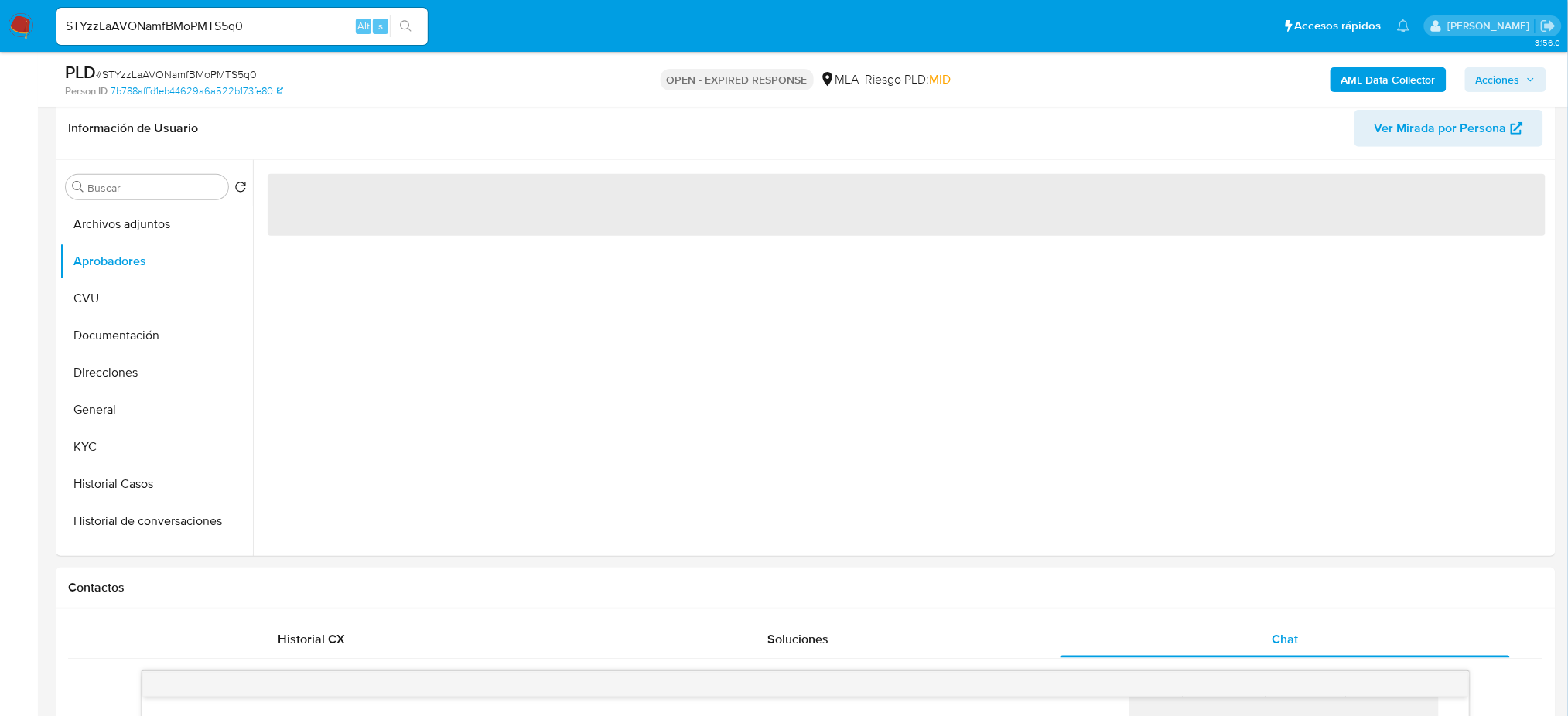
scroll to position [205, 0]
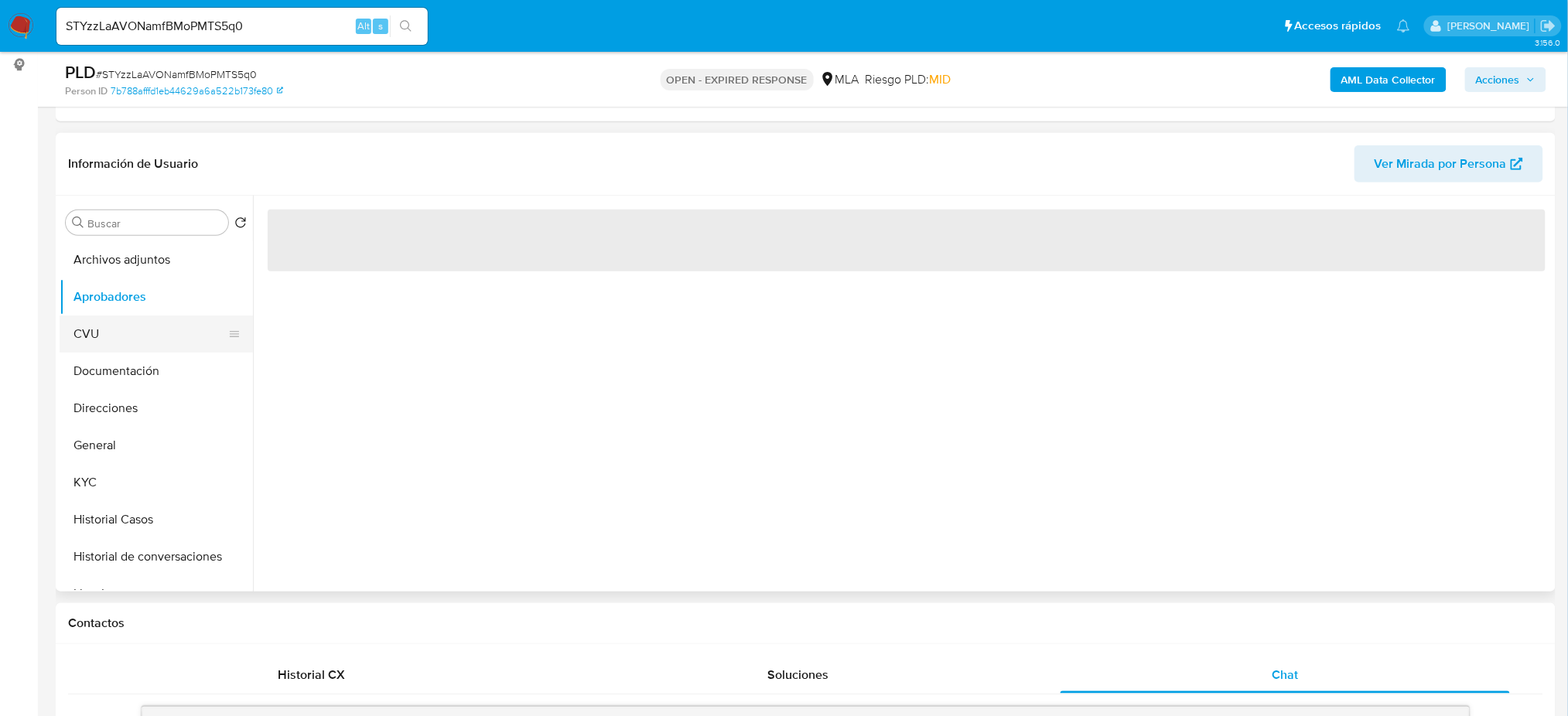
click at [112, 340] on button "CVU" at bounding box center [150, 334] width 181 height 37
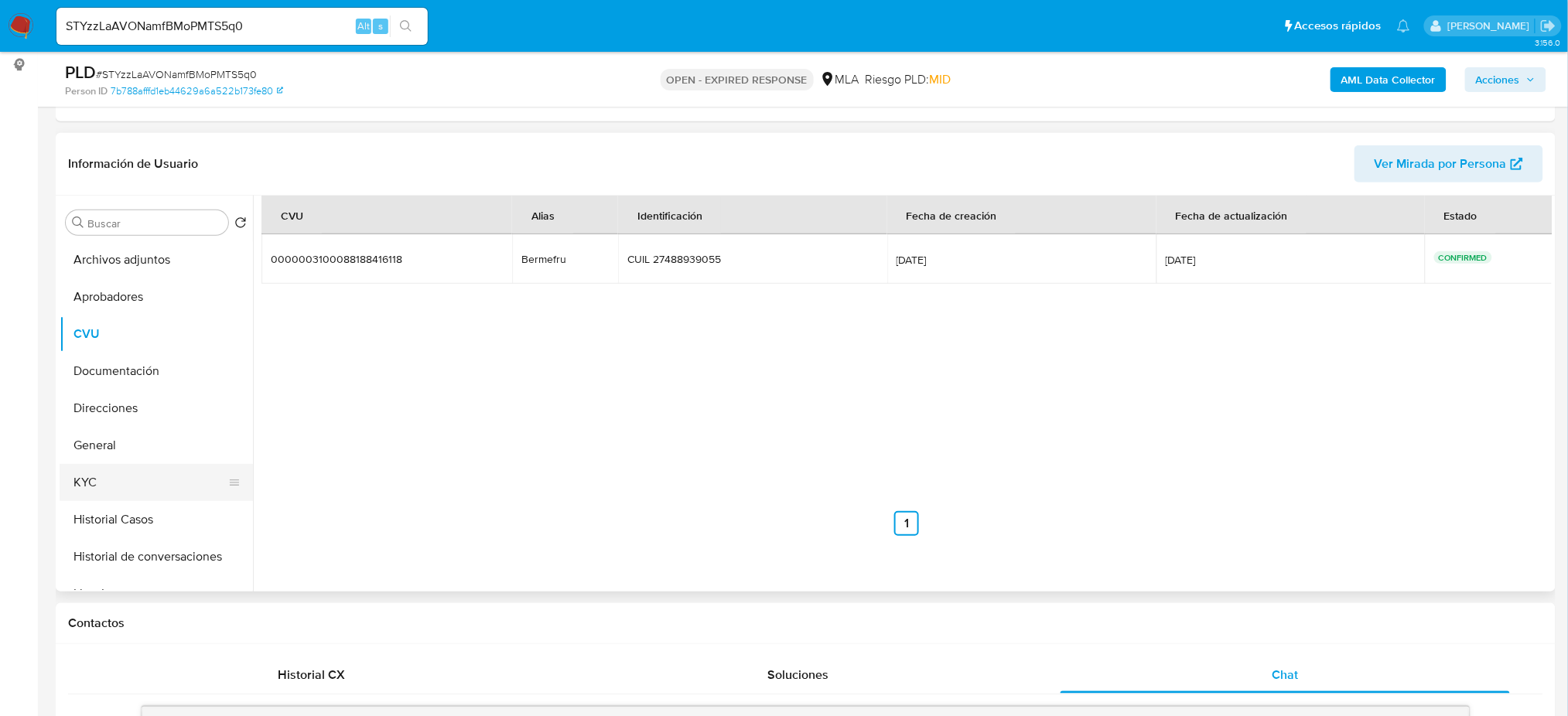
click at [128, 476] on button "KYC" at bounding box center [150, 482] width 181 height 37
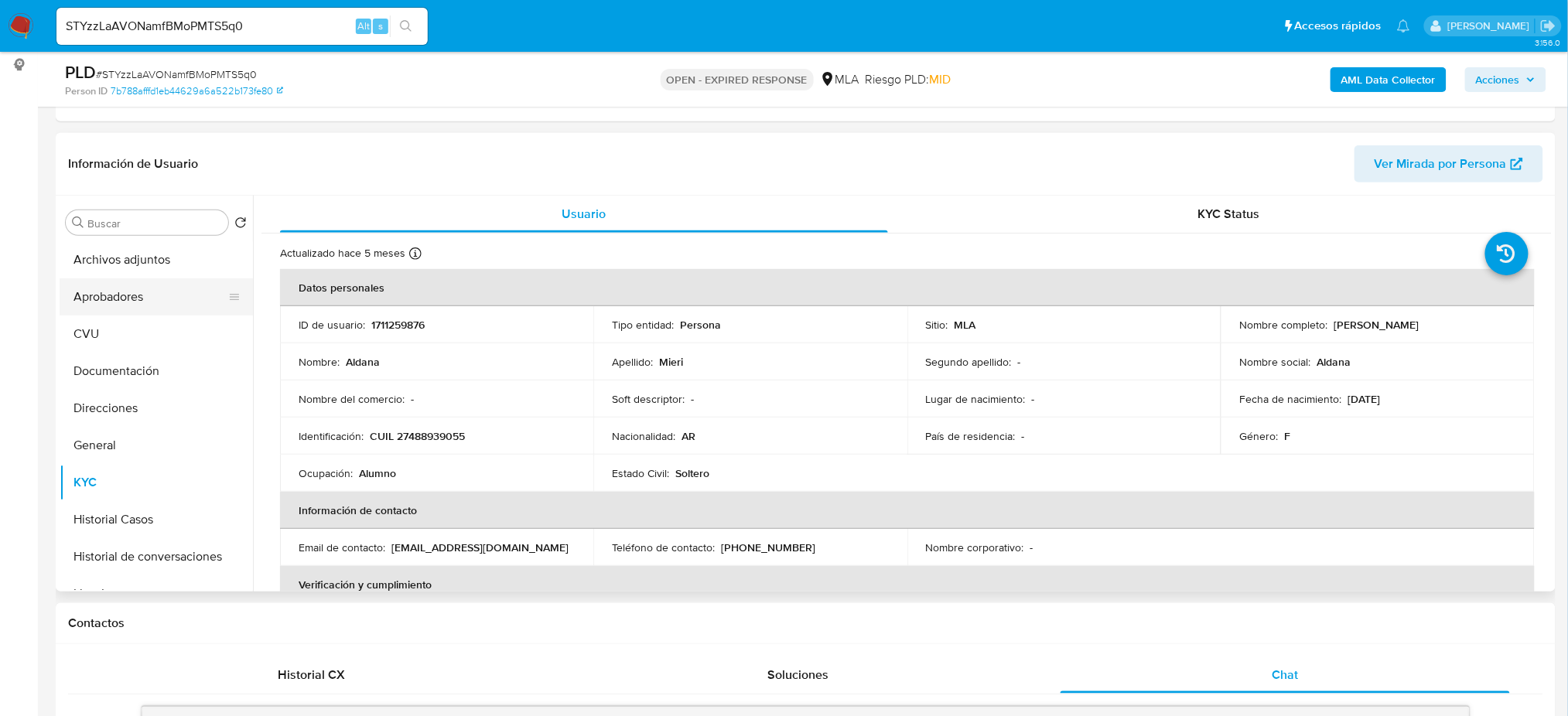
click at [106, 278] on button "Aprobadores" at bounding box center [150, 296] width 181 height 37
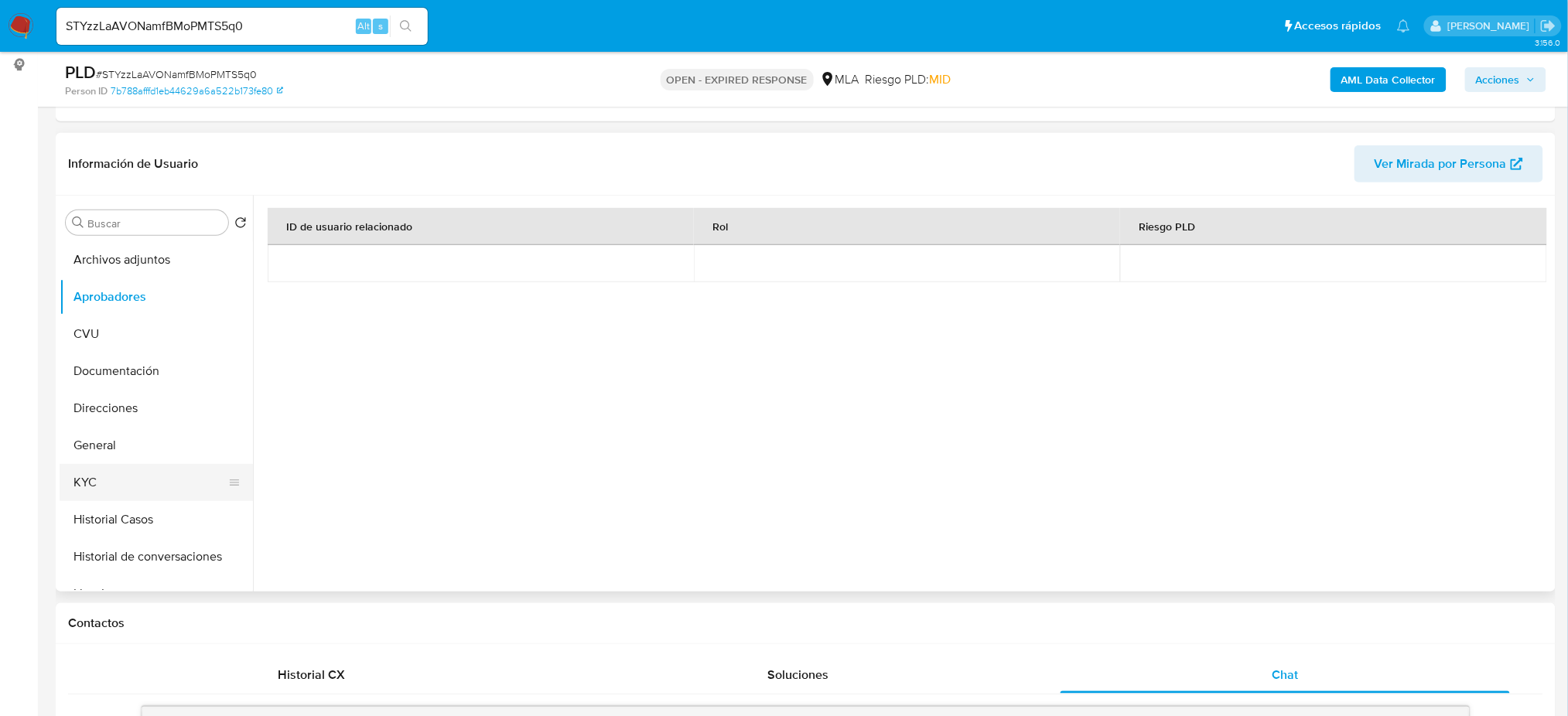
click at [105, 490] on button "KYC" at bounding box center [150, 482] width 181 height 37
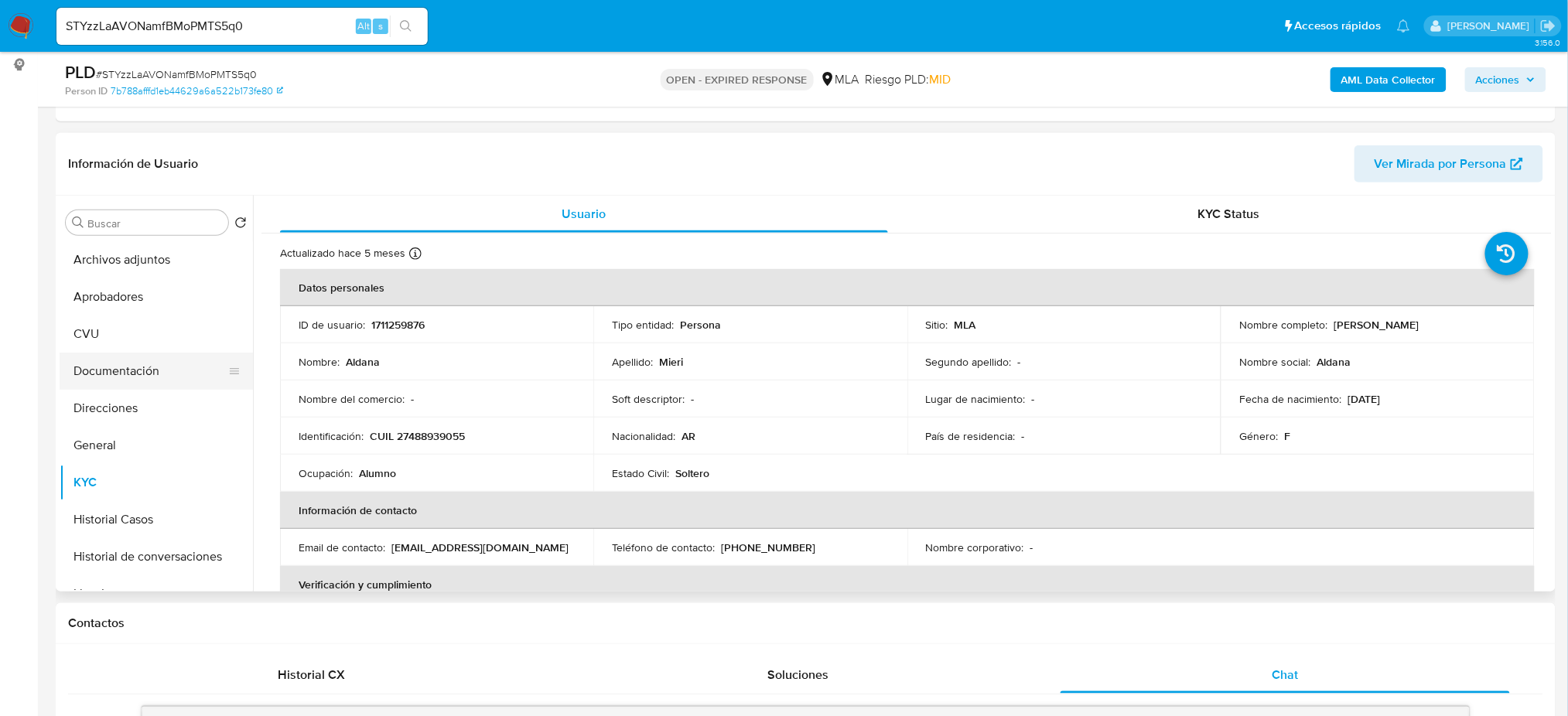
click at [160, 370] on button "Documentación" at bounding box center [150, 371] width 181 height 37
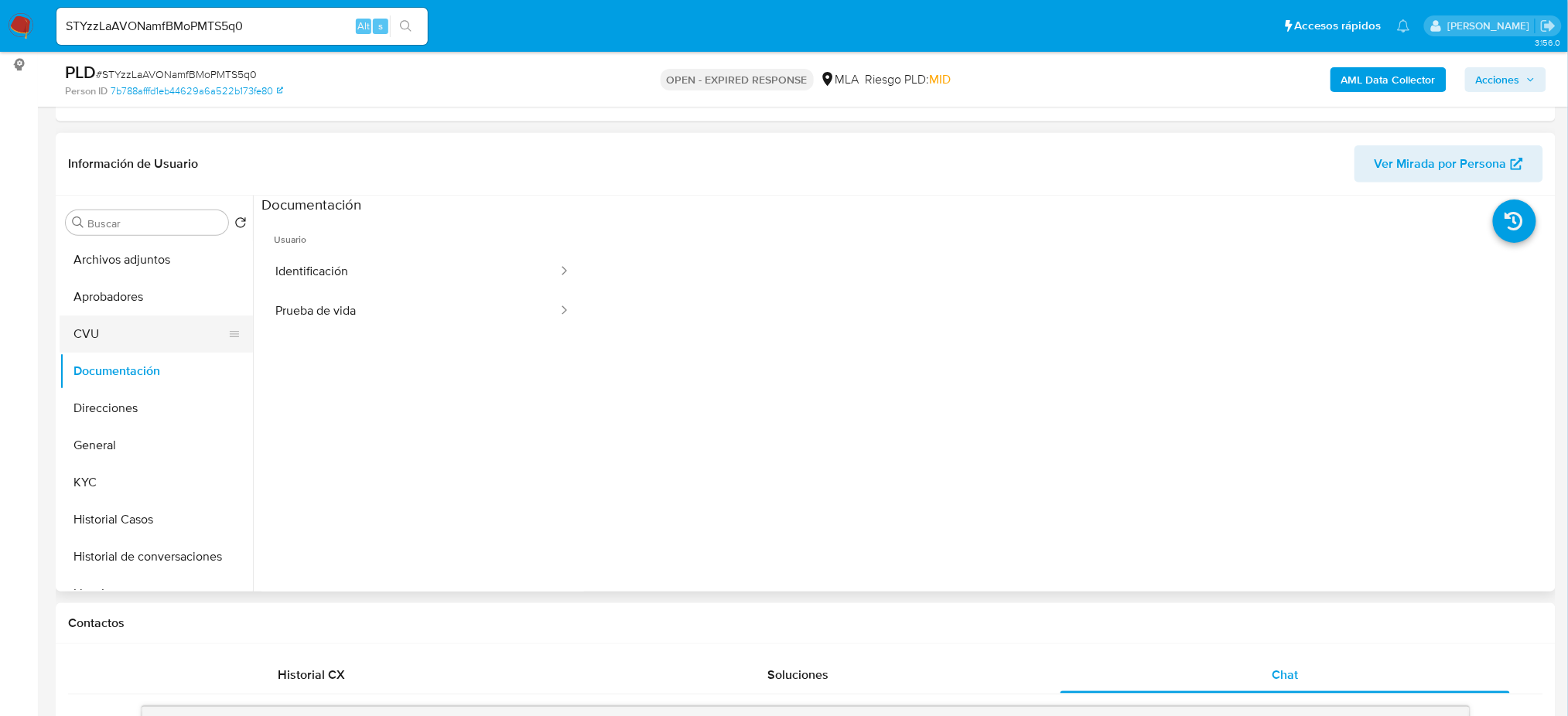
drag, startPoint x: 144, startPoint y: 327, endPoint x: 145, endPoint y: 335, distance: 8.1
click at [144, 326] on button "CVU" at bounding box center [150, 334] width 181 height 37
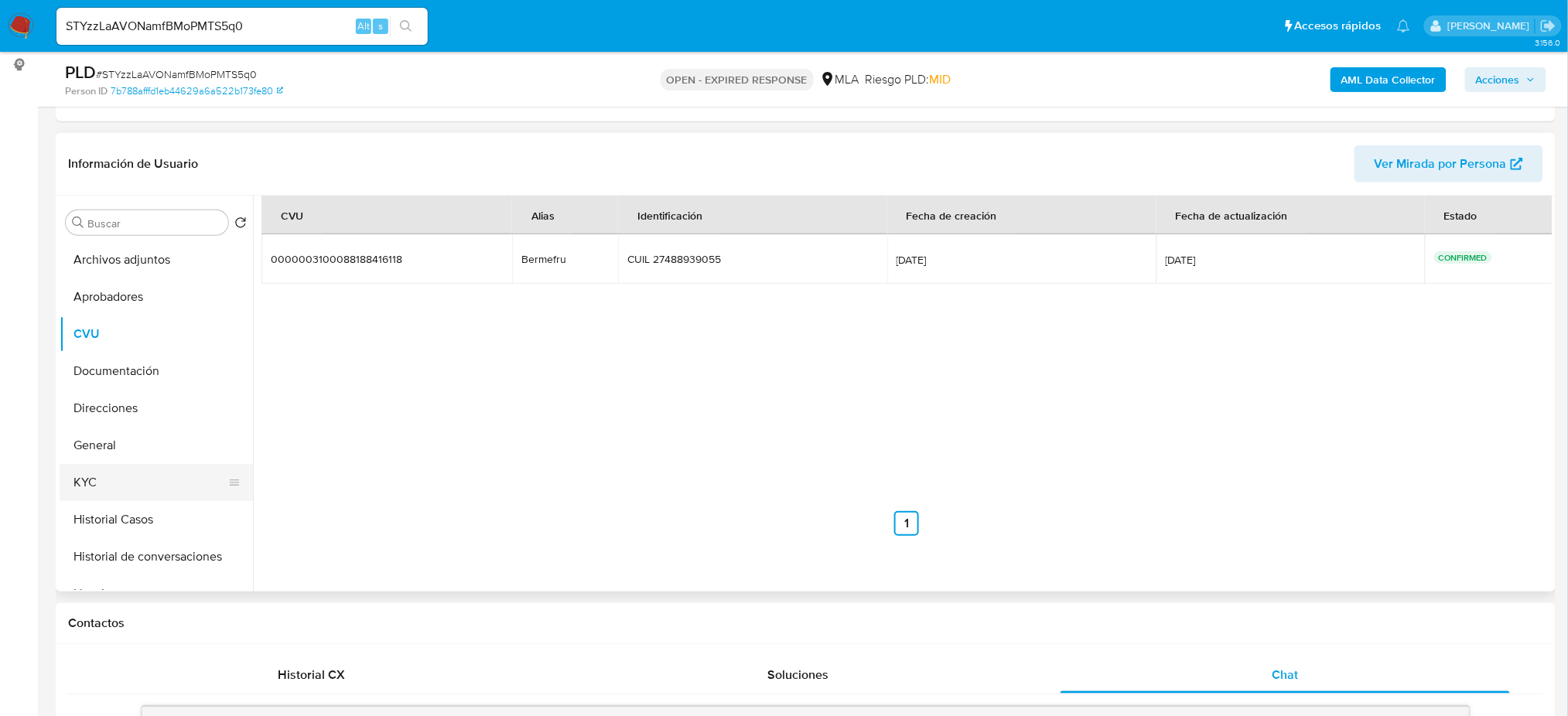
click at [186, 478] on button "KYC" at bounding box center [150, 482] width 181 height 37
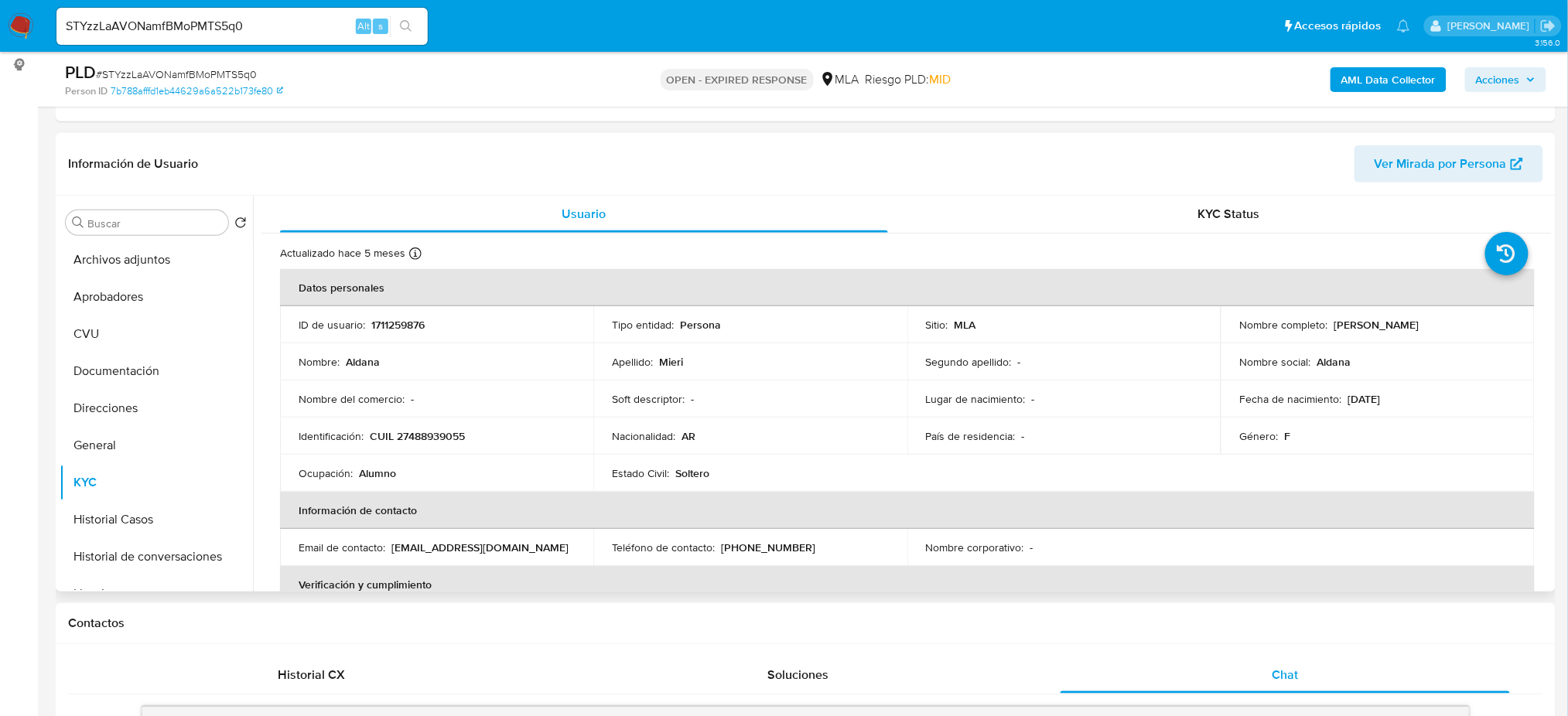
click at [444, 433] on p "CUIL 27488939055" at bounding box center [417, 436] width 95 height 14
click at [487, 388] on td "Nombre del comercio : -" at bounding box center [436, 399] width 313 height 37
drag, startPoint x: 412, startPoint y: 431, endPoint x: 431, endPoint y: 433, distance: 19.1
click at [431, 433] on p "CUIL 27488939055" at bounding box center [417, 436] width 95 height 14
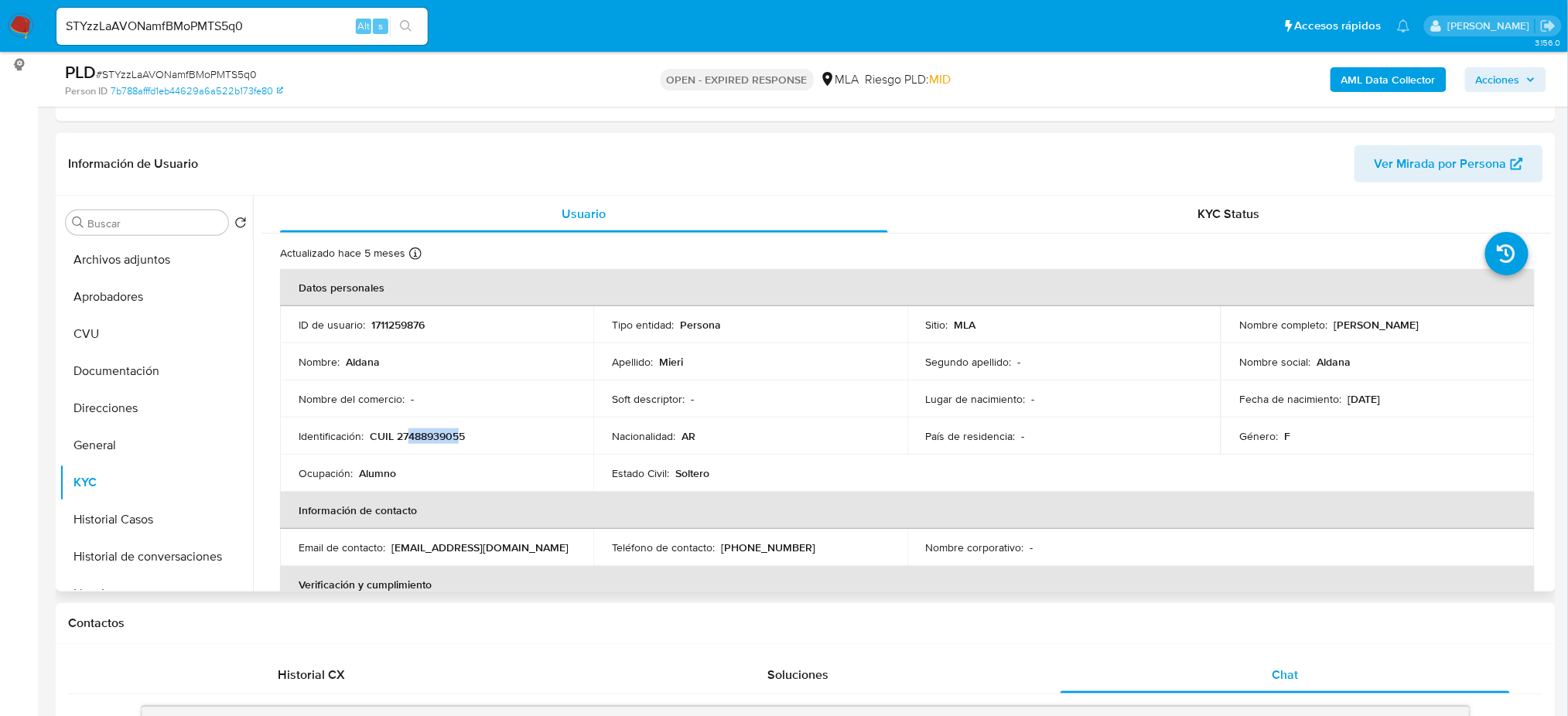
drag, startPoint x: 406, startPoint y: 436, endPoint x: 460, endPoint y: 433, distance: 54.1
click at [460, 433] on p "CUIL 27488939055" at bounding box center [417, 436] width 95 height 14
drag, startPoint x: 302, startPoint y: 30, endPoint x: 0, endPoint y: 50, distance: 302.7
click at [0, 50] on nav "Pausado Ver notificaciones STYzzLaAVONamfBMoPMTS5q0 Alt s Accesos rápidos Presi…" at bounding box center [784, 25] width 1568 height 52
paste input "Kf0p6Ca4dxdzlNRPgYILaTUD"
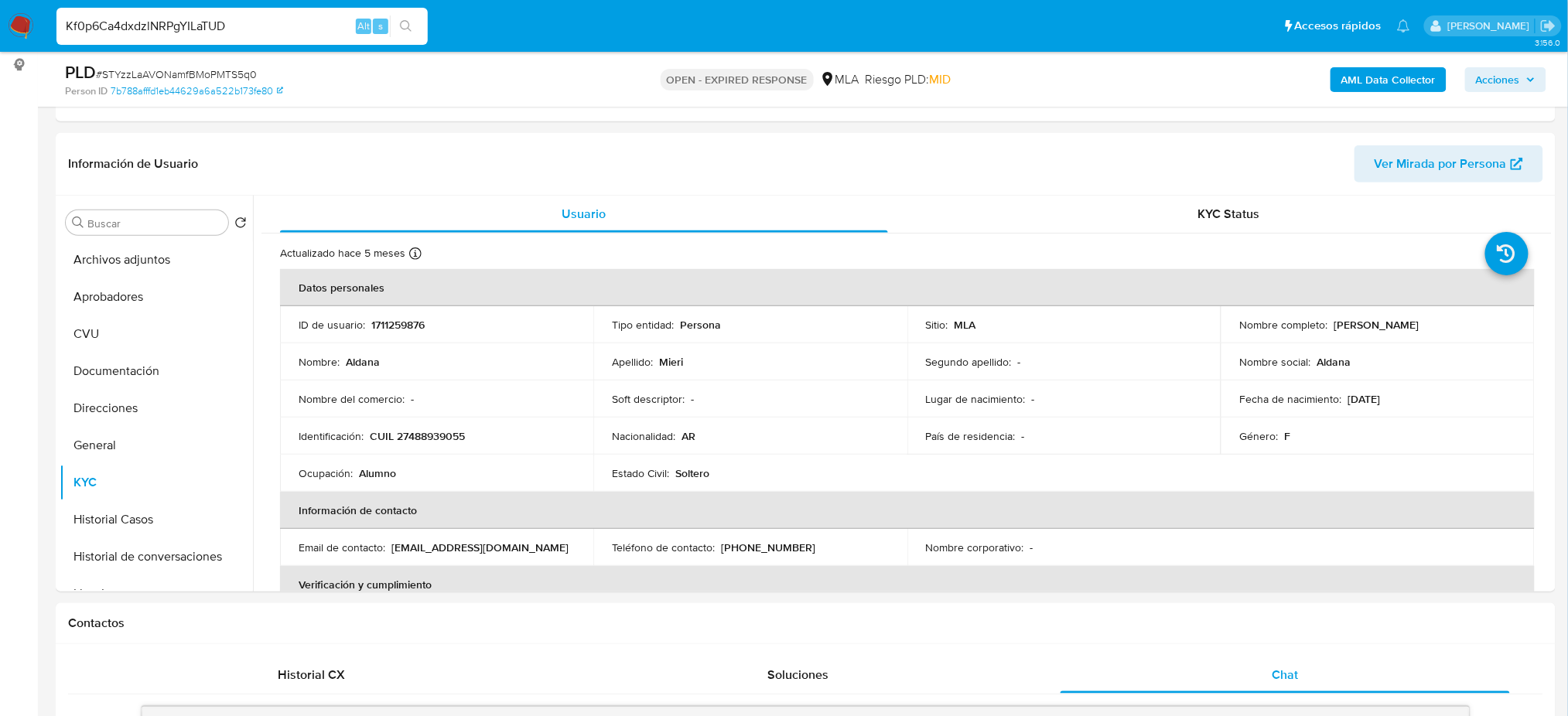
type input "Kf0p6Ca4dxdzlNRPgYILaTUD"
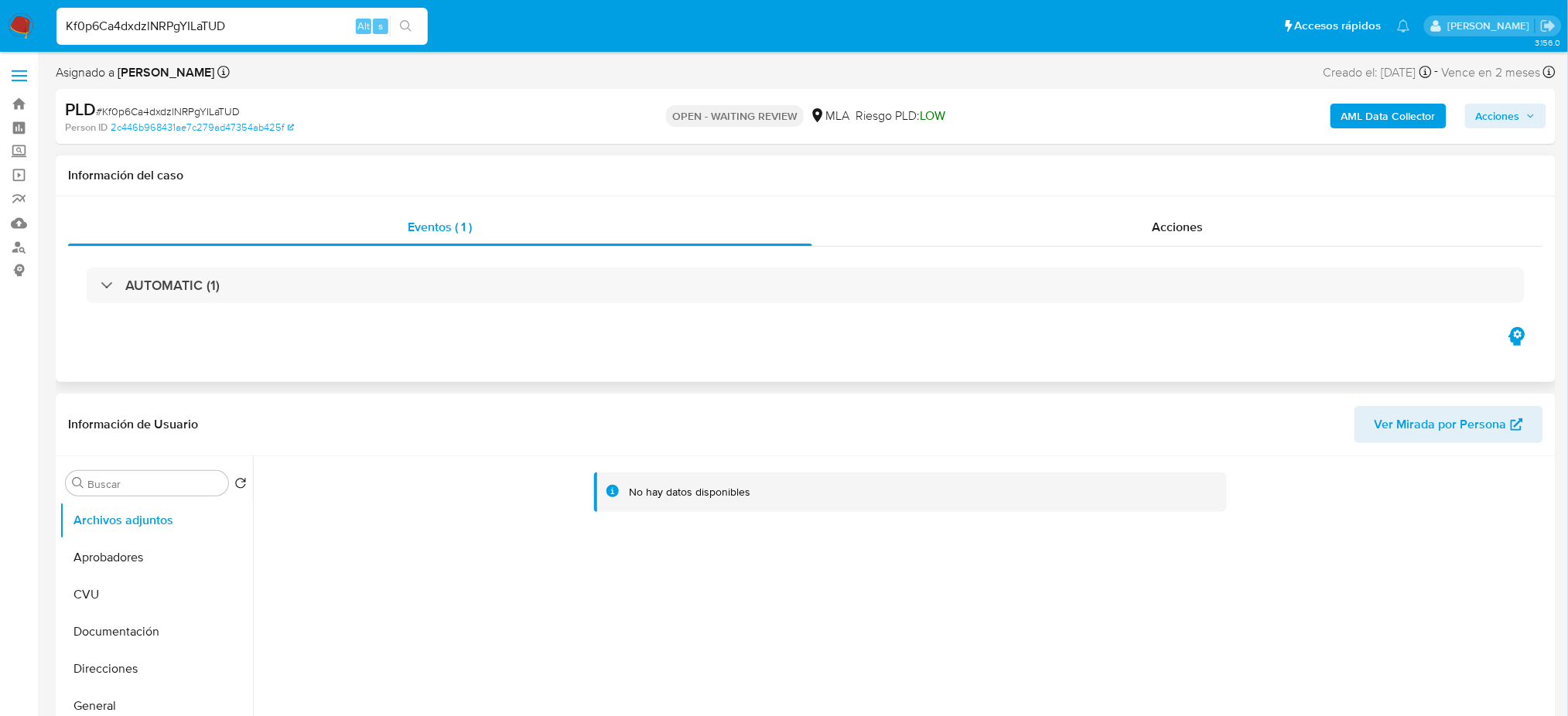
select select "10"
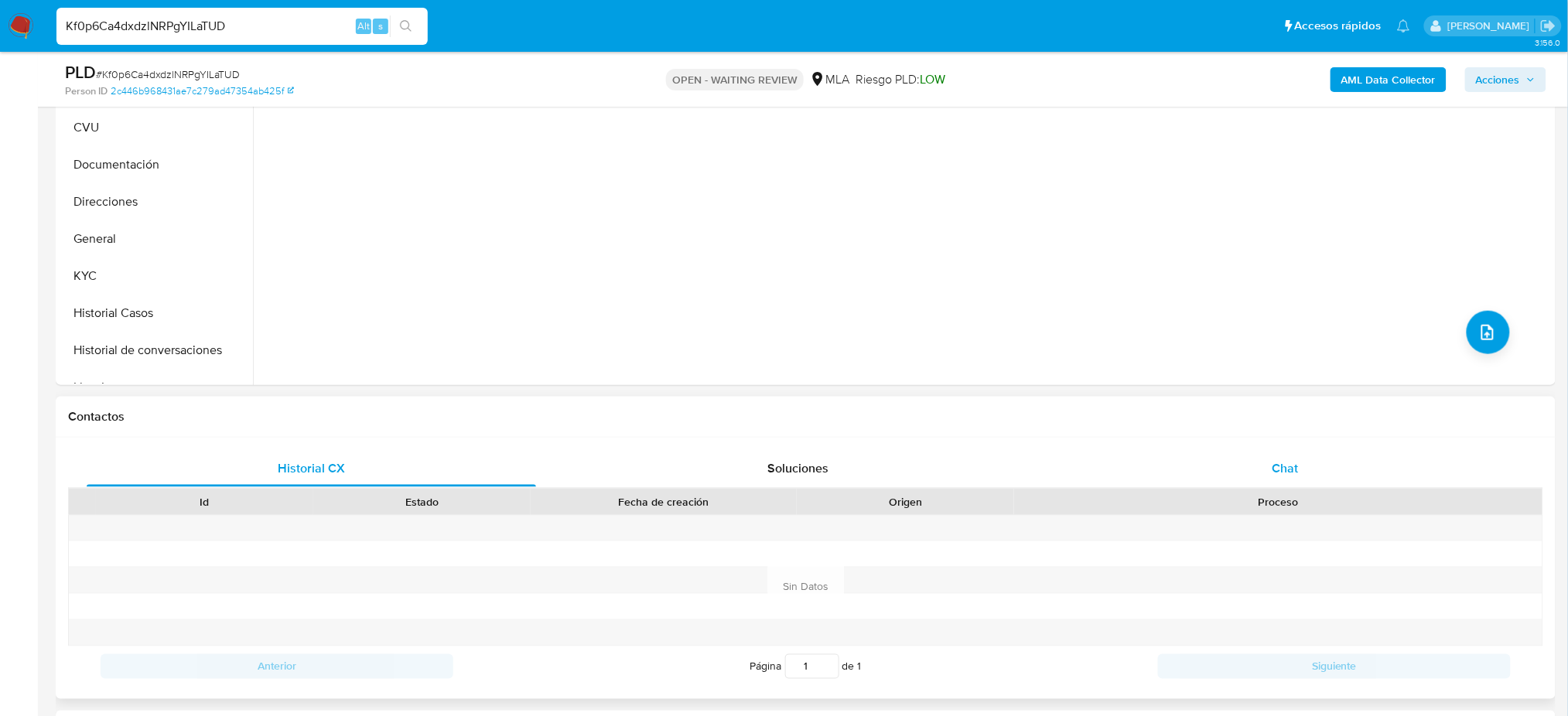
click at [1318, 466] on div "Chat" at bounding box center [1285, 468] width 449 height 37
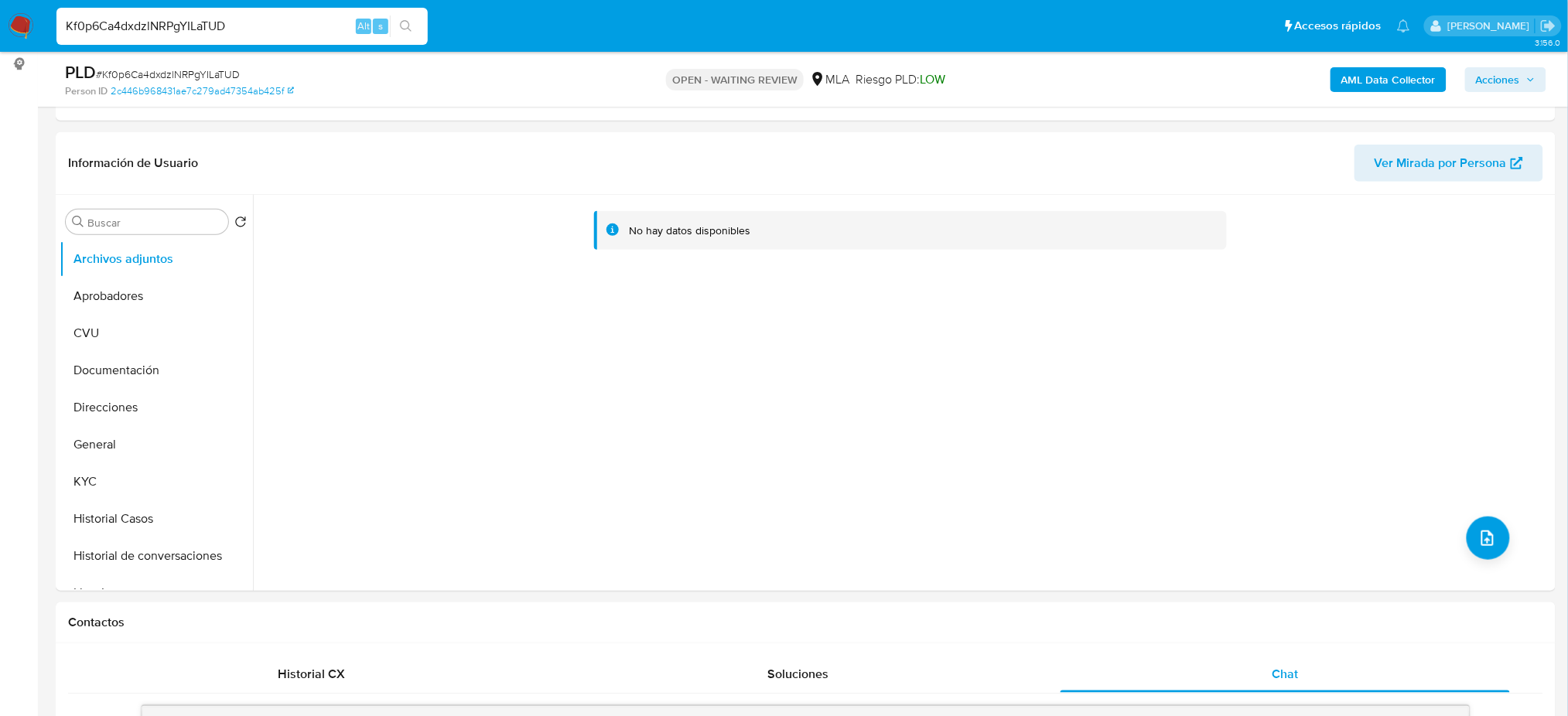
scroll to position [205, 0]
click at [110, 453] on button "General" at bounding box center [150, 445] width 181 height 37
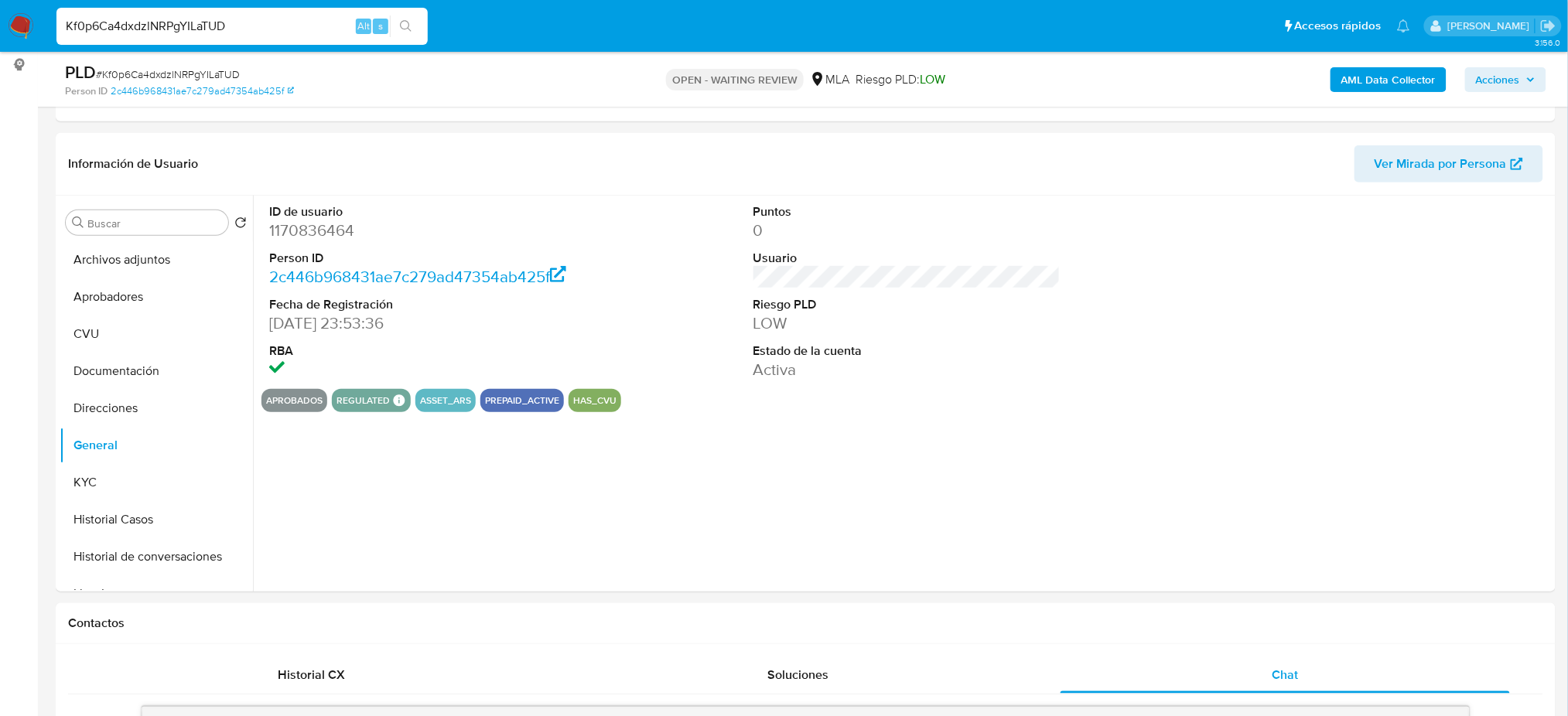
click at [304, 233] on dd "1170836464" at bounding box center [422, 230] width 307 height 21
click at [124, 496] on button "KYC" at bounding box center [150, 482] width 181 height 37
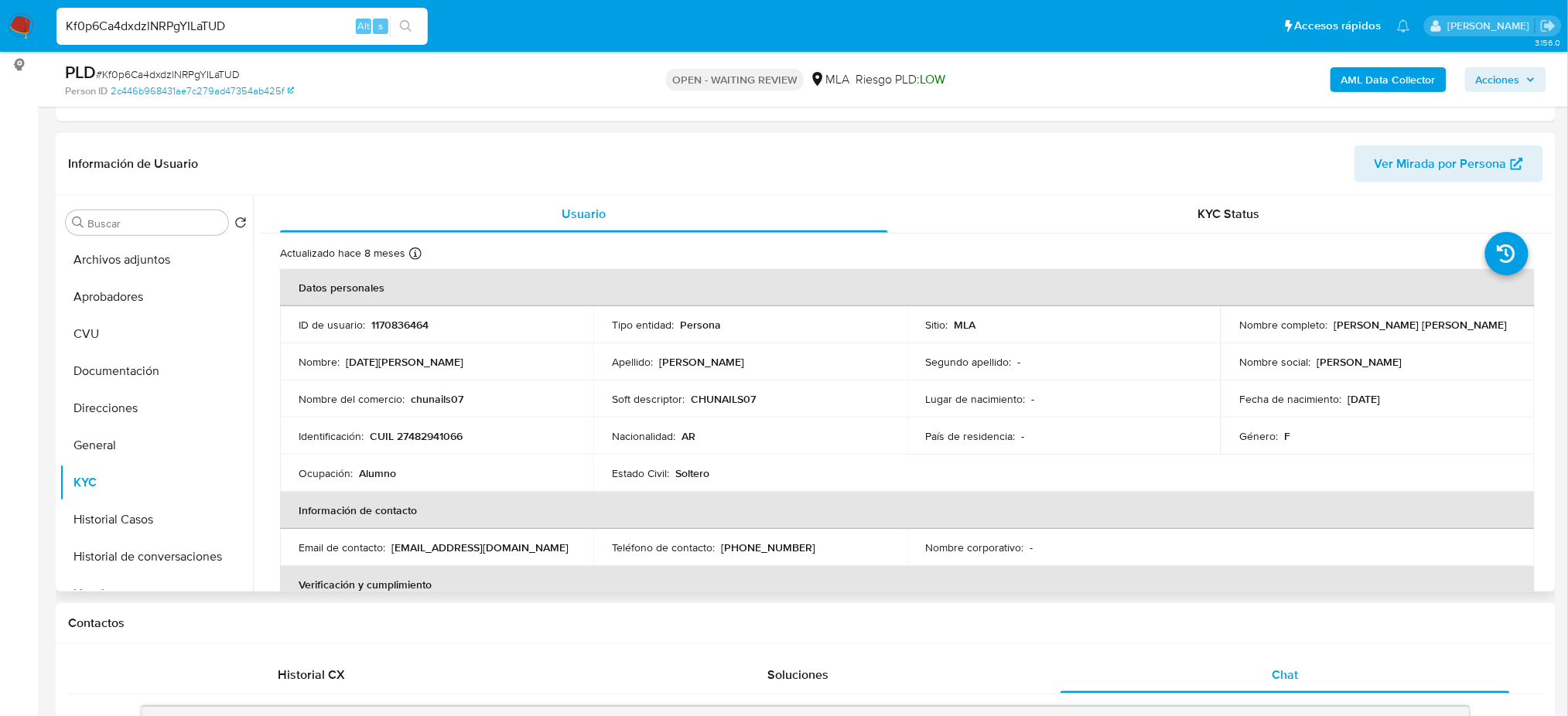
click at [417, 439] on p "CUIL 27482941066" at bounding box center [416, 436] width 92 height 14
drag, startPoint x: 396, startPoint y: 325, endPoint x: 406, endPoint y: 412, distance: 87.6
click at [397, 327] on p "1170836464" at bounding box center [400, 325] width 57 height 14
drag, startPoint x: 412, startPoint y: 437, endPoint x: 428, endPoint y: 435, distance: 16.1
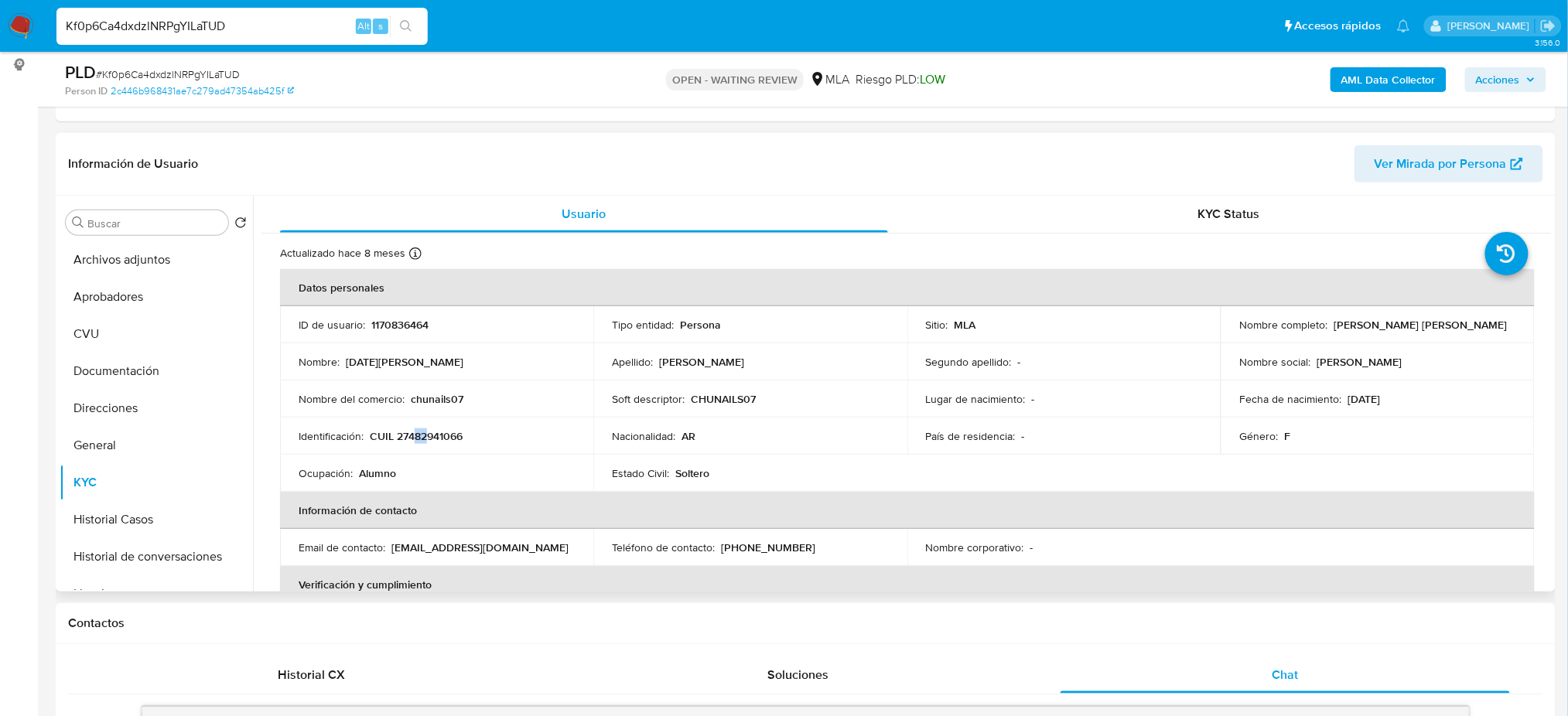
click at [428, 435] on p "CUIL 27482941066" at bounding box center [416, 436] width 92 height 14
drag, startPoint x: 407, startPoint y: 433, endPoint x: 454, endPoint y: 433, distance: 47.0
click at [454, 433] on p "CUIL 27482941066" at bounding box center [416, 436] width 92 height 14
drag, startPoint x: 1328, startPoint y: 326, endPoint x: 1484, endPoint y: 326, distance: 156.0
click at [1484, 326] on div "Nombre completo : Lucia Marianella Echegaray" at bounding box center [1377, 325] width 276 height 14
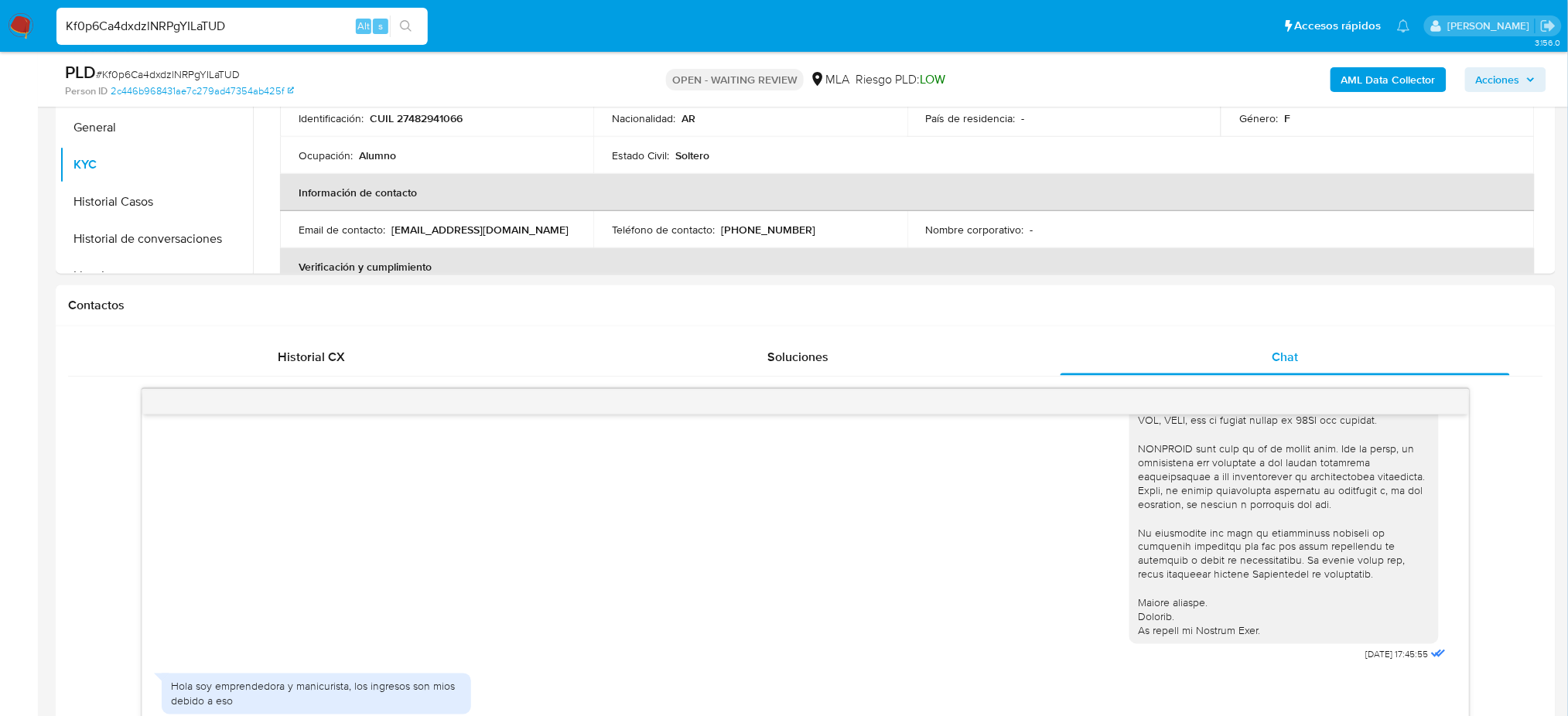
scroll to position [214, 0]
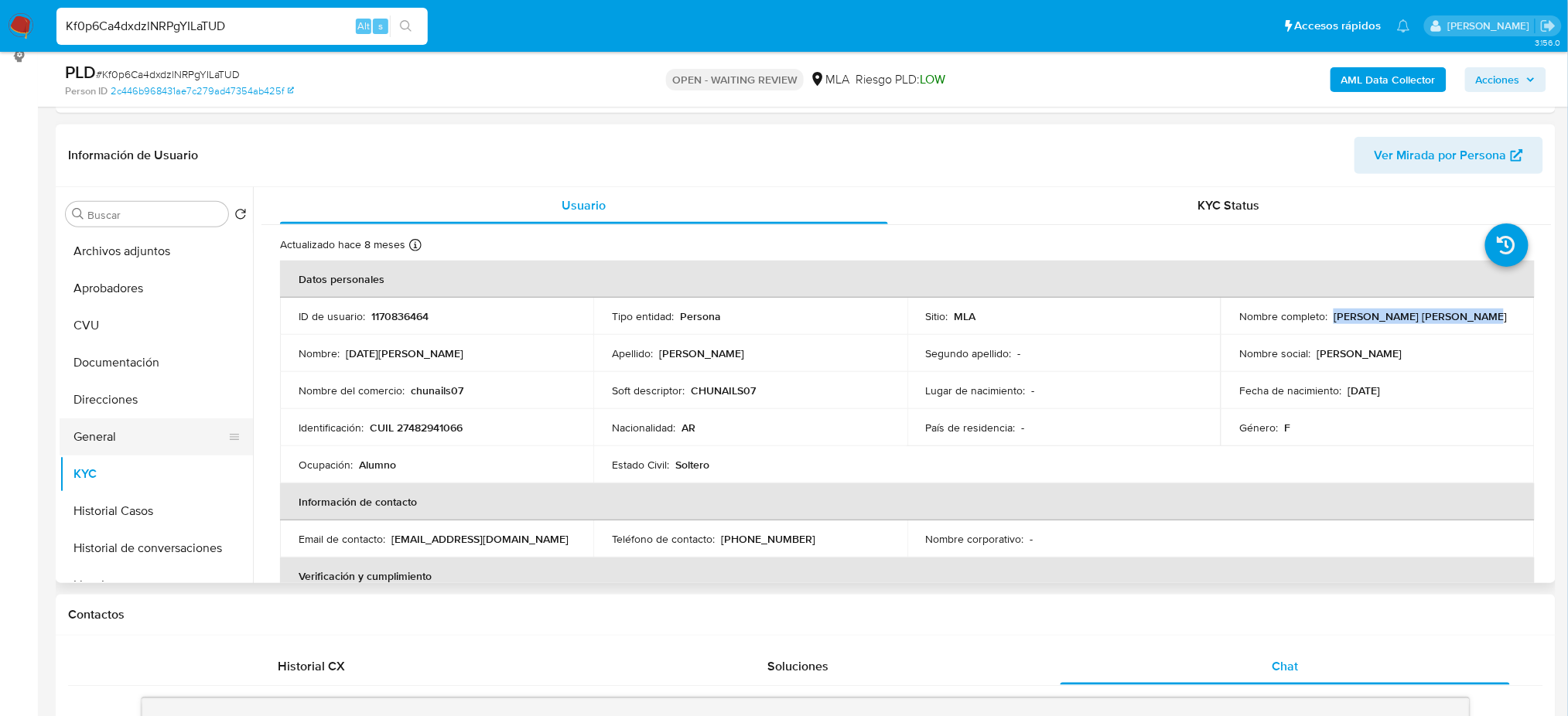
drag, startPoint x: 112, startPoint y: 426, endPoint x: 104, endPoint y: 437, distance: 13.6
click at [112, 426] on button "General" at bounding box center [150, 436] width 181 height 37
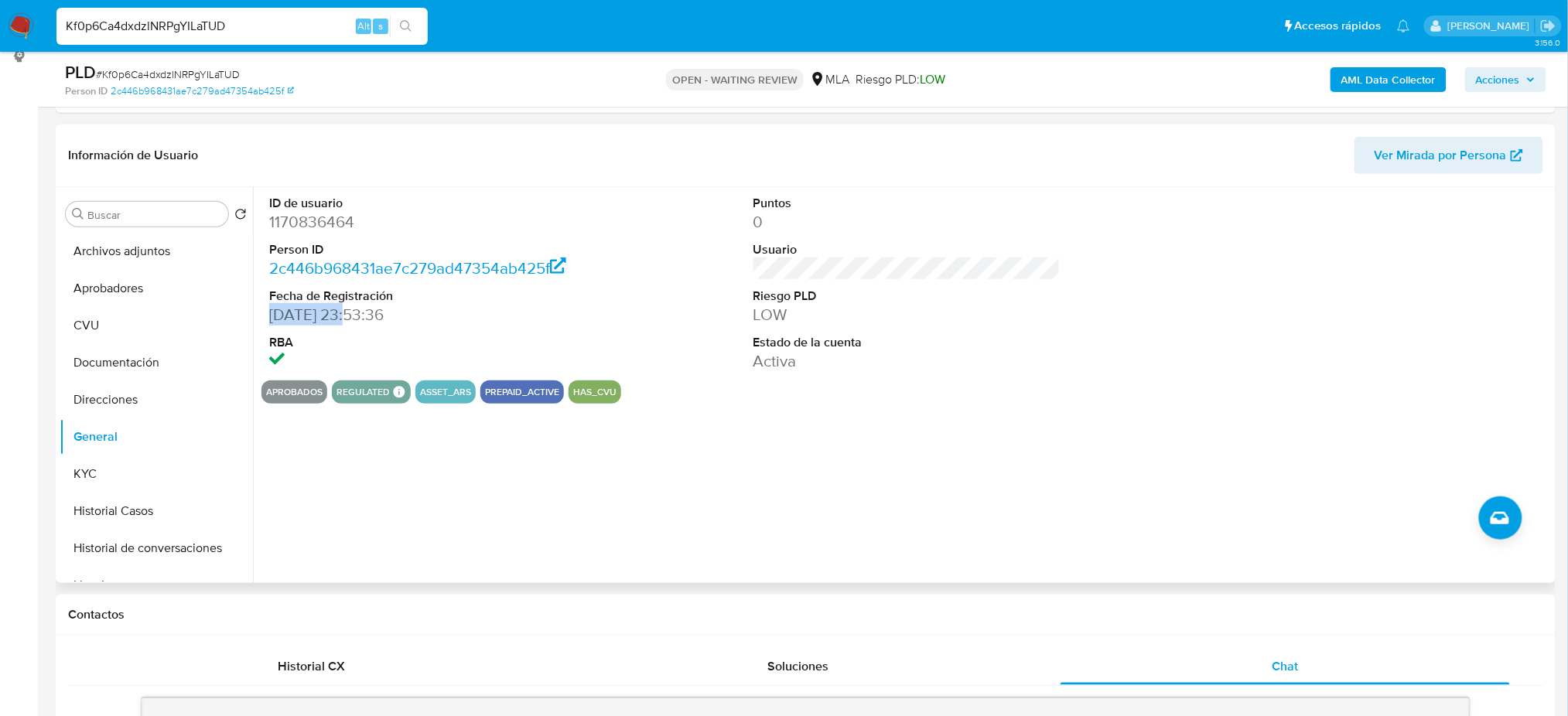
drag, startPoint x: 270, startPoint y: 313, endPoint x: 347, endPoint y: 317, distance: 77.1
click at [347, 317] on dd "31/07/2022 23:53:36" at bounding box center [422, 315] width 307 height 21
click at [101, 477] on button "KYC" at bounding box center [150, 474] width 181 height 37
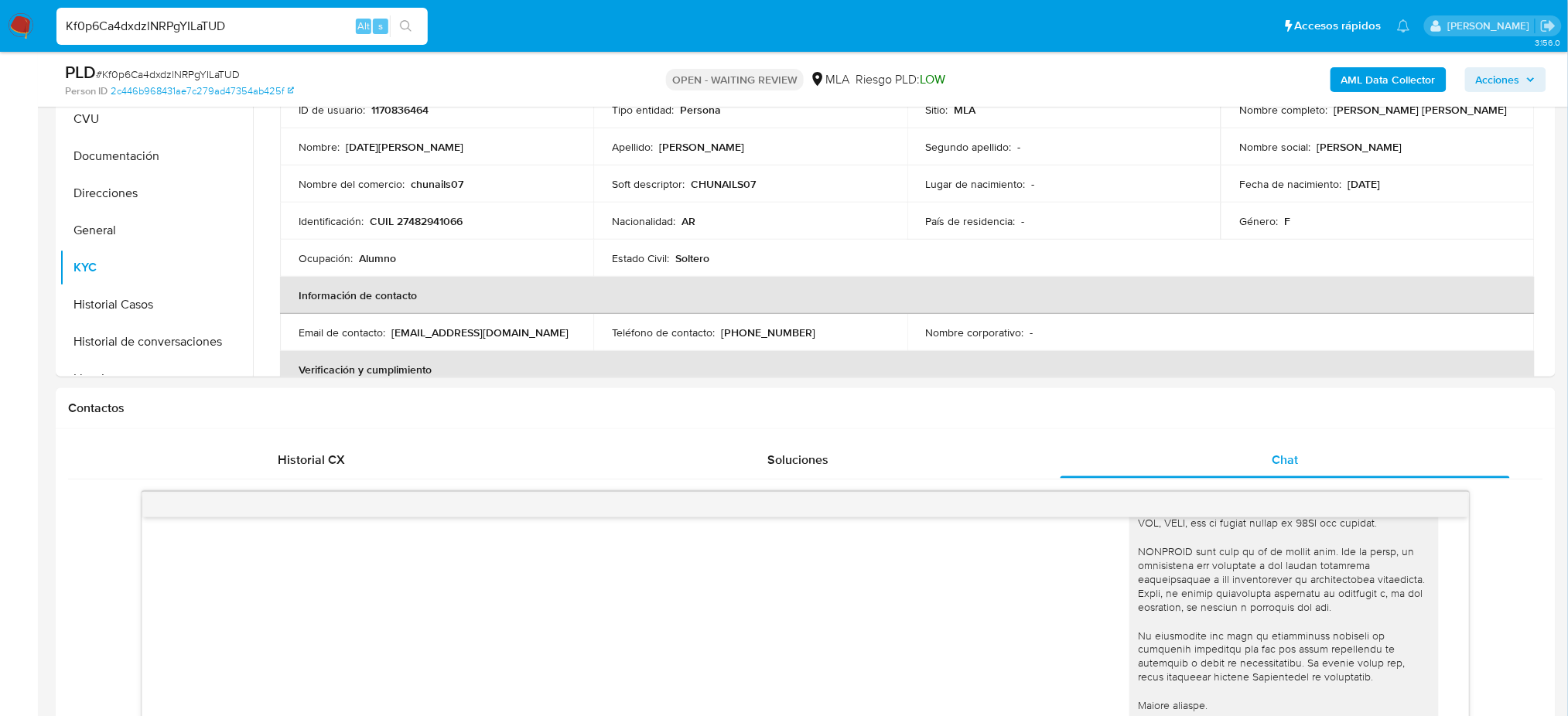
scroll to position [730, 0]
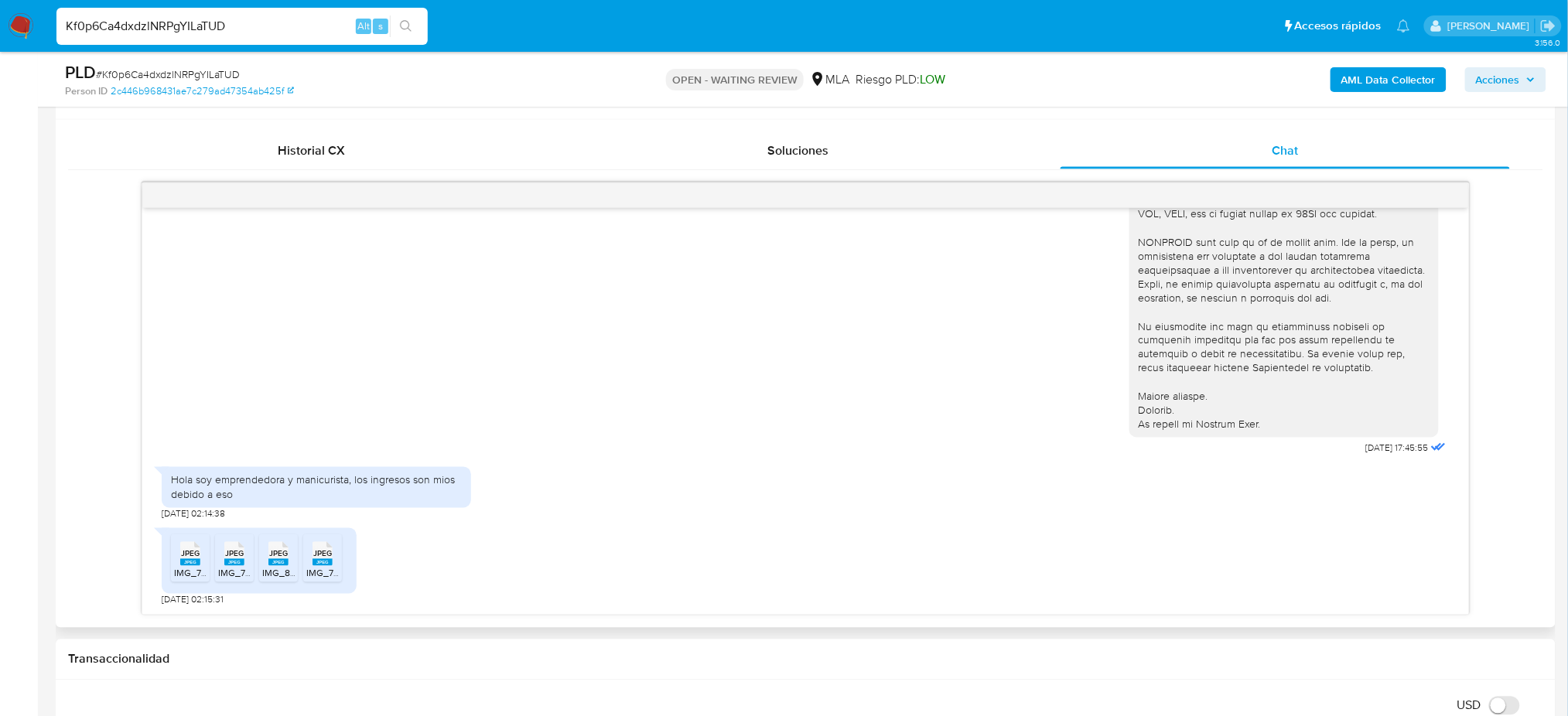
click at [264, 481] on div "Hola soy emprendedora y manicurista, los ingresos son mios debido a eso" at bounding box center [316, 488] width 291 height 28
click at [240, 494] on div "Hola soy emprendedora y manicurista, los ingresos son mios debido a eso" at bounding box center [316, 488] width 291 height 28
drag, startPoint x: 196, startPoint y: 480, endPoint x: 260, endPoint y: 499, distance: 66.8
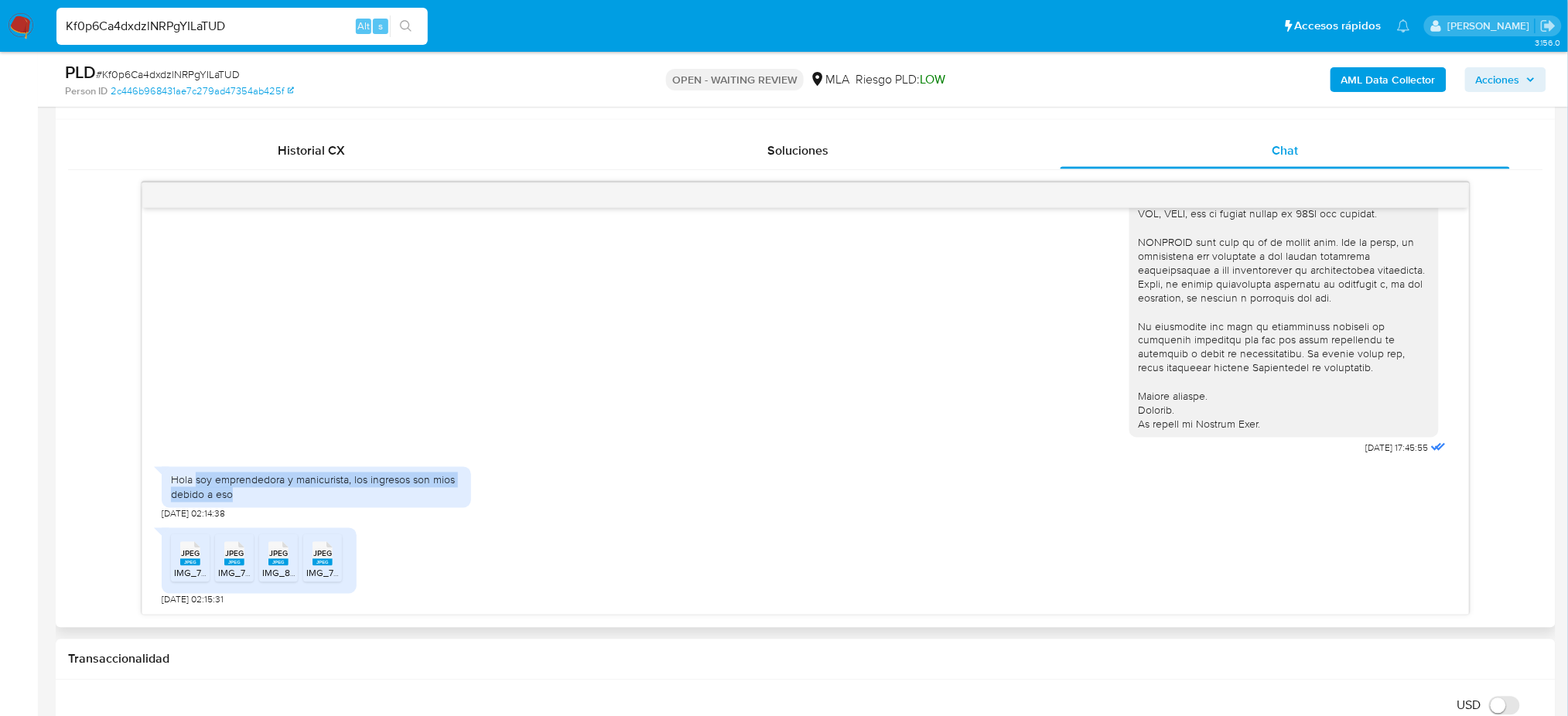
click at [260, 499] on div "Hola soy emprendedora y manicurista, los ingresos son mios debido a eso" at bounding box center [316, 488] width 291 height 28
click at [189, 571] on span "IMG_7641.jpeg" at bounding box center [205, 574] width 62 height 13
click at [223, 570] on span "IMG_7110.jpeg" at bounding box center [248, 574] width 60 height 13
drag, startPoint x: 275, startPoint y: 565, endPoint x: 307, endPoint y: 562, distance: 32.1
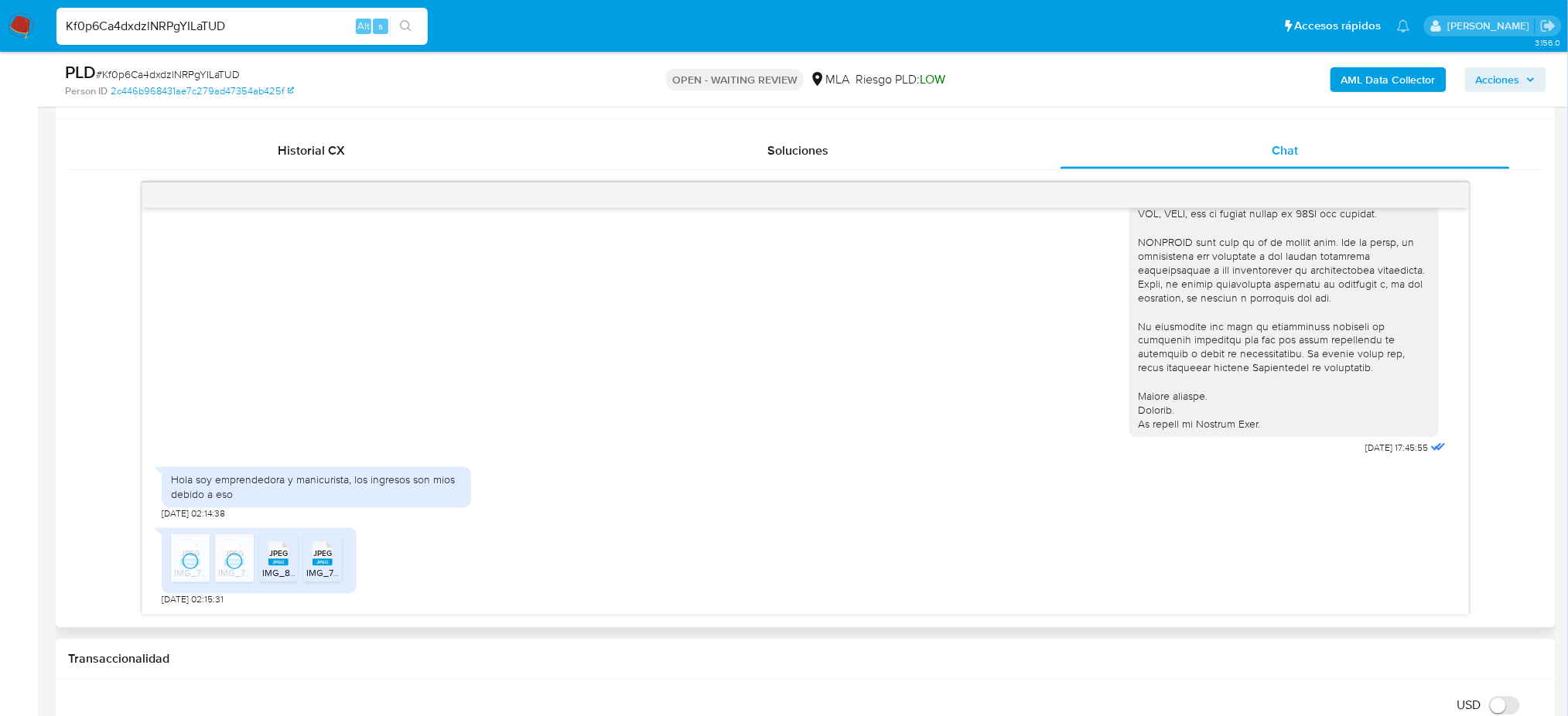
click at [275, 565] on rect at bounding box center [278, 562] width 20 height 7
click at [317, 562] on rect at bounding box center [322, 562] width 20 height 7
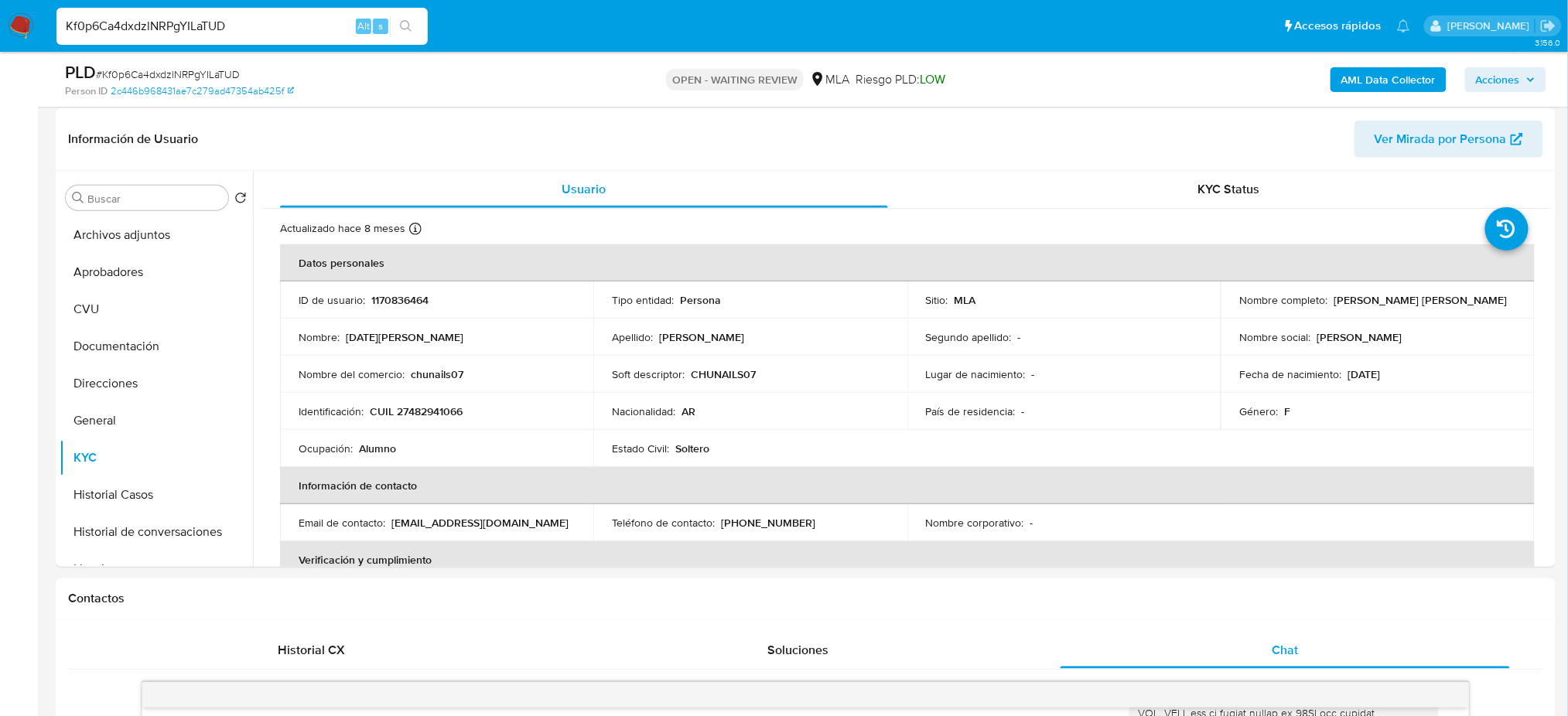
scroll to position [214, 0]
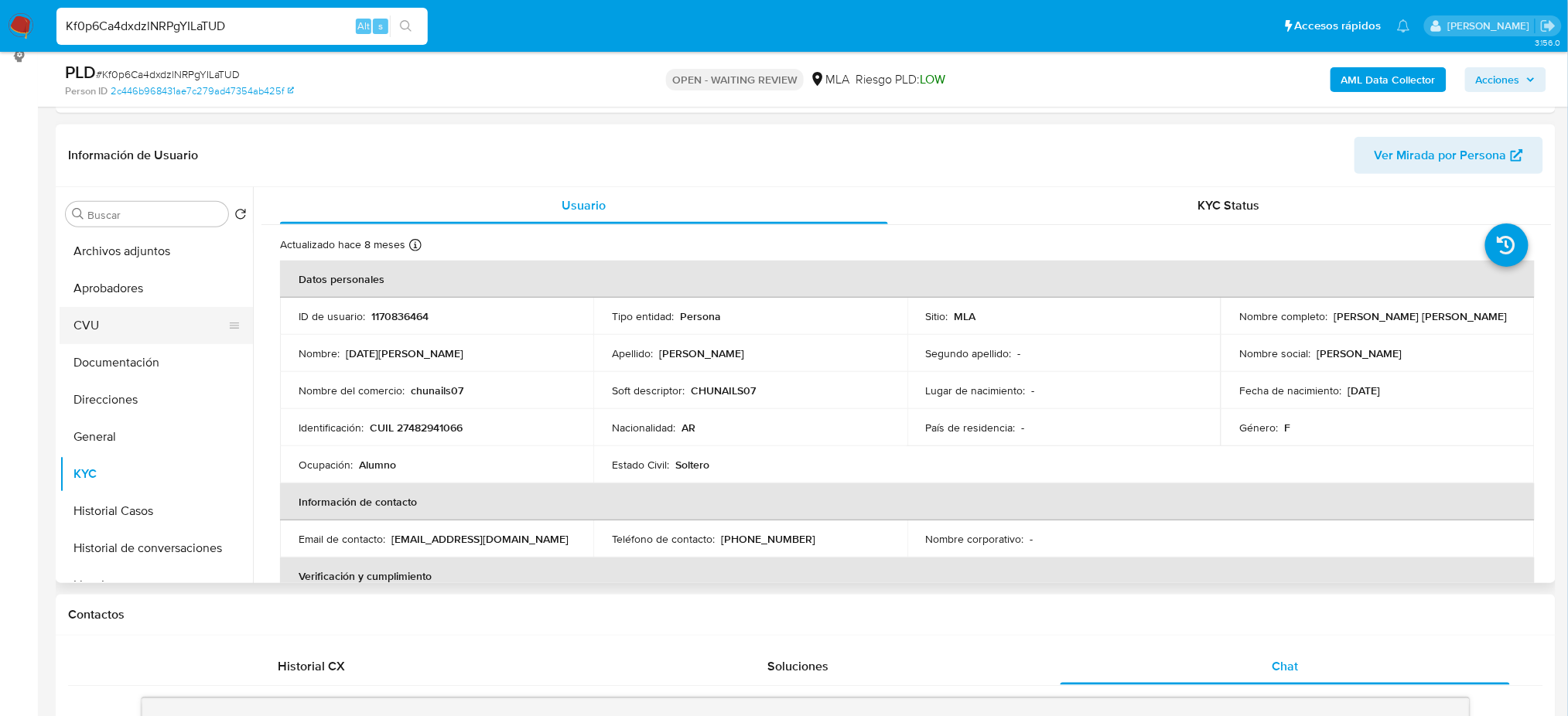
click at [141, 323] on button "CVU" at bounding box center [150, 325] width 181 height 37
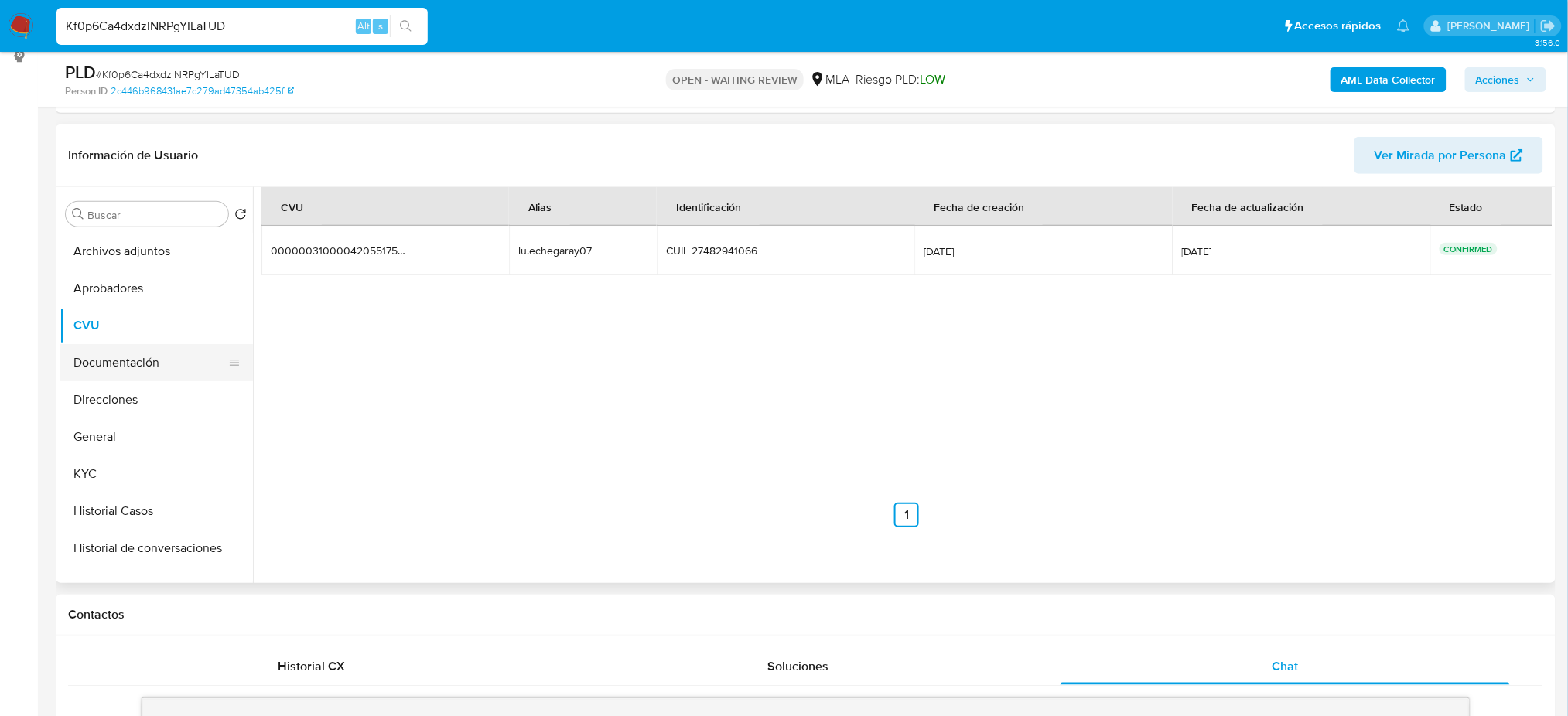
click at [141, 357] on button "Documentación" at bounding box center [150, 363] width 181 height 37
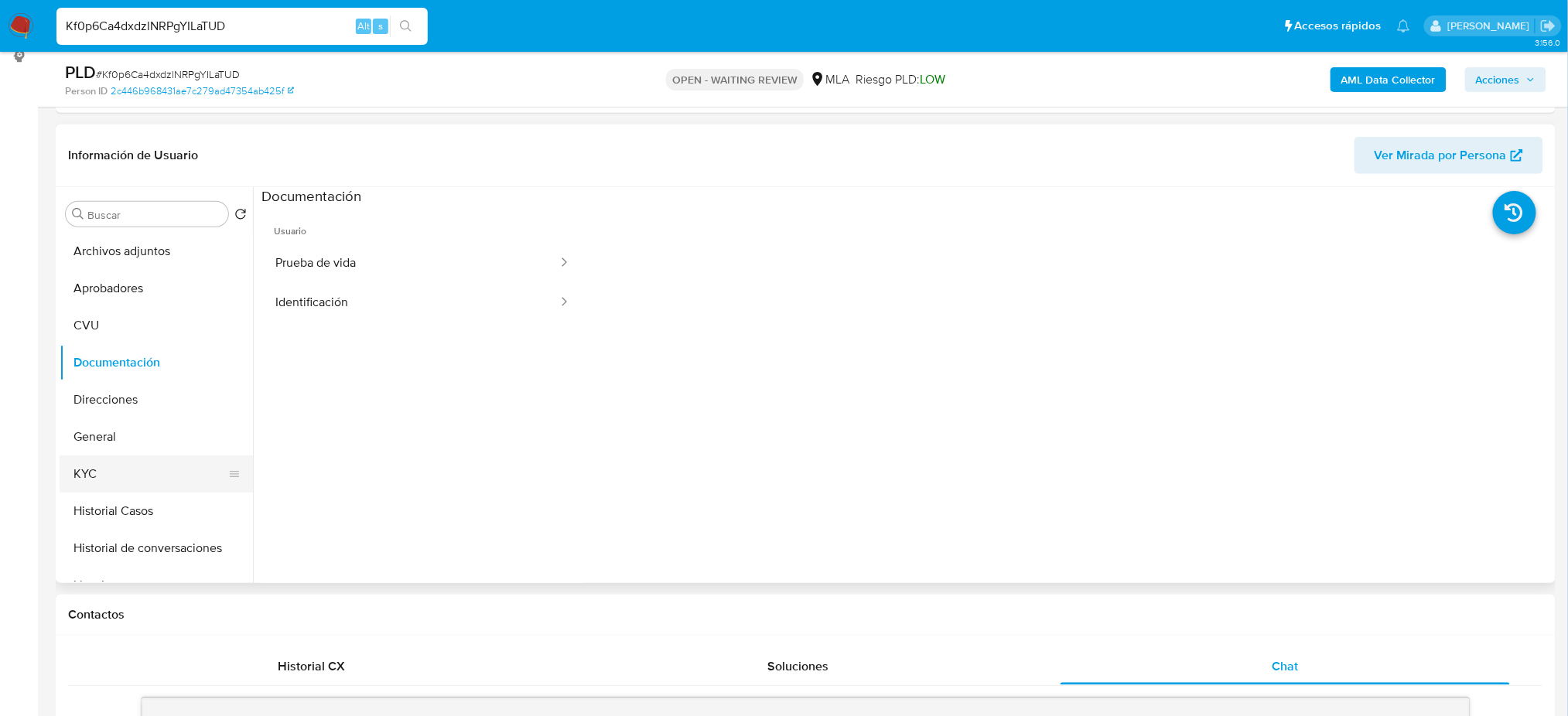
click at [152, 466] on button "KYC" at bounding box center [150, 474] width 181 height 37
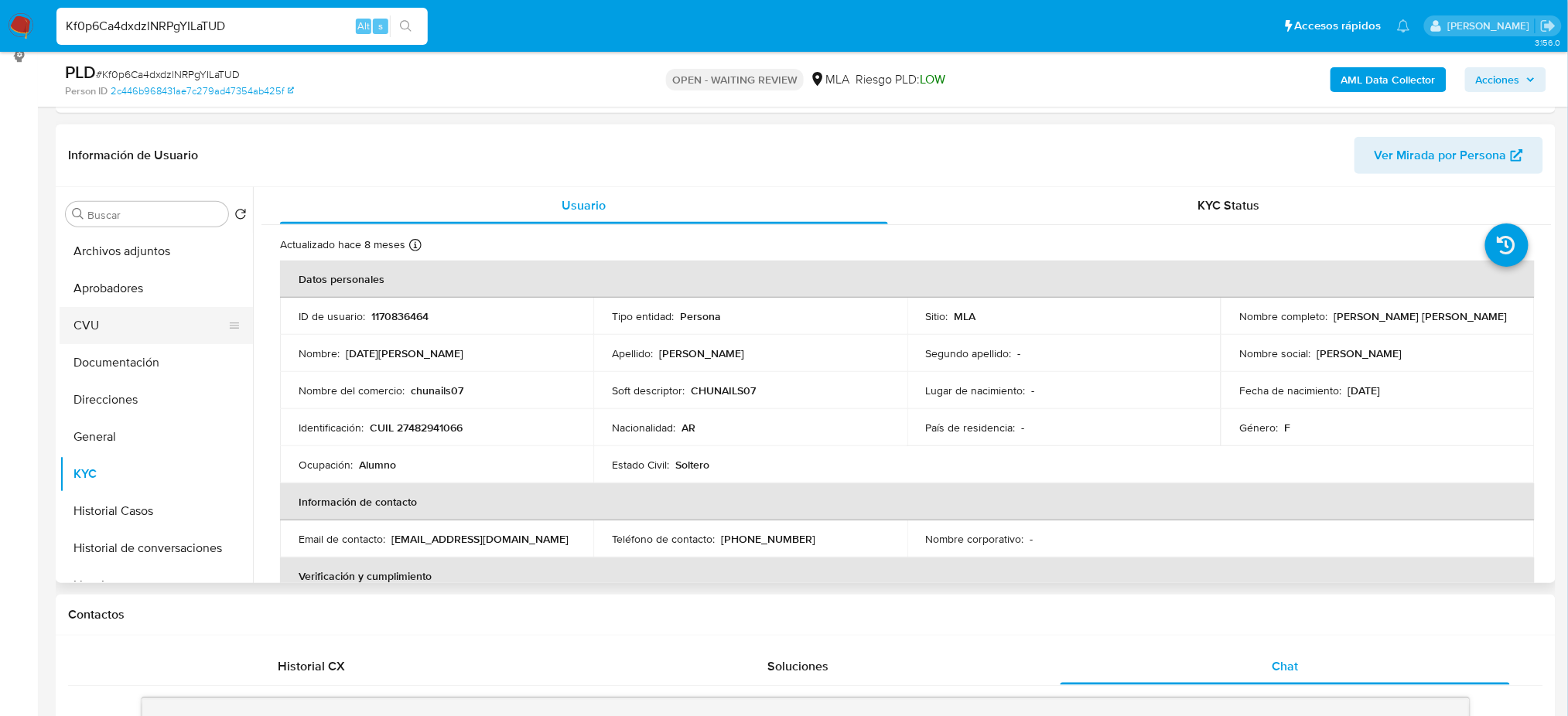
click at [151, 322] on button "CVU" at bounding box center [150, 325] width 181 height 37
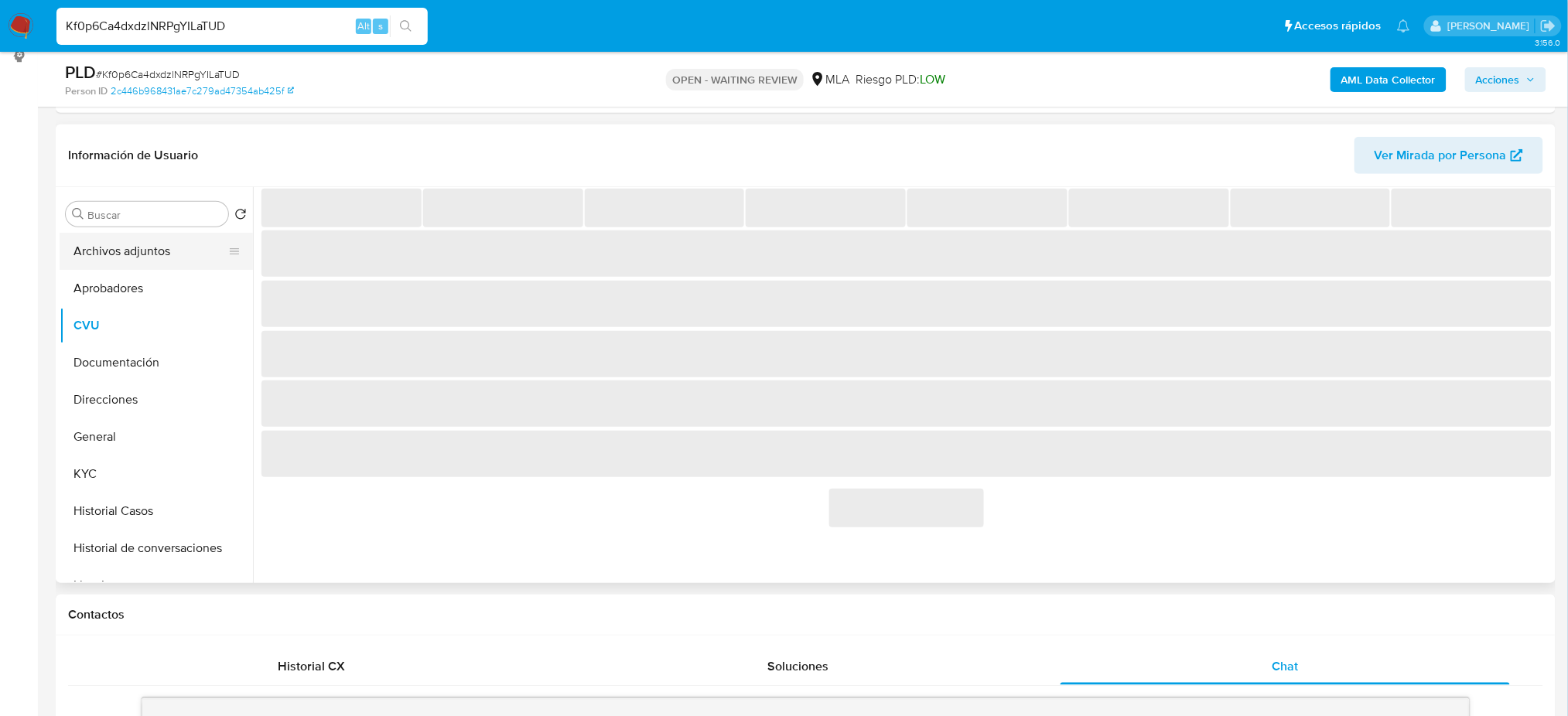
click at [157, 266] on button "Archivos adjuntos" at bounding box center [150, 251] width 181 height 37
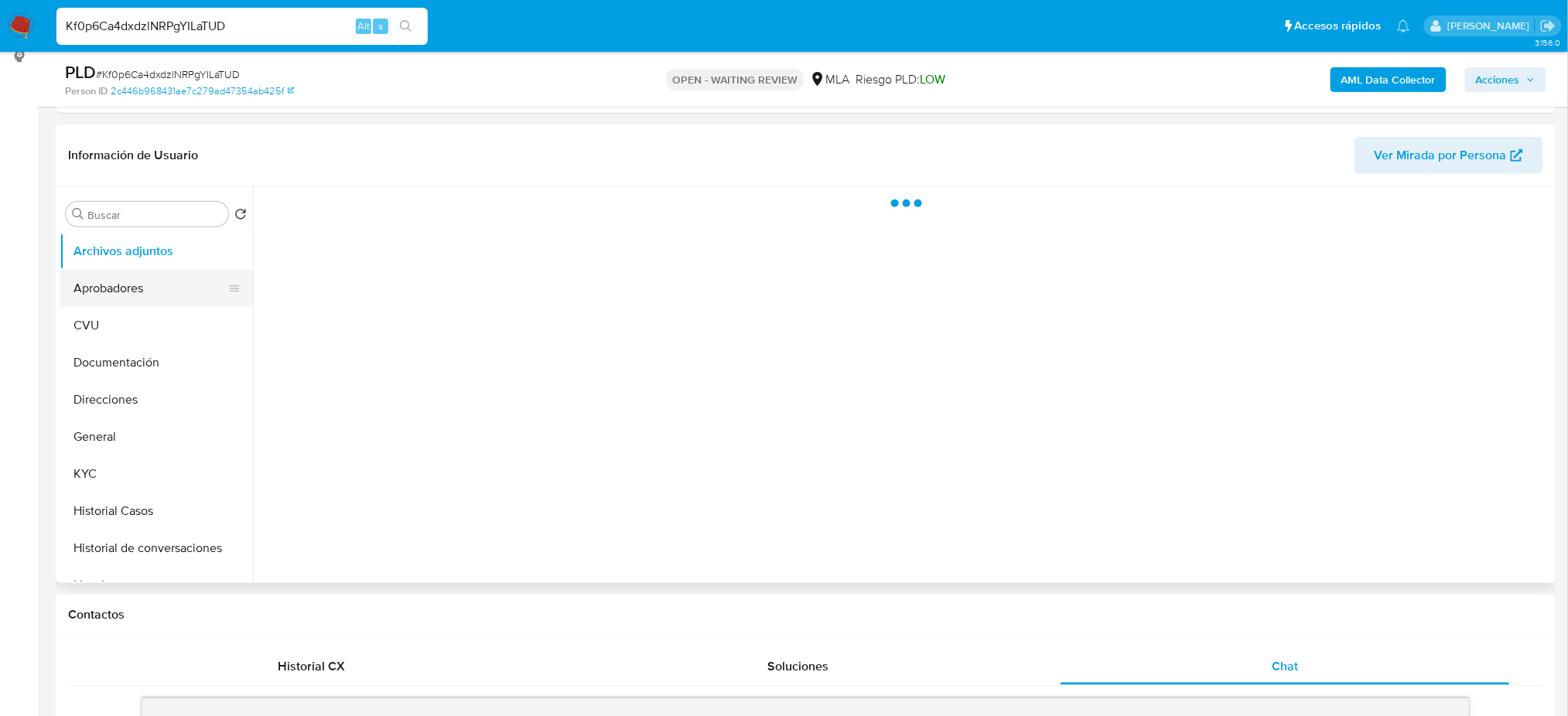
click at [191, 284] on button "Aprobadores" at bounding box center [150, 288] width 181 height 37
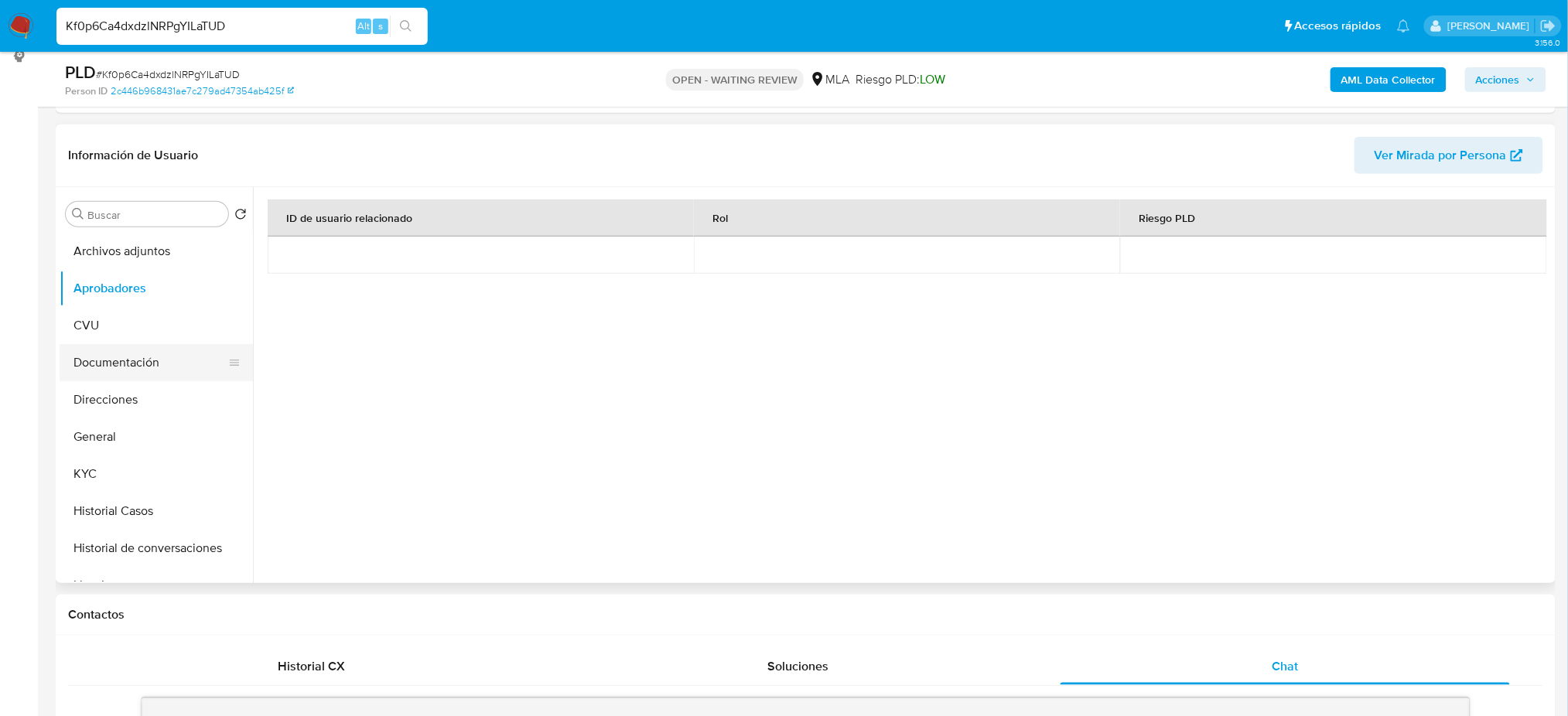
click at [128, 344] on button "Documentación" at bounding box center [150, 363] width 181 height 37
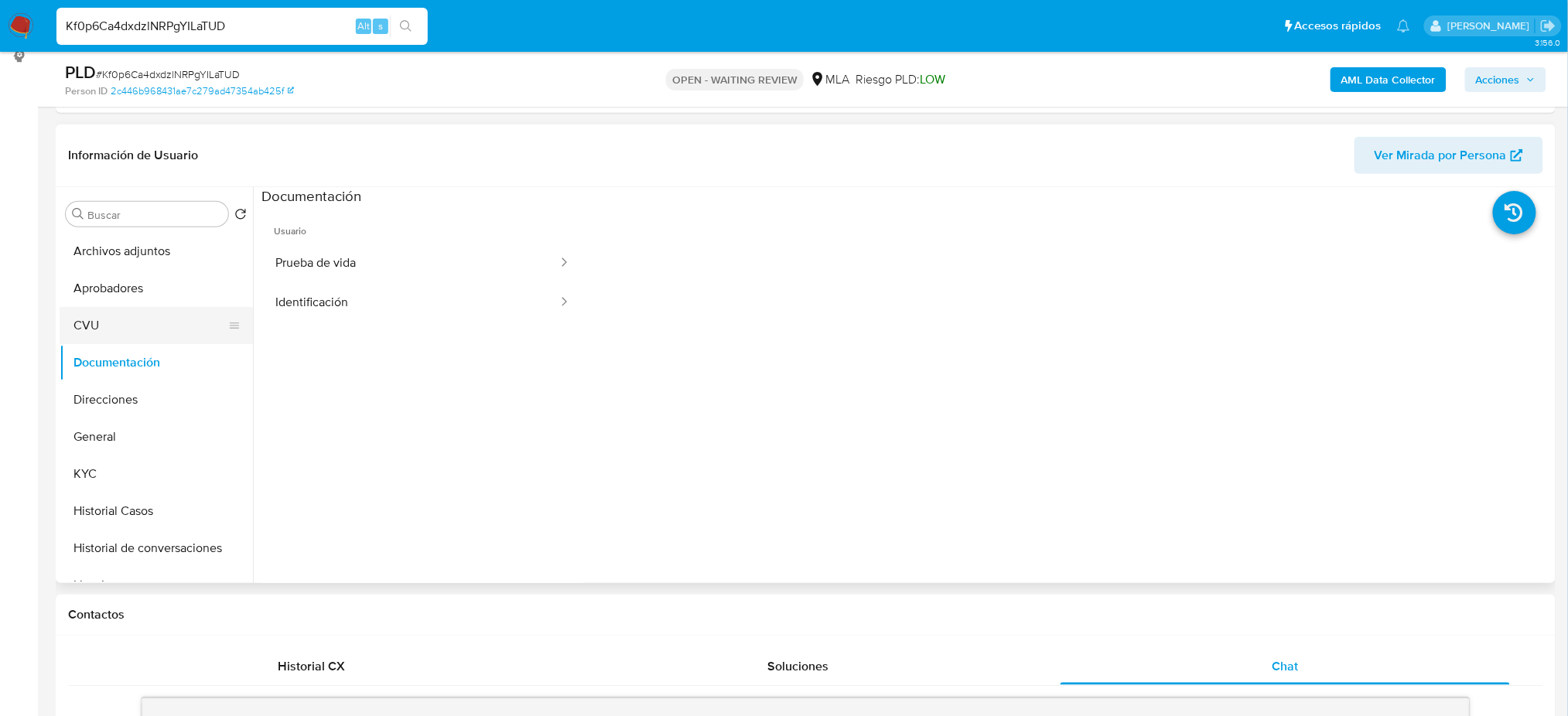
click at [128, 326] on button "CVU" at bounding box center [150, 325] width 181 height 37
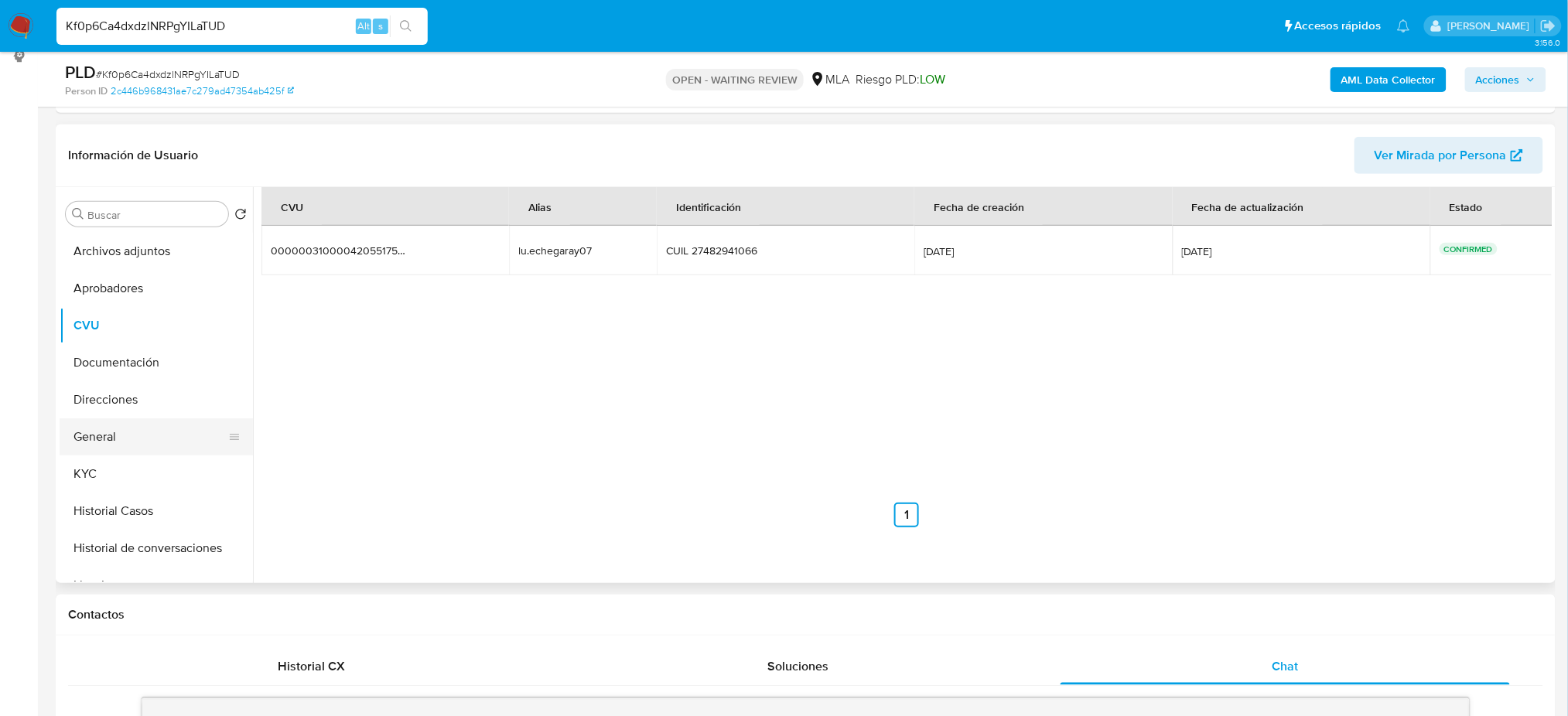
click at [146, 425] on button "General" at bounding box center [150, 436] width 181 height 37
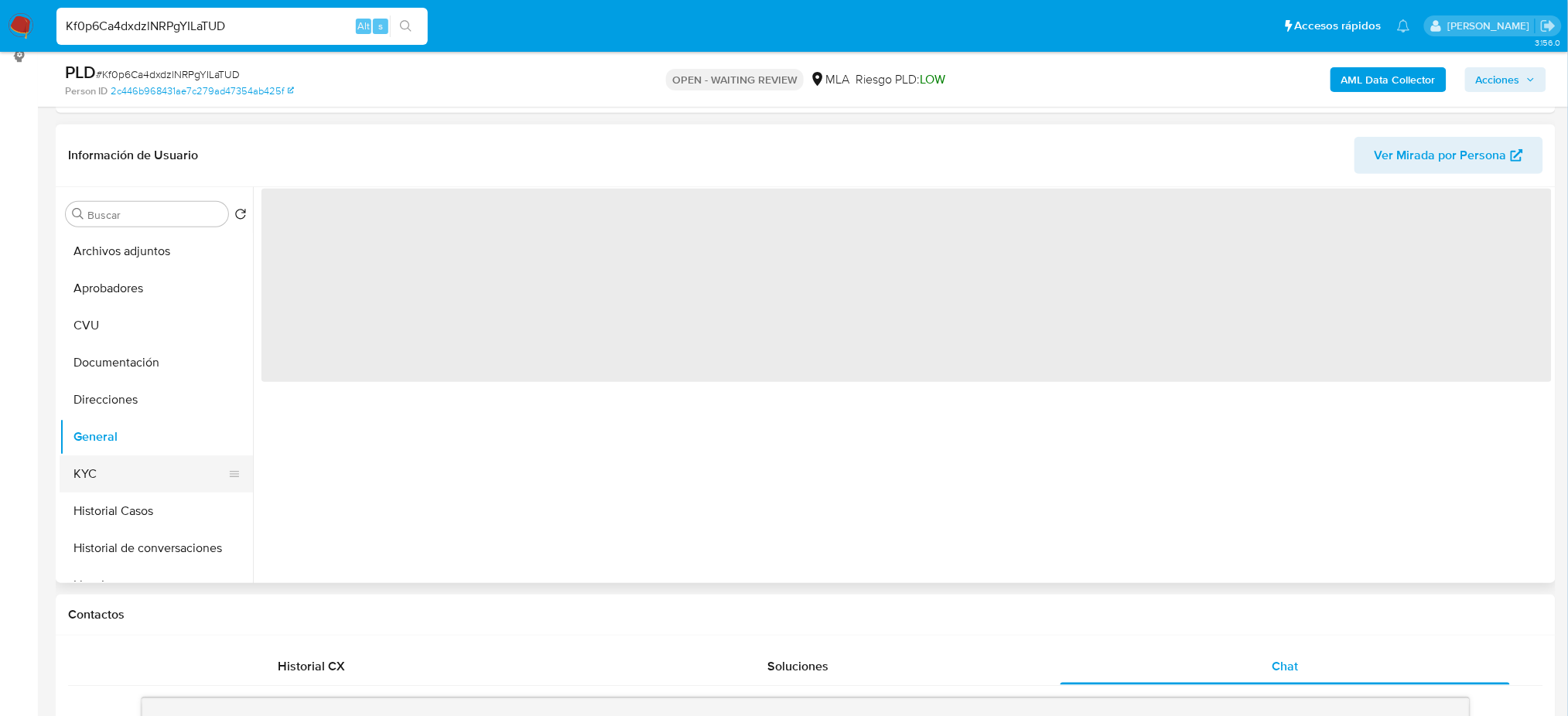
click at [143, 488] on button "KYC" at bounding box center [150, 474] width 181 height 37
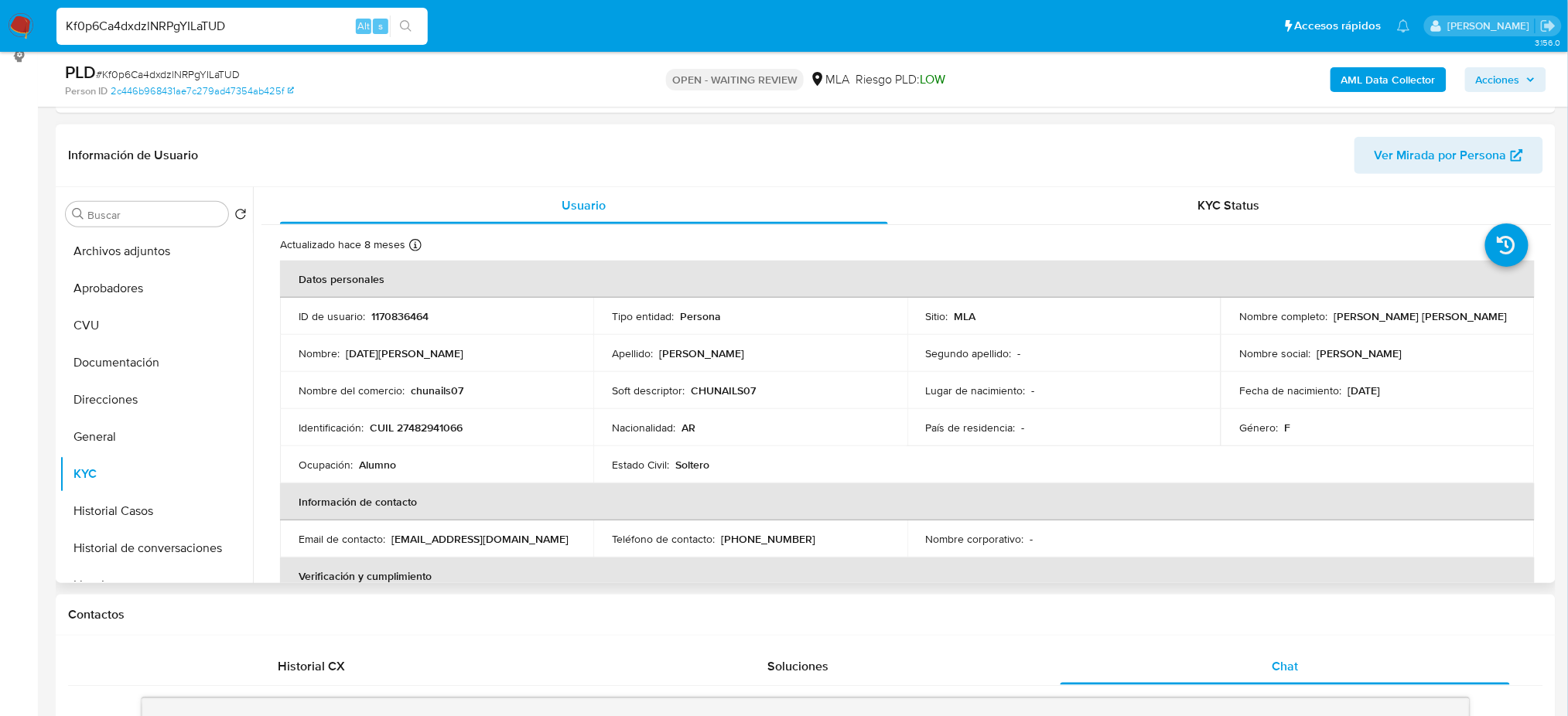
click at [428, 390] on p "chunails07" at bounding box center [437, 390] width 52 height 14
click at [437, 390] on p "chunails07" at bounding box center [437, 390] width 52 height 14
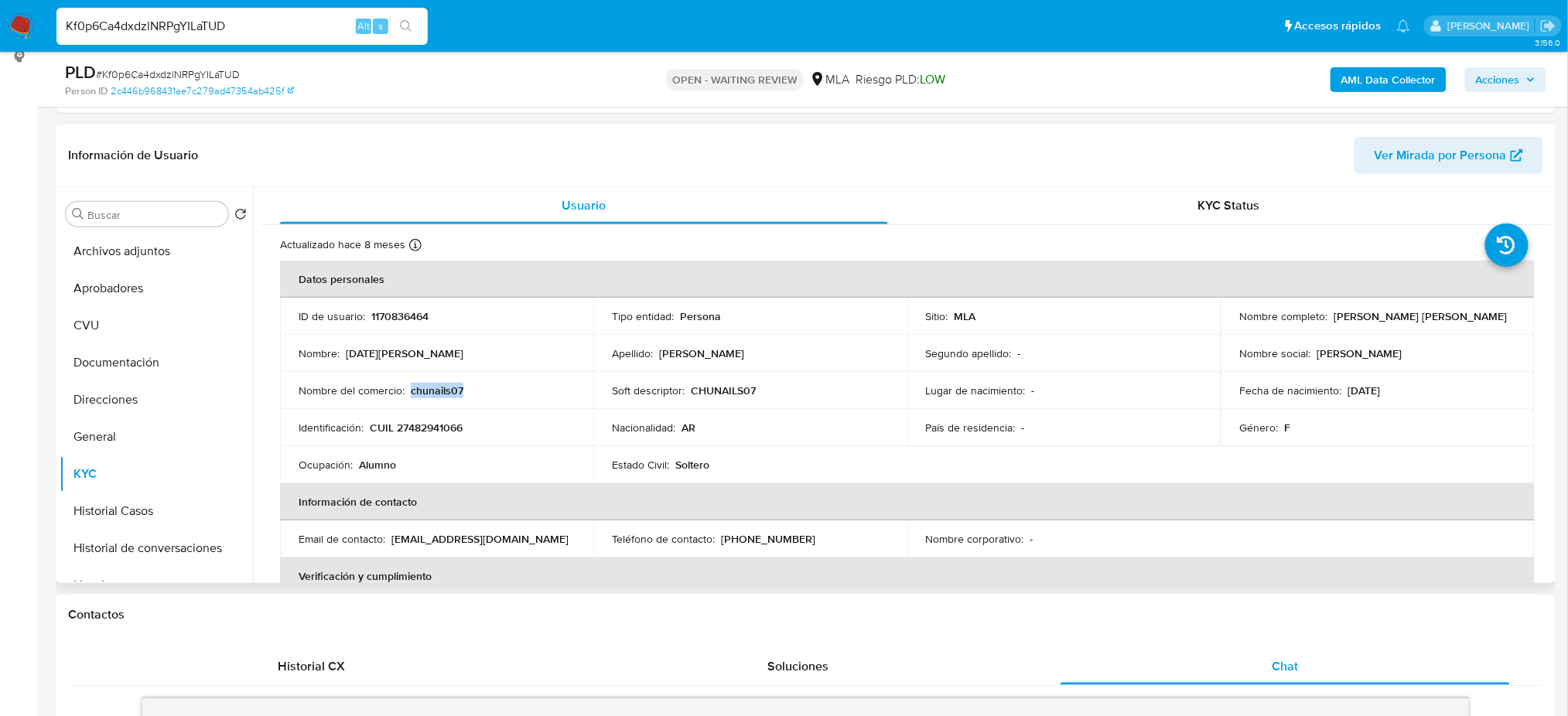
drag, startPoint x: 411, startPoint y: 390, endPoint x: 475, endPoint y: 390, distance: 64.0
click at [475, 390] on div "Nombre del comercio : chunails07" at bounding box center [436, 390] width 276 height 14
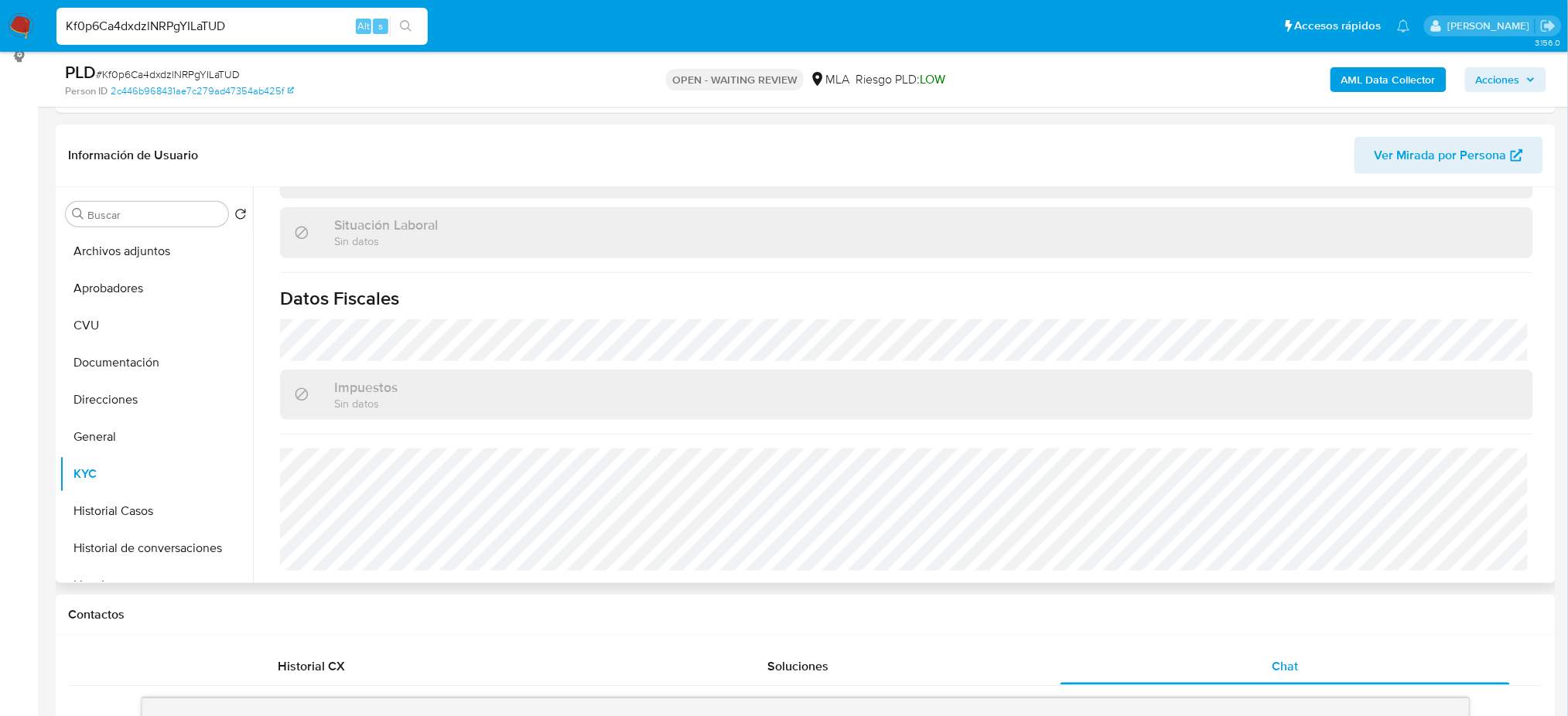
scroll to position [0, 0]
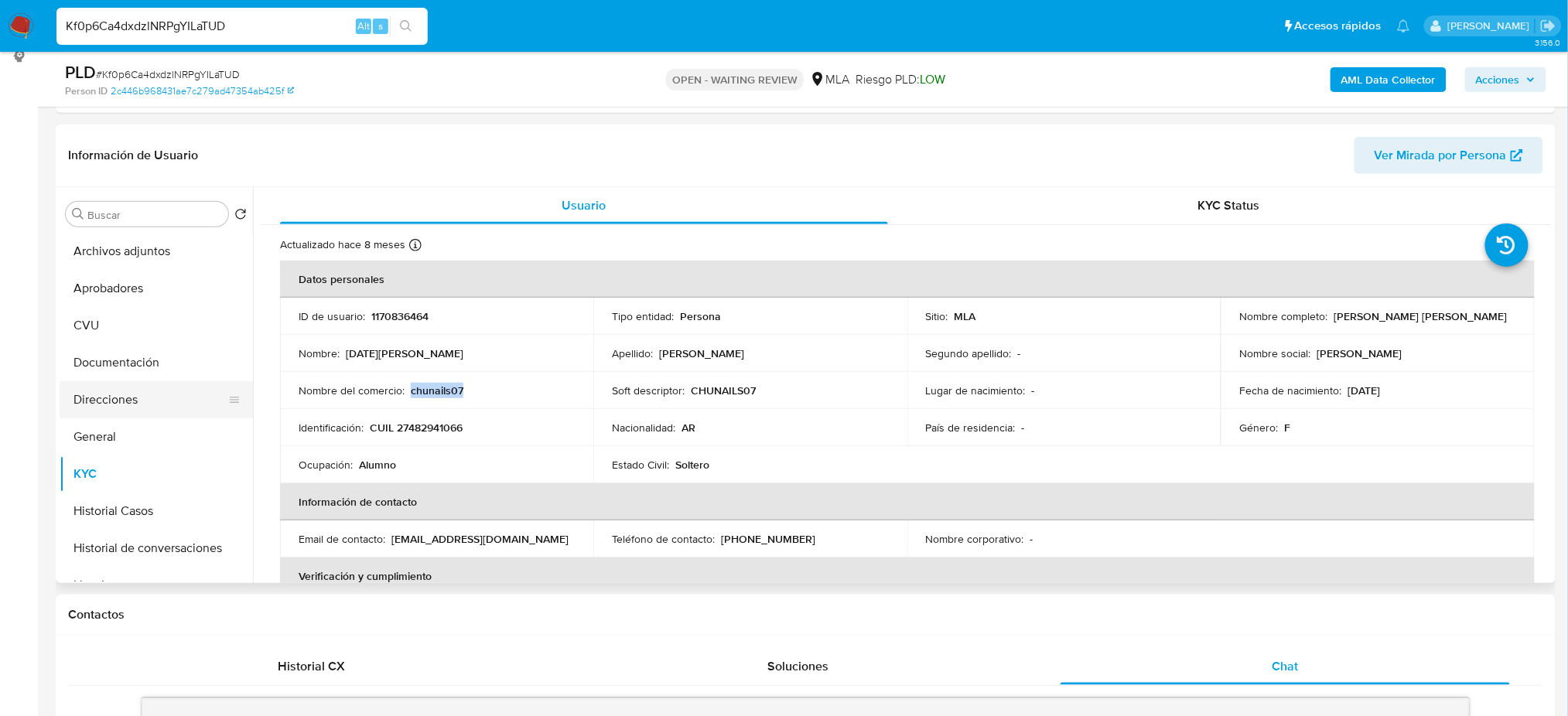
click at [120, 397] on button "Direcciones" at bounding box center [150, 399] width 181 height 37
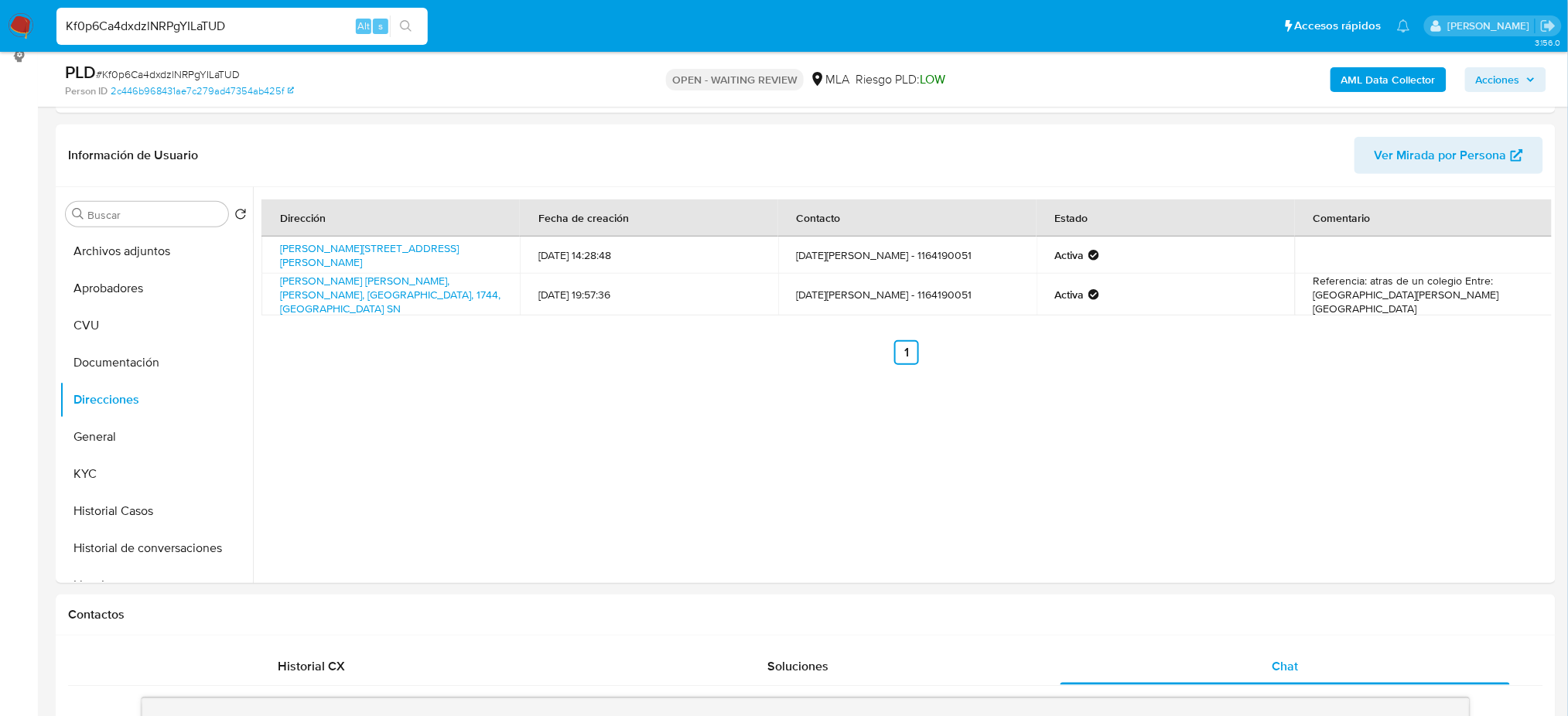
click at [210, 68] on span "# Kf0p6Ca4dxdzlNRPgYILaTUD" at bounding box center [168, 74] width 144 height 16
click at [29, 25] on img at bounding box center [20, 26] width 26 height 26
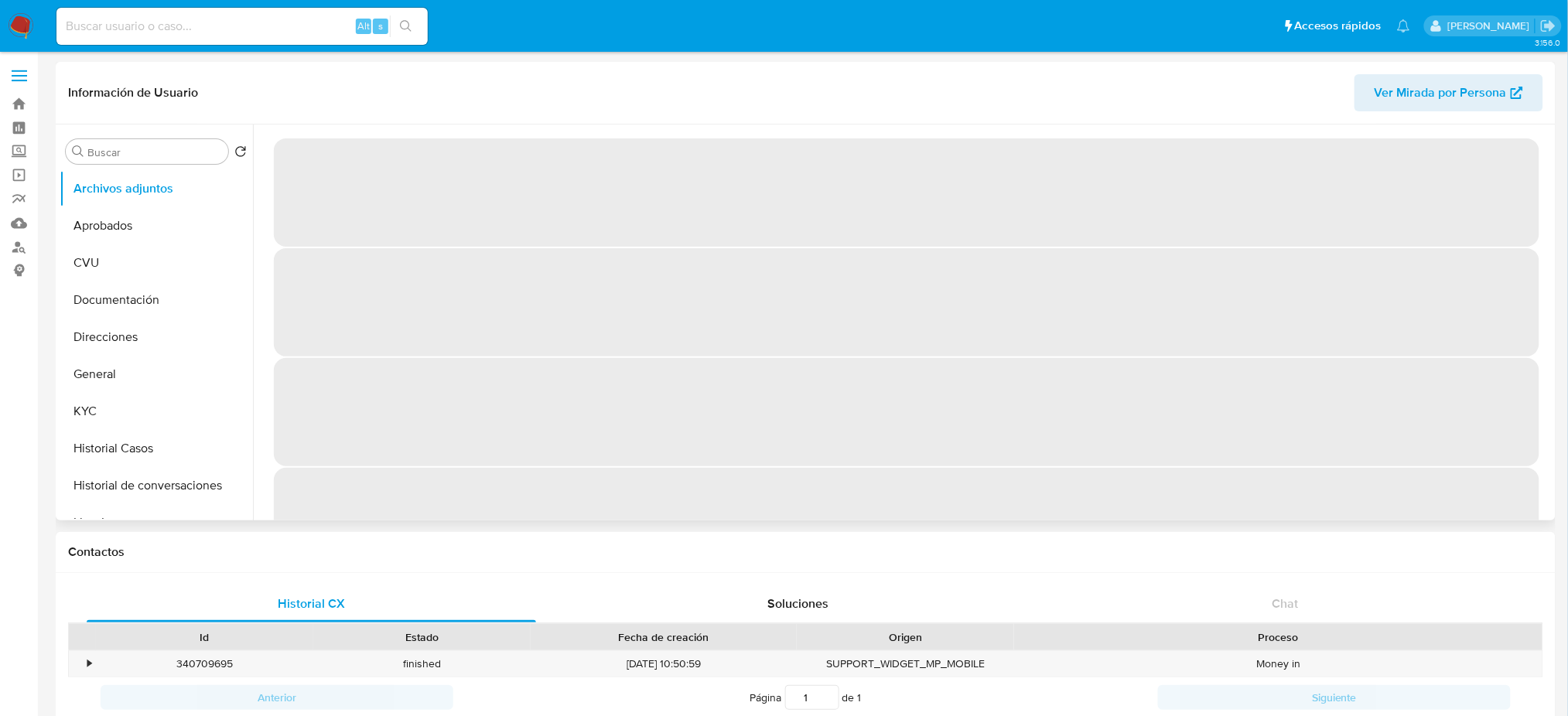
select select "10"
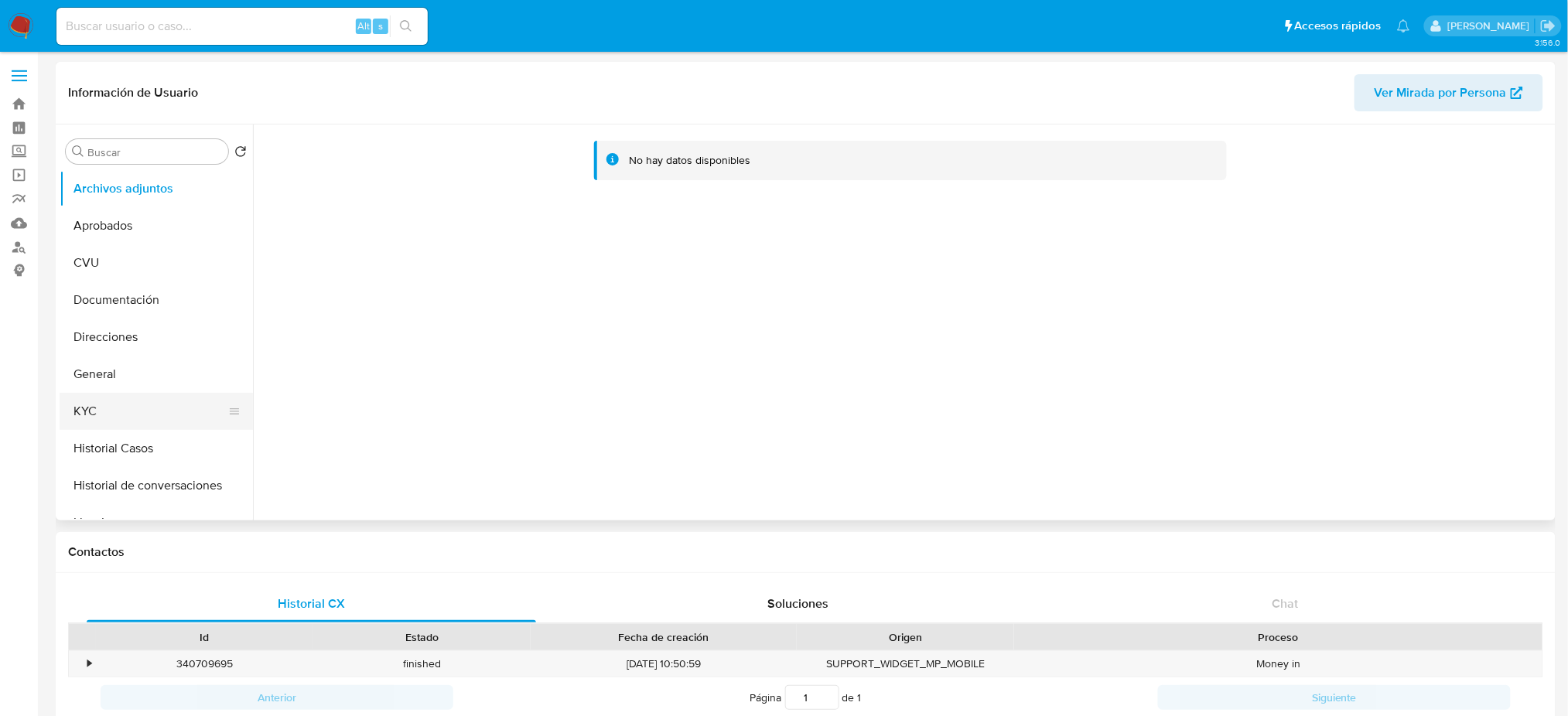
click at [114, 401] on button "KYC" at bounding box center [150, 411] width 181 height 37
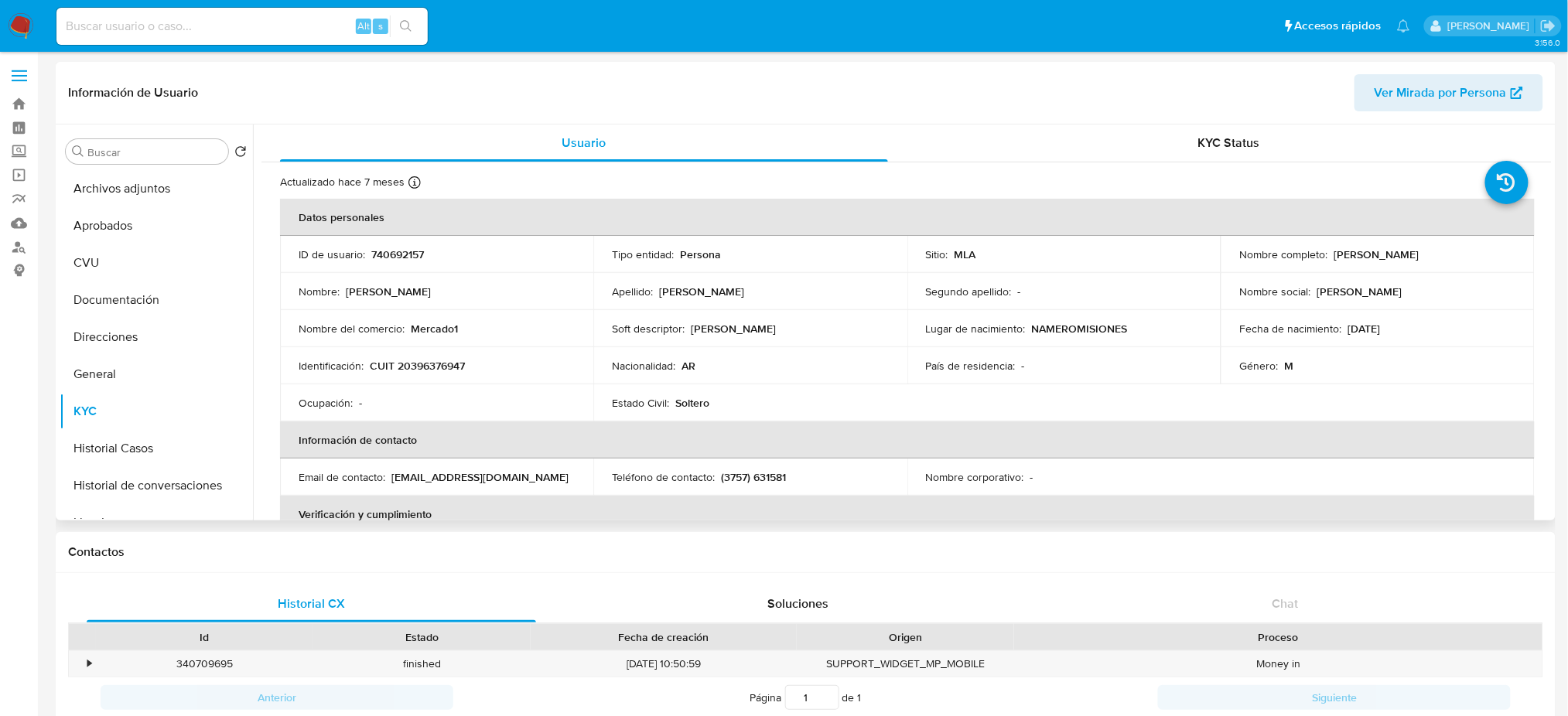
drag, startPoint x: 1328, startPoint y: 255, endPoint x: 1453, endPoint y: 253, distance: 125.0
click at [1453, 253] on div "Nombre completo : [PERSON_NAME]" at bounding box center [1377, 254] width 276 height 14
copy p "[PERSON_NAME]"
click at [425, 364] on p "CUIT 20396376947" at bounding box center [417, 366] width 95 height 14
click at [425, 363] on p "CUIT 20396376947" at bounding box center [417, 366] width 95 height 14
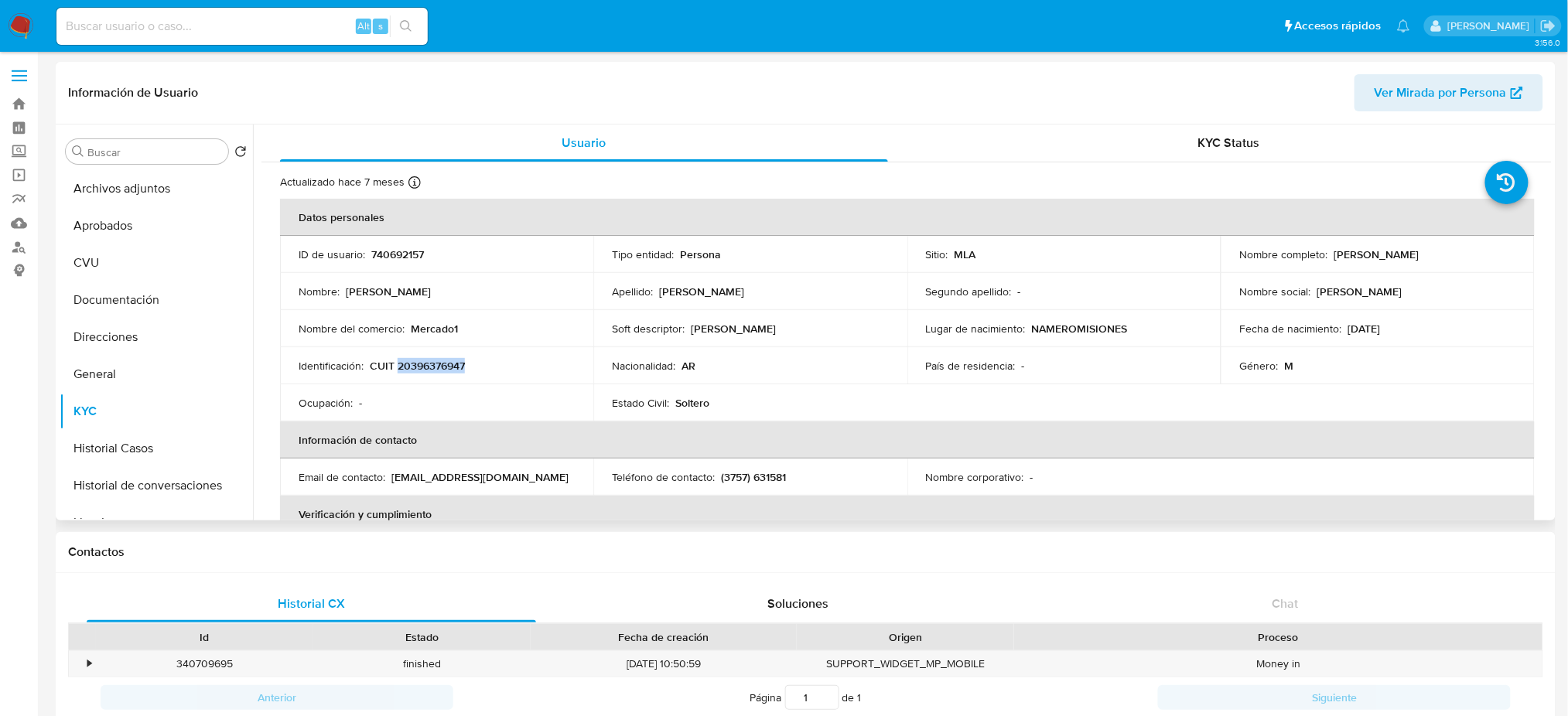
copy p "20396376947"
click at [493, 347] on td "Identificación : CUIT 20396376947" at bounding box center [436, 365] width 313 height 37
click at [430, 372] on p "CUIT 20396376947" at bounding box center [417, 366] width 95 height 14
copy p "20396376947"
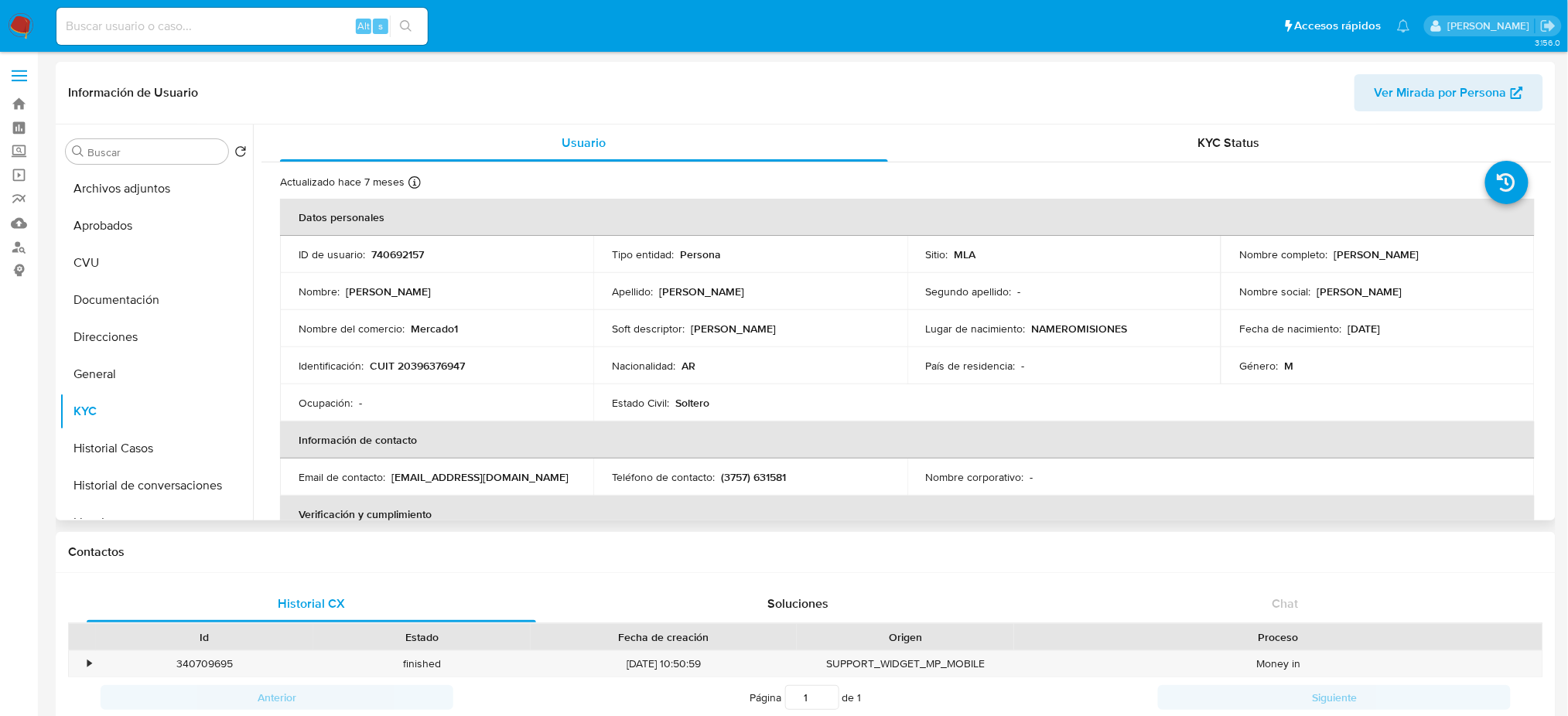
click at [631, 322] on p "Soft descriptor :" at bounding box center [648, 328] width 73 height 14
click at [421, 371] on p "CUIT 20396376947" at bounding box center [417, 366] width 95 height 14
copy p "20396376947"
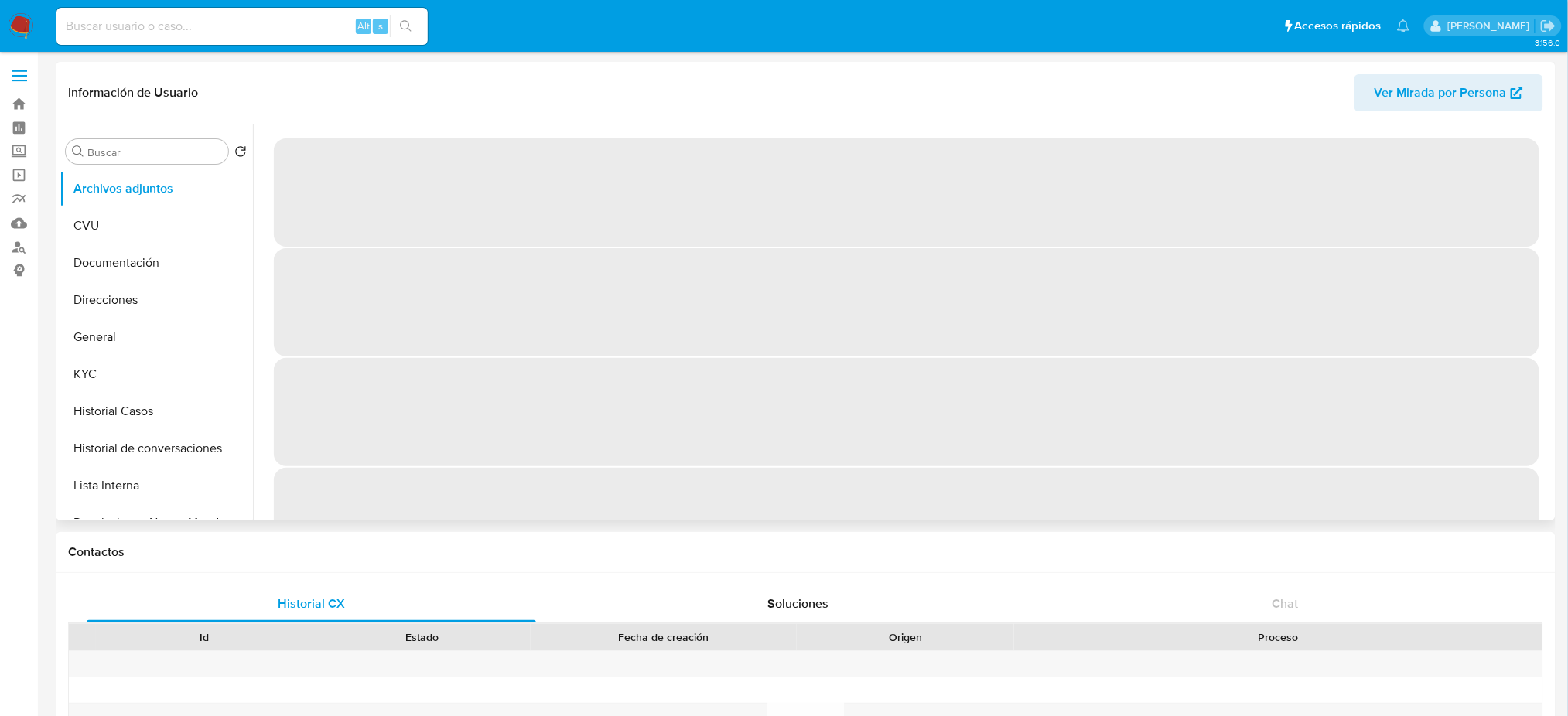
select select "10"
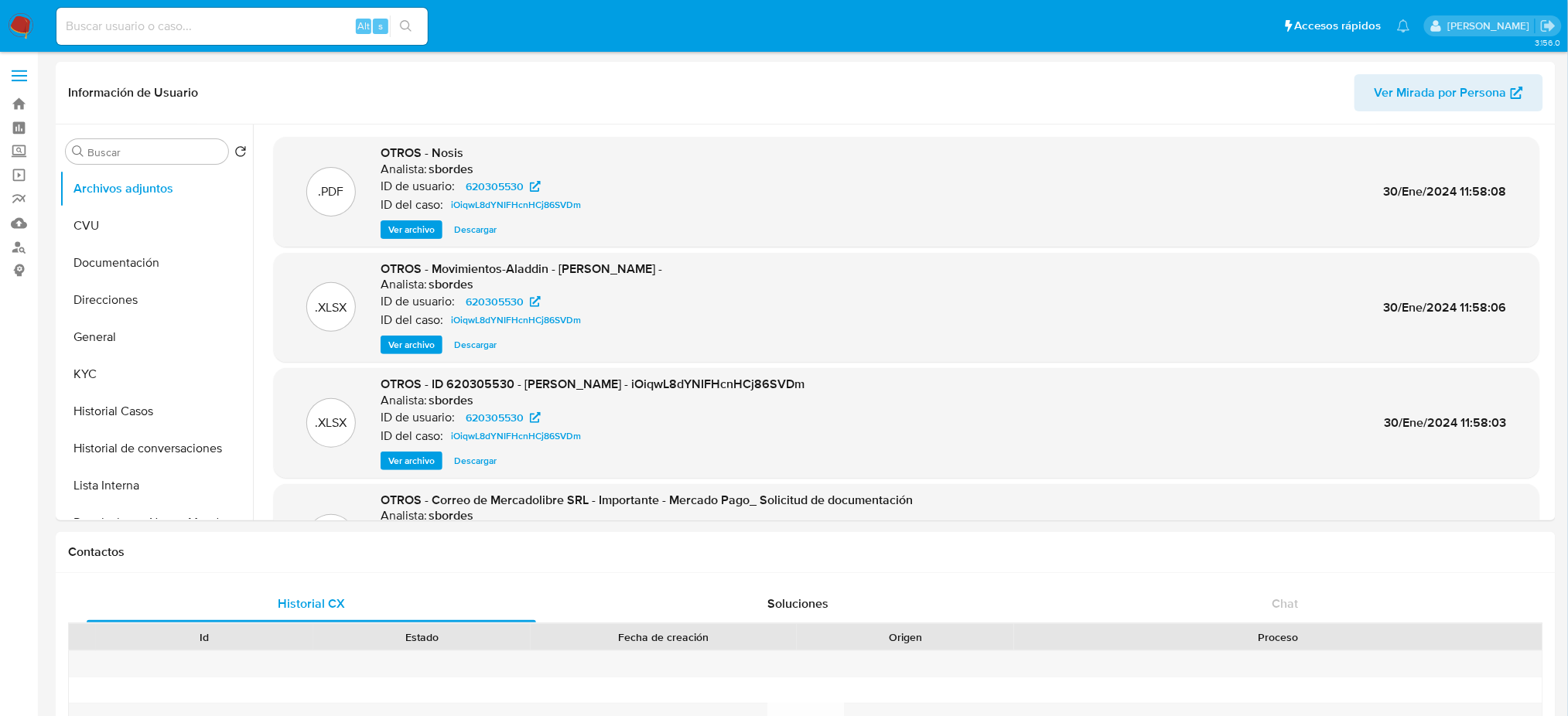
drag, startPoint x: 187, startPoint y: 412, endPoint x: 35, endPoint y: 428, distance: 152.8
click at [178, 413] on button "Historial Casos" at bounding box center [156, 411] width 193 height 37
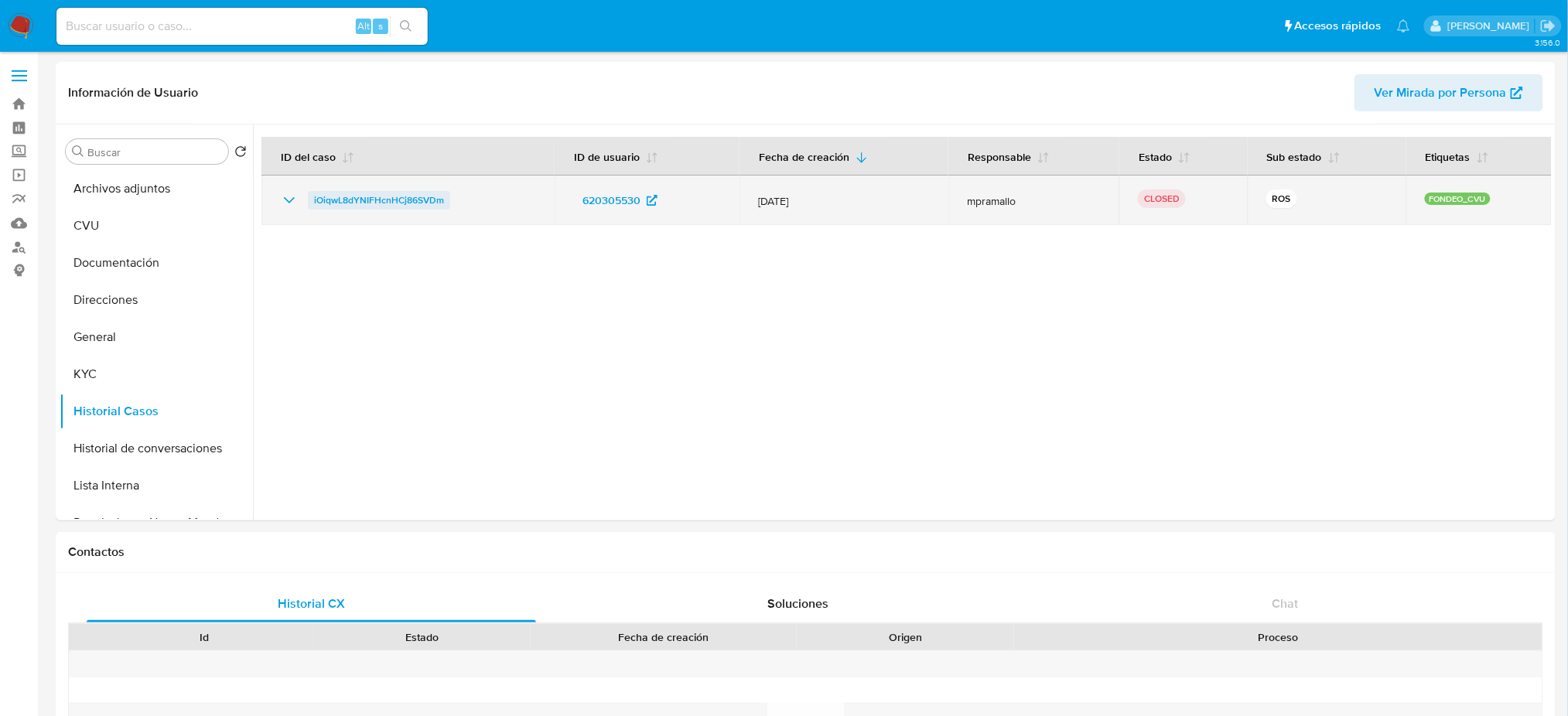
click at [368, 205] on span "iOiqwL8dYNIFHcnHCj86SVDm" at bounding box center [379, 200] width 130 height 19
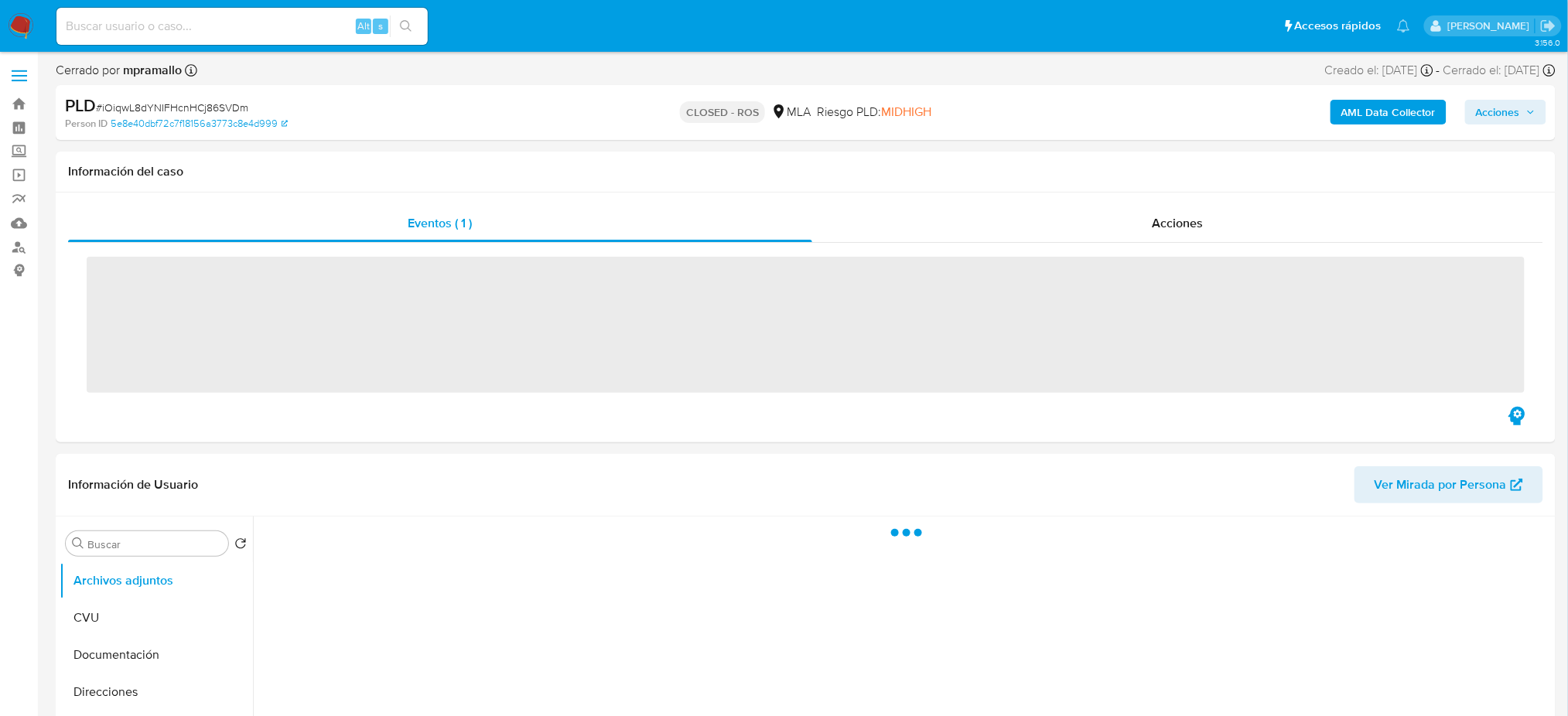
click at [1162, 236] on div "Acciones" at bounding box center [1178, 223] width 731 height 37
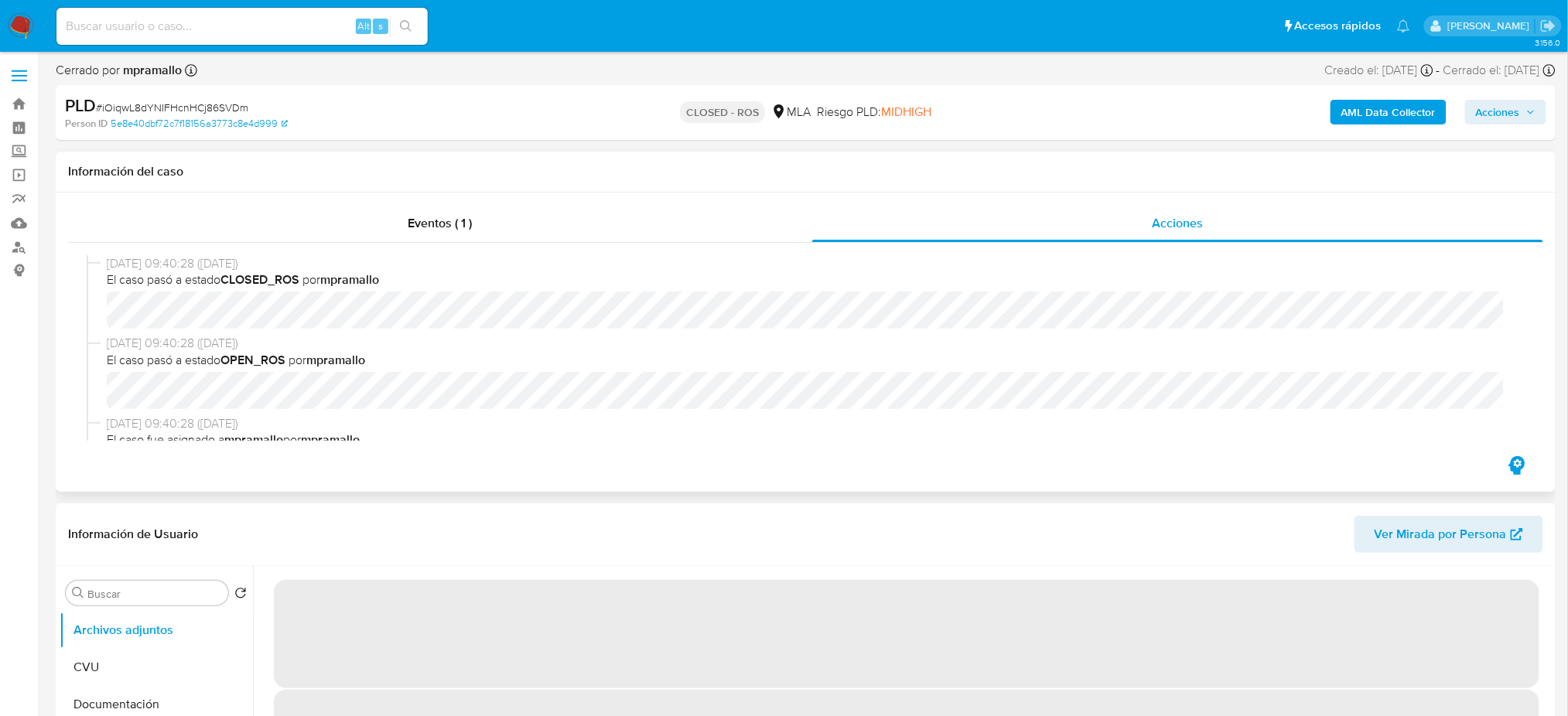
select select "10"
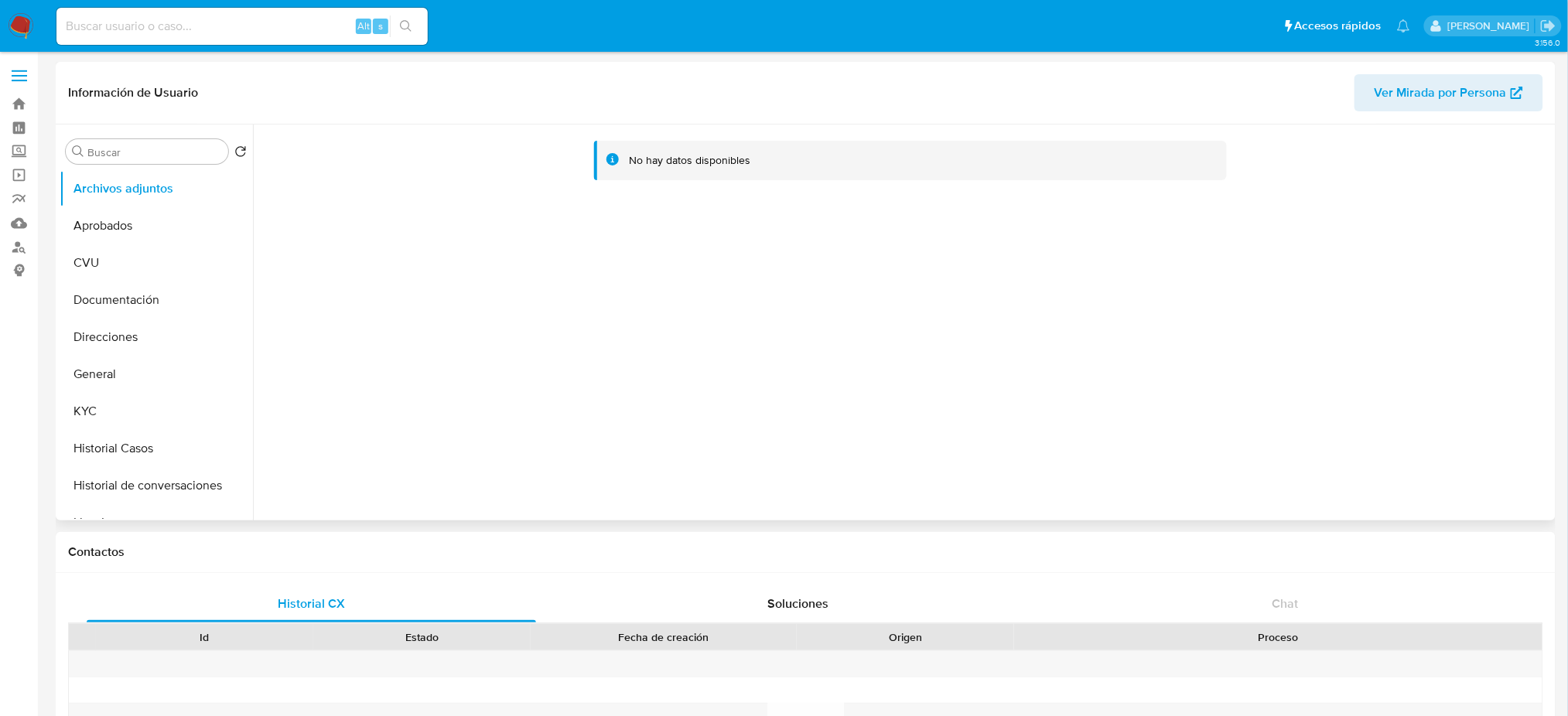
select select "10"
click at [131, 399] on button "KYC" at bounding box center [150, 411] width 181 height 37
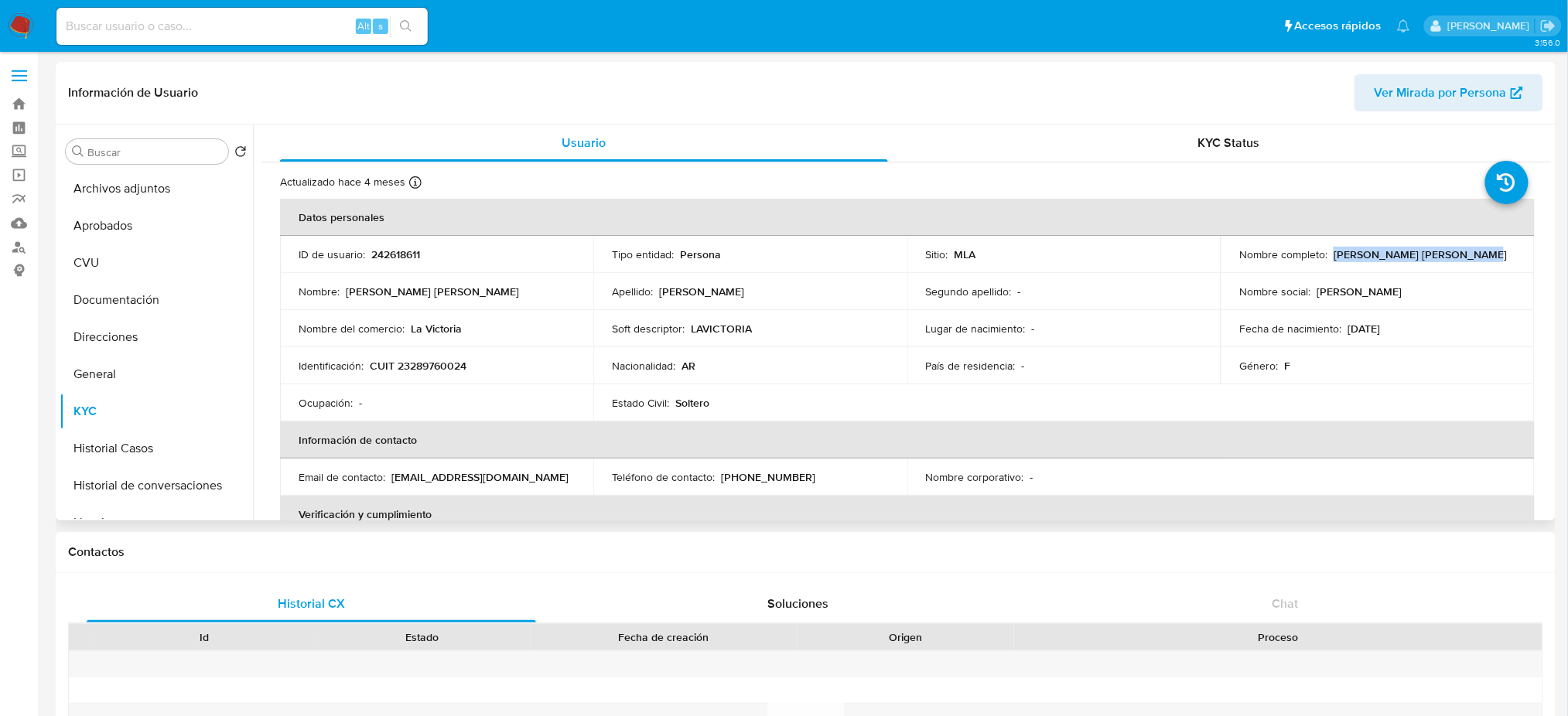
drag, startPoint x: 1331, startPoint y: 253, endPoint x: 1471, endPoint y: 255, distance: 140.0
click at [1471, 255] on div "Nombre completo : [PERSON_NAME] [PERSON_NAME]" at bounding box center [1377, 254] width 276 height 14
copy p "[PERSON_NAME] [PERSON_NAME]"
click at [433, 364] on p "CUIT 23289760024" at bounding box center [418, 366] width 97 height 14
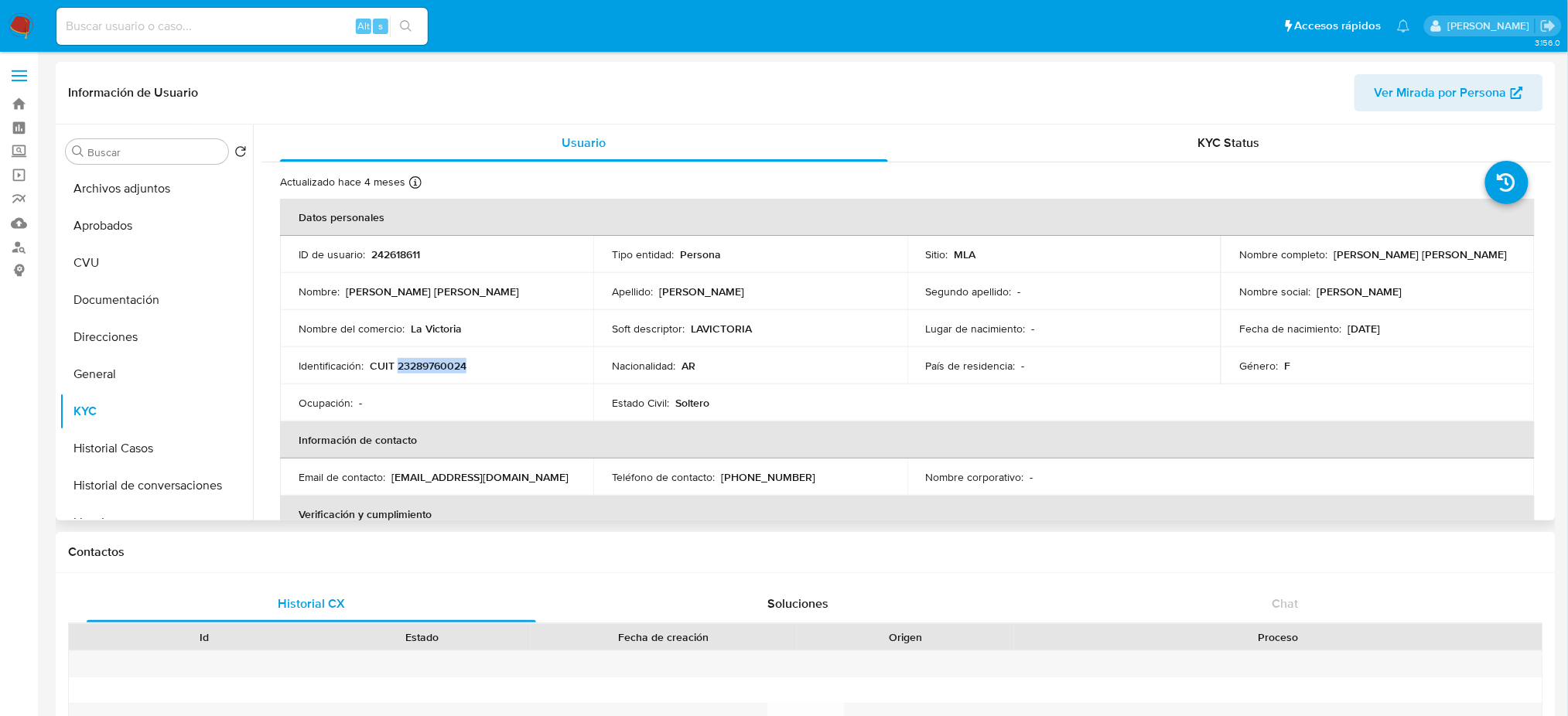
copy p "23289760024"
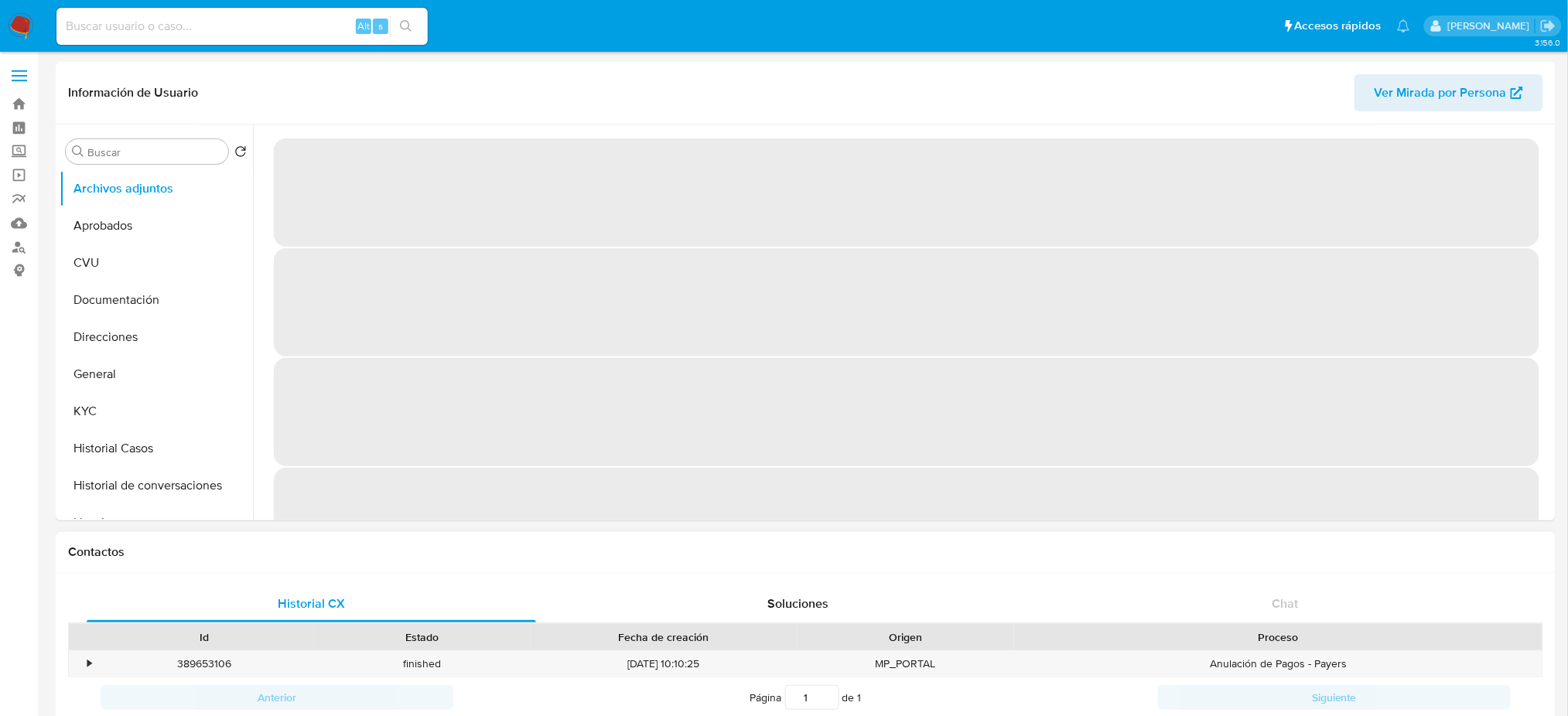
select select "10"
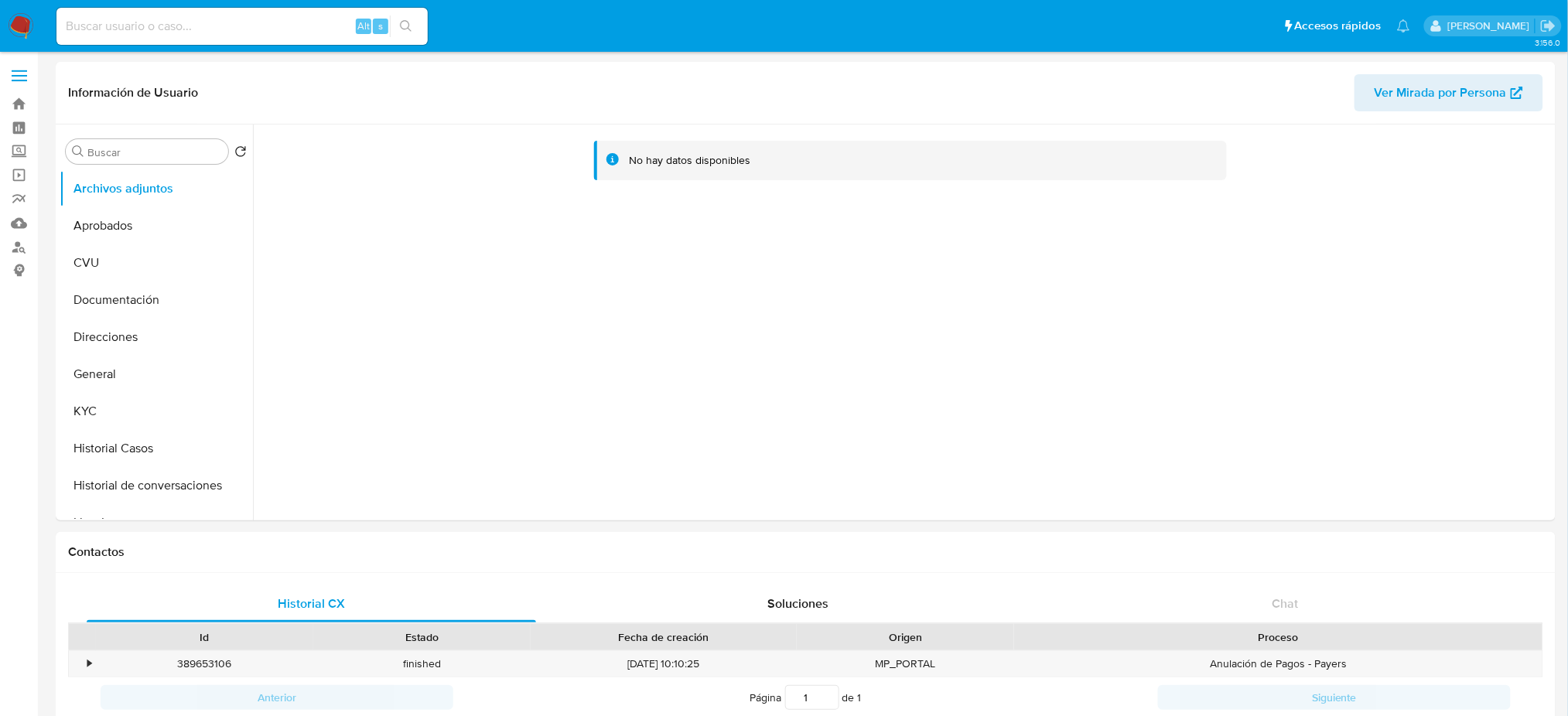
click at [151, 415] on button "KYC" at bounding box center [150, 411] width 181 height 37
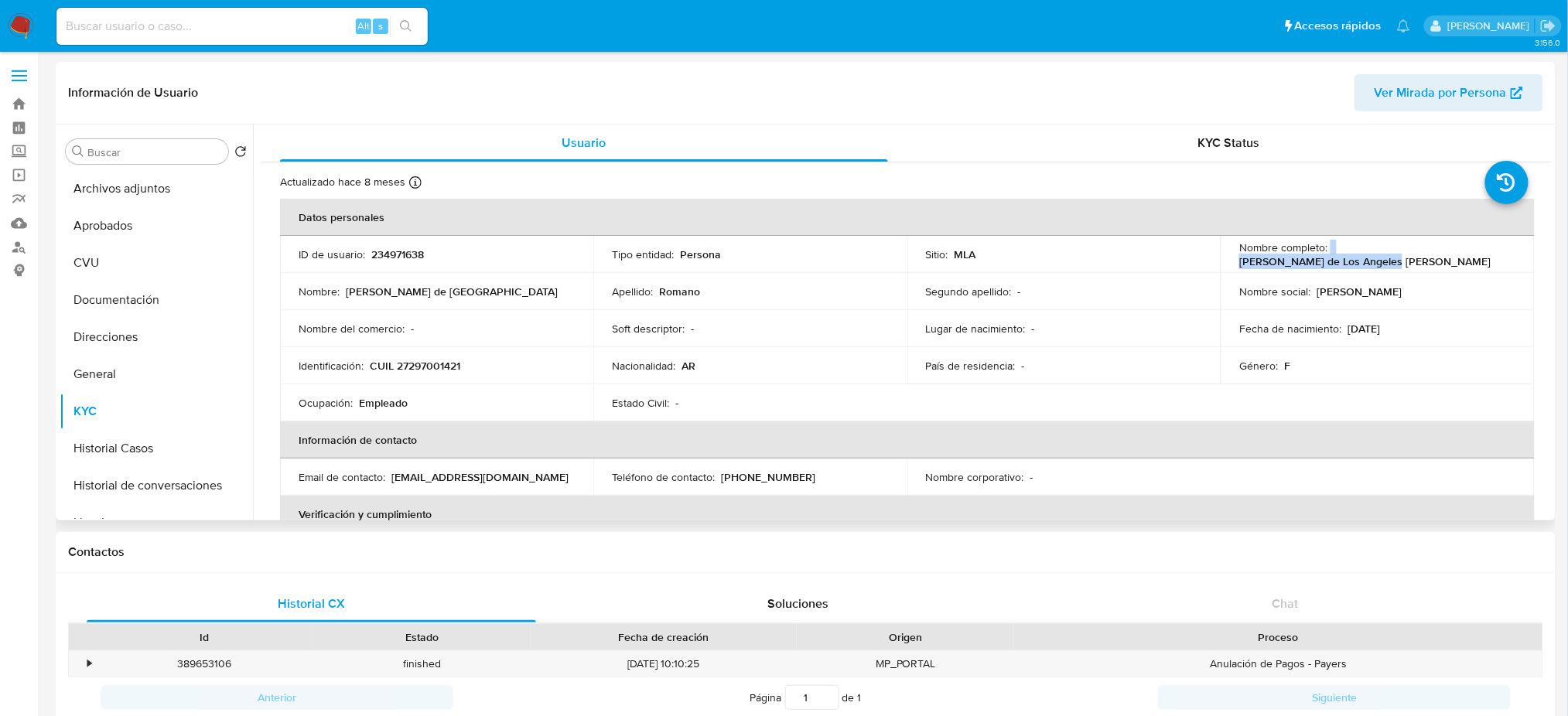
drag, startPoint x: 1327, startPoint y: 257, endPoint x: 1489, endPoint y: 258, distance: 162.0
click at [1489, 258] on div "Nombre completo : Andrea de Los Angeles Romano" at bounding box center [1377, 254] width 276 height 28
copy div "Andrea de Los Angeles Romano"
click at [441, 367] on p "CUIL 27297001421" at bounding box center [415, 366] width 91 height 14
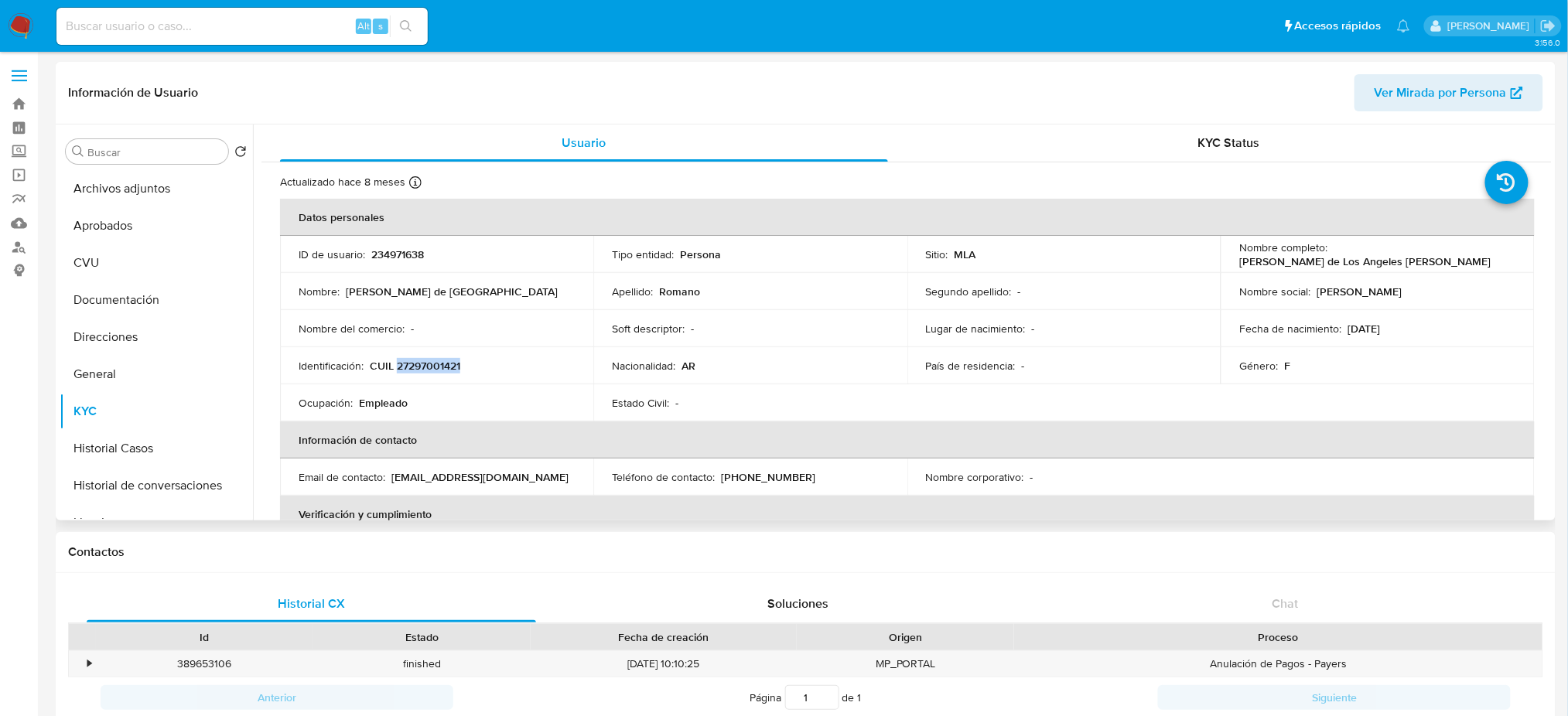
copy p "27297001421"
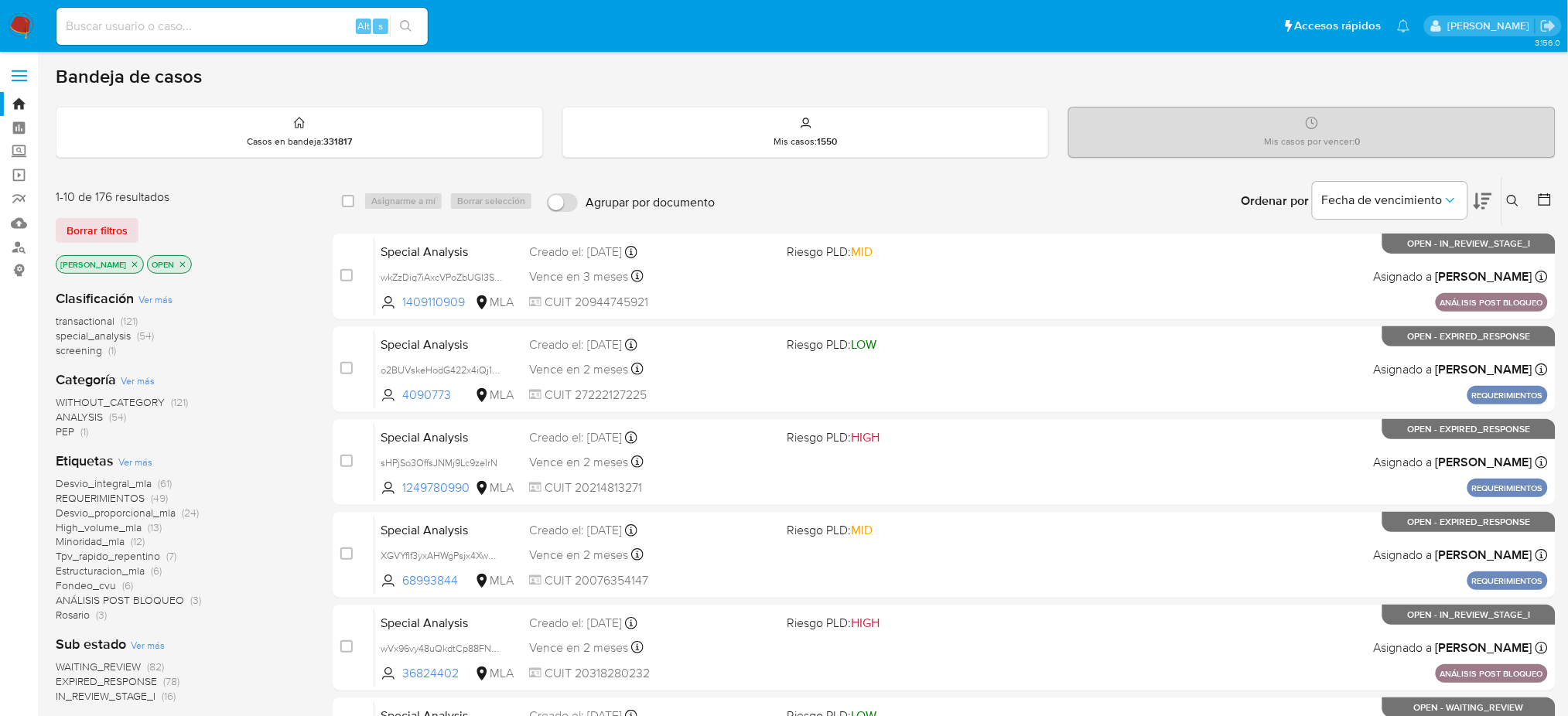
click at [1512, 205] on icon at bounding box center [1512, 200] width 12 height 12
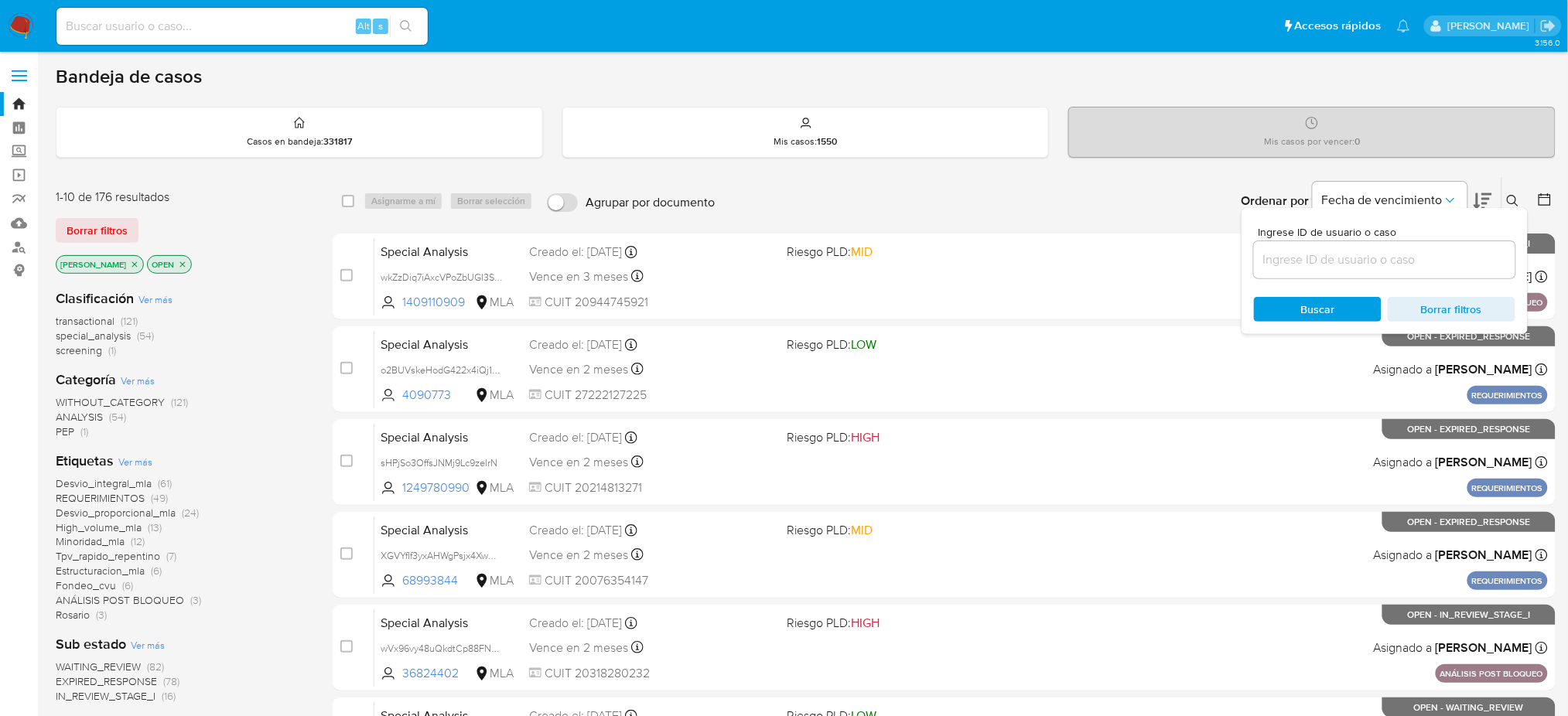
click at [1413, 252] on input at bounding box center [1385, 259] width 262 height 20
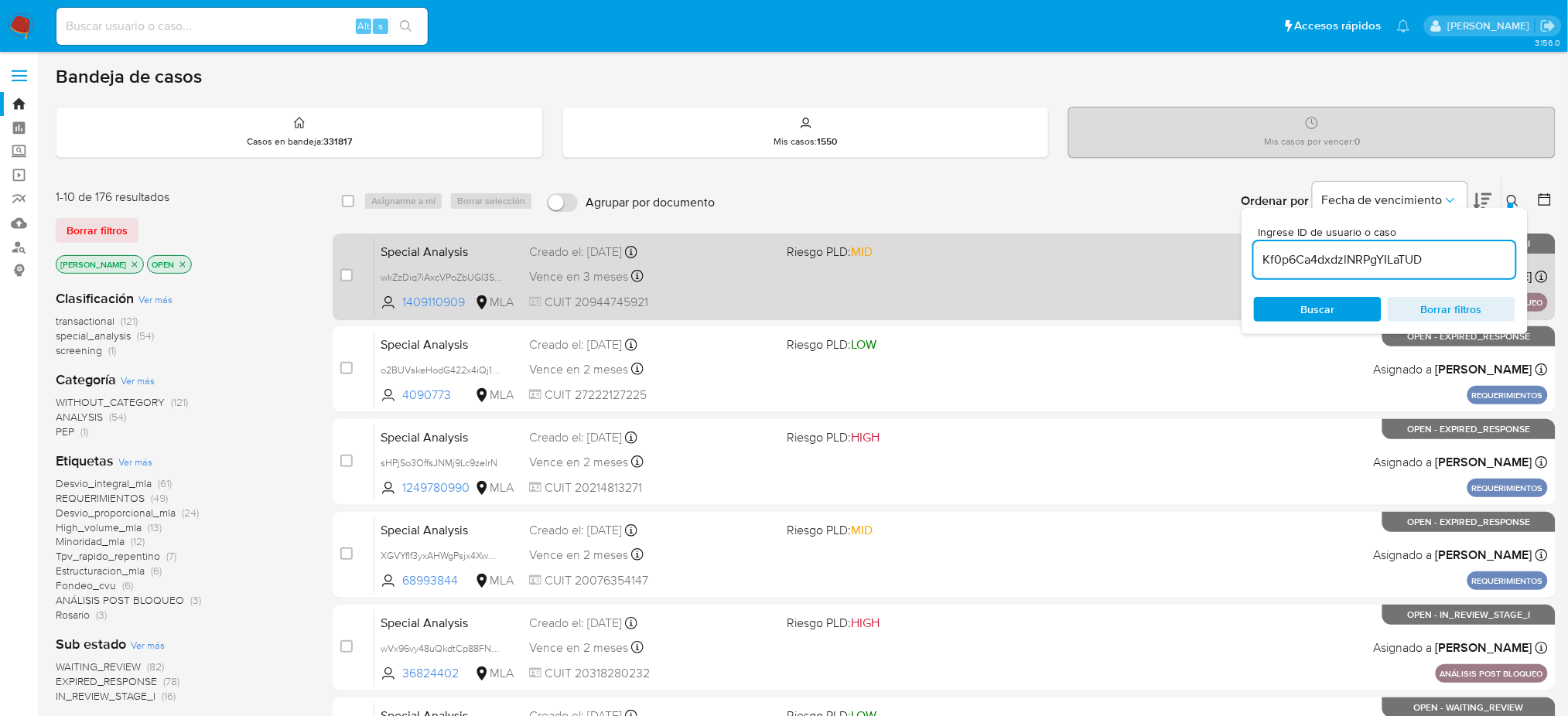
type input "Kf0p6Ca4dxdzlNRPgYILaTUD"
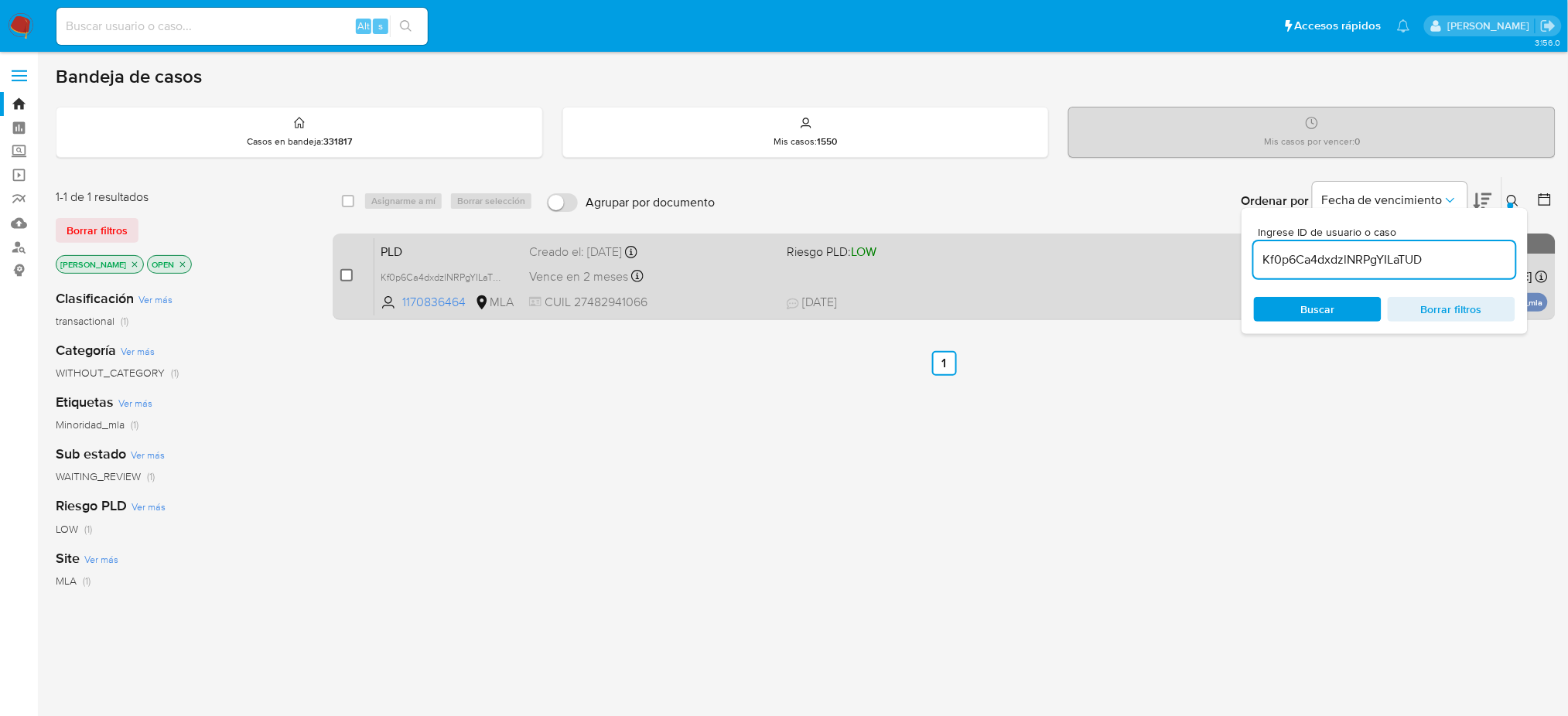
click at [349, 272] on input "checkbox" at bounding box center [346, 275] width 12 height 12
checkbox input "true"
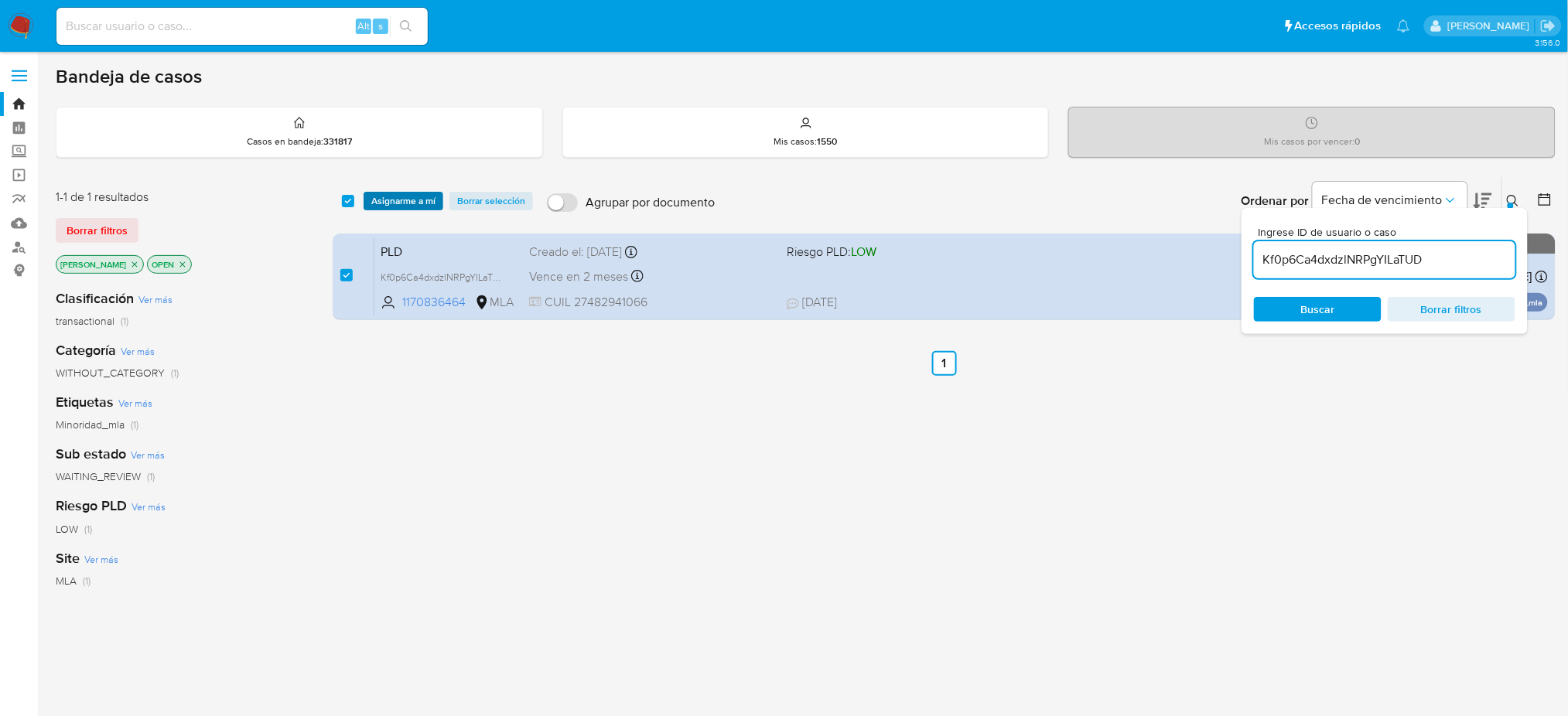
click at [418, 199] on span "Asignarme a mí" at bounding box center [403, 200] width 64 height 16
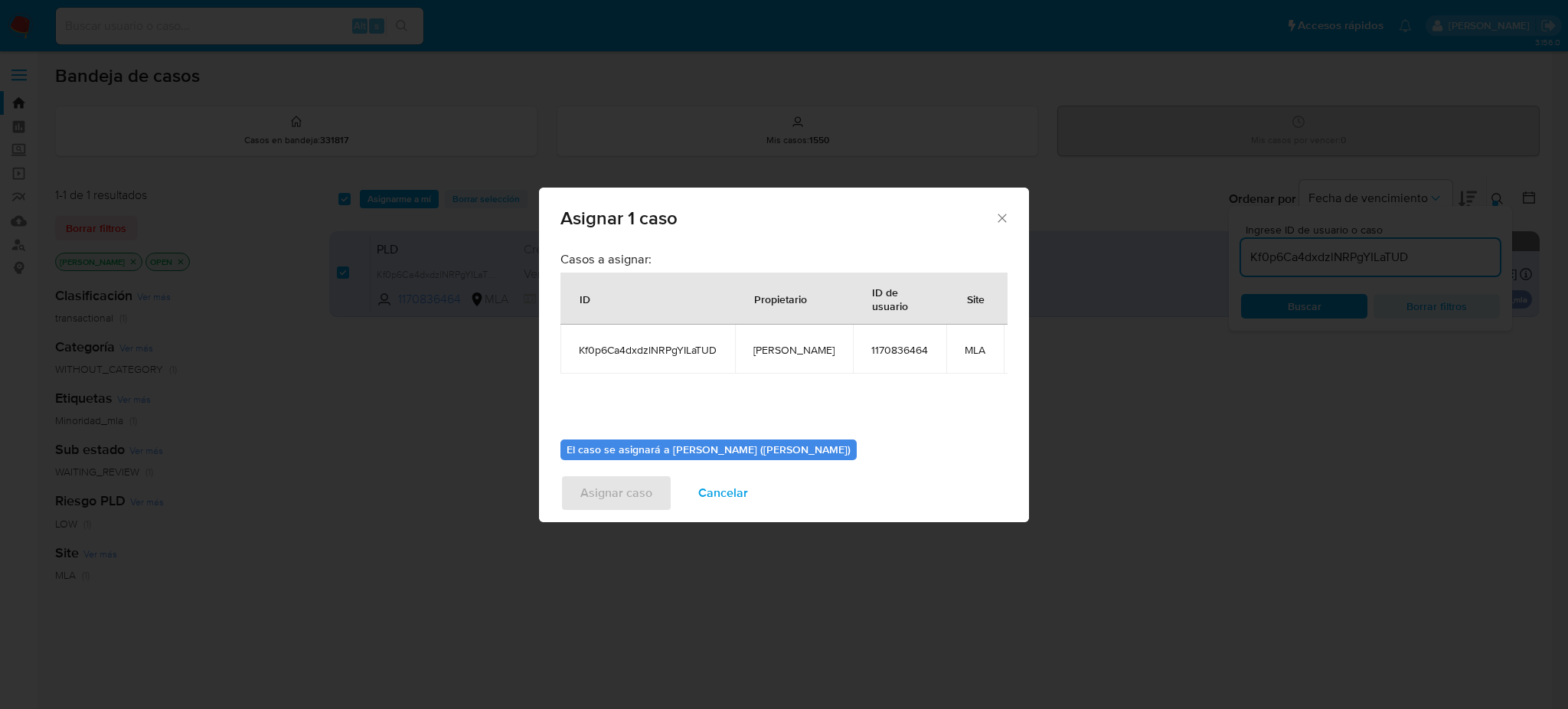
click at [756, 352] on span "[PERSON_NAME]" at bounding box center [794, 350] width 81 height 14
copy span "[PERSON_NAME]"
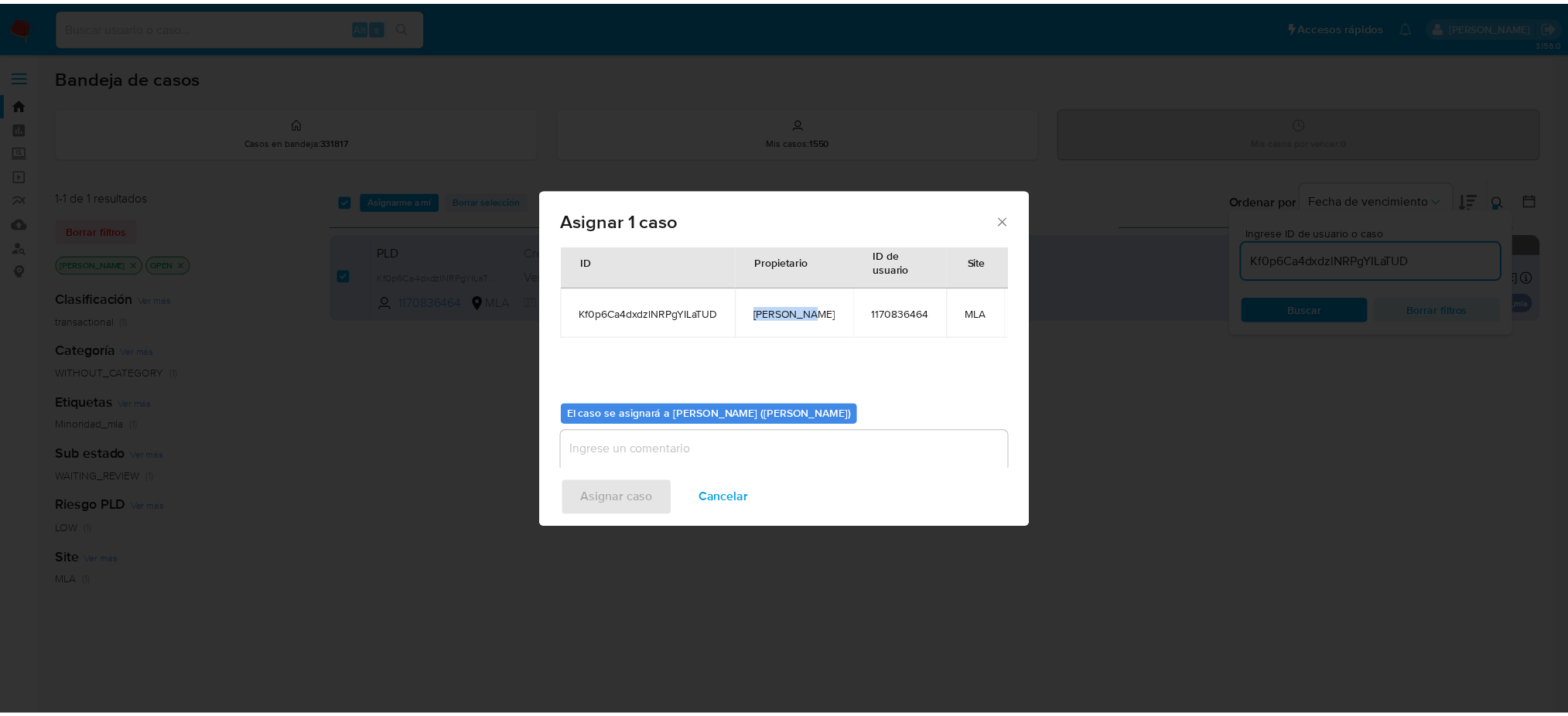
scroll to position [79, 0]
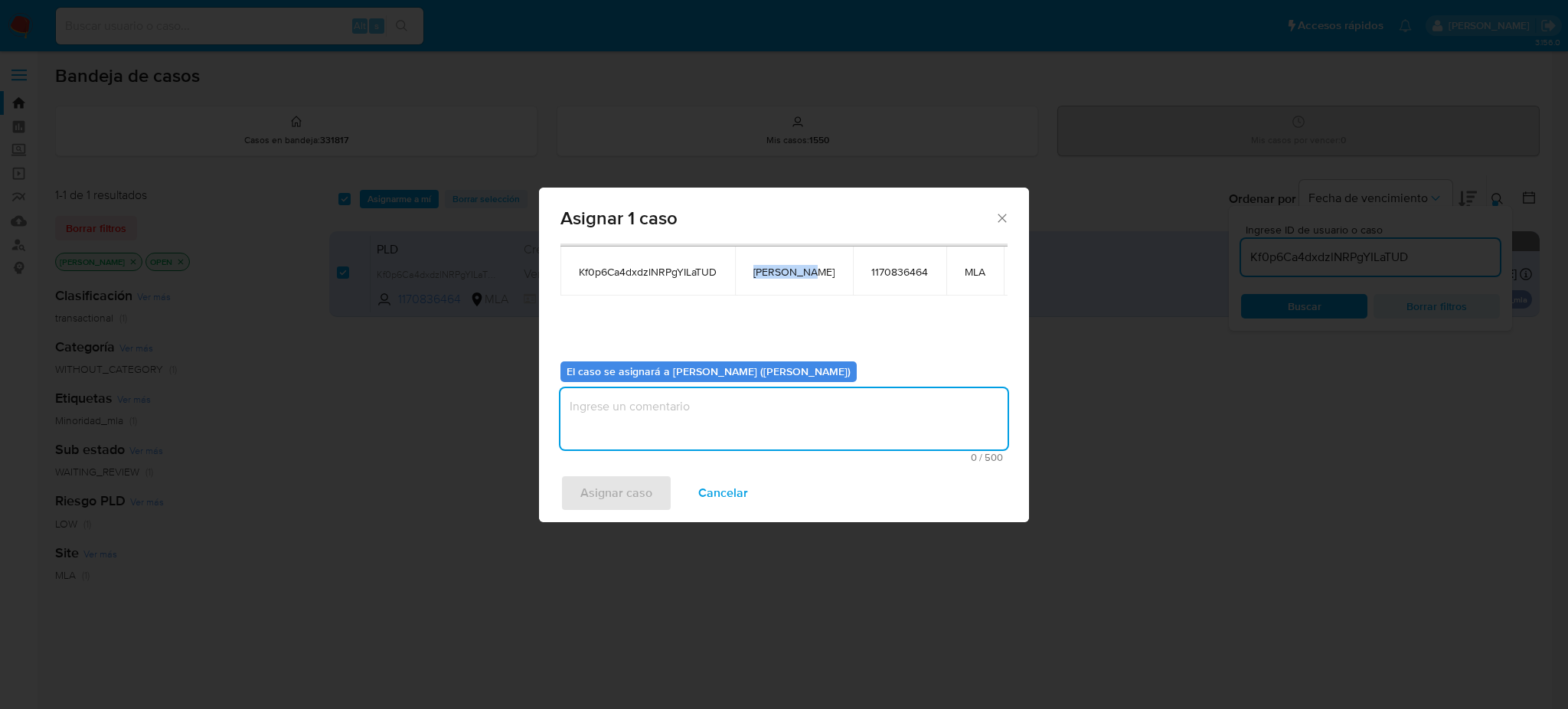
click at [648, 433] on textarea "assign-modal" at bounding box center [784, 419] width 447 height 62
paste textarea "[PERSON_NAME]"
type textarea "[PERSON_NAME]"
click at [633, 485] on span "Asignar caso" at bounding box center [616, 493] width 72 height 34
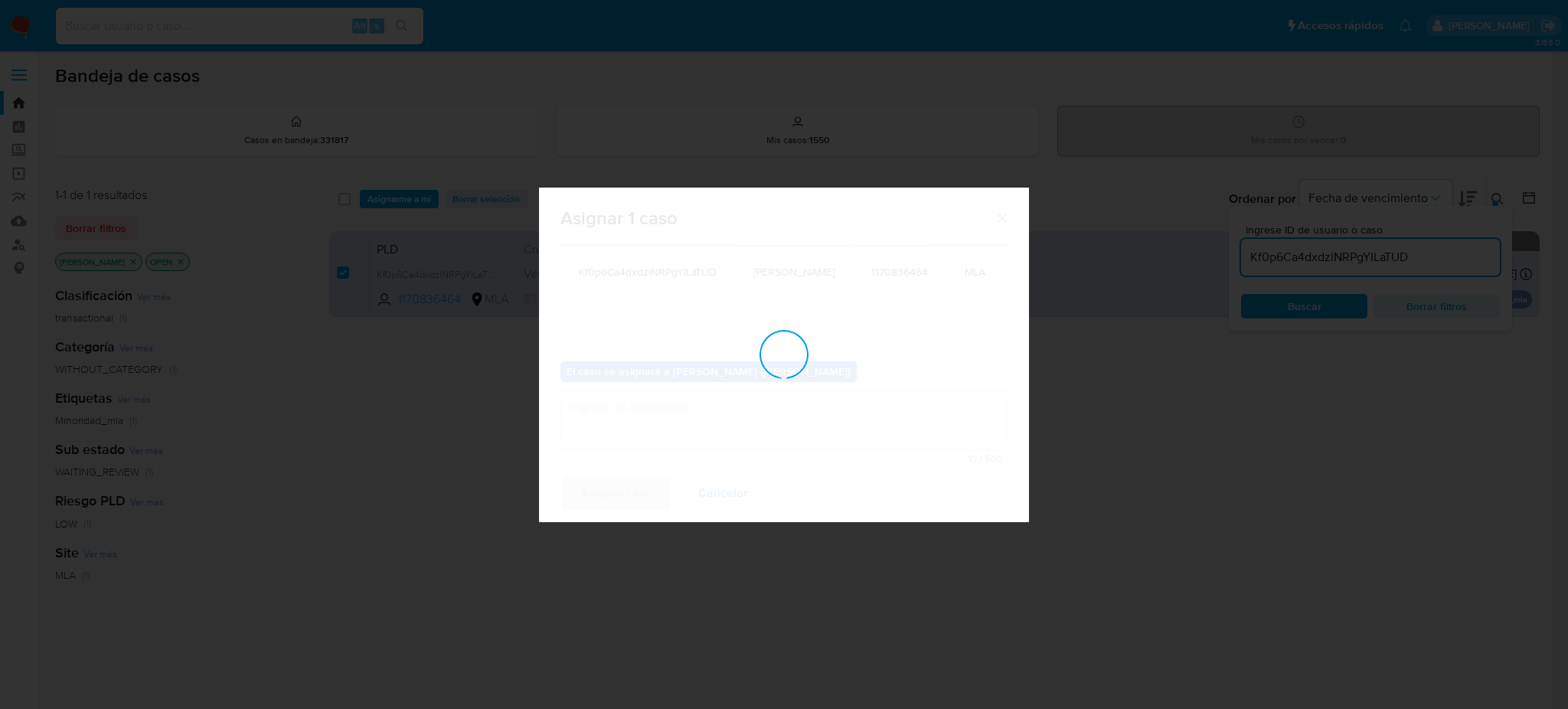
checkbox input "false"
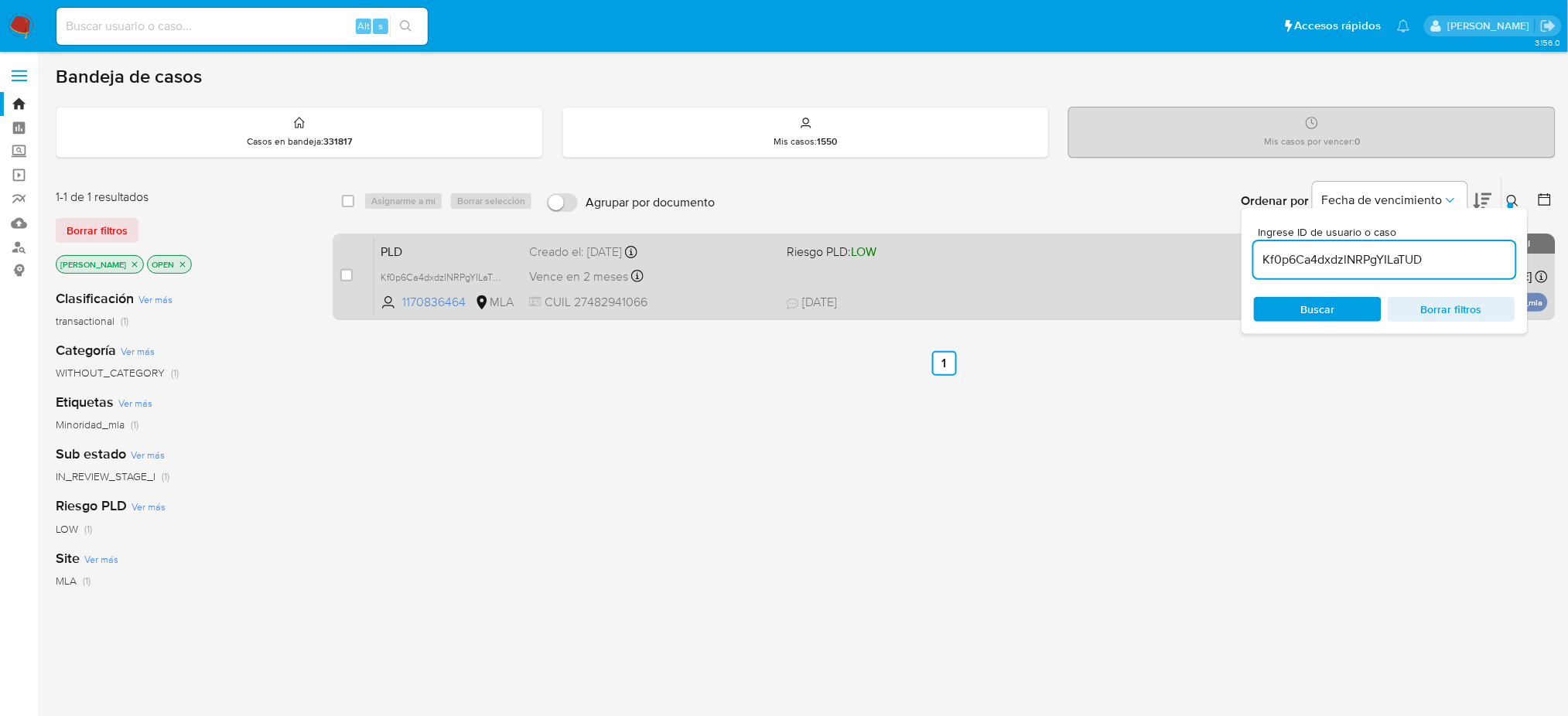
click at [703, 308] on span "CUIL 27482941066" at bounding box center [652, 302] width 246 height 17
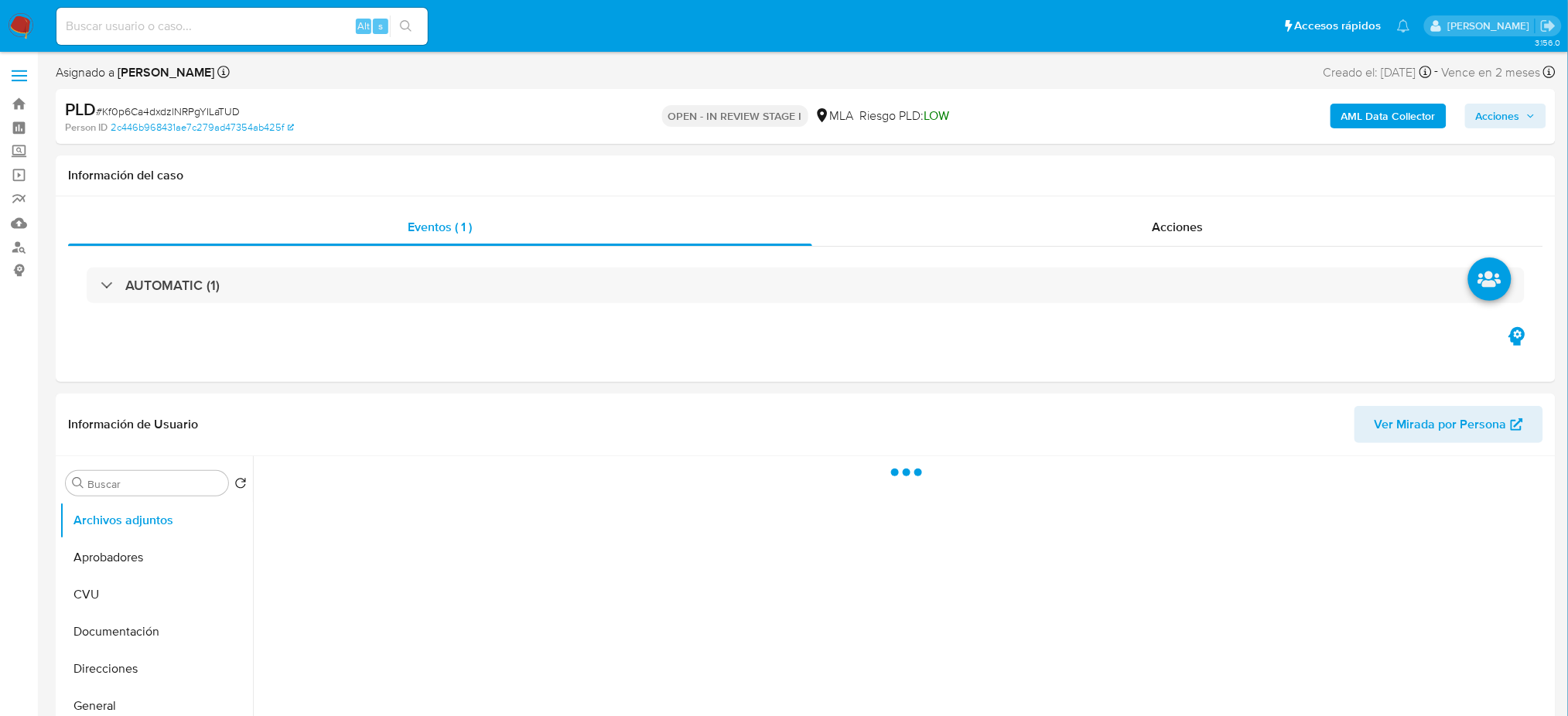
select select "10"
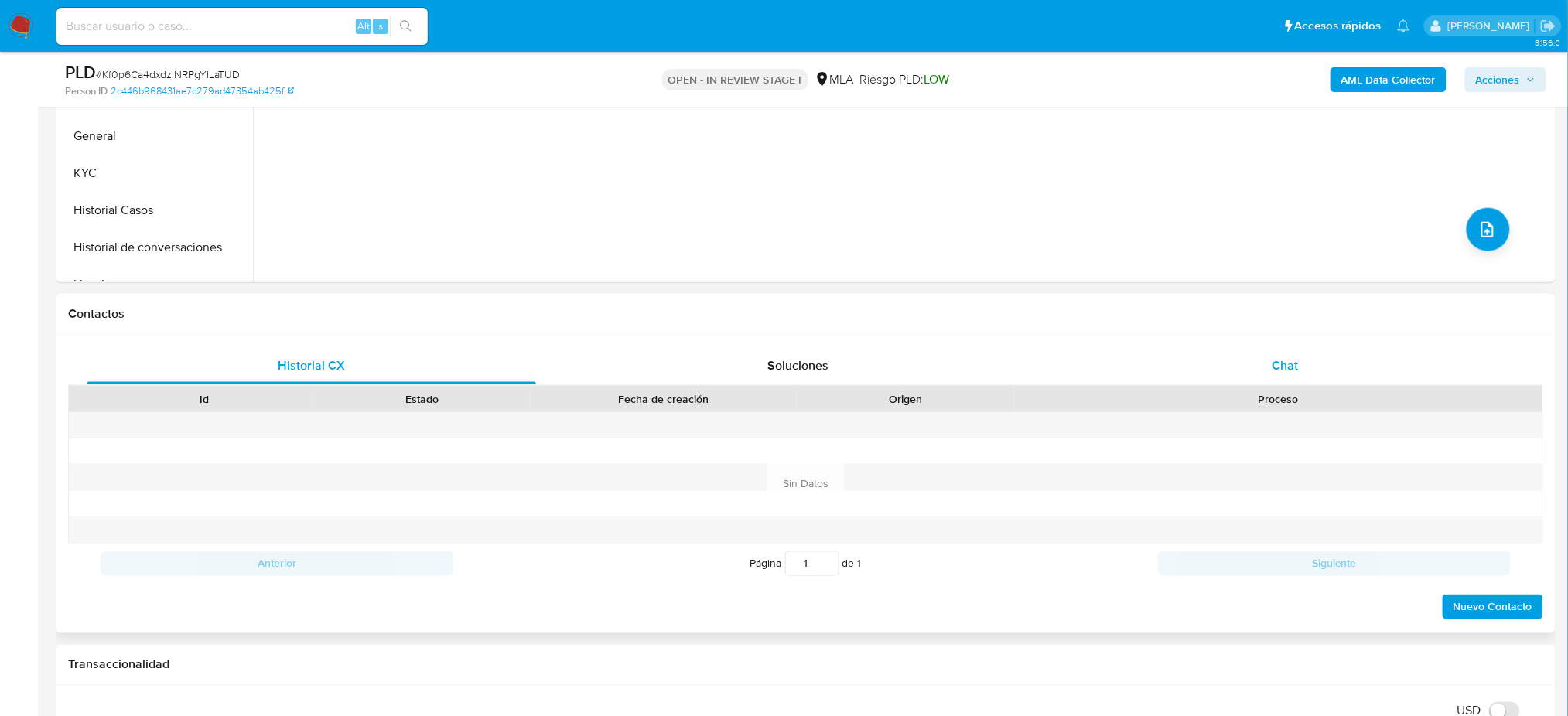
click at [1413, 376] on div "Chat" at bounding box center [1285, 365] width 449 height 37
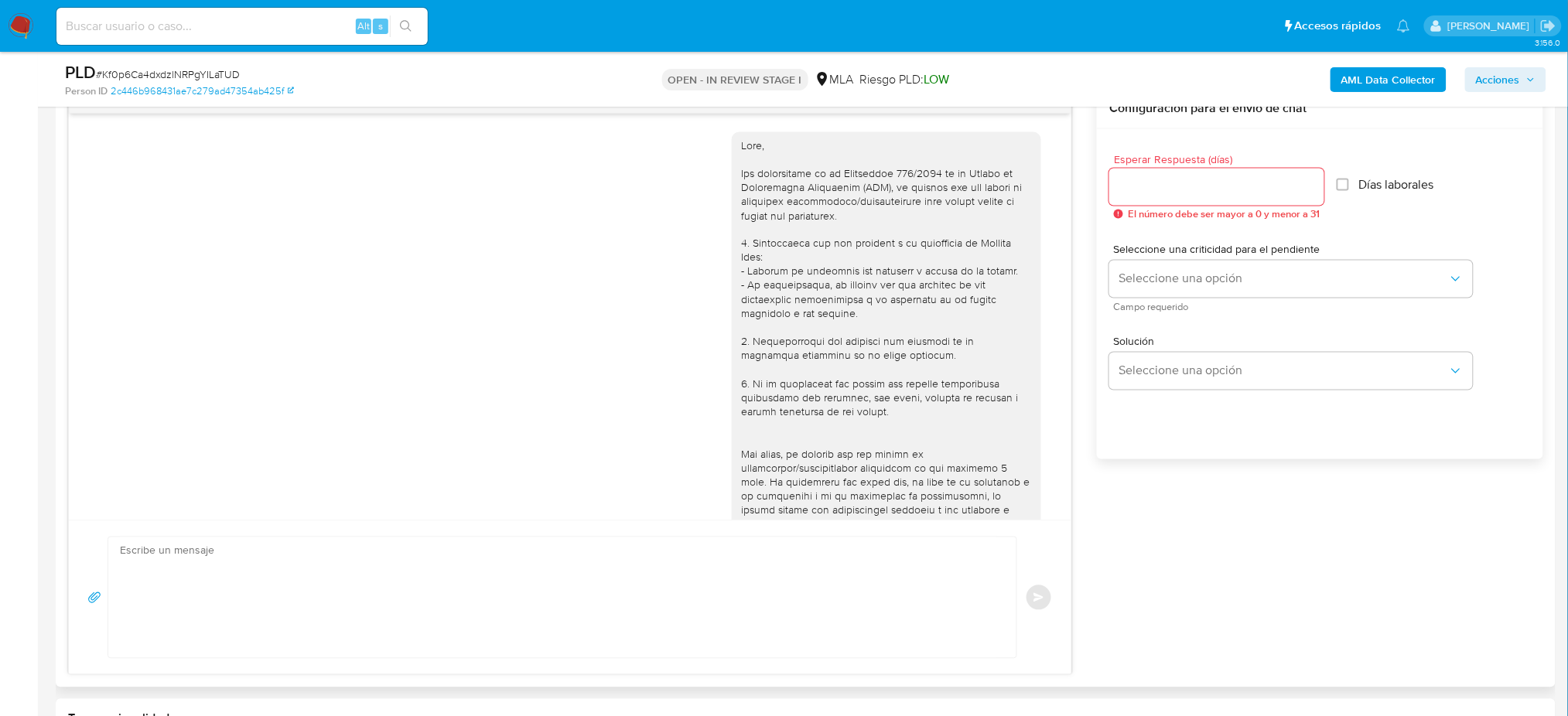
scroll to position [461, 0]
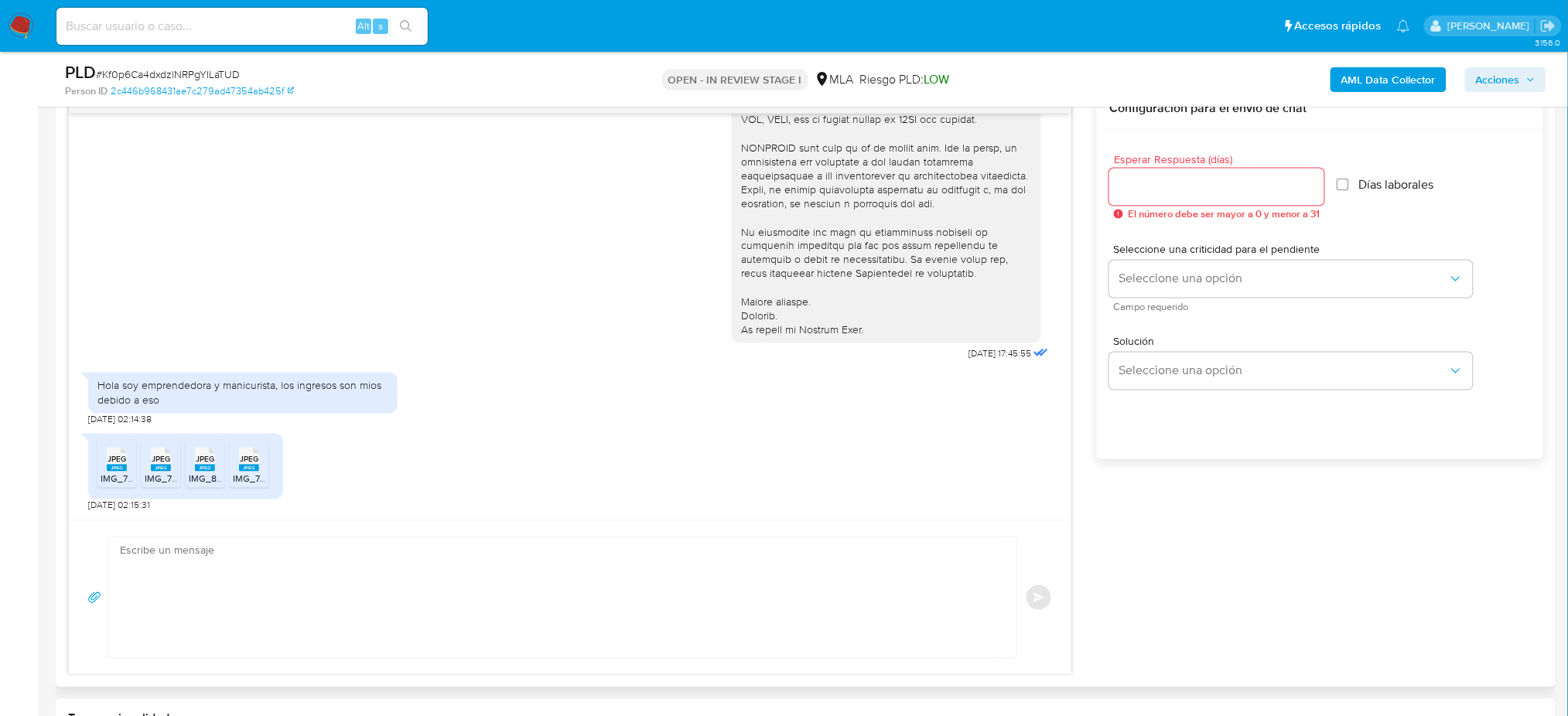
click at [285, 574] on textarea at bounding box center [559, 597] width 877 height 120
paste textarea "¡Muchas gracias por tu respuesta! ¿Podrías enviarnos información adicional sobr…"
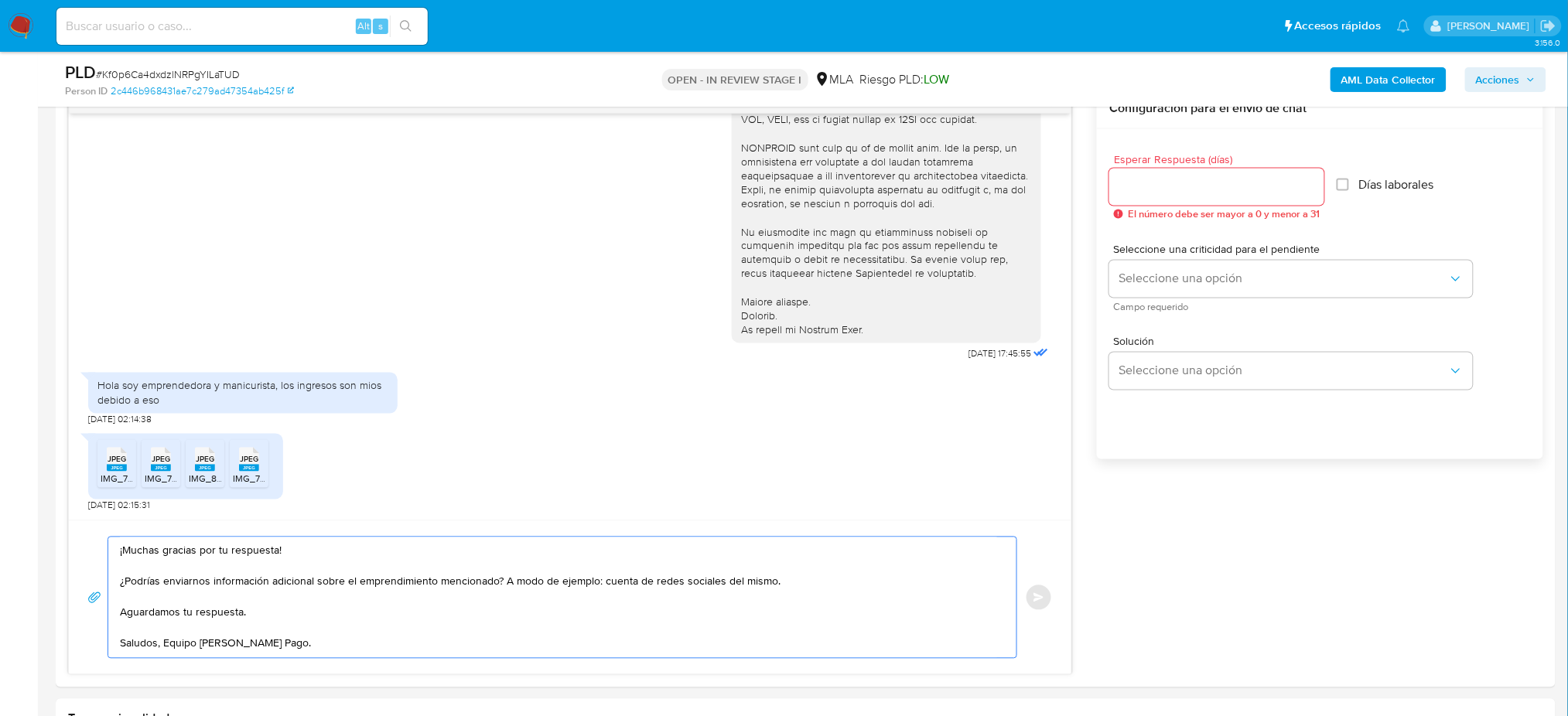
scroll to position [7, 0]
type textarea "¡Muchas gracias por tu respuesta! ¿Podrías enviarnos información adicional sobr…"
click at [1140, 189] on input "Esperar Respuesta (días)" at bounding box center [1217, 187] width 215 height 20
type input "2"
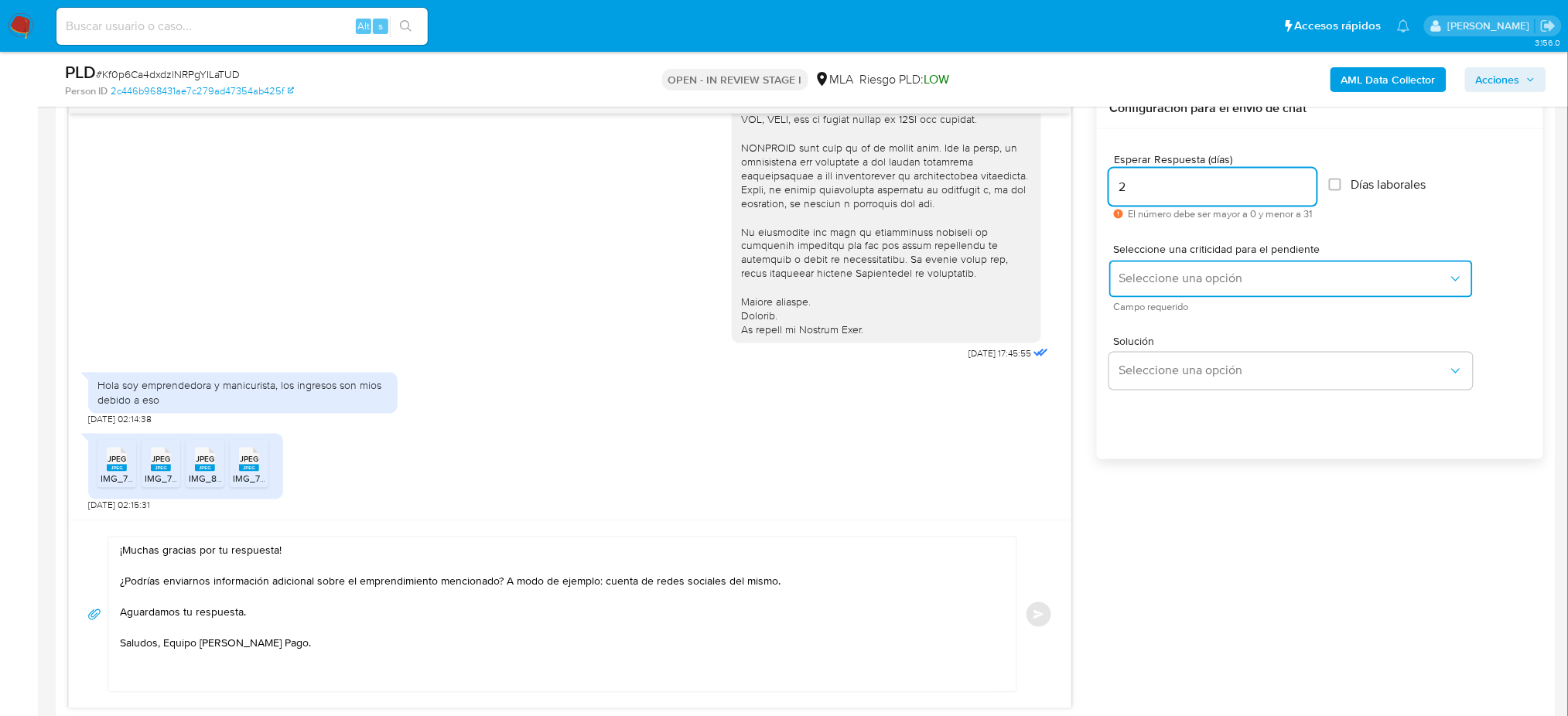
click at [1133, 272] on span "Seleccione una opción" at bounding box center [1283, 279] width 330 height 16
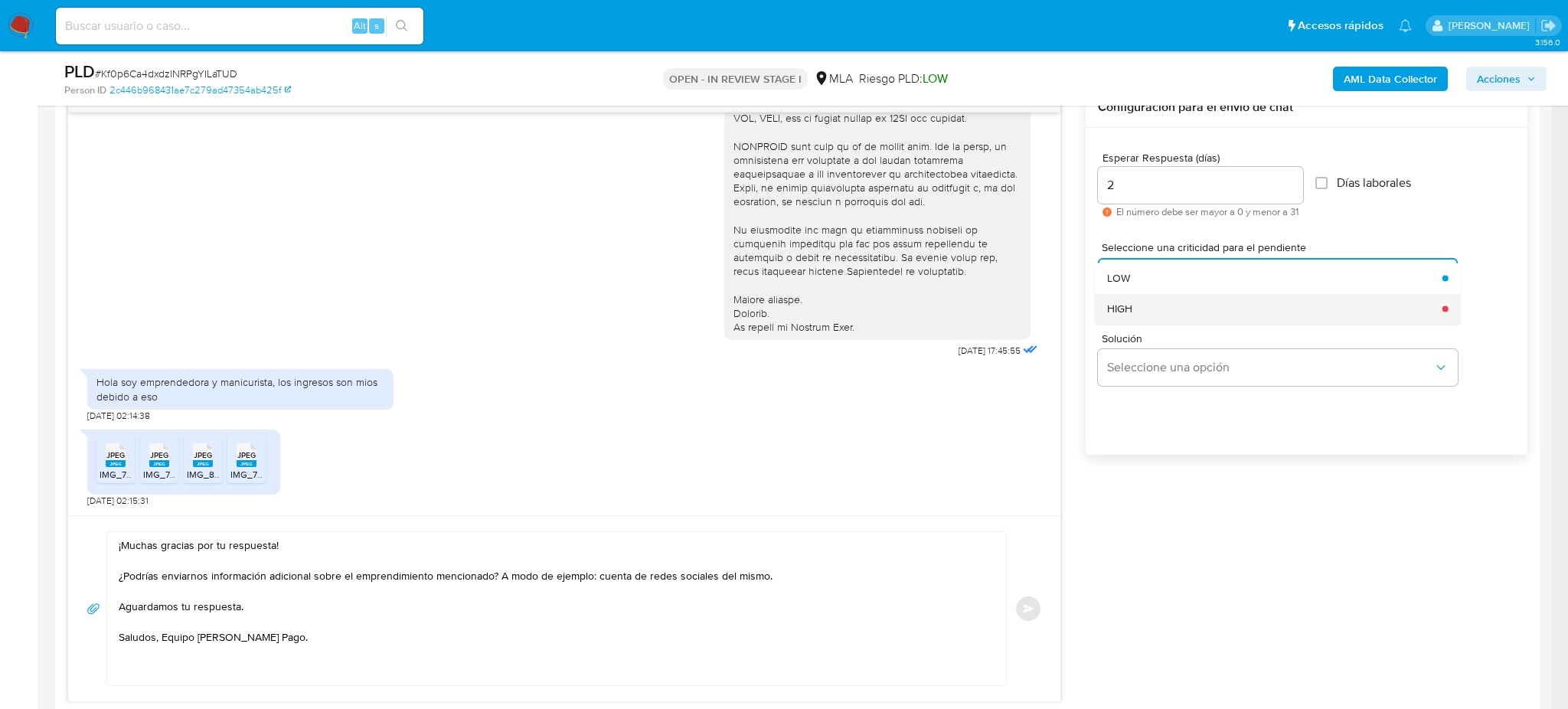
click at [1127, 295] on div "HIGH" at bounding box center [1270, 309] width 326 height 31
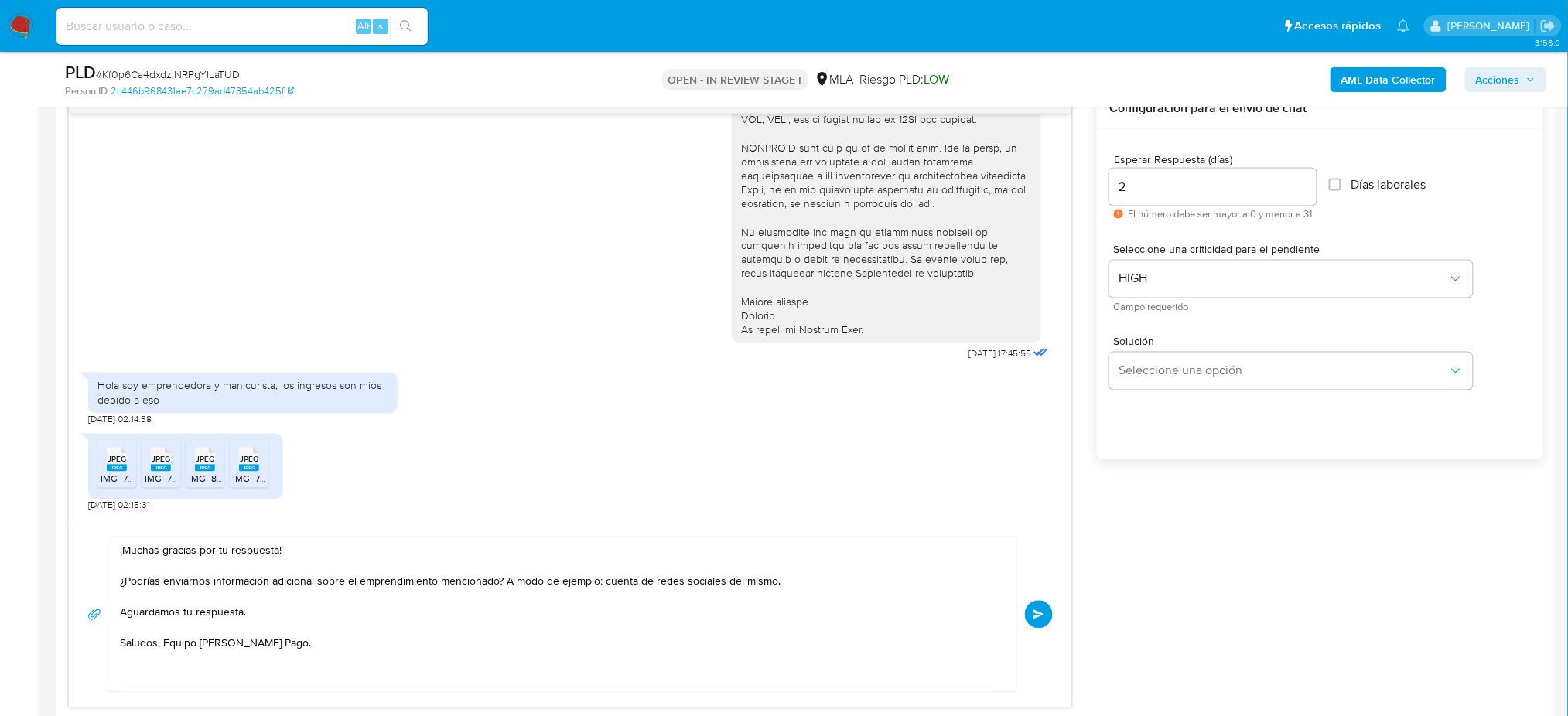
click at [1040, 605] on button "Enviar" at bounding box center [1039, 615] width 28 height 28
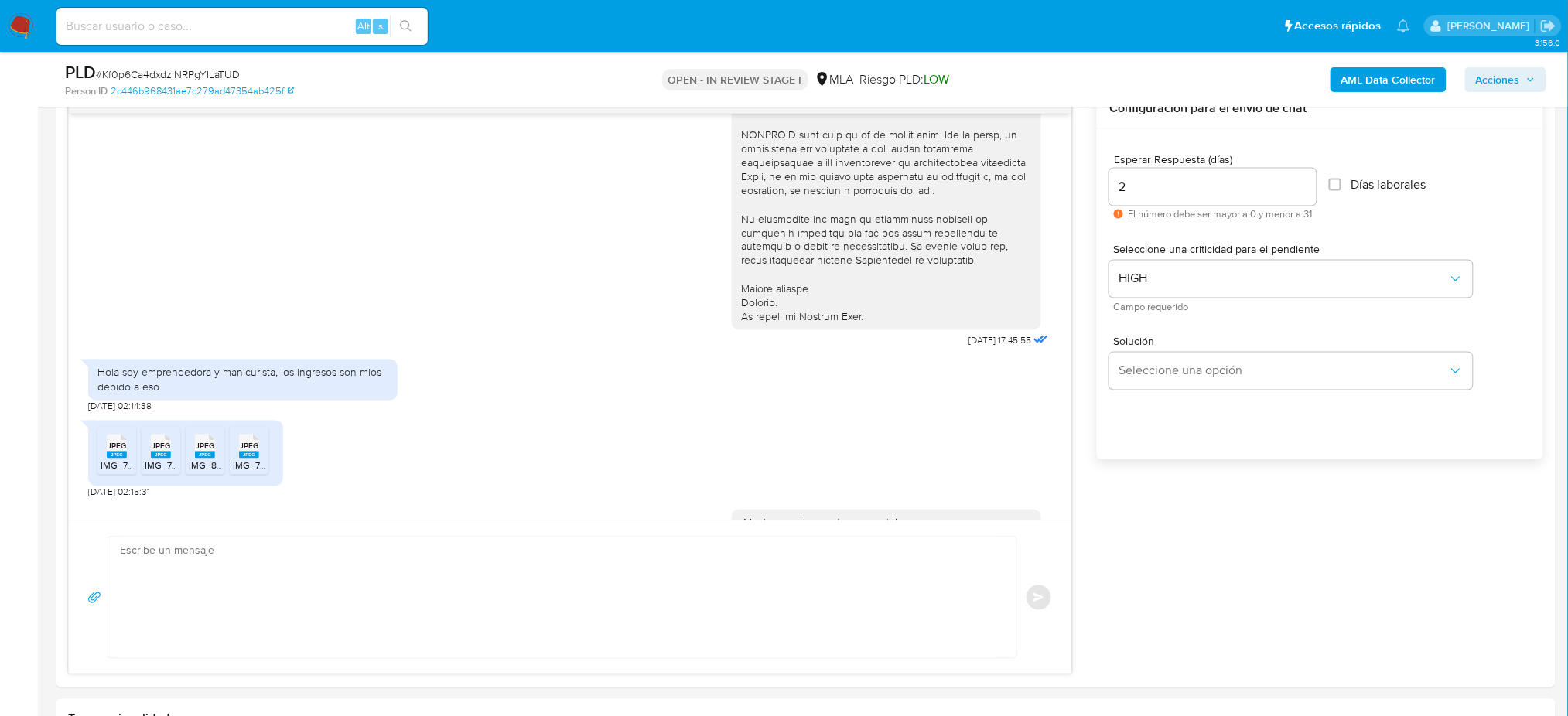
scroll to position [661, 0]
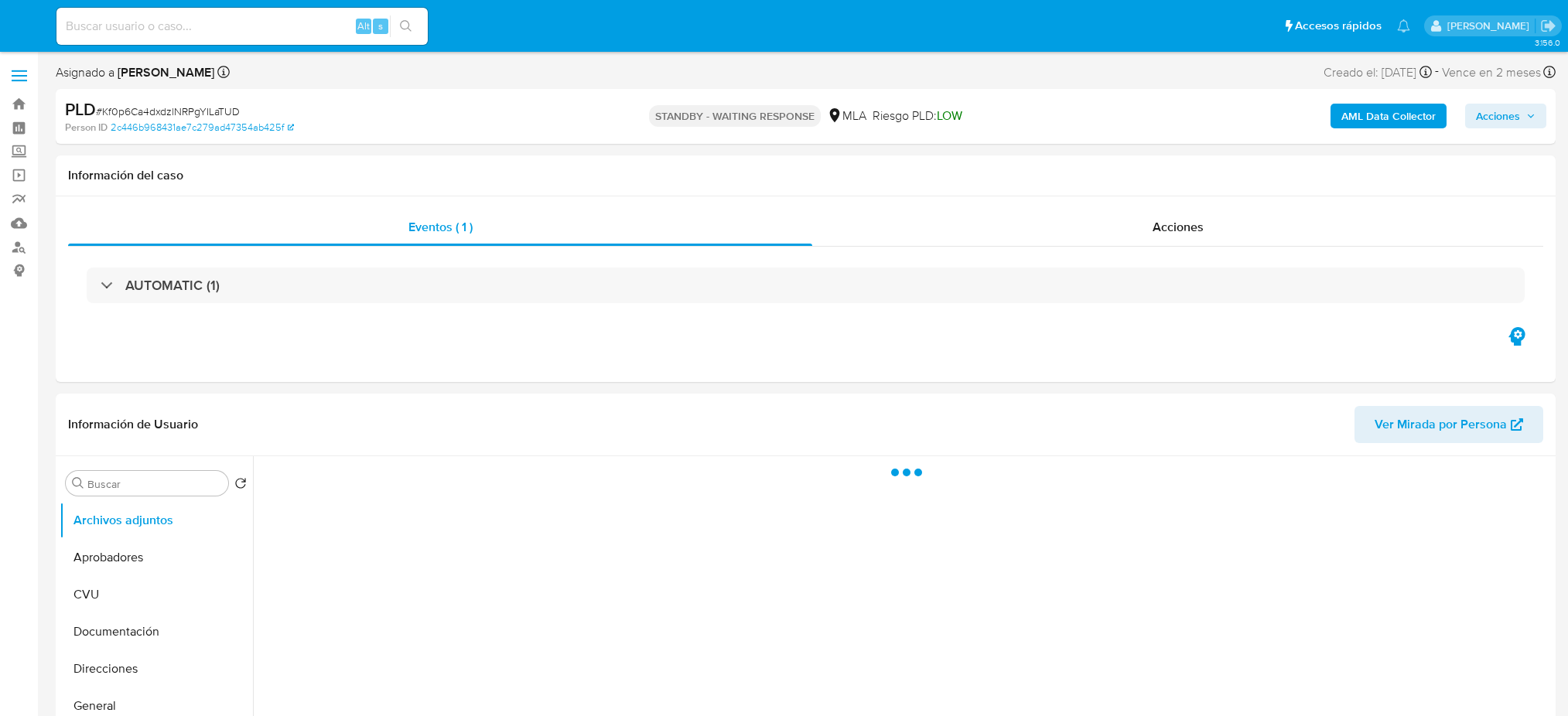
select select "10"
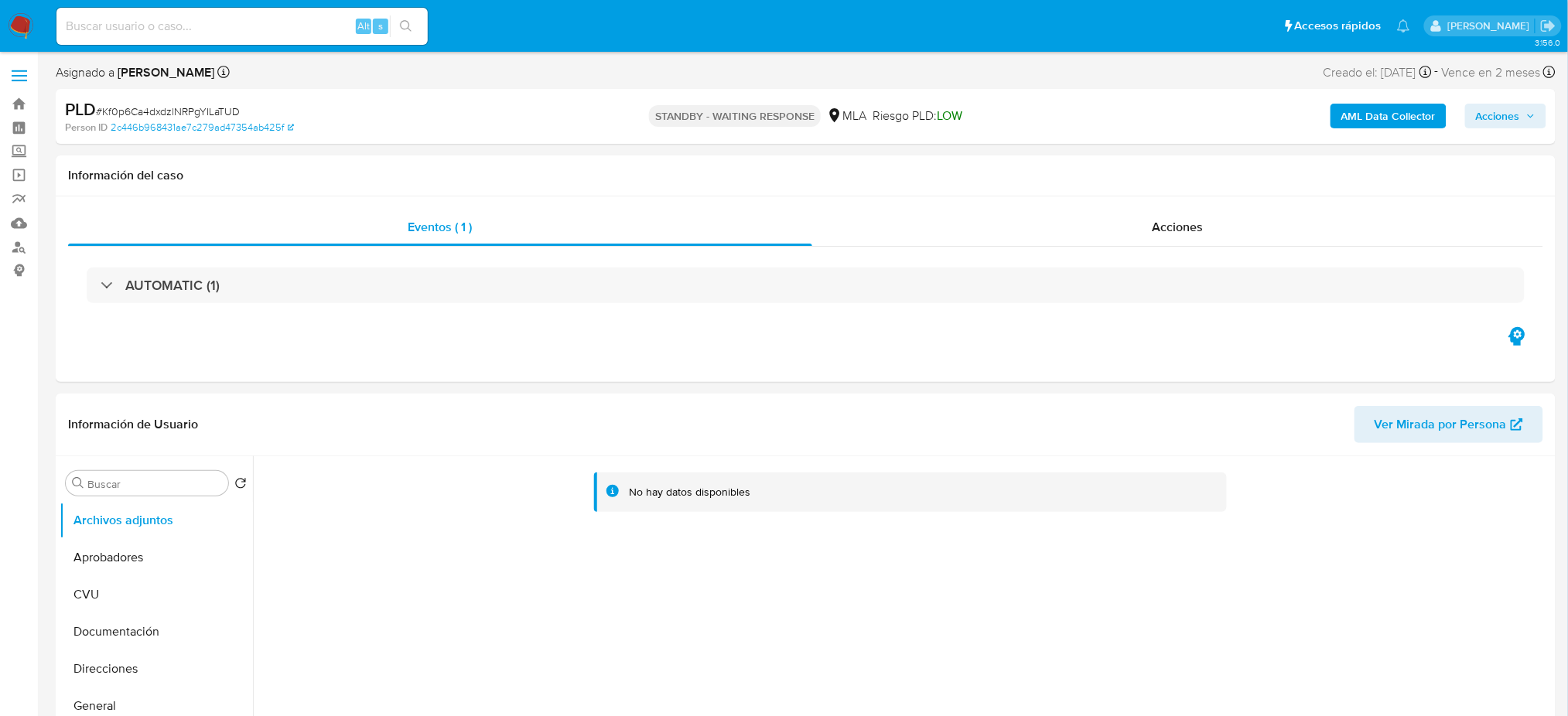
click at [314, 29] on input at bounding box center [242, 26] width 372 height 20
paste input "c8ee50cnwjUZI39DkDgVr60I"
type input "c8ee50cnwjUZI39DkDgVr60I"
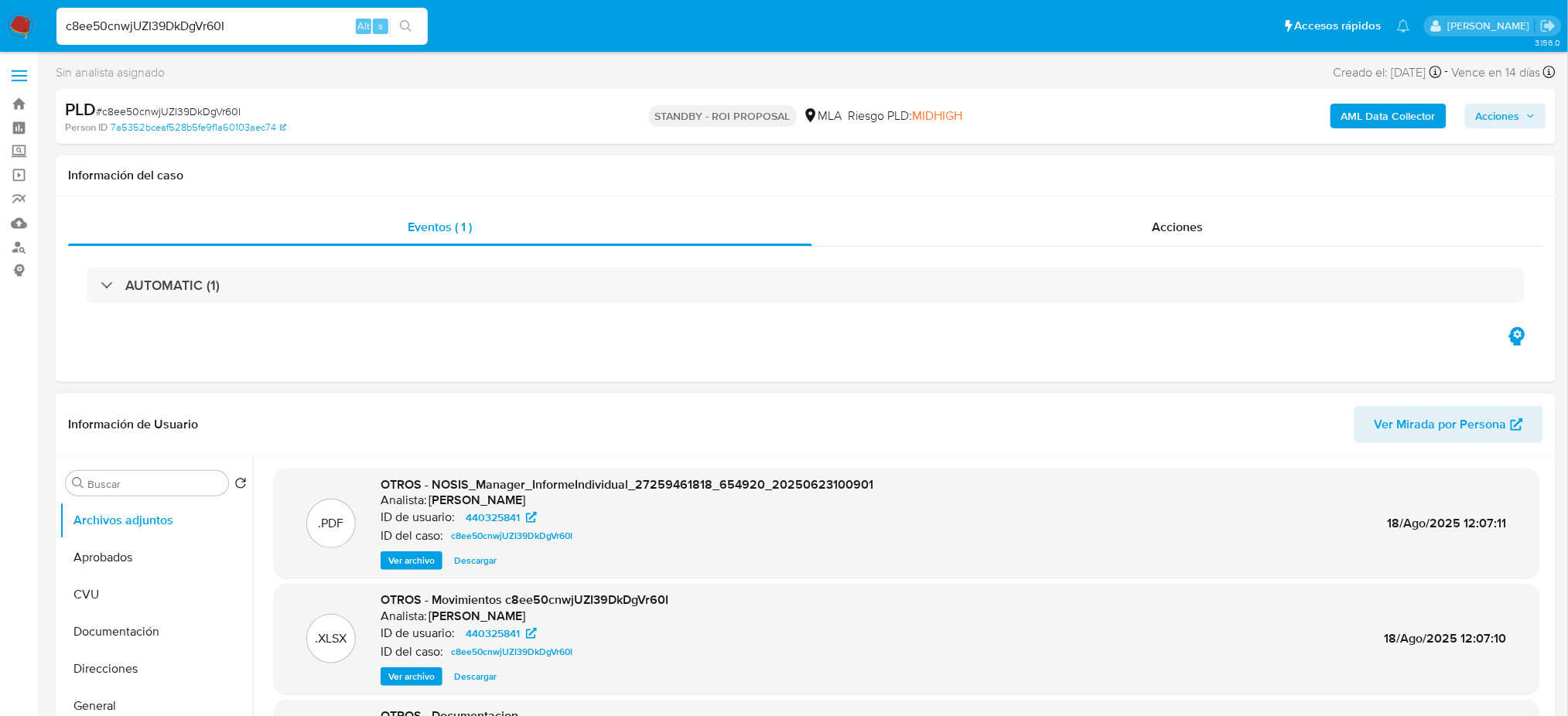
select select "10"
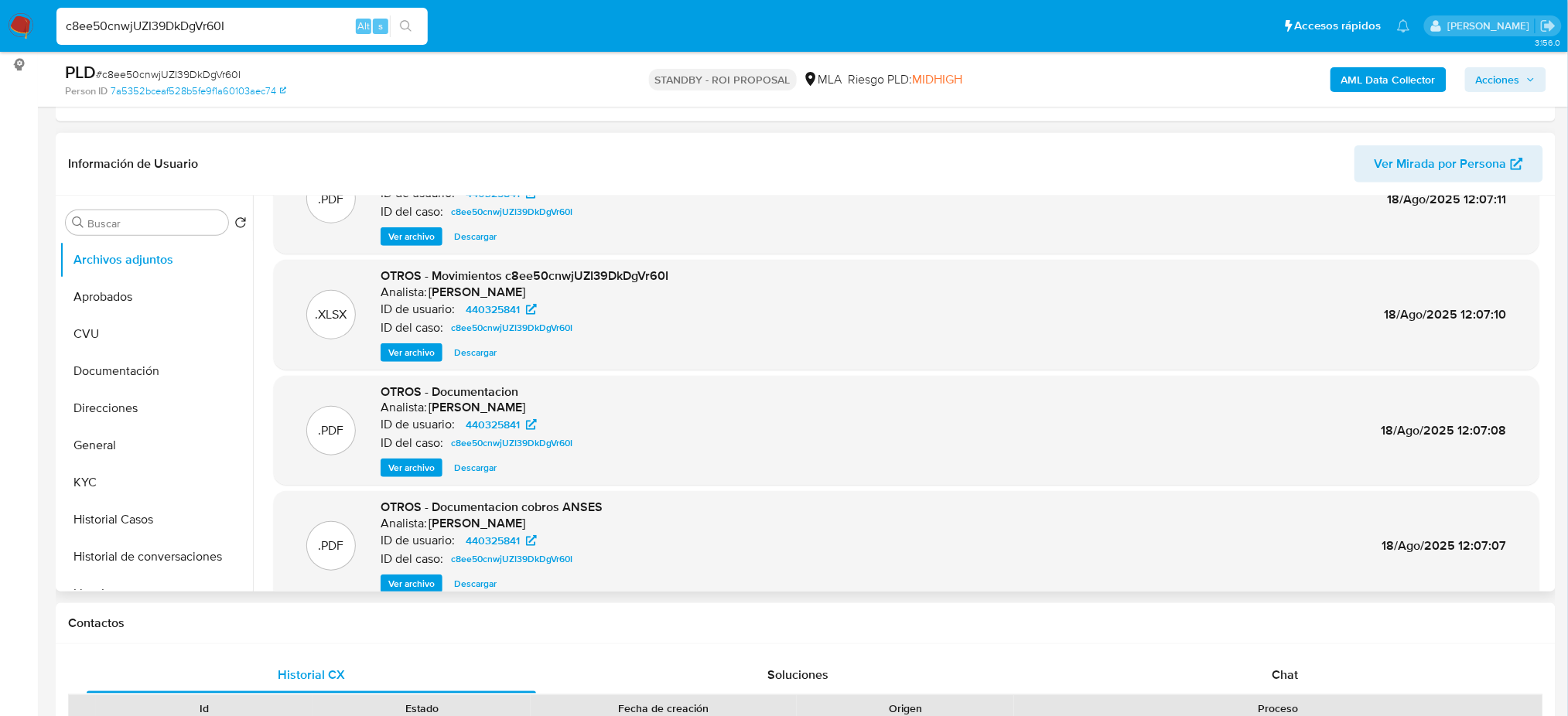
scroll to position [130, 0]
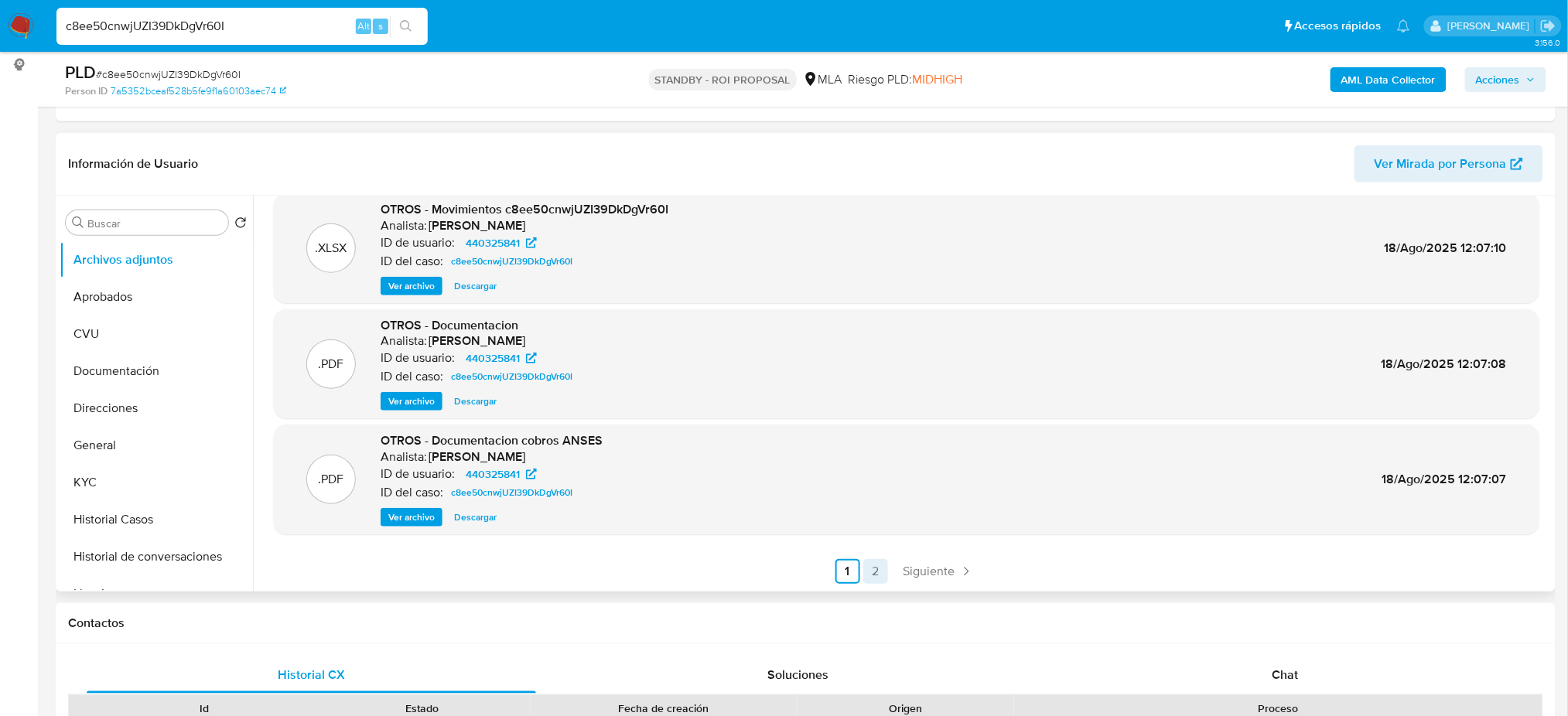
click at [870, 583] on link "2" at bounding box center [876, 571] width 25 height 25
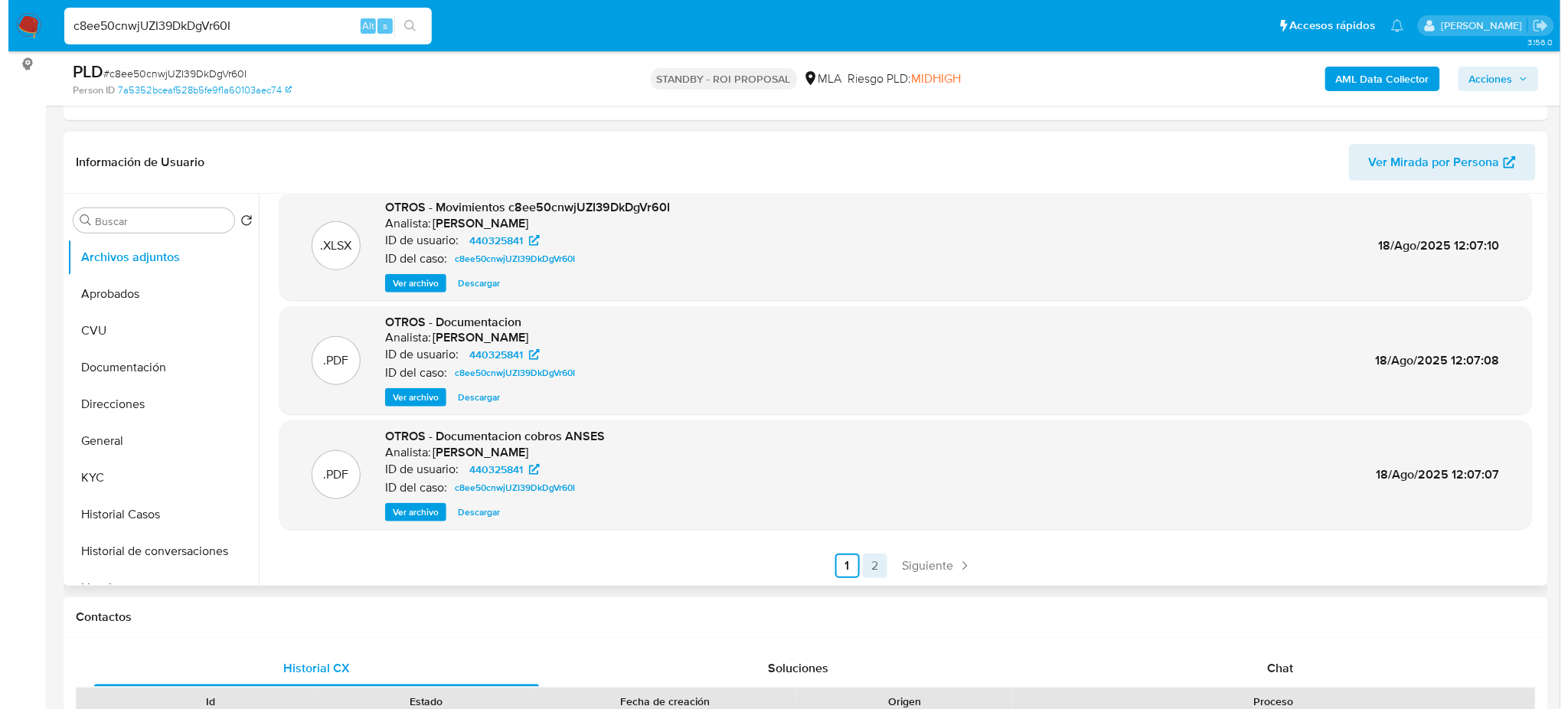
scroll to position [0, 0]
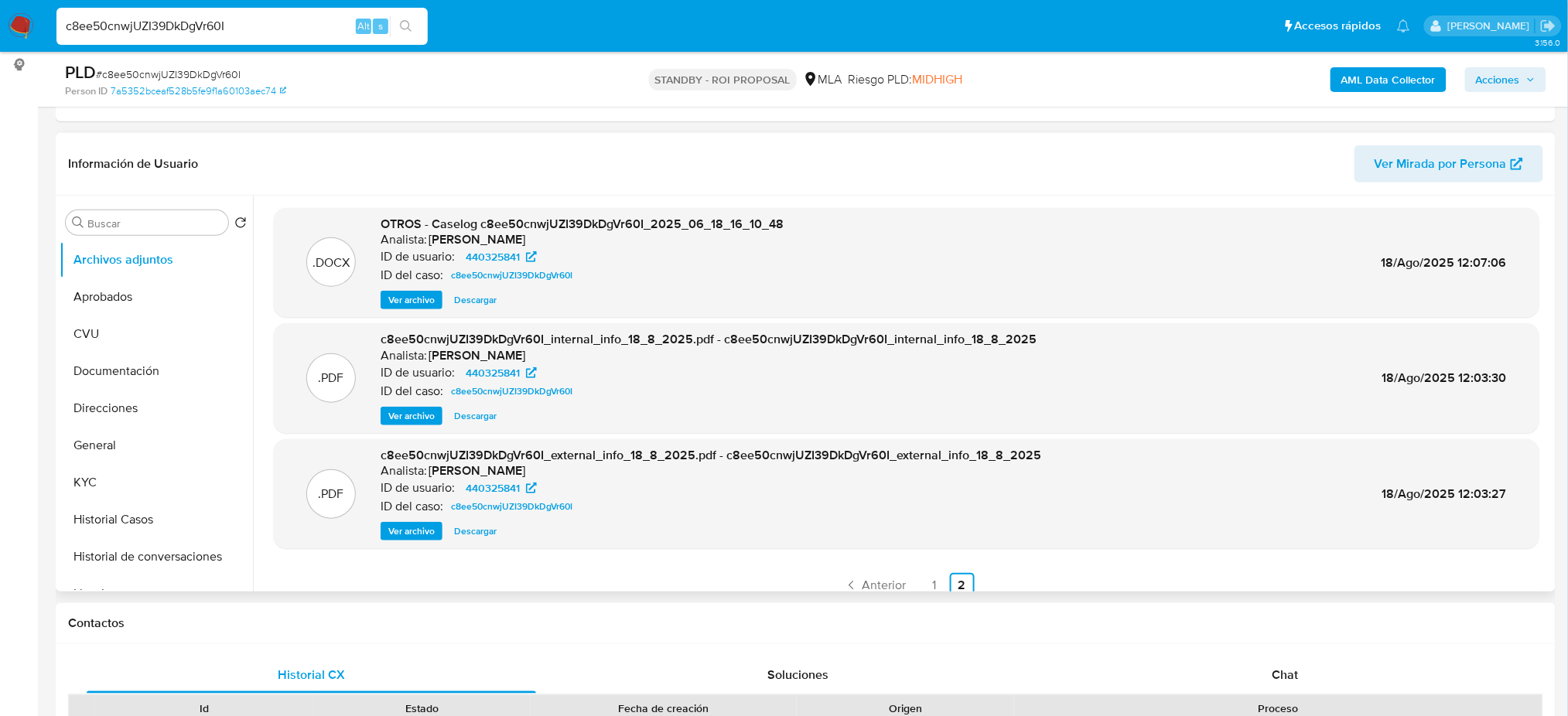
click at [407, 306] on span "Ver archivo" at bounding box center [412, 299] width 47 height 16
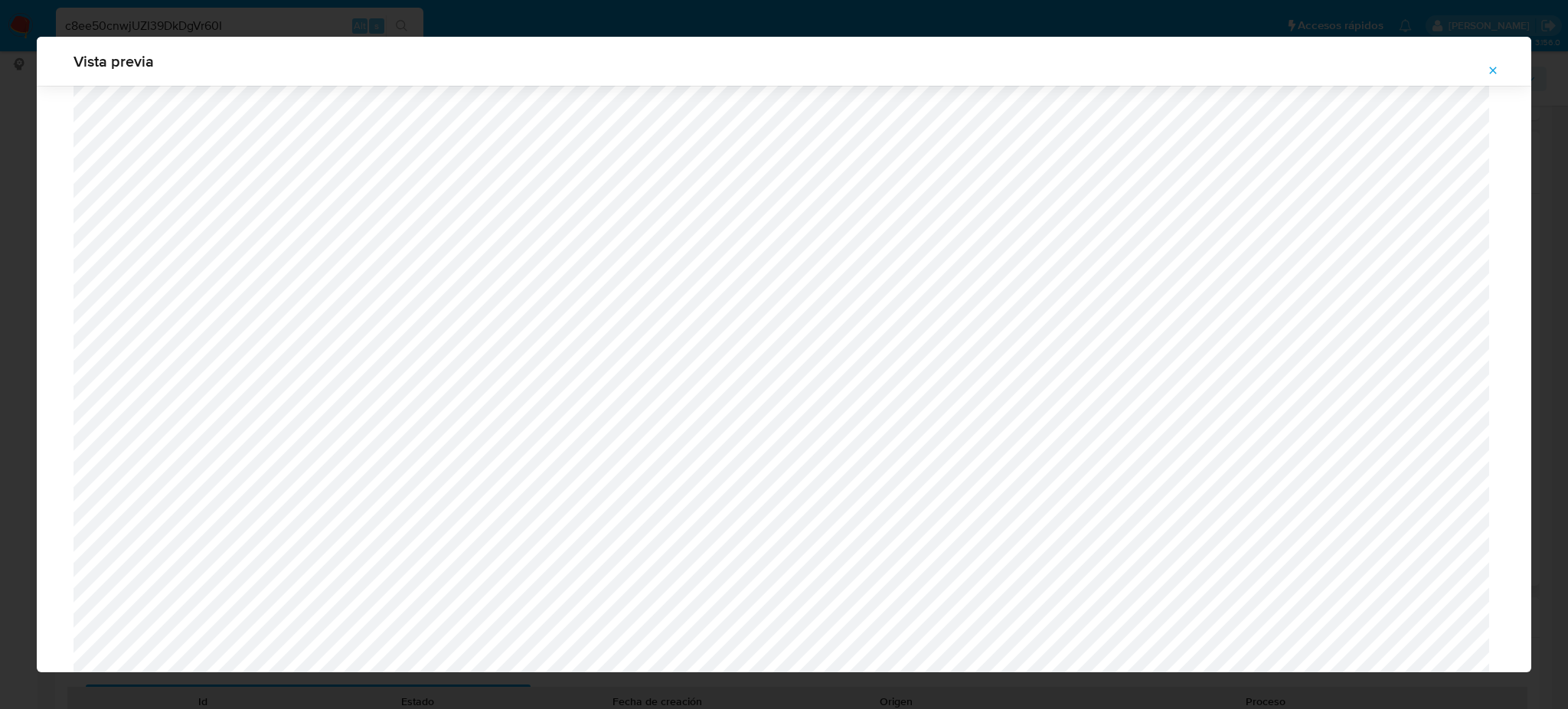
scroll to position [71, 0]
click at [1498, 70] on icon "Attachment preview" at bounding box center [1493, 70] width 12 height 12
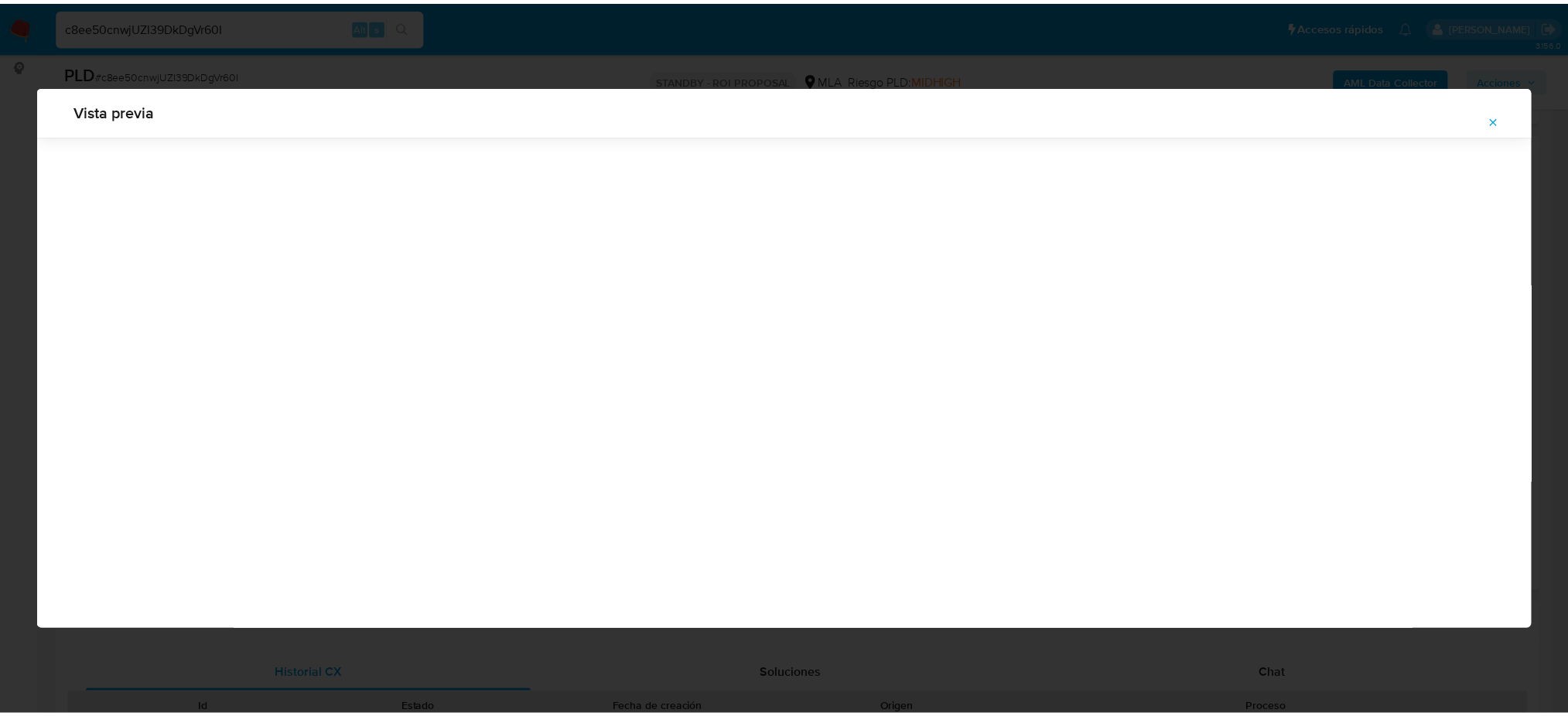
scroll to position [0, 0]
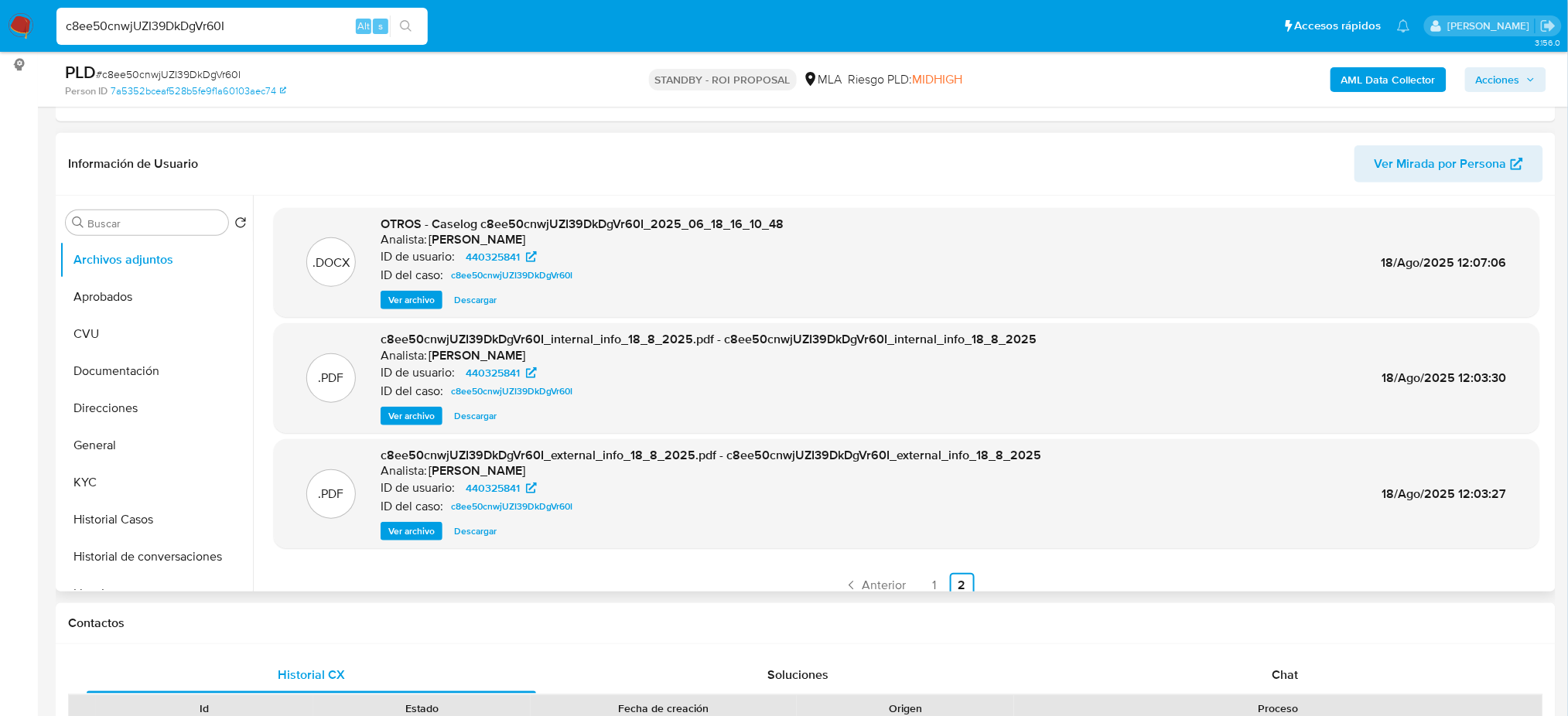
click at [29, 38] on img at bounding box center [20, 26] width 26 height 26
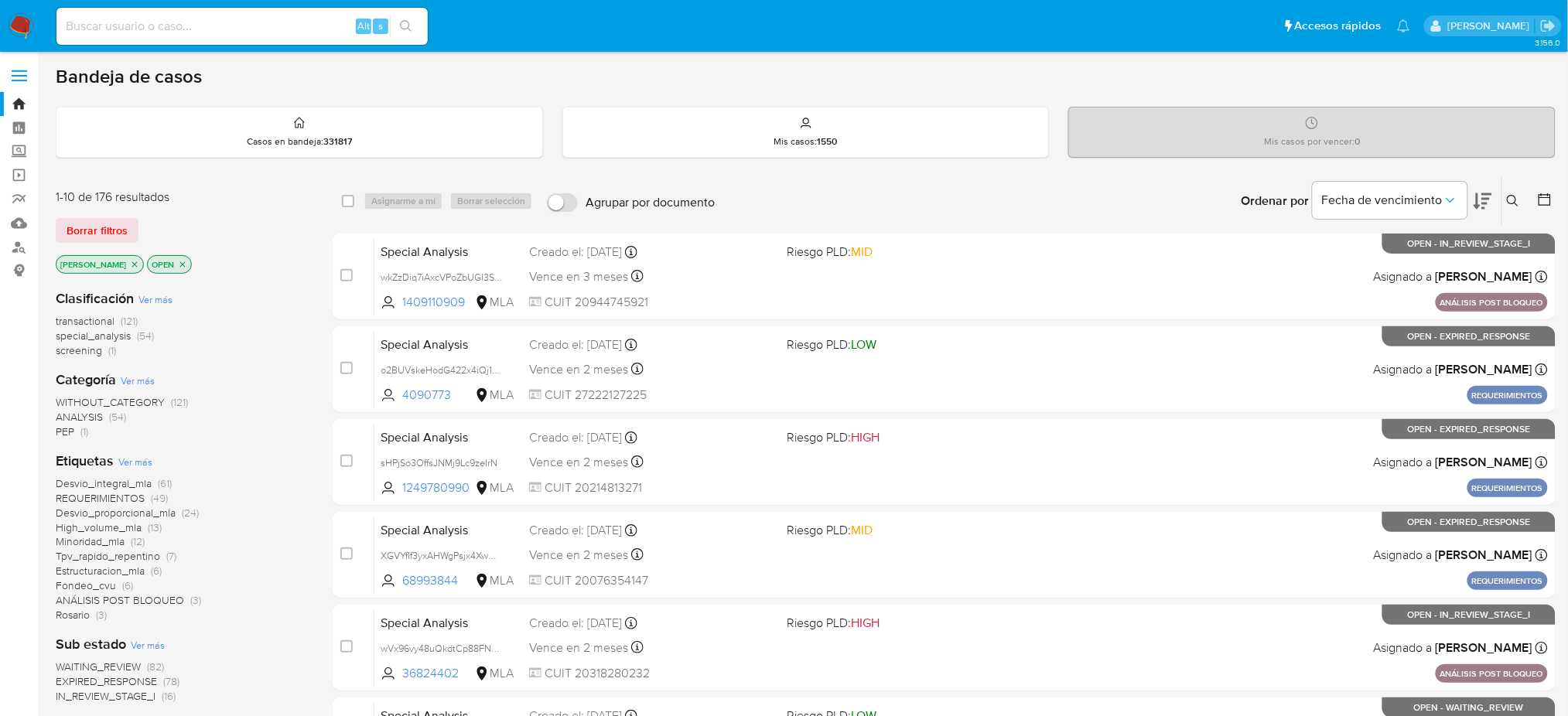
click at [213, 14] on div "Alt s" at bounding box center [242, 25] width 372 height 37
click at [220, 25] on input at bounding box center [242, 26] width 372 height 20
paste input "wkZzDiq7iAxcVPoZbUGI3SwQ"
type input "wkZzDiq7iAxcVPoZbUGI3SwQ"
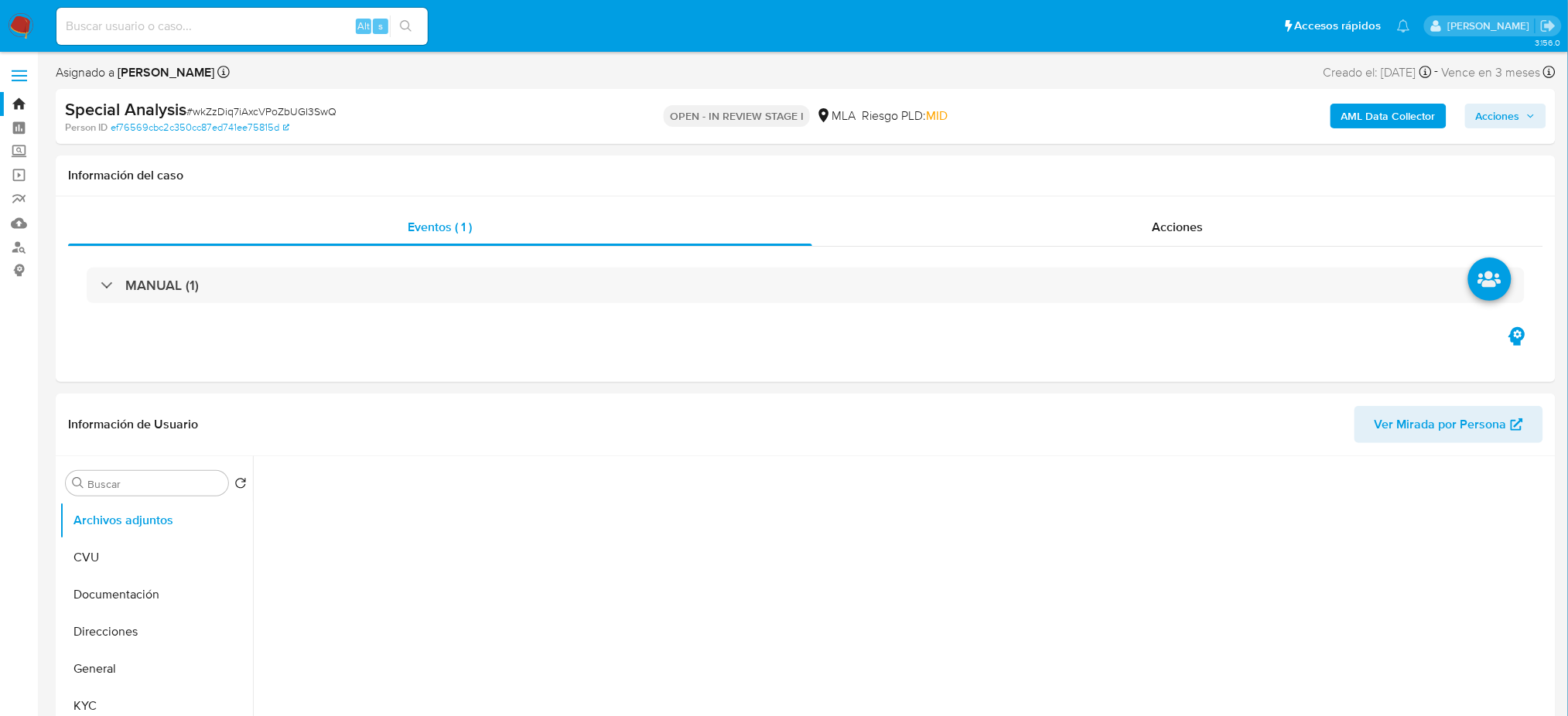
select select "10"
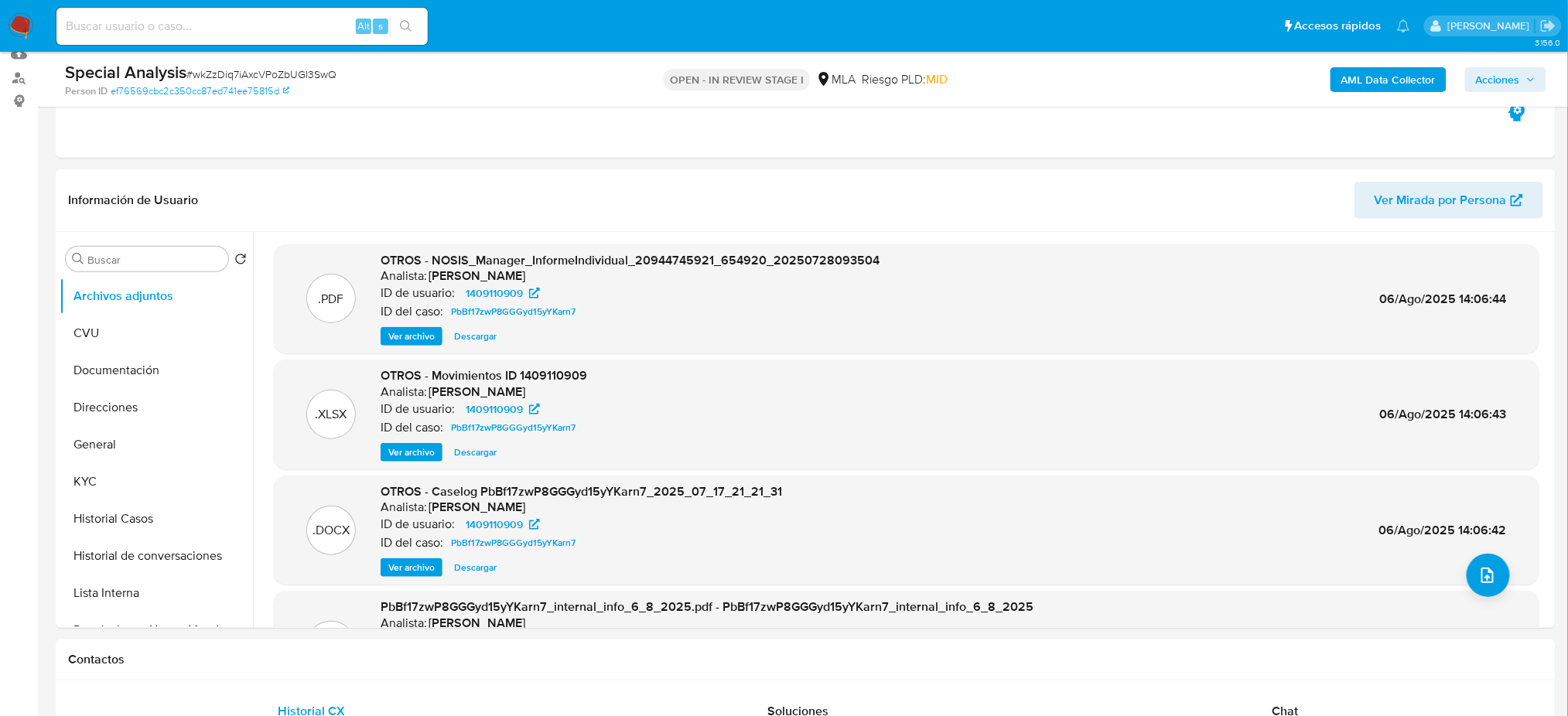
scroll to position [205, 0]
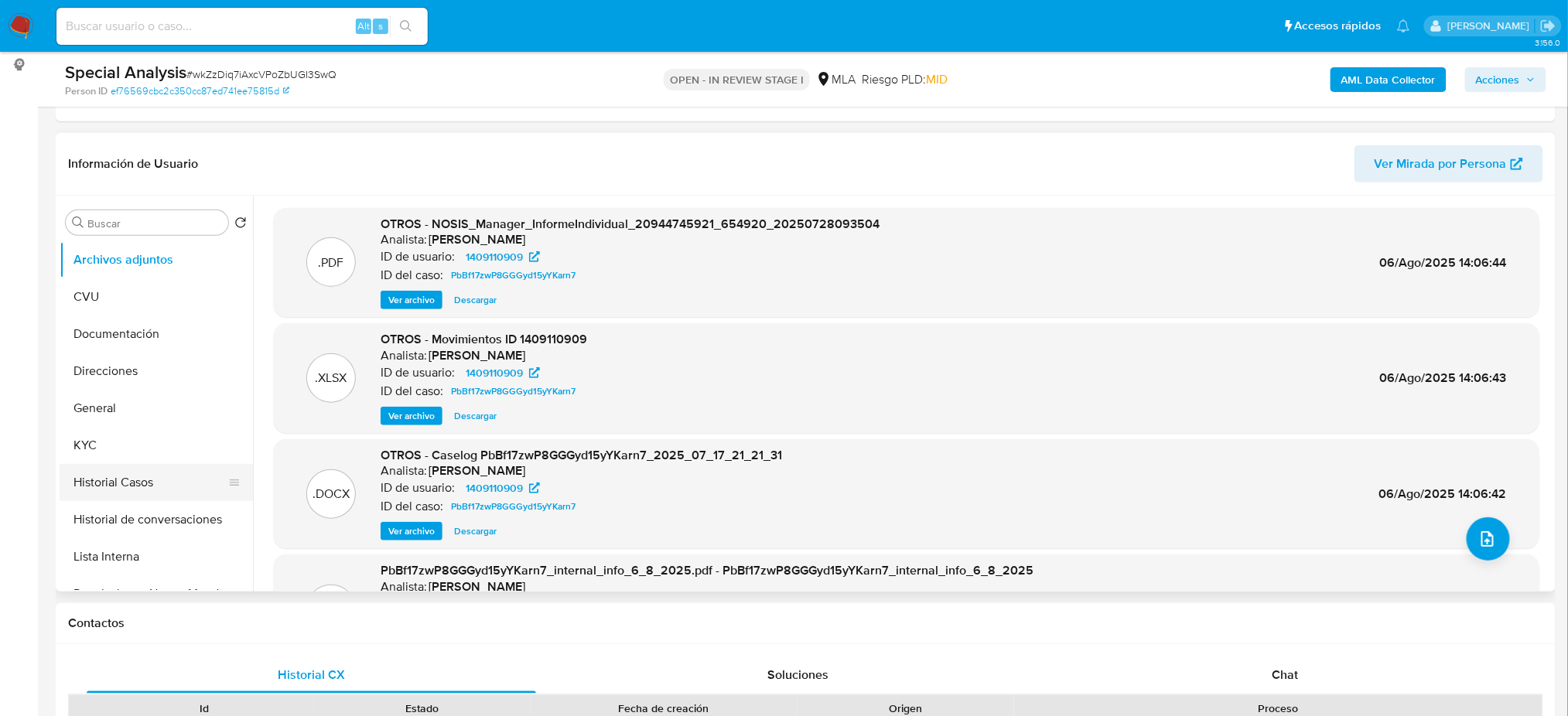
click at [146, 487] on button "Historial Casos" at bounding box center [150, 482] width 181 height 37
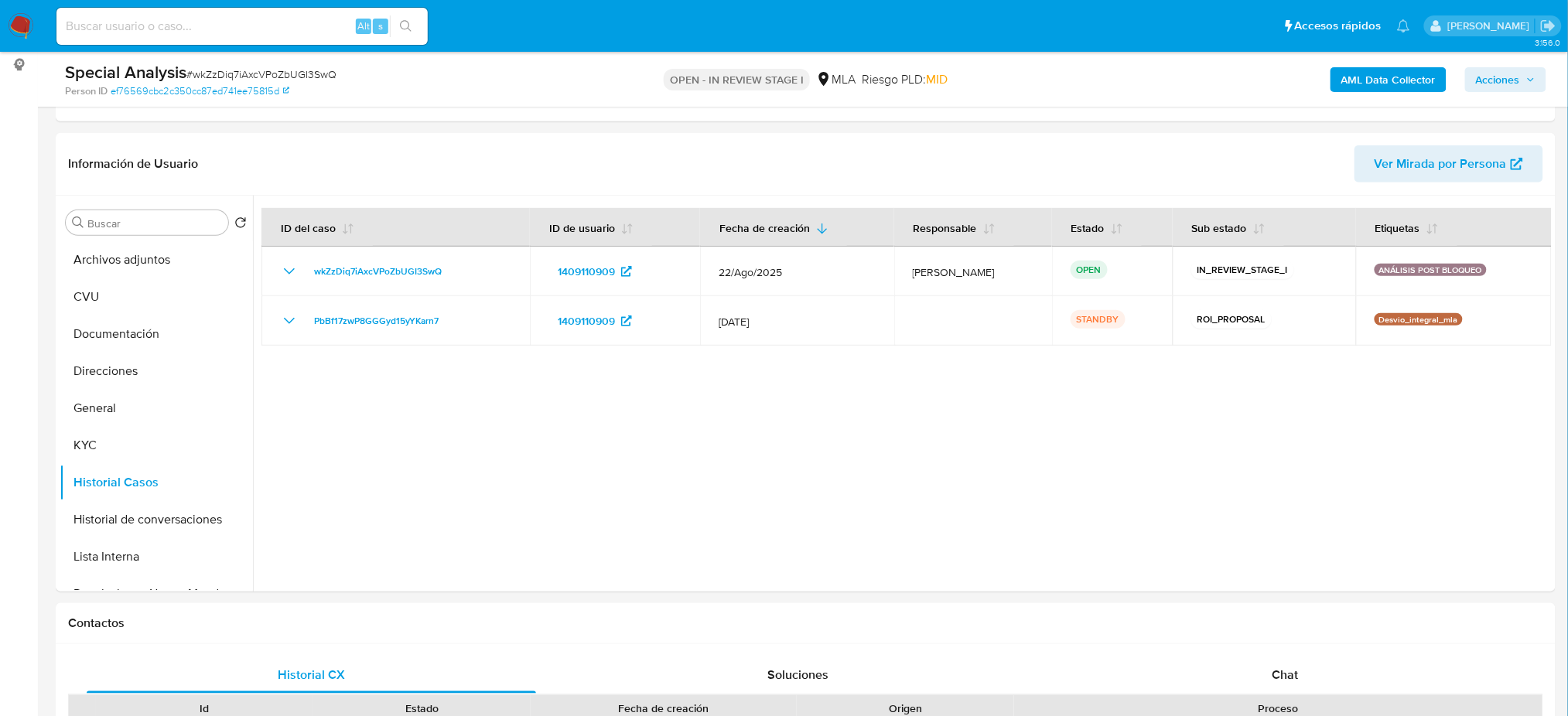
drag, startPoint x: 469, startPoint y: 594, endPoint x: 287, endPoint y: 499, distance: 205.3
click at [136, 265] on button "Archivos adjuntos" at bounding box center [150, 259] width 181 height 37
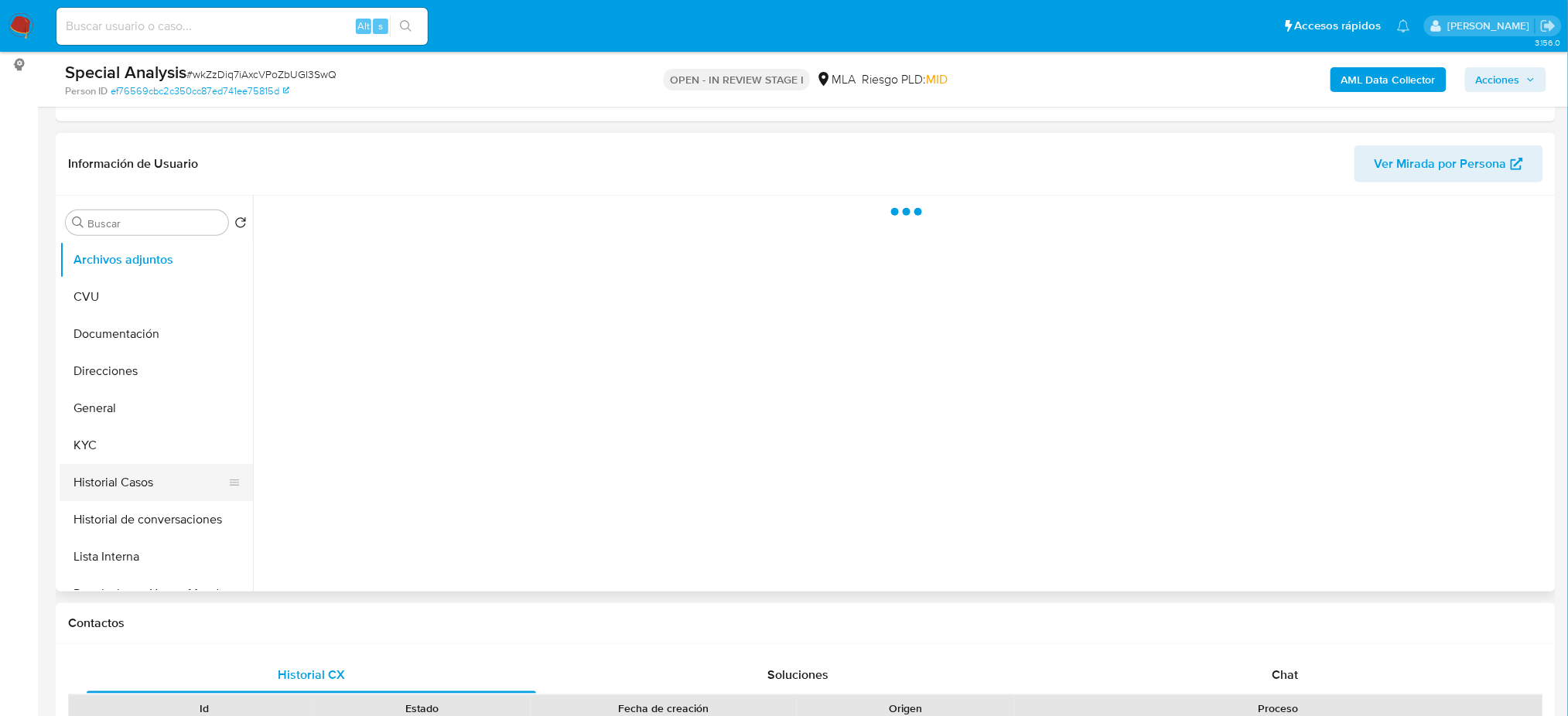
click at [141, 480] on button "Historial Casos" at bounding box center [150, 482] width 181 height 37
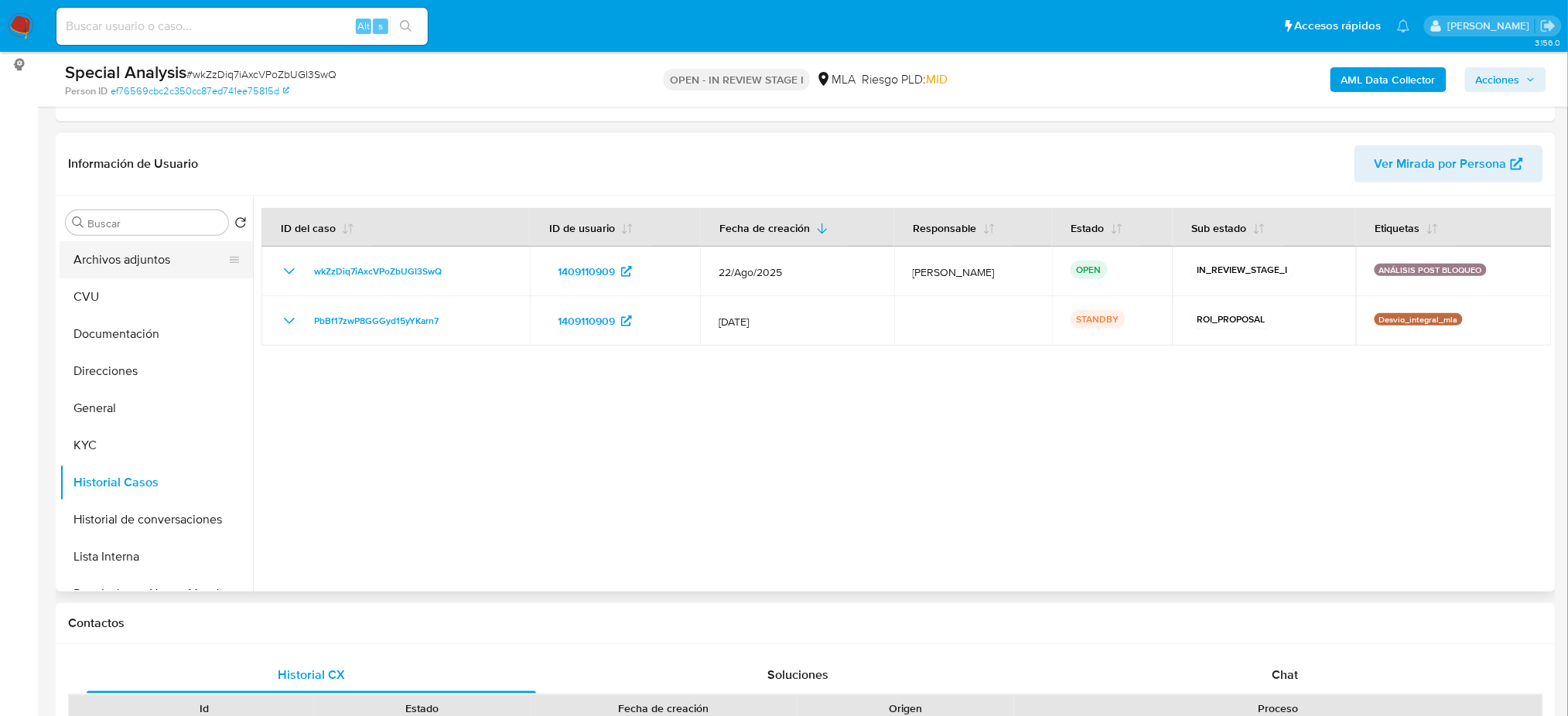
click at [115, 259] on button "Archivos adjuntos" at bounding box center [150, 259] width 181 height 37
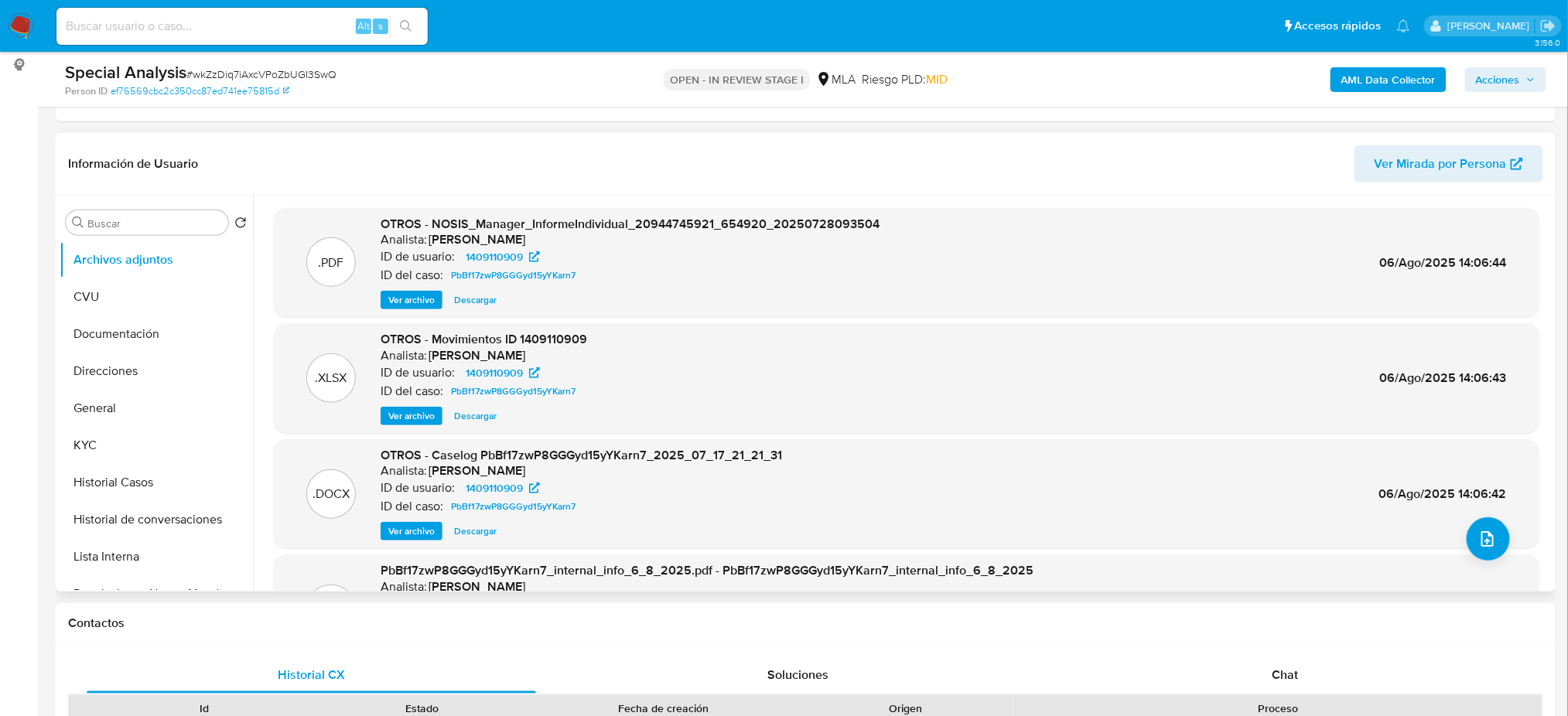
click at [408, 525] on span "Ver archivo" at bounding box center [412, 531] width 47 height 16
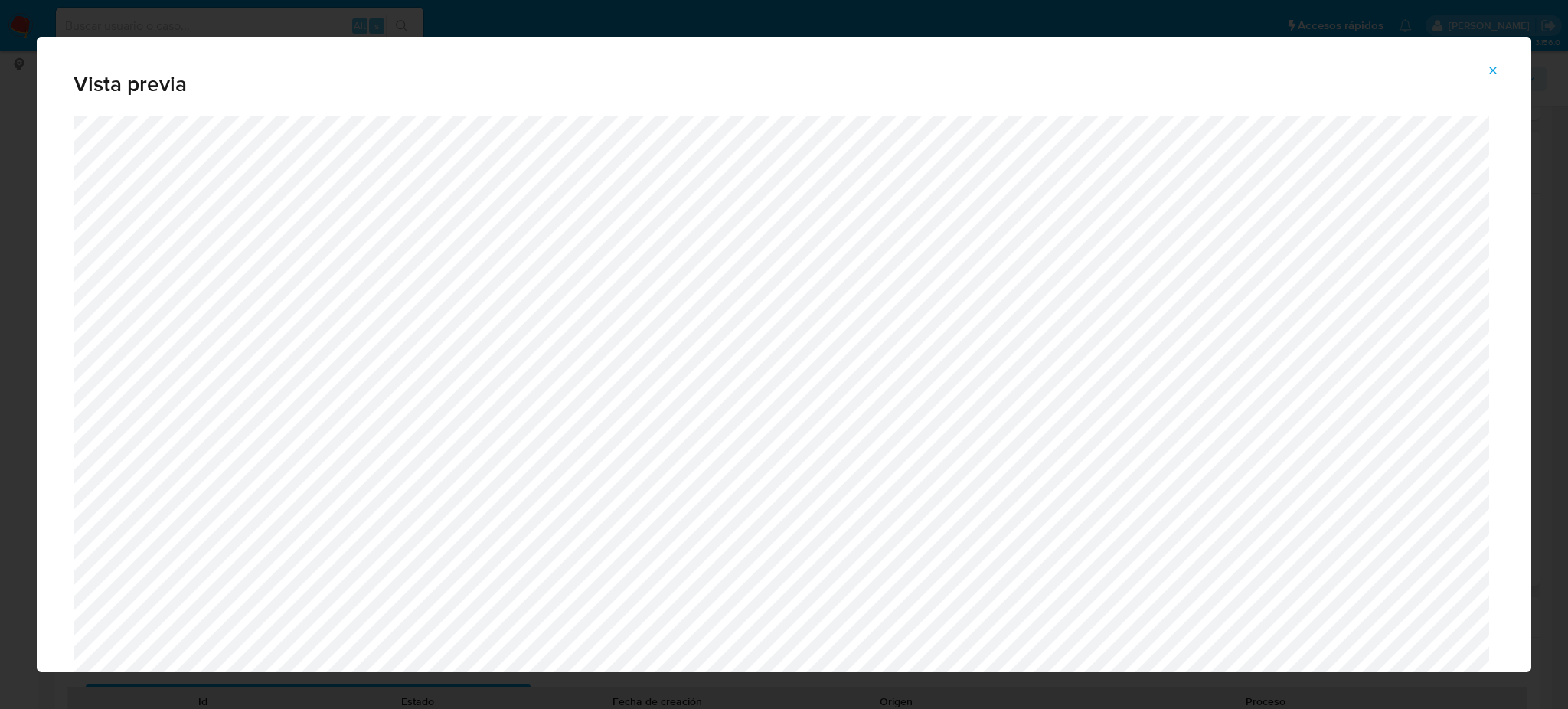
click at [1502, 57] on div "Vista previa" at bounding box center [783, 354] width 1494 height 636
drag, startPoint x: 1510, startPoint y: 62, endPoint x: 1495, endPoint y: 62, distance: 15.0
click at [1510, 62] on div "Vista previa" at bounding box center [783, 76] width 1494 height 79
click at [1494, 62] on span "Attachment preview" at bounding box center [1493, 70] width 12 height 21
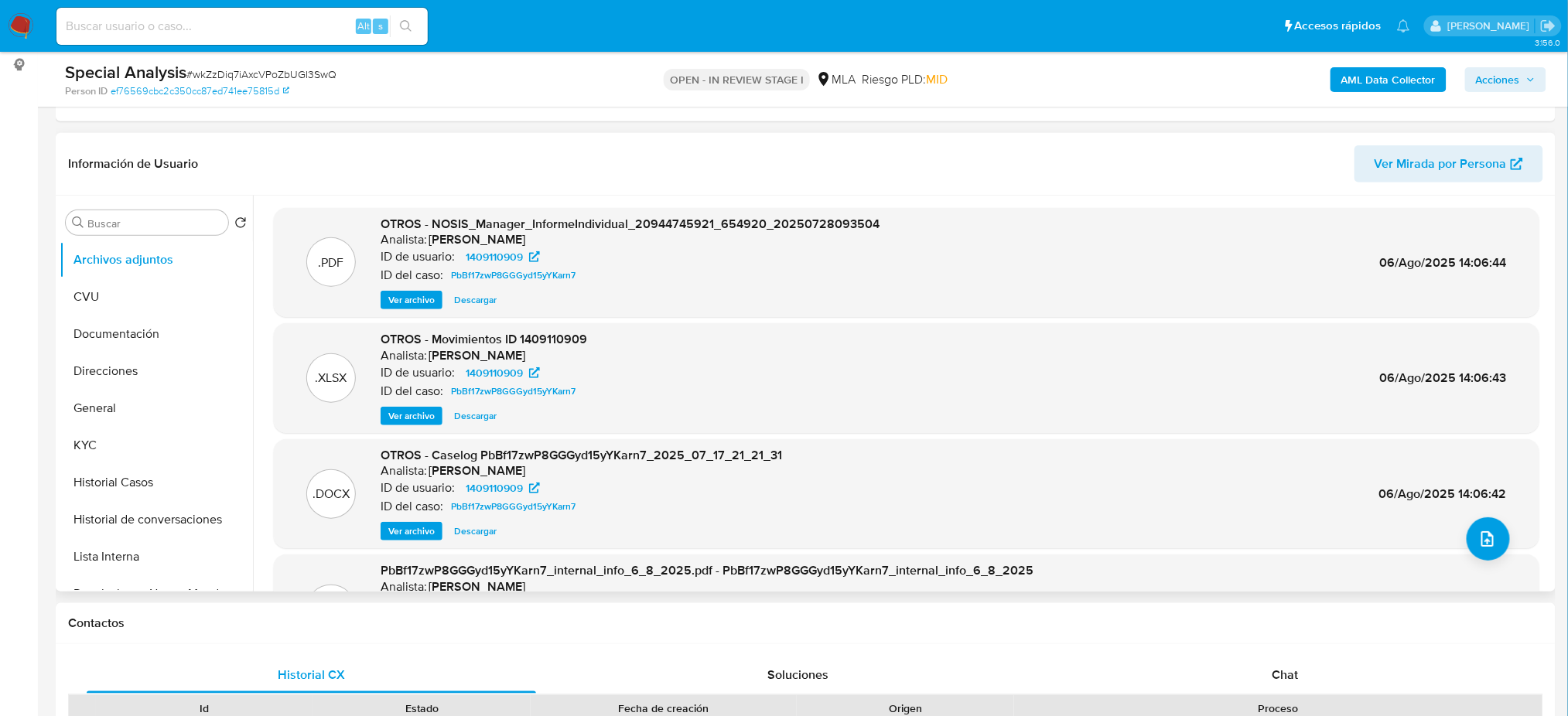
click at [279, 28] on input at bounding box center [242, 26] width 372 height 20
paste input "eEglwEv1RQaYTJIMlsqfKnia"
type input "eEglwEv1RQaYTJIMlsqfKnia"
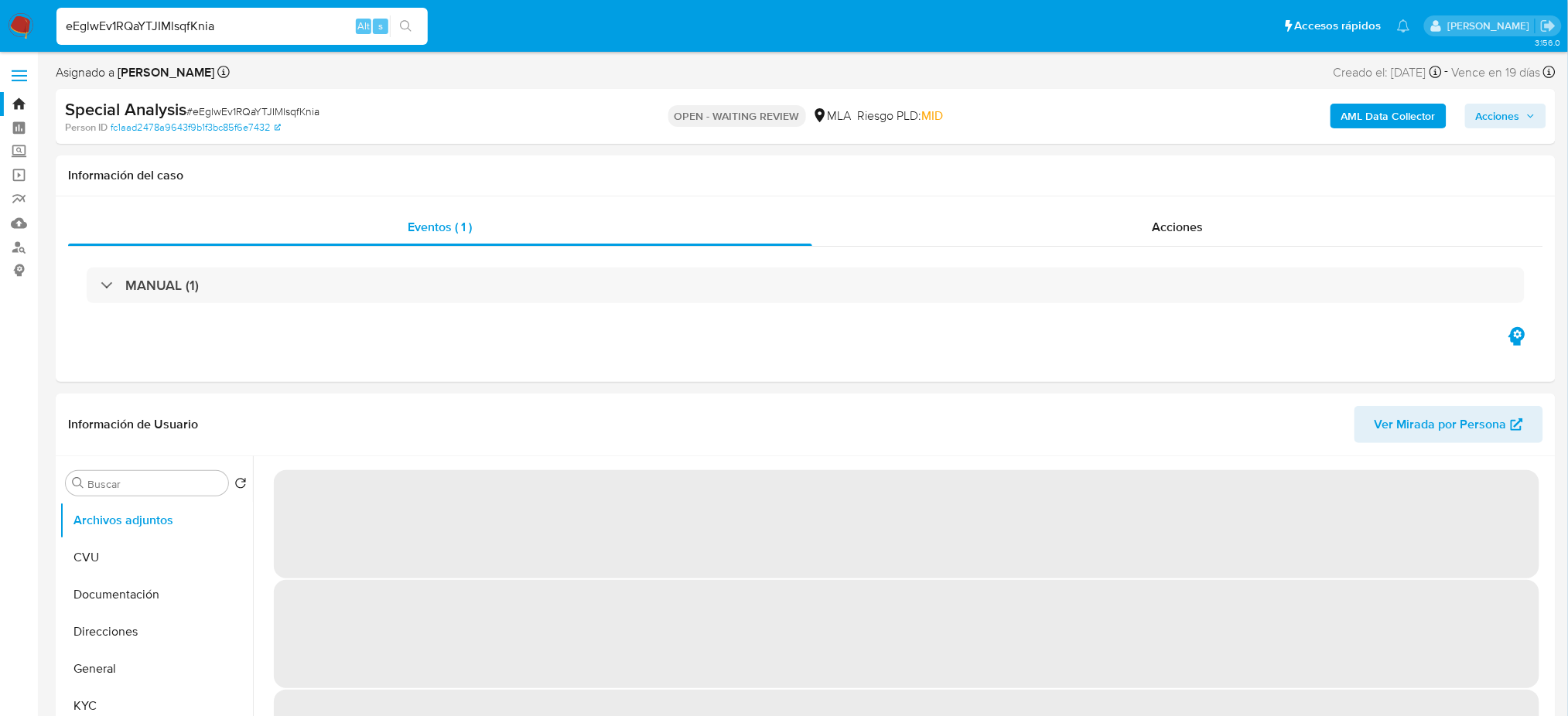
select select "10"
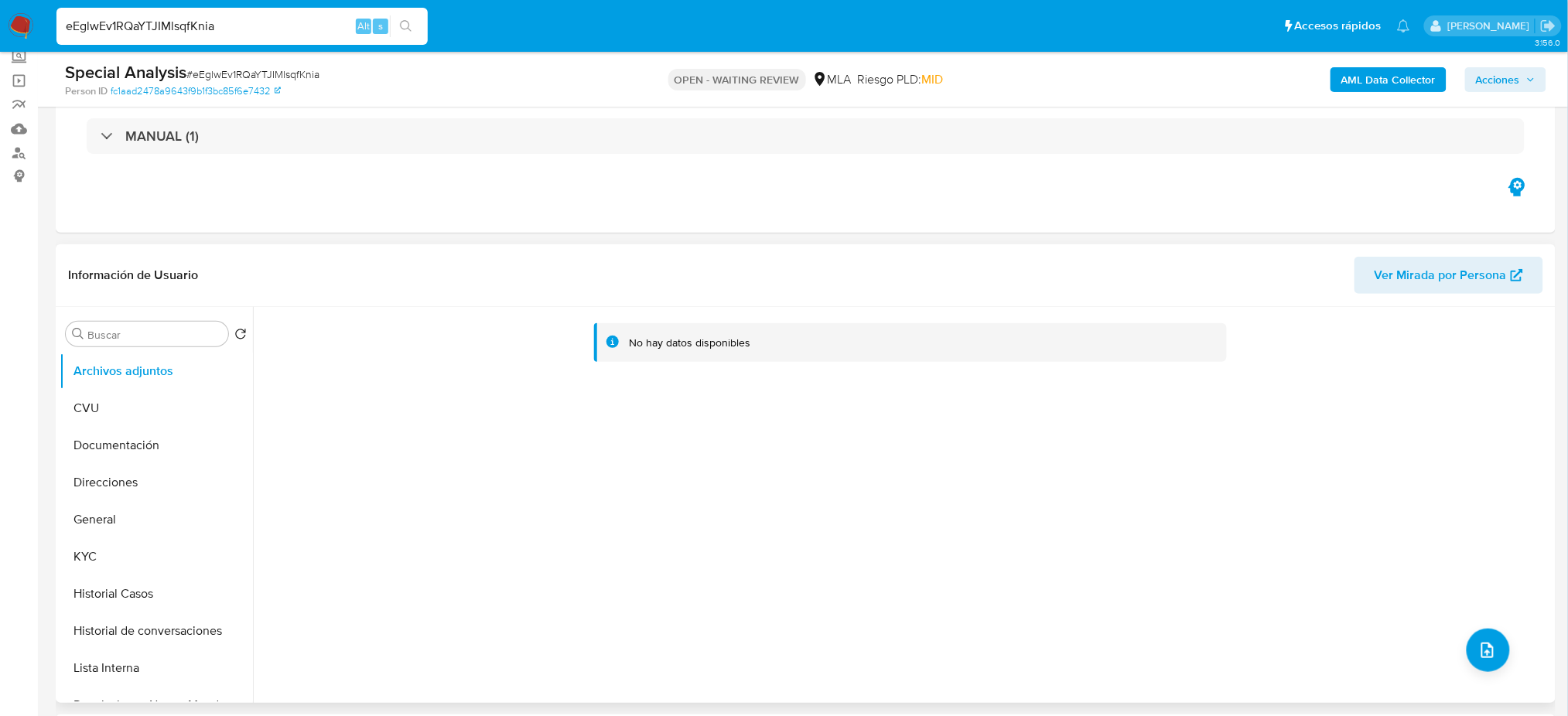
scroll to position [205, 0]
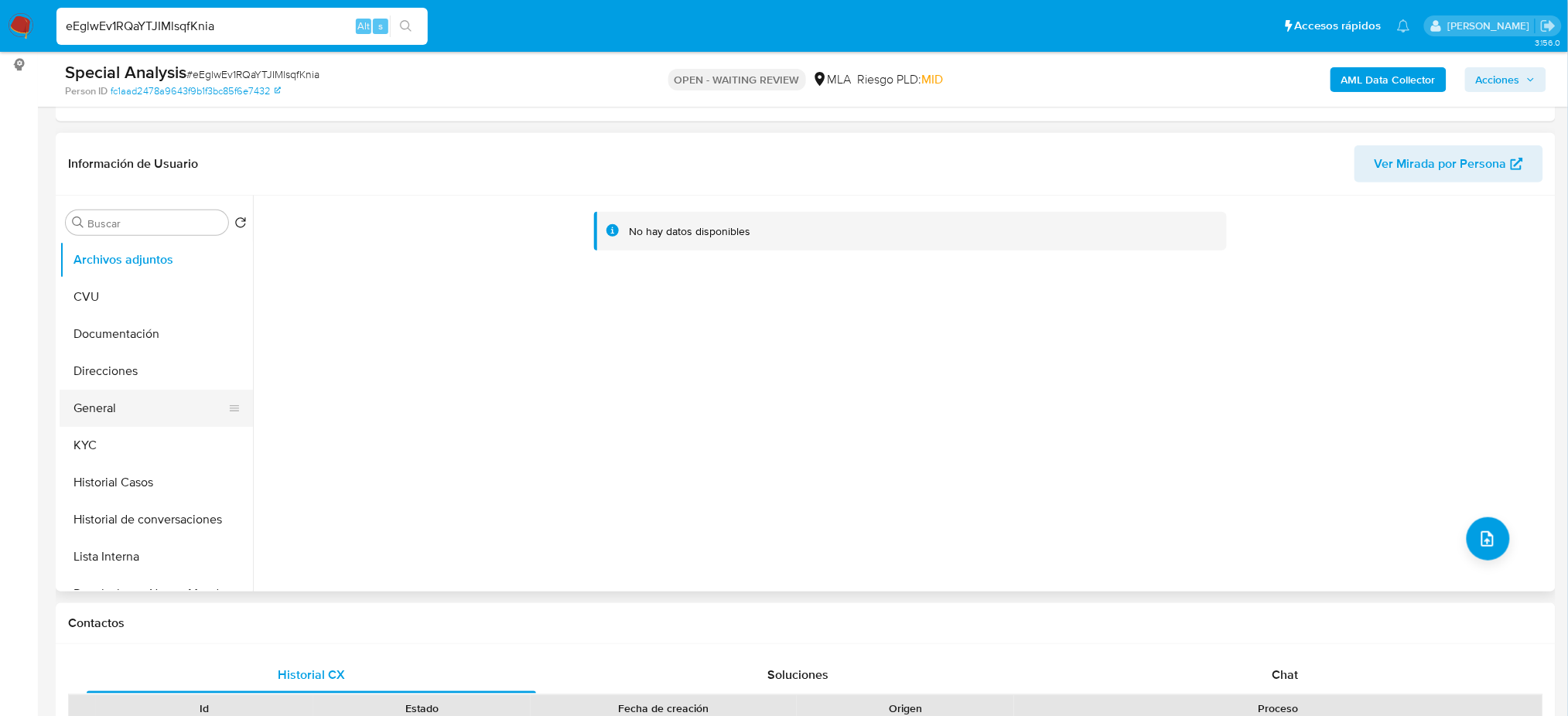
click at [144, 392] on button "General" at bounding box center [150, 408] width 181 height 37
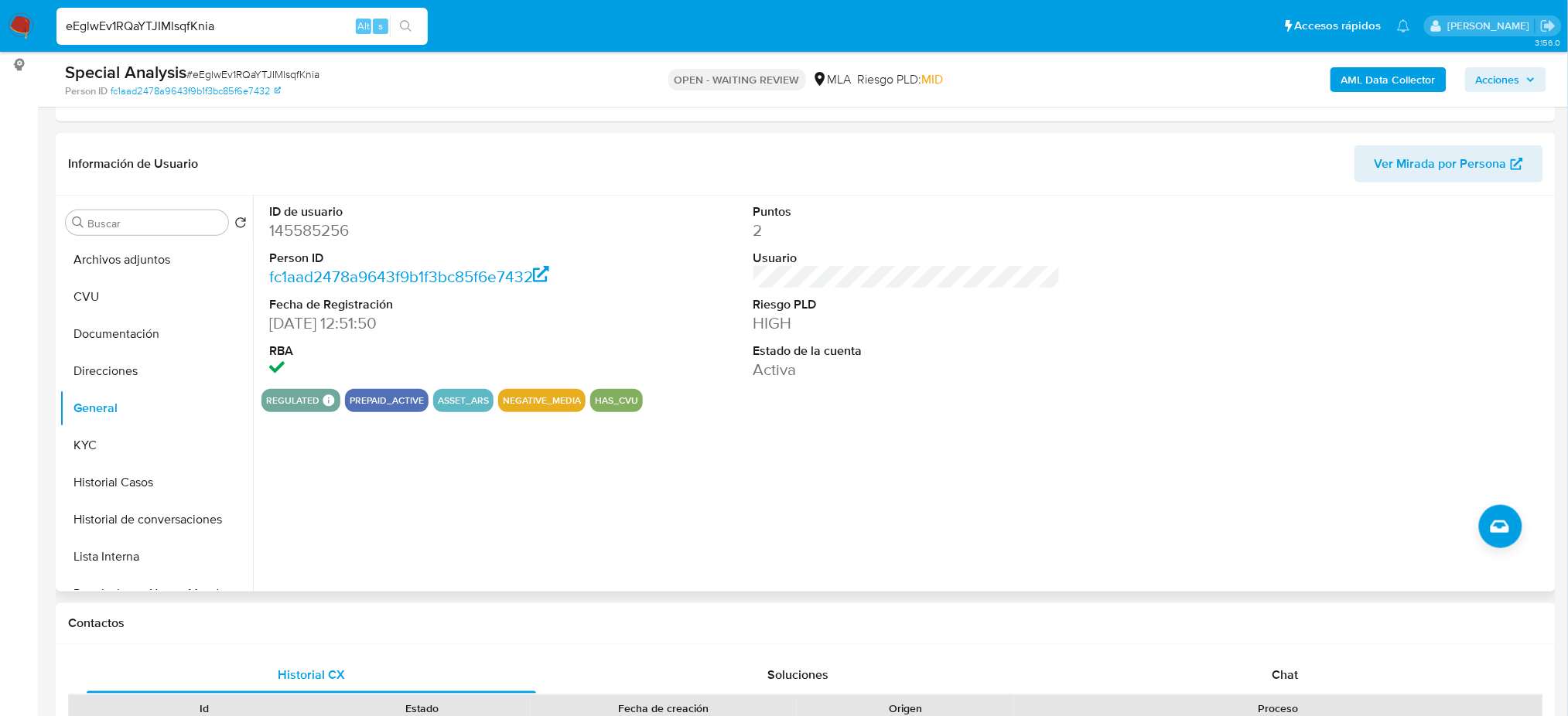
click at [287, 241] on dd "145585256" at bounding box center [422, 230] width 307 height 21
click at [287, 240] on dd "145585256" at bounding box center [422, 230] width 307 height 21
copy dd "145585256"
click at [113, 442] on button "KYC" at bounding box center [150, 445] width 181 height 37
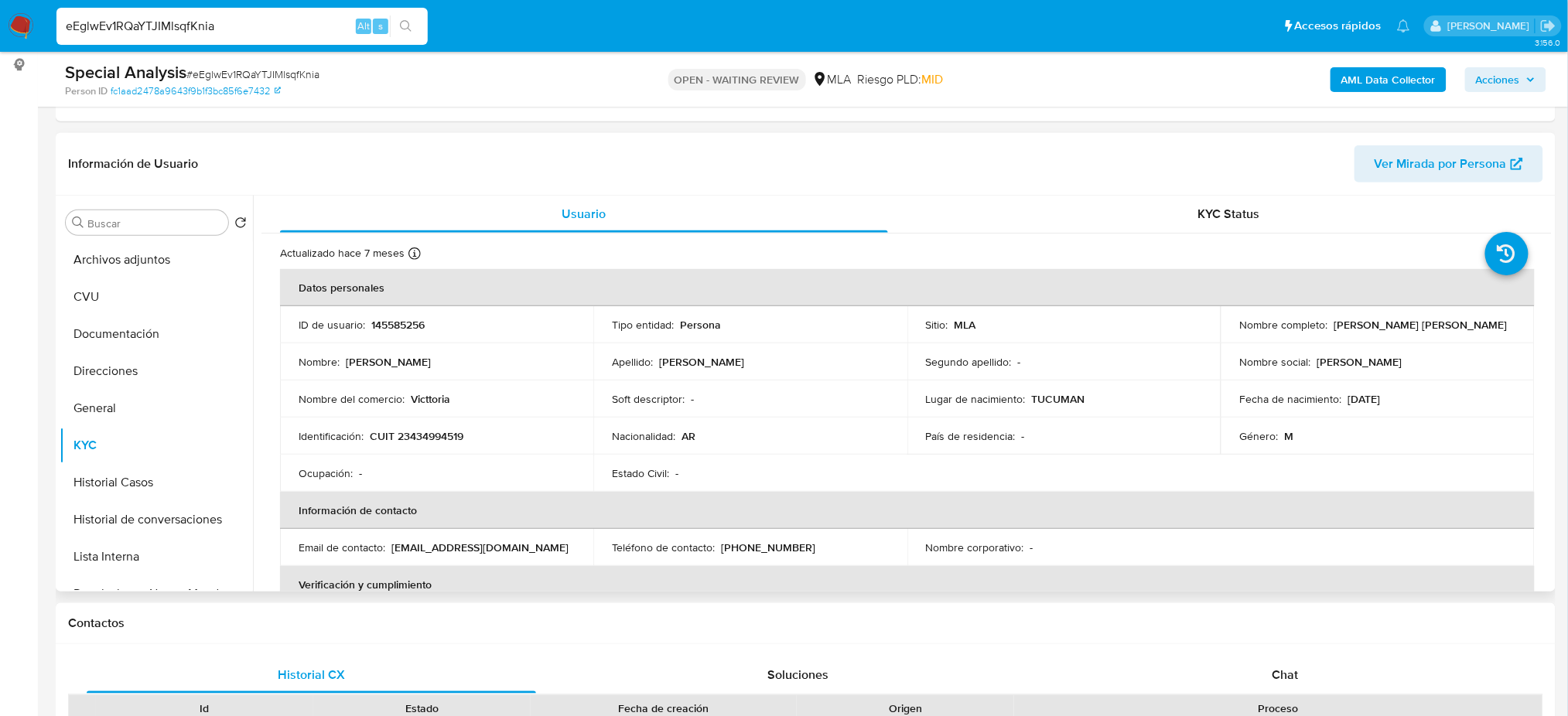
click at [421, 438] on p "CUIT 23434994519" at bounding box center [417, 436] width 93 height 14
copy p "23434994519"
click at [365, 395] on p "Nombre del comercio :" at bounding box center [352, 399] width 106 height 14
drag, startPoint x: 407, startPoint y: 429, endPoint x: 457, endPoint y: 438, distance: 50.8
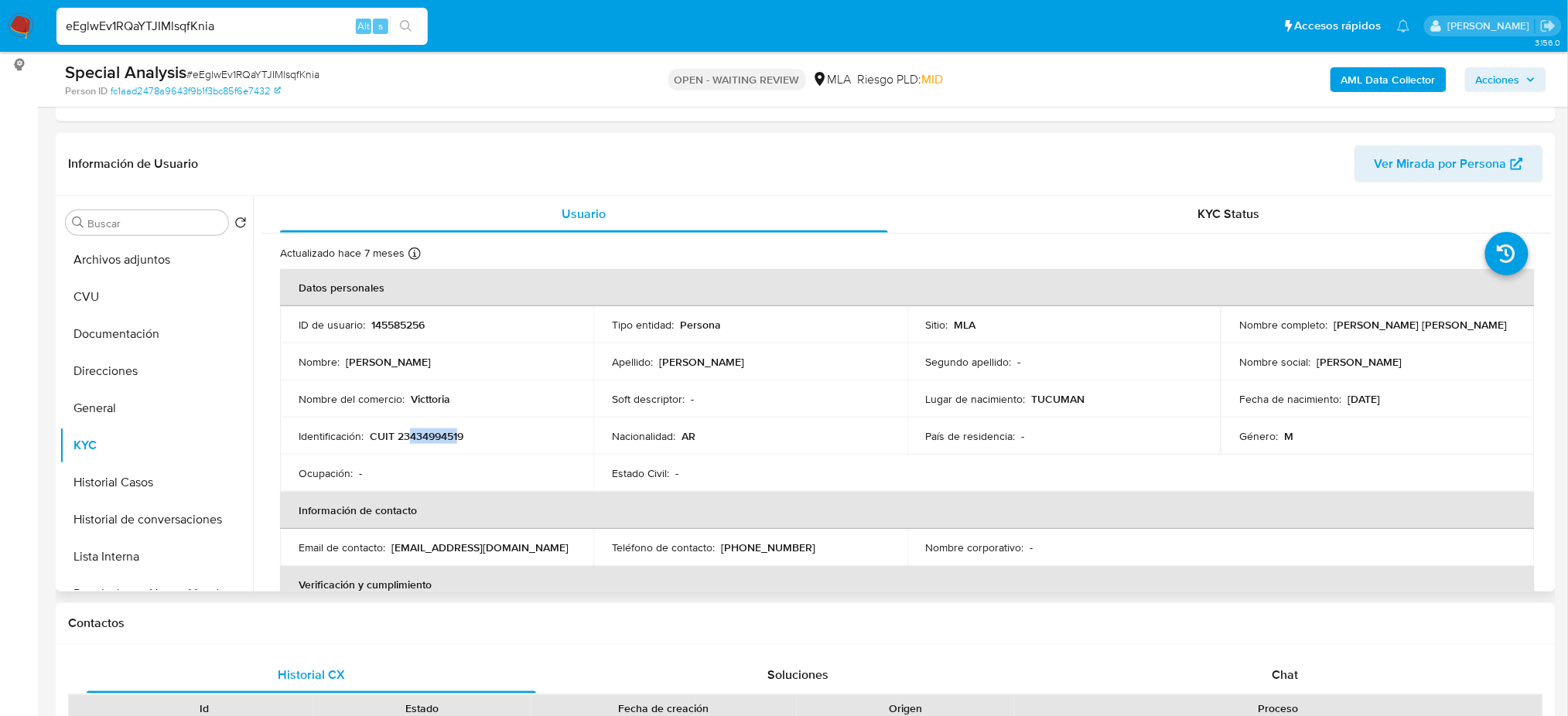
click at [457, 438] on p "CUIT 23434994519" at bounding box center [417, 436] width 93 height 14
copy p "43499451"
click at [498, 305] on th "Datos personales" at bounding box center [907, 287] width 1255 height 37
click at [449, 434] on p "CUIT 23434994519" at bounding box center [417, 436] width 93 height 14
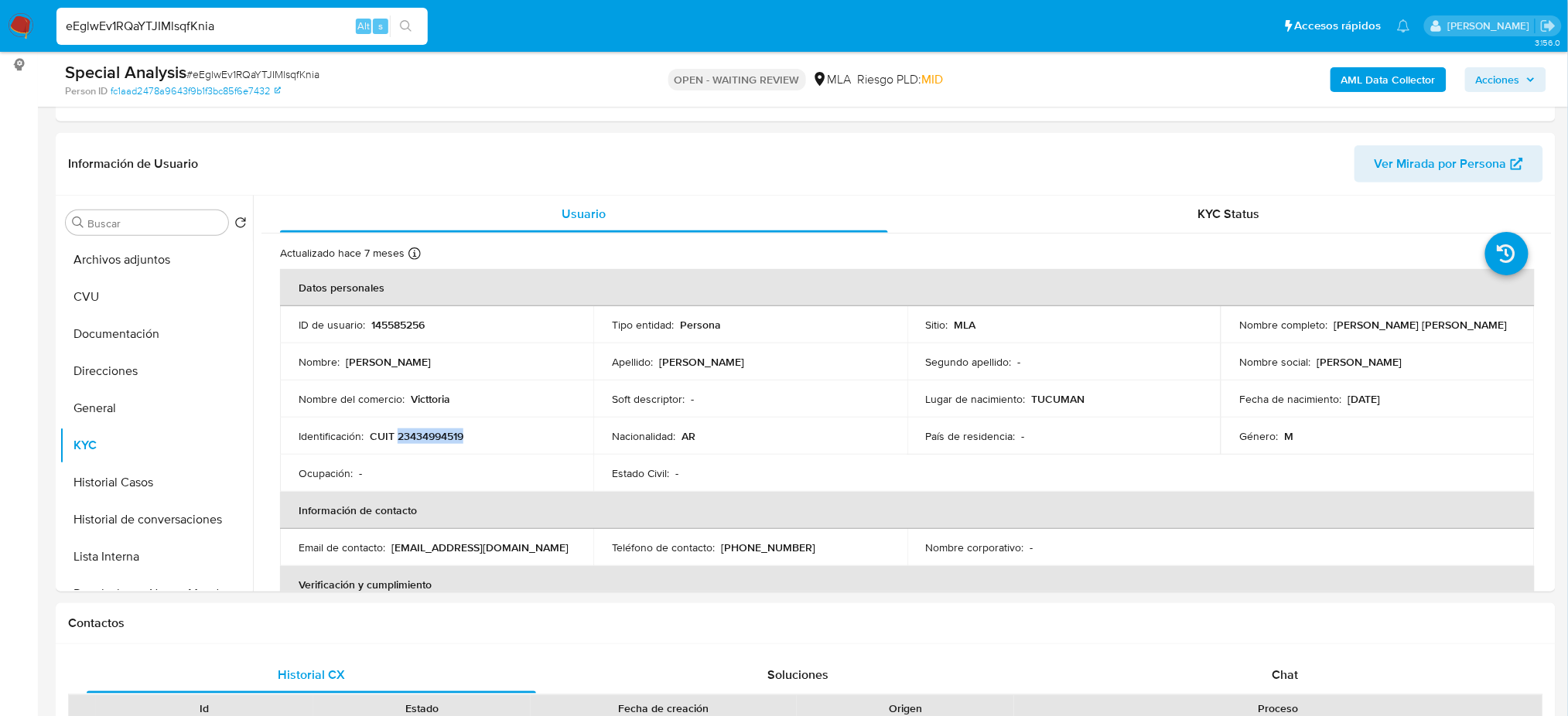
copy p "23434994519"
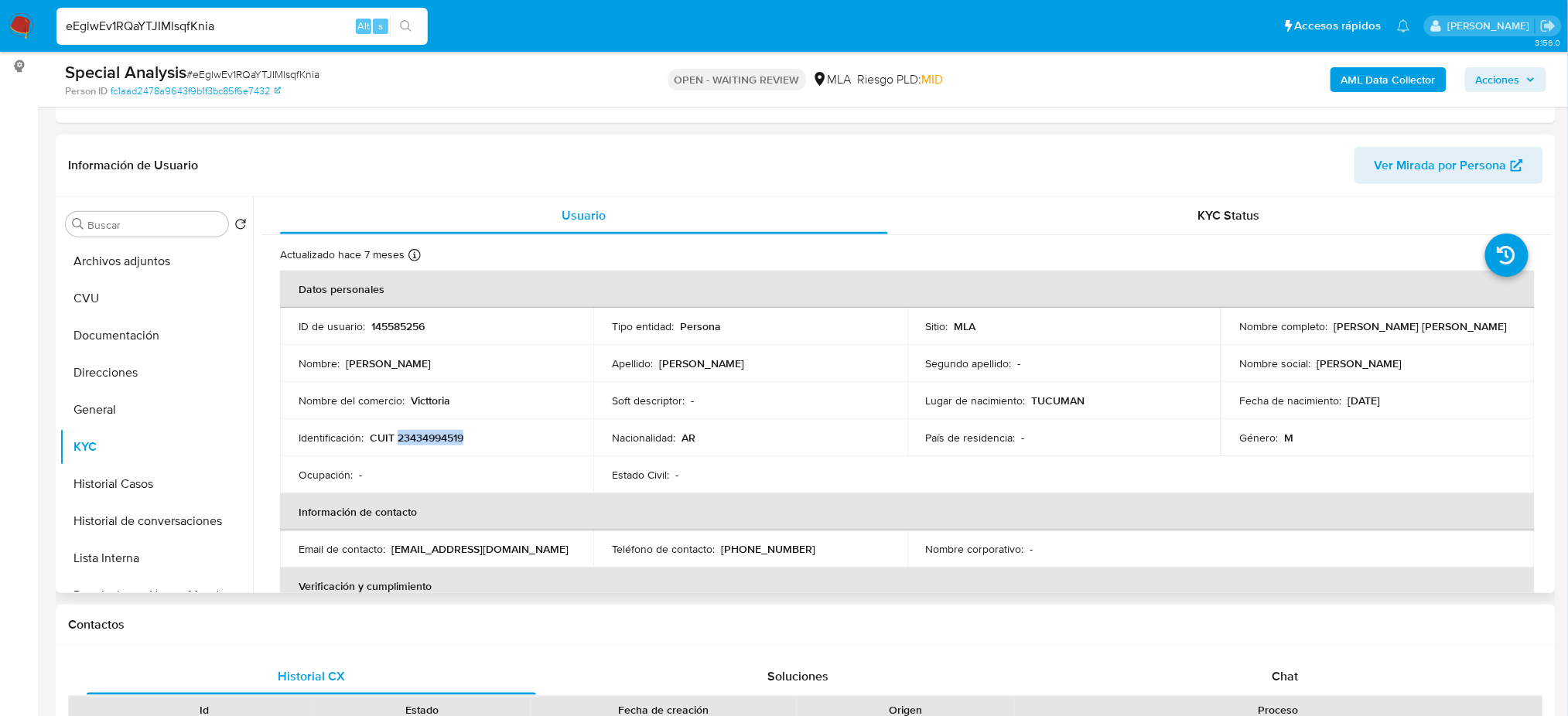
scroll to position [326, 0]
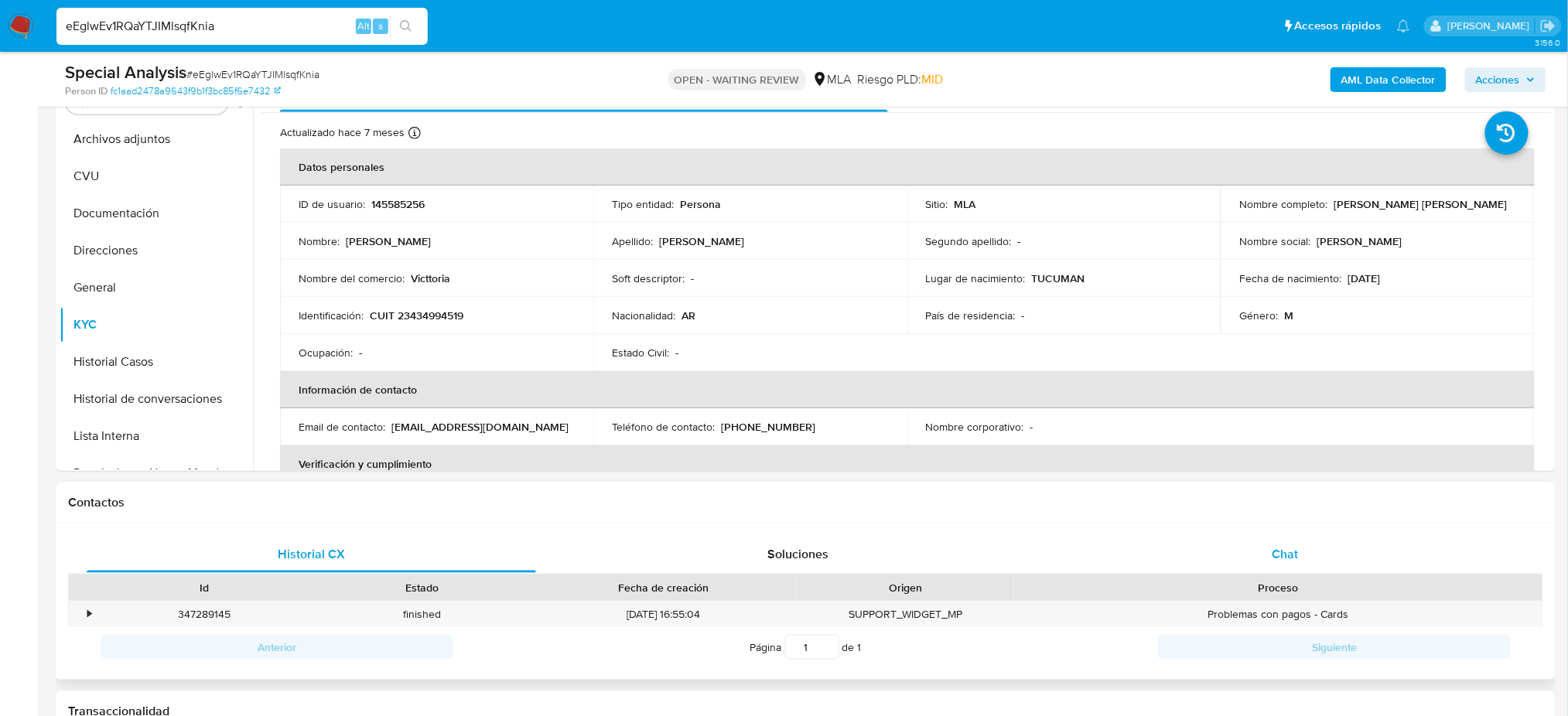
click at [1259, 535] on div "Historial CX Soluciones Chat Id Estado Fecha de creación Origen Proceso • 34728…" at bounding box center [805, 602] width 1500 height 157
drag, startPoint x: 1259, startPoint y: 535, endPoint x: 1139, endPoint y: 562, distance: 123.0
click at [1261, 536] on div "Chat" at bounding box center [1285, 554] width 449 height 37
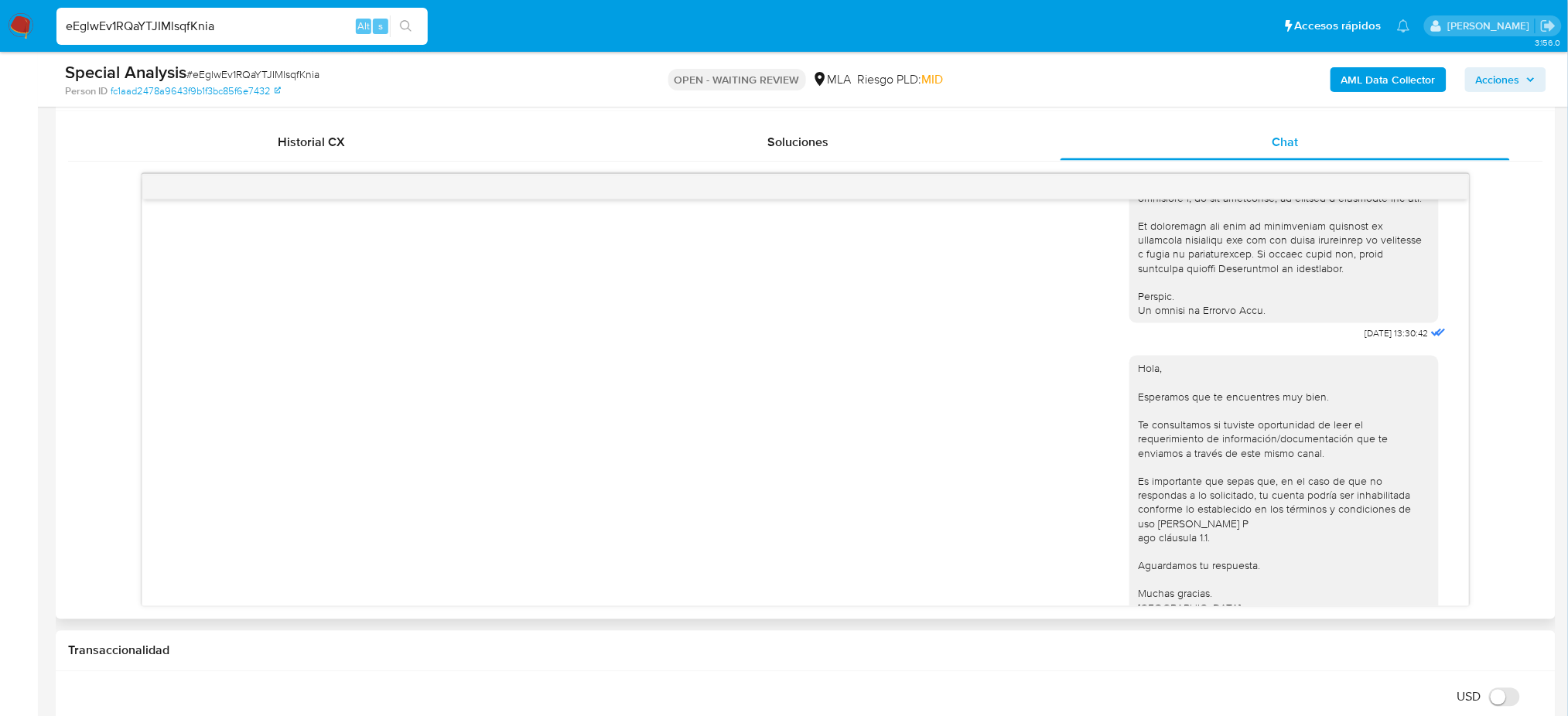
scroll to position [722, 0]
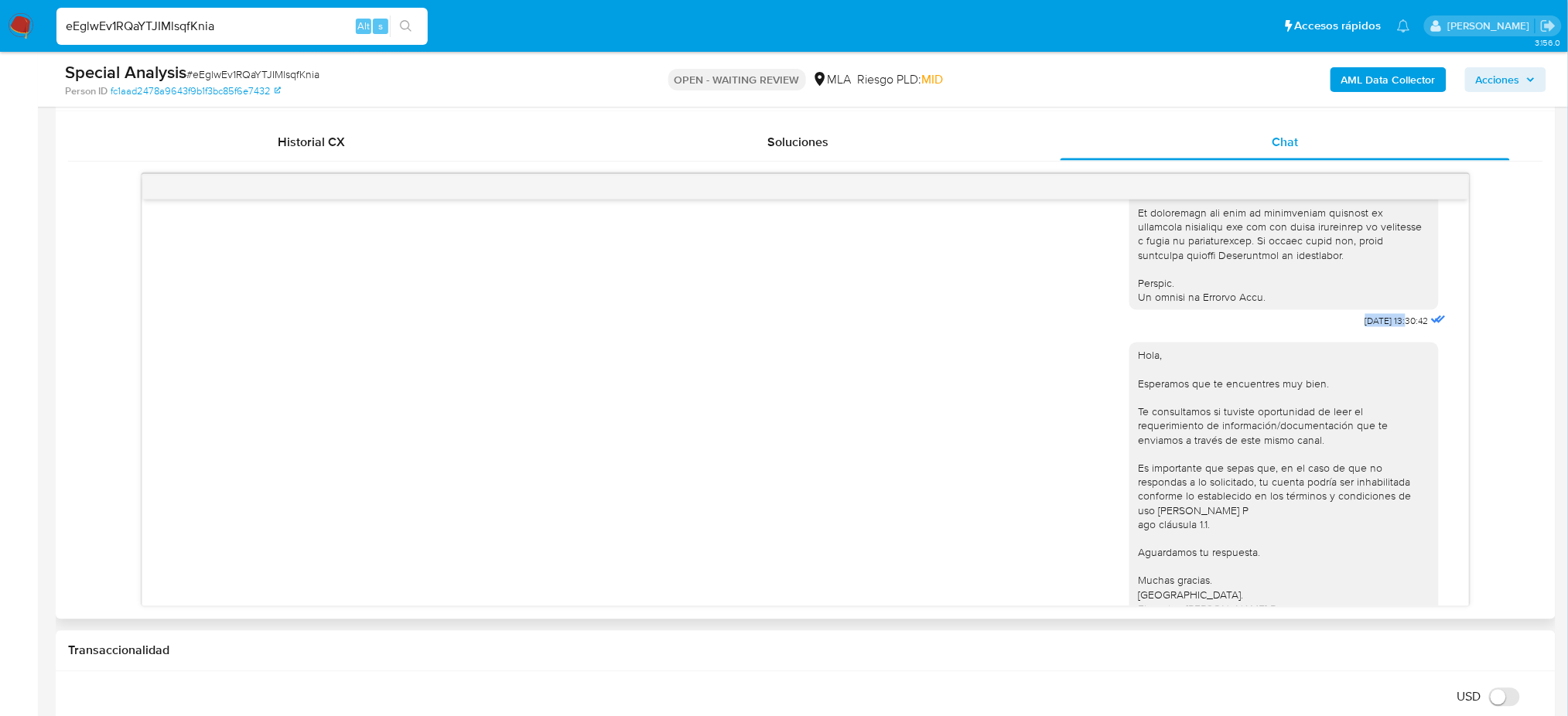
drag, startPoint x: 1328, startPoint y: 354, endPoint x: 1379, endPoint y: 353, distance: 51.0
copy span "18/06/2025"
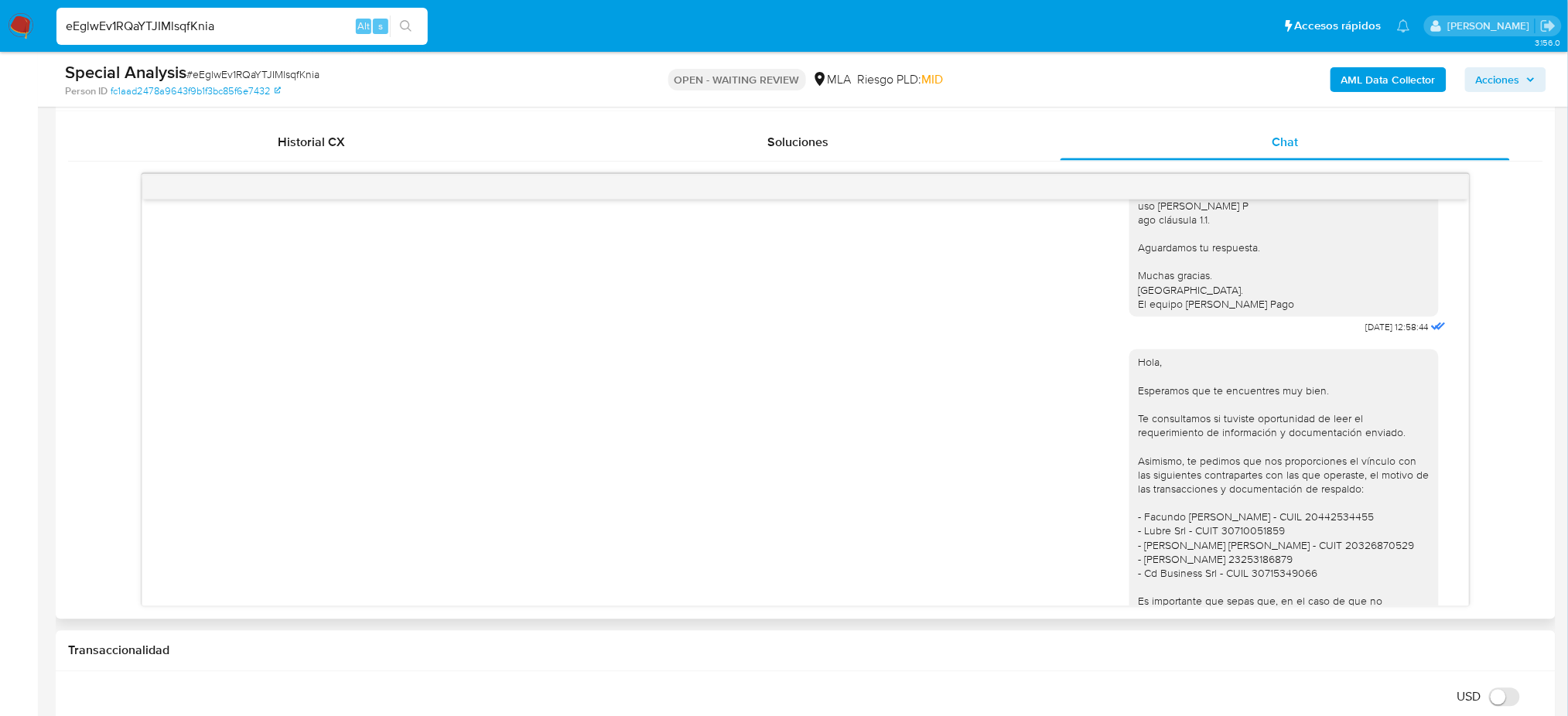
scroll to position [1031, 0]
drag, startPoint x: 1337, startPoint y: 366, endPoint x: 1377, endPoint y: 366, distance: 40.0
click at [1377, 335] on div "Hola, Esperamos que te encuentres muy bien. Te consultamos si tuviste oportunid…" at bounding box center [1289, 178] width 320 height 313
copy span "23/06/2025"
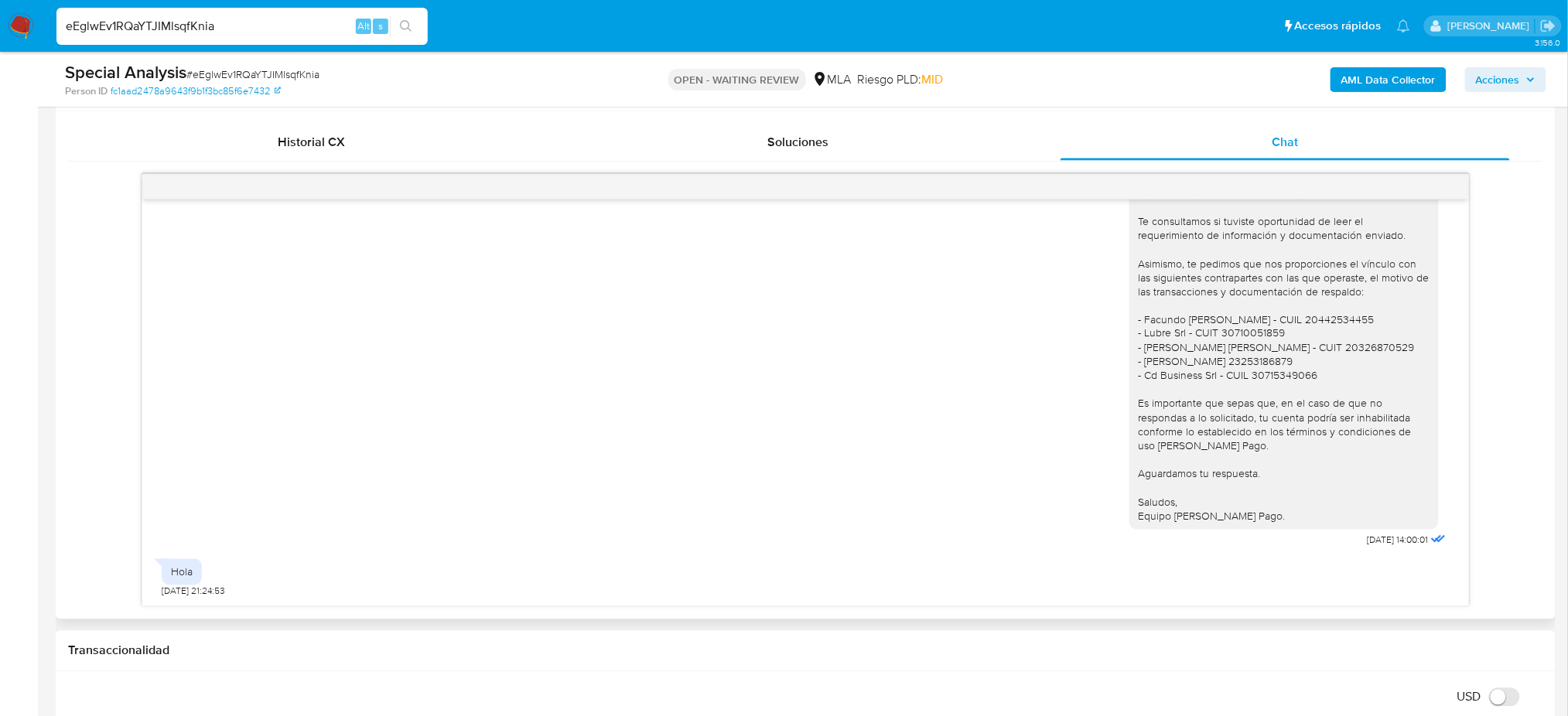
scroll to position [1268, 0]
drag, startPoint x: 1324, startPoint y: 543, endPoint x: 1379, endPoint y: 545, distance: 55.0
click at [1379, 545] on div "Hola, Esperamos que te encuentres muy bien. Te consultamos si tuviste oportunid…" at bounding box center [1289, 346] width 320 height 411
copy span "20/08/2025"
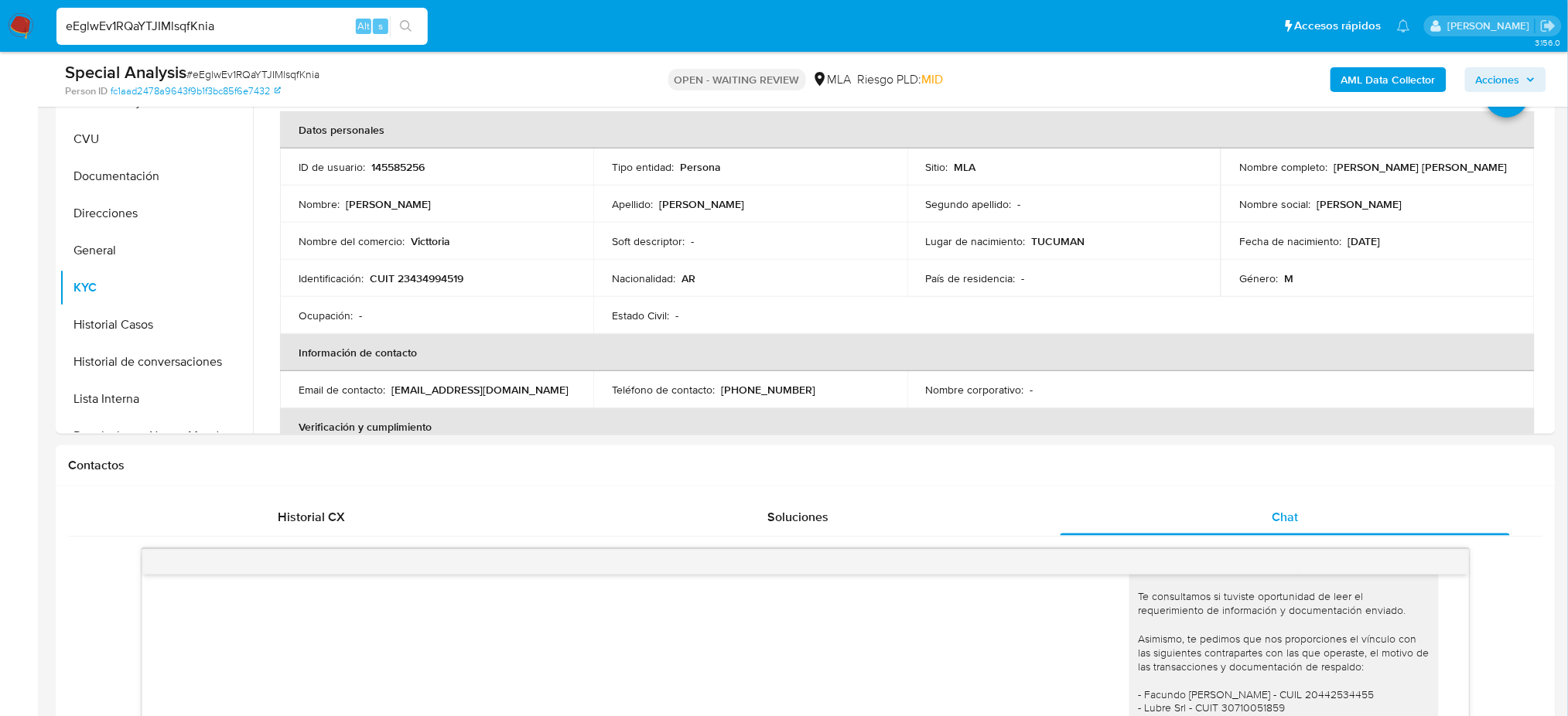
scroll to position [265, 0]
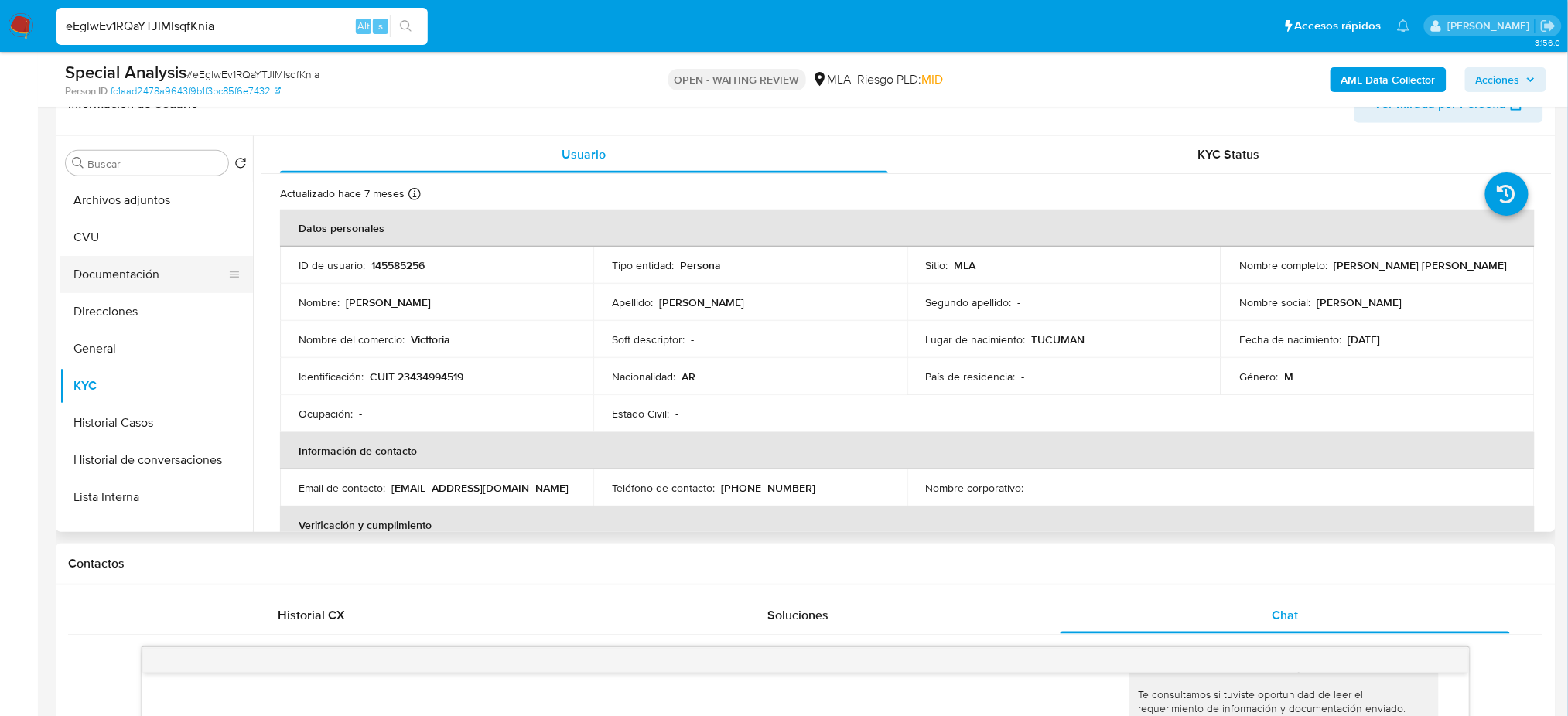
drag, startPoint x: 134, startPoint y: 281, endPoint x: 129, endPoint y: 268, distance: 13.9
click at [134, 278] on button "Documentación" at bounding box center [150, 274] width 181 height 37
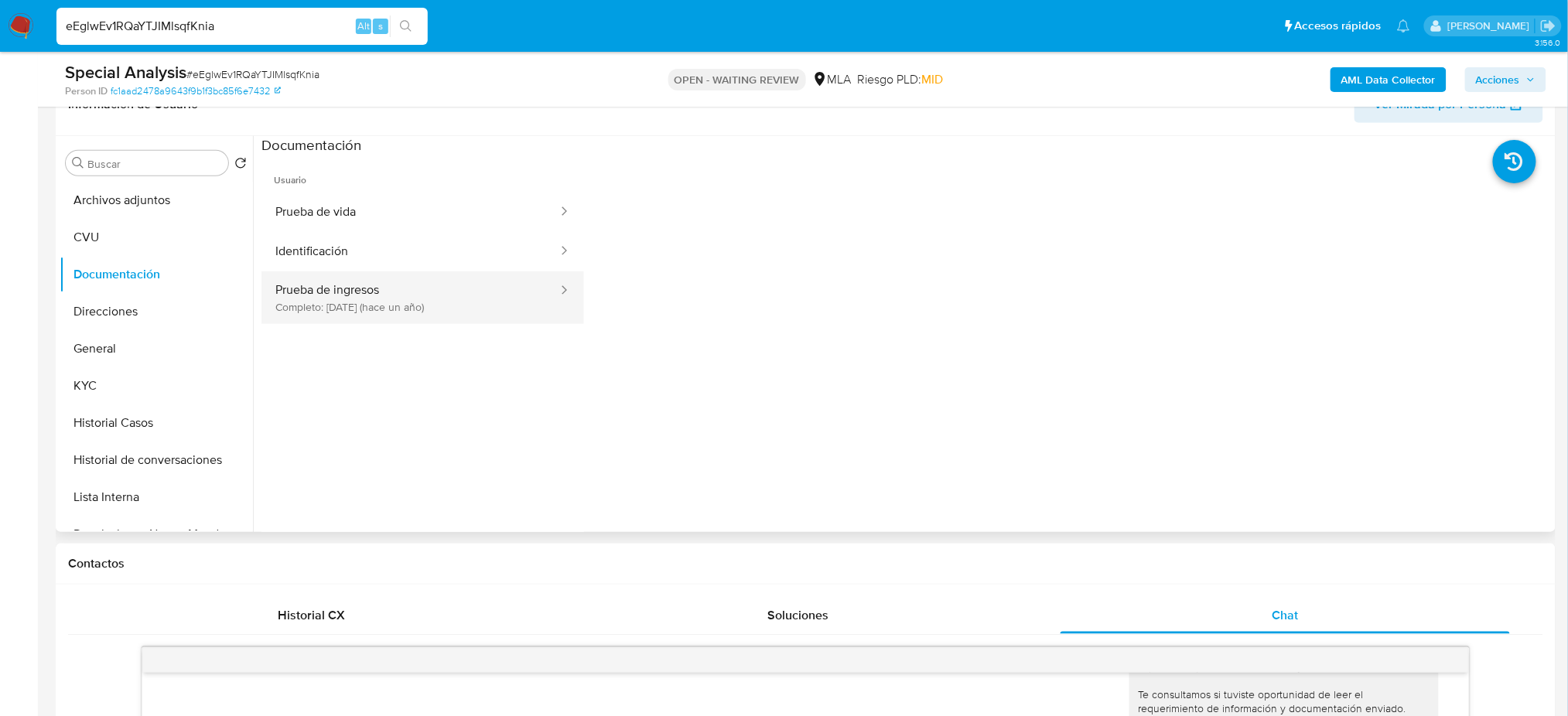
click at [300, 296] on button "Prueba de ingresos Completo: 28/04/2024 (hace un año)" at bounding box center [411, 298] width 298 height 52
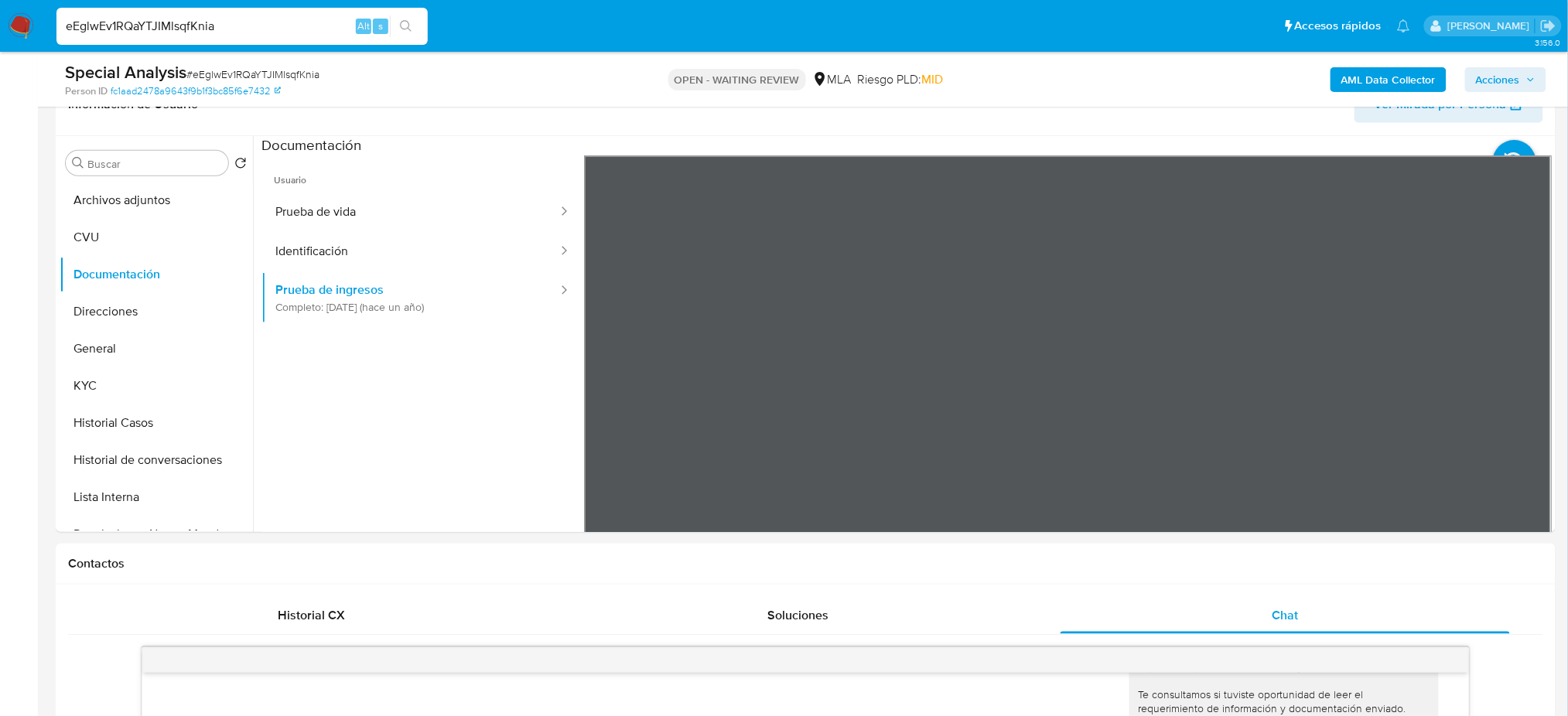
click at [146, 236] on button "CVU" at bounding box center [150, 237] width 181 height 37
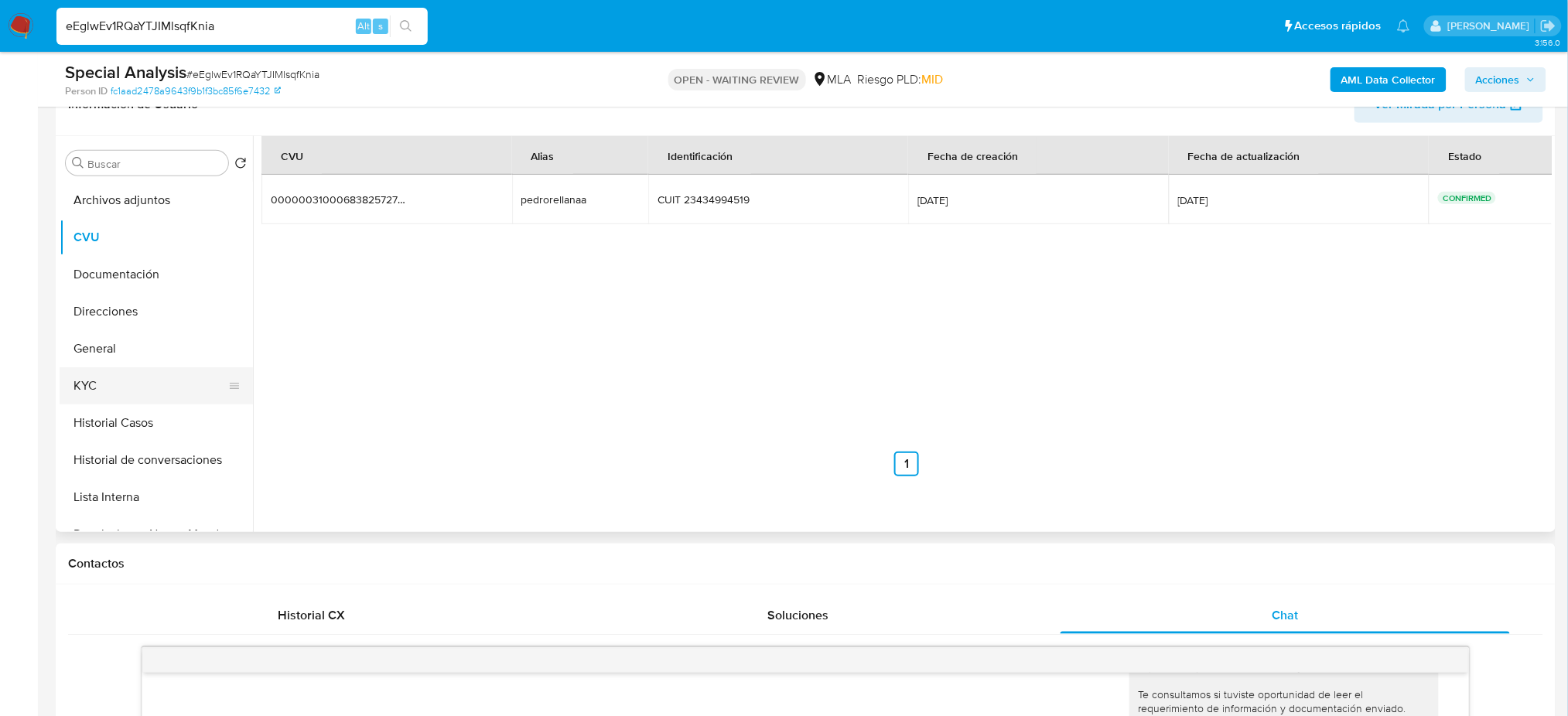
click at [141, 384] on button "KYC" at bounding box center [150, 385] width 181 height 37
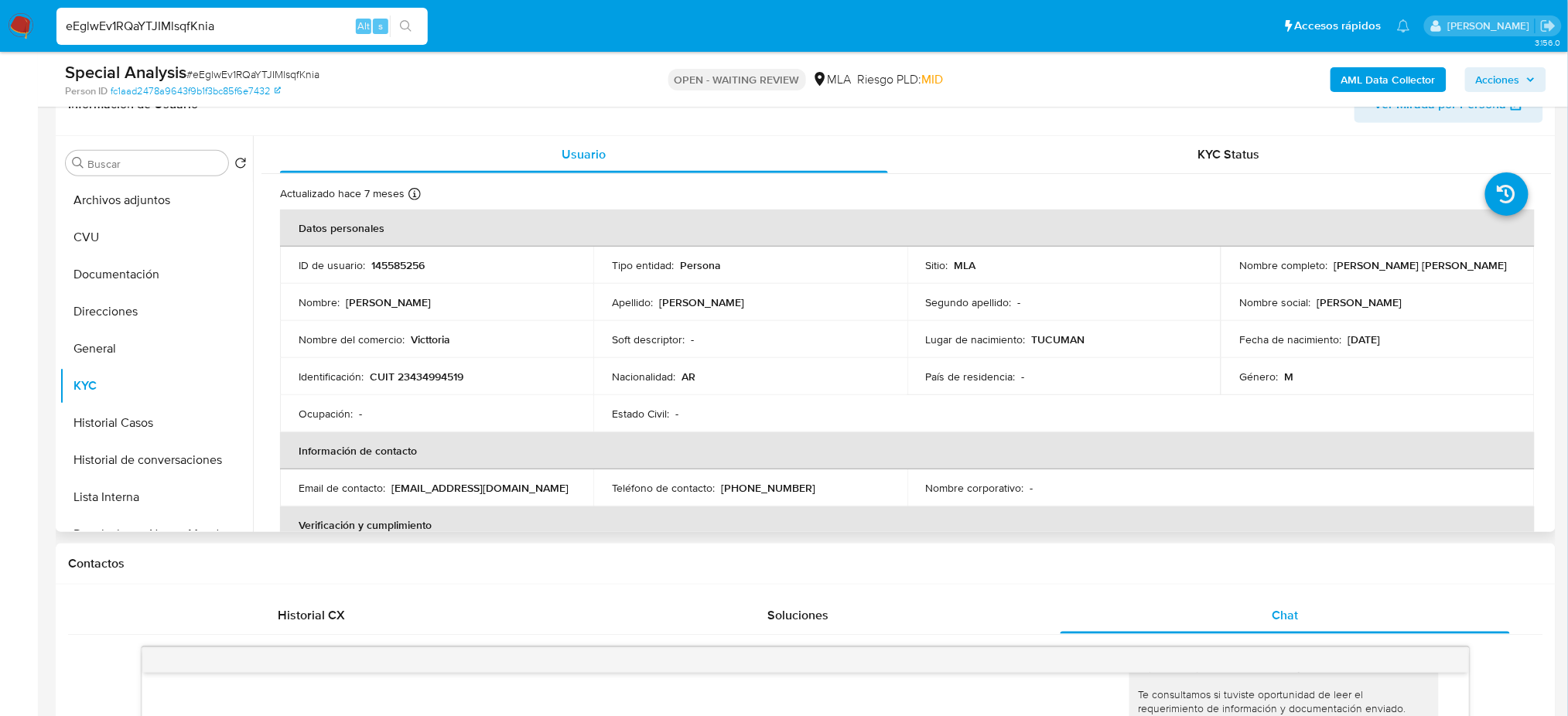
drag, startPoint x: 1327, startPoint y: 262, endPoint x: 1506, endPoint y: 263, distance: 179.0
click at [1506, 263] on div "Nombre completo : Enrique Pedro Pablo Orellana" at bounding box center [1377, 265] width 276 height 14
copy div "[PERSON_NAME]"
drag, startPoint x: 1334, startPoint y: 261, endPoint x: 1483, endPoint y: 261, distance: 149.0
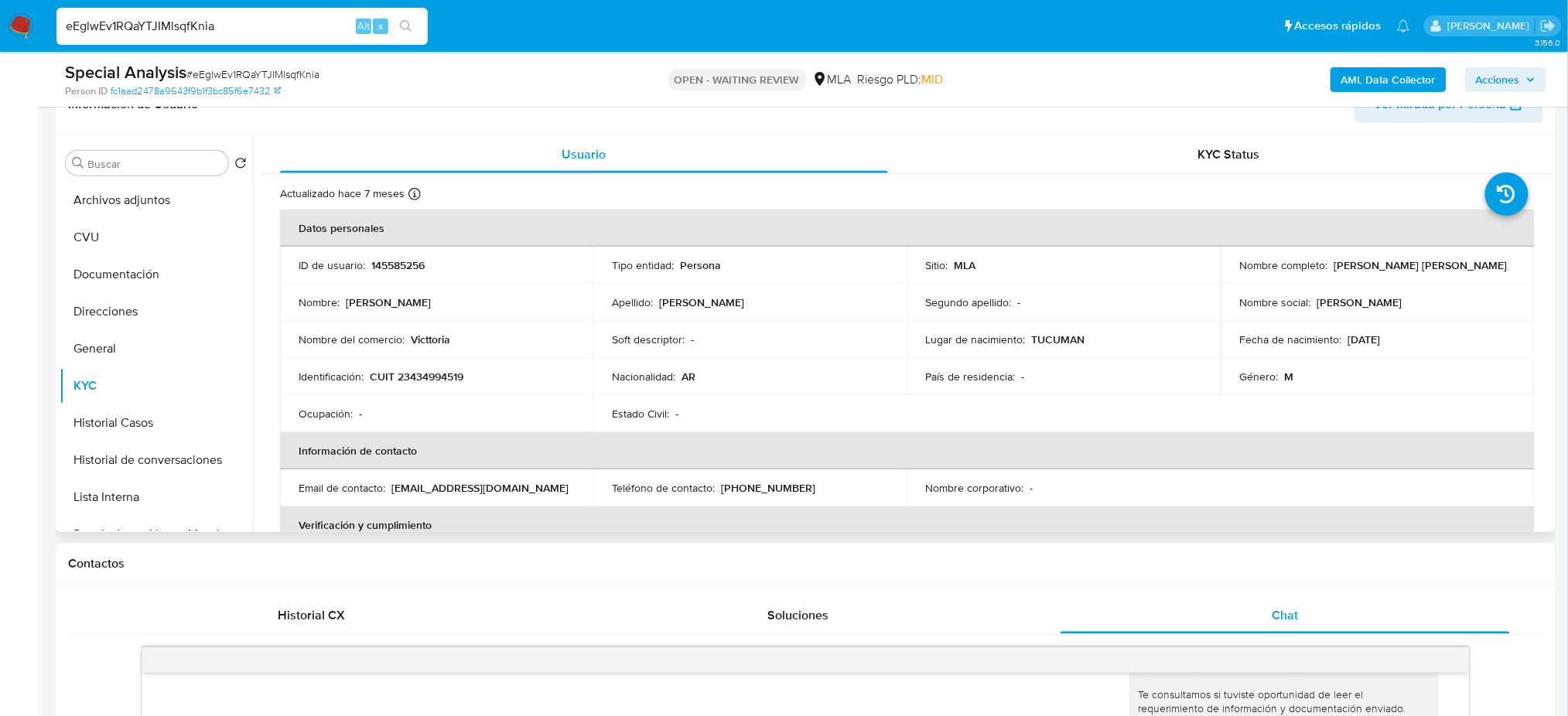
click at [1483, 261] on div "Nombre completo : Enrique Pedro Pablo Orellana" at bounding box center [1377, 265] width 276 height 14
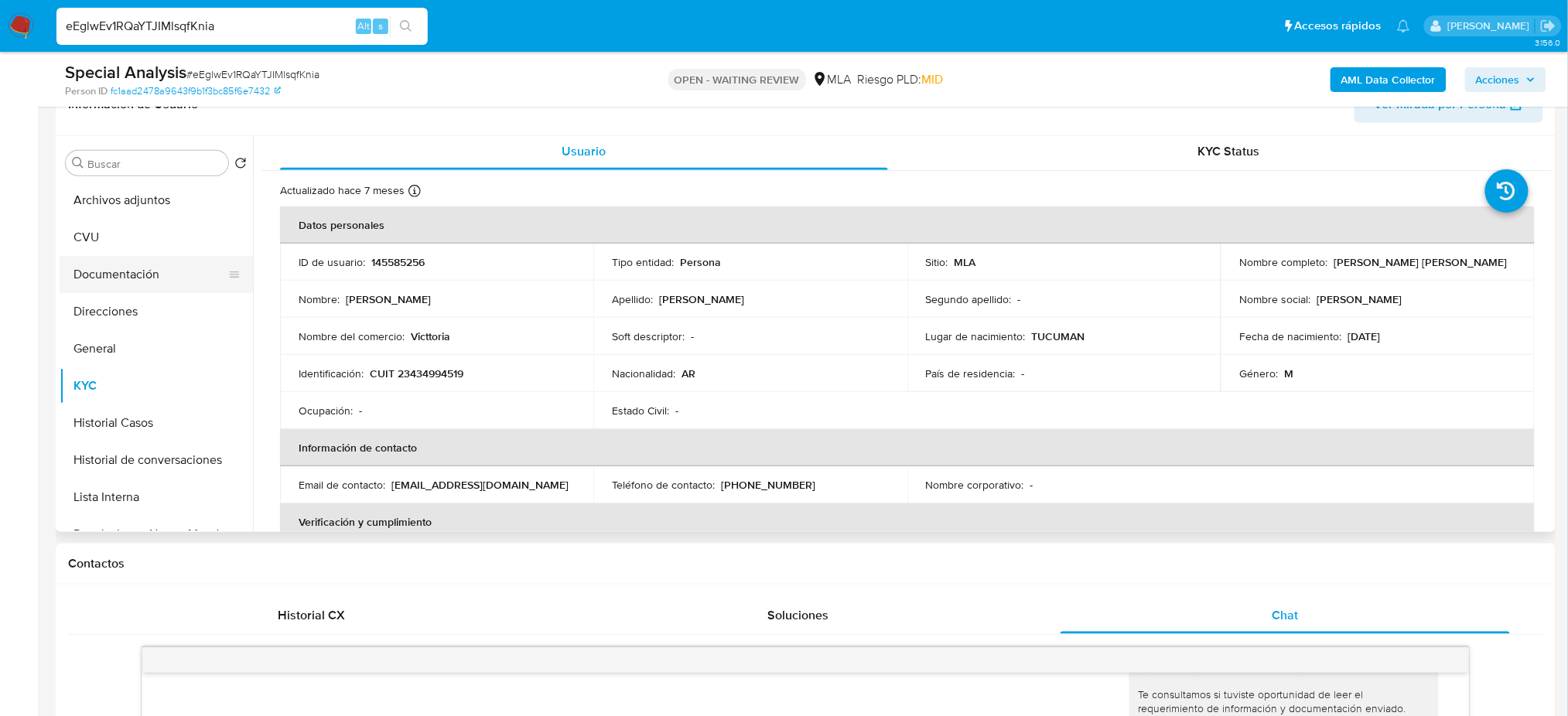
scroll to position [0, 0]
click at [143, 268] on button "Documentación" at bounding box center [150, 274] width 181 height 37
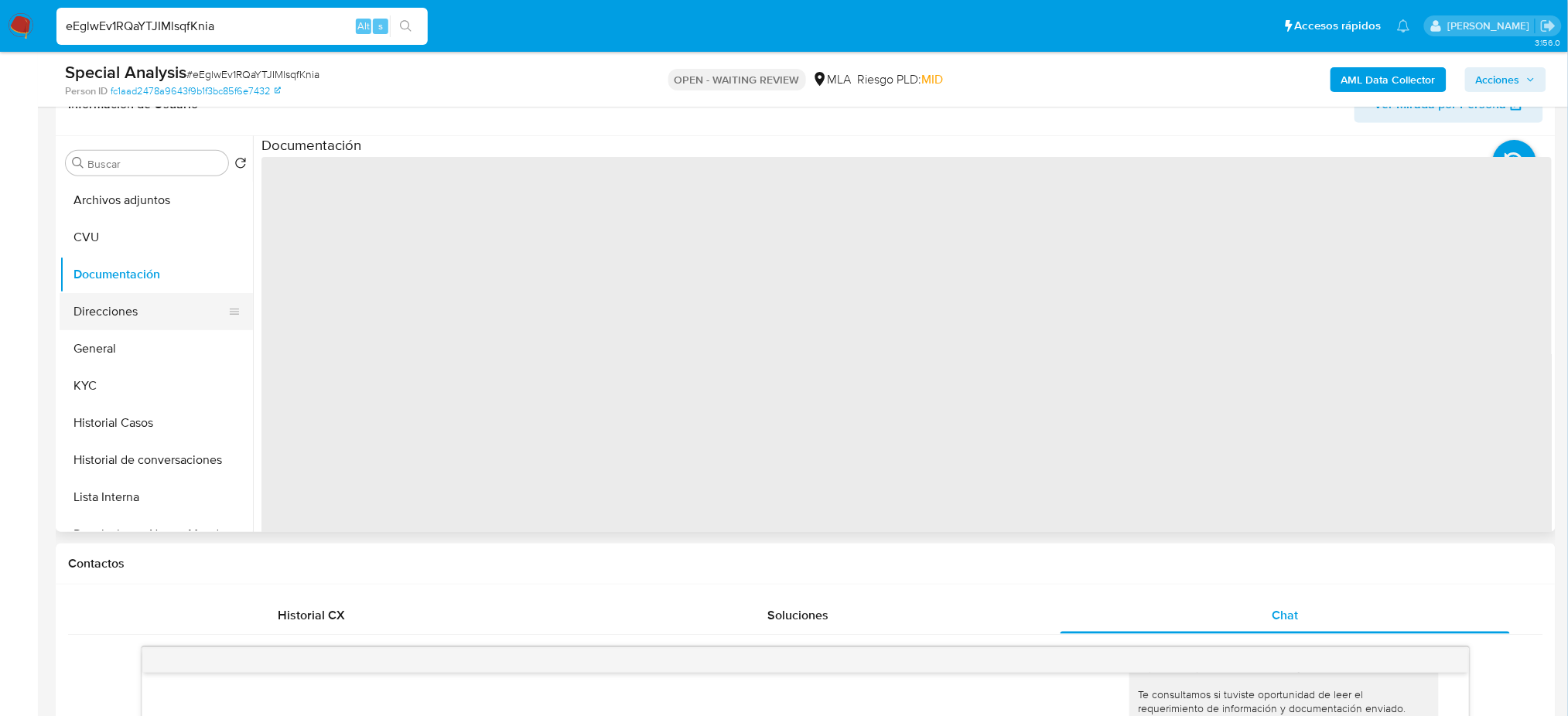
click at [151, 315] on button "Direcciones" at bounding box center [150, 311] width 181 height 37
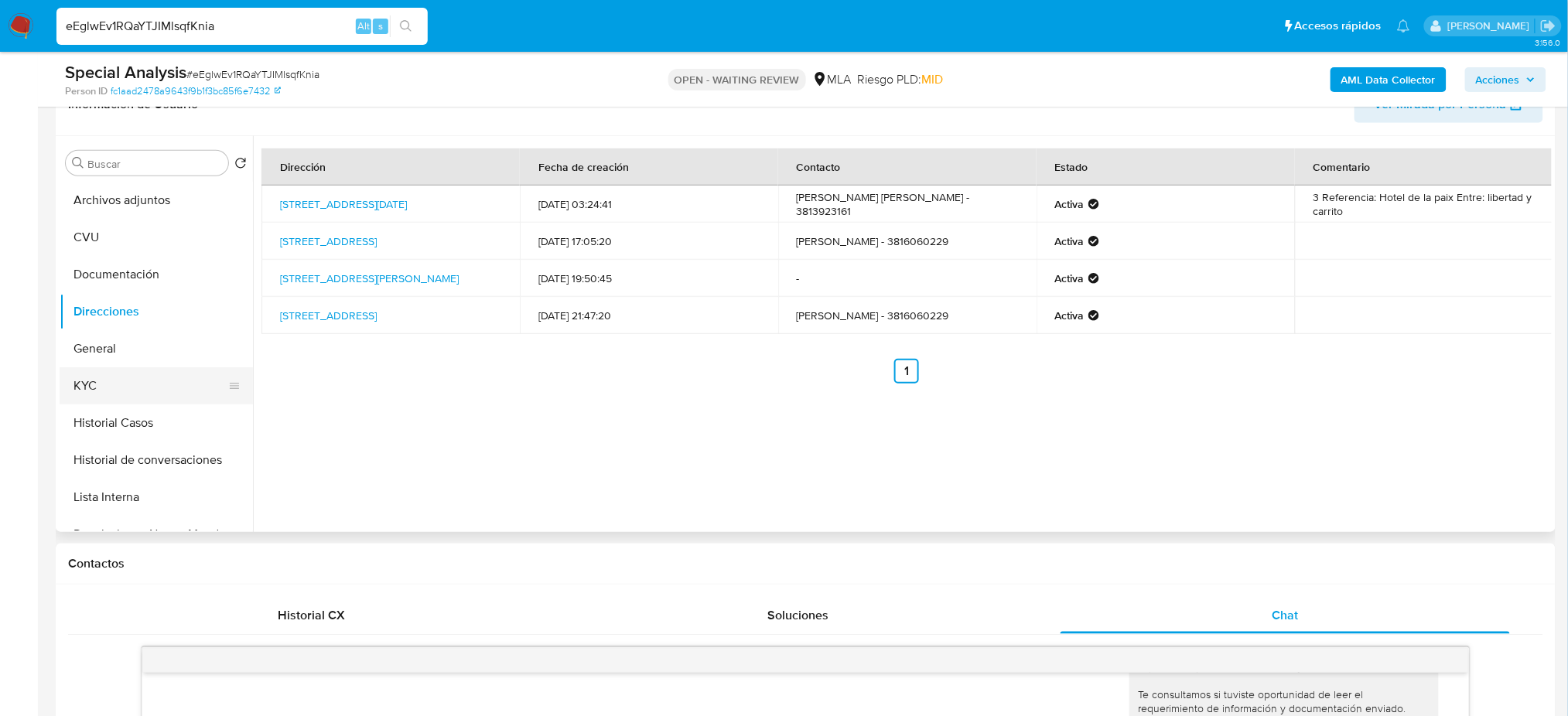
click at [104, 393] on button "KYC" at bounding box center [150, 385] width 181 height 37
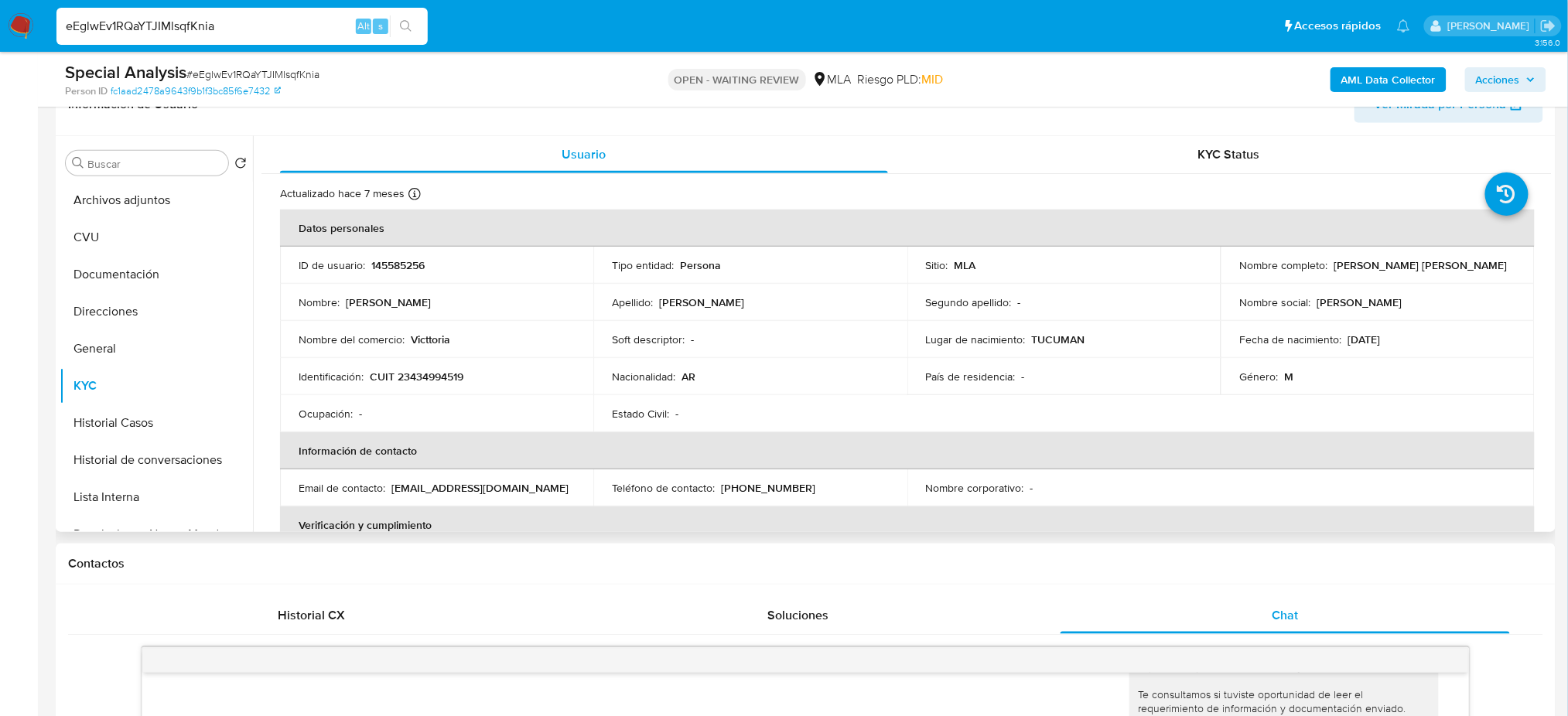
click at [427, 375] on p "CUIT 23434994519" at bounding box center [417, 376] width 93 height 14
copy p "23434994519"
click at [271, 73] on span "# eEglwEv1RQaYTJIMlsqfKnia" at bounding box center [253, 74] width 133 height 16
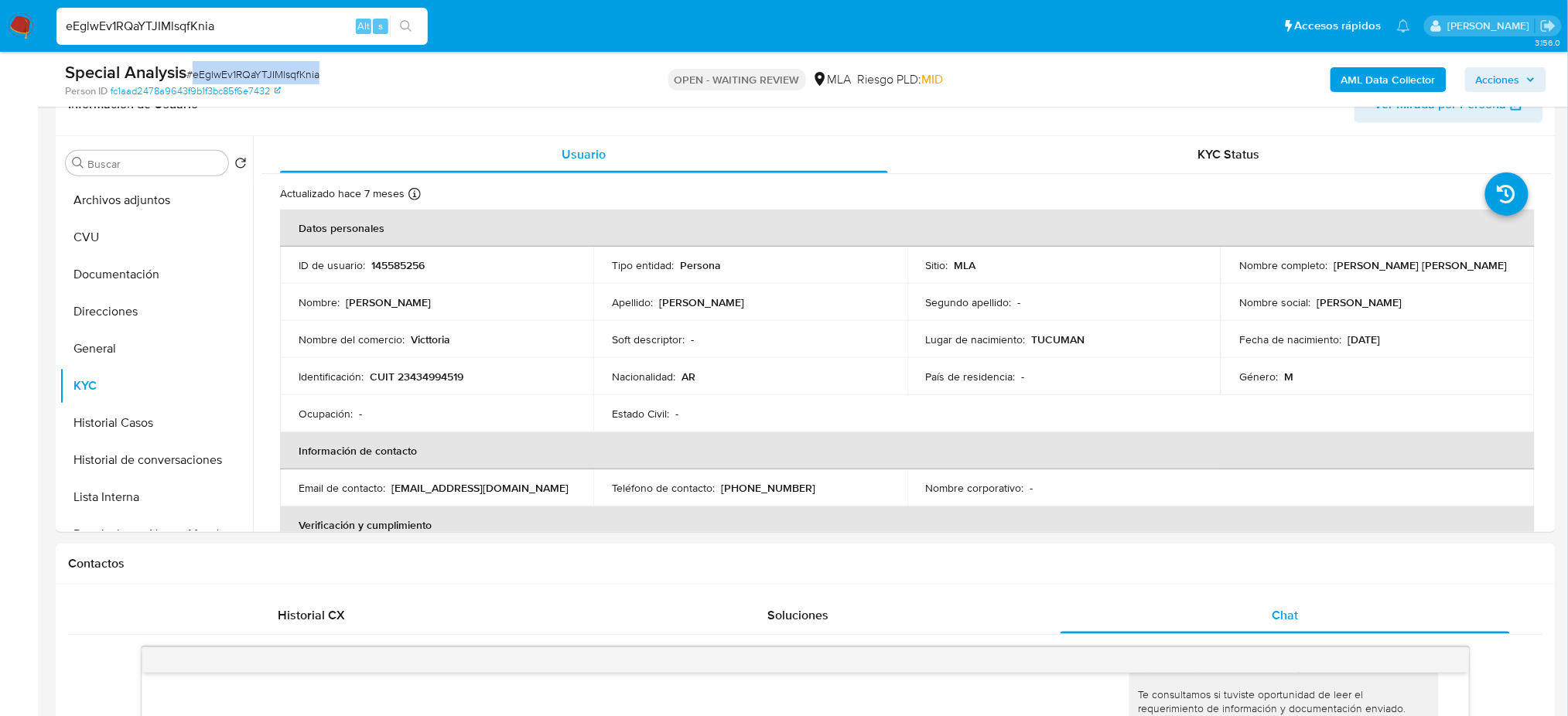
copy span "eEglwEv1RQaYTJIMlsqfKnia"
click at [21, 18] on img at bounding box center [20, 26] width 26 height 26
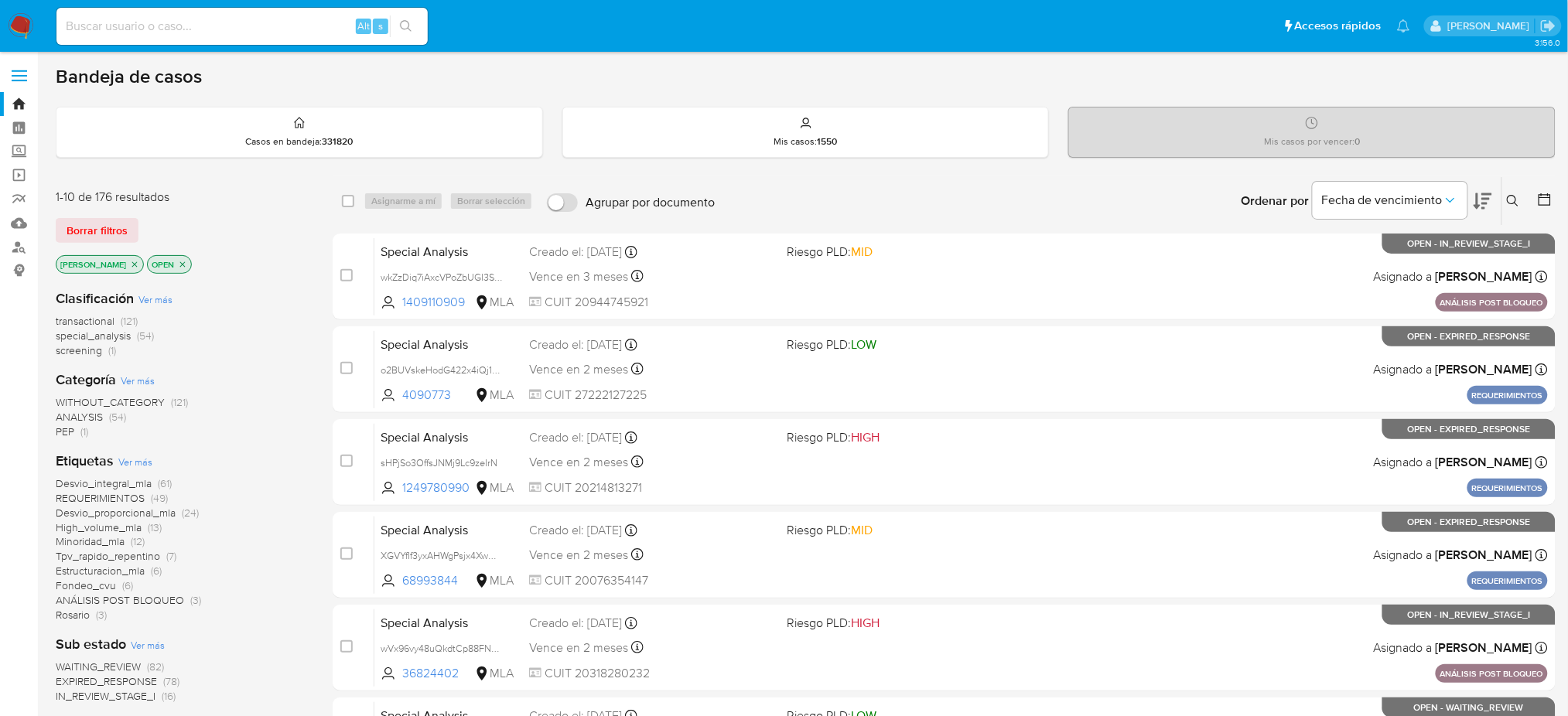
click at [1514, 205] on icon at bounding box center [1512, 200] width 12 height 12
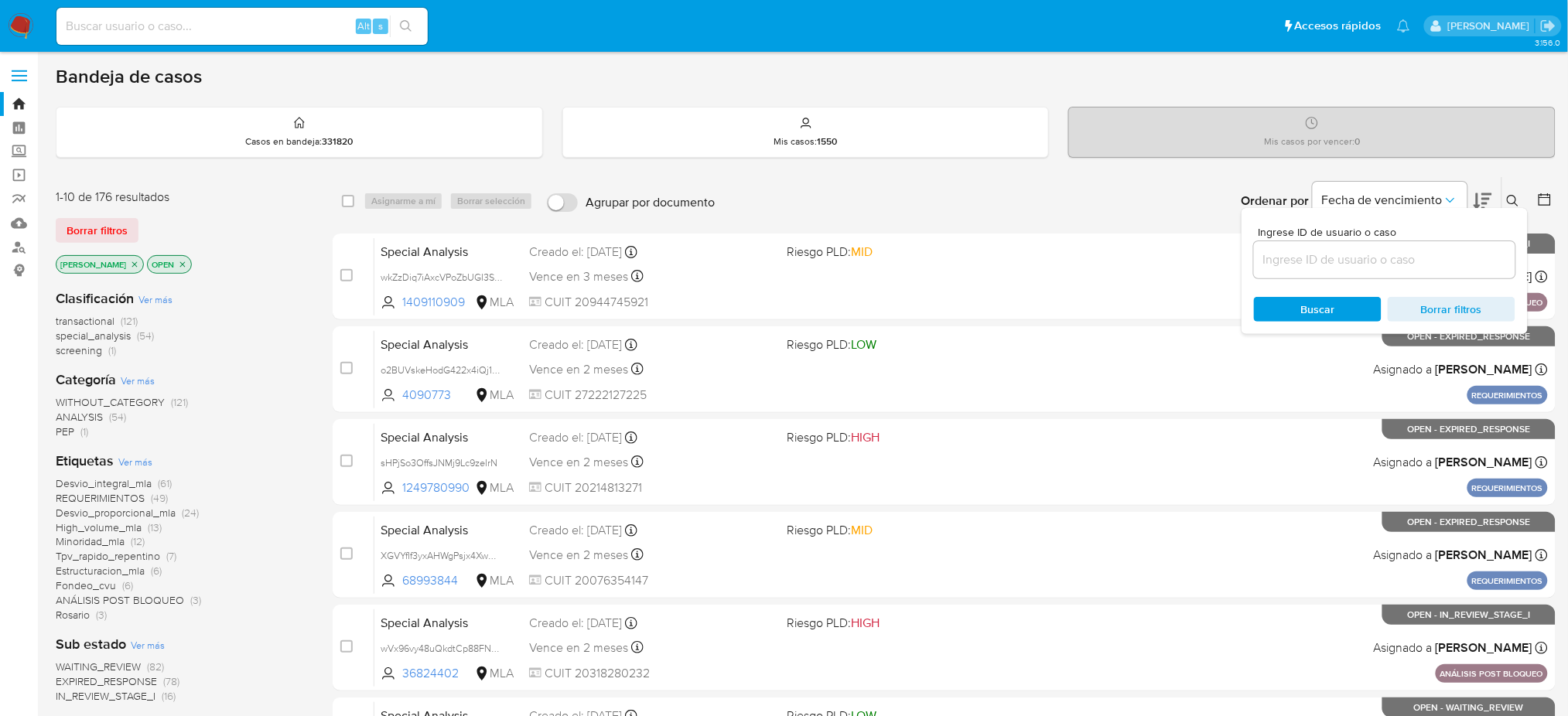
click at [1412, 259] on input at bounding box center [1385, 259] width 262 height 20
type input "eEglwEv1RQaYTJIMlsqfKnia"
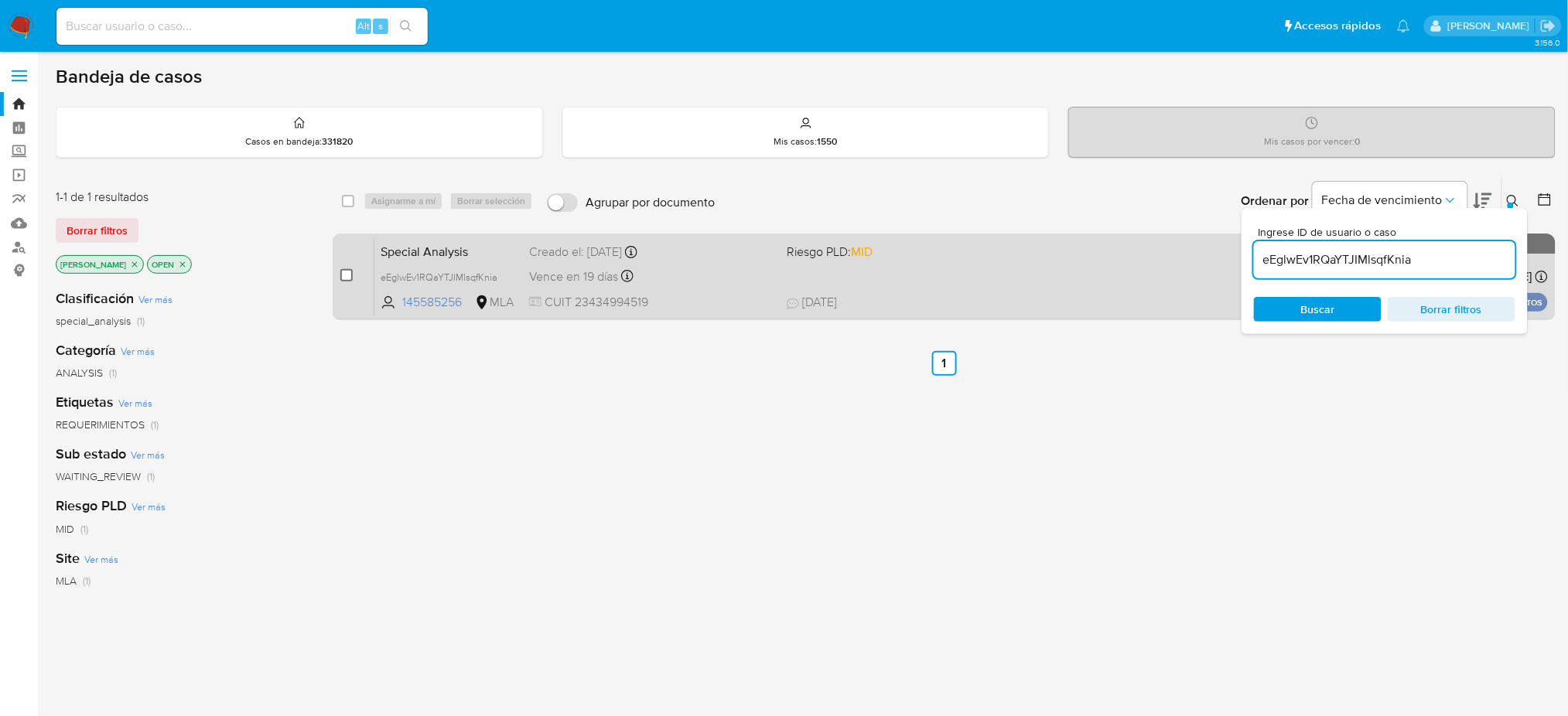
click at [349, 276] on input "checkbox" at bounding box center [346, 275] width 12 height 12
checkbox input "true"
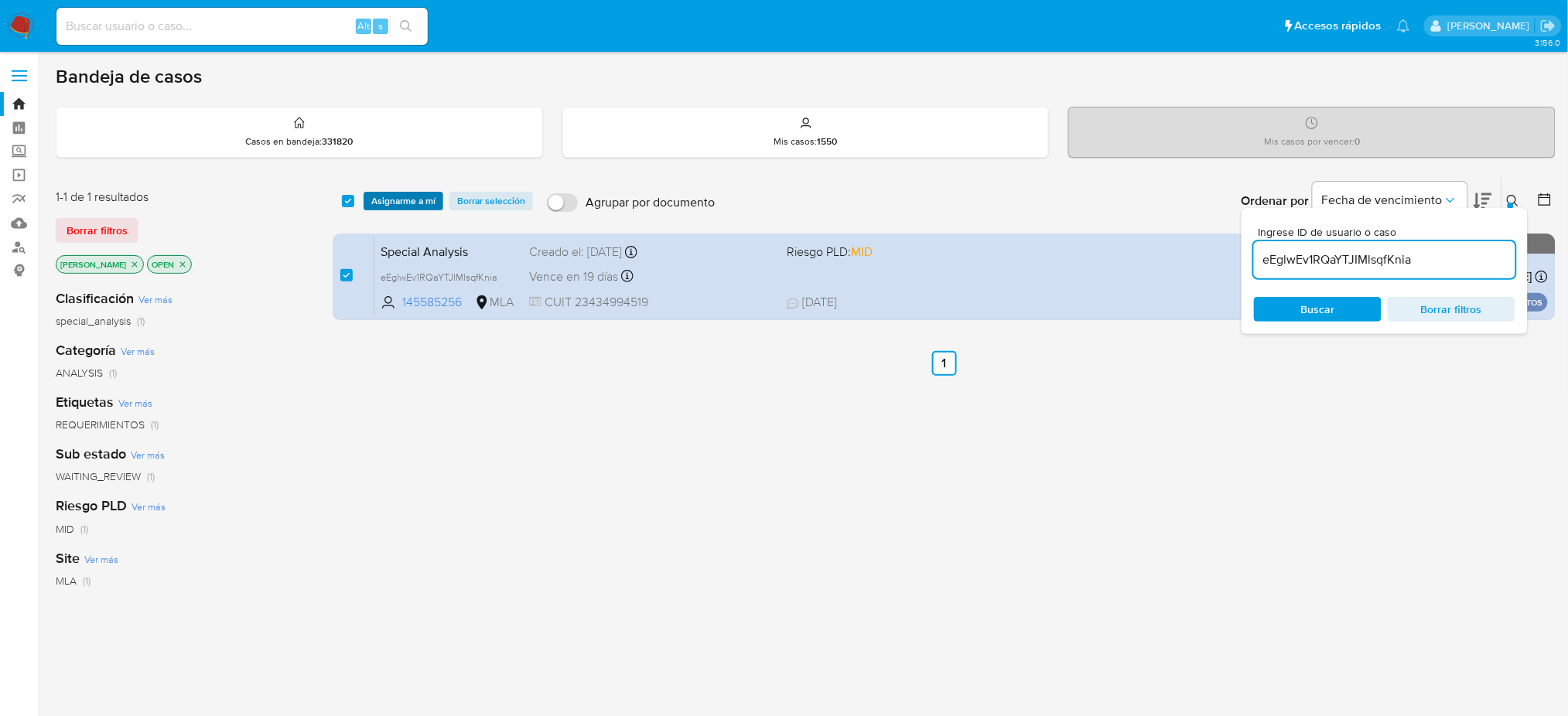
click at [391, 201] on span "Asignarme a mí" at bounding box center [403, 200] width 64 height 16
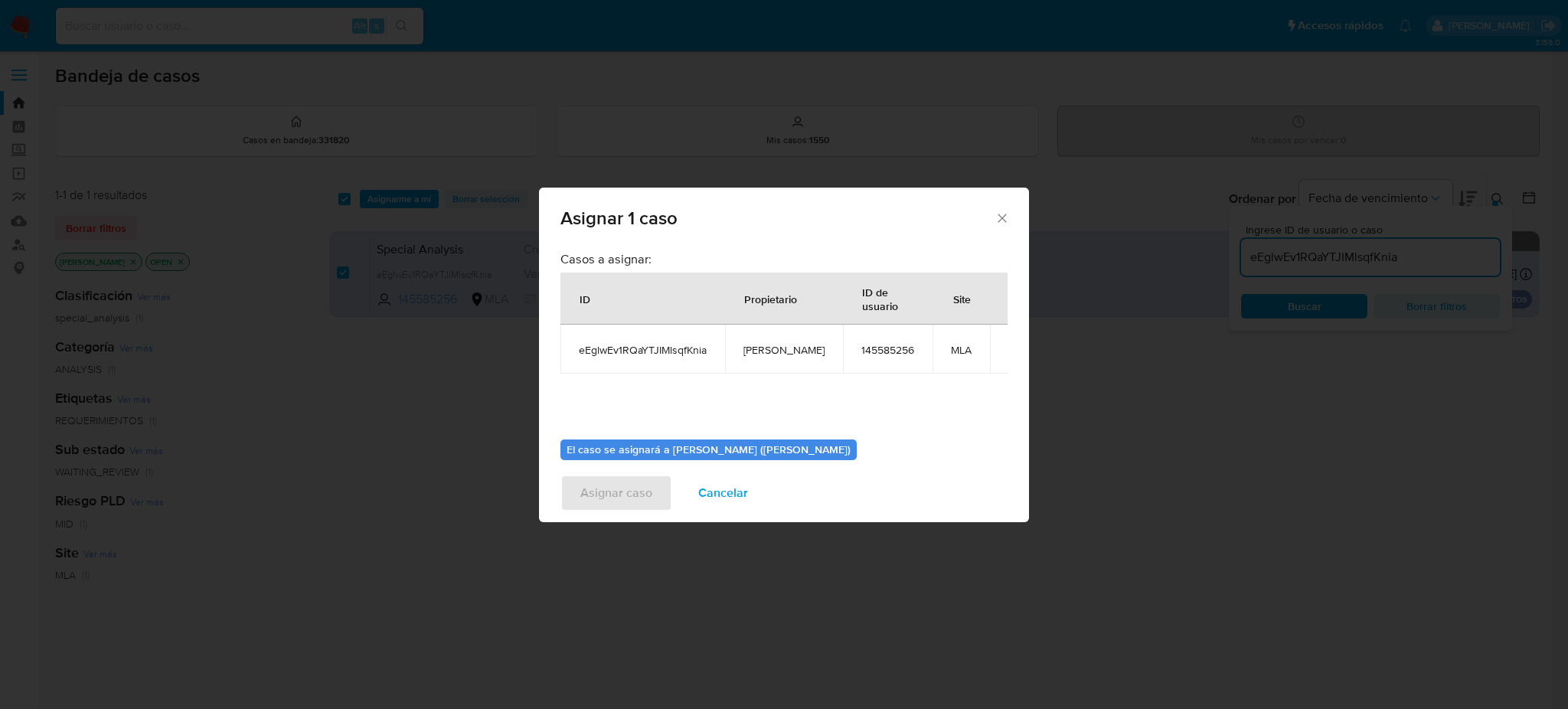
click at [761, 355] on span "[PERSON_NAME]" at bounding box center [784, 350] width 81 height 14
copy span "[PERSON_NAME]"
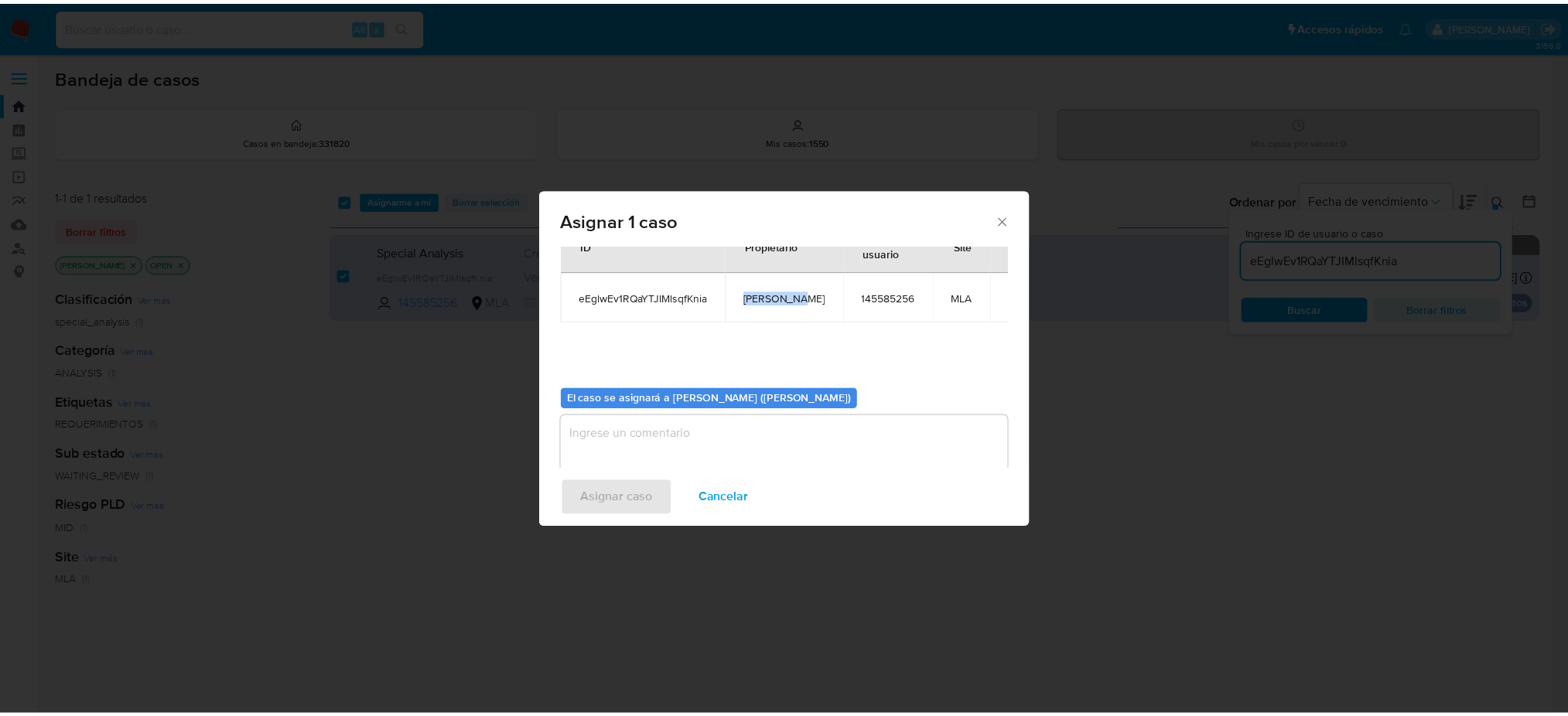
scroll to position [79, 0]
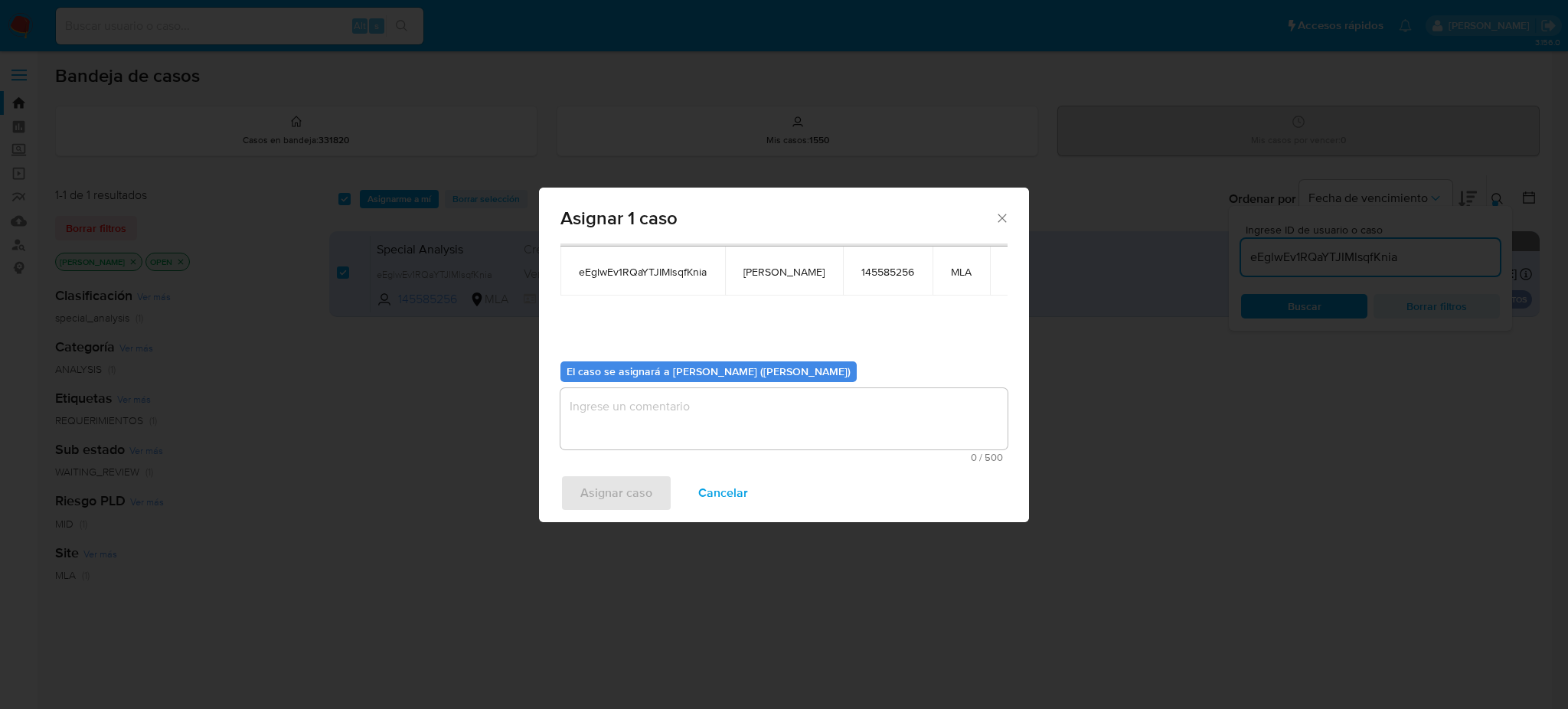
click at [675, 427] on textarea "assign-modal" at bounding box center [784, 419] width 447 height 62
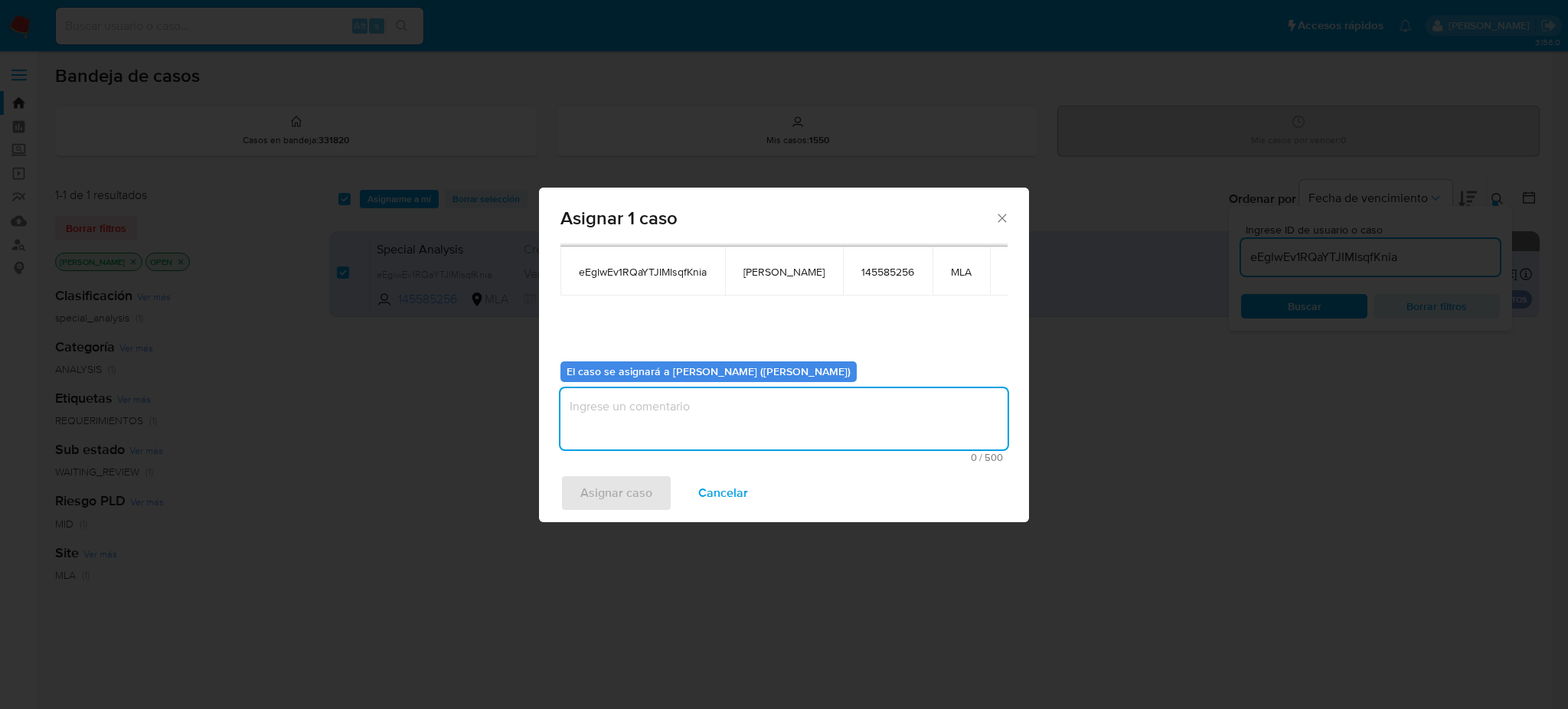
paste textarea "[PERSON_NAME]"
type textarea "[PERSON_NAME]"
click at [641, 483] on span "Asignar caso" at bounding box center [616, 493] width 72 height 34
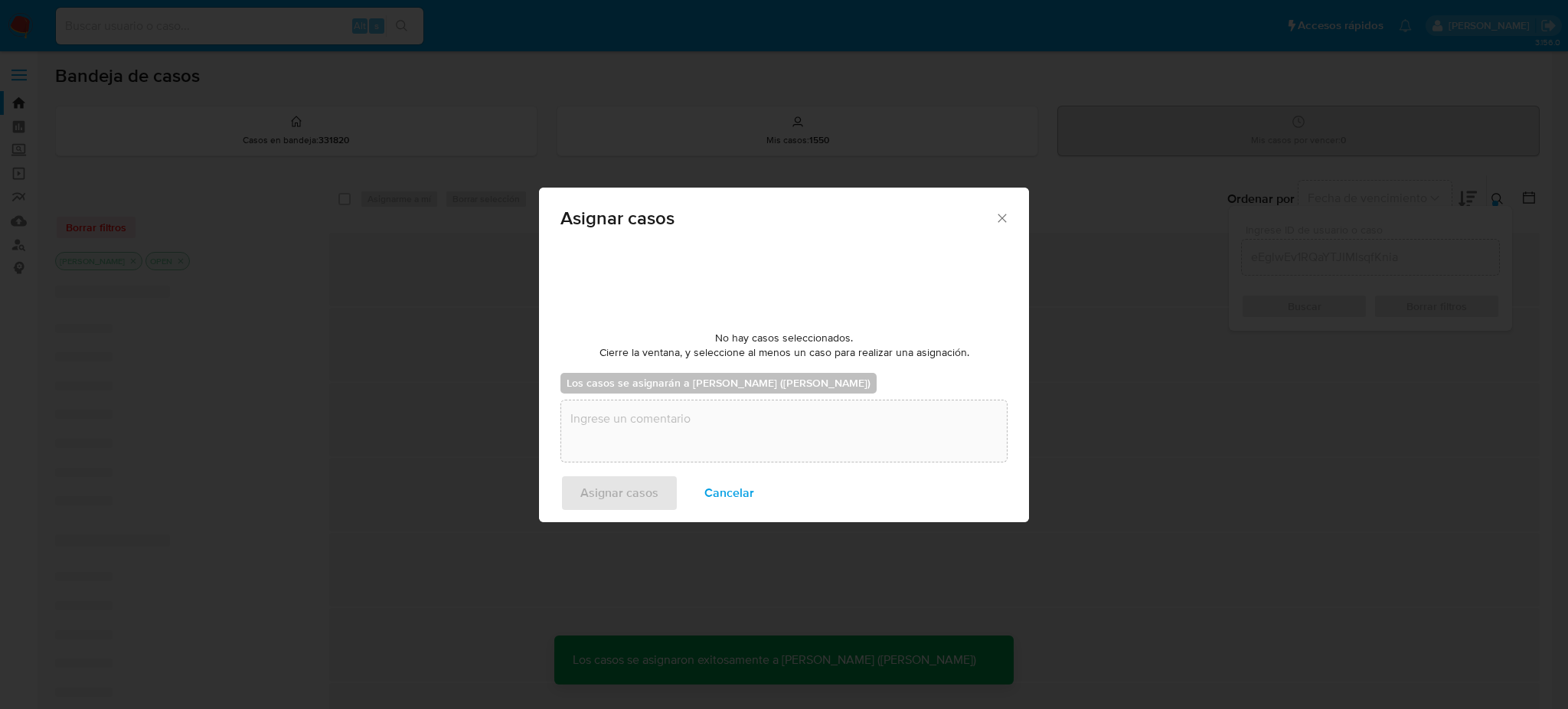
checkbox input "false"
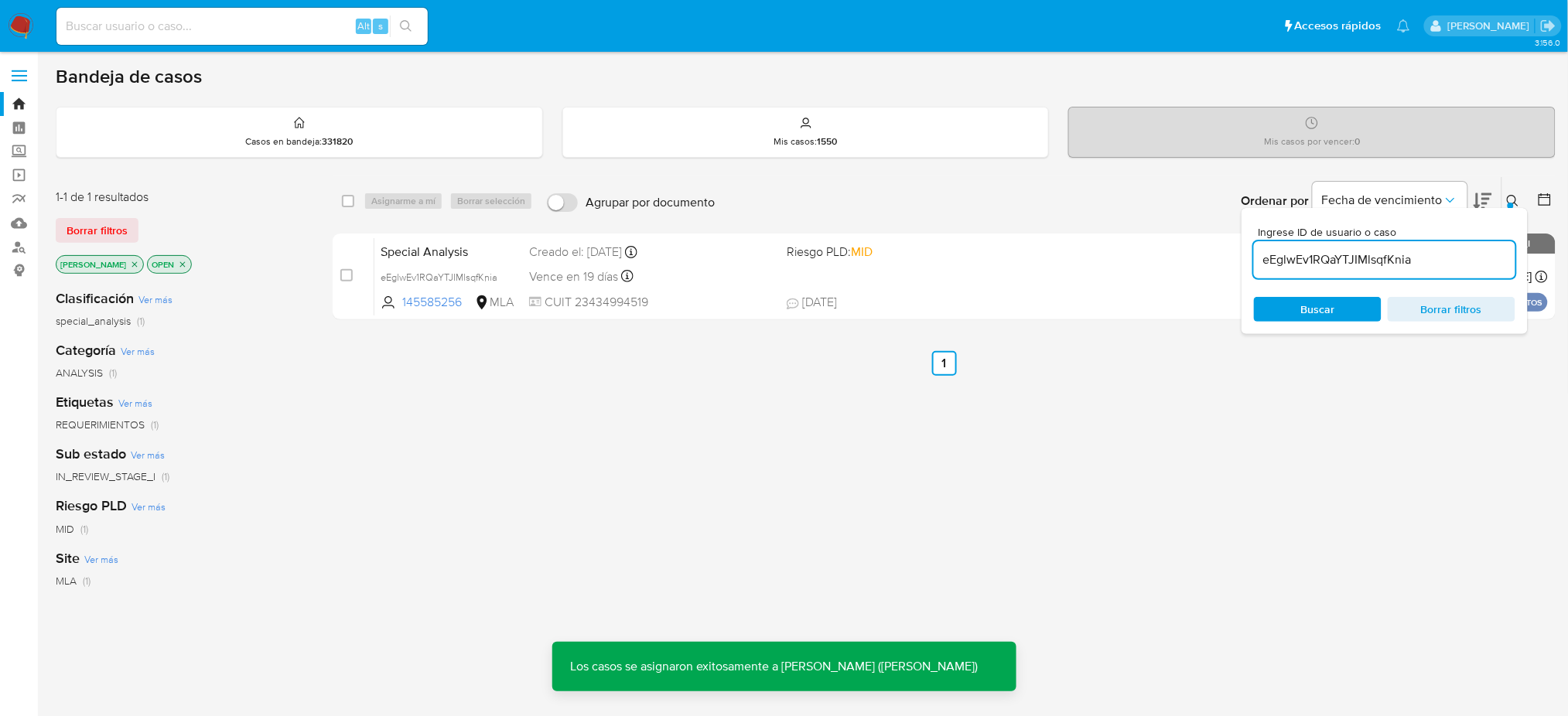
click at [502, 241] on span "Special Analysis" at bounding box center [448, 250] width 136 height 20
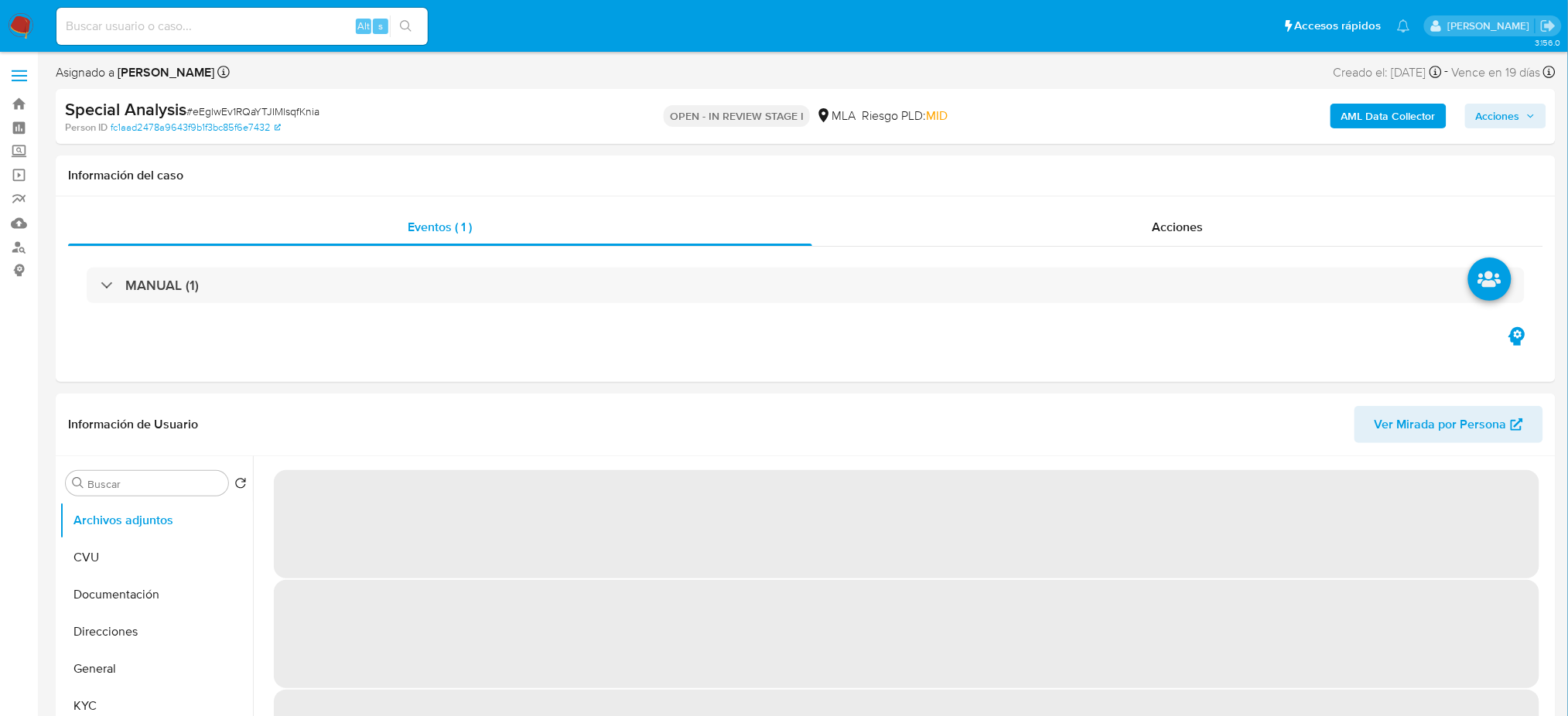
select select "10"
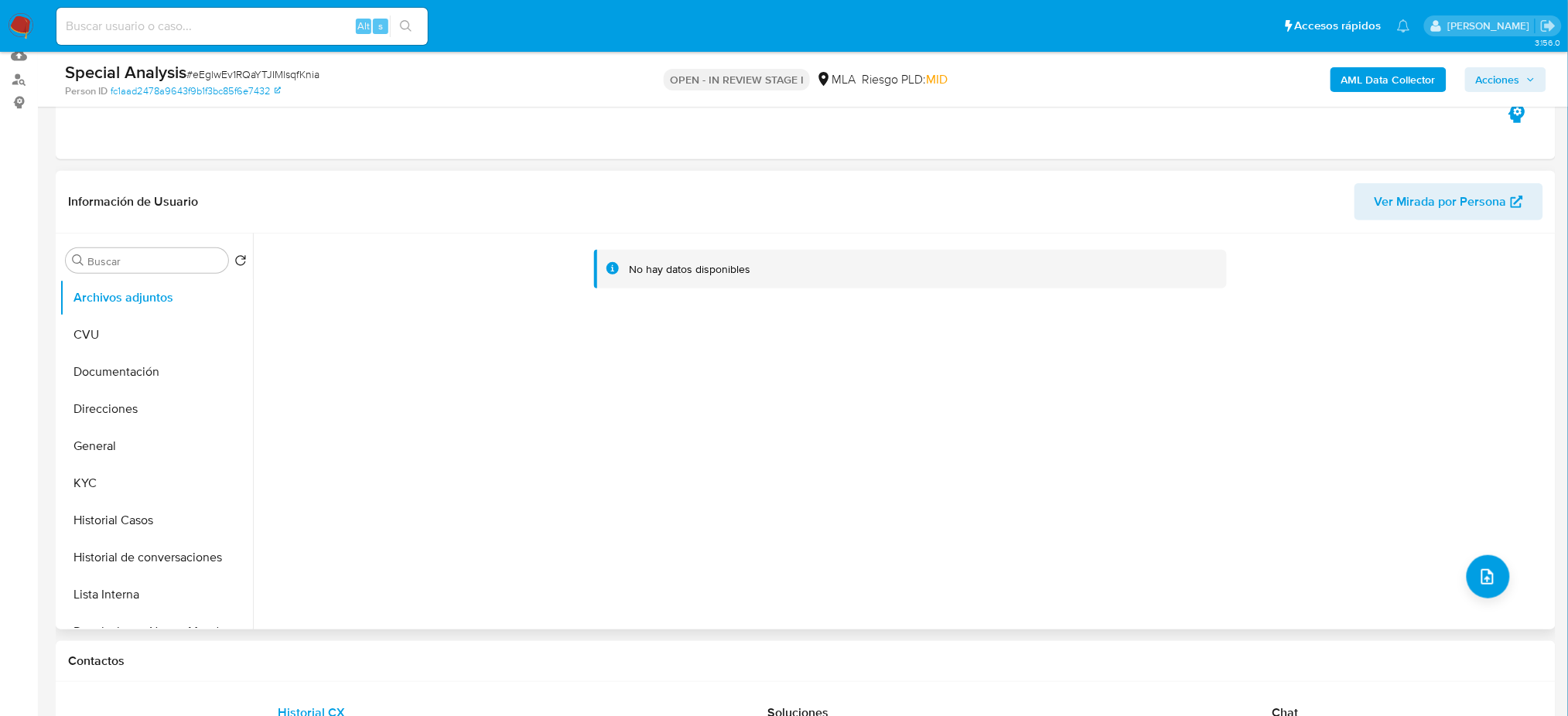
scroll to position [412, 0]
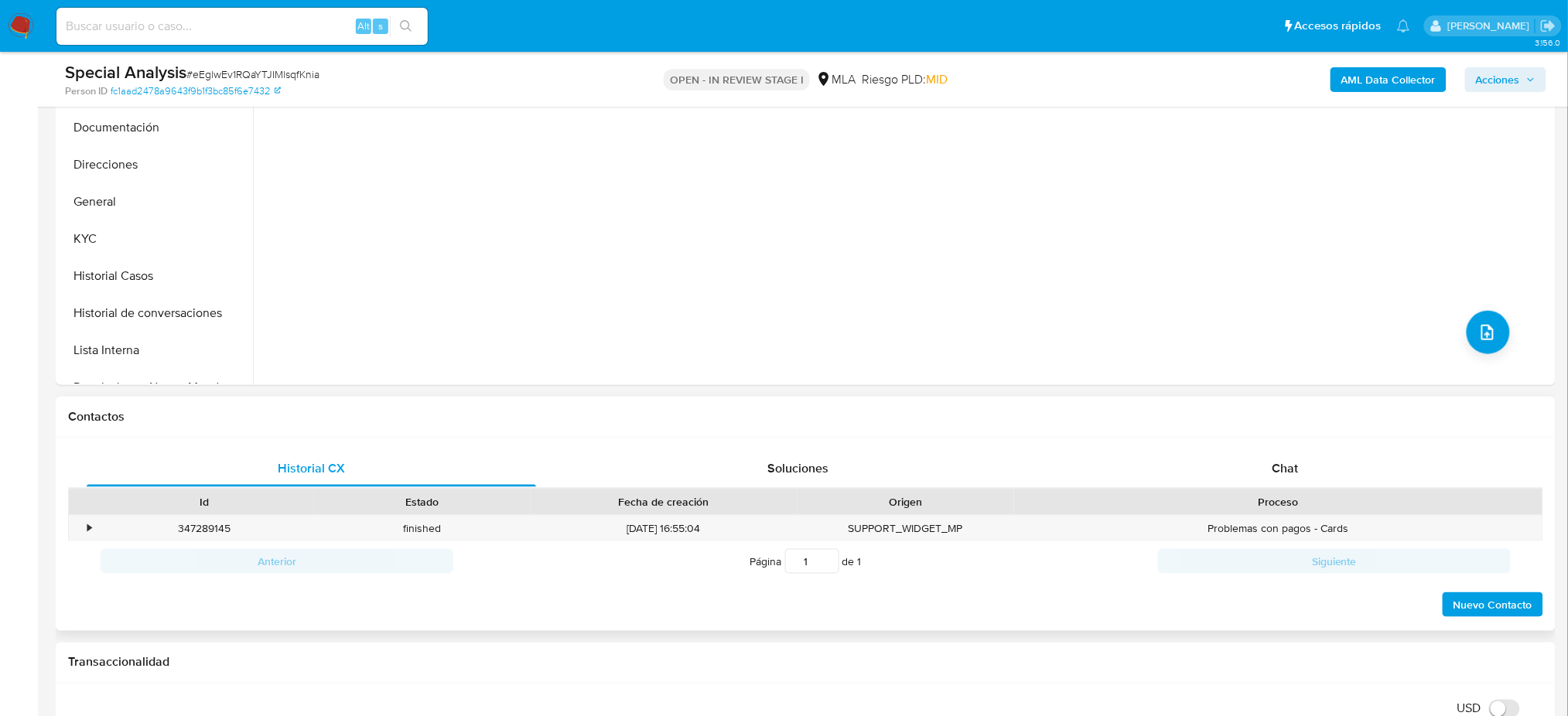
click at [1316, 489] on div "Proceso" at bounding box center [1278, 502] width 529 height 26
click at [1298, 472] on div "Chat" at bounding box center [1285, 468] width 449 height 37
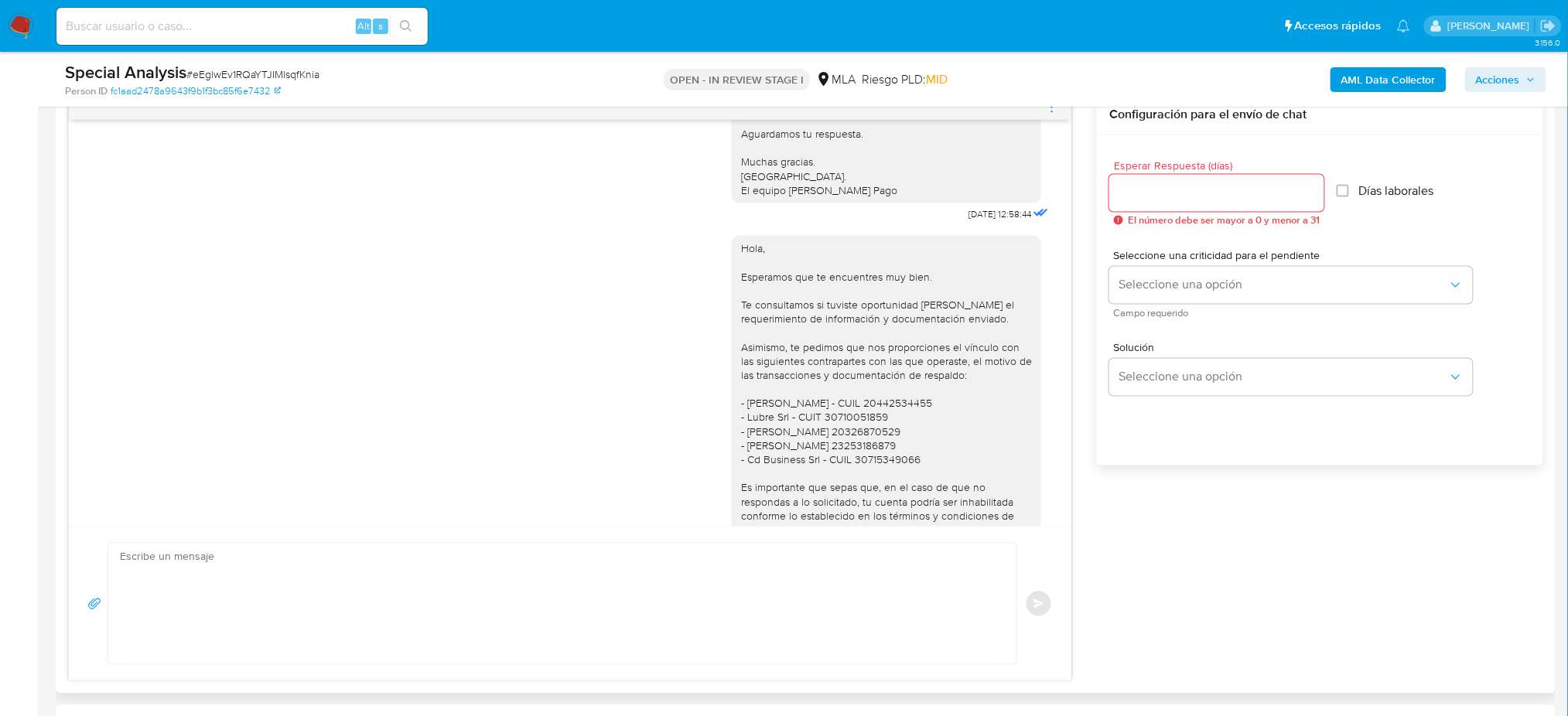
scroll to position [928, 0]
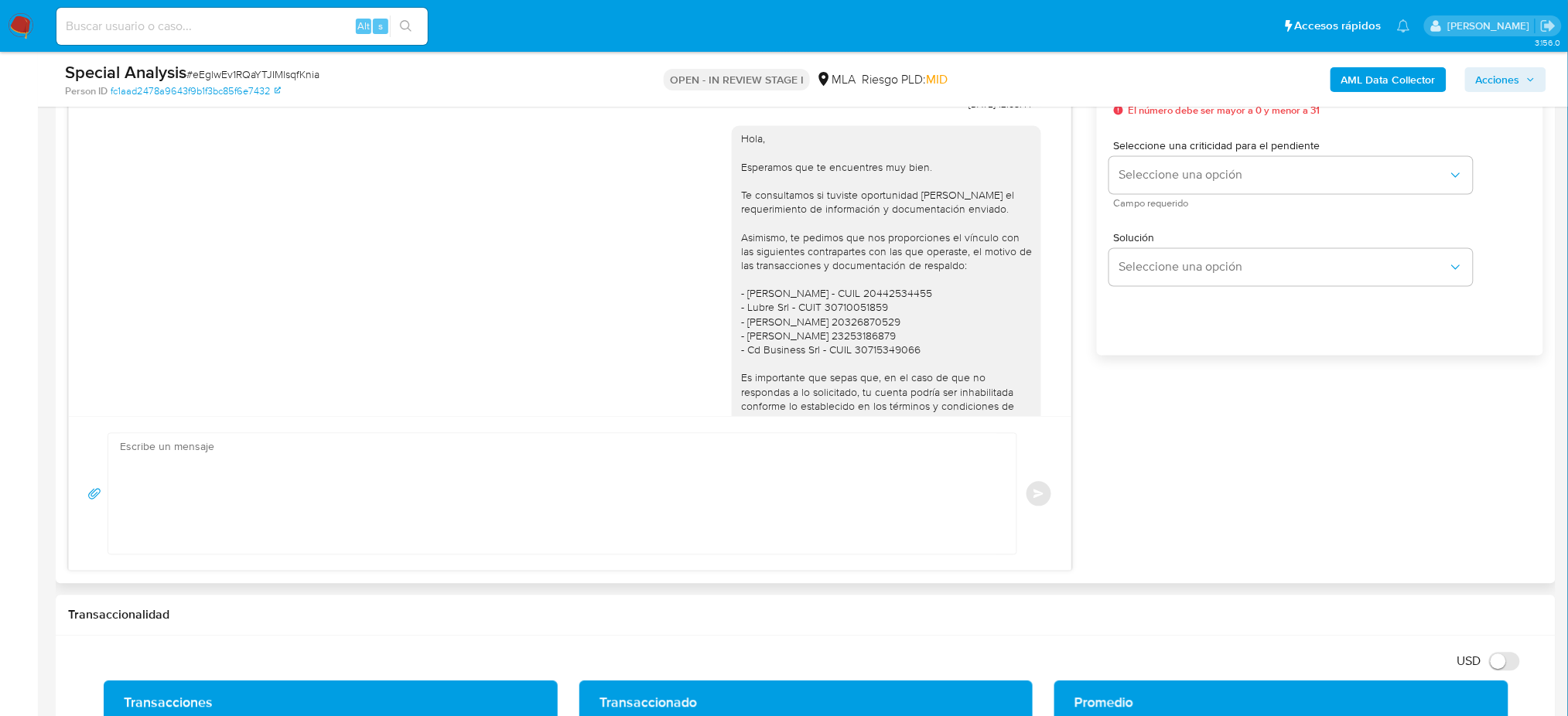
click at [226, 498] on textarea at bounding box center [559, 493] width 877 height 120
paste textarea "Hola, Esperamos que te encuentres muy bien. Te consultamos si tuviste oportunid…"
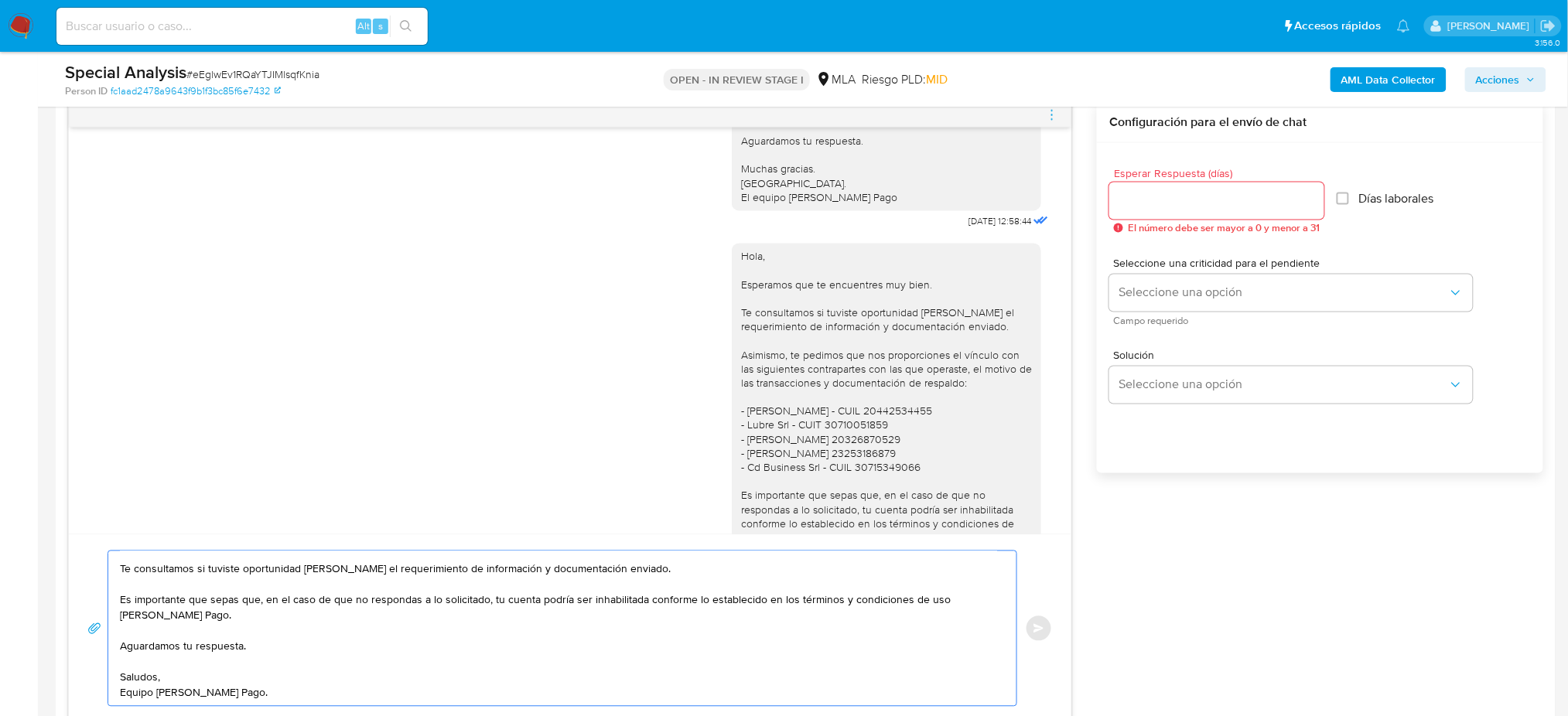
scroll to position [722, 0]
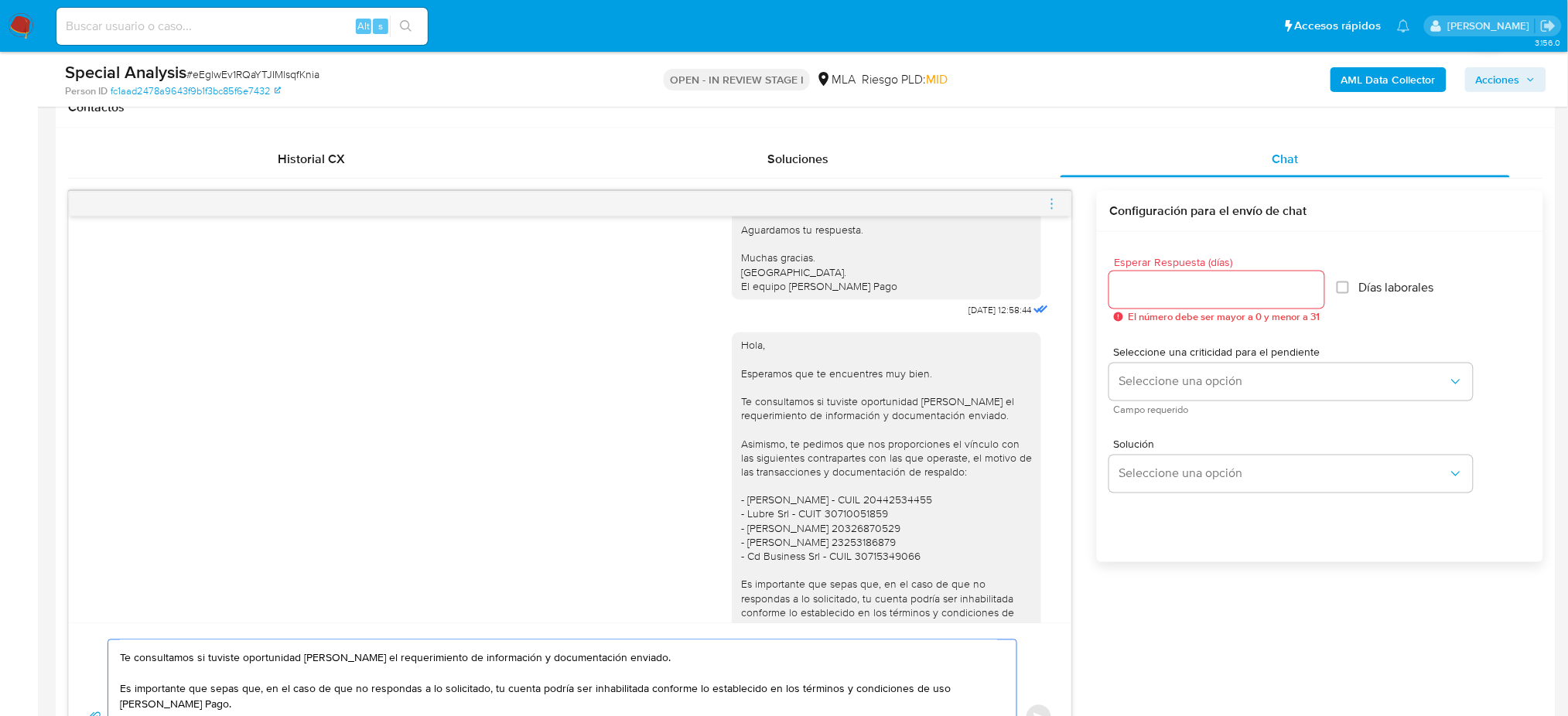
type textarea "Hola, Esperamos que te encuentres muy bien. Te consultamos si tuviste oportunid…"
click at [1160, 286] on input "Esperar Respuesta (días)" at bounding box center [1217, 290] width 215 height 20
type input "2"
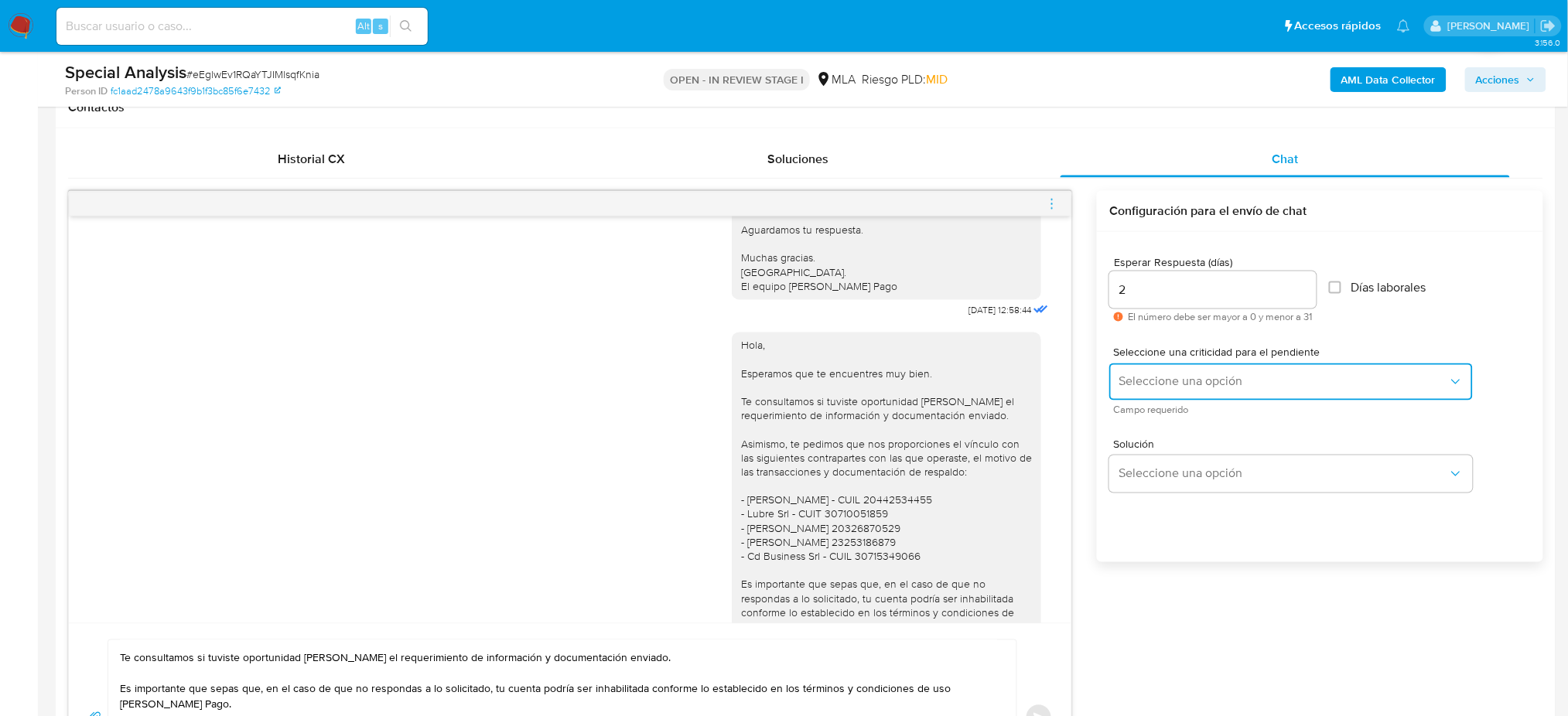
click at [1150, 385] on span "Seleccione una opción" at bounding box center [1283, 382] width 330 height 16
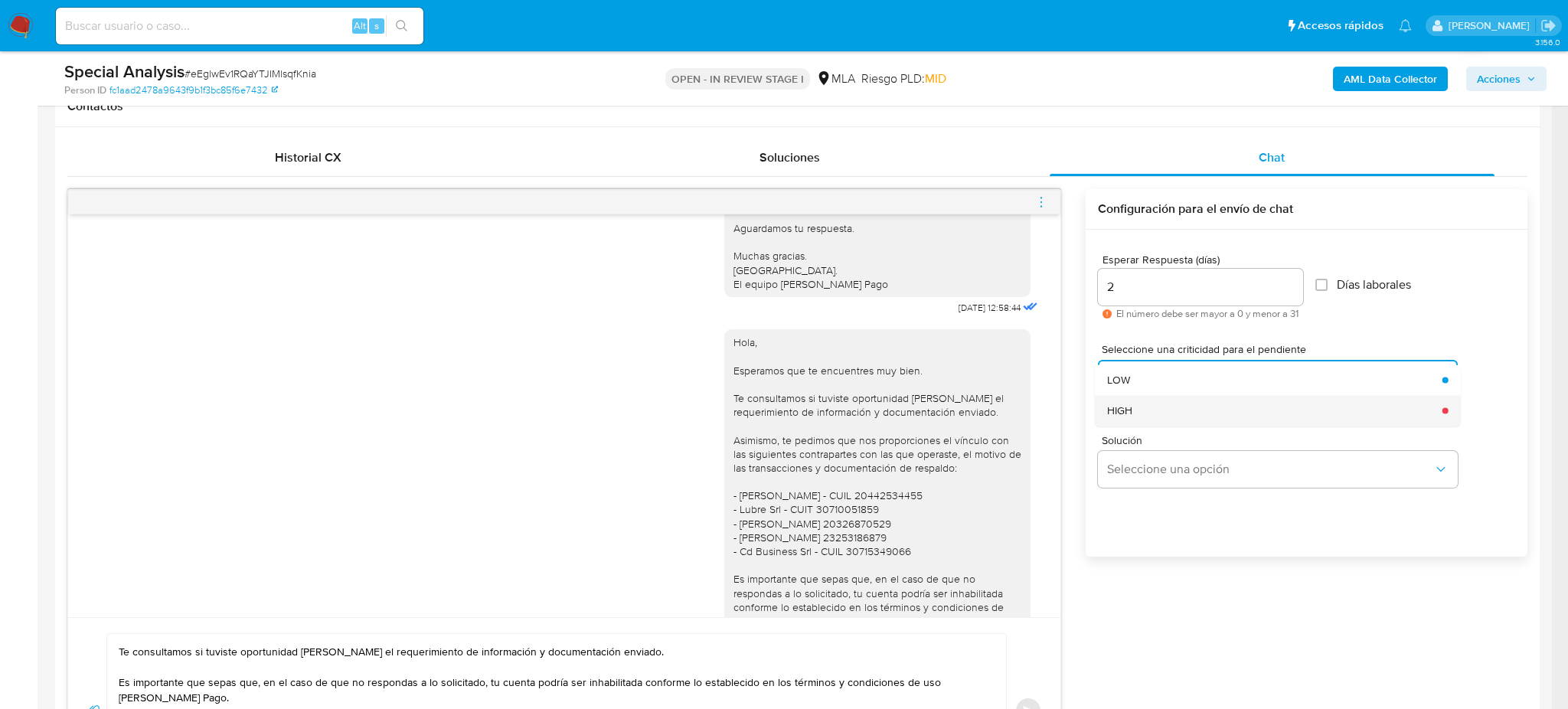
click at [1143, 412] on div "HIGH" at bounding box center [1270, 411] width 326 height 31
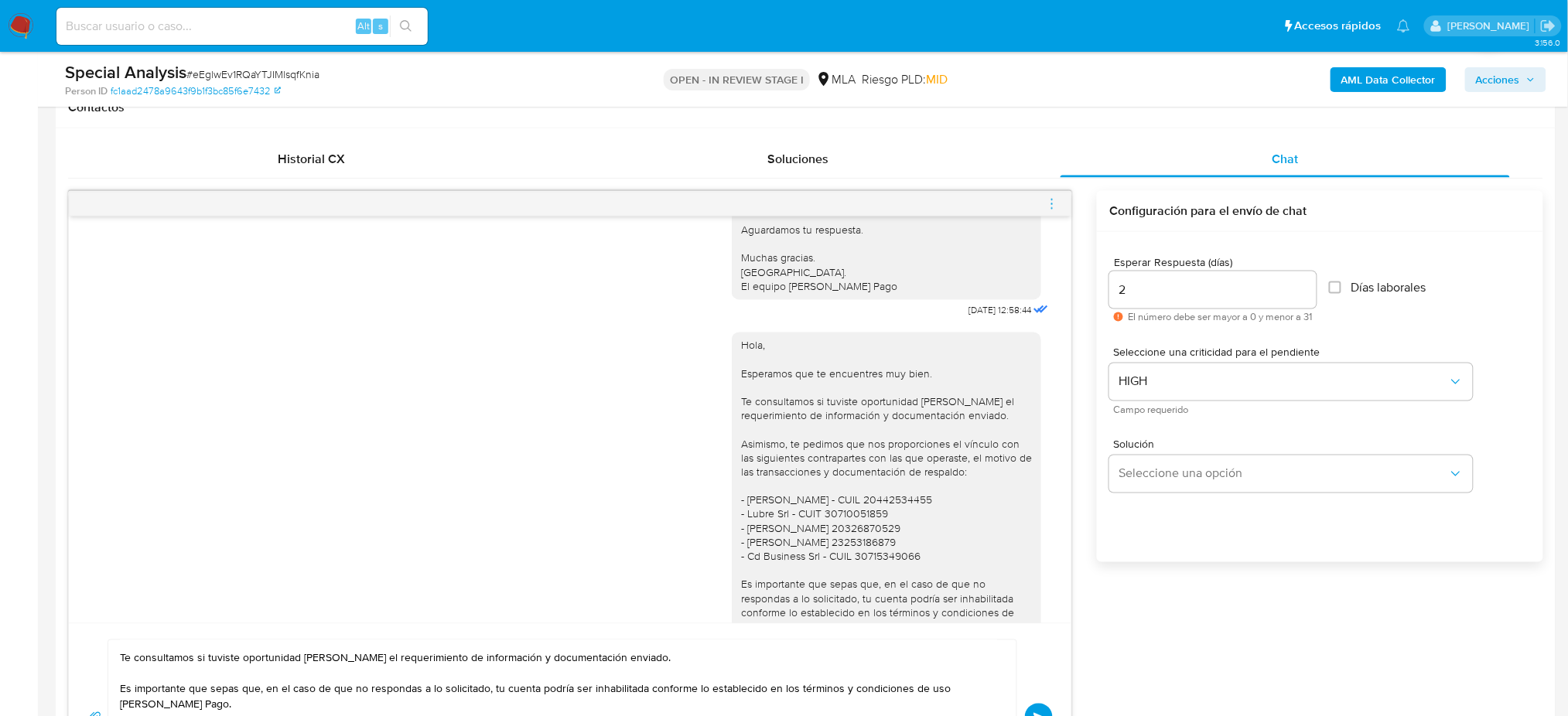
click at [1041, 706] on button "Enviar" at bounding box center [1039, 718] width 28 height 28
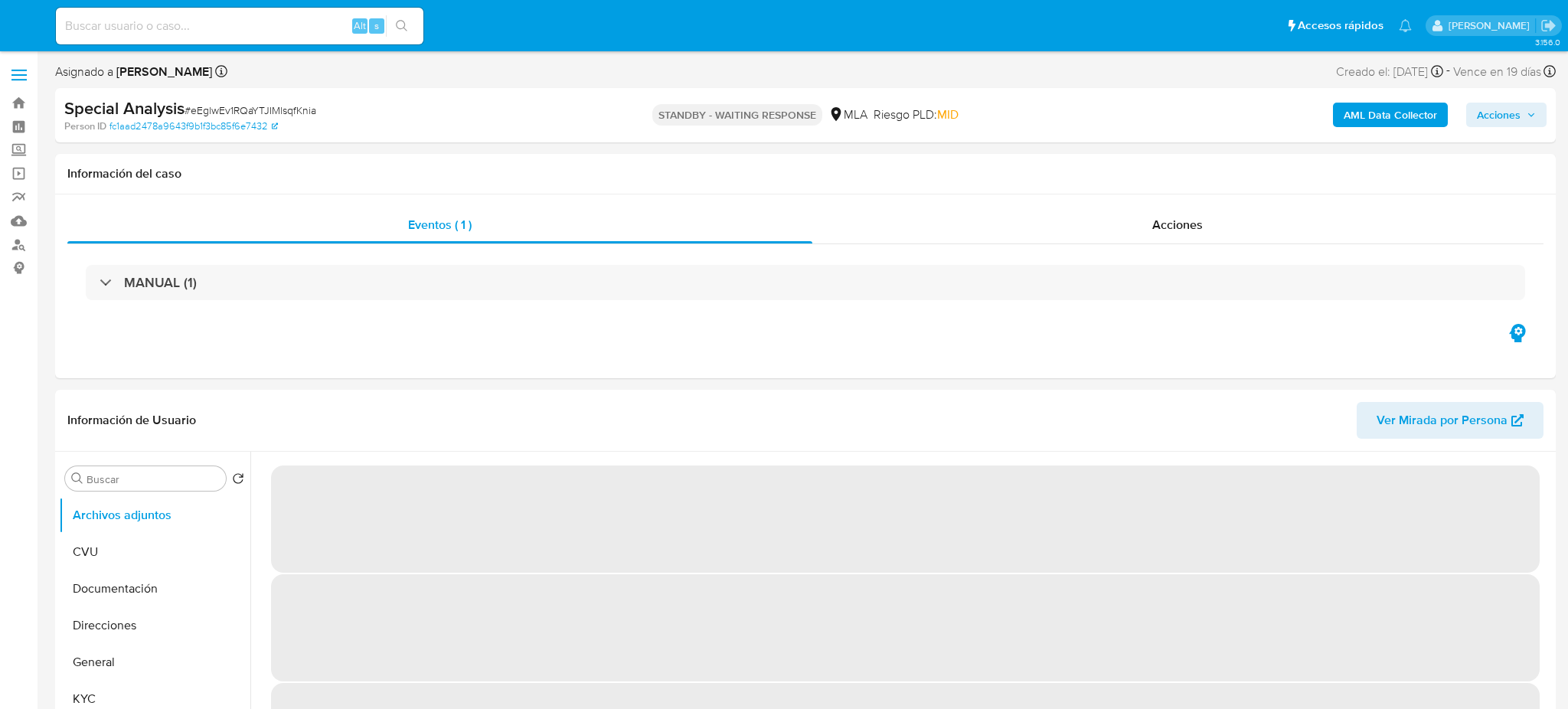
select select "10"
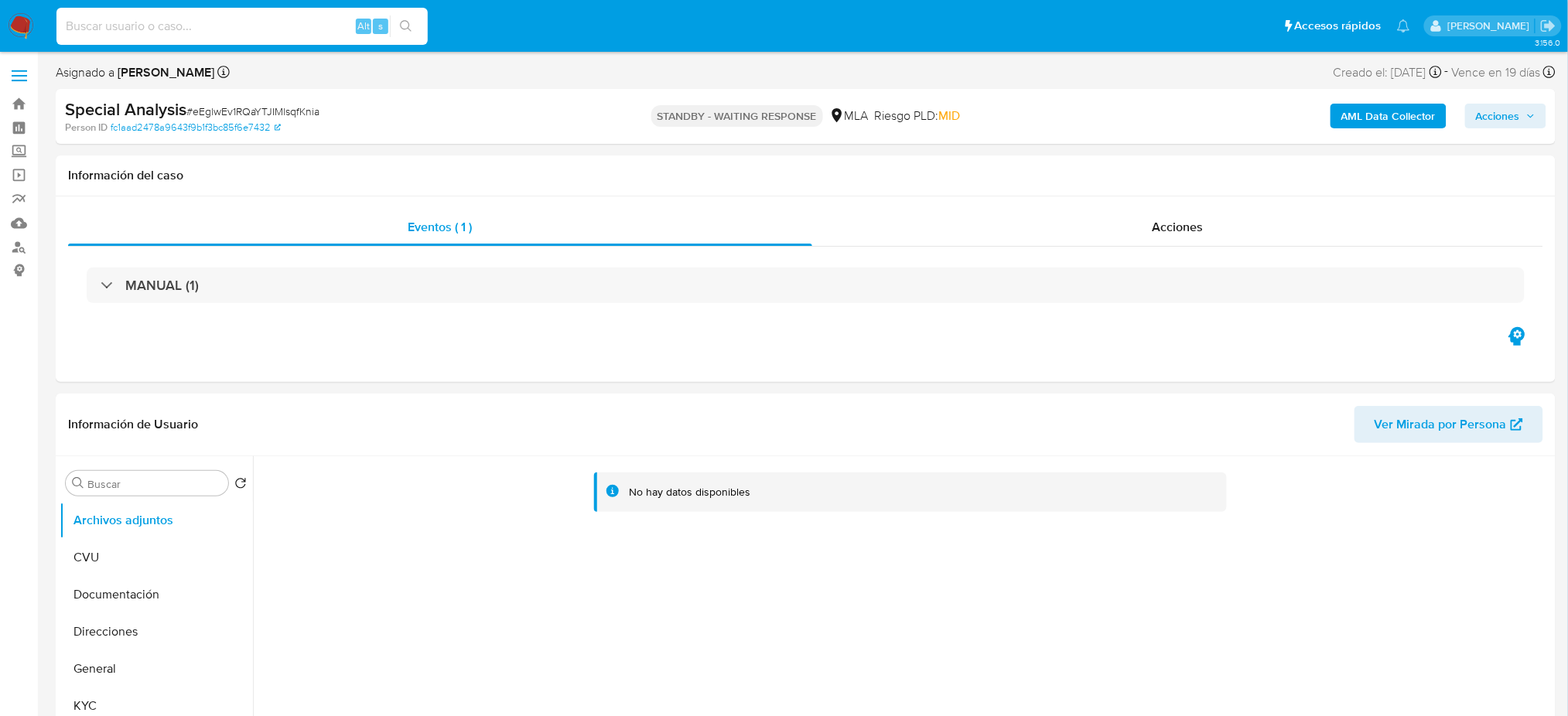
click at [277, 26] on input at bounding box center [242, 26] width 372 height 20
paste input "EnO7JjFO3aeDAA5cCOK4OO8b"
type input "EnO7JjFO3aeDAA5cCOK4OO8b"
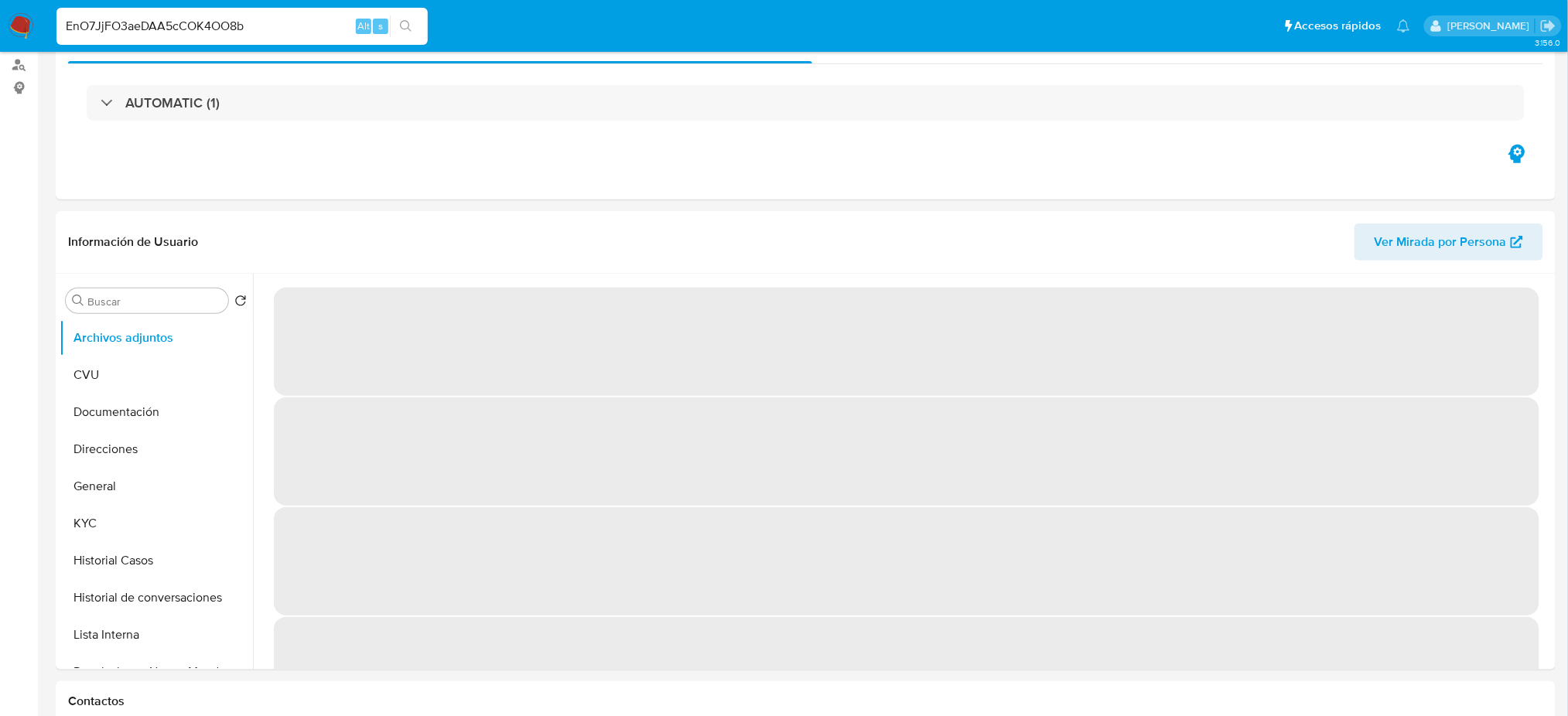
select select "10"
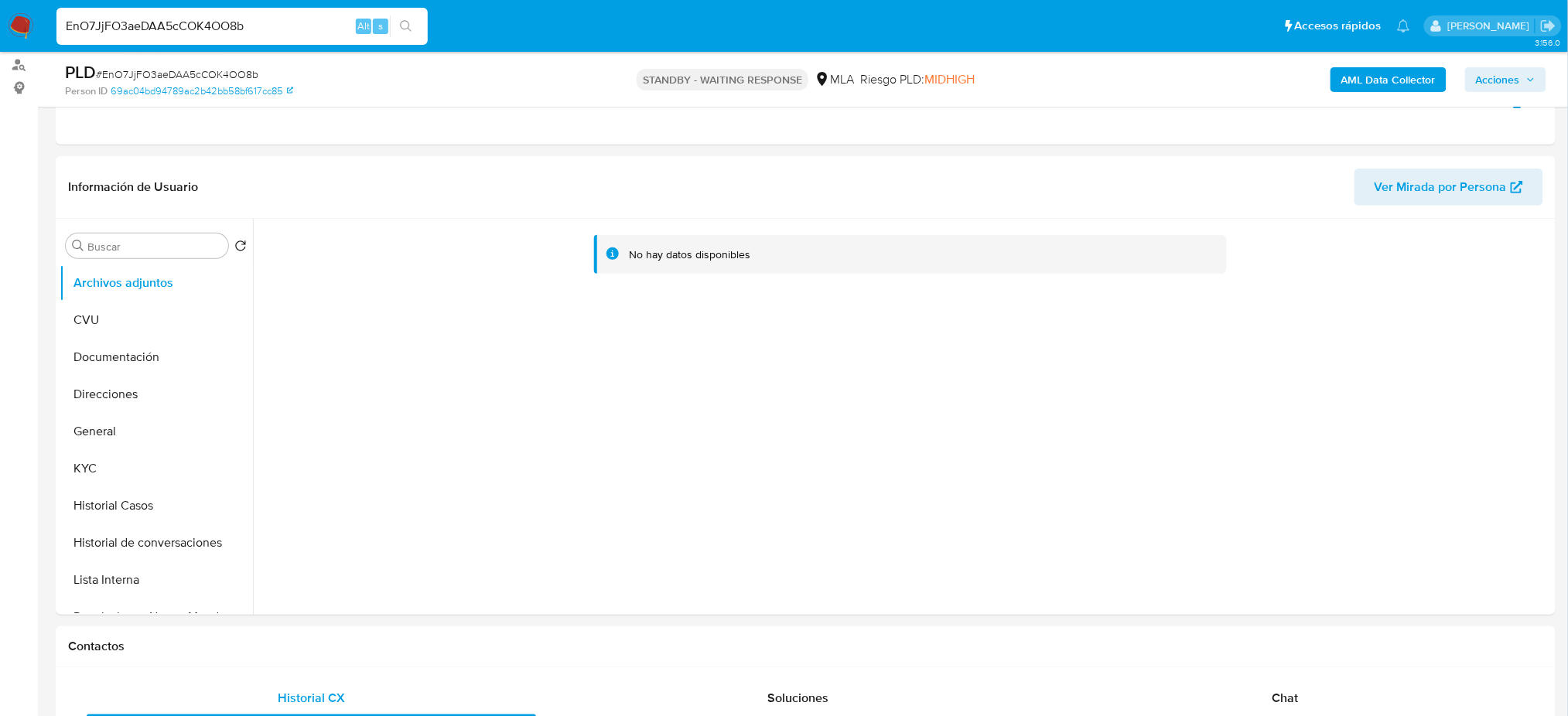
scroll to position [412, 0]
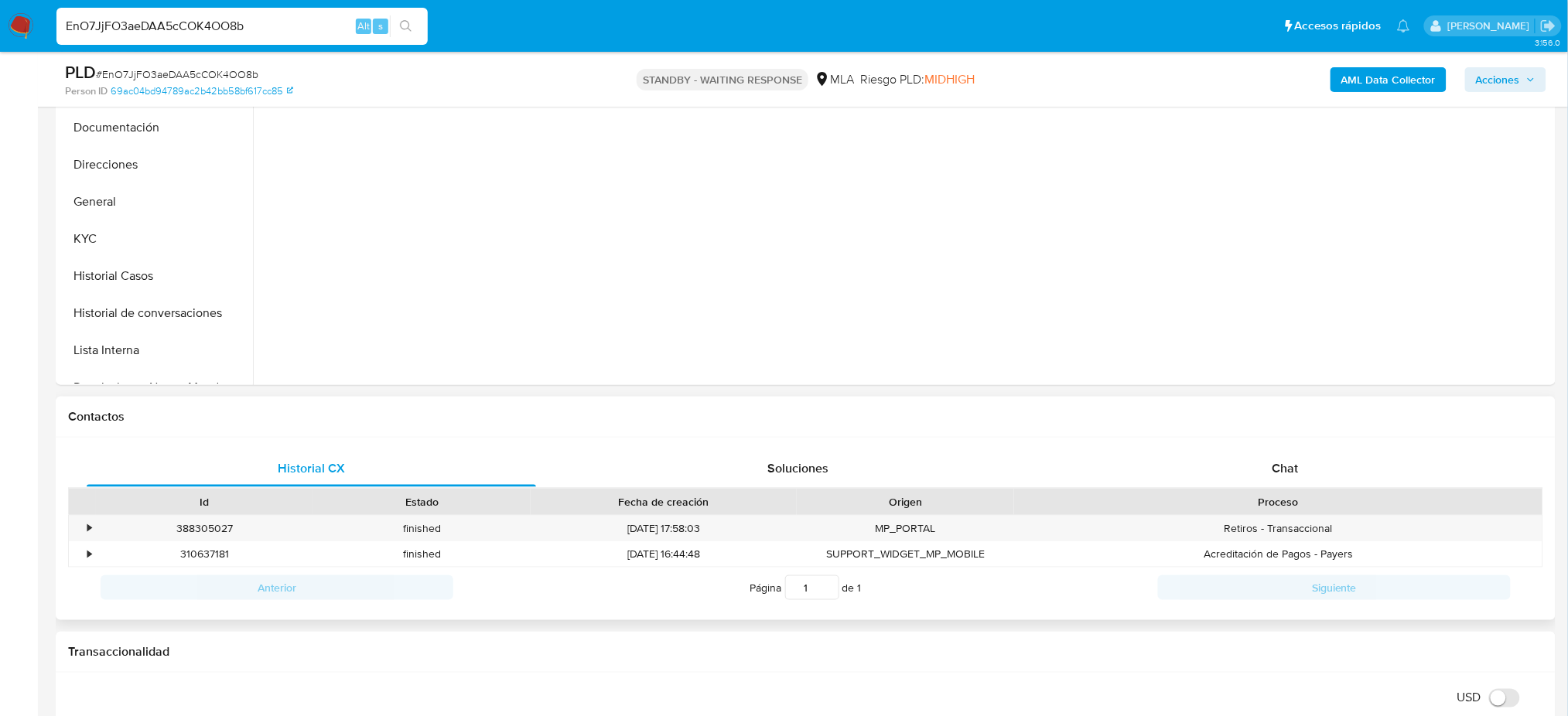
click at [1296, 446] on div "Historial CX Soluciones Chat Id Estado Fecha de creación Origen Proceso • 38830…" at bounding box center [805, 529] width 1500 height 183
click at [1327, 479] on div "Chat" at bounding box center [1285, 468] width 449 height 37
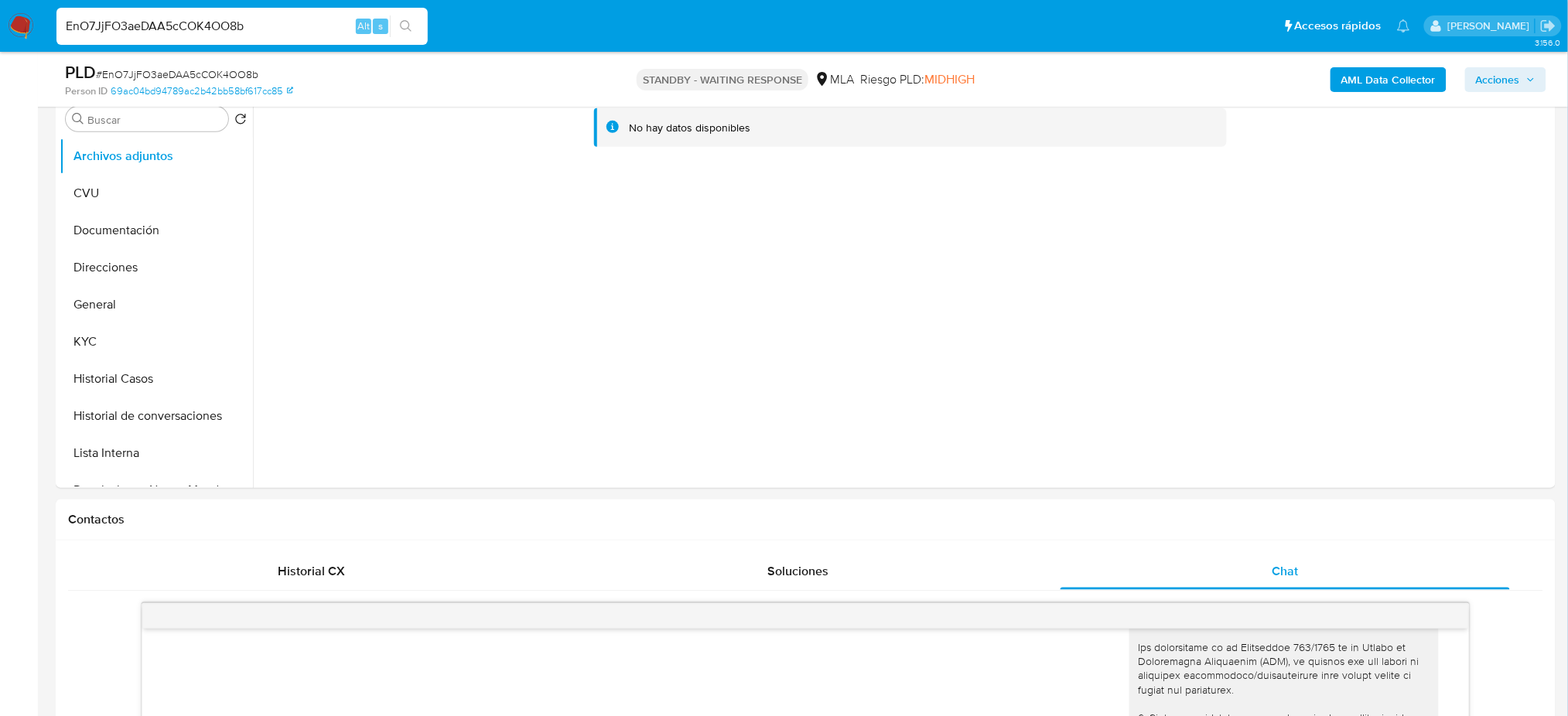
scroll to position [103, 0]
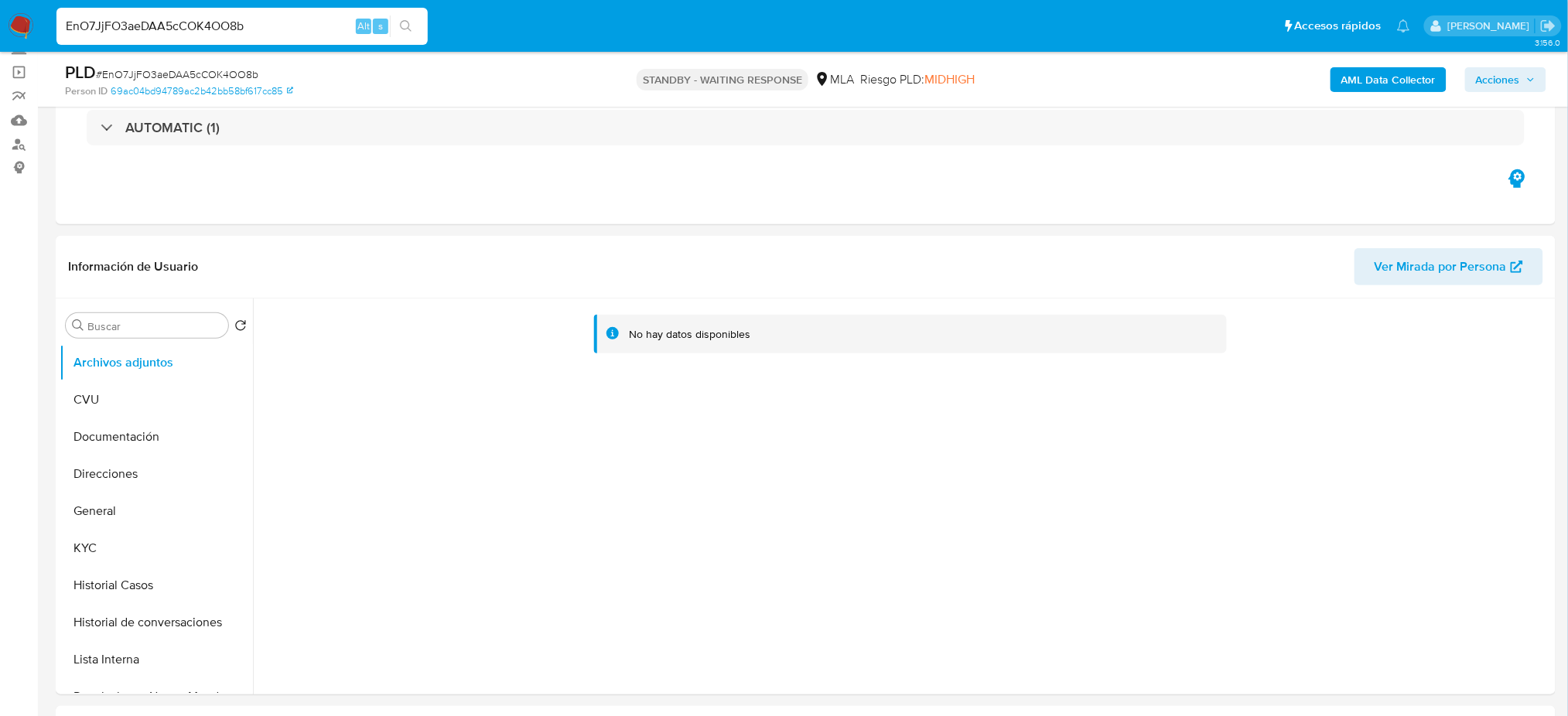
drag, startPoint x: 241, startPoint y: 20, endPoint x: 0, endPoint y: 37, distance: 241.6
click at [0, 37] on nav "Pausado Ver notificaciones EnO7JjFO3aeDAA5cCOK4OO8b Alt s Accesos rápidos Presi…" at bounding box center [784, 25] width 1568 height 52
paste input "Wb5YnLQKzEPnDtQirnRicYSe"
type input "Wb5YnLQKzEPnDtQirnRicYSe"
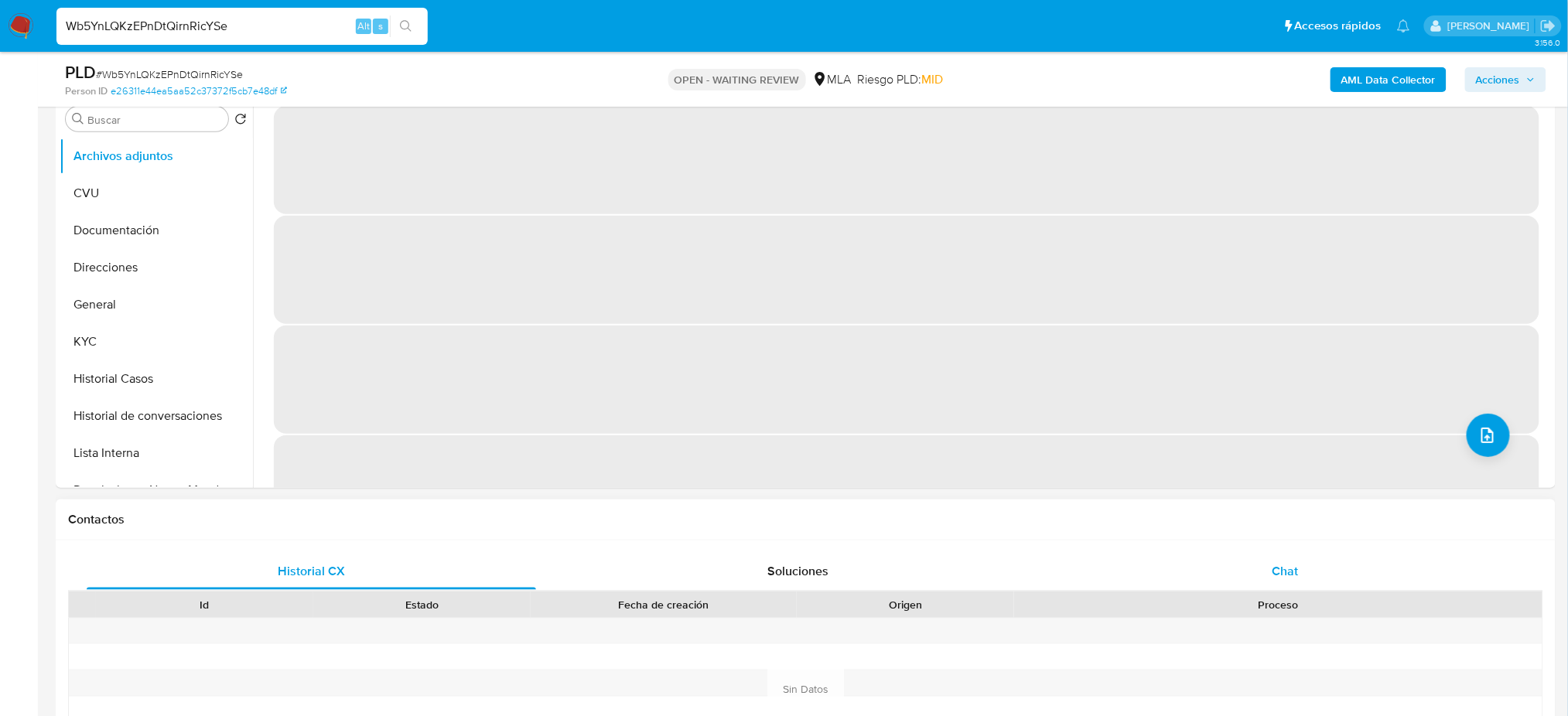
click at [1325, 568] on div "Chat" at bounding box center [1285, 571] width 449 height 37
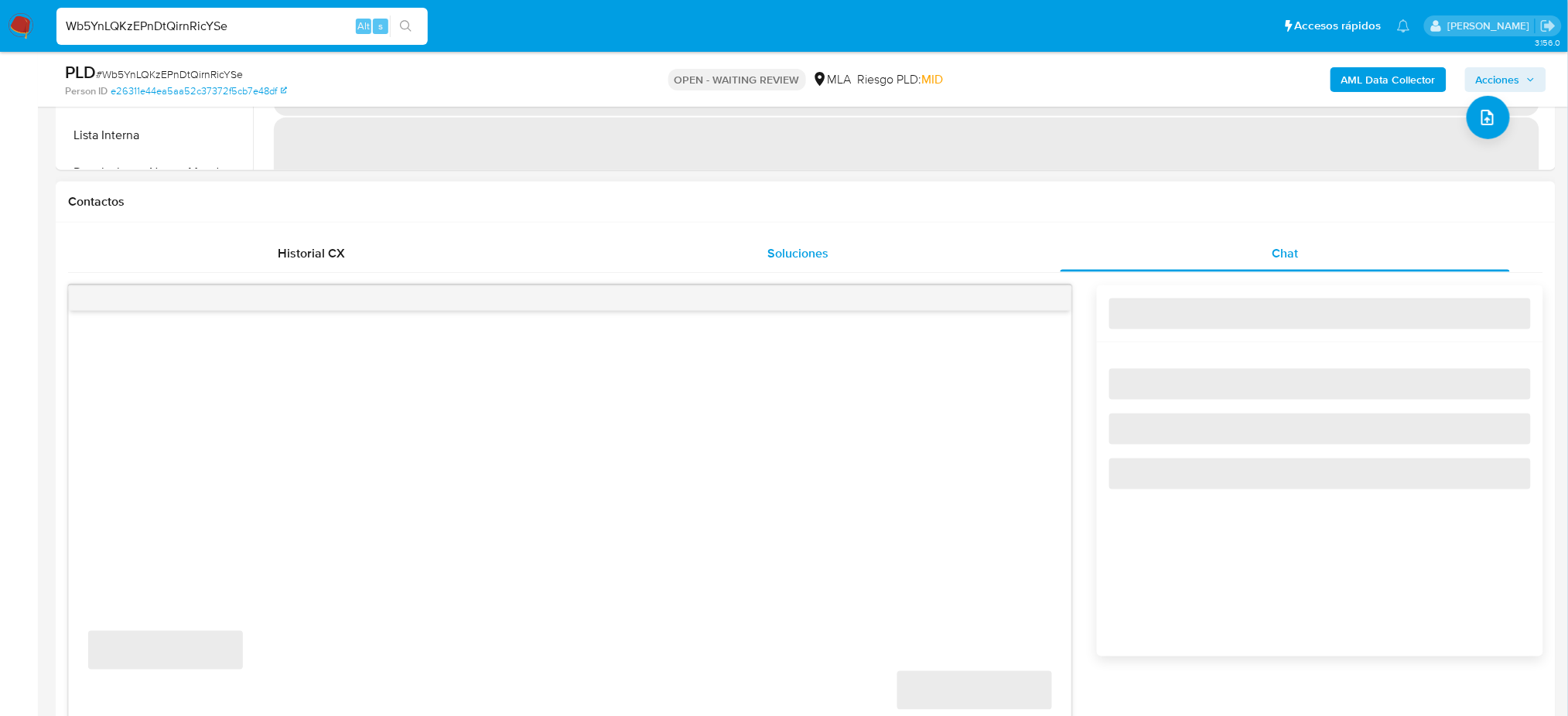
select select "10"
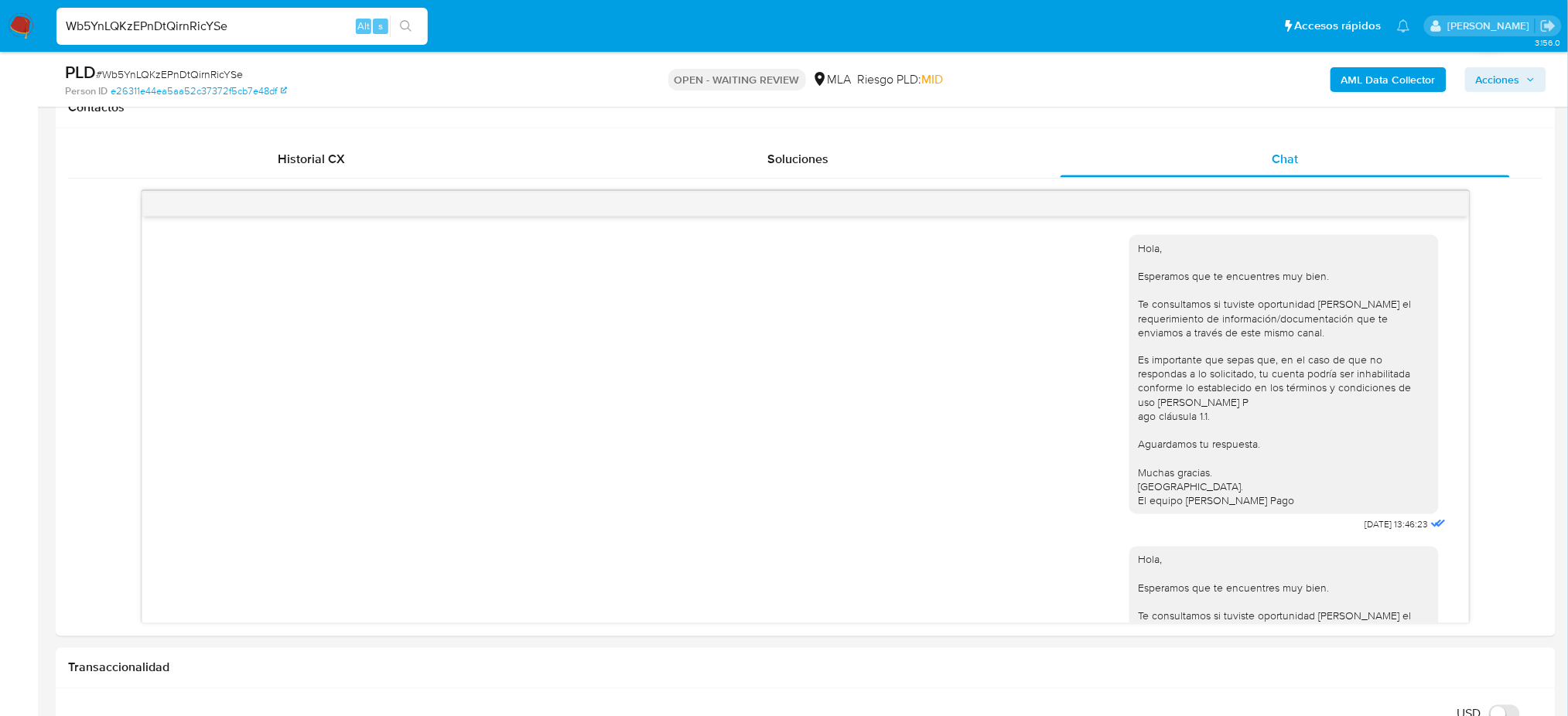
scroll to position [1736, 0]
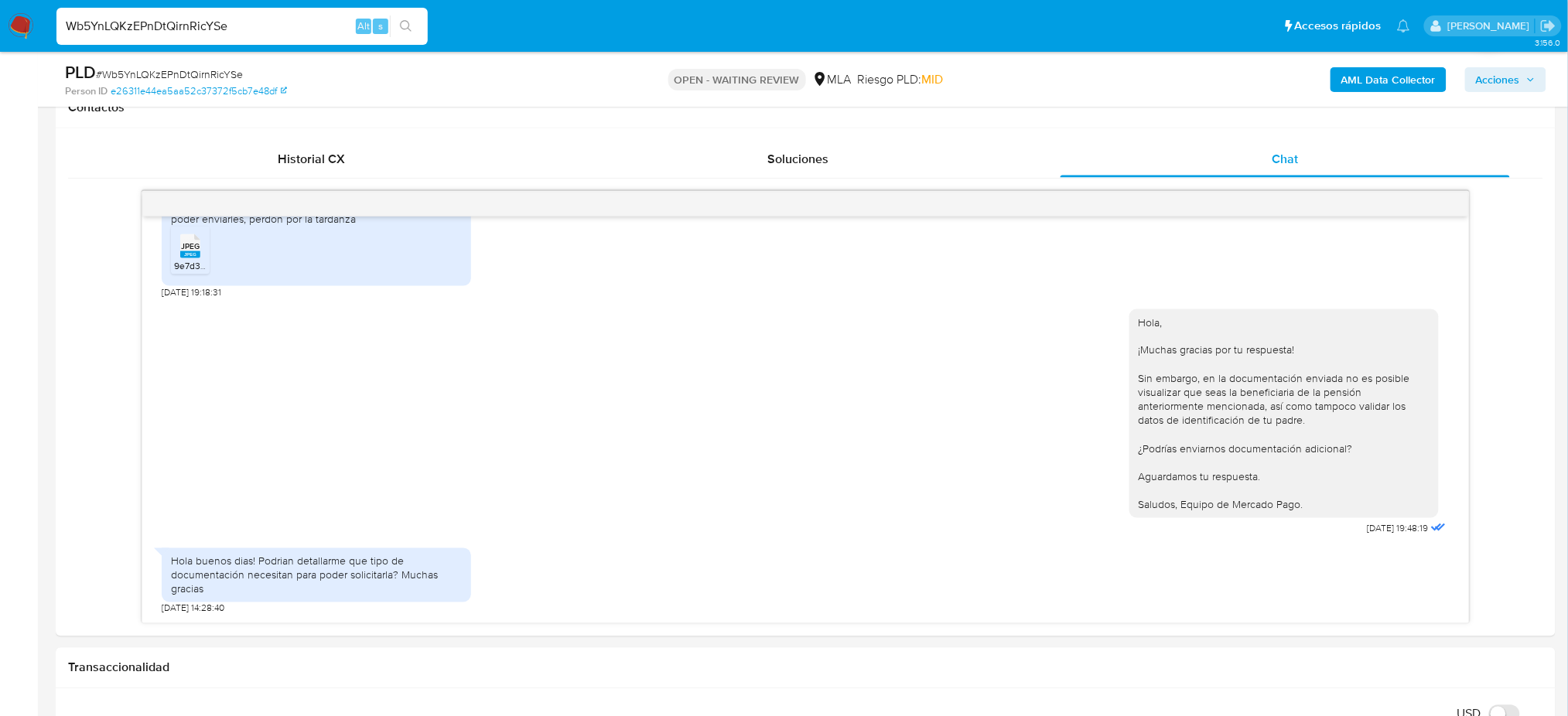
click at [192, 67] on span "# Wb5YnLQKzEPnDtQirnRicYSe" at bounding box center [169, 74] width 147 height 16
copy span "Wb5YnLQKzEPnDtQirnRicYSe"
click at [32, 25] on img at bounding box center [20, 26] width 26 height 26
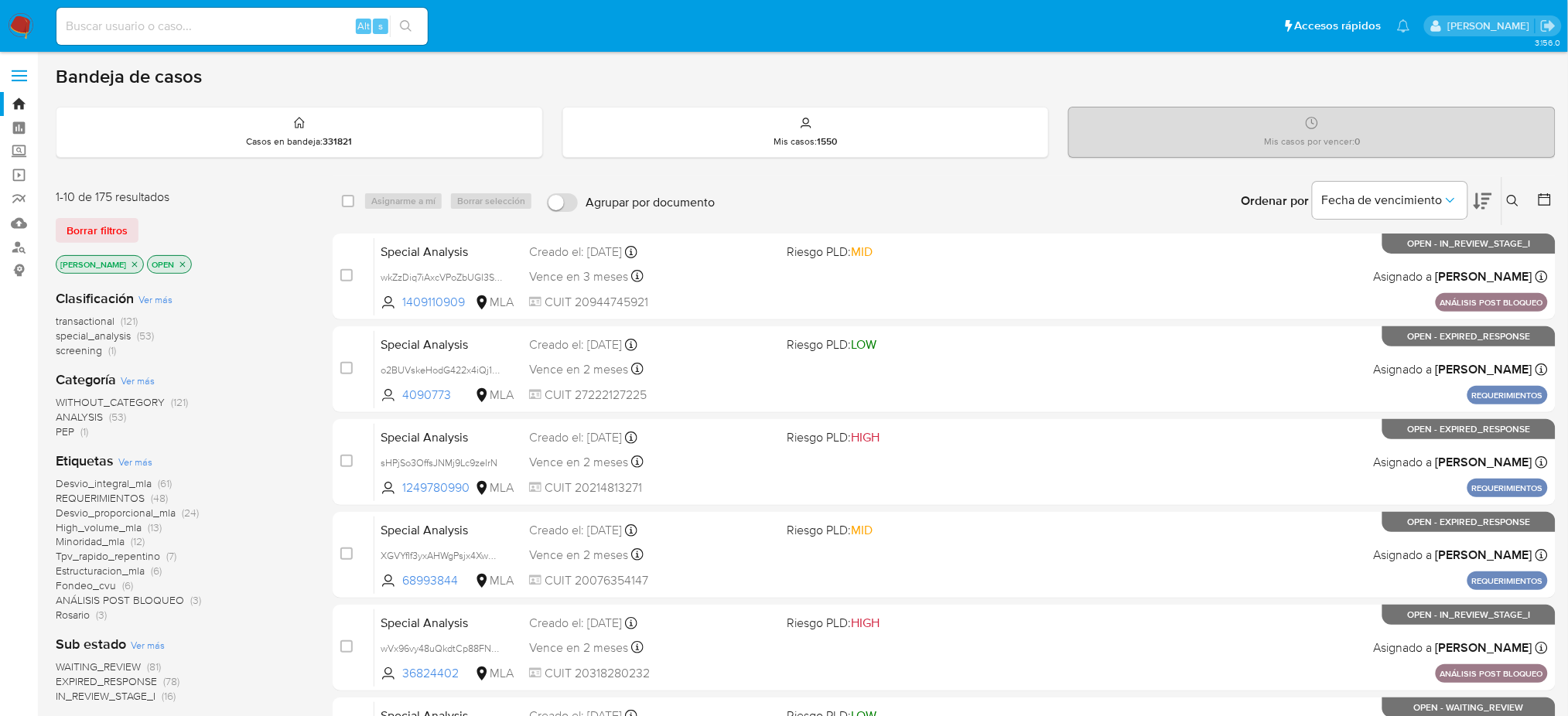
click at [1520, 204] on button at bounding box center [1515, 200] width 25 height 19
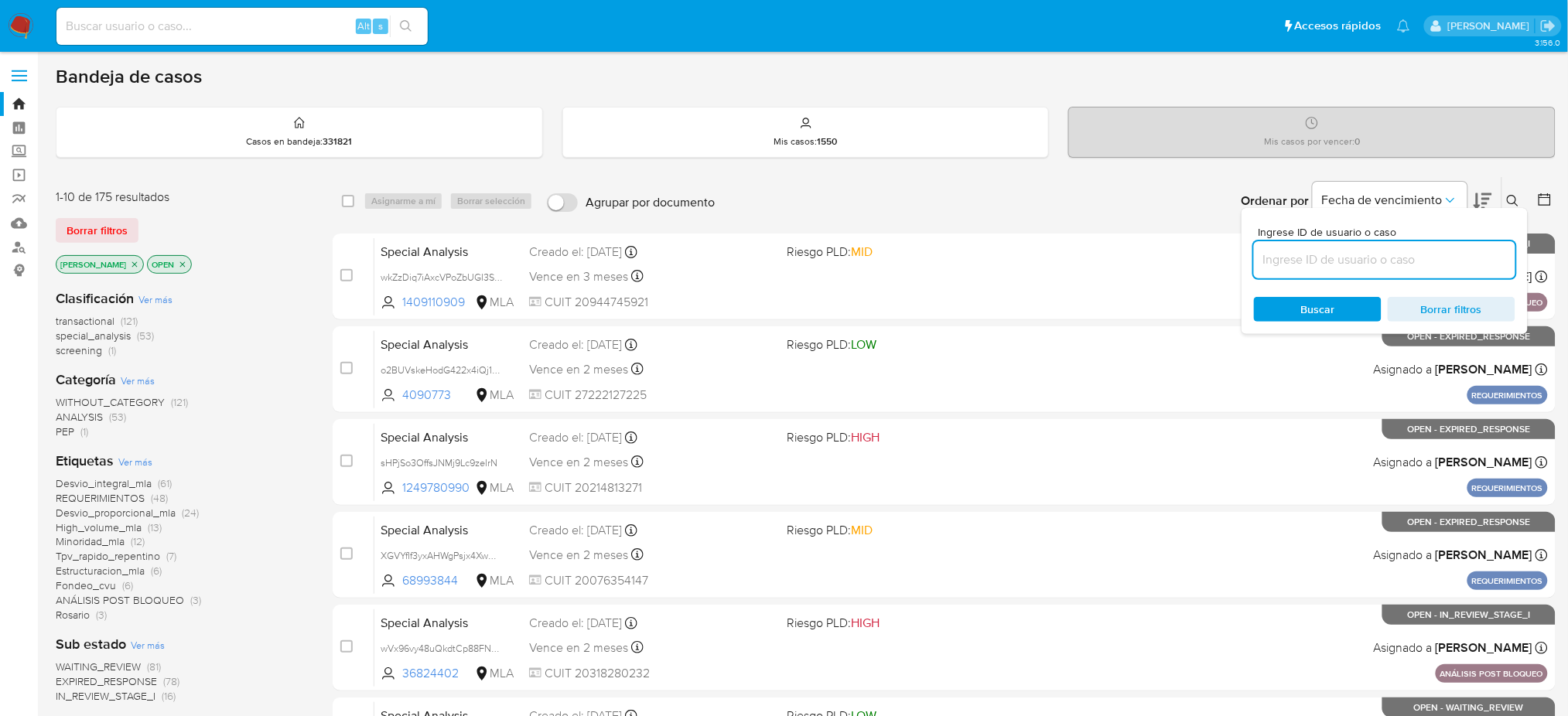
click at [1351, 259] on input at bounding box center [1385, 259] width 262 height 20
type input "Wb5YnLQKzEPnDtQirnRicYSe"
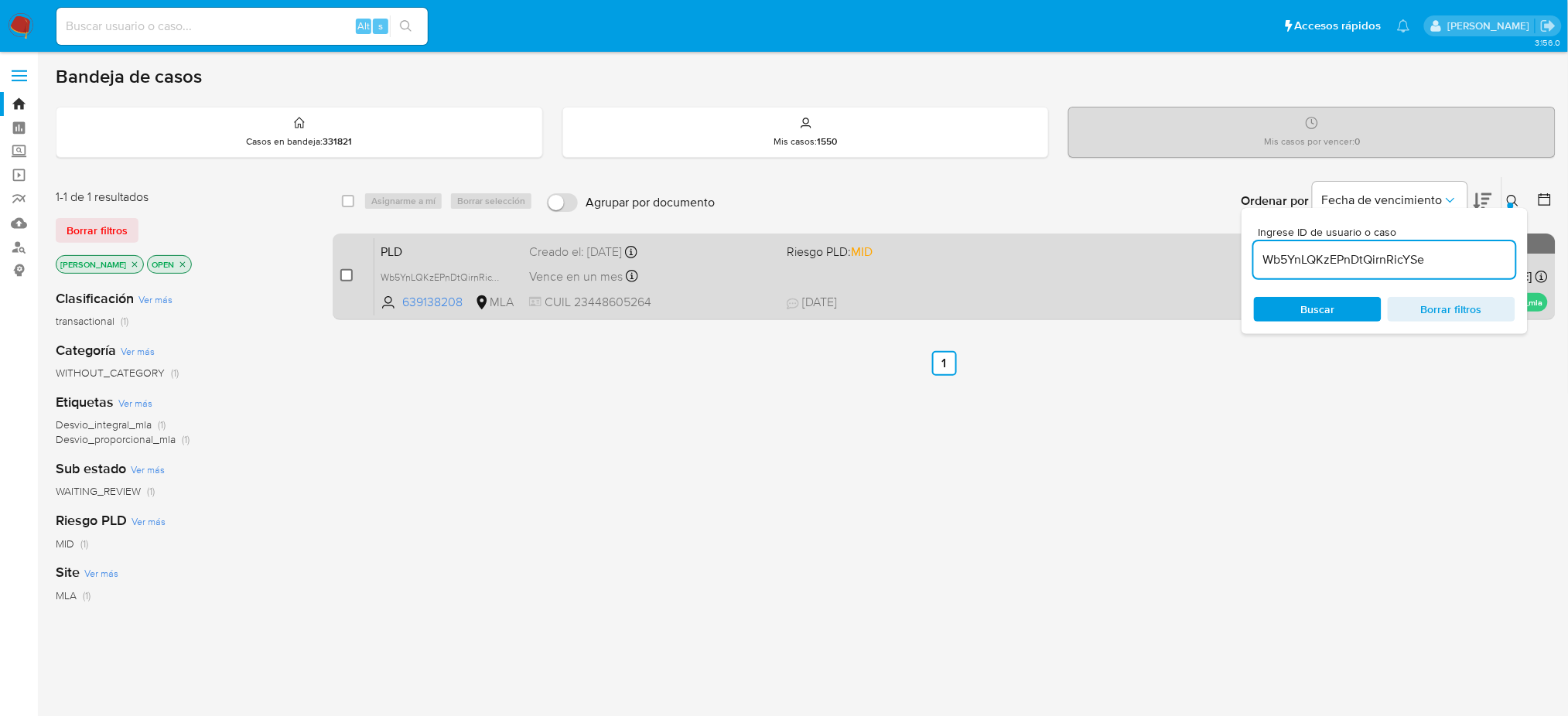
click at [344, 271] on input "checkbox" at bounding box center [346, 275] width 12 height 12
checkbox input "true"
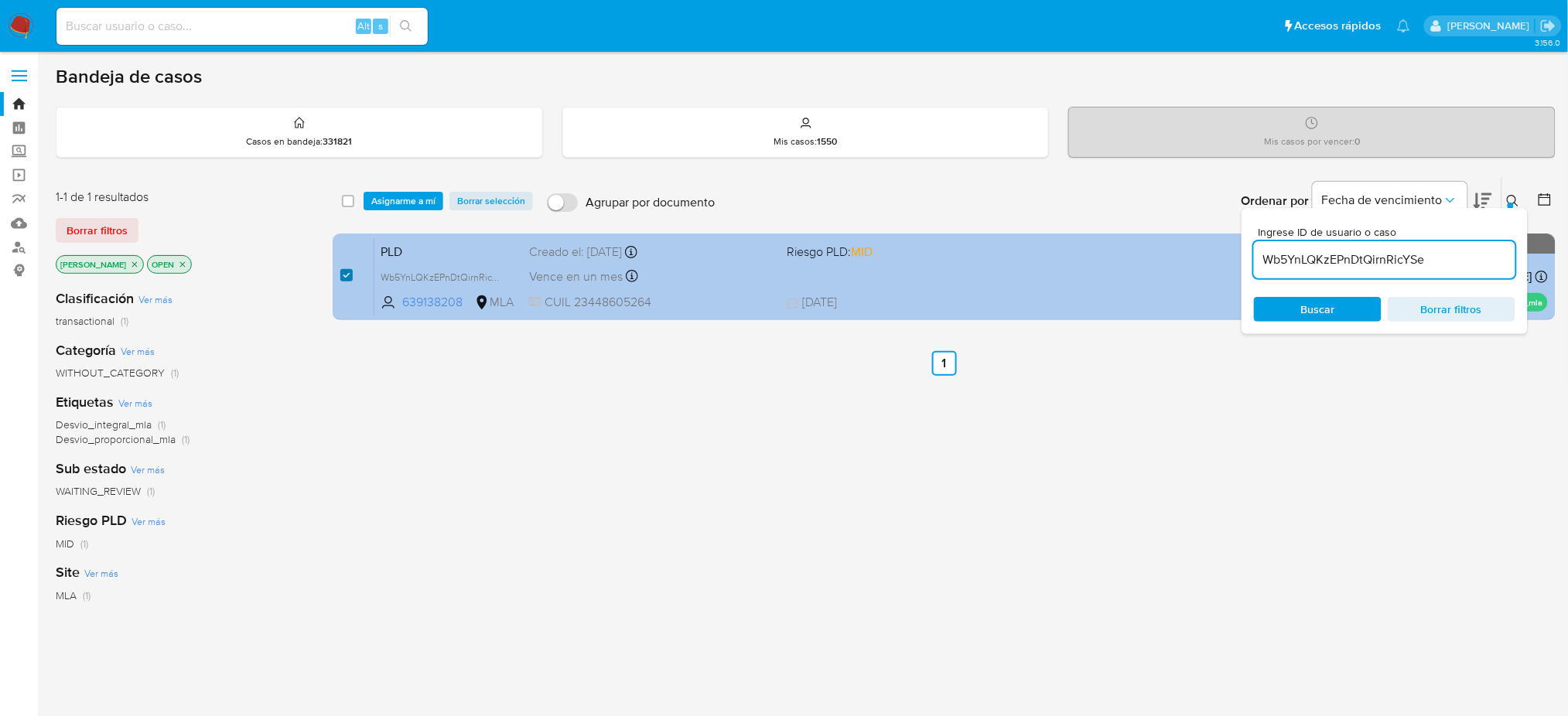
checkbox input "true"
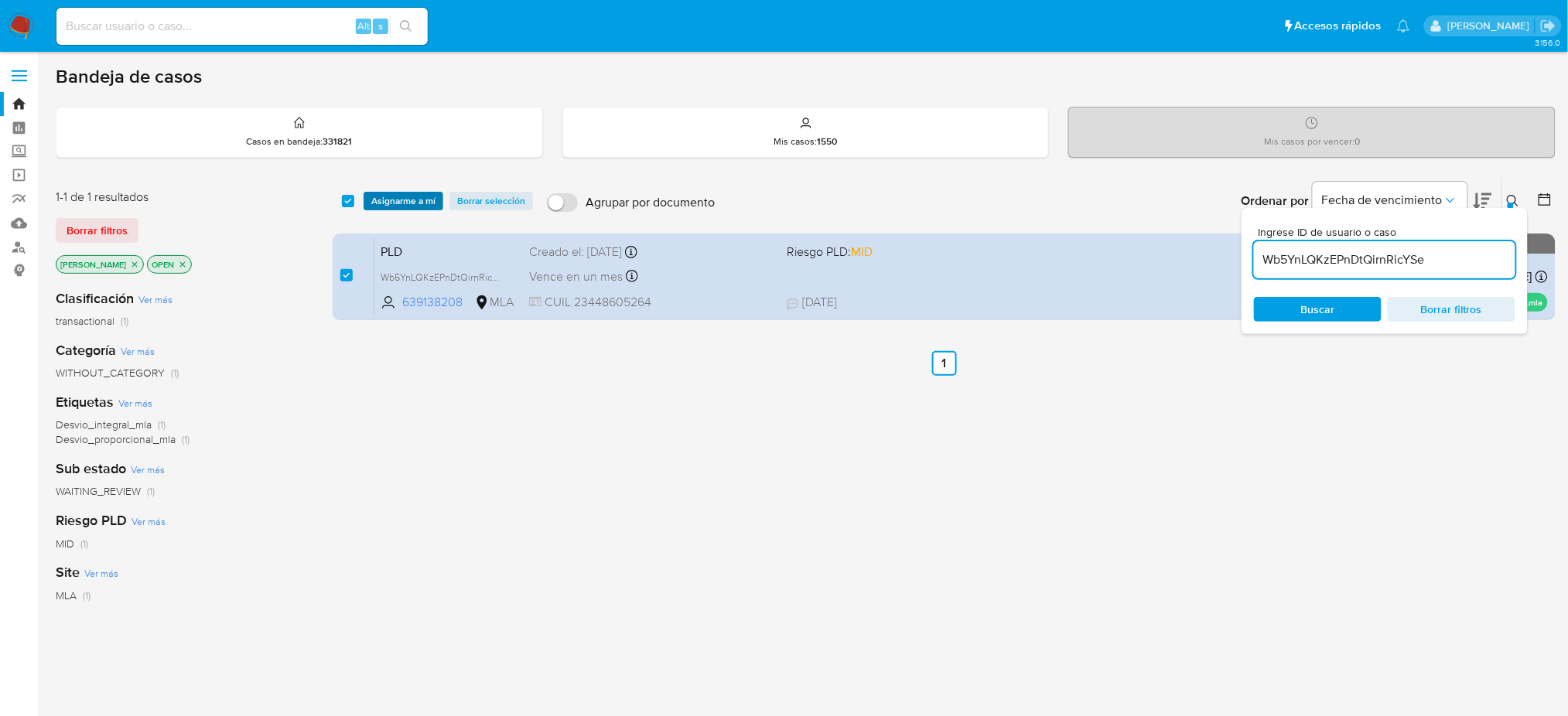
click at [414, 199] on span "Asignarme a mí" at bounding box center [403, 200] width 64 height 16
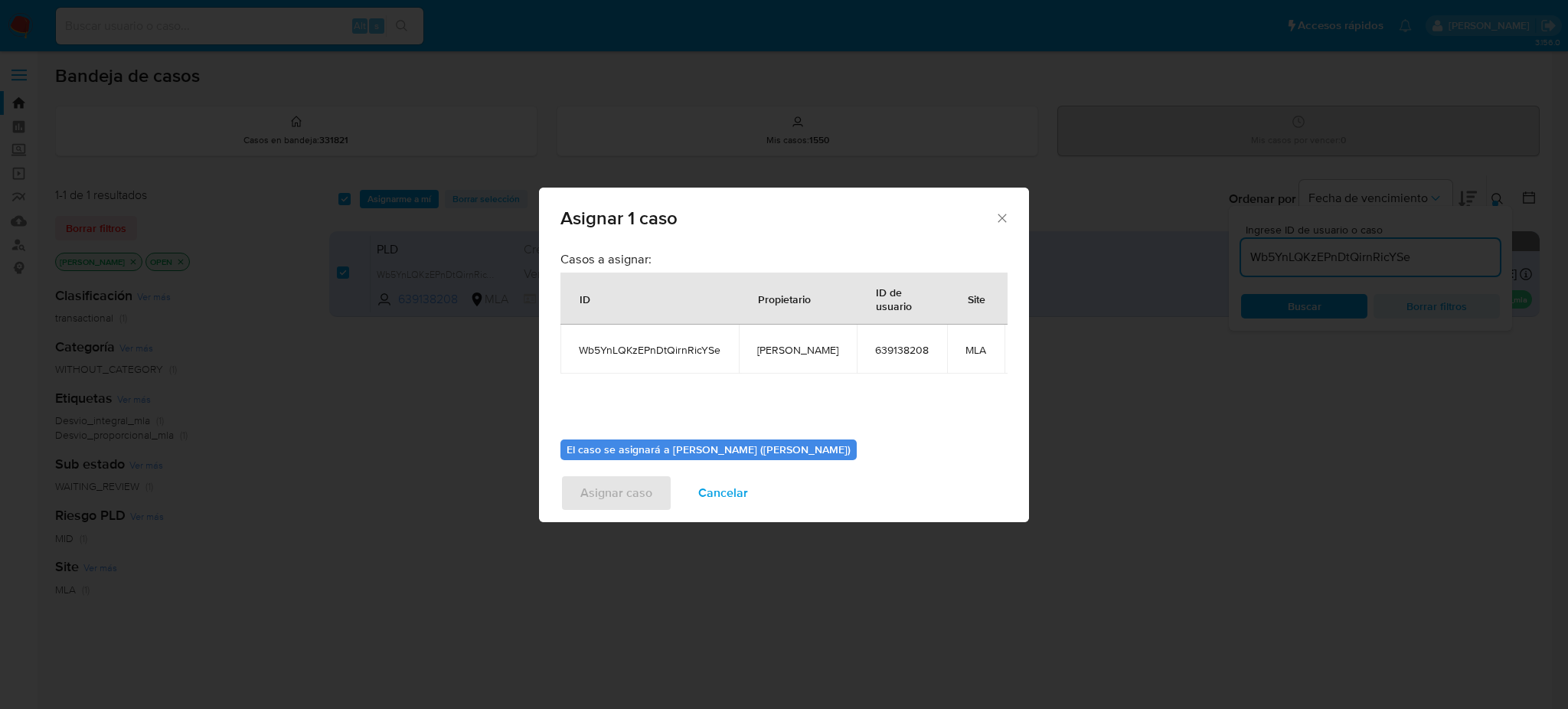
click at [793, 340] on td "[PERSON_NAME]" at bounding box center [798, 349] width 118 height 49
copy span "[PERSON_NAME]"
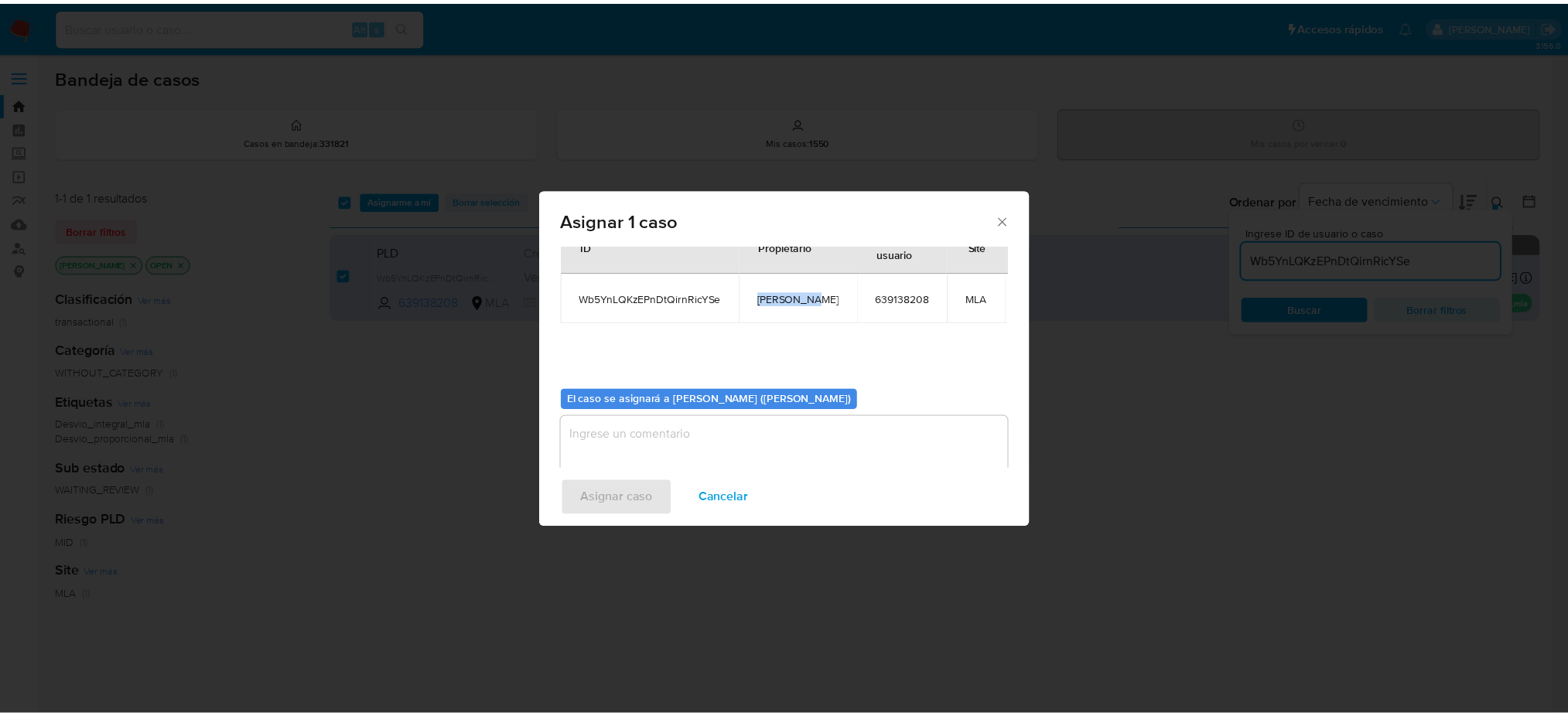
scroll to position [79, 0]
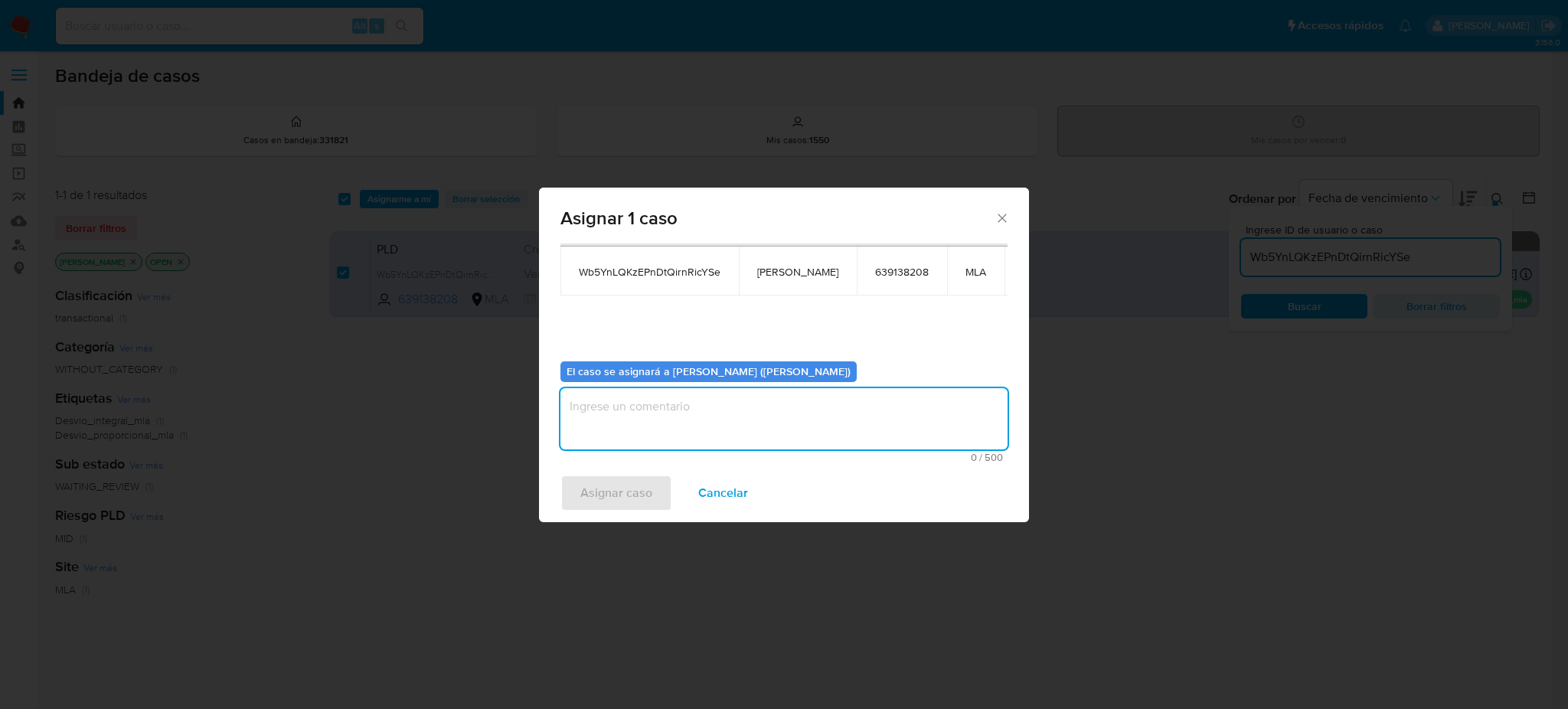
click at [646, 423] on textarea "assign-modal" at bounding box center [784, 419] width 447 height 62
paste textarea "[PERSON_NAME]"
type textarea "[PERSON_NAME]"
click at [607, 485] on span "Asignar caso" at bounding box center [616, 493] width 72 height 34
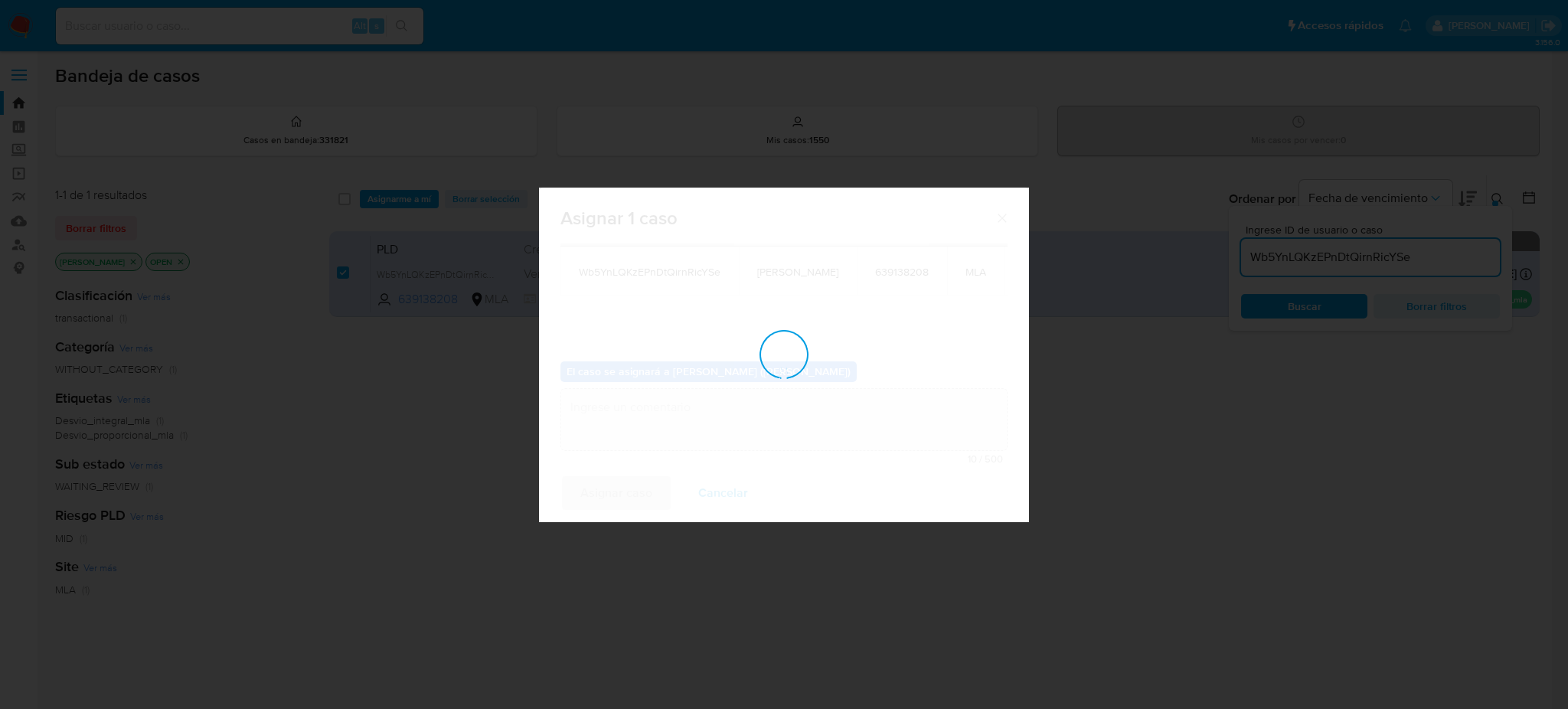
checkbox input "false"
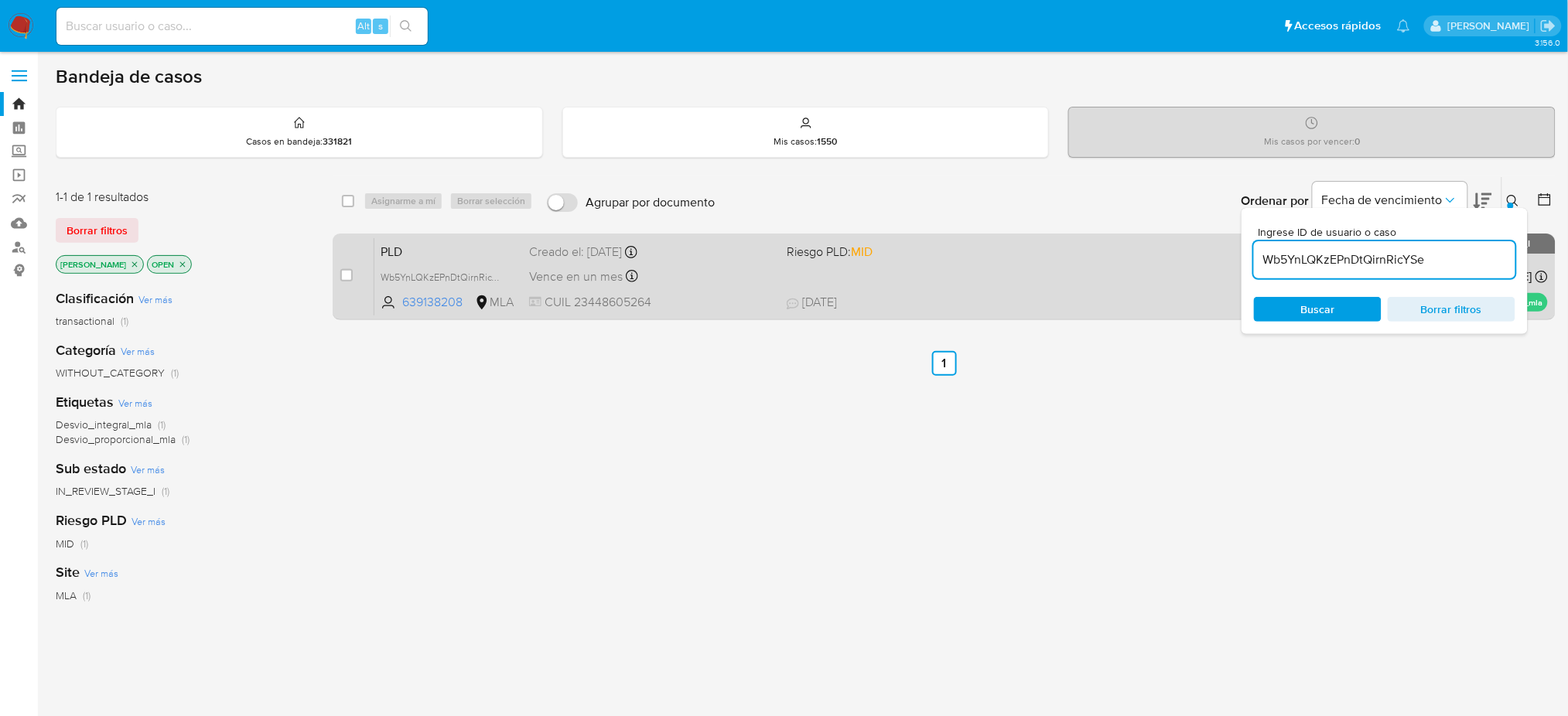
click at [462, 233] on div "case-item-checkbox No es posible asignar el caso PLD Wb5YnLQKzEPnDtQirnRicYSe 6…" at bounding box center [944, 277] width 1223 height 87
click at [446, 252] on span "PLD" at bounding box center [448, 250] width 136 height 20
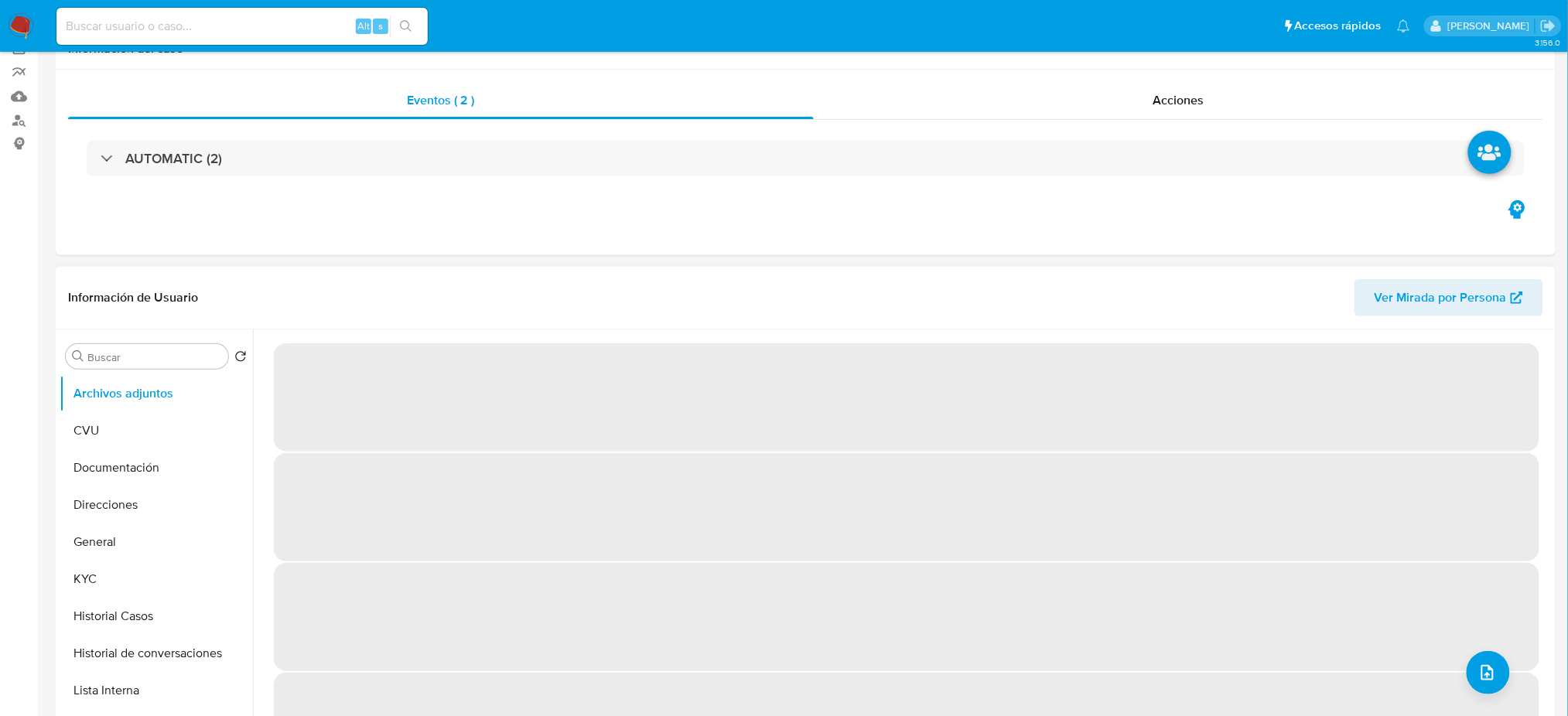
scroll to position [309, 0]
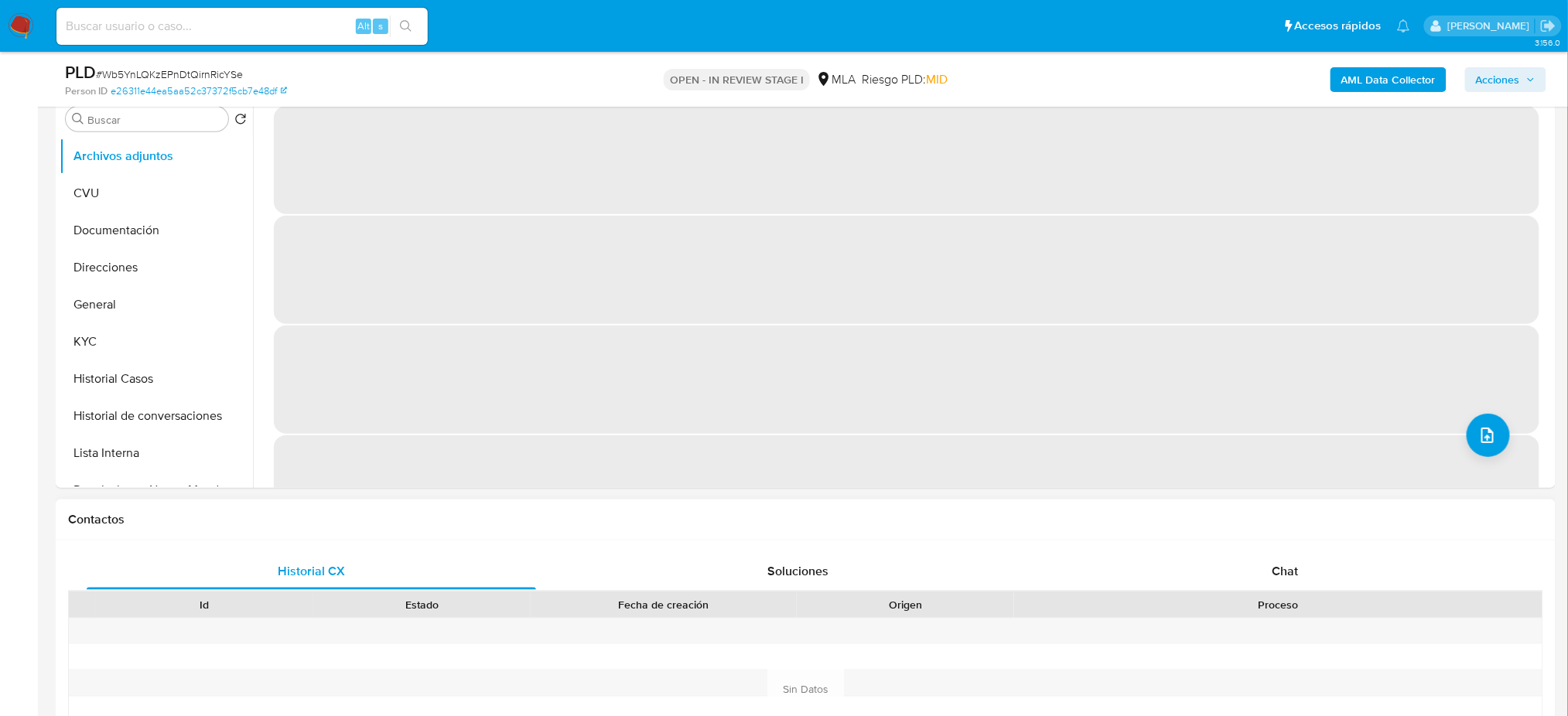
select select "10"
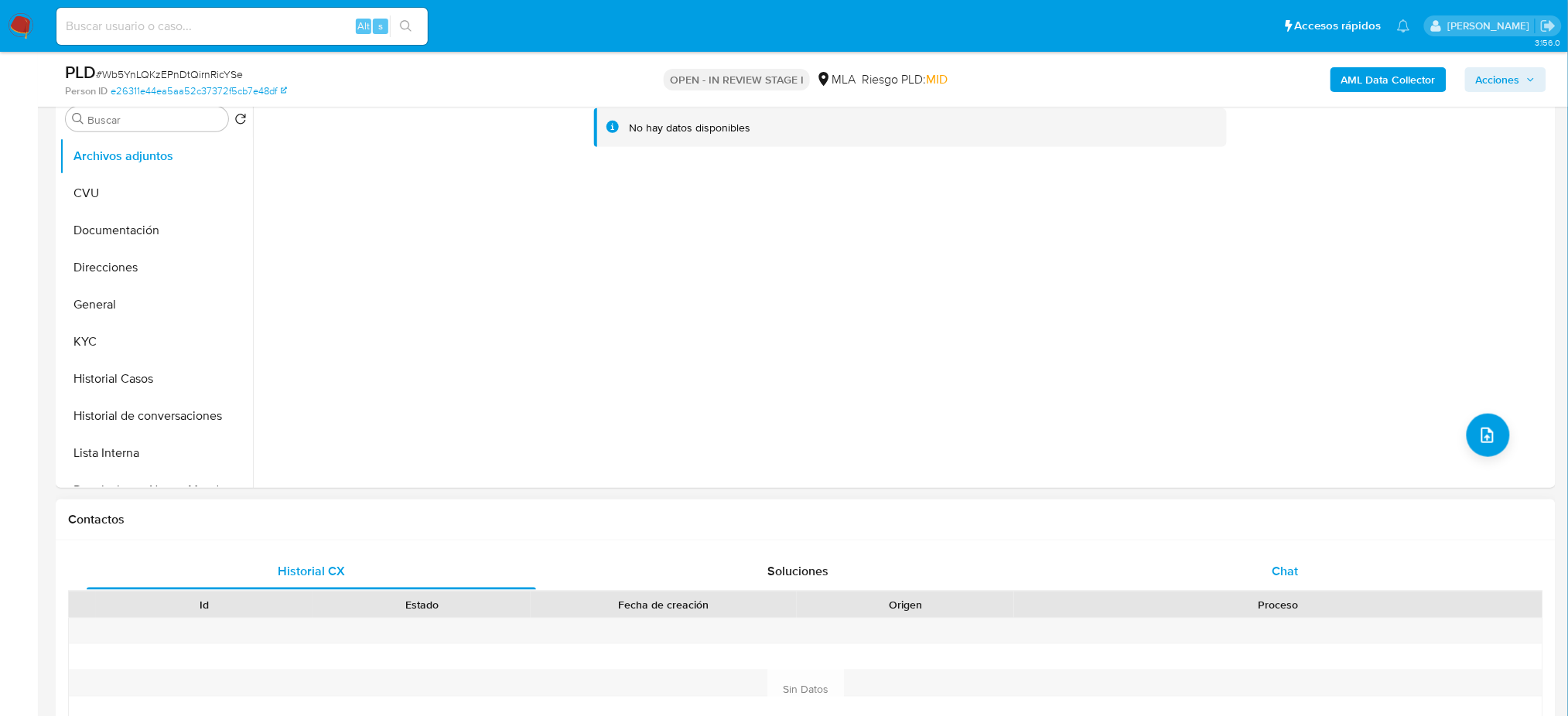
click at [1248, 574] on div "Chat" at bounding box center [1285, 571] width 449 height 37
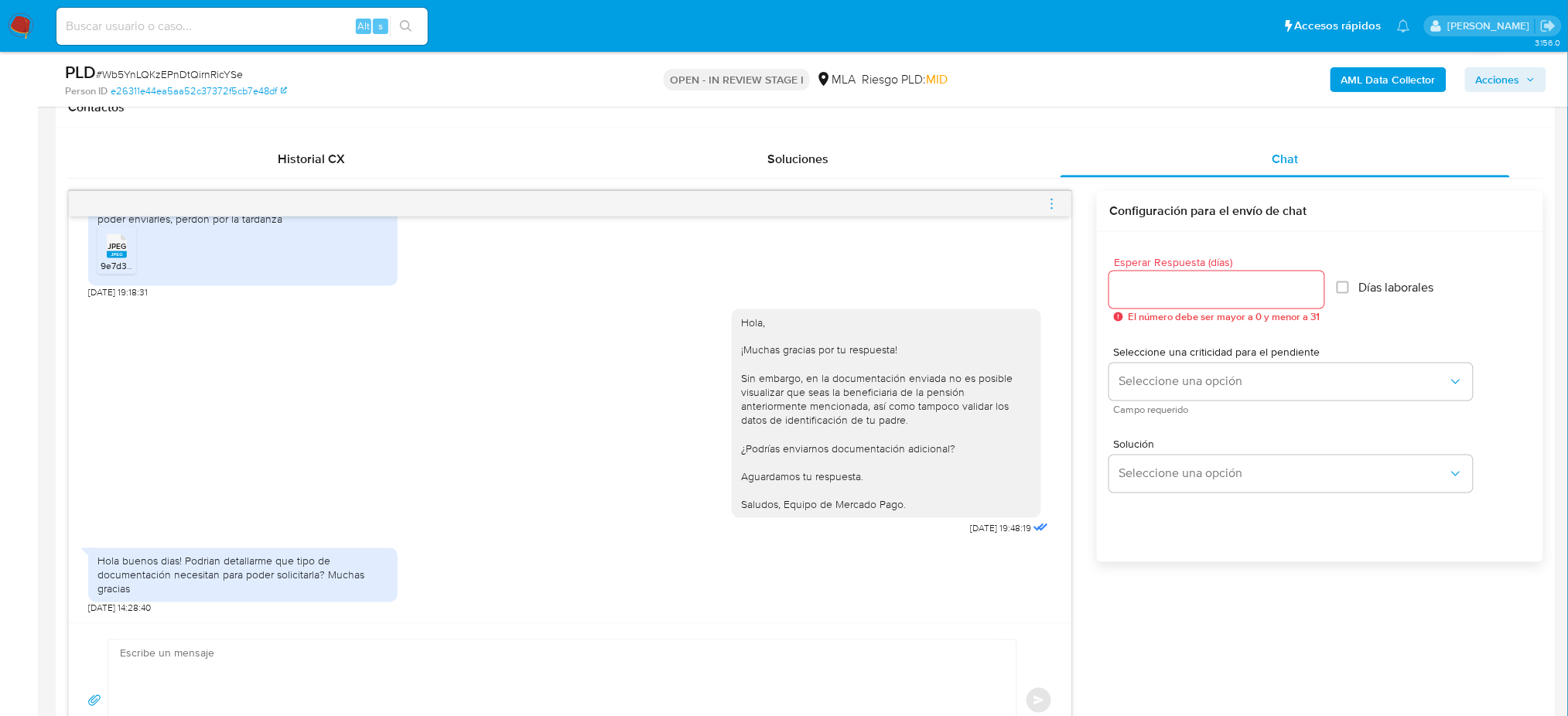
scroll to position [1371, 0]
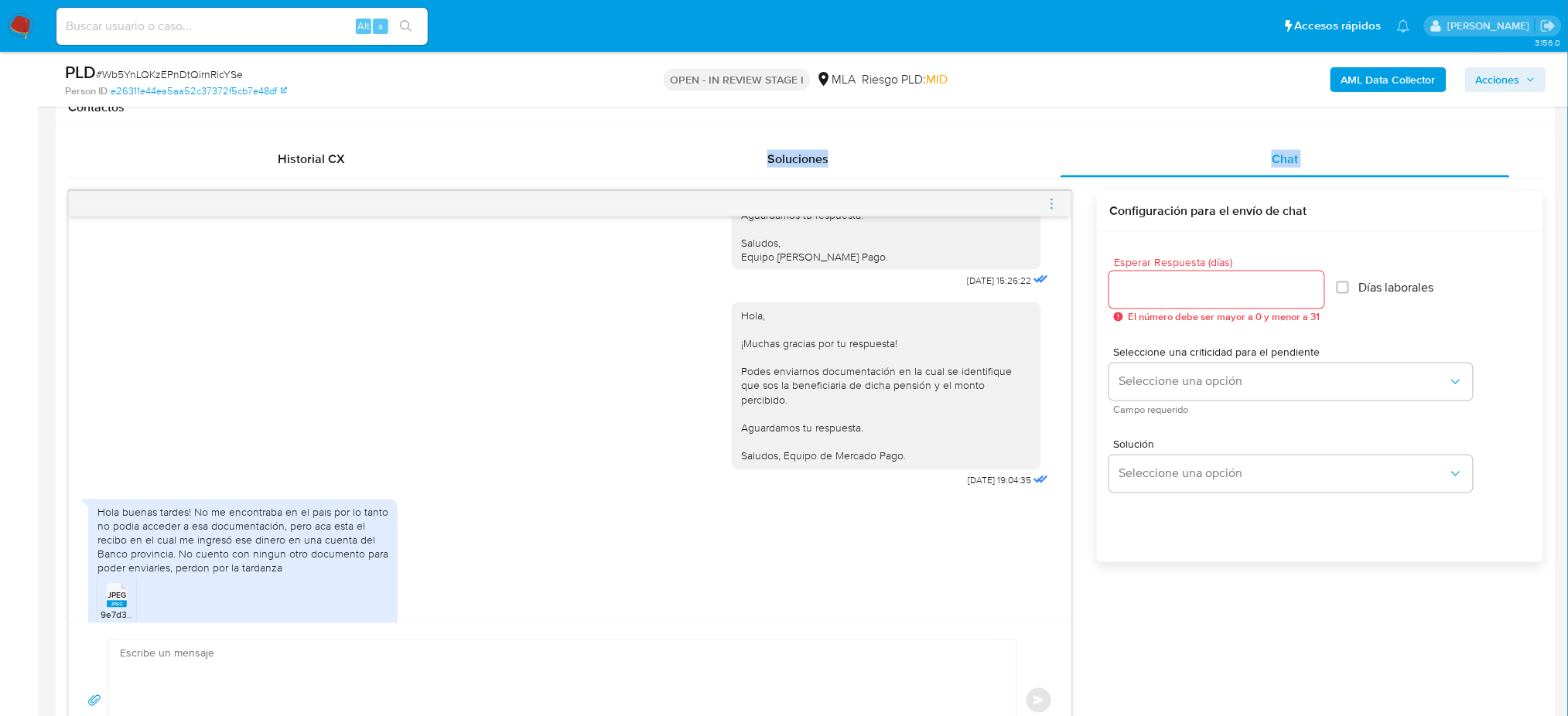
drag, startPoint x: 66, startPoint y: 361, endPoint x: 373, endPoint y: 120, distance: 390.3
click at [349, 142] on div "Historial CX Soluciones Chat Id Estado Fecha de creación Origen Proceso Anterio…" at bounding box center [805, 459] width 1500 height 662
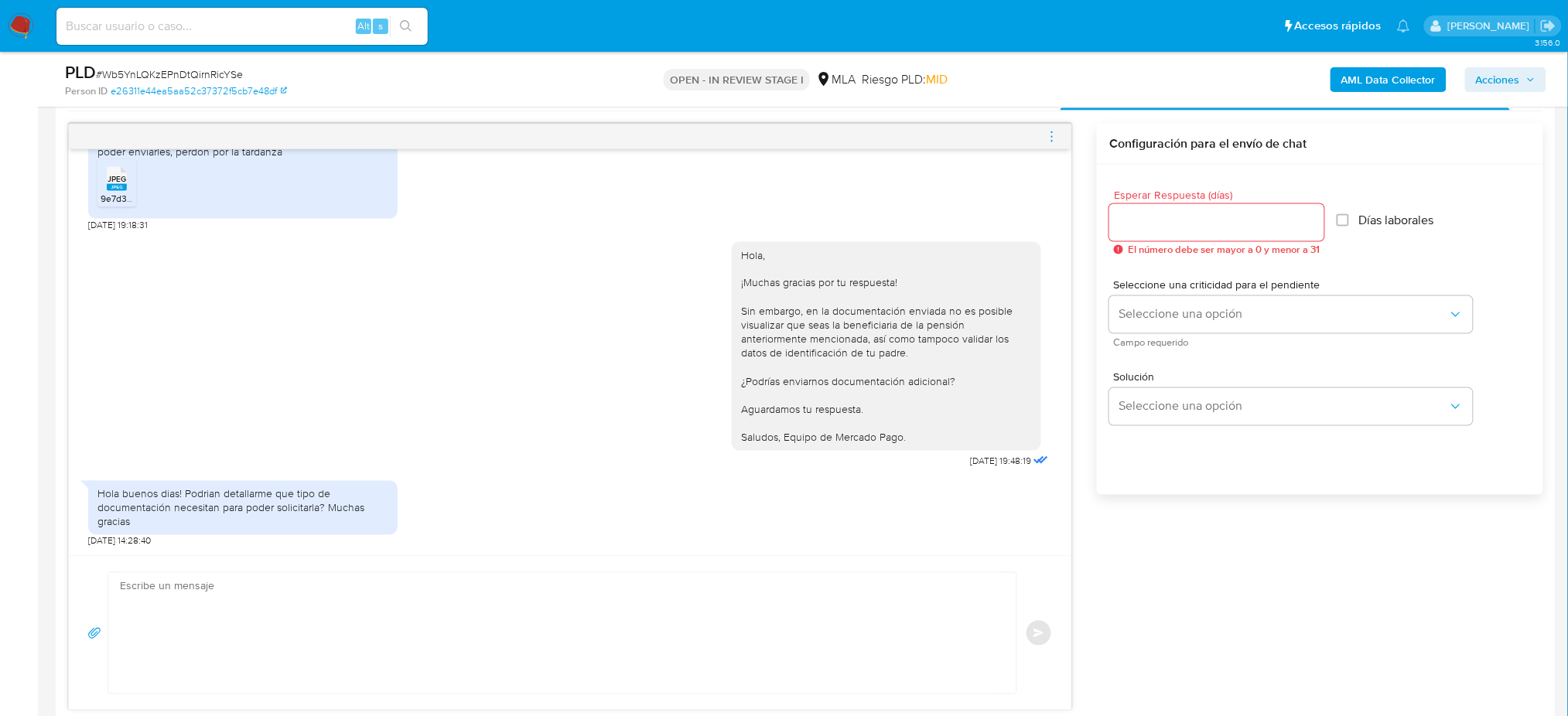
scroll to position [825, 0]
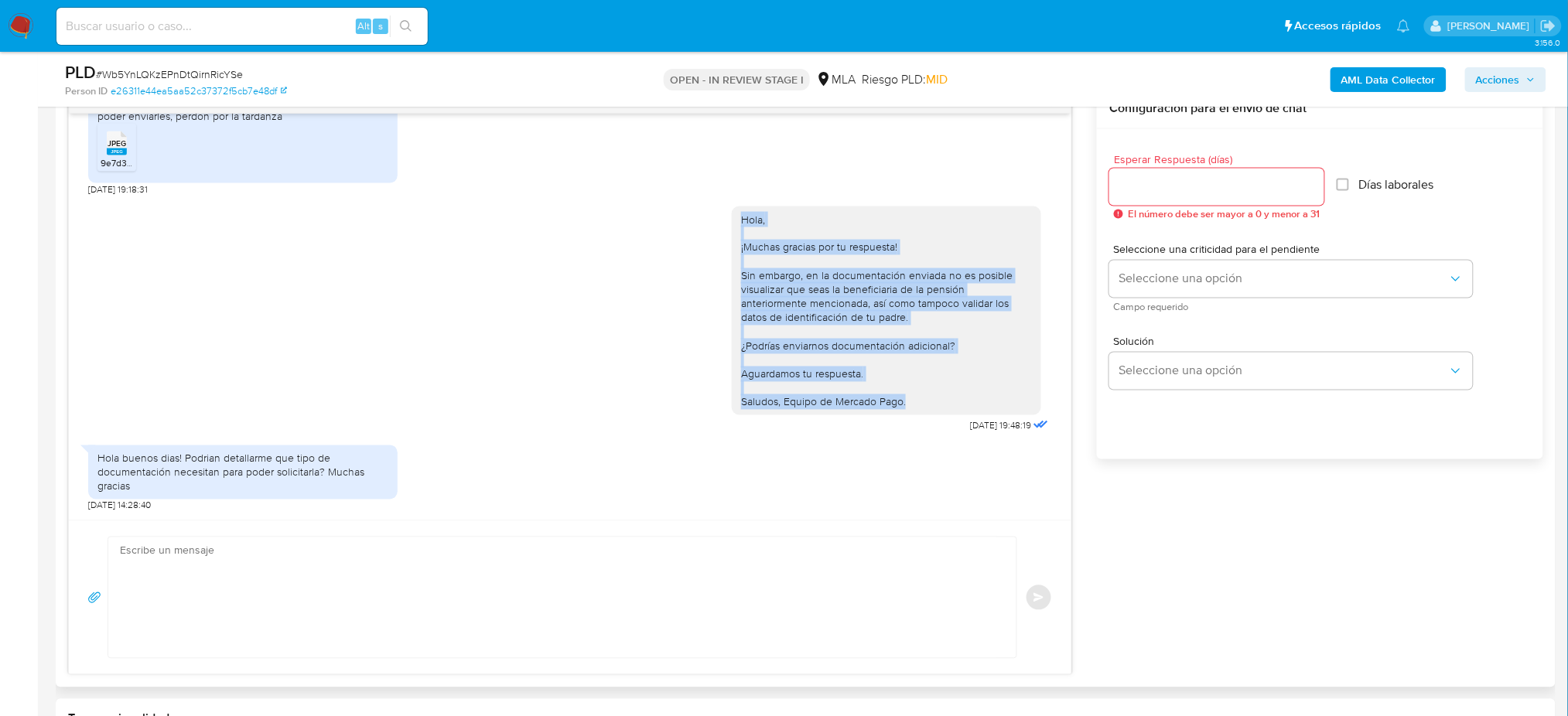
drag, startPoint x: 726, startPoint y: 202, endPoint x: 917, endPoint y: 391, distance: 268.7
click at [917, 391] on div "Hola, ¡Muchas gracias por tu respuesta! Sin embargo, en la documentación enviad…" at bounding box center [886, 311] width 291 height 197
copy div "Hola, ¡Muchas gracias por tu respuesta! Sin embargo, en la documentación enviad…"
click at [917, 391] on div "Hola, ¡Muchas gracias por tu respuesta! Sin embargo, en la documentación enviad…" at bounding box center [886, 311] width 291 height 197
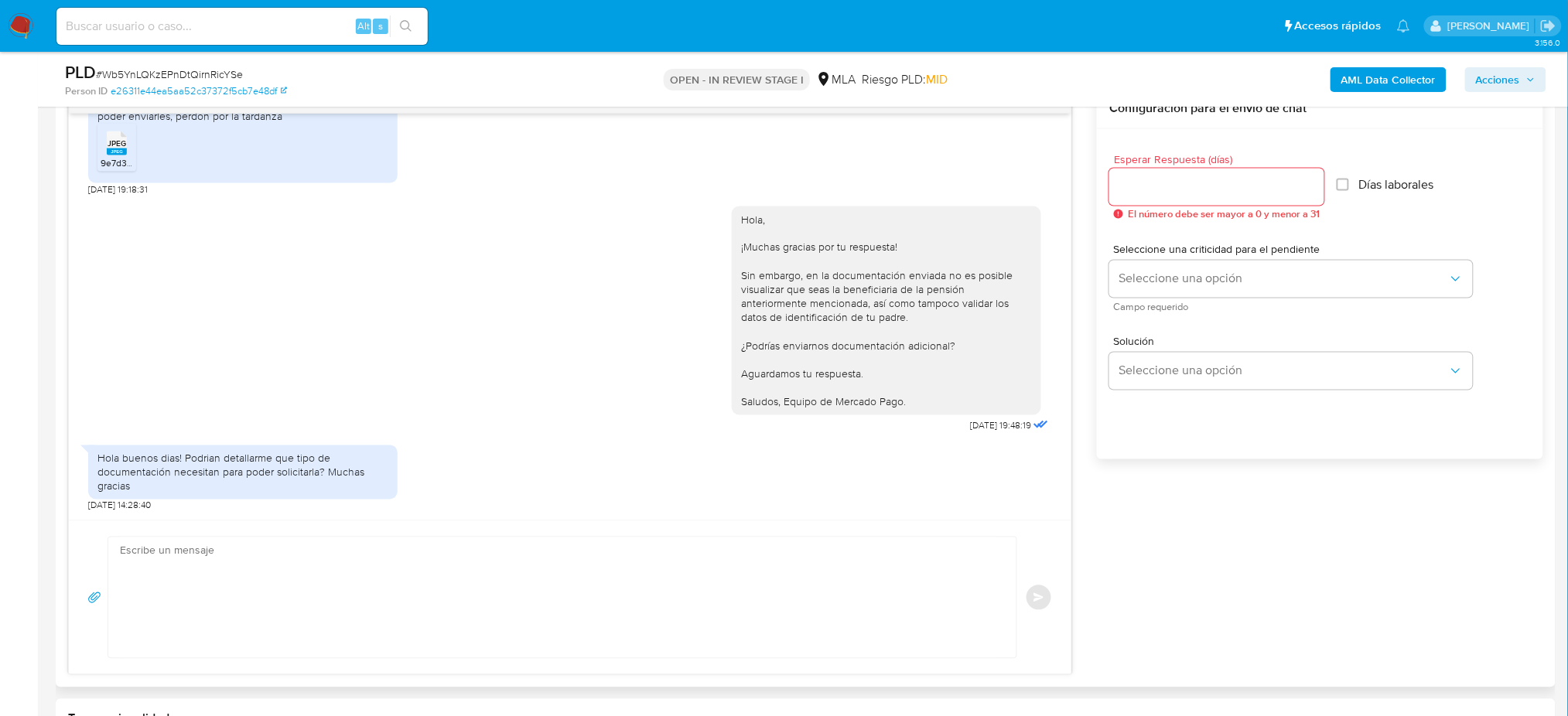
click at [183, 547] on textarea at bounding box center [559, 597] width 877 height 120
paste textarea "Hola, ¡Muchas gracias por tu respuesta! Podés enviarnos el Recibo de Haberes po…"
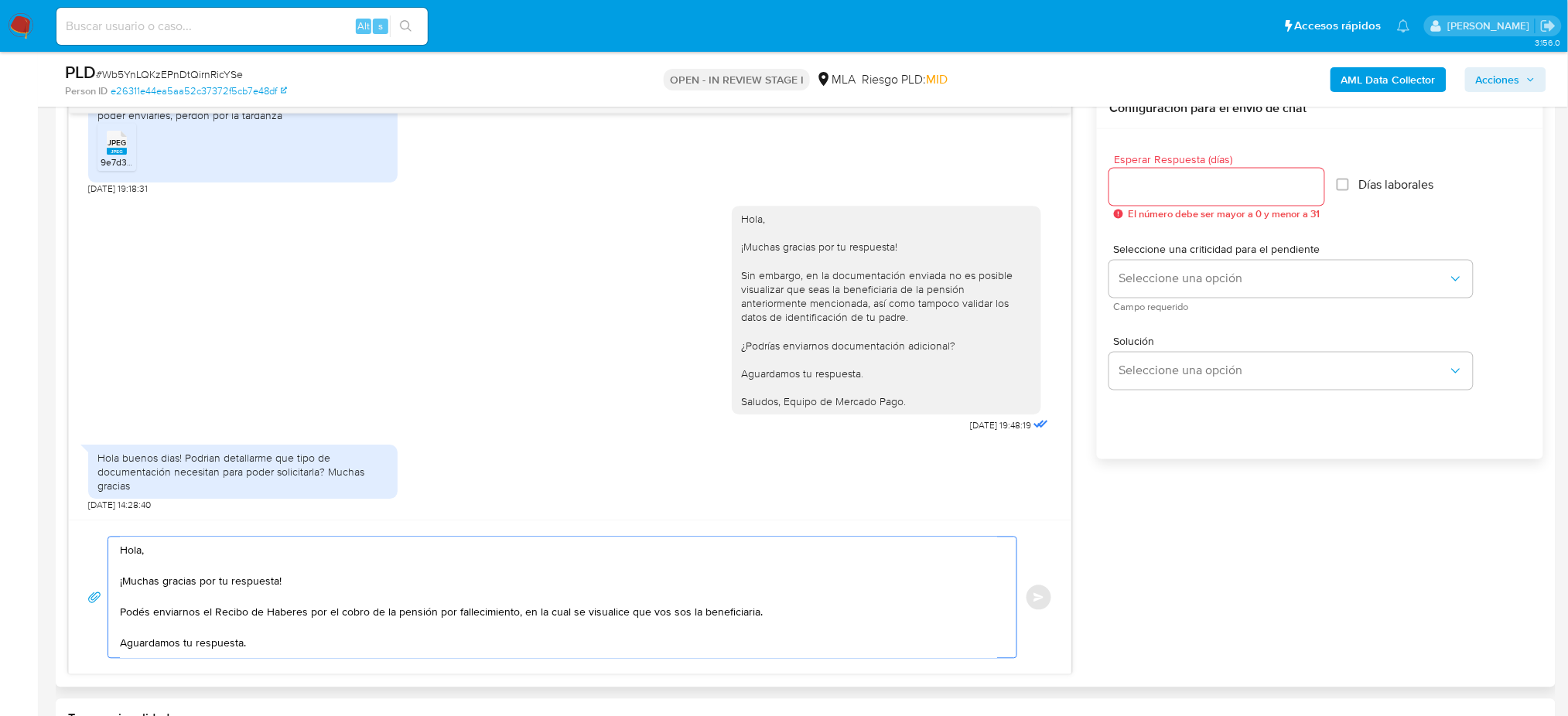
scroll to position [7, 0]
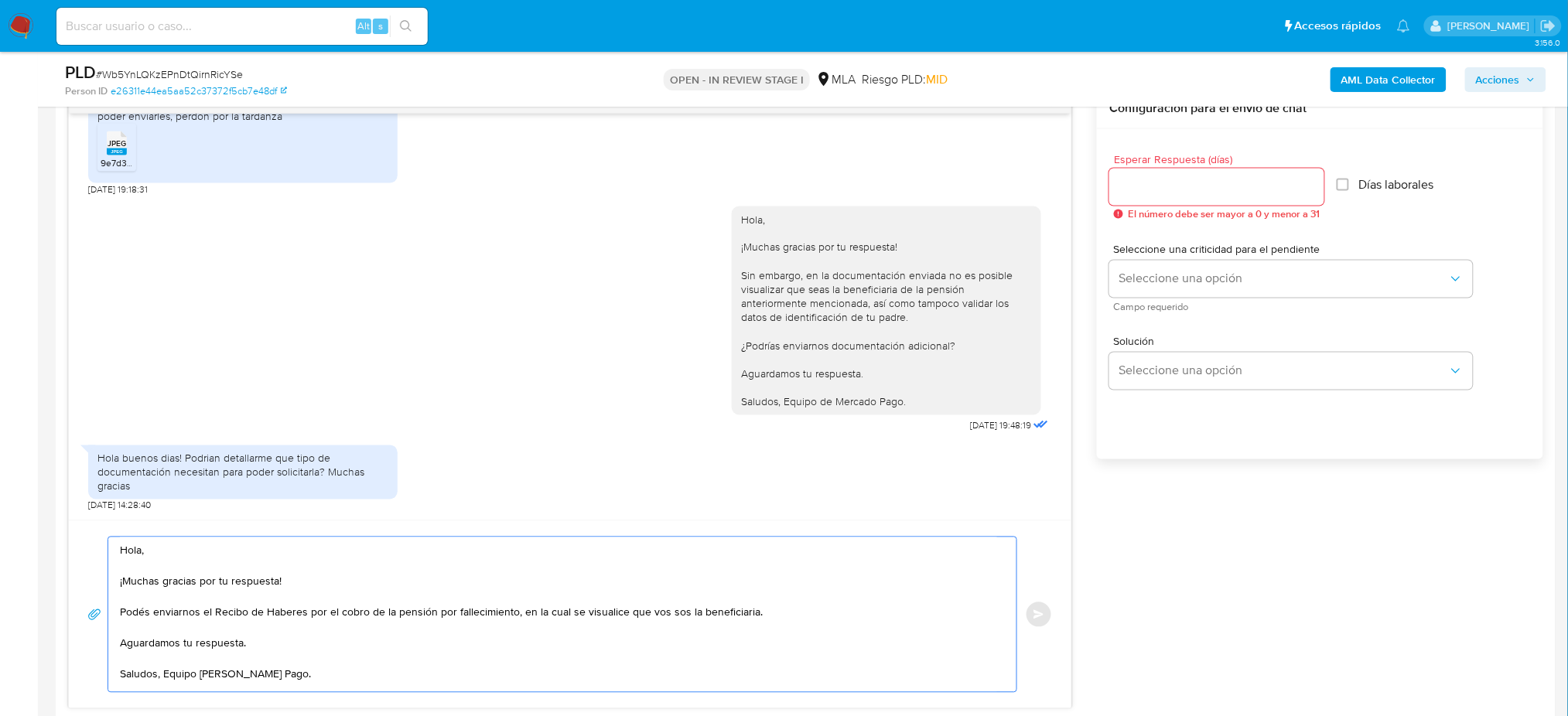
type textarea "Hola, ¡Muchas gracias por tu respuesta! Podés enviarnos el Recibo de Haberes po…"
click at [1127, 180] on input "Esperar Respuesta (días)" at bounding box center [1217, 187] width 215 height 20
type input "1"
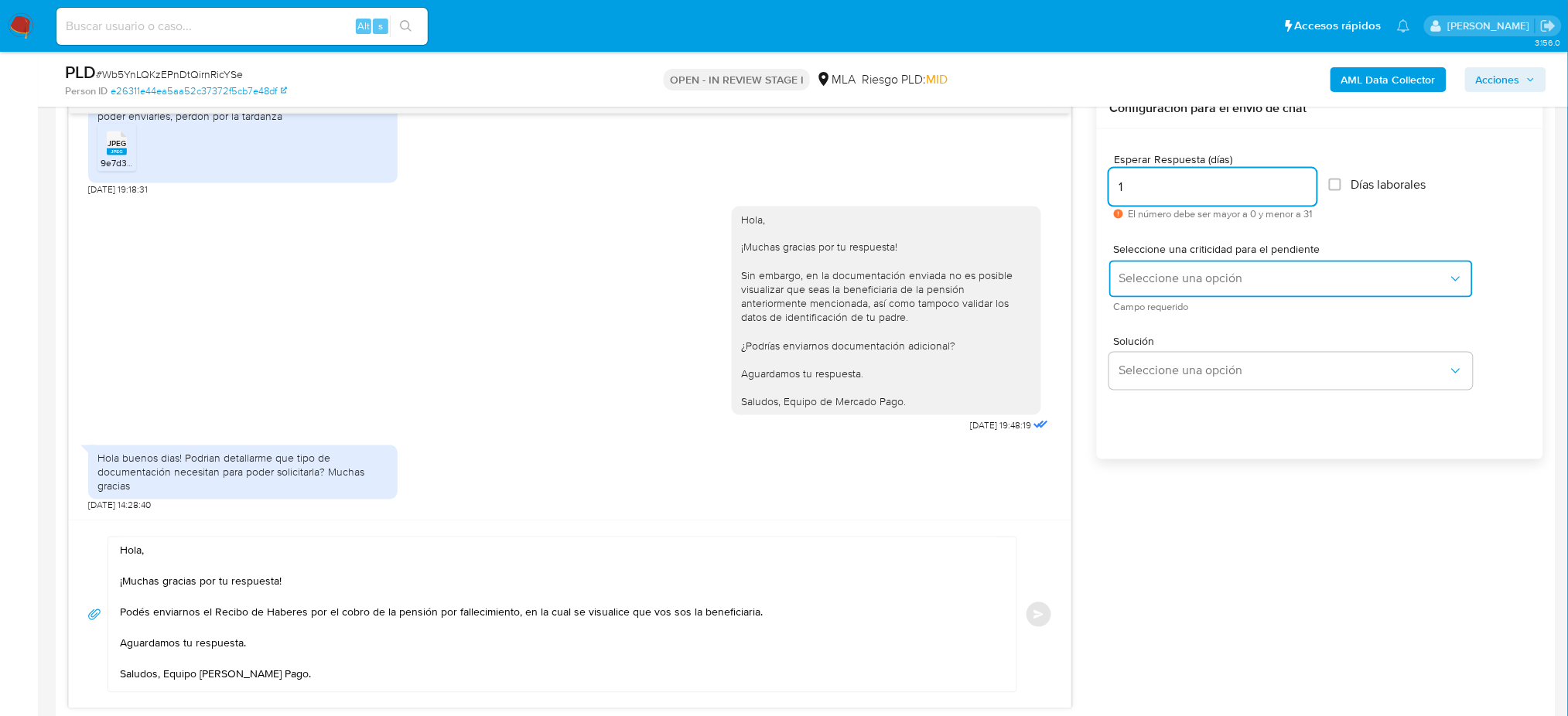
click at [1127, 285] on span "Seleccione una opción" at bounding box center [1283, 279] width 330 height 16
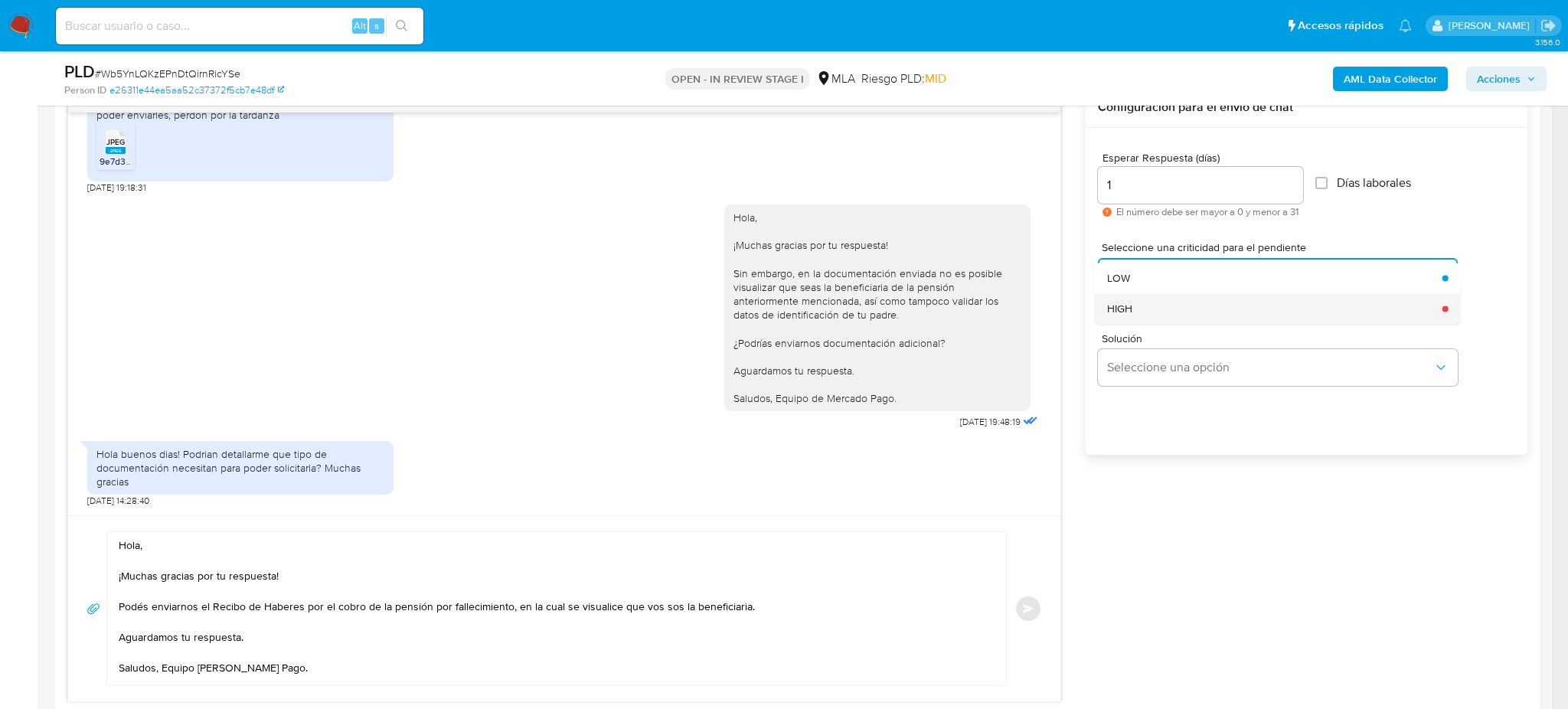
click at [1126, 313] on span "HIGH" at bounding box center [1119, 308] width 25 height 14
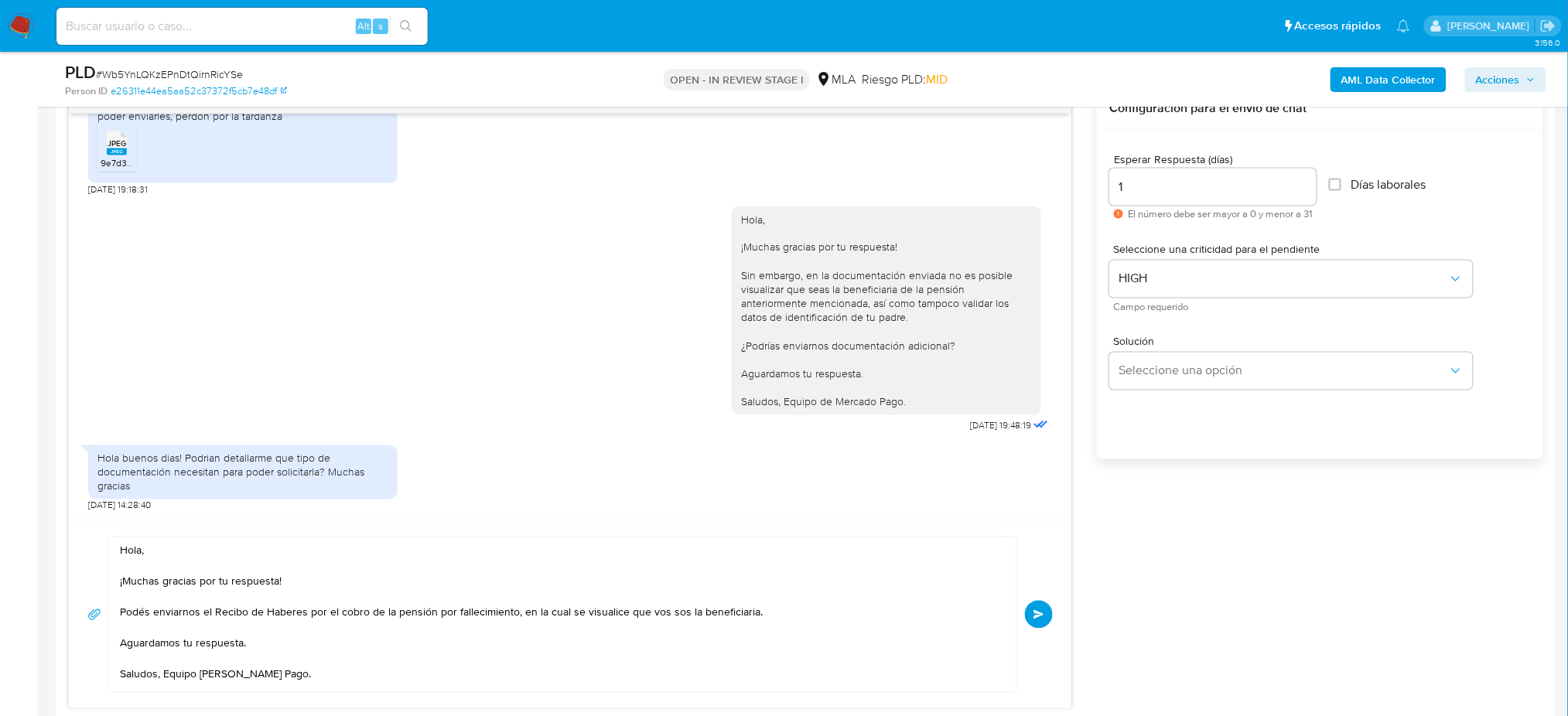
click at [1046, 627] on button "Enviar" at bounding box center [1039, 615] width 28 height 28
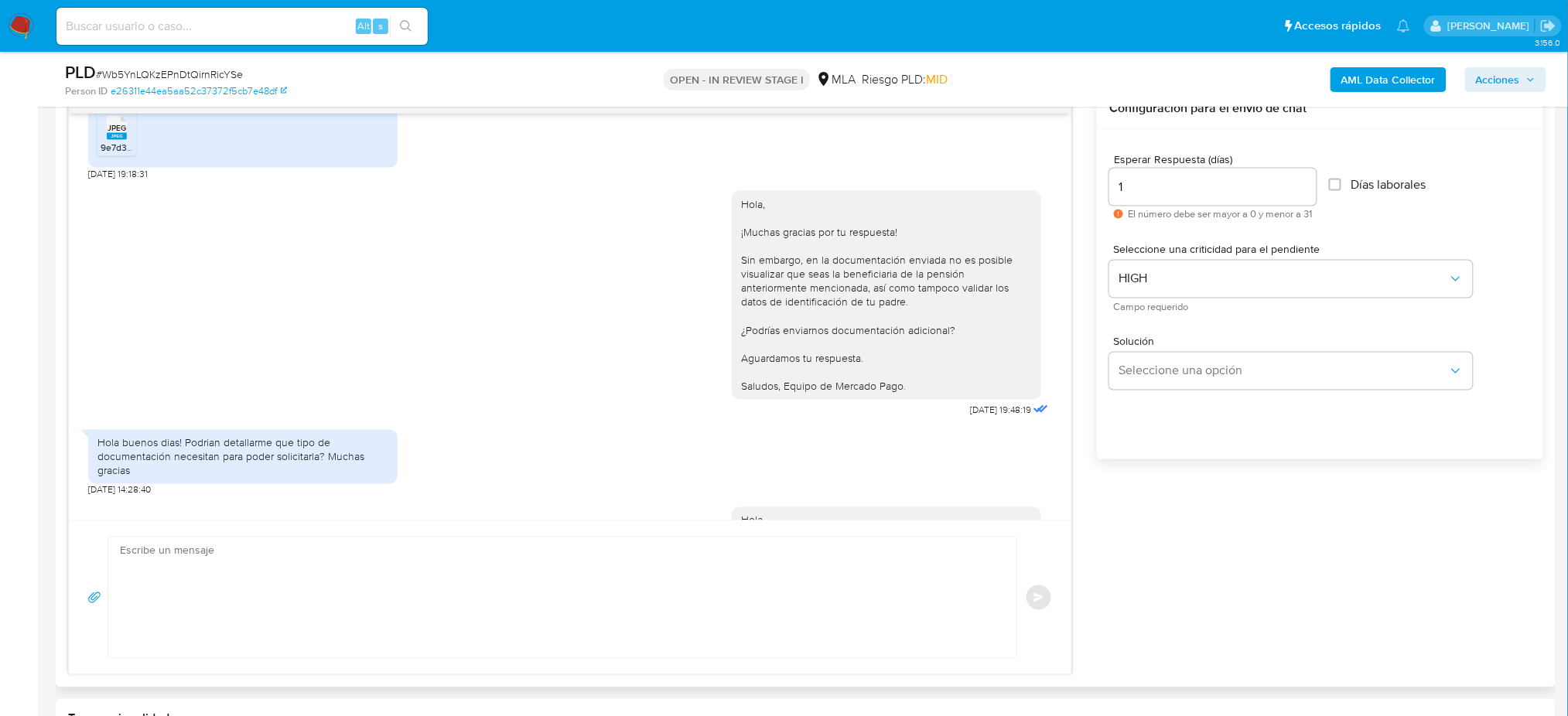
scroll to position [1937, 0]
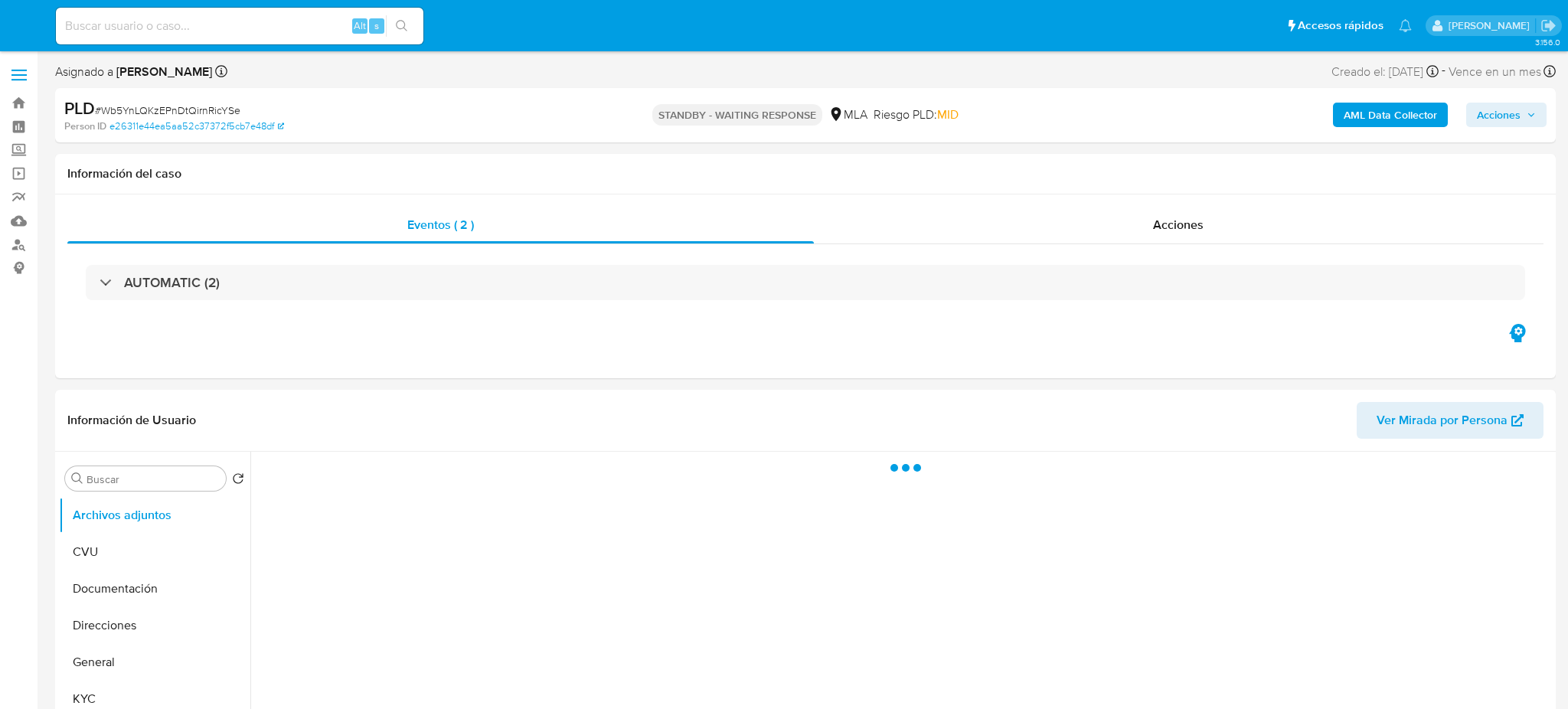
select select "10"
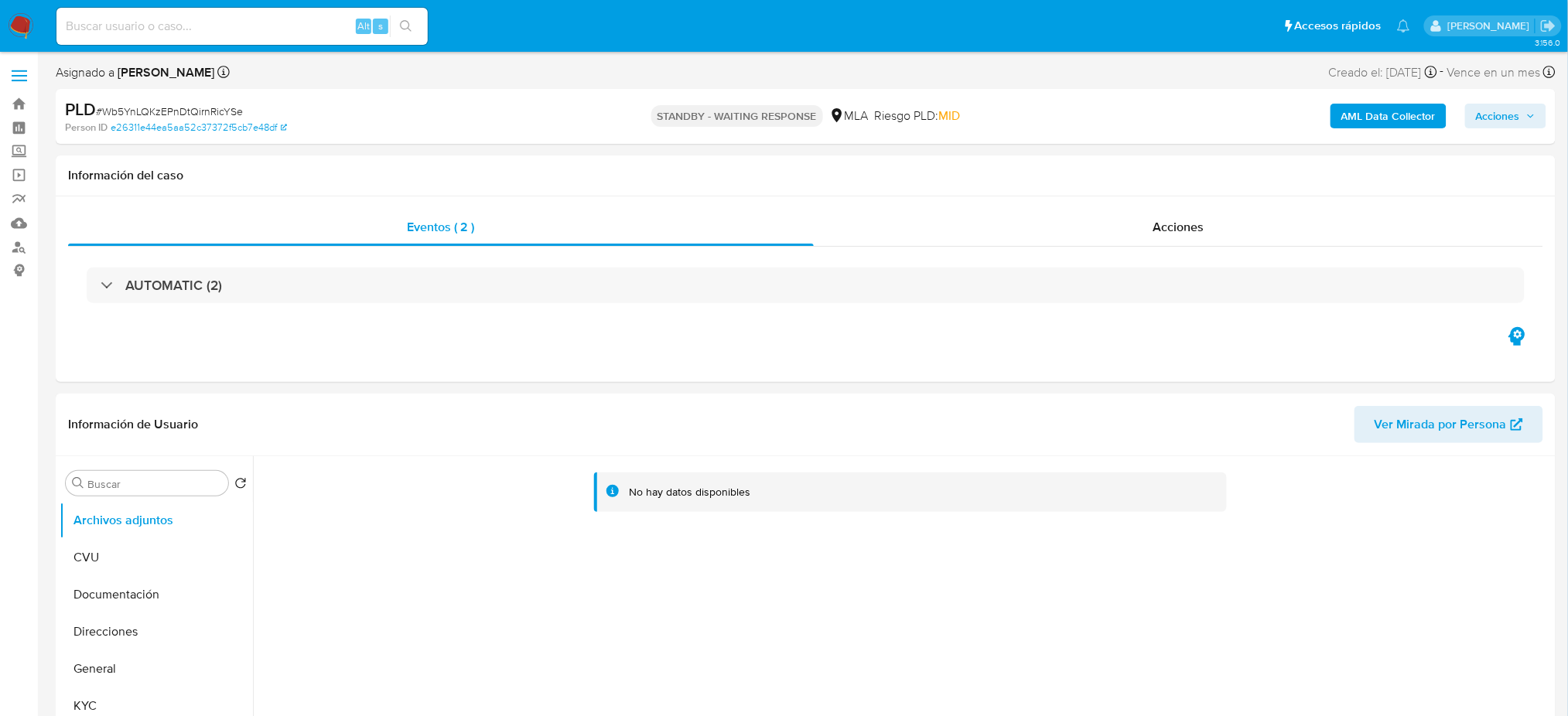
click at [223, 22] on input at bounding box center [242, 26] width 372 height 20
paste input "3R2jUiPqRgAMUurxetP40g76"
type input "3R2jUiPqRgAMUurxetP40g76"
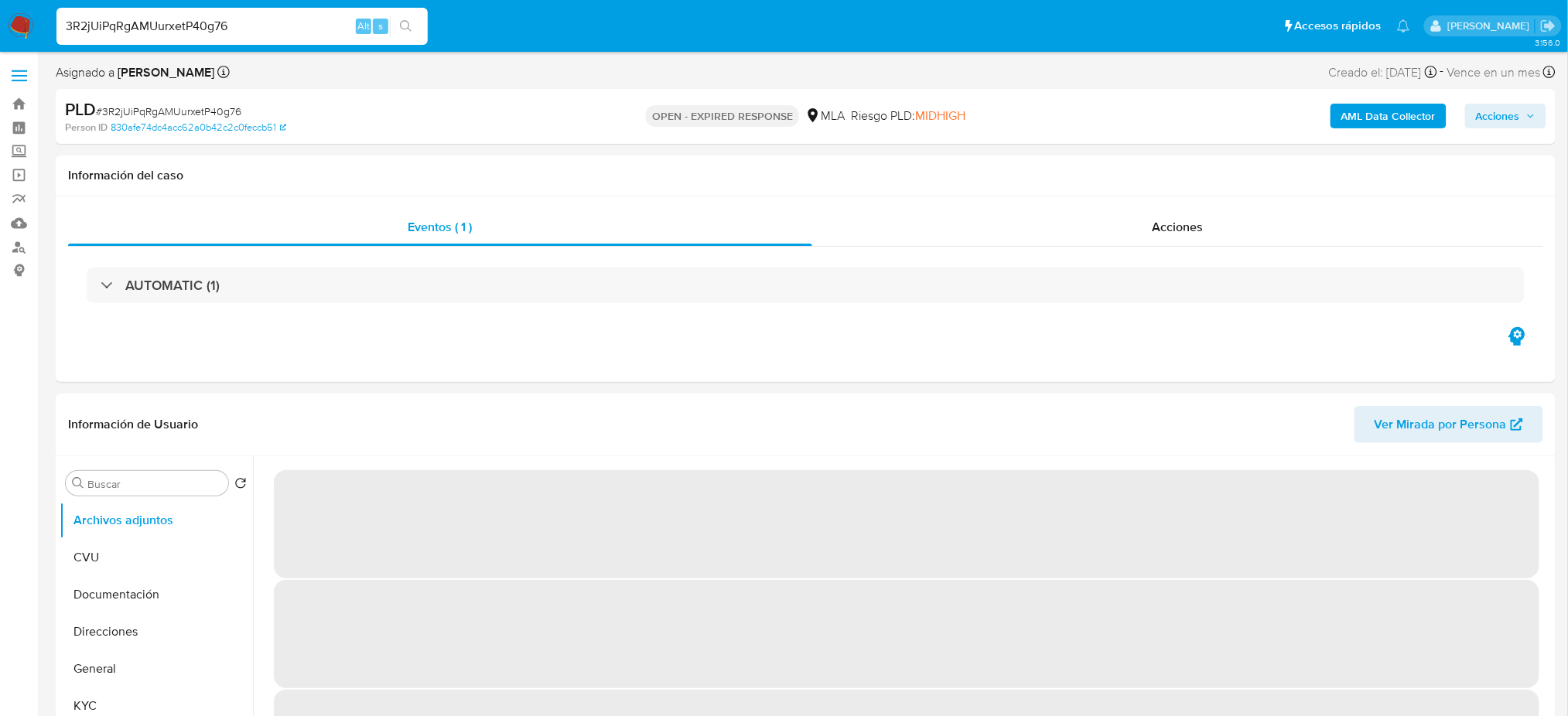
select select "10"
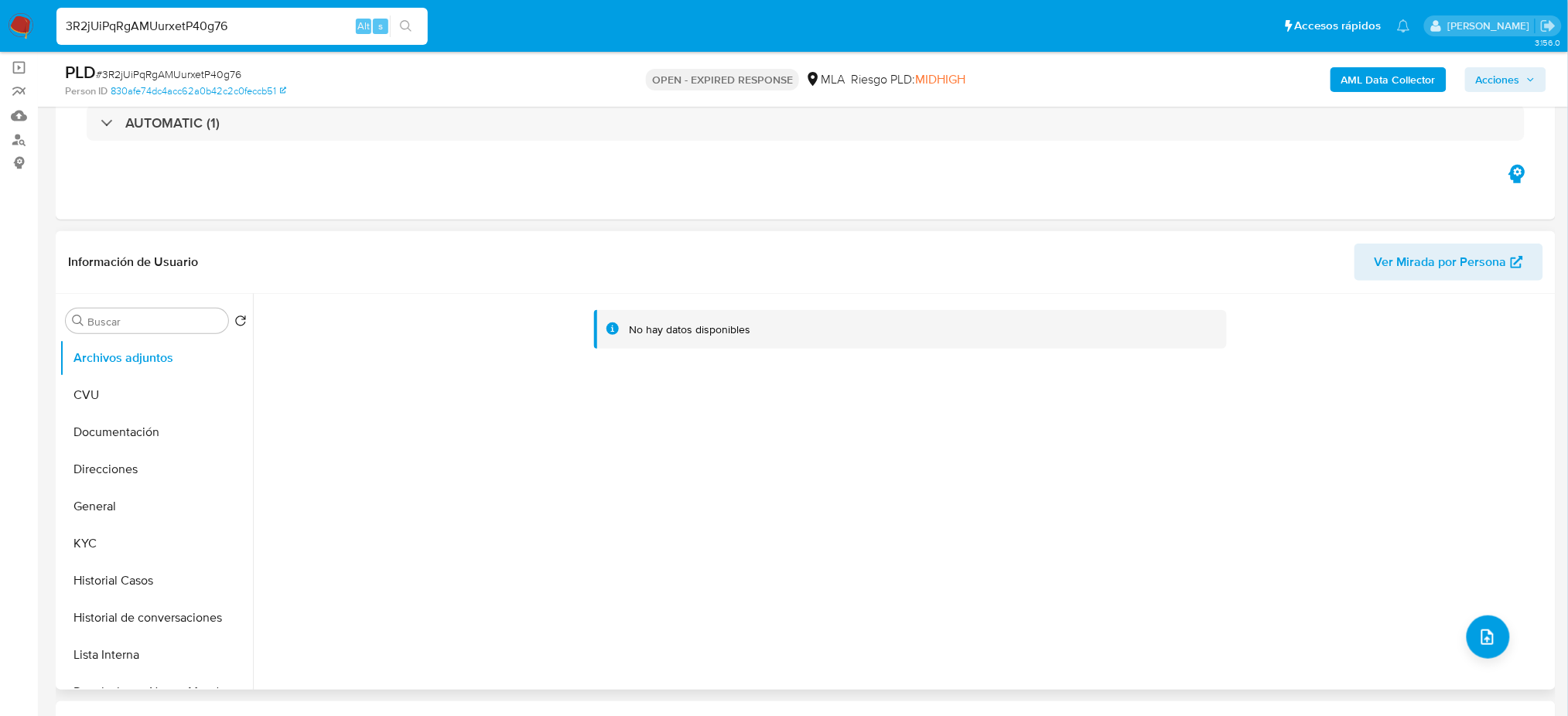
scroll to position [103, 0]
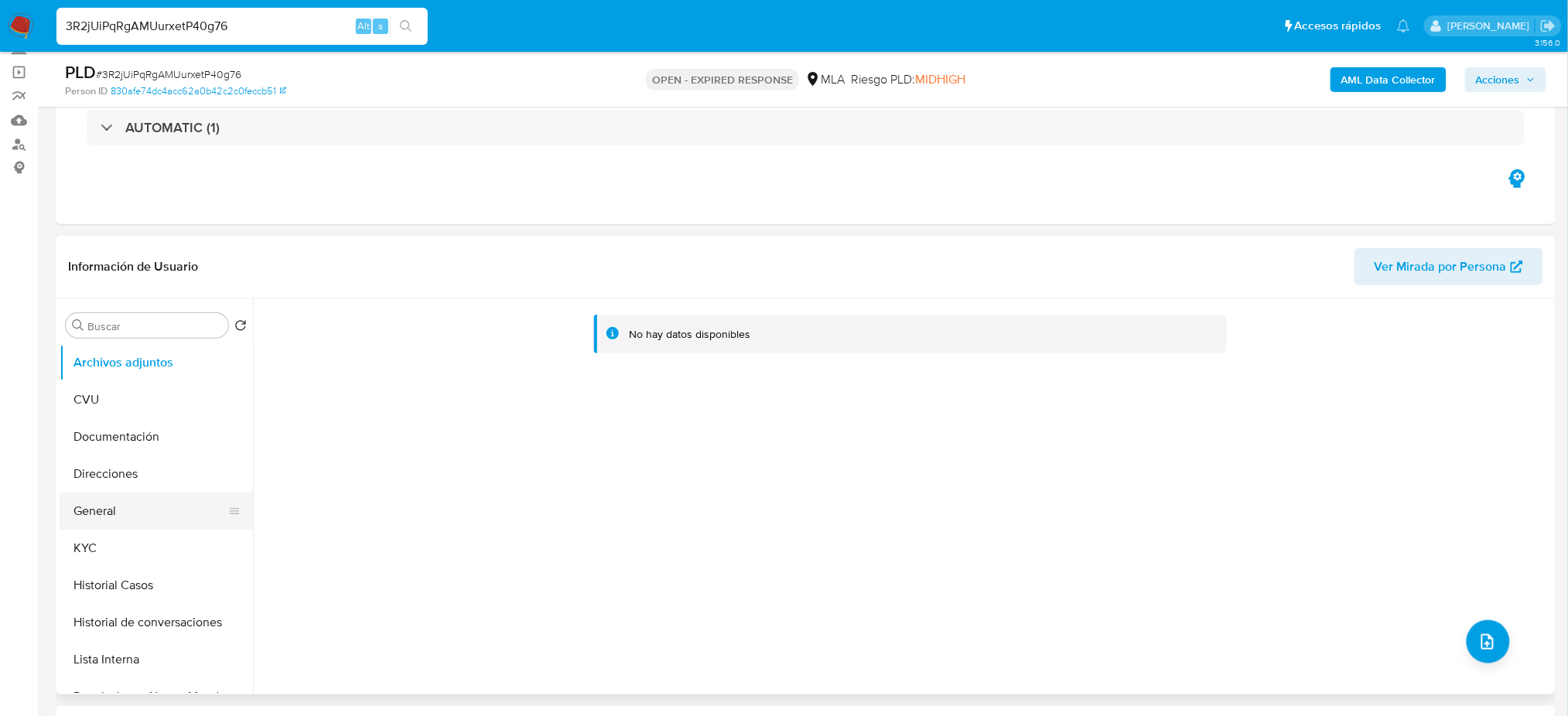
click at [141, 493] on button "General" at bounding box center [150, 511] width 181 height 37
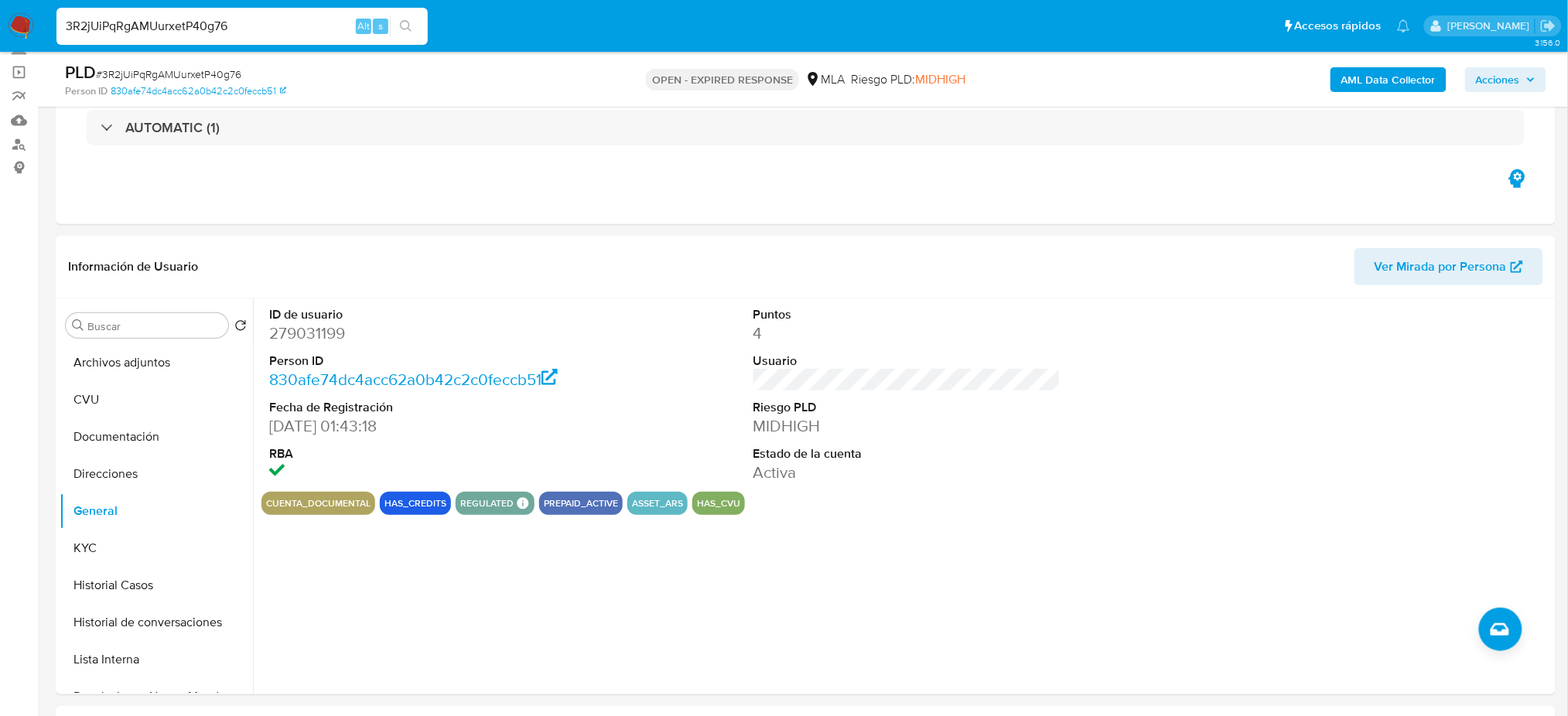
drag, startPoint x: 253, startPoint y: 20, endPoint x: 0, endPoint y: 20, distance: 253.0
click at [0, 20] on nav "Pausado Ver notificaciones 3R2jUiPqRgAMUurxetP40g76 Alt s Accesos rápidos Presi…" at bounding box center [784, 25] width 1568 height 52
paste input "eE6mAWb8lwyUdafQg34YygtT"
type input "eE6mAWb8lwyUdafQg34YygtT"
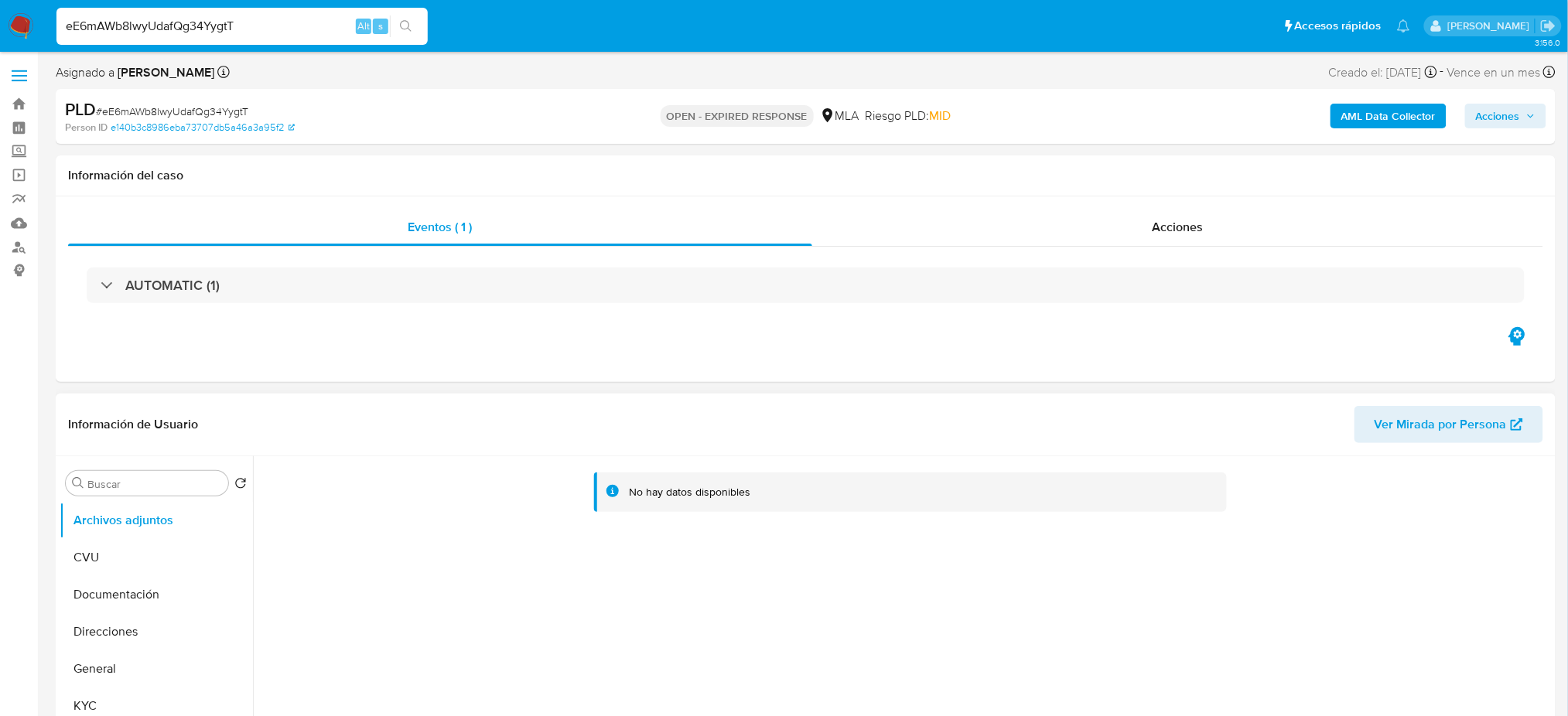
select select "10"
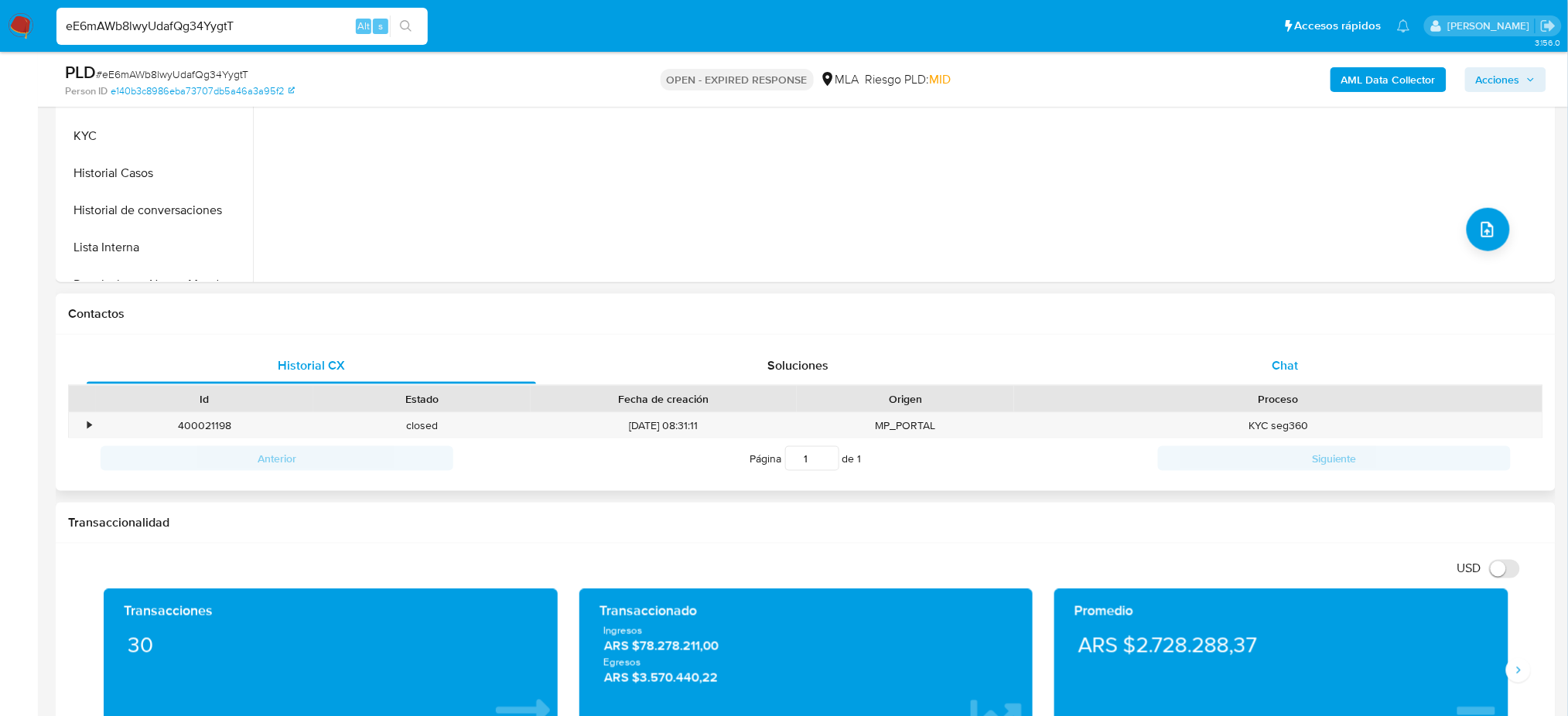
drag, startPoint x: 1314, startPoint y: 372, endPoint x: 1117, endPoint y: 359, distance: 197.4
click at [1314, 372] on div "Chat" at bounding box center [1285, 365] width 449 height 37
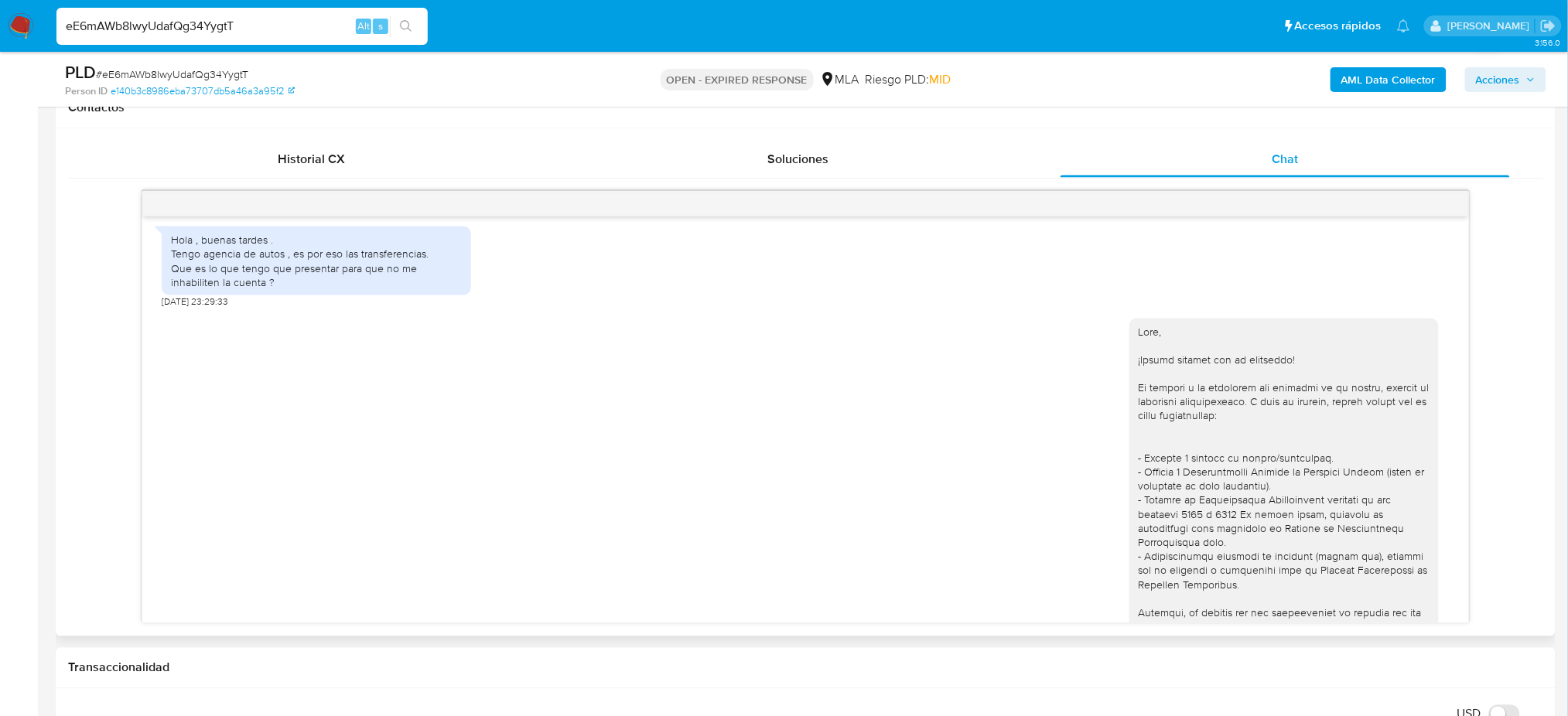
scroll to position [2090, 0]
